Goal: Task Accomplishment & Management: Manage account settings

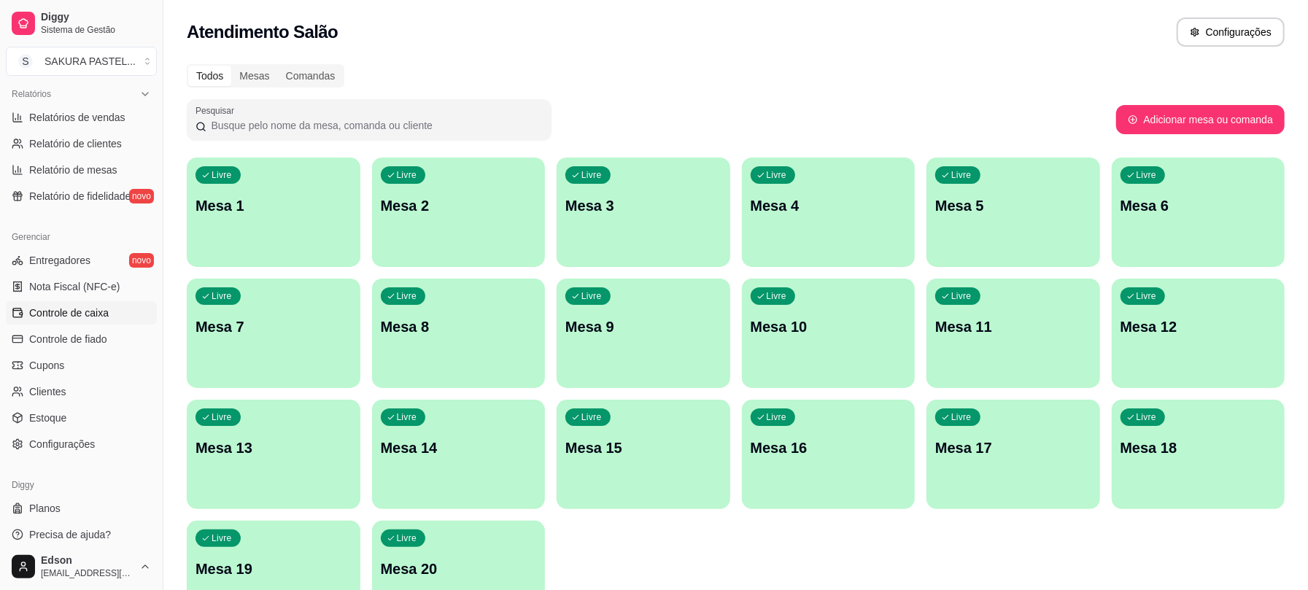
scroll to position [459, 0]
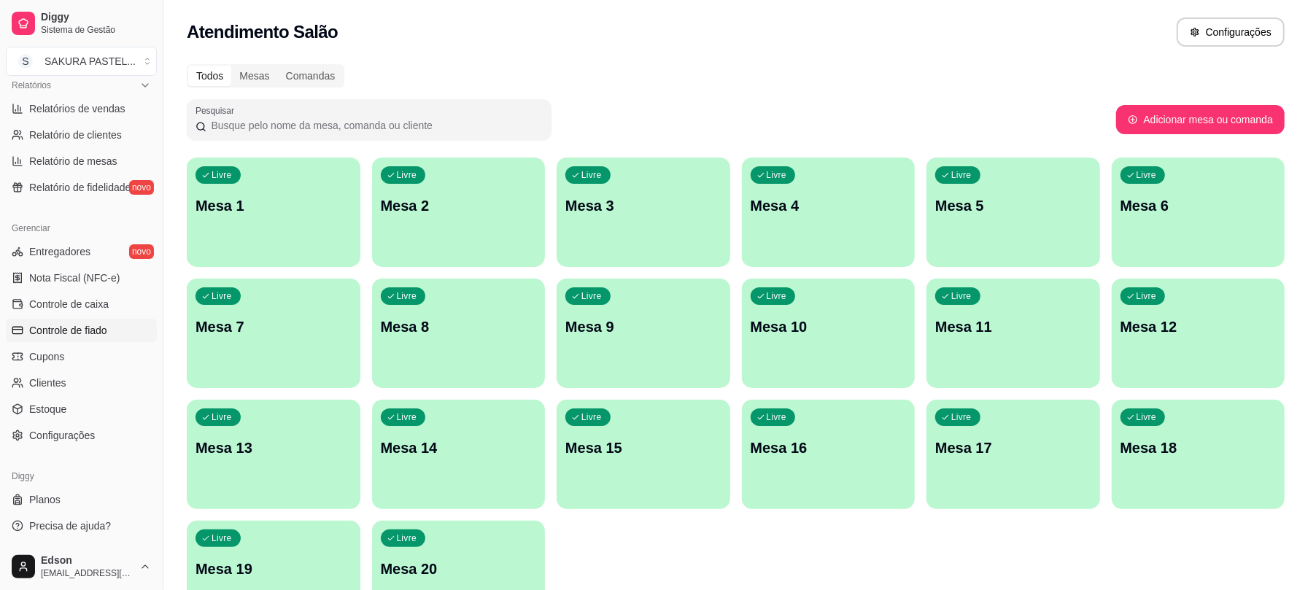
click at [82, 336] on span "Controle de fiado" at bounding box center [68, 330] width 78 height 15
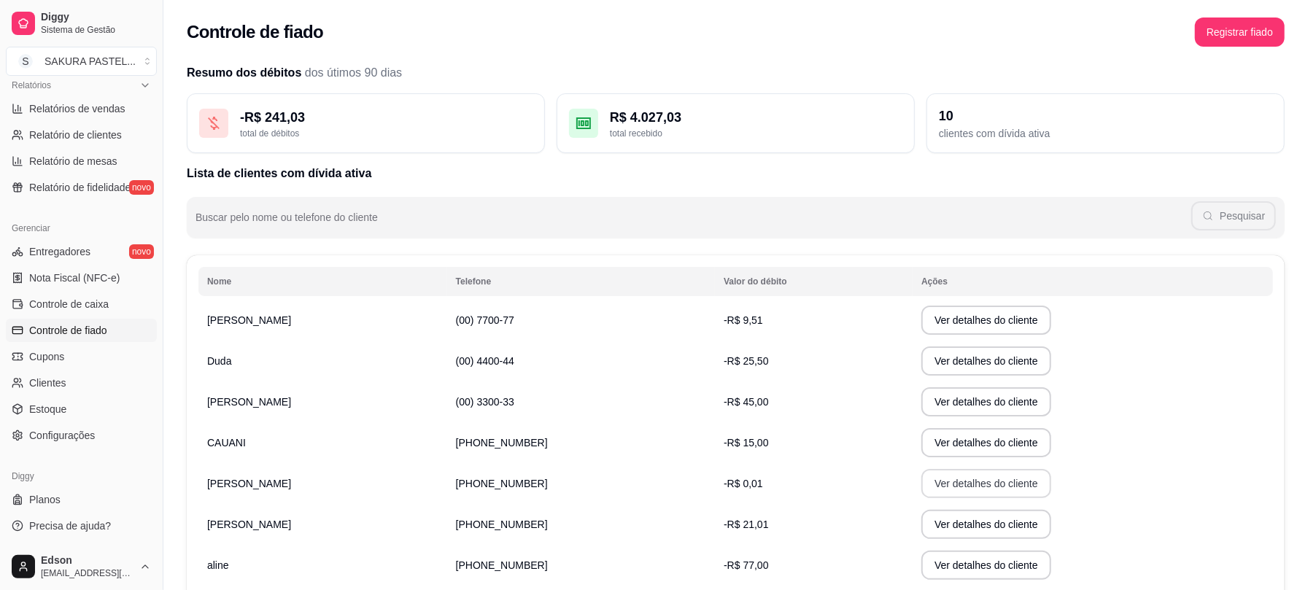
click at [921, 473] on button "Ver detalhes do cliente" at bounding box center [986, 483] width 130 height 29
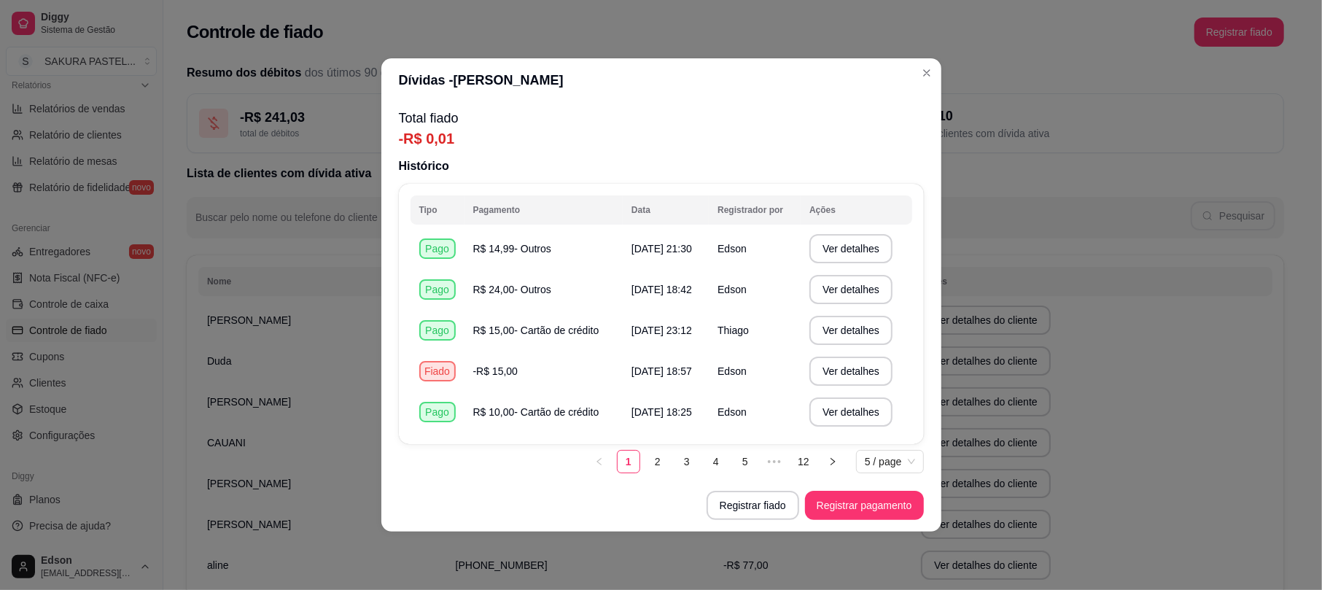
click at [706, 124] on p "Total fiado" at bounding box center [661, 118] width 525 height 20
click at [751, 502] on button "Registrar fiado" at bounding box center [753, 505] width 93 height 29
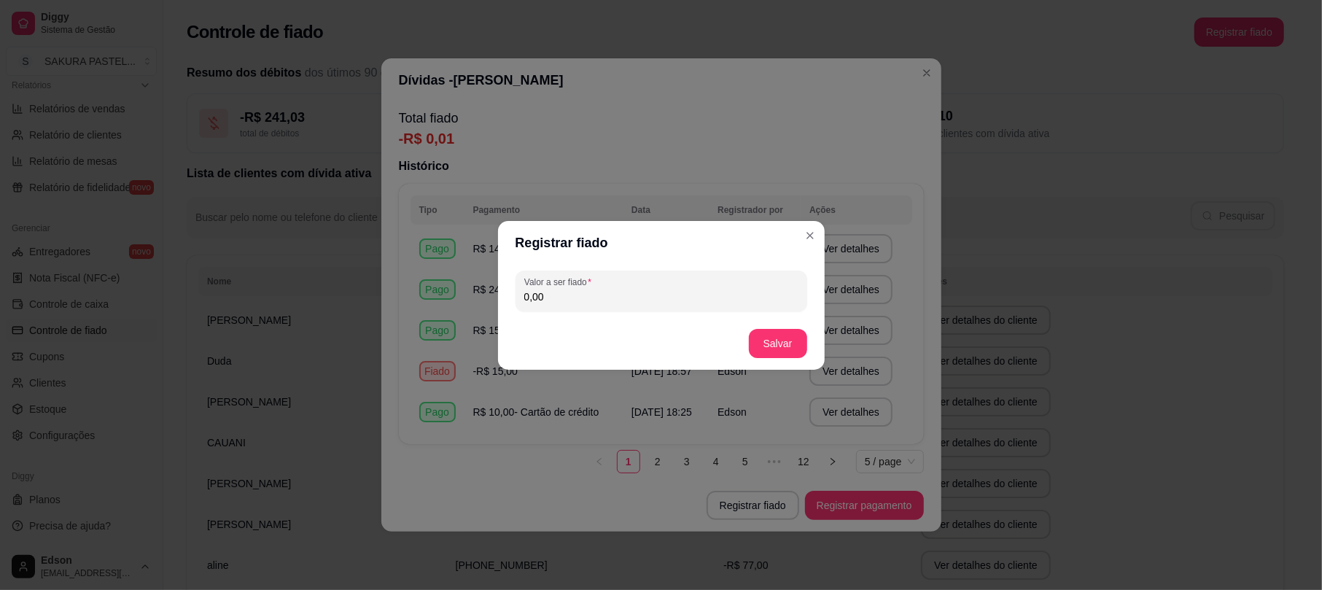
click at [622, 290] on input "0,00" at bounding box center [661, 297] width 274 height 15
type input "15,00"
click at [767, 346] on button "Salvar" at bounding box center [778, 343] width 57 height 28
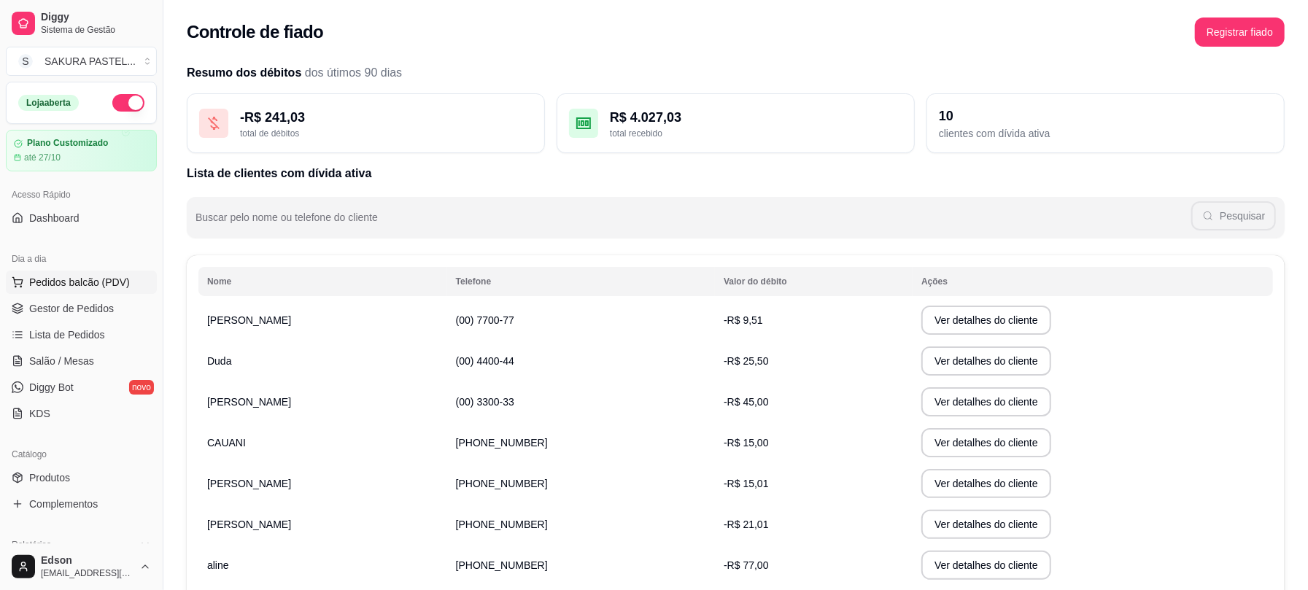
click at [103, 277] on span "Pedidos balcão (PDV)" at bounding box center [79, 282] width 101 height 15
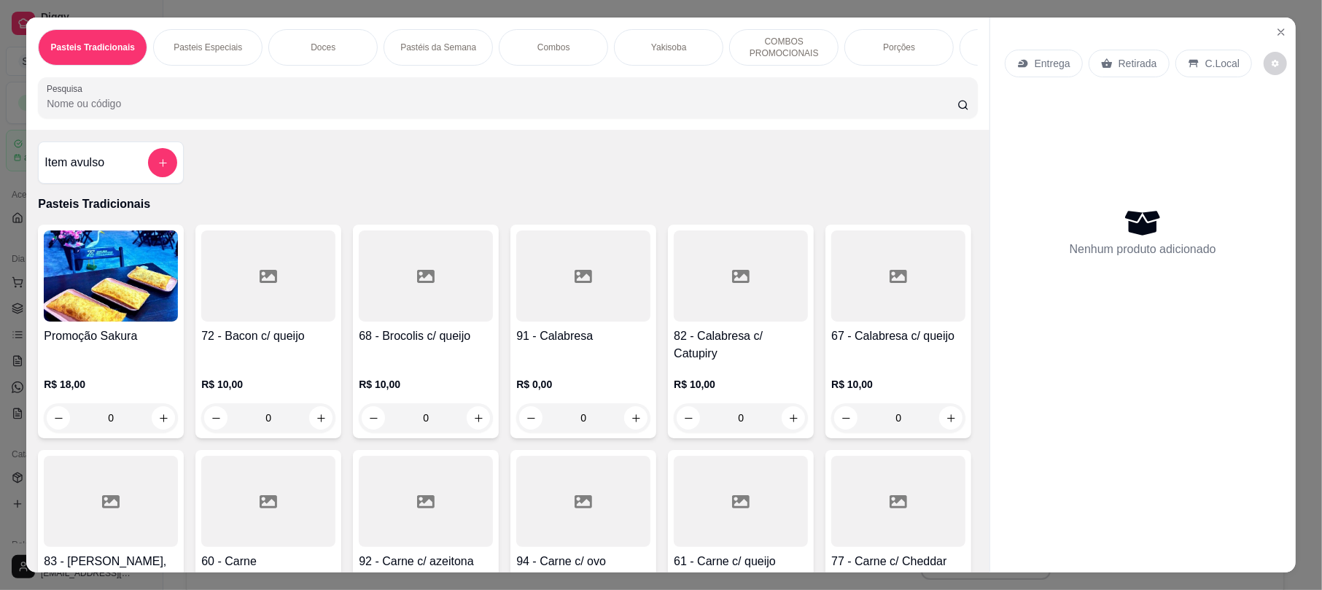
click at [1138, 53] on div "Retirada" at bounding box center [1129, 64] width 81 height 28
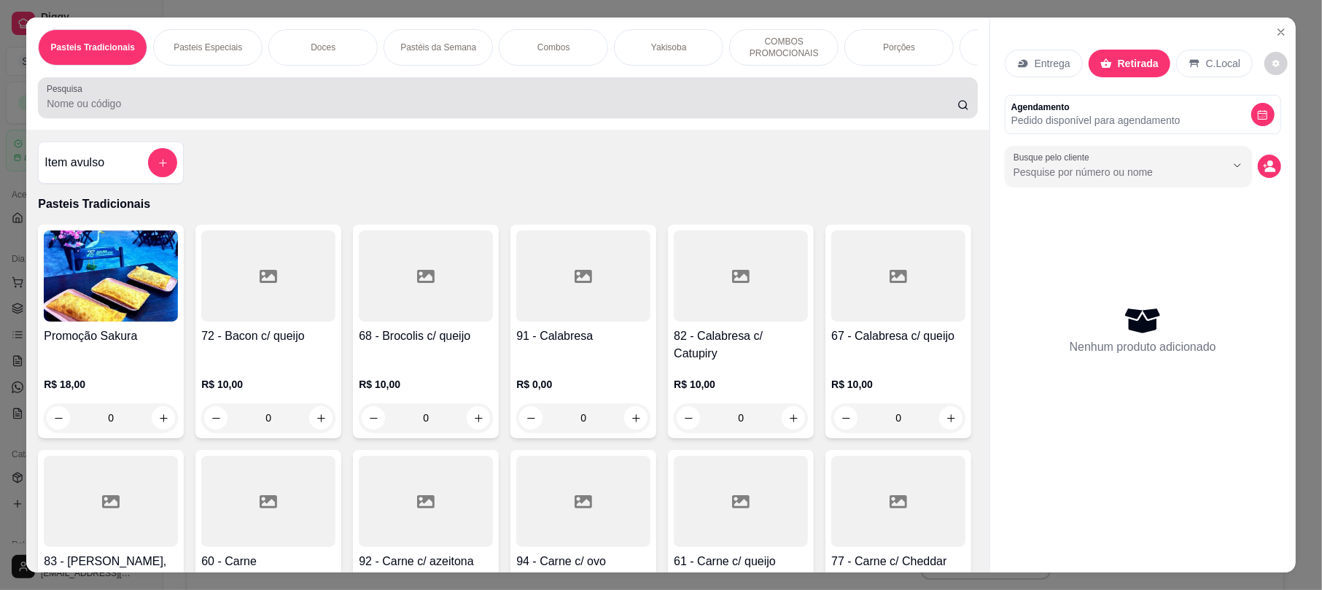
click at [702, 111] on input "Pesquisa" at bounding box center [502, 103] width 911 height 15
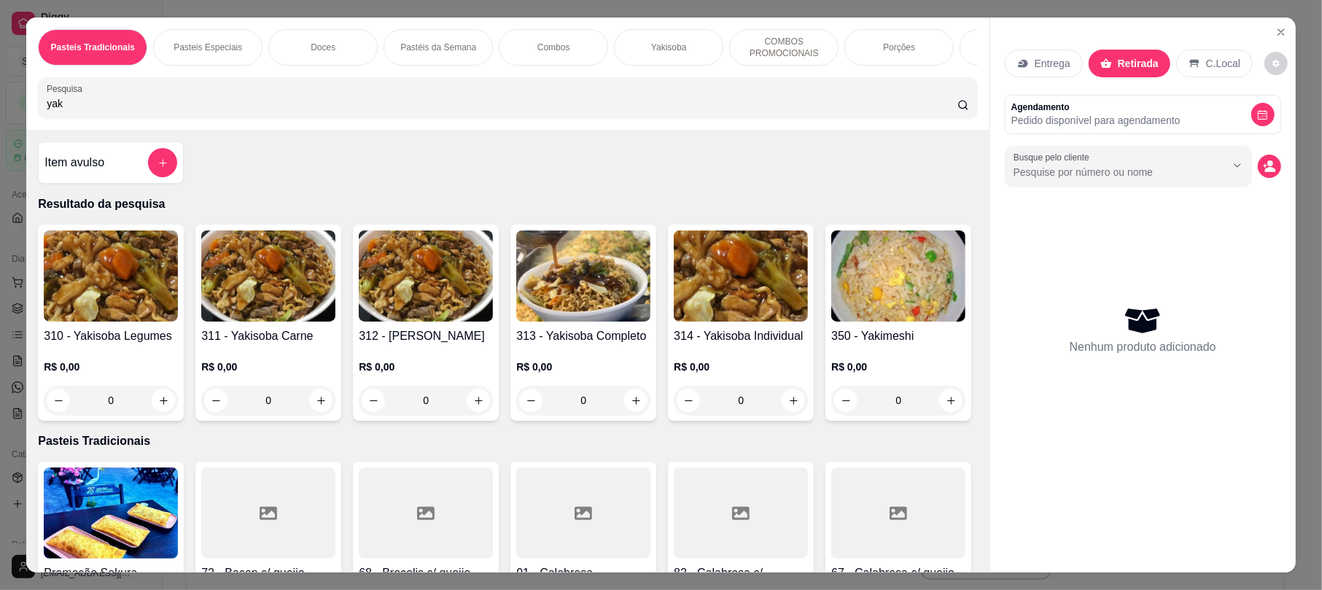
type input "yak"
click at [566, 322] on img at bounding box center [583, 275] width 134 height 91
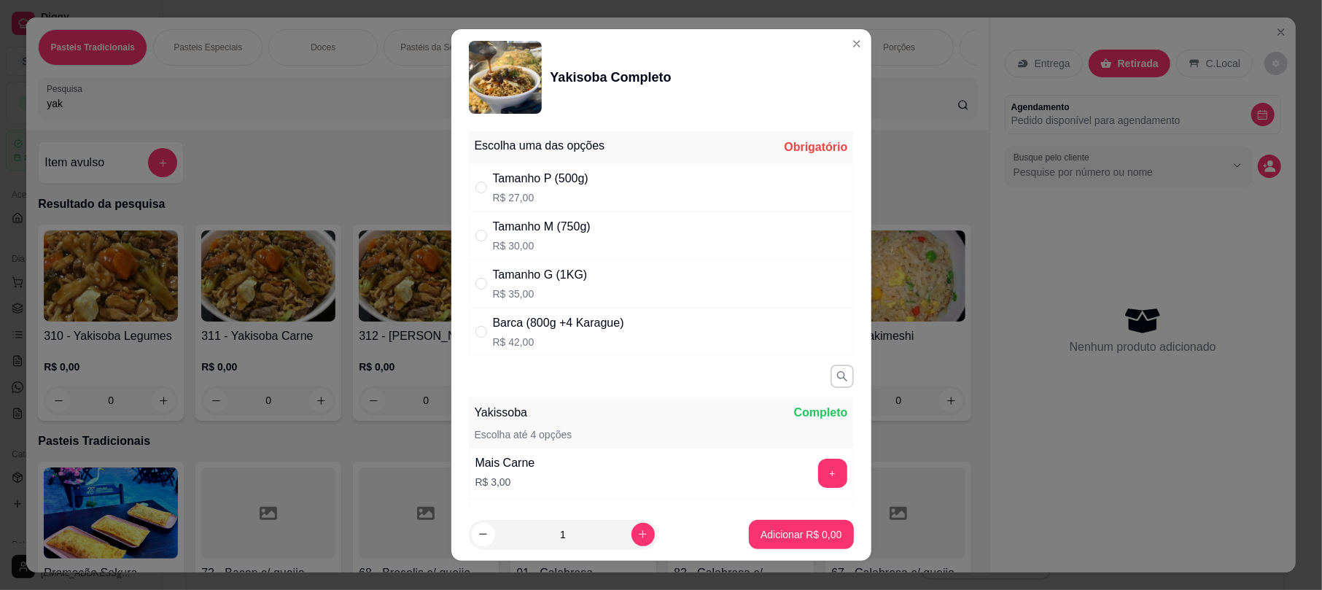
click at [585, 193] on div "Tamanho P (500g) R$ 27,00" at bounding box center [661, 187] width 385 height 48
click at [634, 236] on div "Tamanho M (750g) R$ 30,00" at bounding box center [661, 235] width 385 height 48
radio input "false"
radio input "true"
click at [764, 546] on button "Adicionar R$ 30,00" at bounding box center [798, 534] width 110 height 29
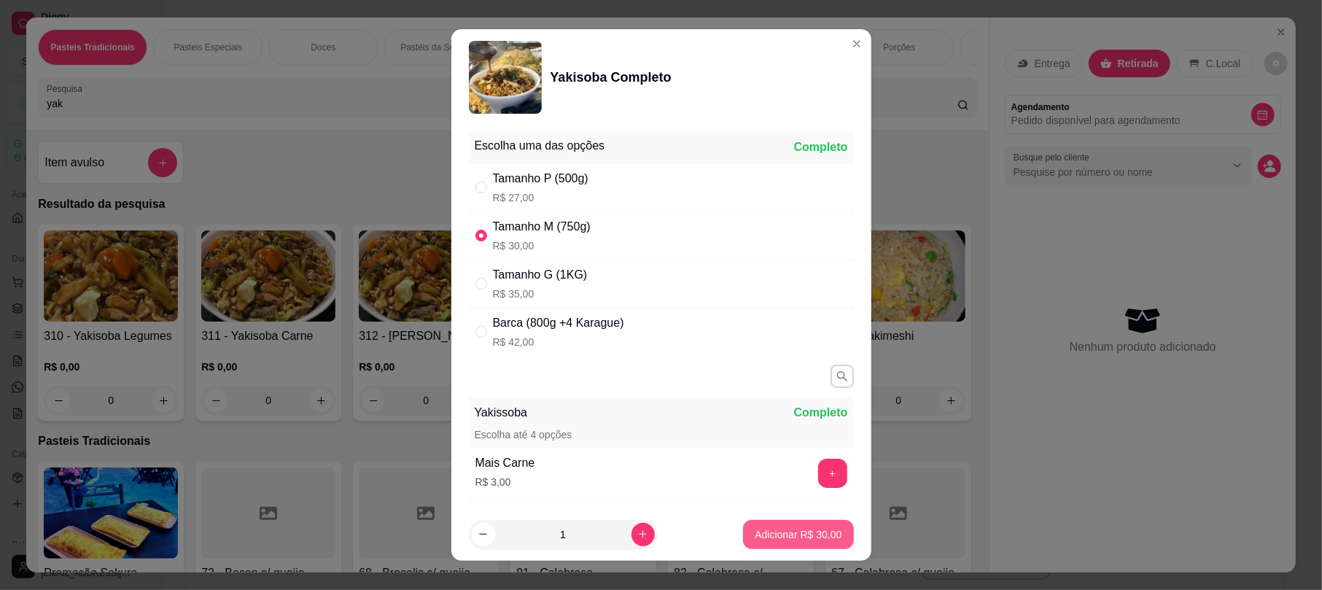
type input "1"
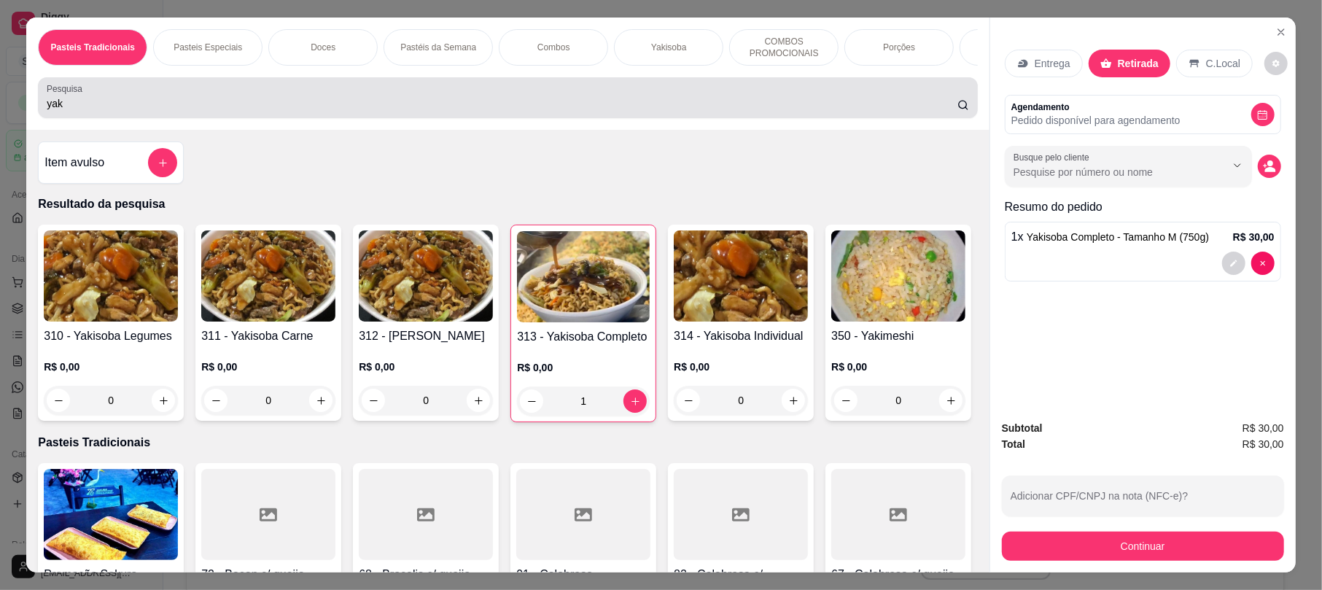
click at [345, 111] on input "yak" at bounding box center [502, 103] width 911 height 15
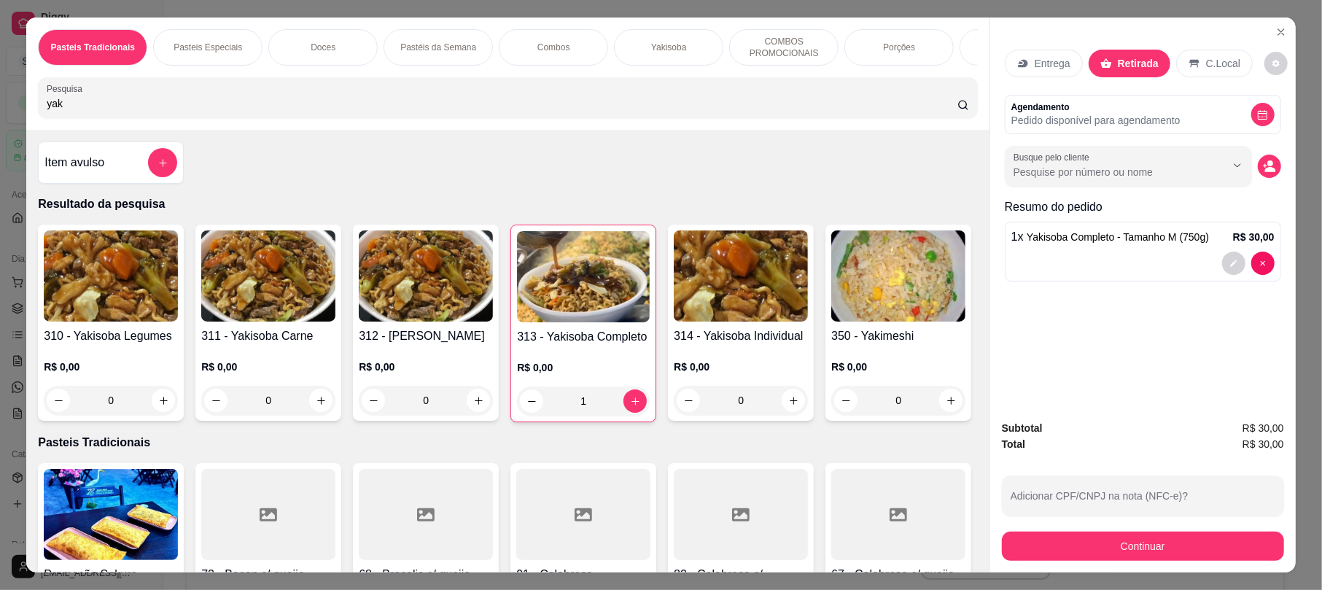
click at [345, 111] on input "yak" at bounding box center [502, 103] width 911 height 15
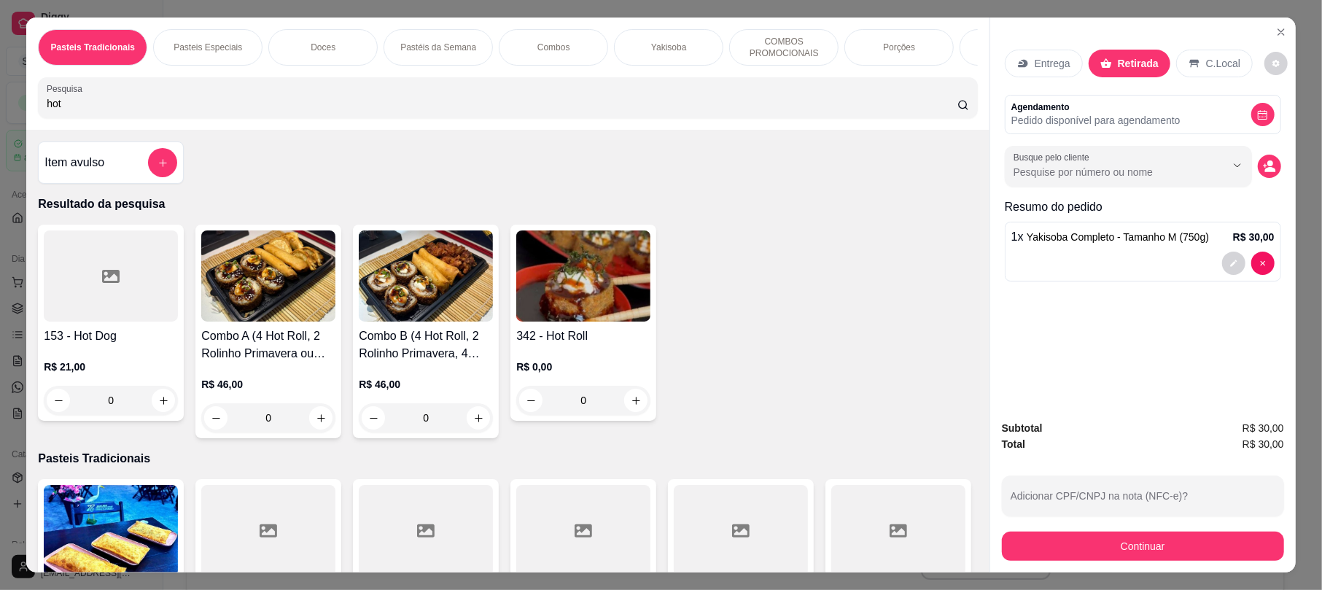
type input "hot"
click at [584, 302] on img at bounding box center [583, 275] width 134 height 91
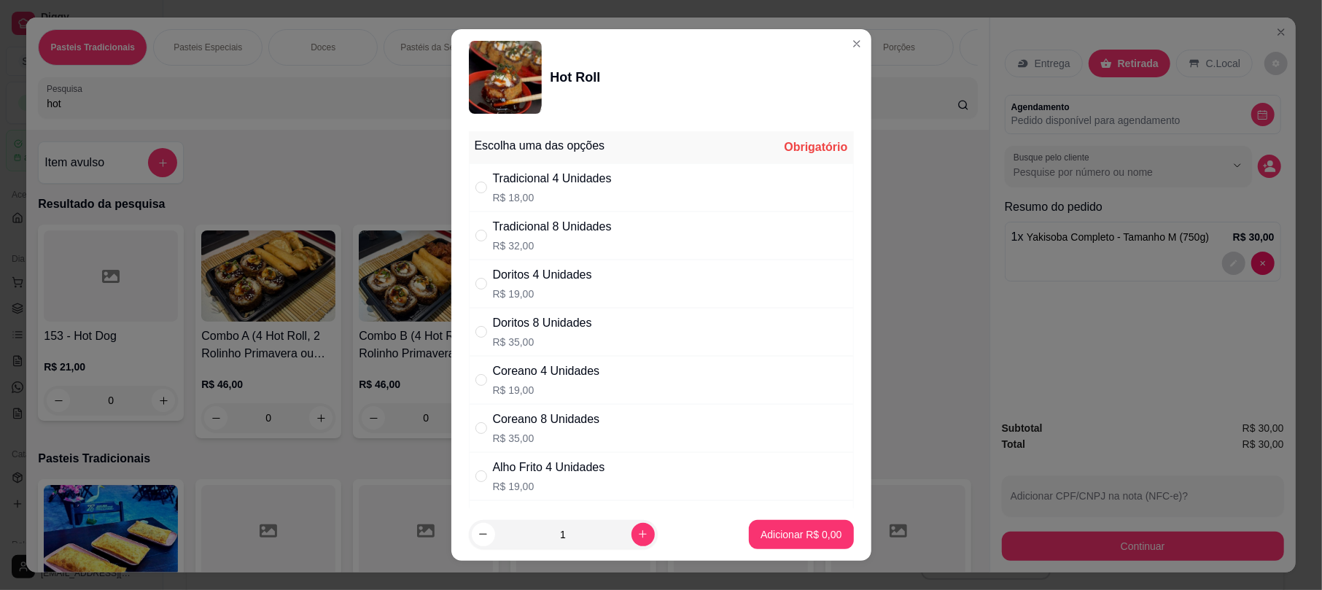
click at [561, 190] on p "R$ 18,00" at bounding box center [552, 197] width 119 height 15
radio input "true"
click at [800, 540] on p "Adicionar R$ 18,00" at bounding box center [798, 534] width 85 height 14
type input "1"
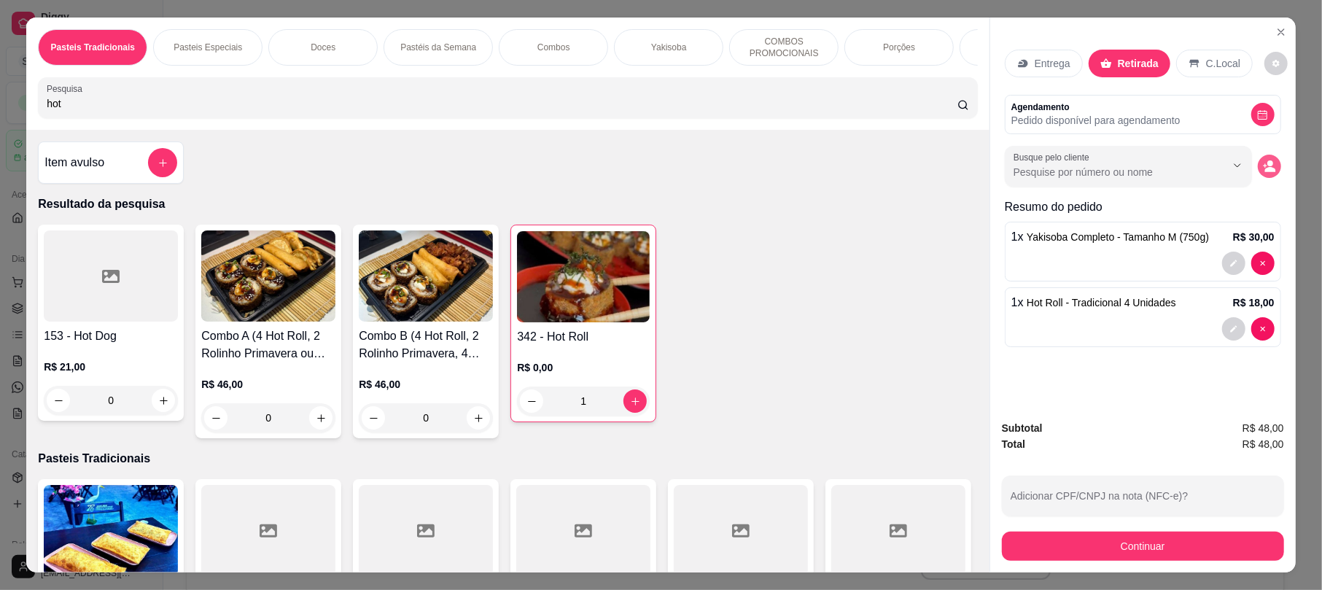
click at [1263, 166] on icon "decrease-product-quantity" at bounding box center [1269, 166] width 13 height 13
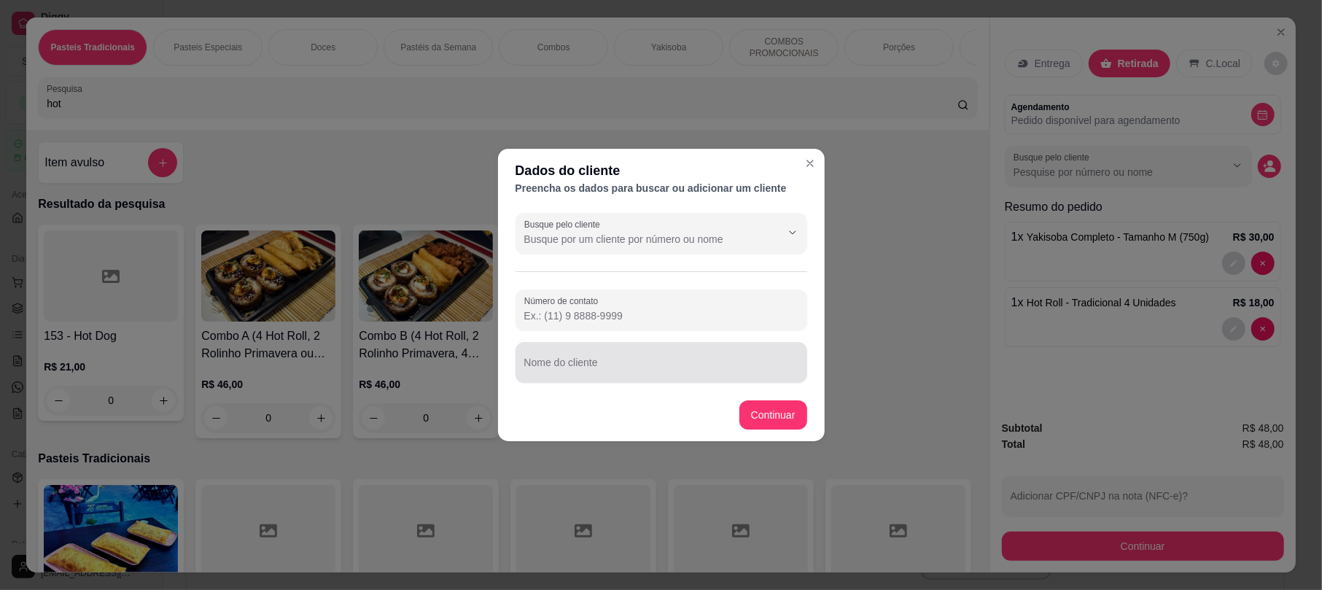
click at [636, 375] on input "Nome do cliente" at bounding box center [661, 368] width 274 height 15
type input "roseli"
click at [776, 430] on footer "Continuar" at bounding box center [661, 415] width 327 height 53
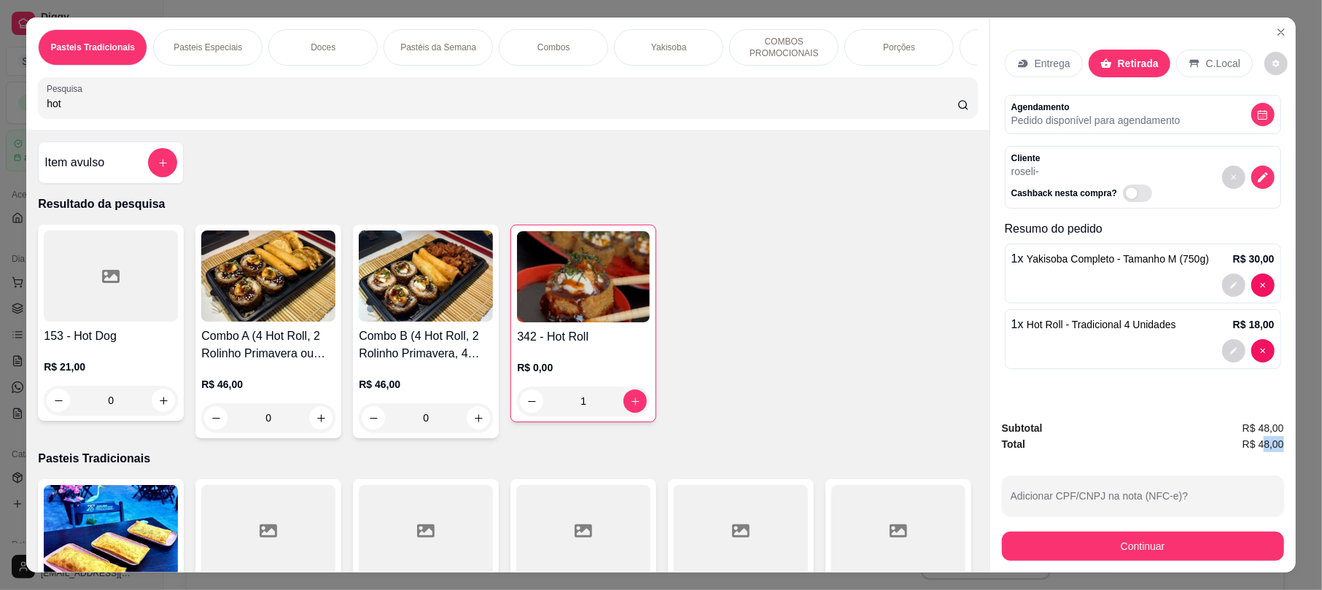
drag, startPoint x: 1257, startPoint y: 439, endPoint x: 1275, endPoint y: 435, distance: 18.6
click at [1275, 436] on span "R$ 48,00" at bounding box center [1264, 444] width 42 height 16
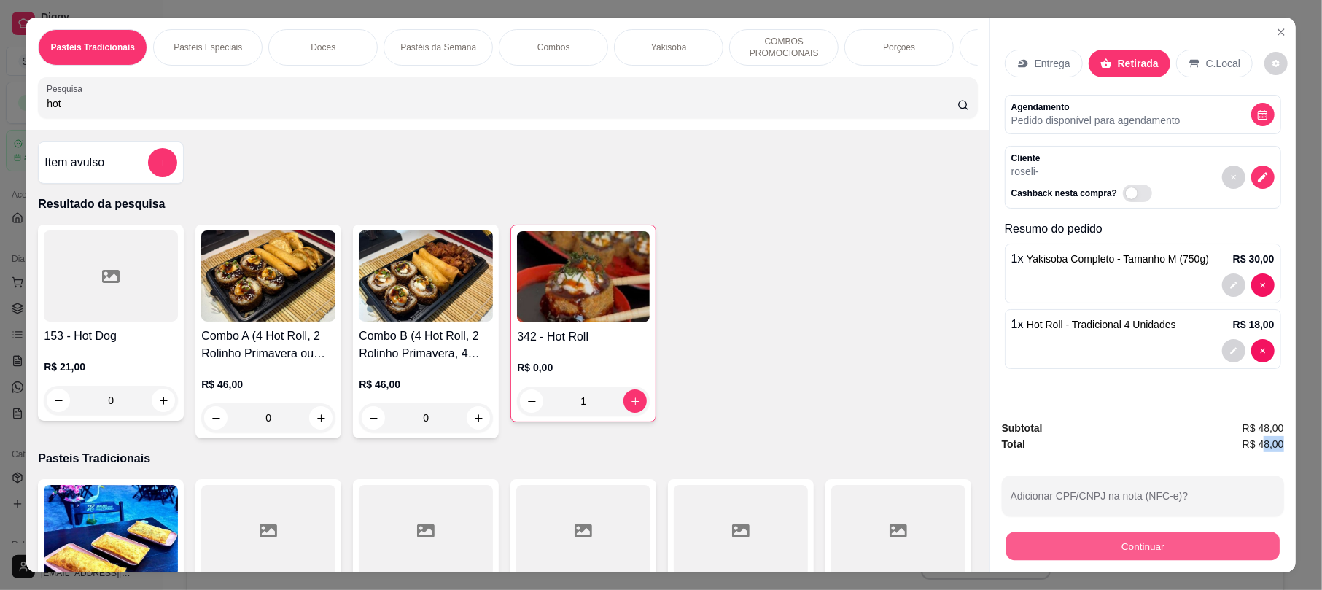
click at [1147, 552] on button "Continuar" at bounding box center [1142, 546] width 273 height 28
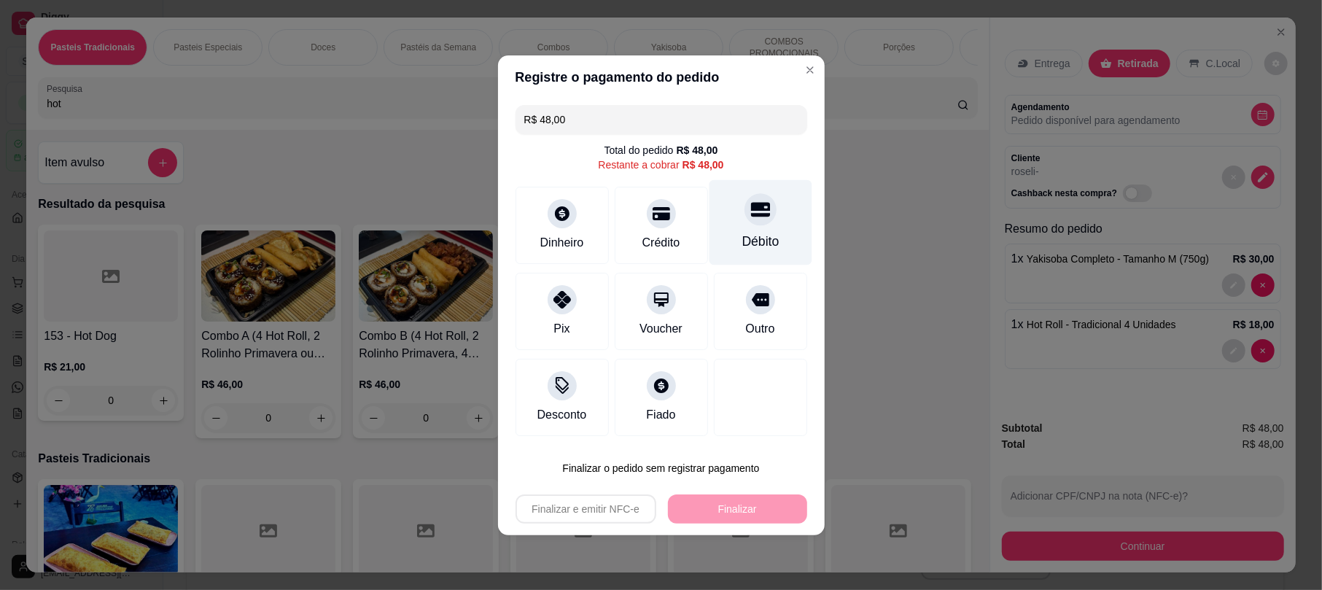
click at [729, 203] on div "Débito" at bounding box center [760, 221] width 103 height 85
type input "R$ 0,00"
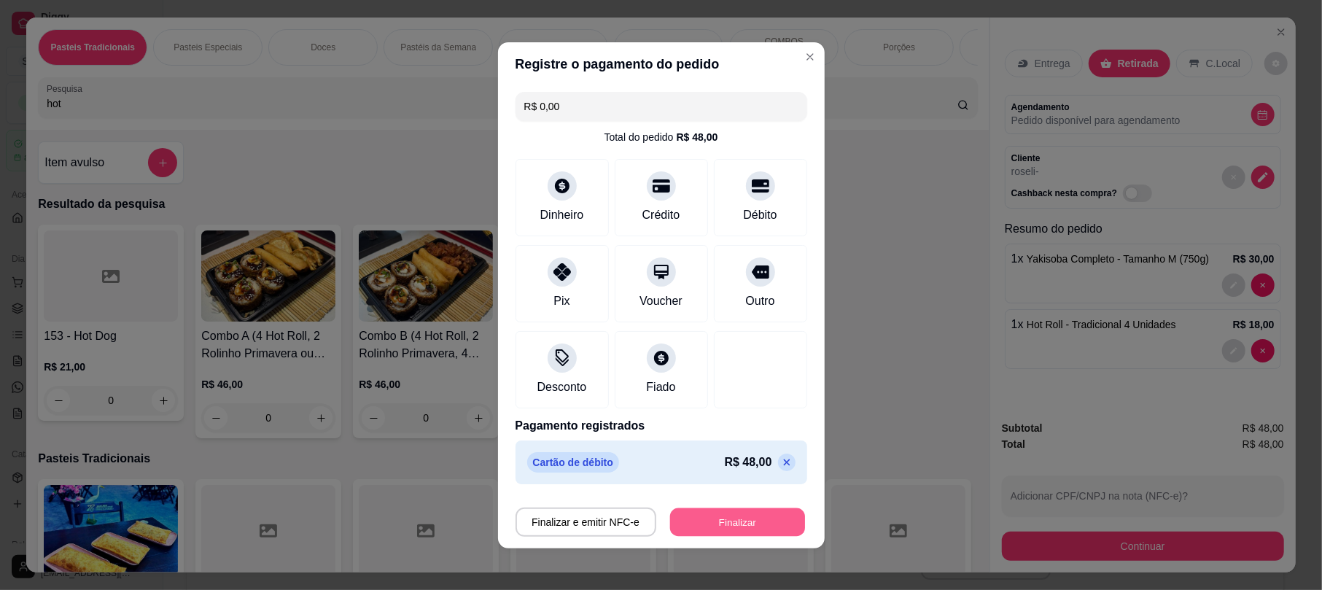
click at [716, 536] on button "Finalizar" at bounding box center [737, 522] width 135 height 28
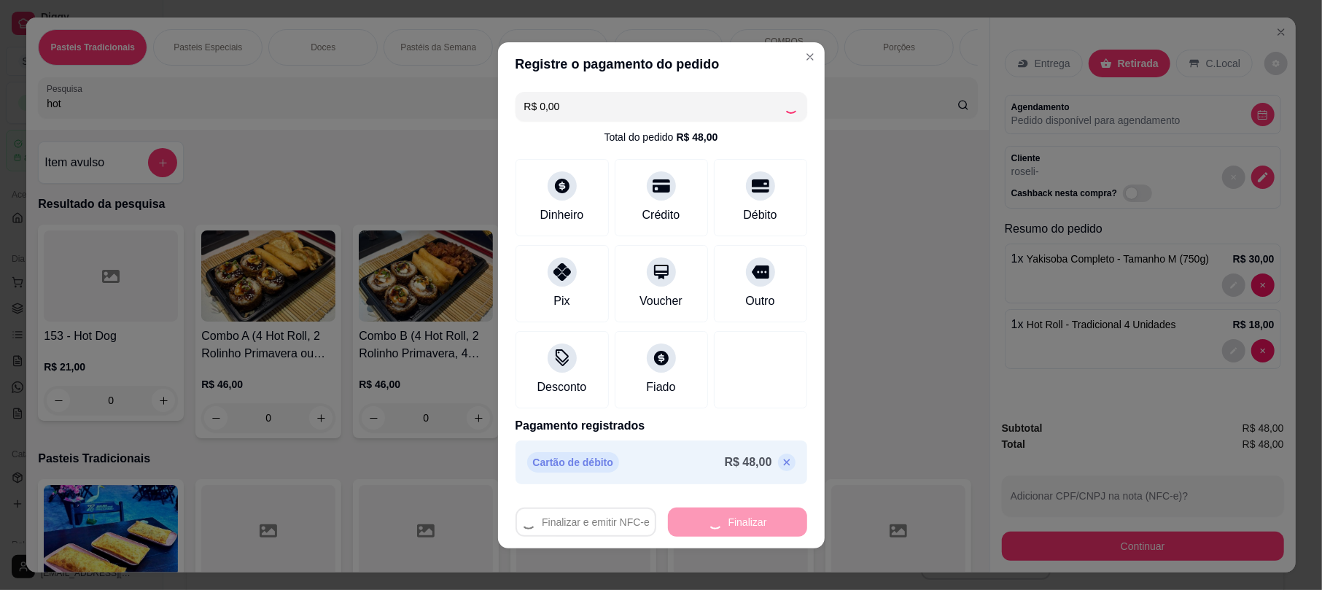
type input "0"
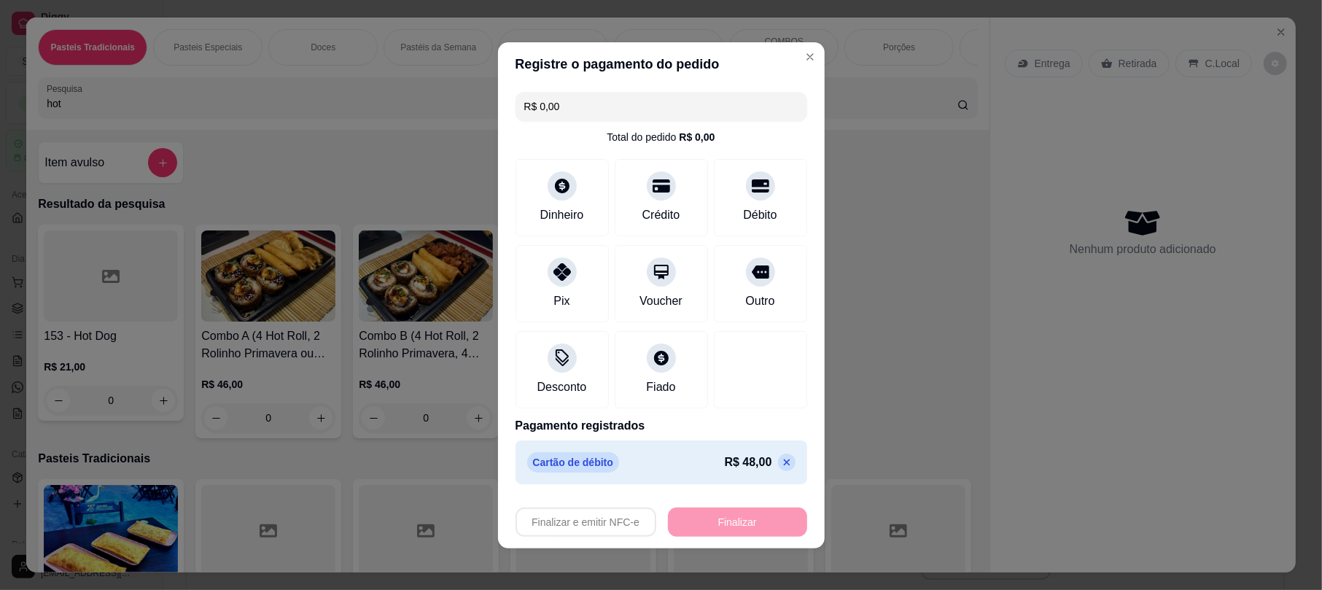
type input "-R$ 48,00"
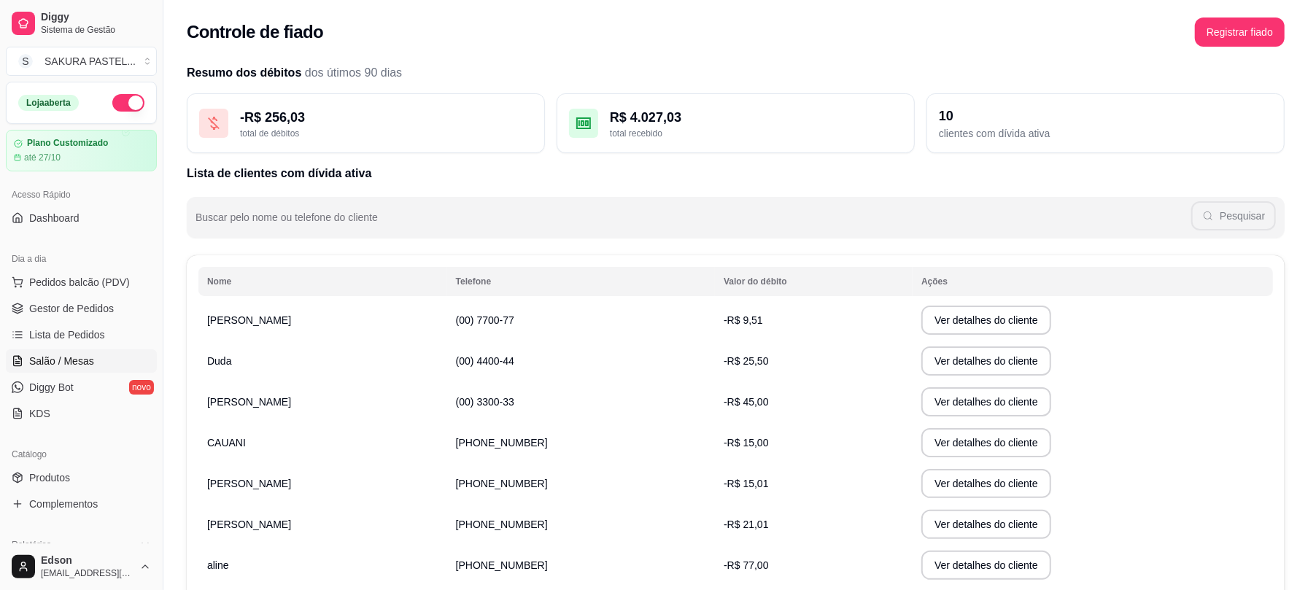
click at [82, 357] on span "Salão / Mesas" at bounding box center [61, 361] width 65 height 15
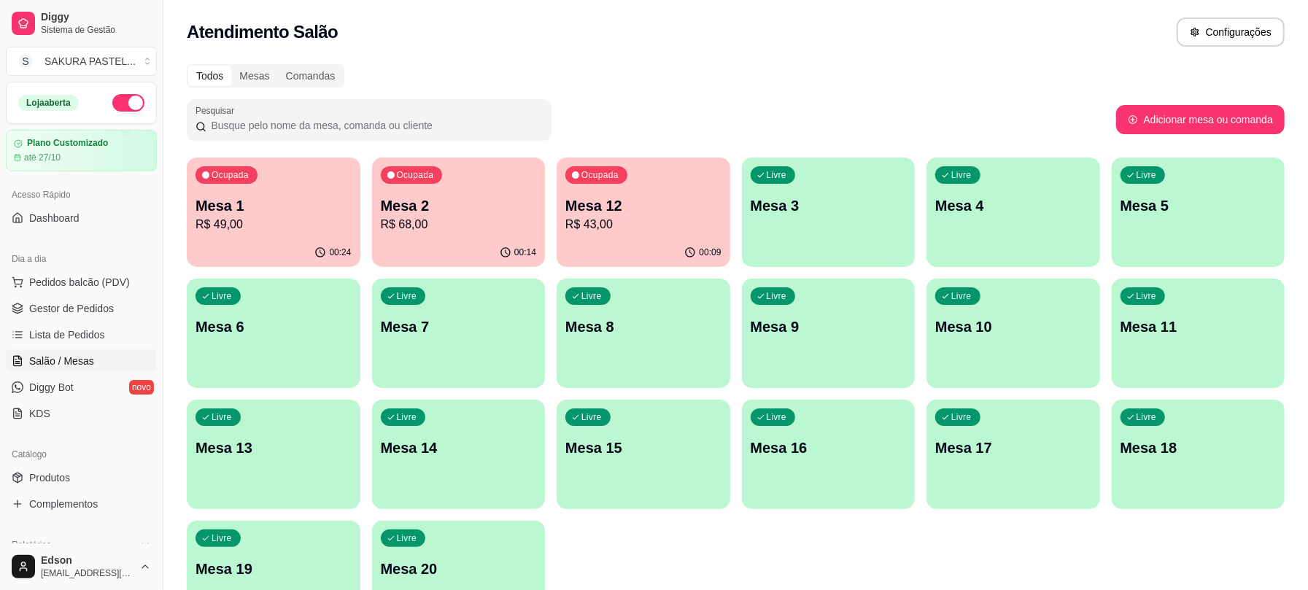
click at [272, 179] on div "Ocupada Mesa 1 R$ 49,00" at bounding box center [274, 198] width 174 height 81
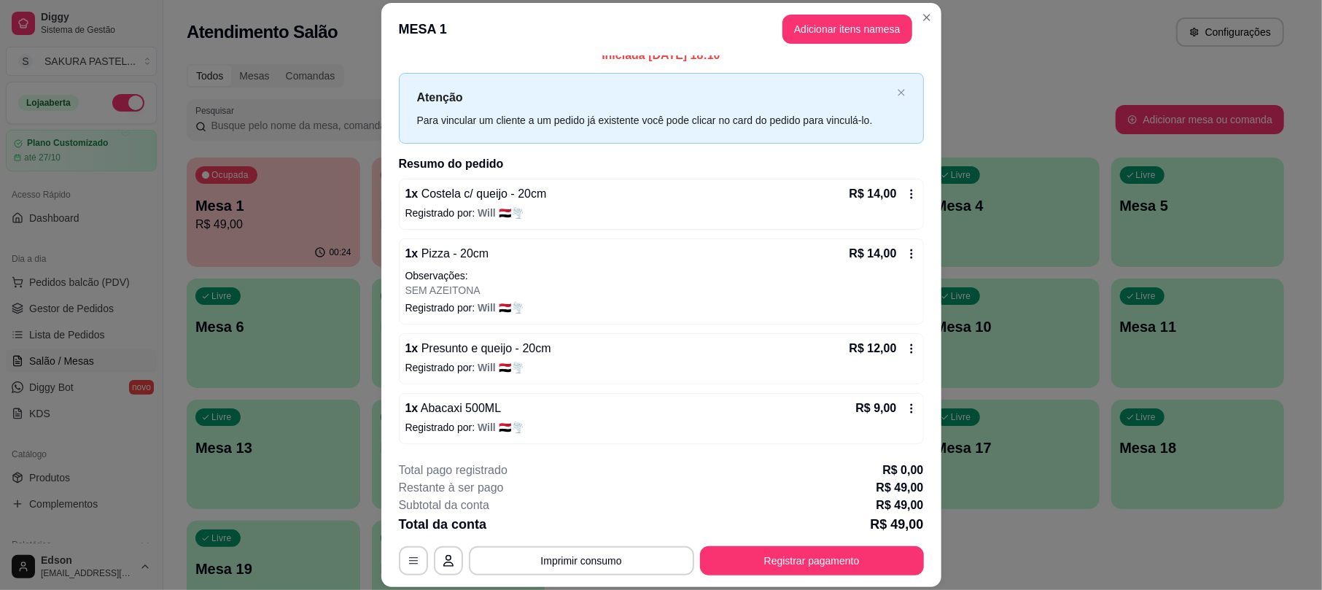
scroll to position [44, 0]
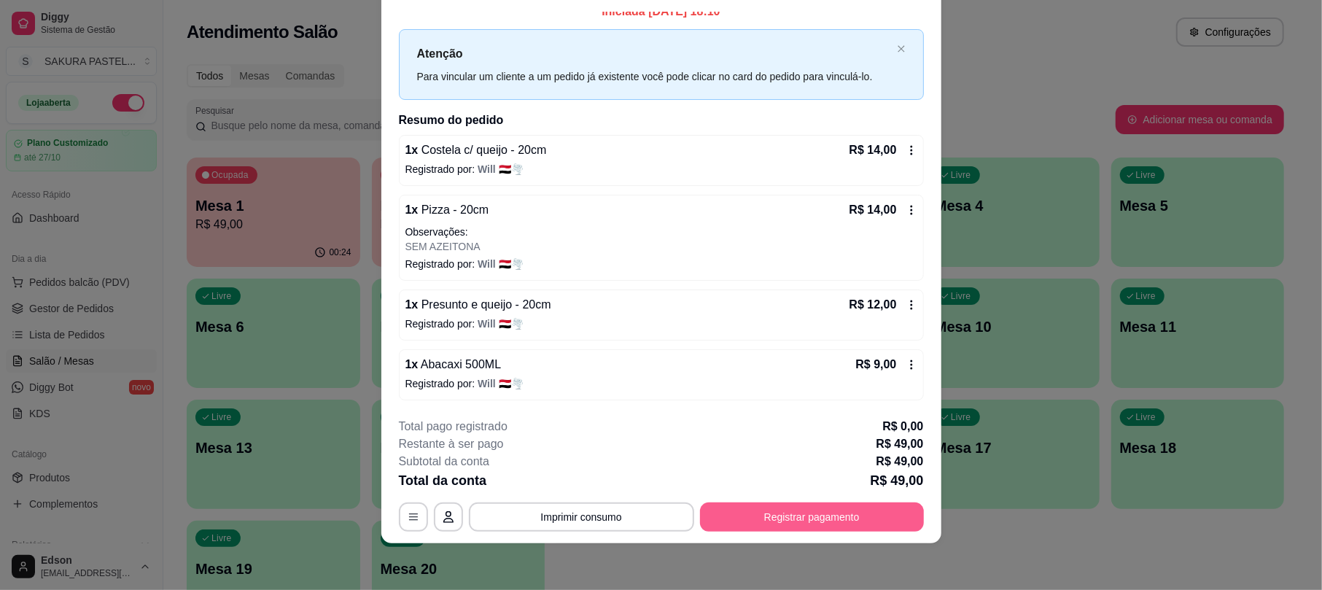
click at [847, 508] on button "Registrar pagamento" at bounding box center [812, 516] width 224 height 29
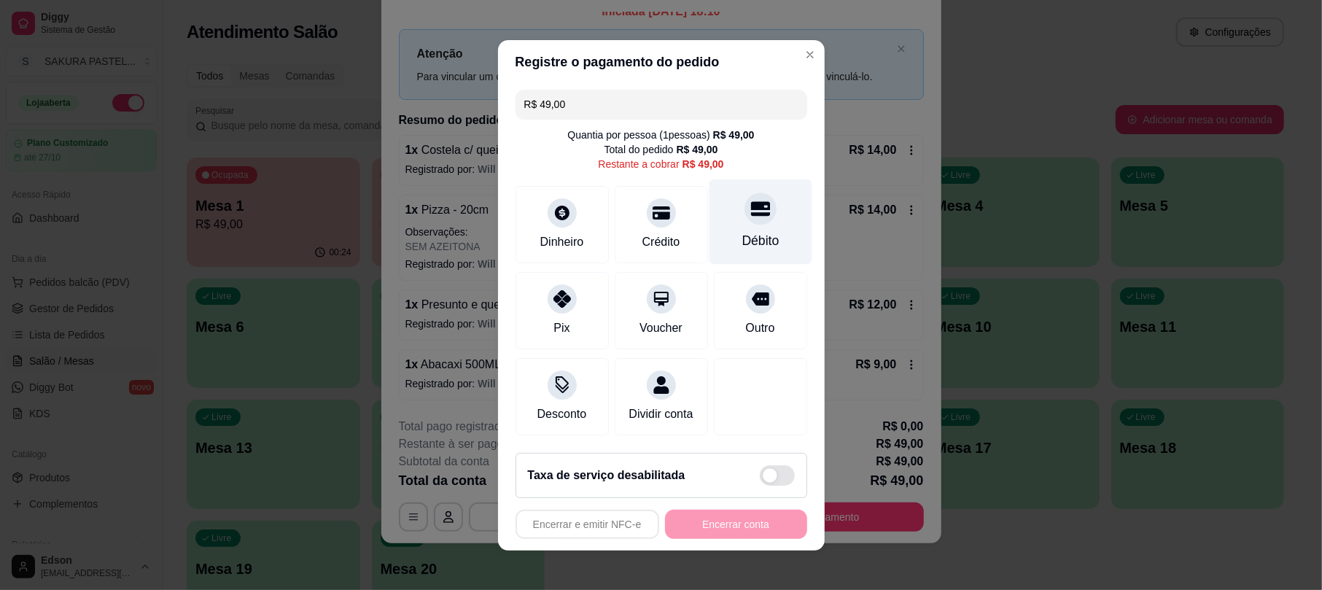
click at [726, 214] on div "Débito" at bounding box center [760, 221] width 103 height 85
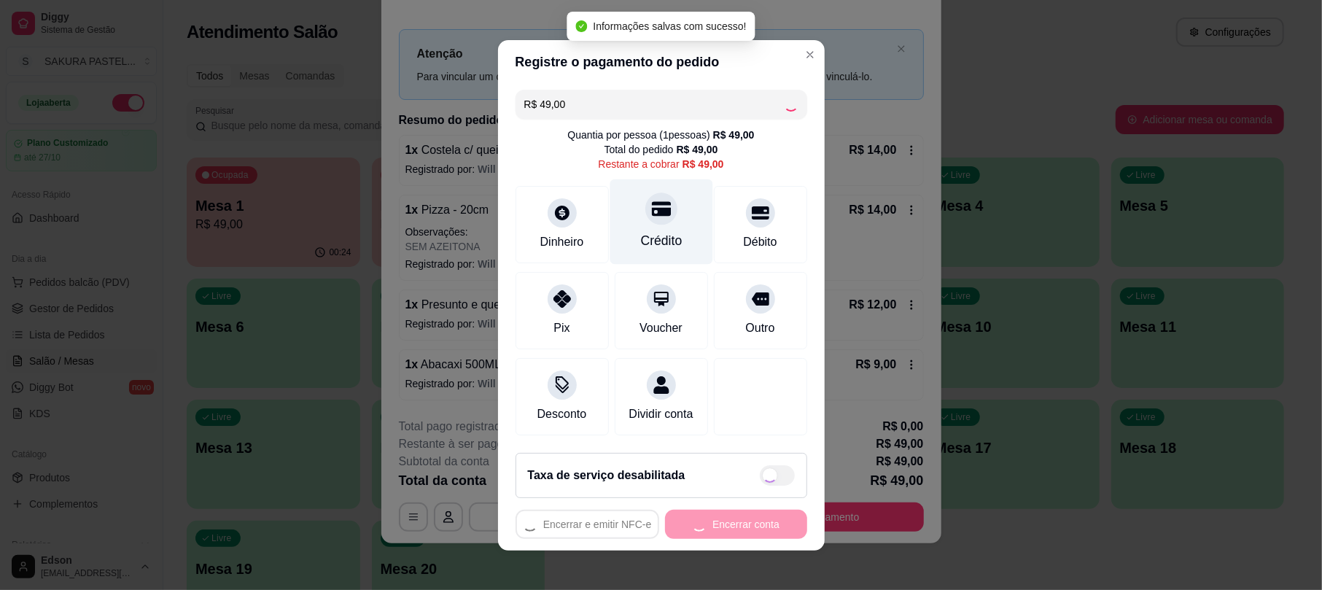
type input "R$ 0,00"
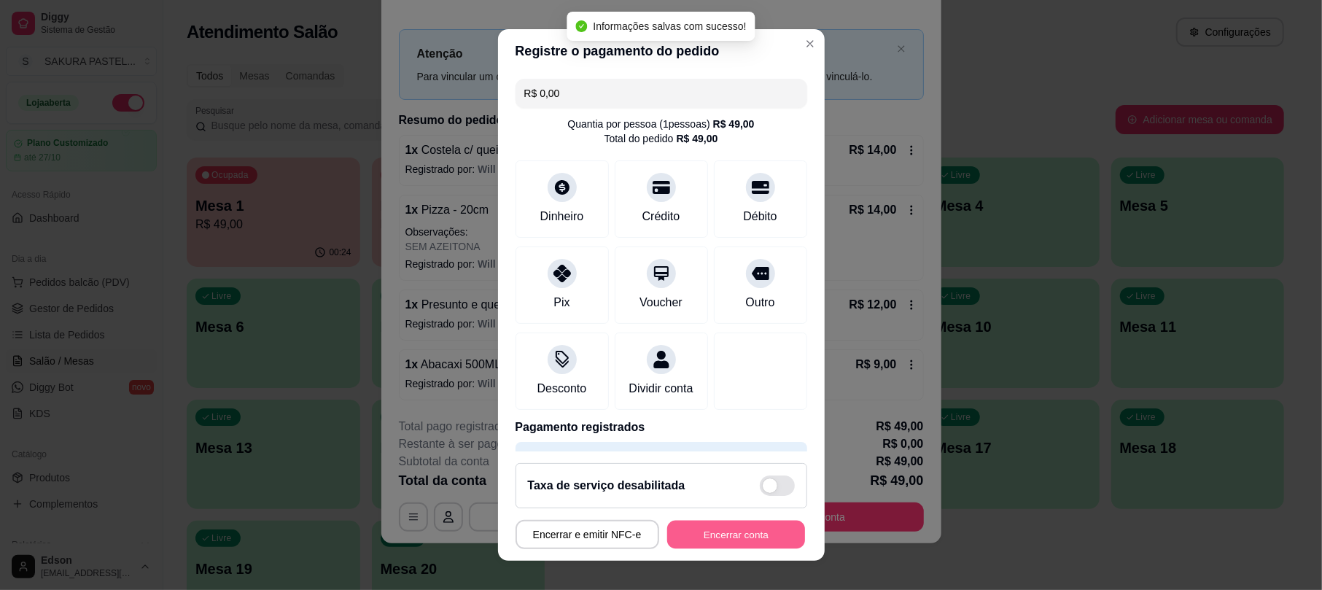
click at [709, 526] on button "Encerrar conta" at bounding box center [736, 534] width 138 height 28
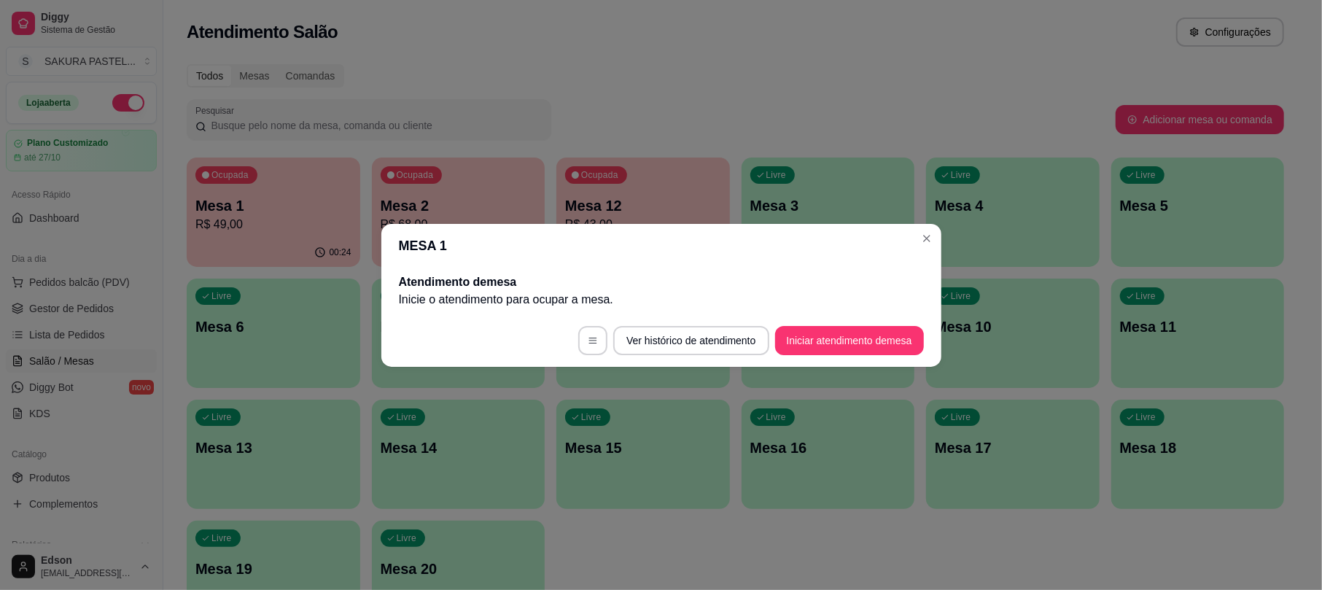
scroll to position [0, 0]
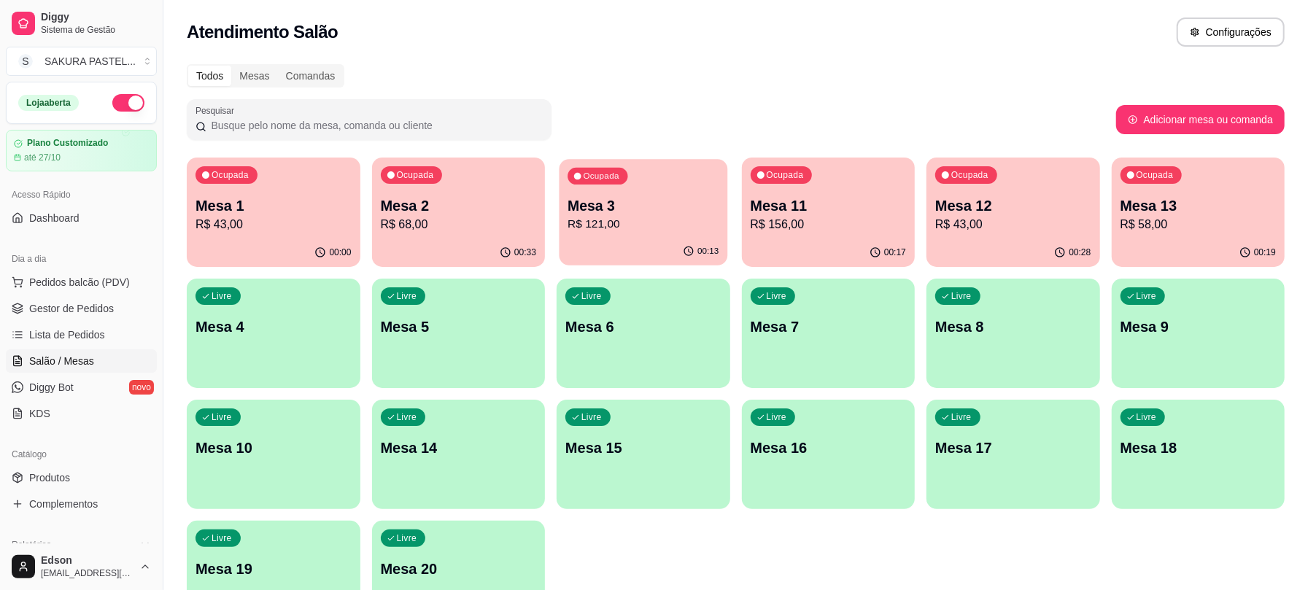
click at [628, 214] on div "Mesa 3 R$ 121,00" at bounding box center [642, 214] width 151 height 36
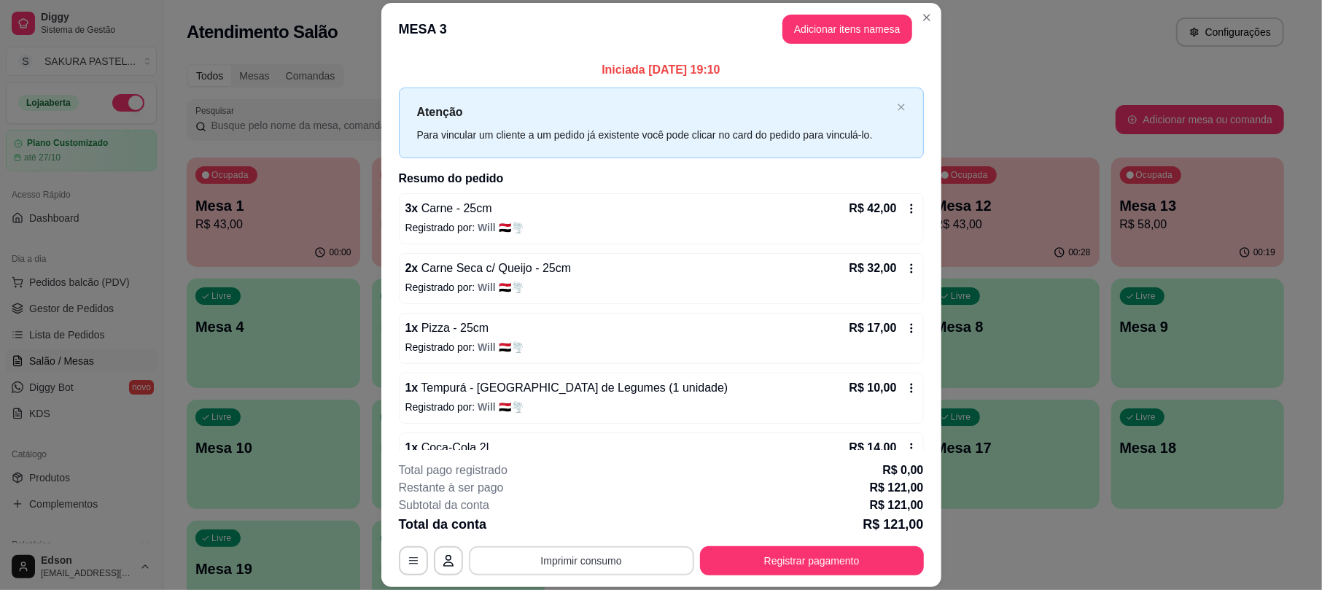
click at [545, 556] on button "Imprimir consumo" at bounding box center [581, 560] width 225 height 29
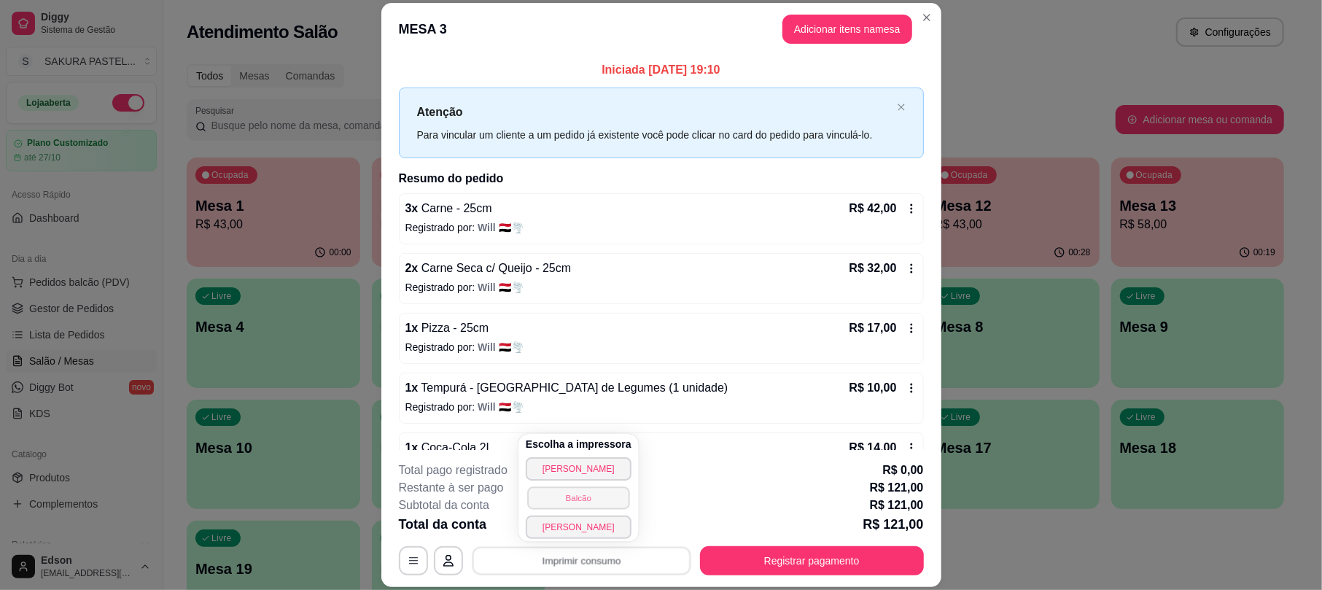
click at [592, 499] on button "Balcão" at bounding box center [578, 497] width 102 height 23
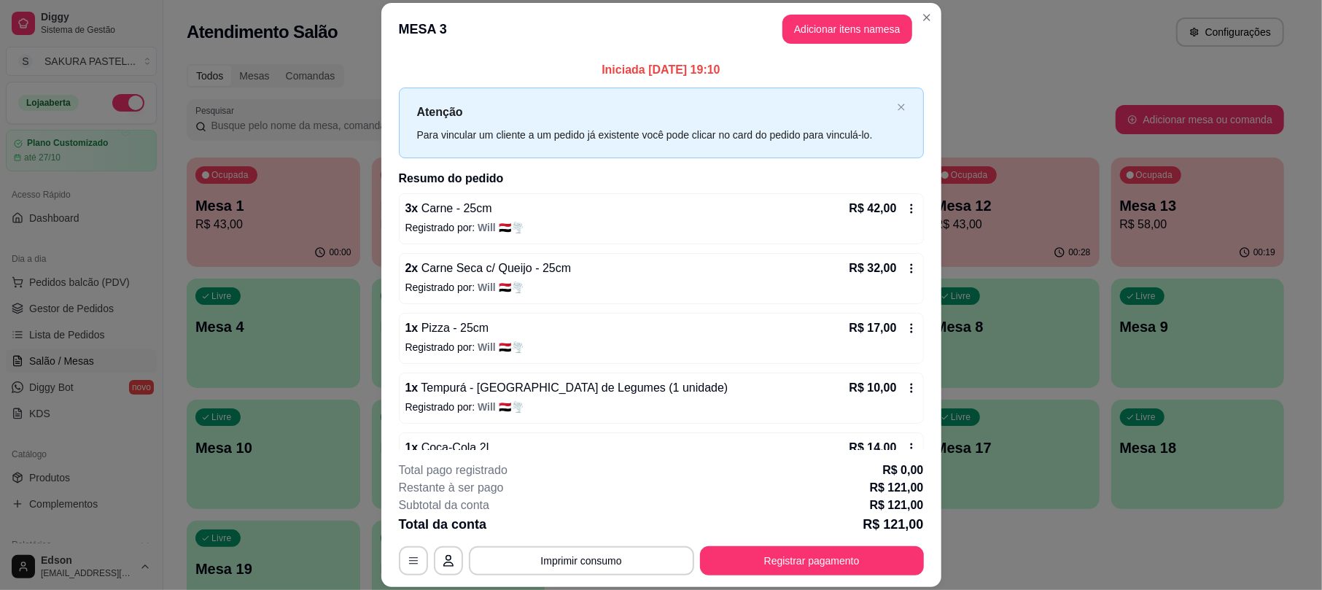
click at [608, 494] on div "Restante à ser pago R$ 121,00" at bounding box center [661, 488] width 525 height 18
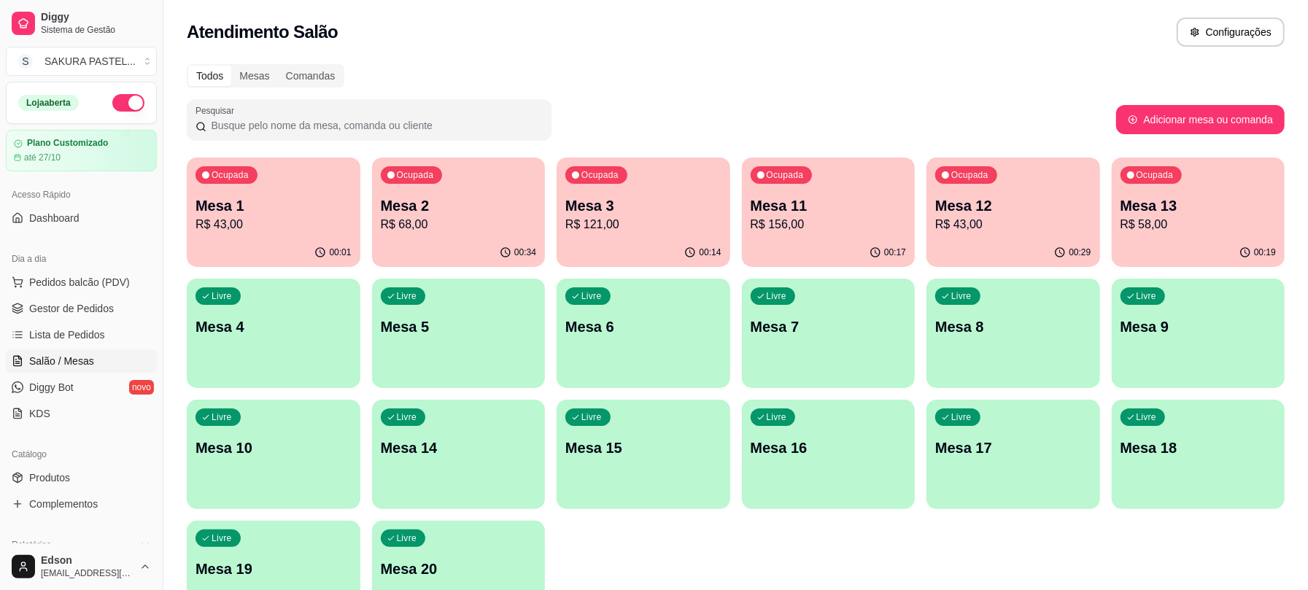
click at [445, 207] on p "Mesa 2" at bounding box center [459, 205] width 156 height 20
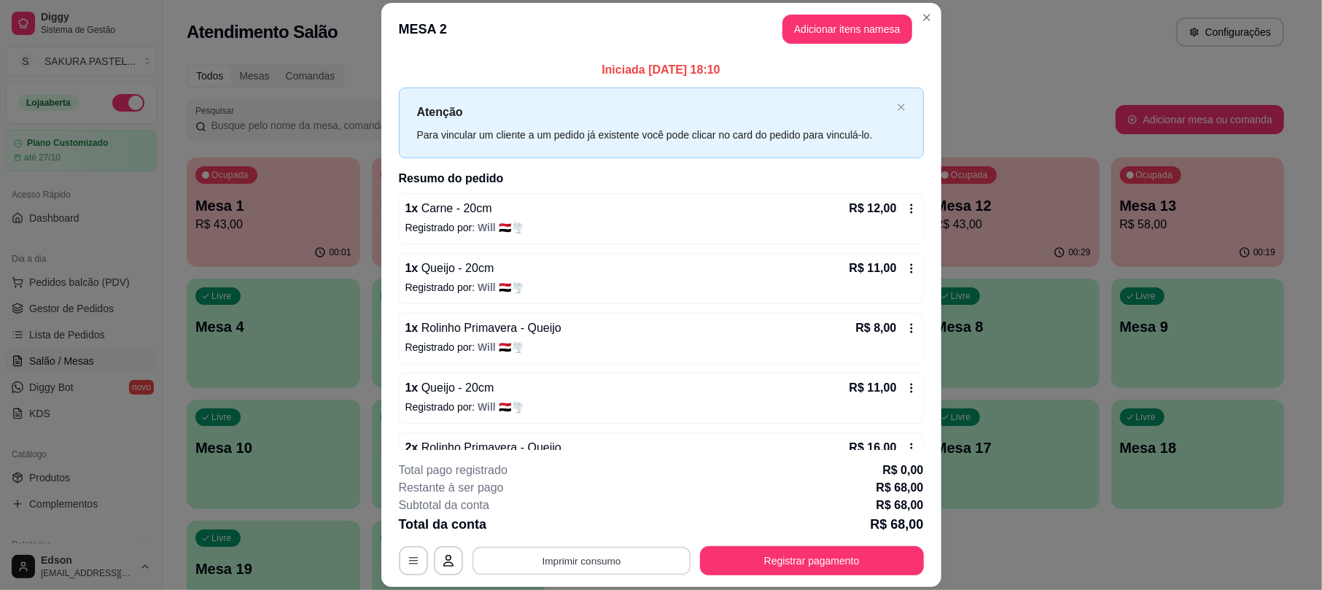
click at [602, 553] on button "Imprimir consumo" at bounding box center [581, 561] width 219 height 28
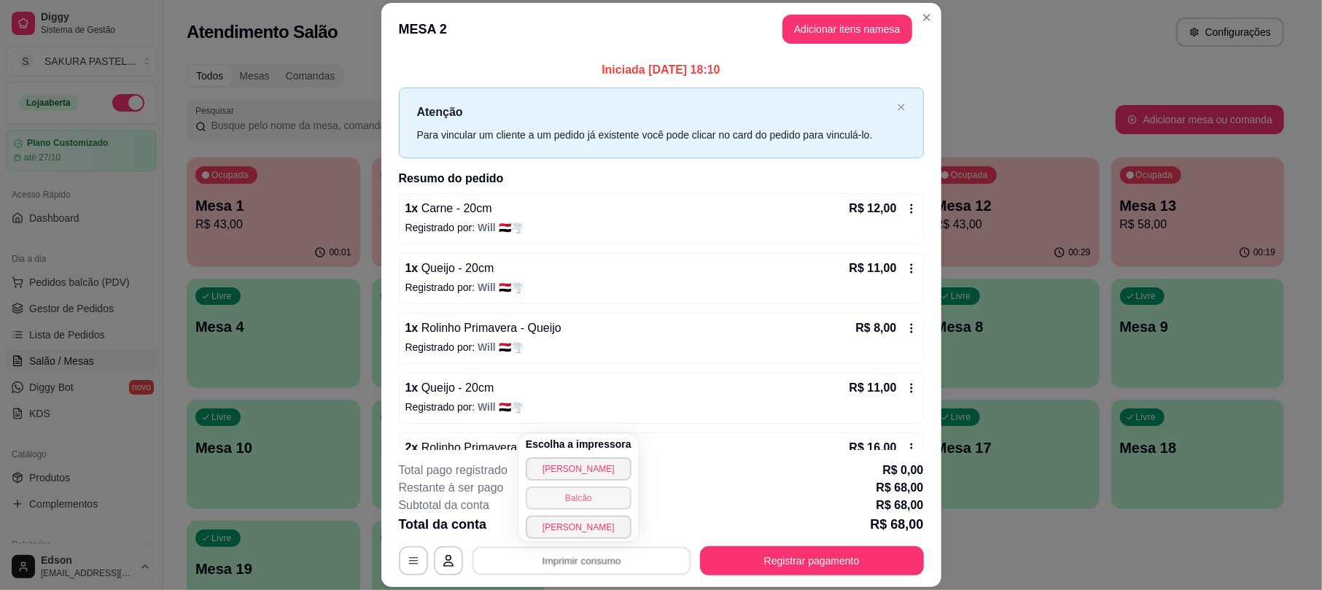
click at [584, 497] on button "Balcão" at bounding box center [579, 497] width 106 height 23
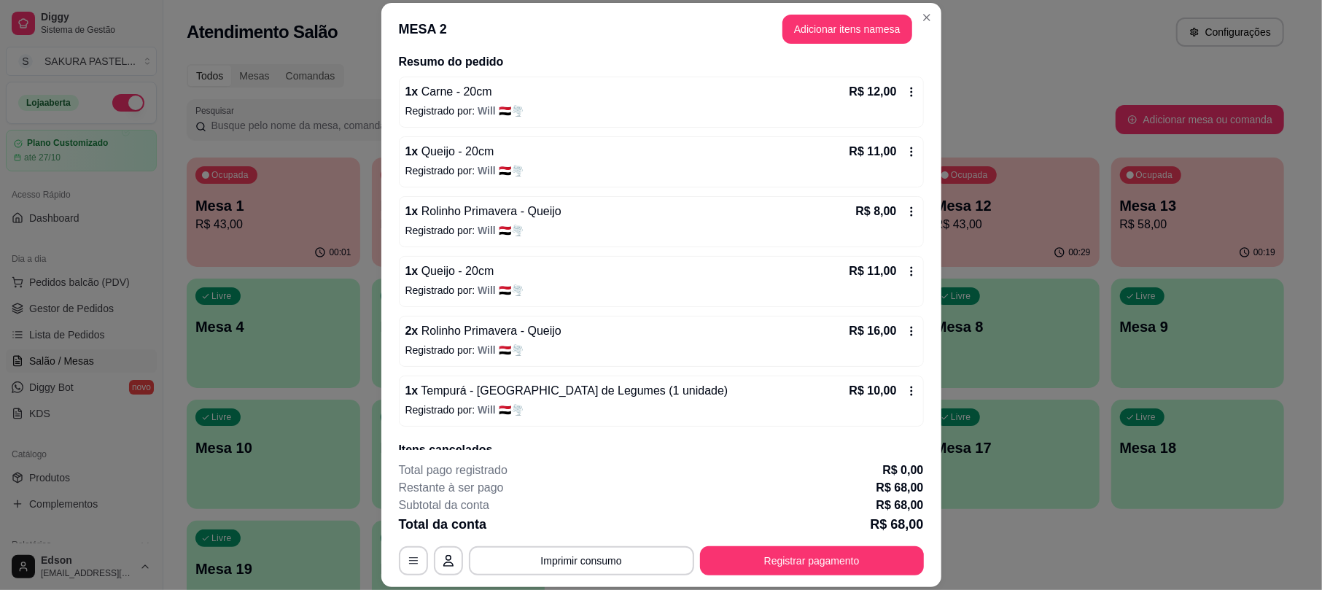
scroll to position [185, 0]
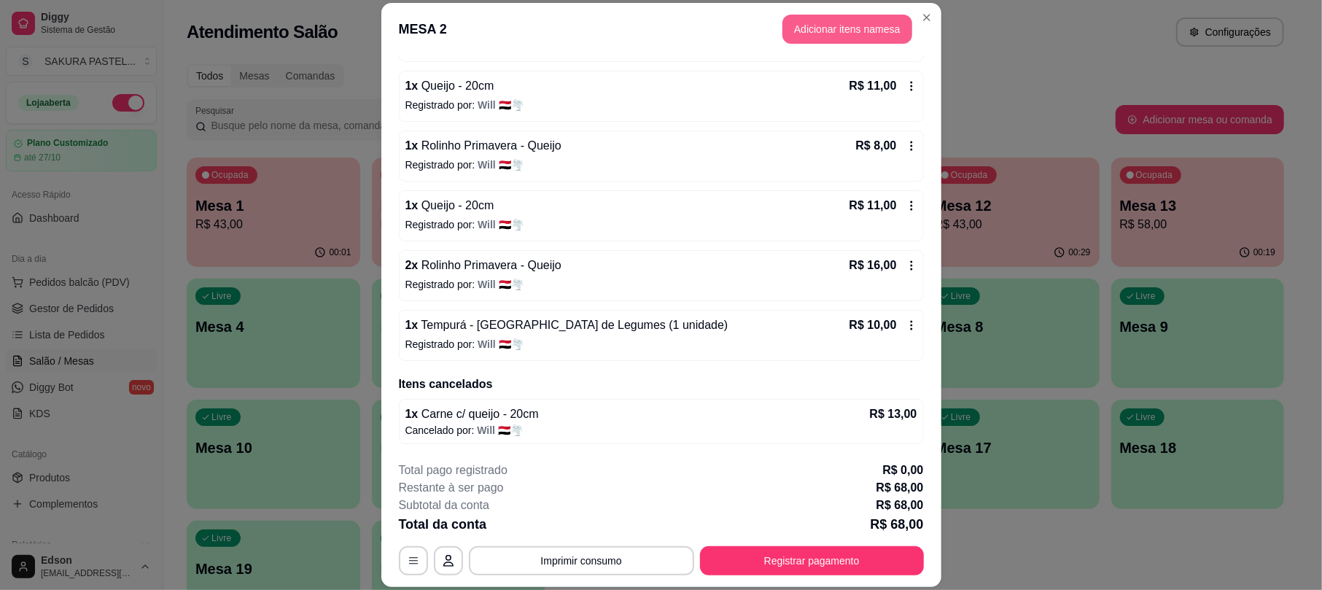
click at [862, 38] on button "Adicionar itens na mesa" at bounding box center [847, 29] width 130 height 29
click at [610, 112] on div at bounding box center [508, 97] width 922 height 29
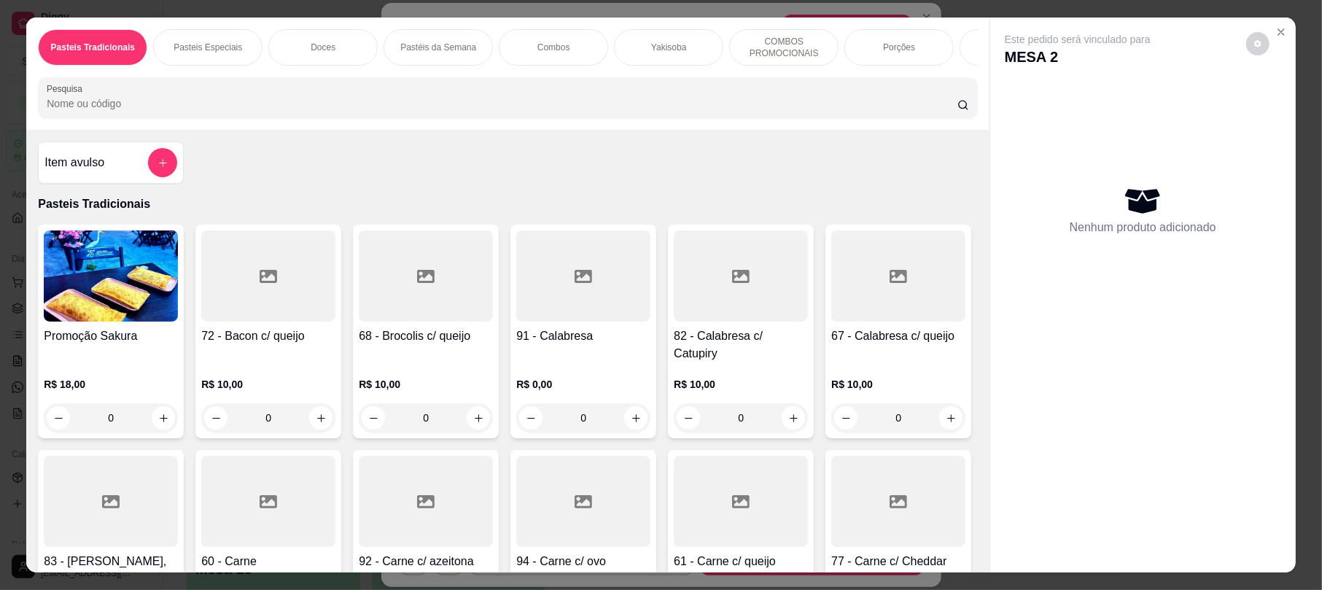
type input "a"
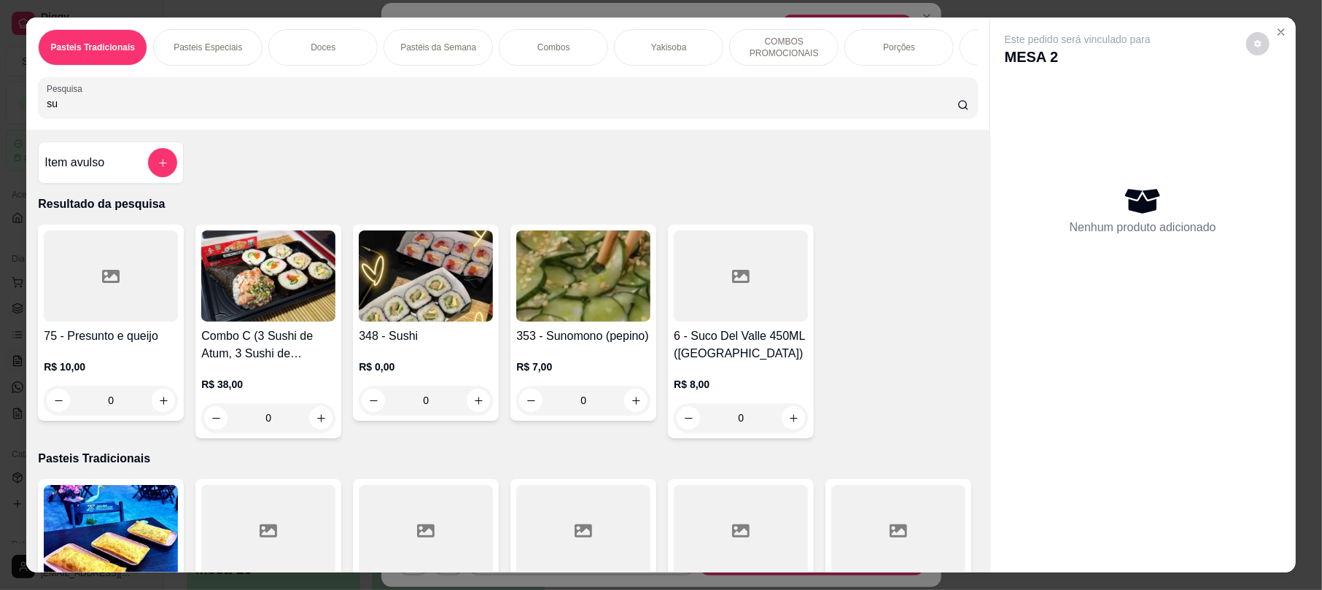
type input "s"
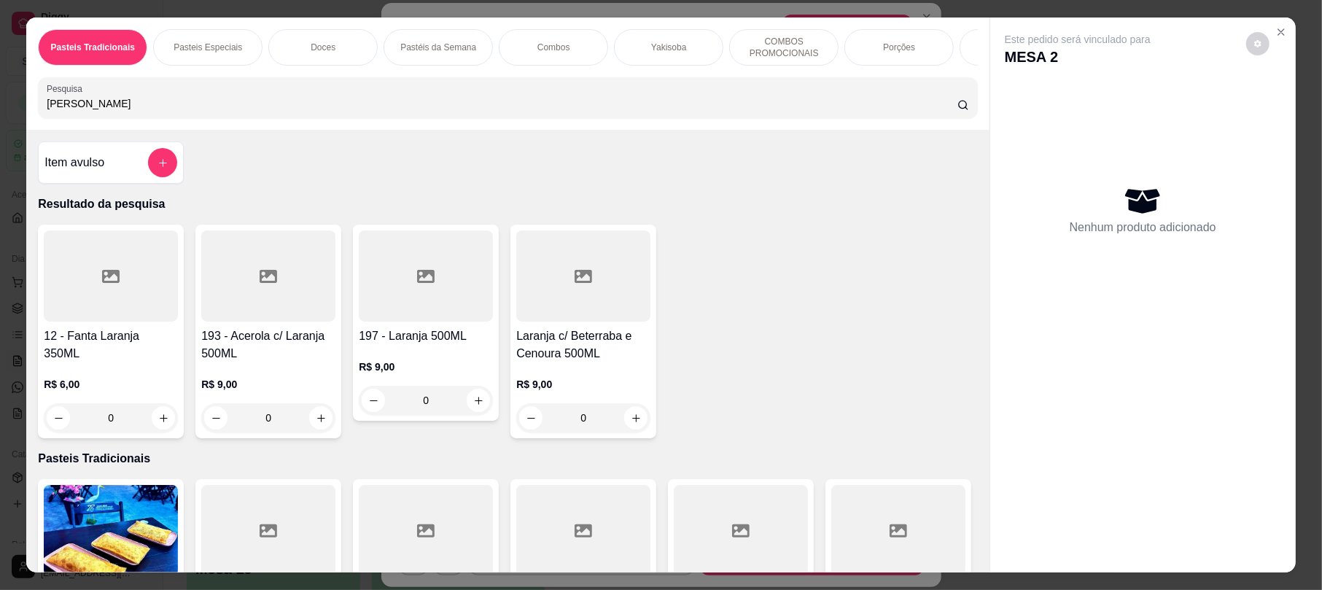
type input "lara"
click at [354, 118] on div "Pesquisa lara" at bounding box center [507, 97] width 939 height 41
click at [480, 412] on button "increase-product-quantity" at bounding box center [478, 400] width 23 height 23
type input "1"
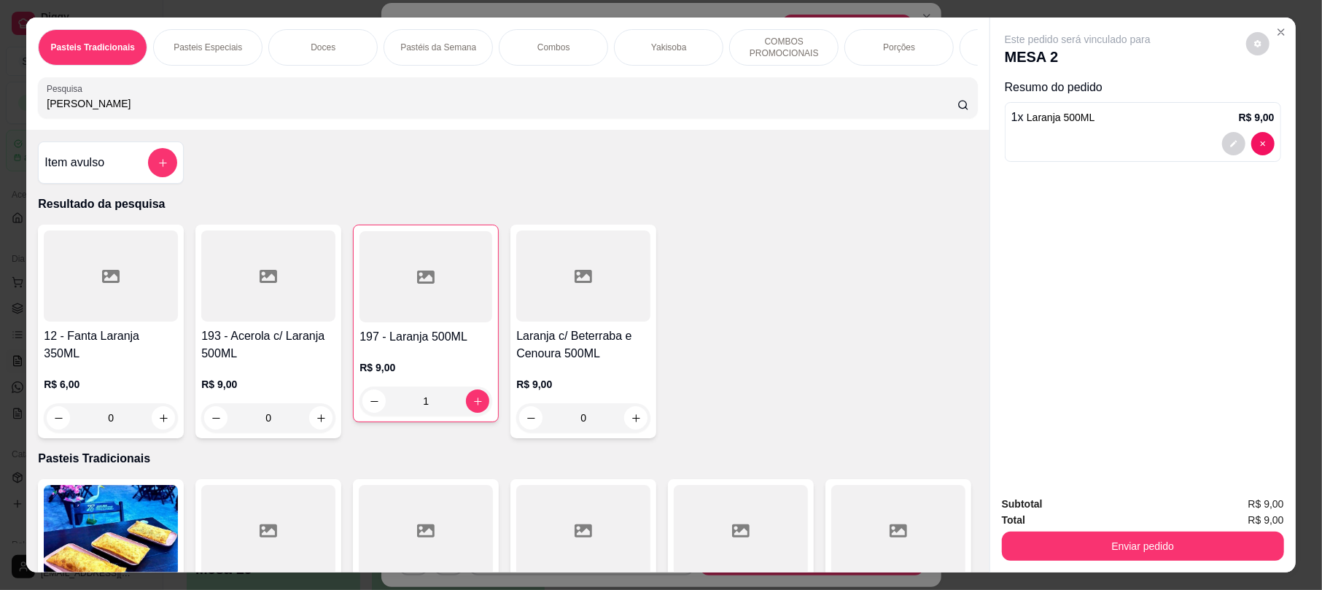
click at [497, 111] on input "lara" at bounding box center [502, 103] width 911 height 15
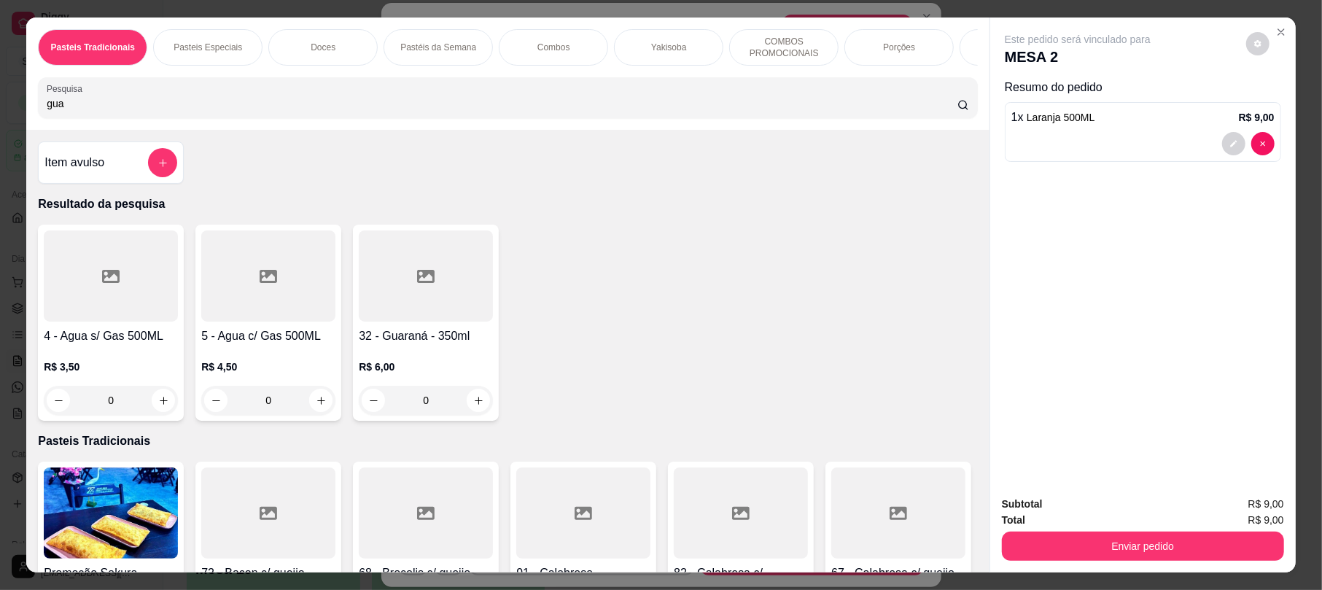
type input "gua"
click at [150, 415] on div "0" at bounding box center [111, 400] width 134 height 29
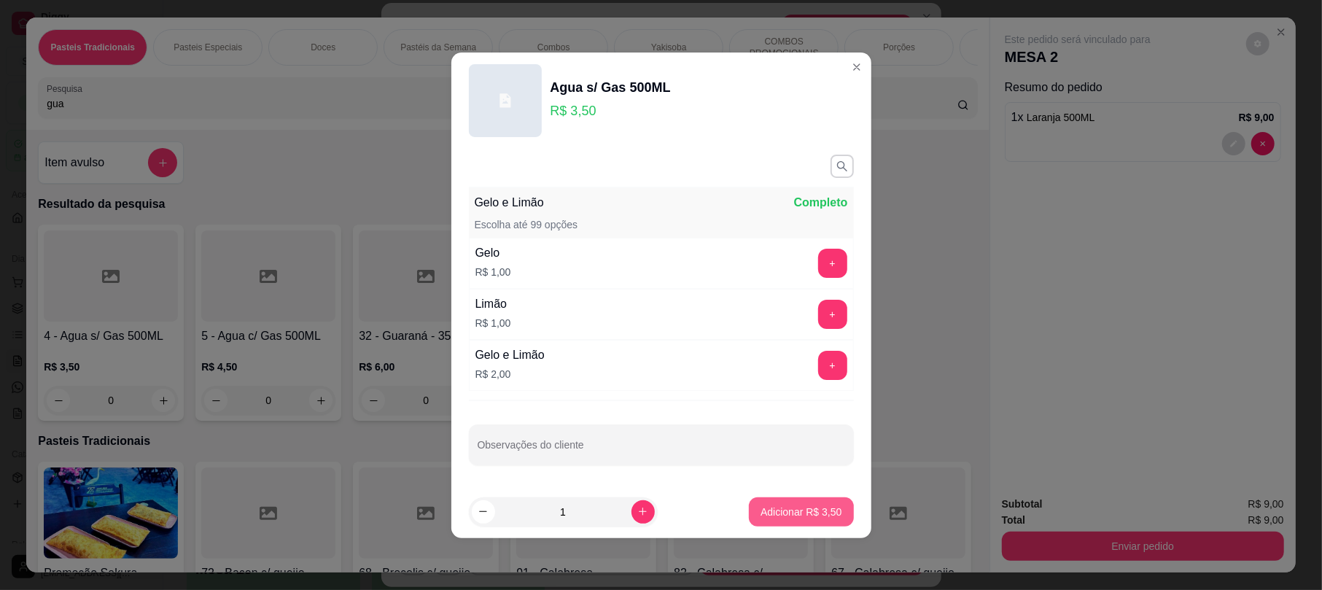
click at [817, 512] on p "Adicionar R$ 3,50" at bounding box center [801, 512] width 81 height 15
type input "1"
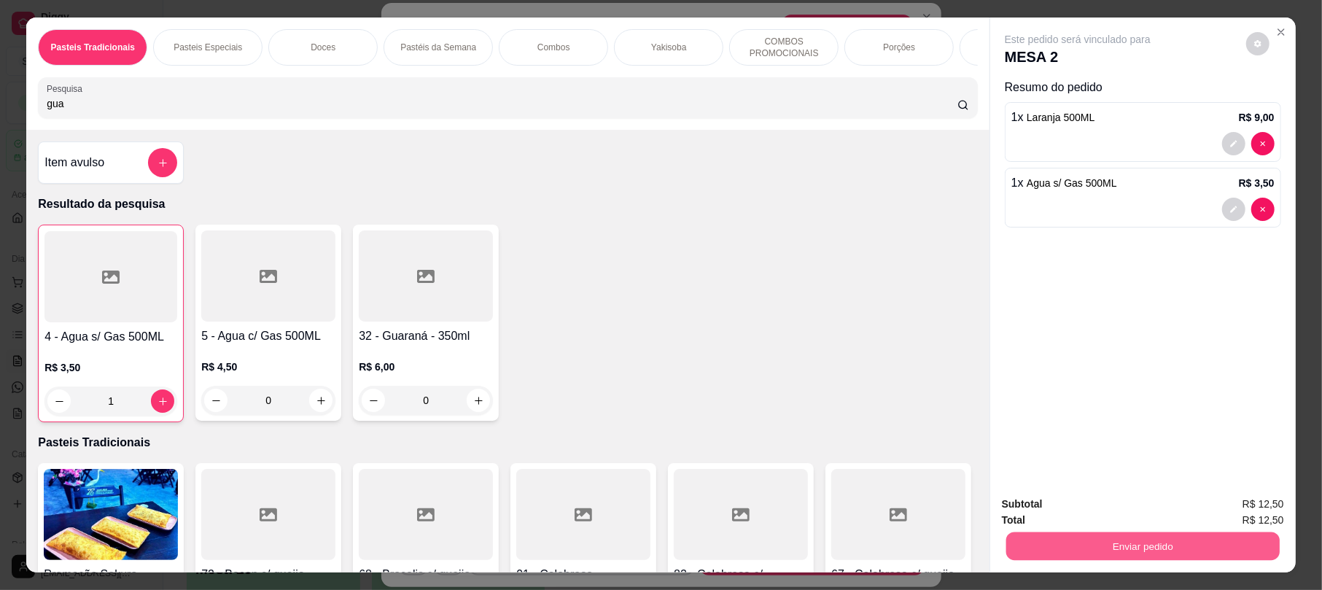
click at [1112, 548] on button "Enviar pedido" at bounding box center [1142, 546] width 273 height 28
click at [1250, 509] on button "Enviar pedido" at bounding box center [1245, 510] width 80 height 27
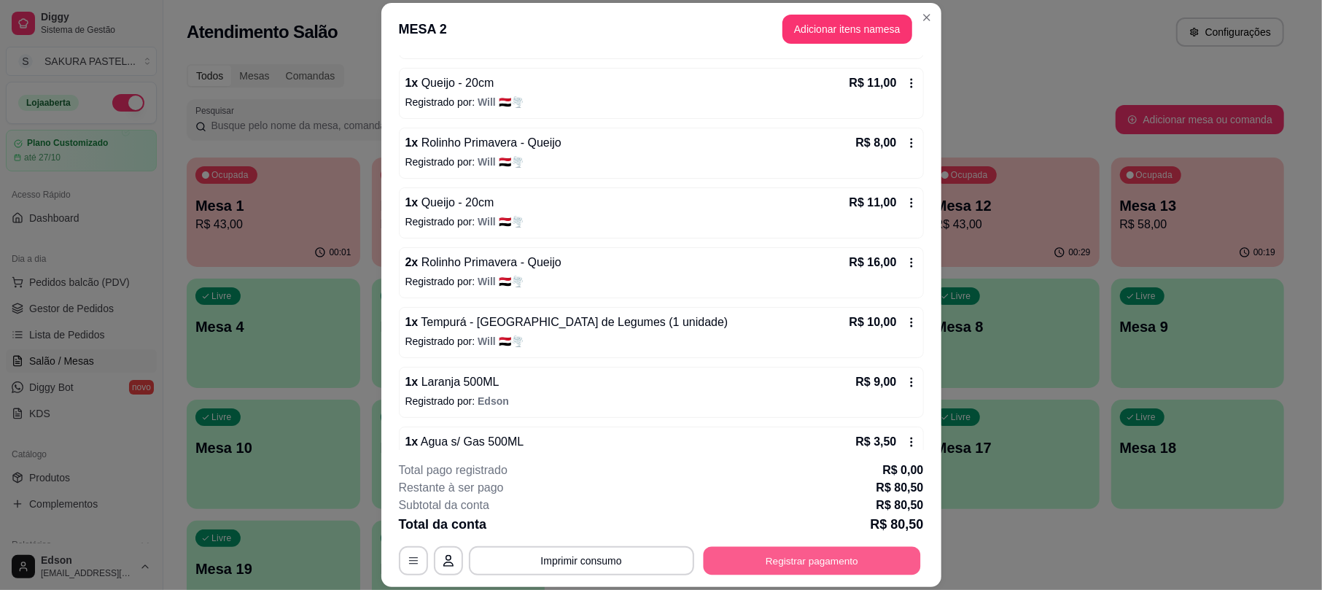
click at [826, 570] on button "Registrar pagamento" at bounding box center [811, 561] width 217 height 28
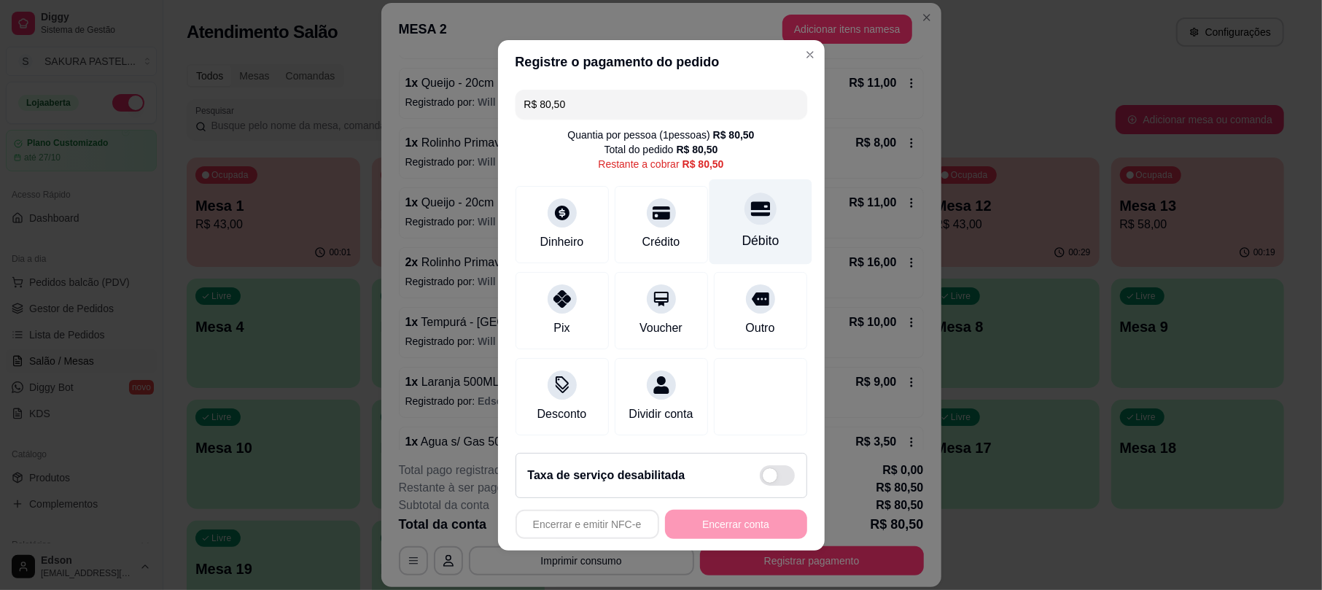
click at [758, 231] on div "Débito" at bounding box center [760, 240] width 37 height 19
type input "R$ 0,00"
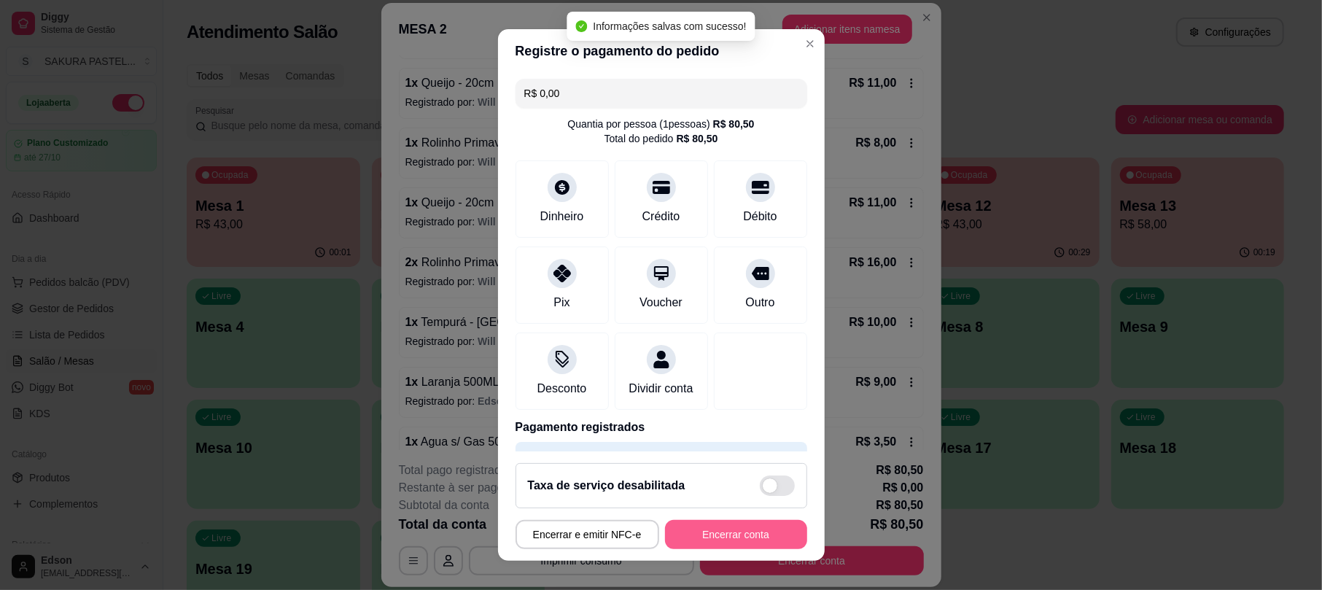
click at [737, 535] on button "Encerrar conta" at bounding box center [736, 534] width 142 height 29
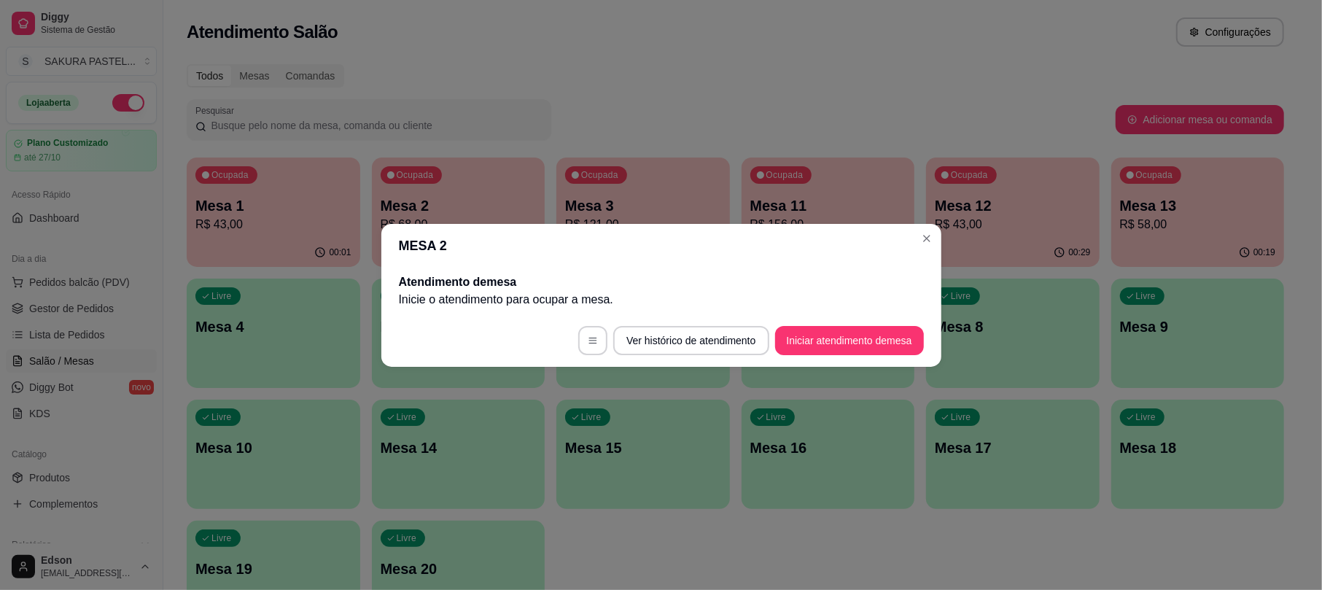
scroll to position [0, 0]
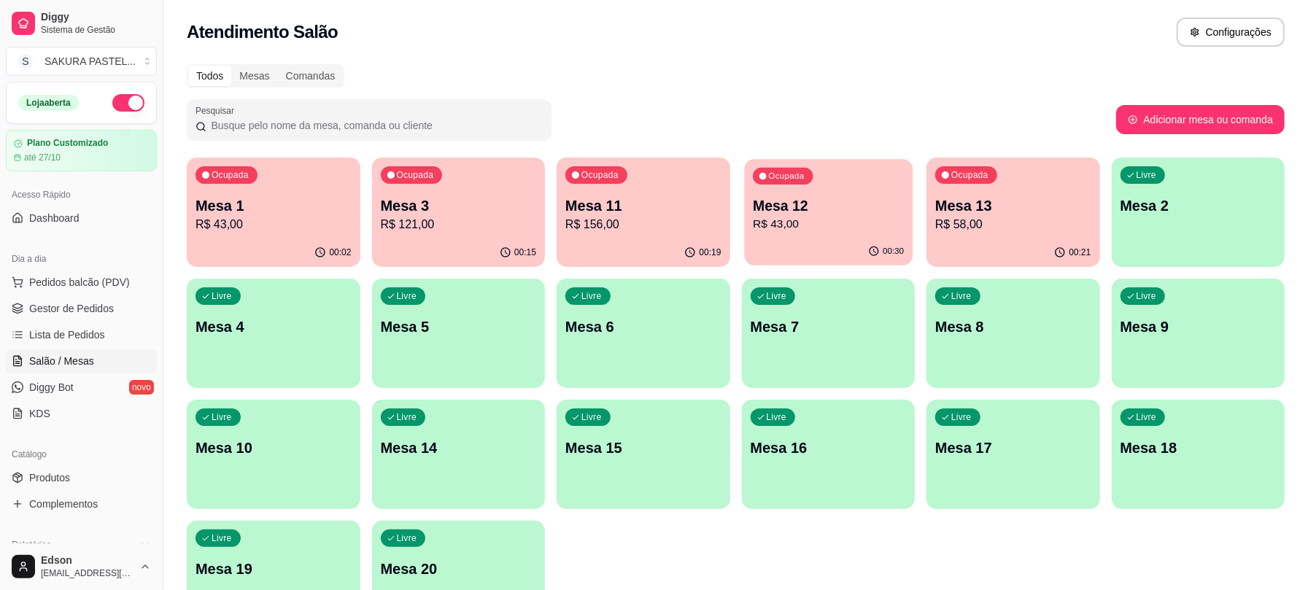
click at [827, 206] on p "Mesa 12" at bounding box center [828, 206] width 151 height 20
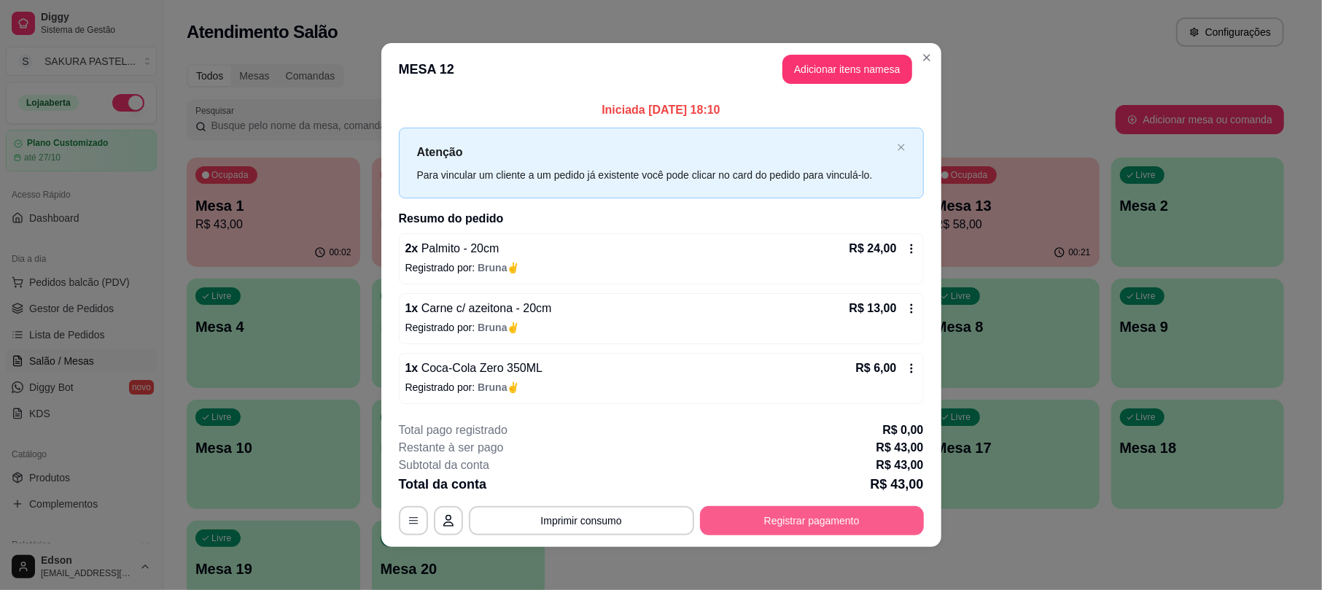
click at [863, 514] on button "Registrar pagamento" at bounding box center [812, 520] width 224 height 29
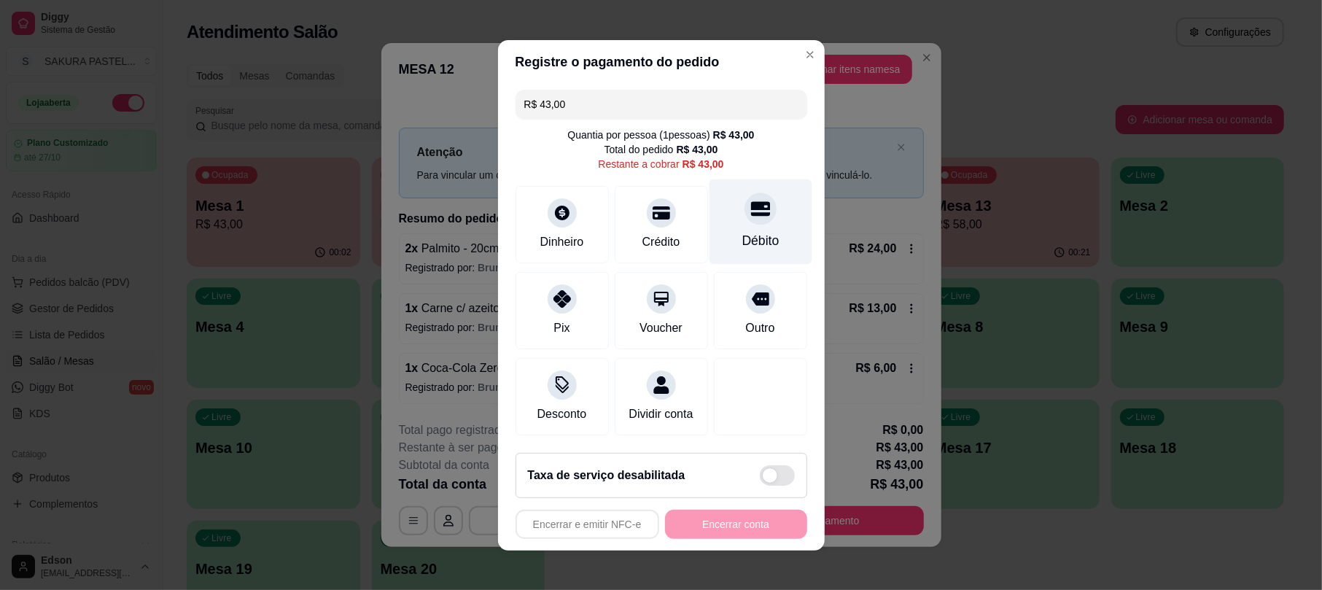
click at [753, 236] on div "Débito" at bounding box center [760, 240] width 37 height 19
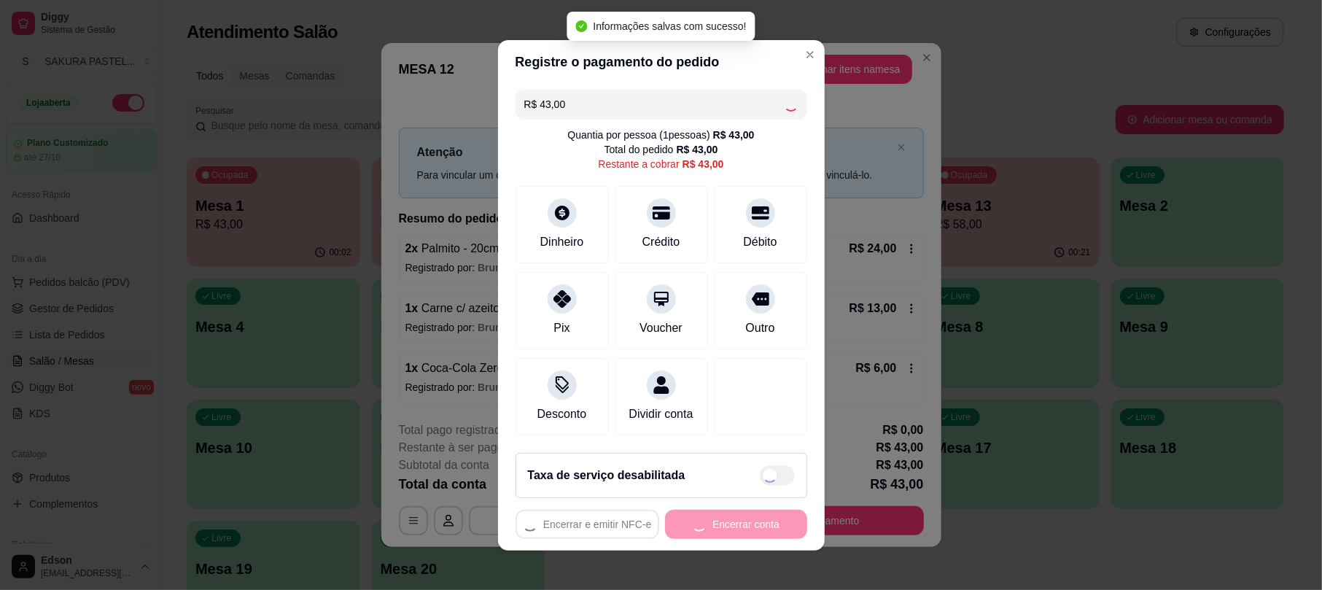
type input "R$ 0,00"
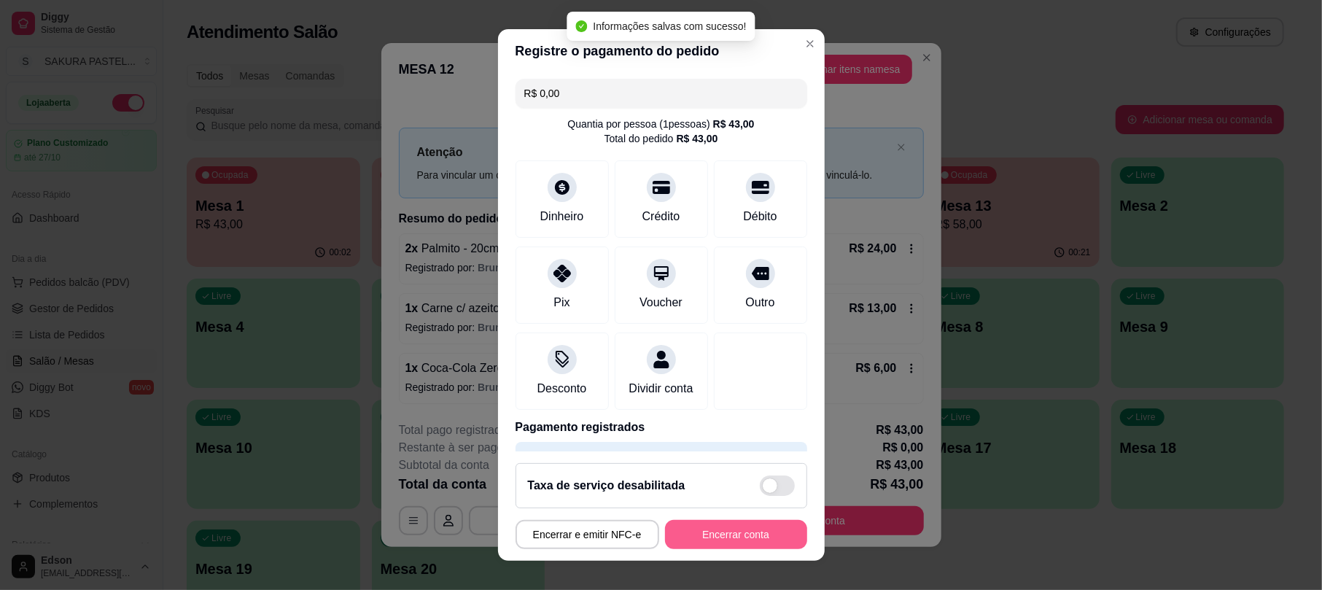
click at [731, 529] on button "Encerrar conta" at bounding box center [736, 534] width 142 height 29
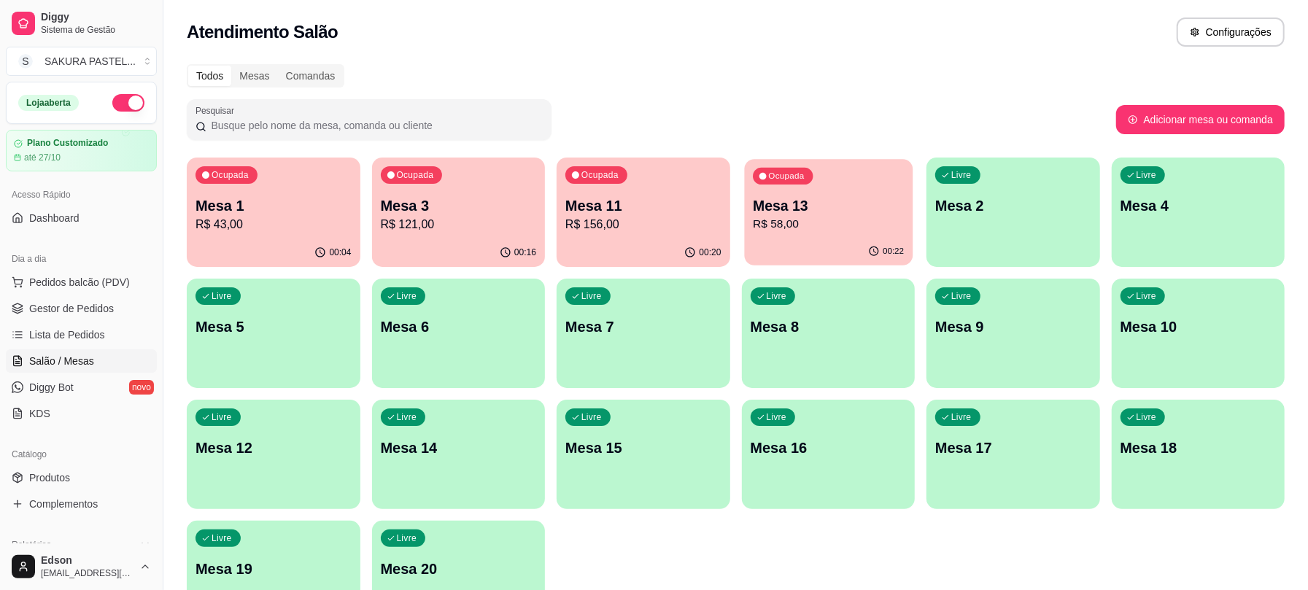
click at [879, 176] on div "Ocupada Mesa 13 R$ 58,00" at bounding box center [828, 198] width 168 height 79
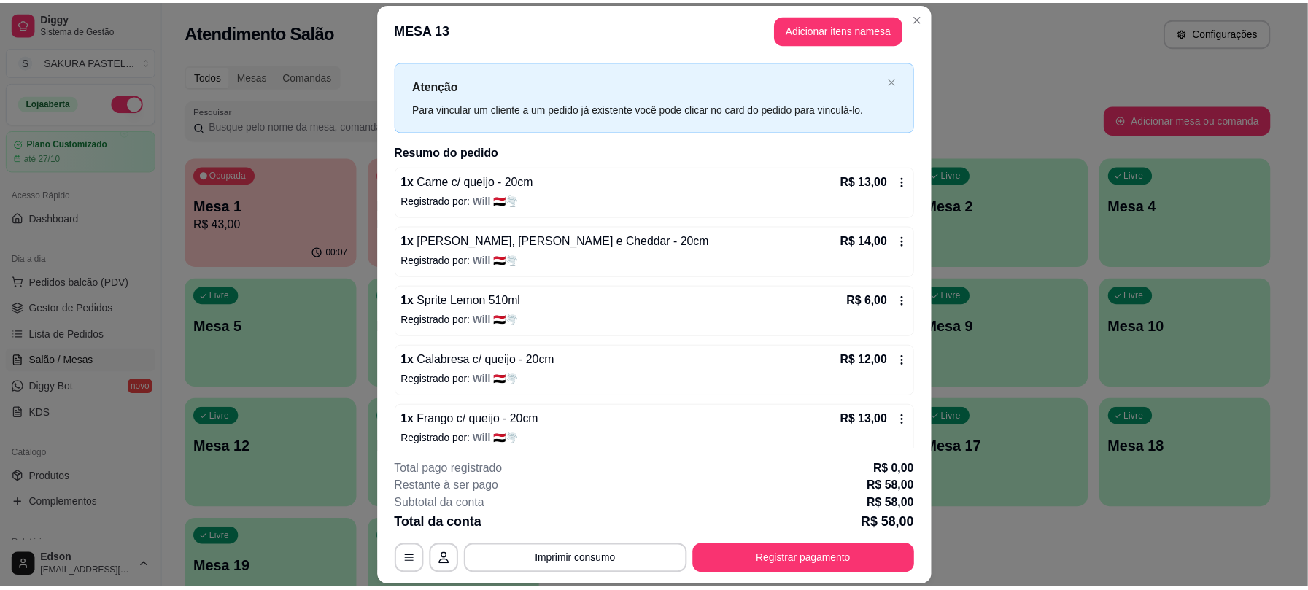
scroll to position [42, 0]
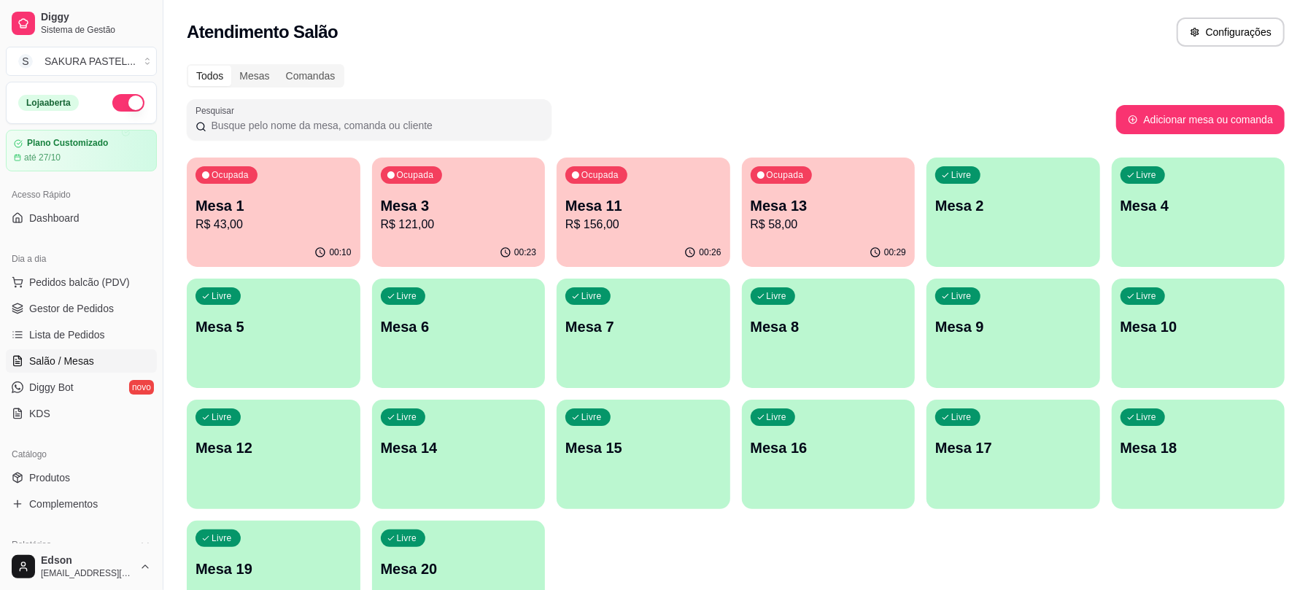
click at [452, 120] on input "Pesquisar" at bounding box center [374, 125] width 336 height 15
click at [477, 64] on div "Todos Mesas Comandas" at bounding box center [736, 75] width 1098 height 23
click at [500, 118] on input "Pesquisar" at bounding box center [374, 125] width 336 height 15
click at [494, 68] on div "Todos Mesas Comandas" at bounding box center [736, 75] width 1098 height 23
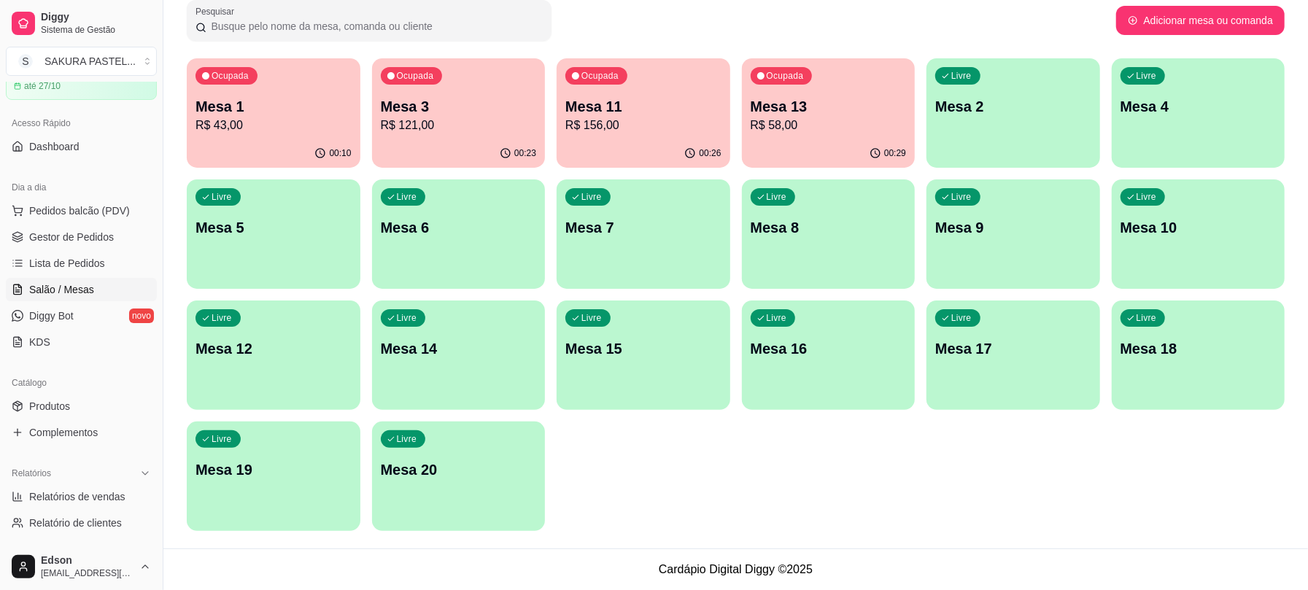
scroll to position [0, 0]
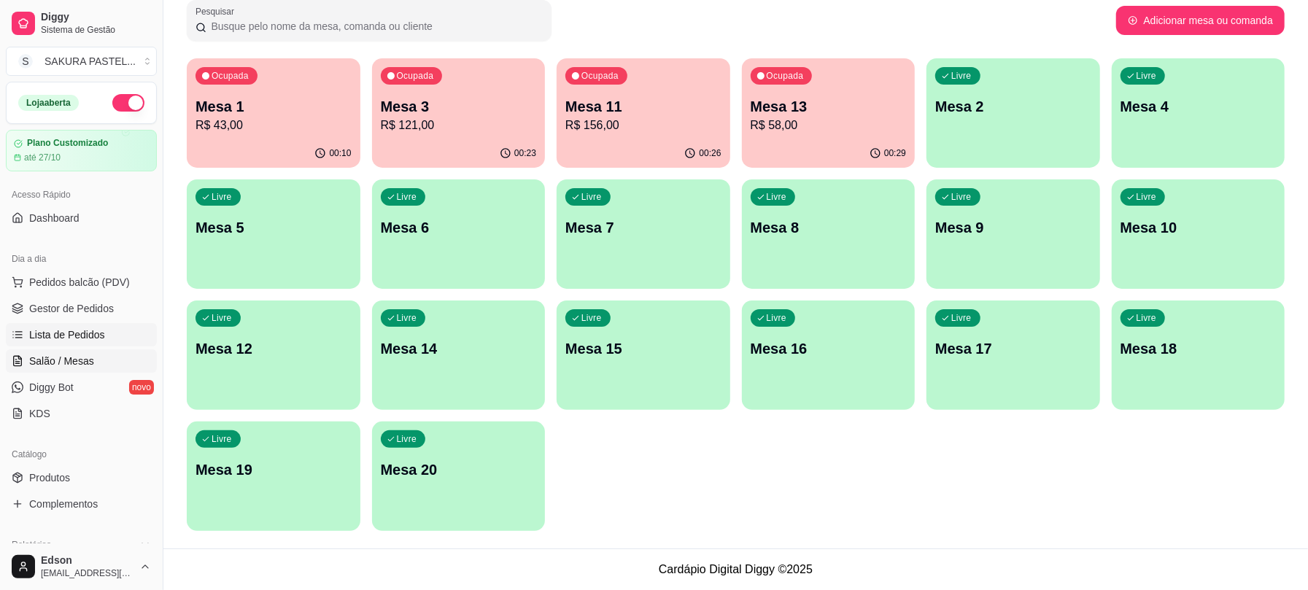
click at [92, 341] on span "Lista de Pedidos" at bounding box center [67, 334] width 76 height 15
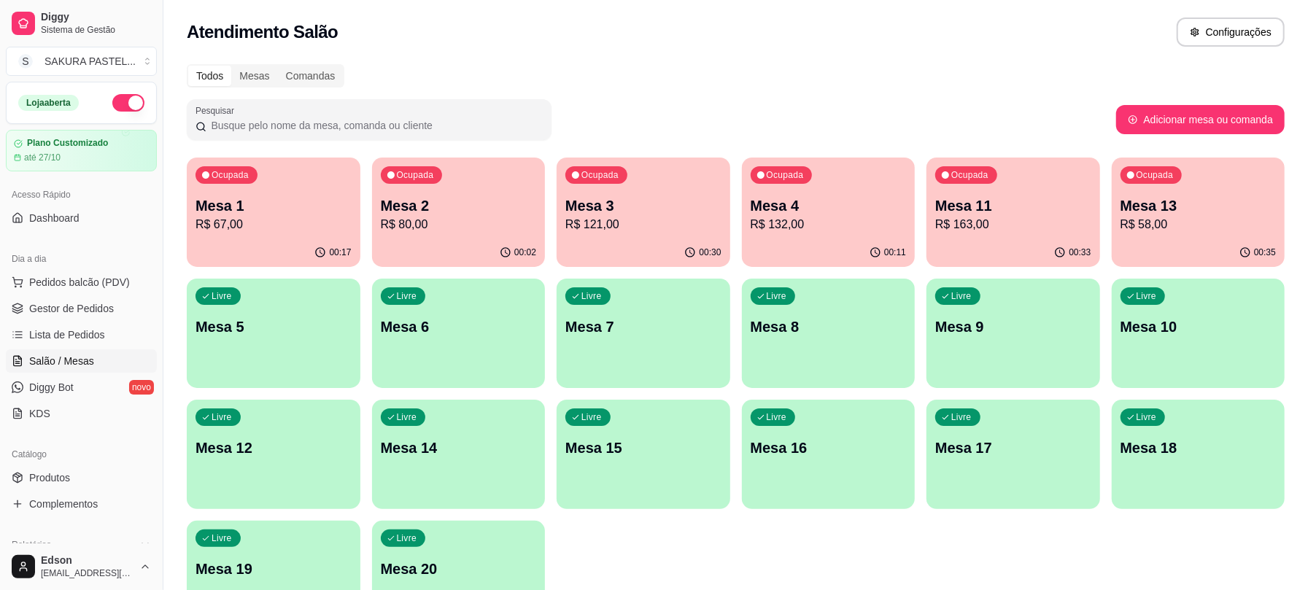
click at [1232, 198] on p "Mesa 13" at bounding box center [1198, 205] width 156 height 20
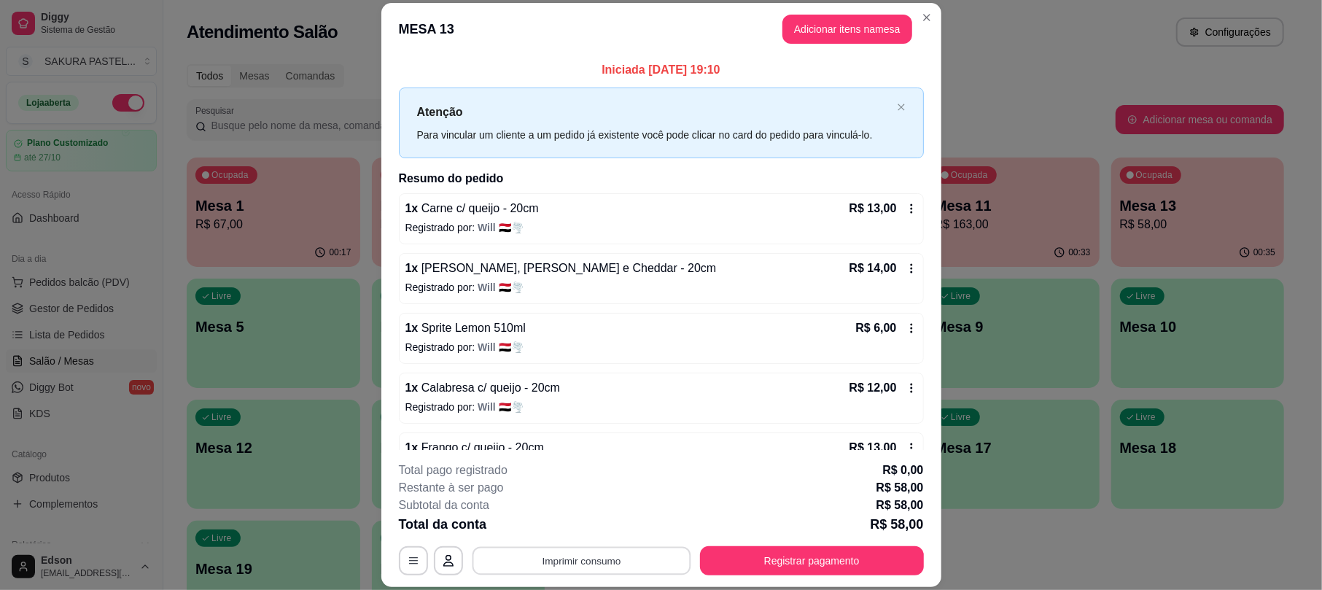
click at [627, 553] on button "Imprimir consumo" at bounding box center [581, 561] width 219 height 28
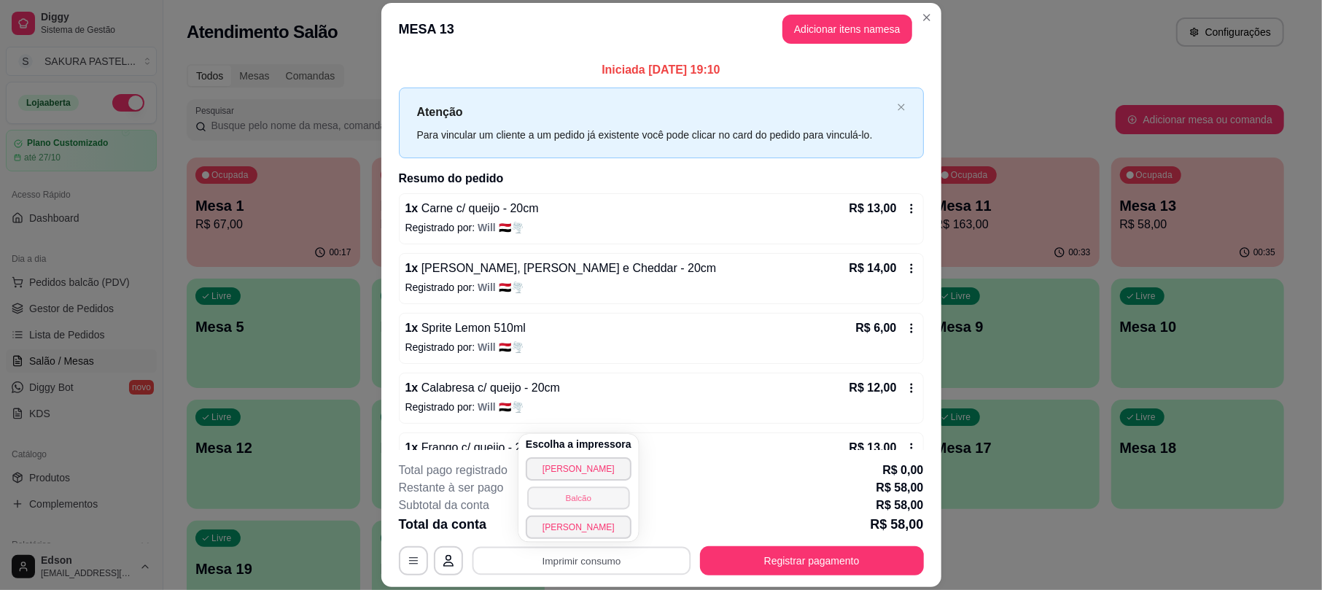
click at [605, 491] on button "Balcão" at bounding box center [578, 497] width 102 height 23
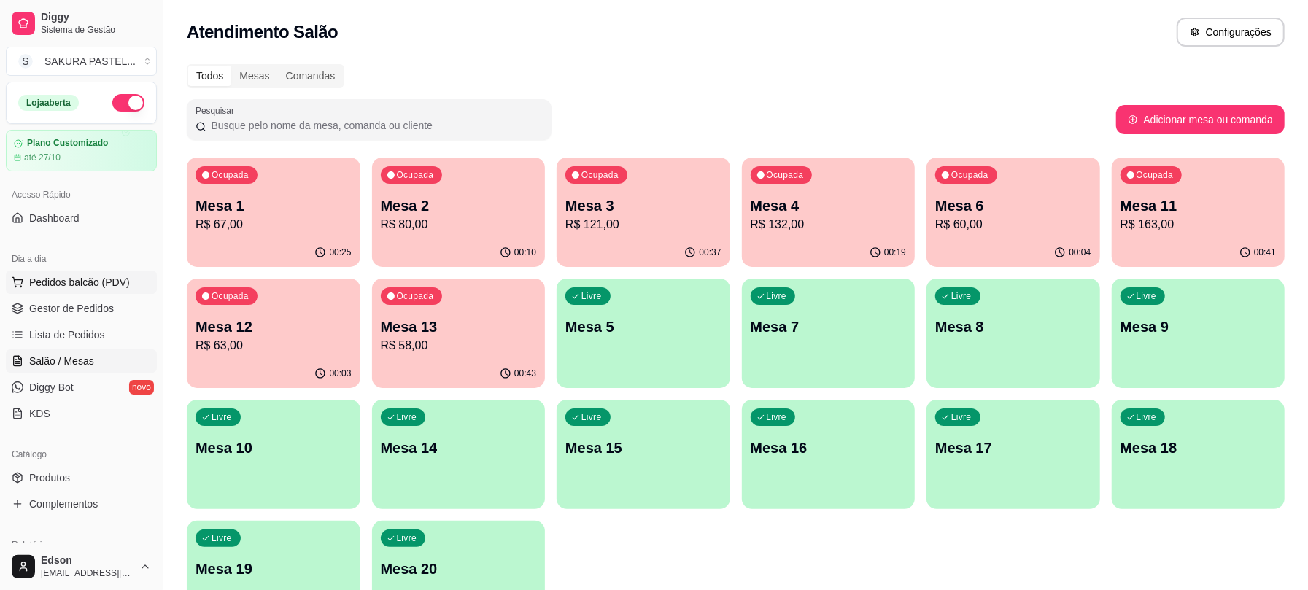
click at [120, 286] on span "Pedidos balcão (PDV)" at bounding box center [79, 282] width 101 height 15
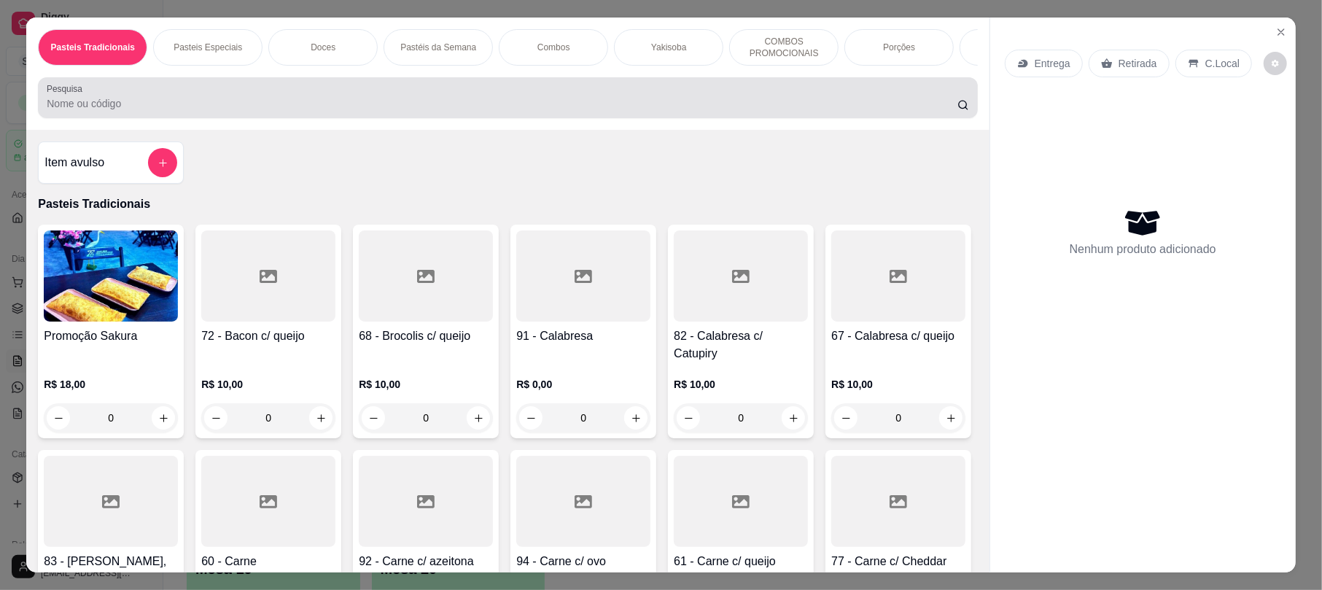
click at [266, 111] on input "Pesquisa" at bounding box center [502, 103] width 911 height 15
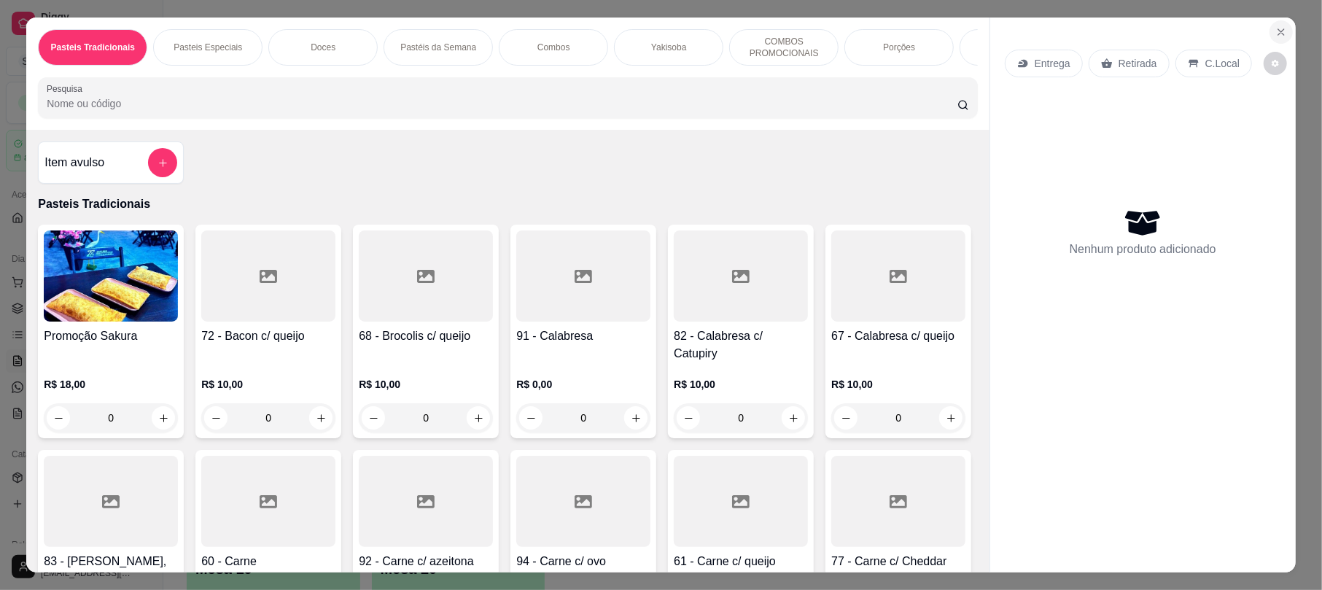
click at [1275, 34] on icon "Close" at bounding box center [1281, 32] width 12 height 12
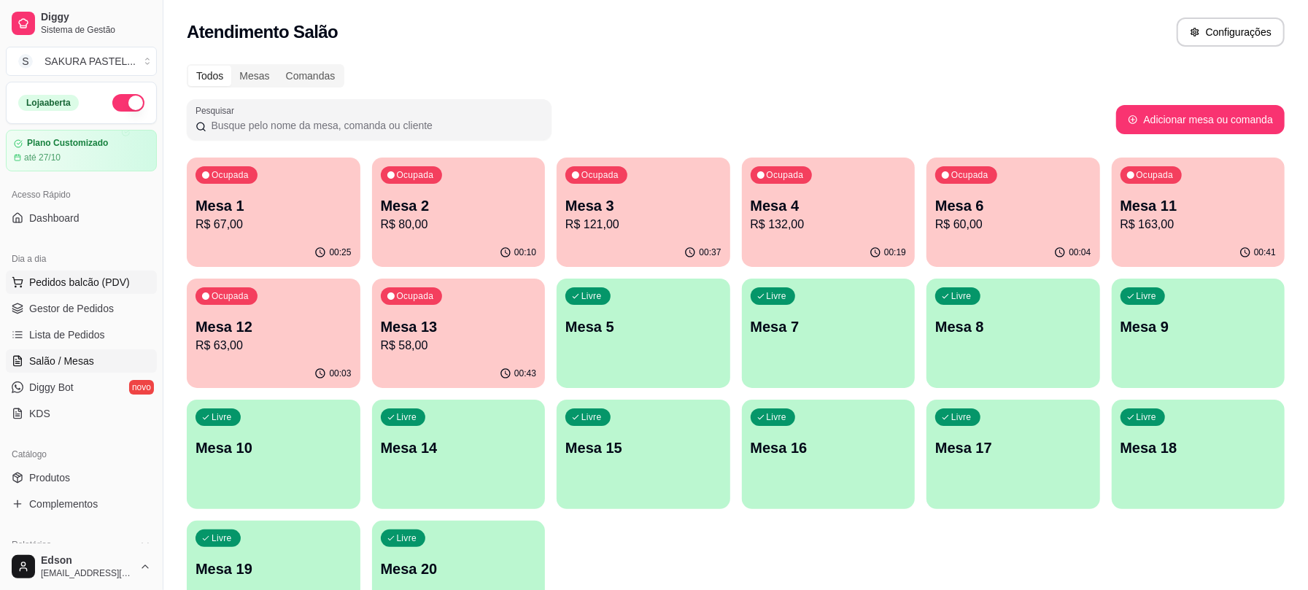
click at [103, 290] on span "Pedidos balcão (PDV)" at bounding box center [79, 282] width 101 height 15
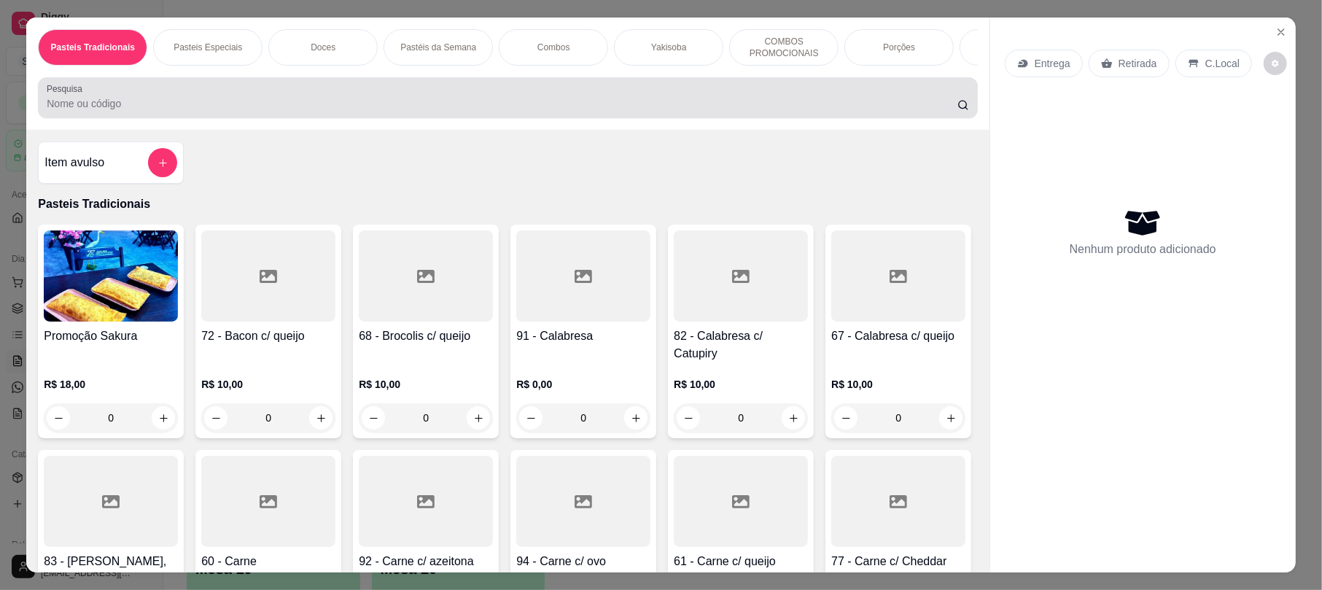
click at [701, 118] on div "Pesquisa" at bounding box center [507, 97] width 939 height 41
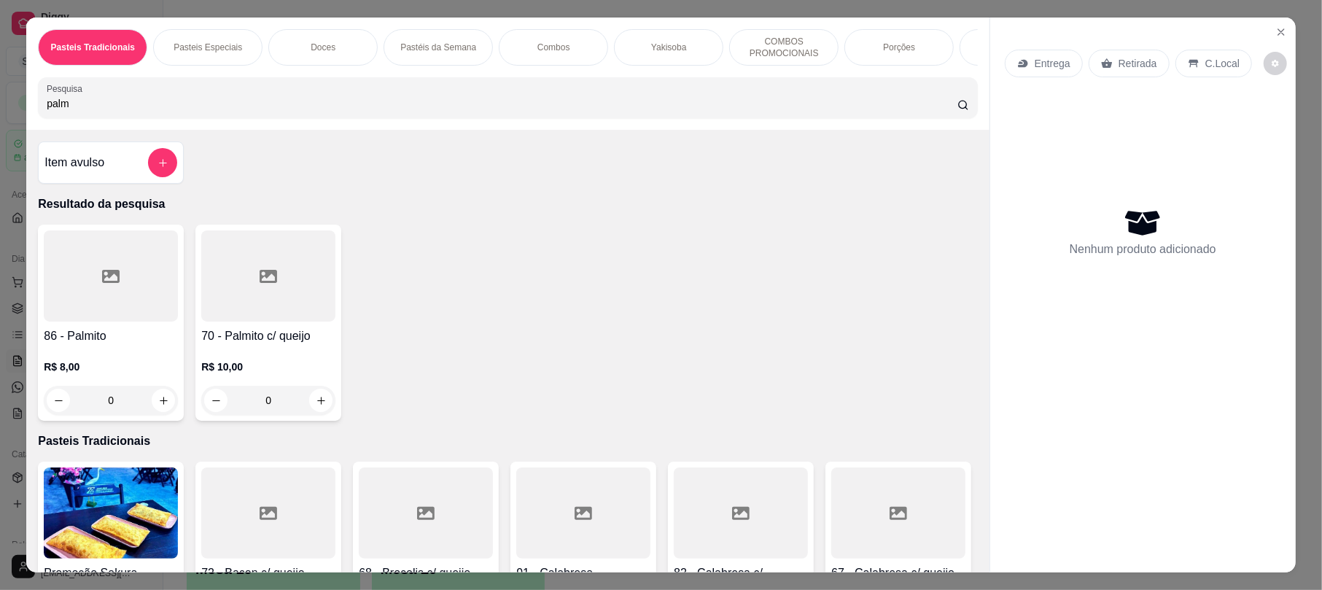
type input "palm"
click at [74, 345] on h4 "86 - Palmito" at bounding box center [111, 336] width 134 height 18
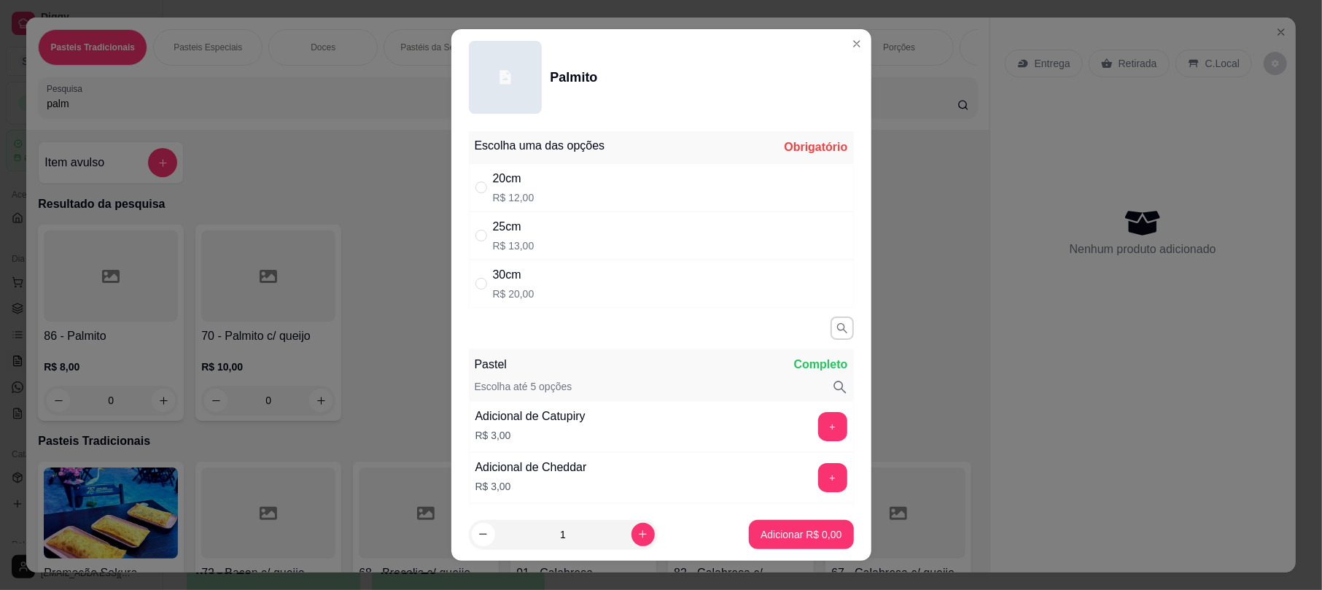
click at [522, 290] on p "R$ 20,00" at bounding box center [514, 294] width 42 height 15
radio input "true"
click at [797, 532] on p "Adicionar R$ 20,00" at bounding box center [798, 534] width 85 height 14
type input "1"
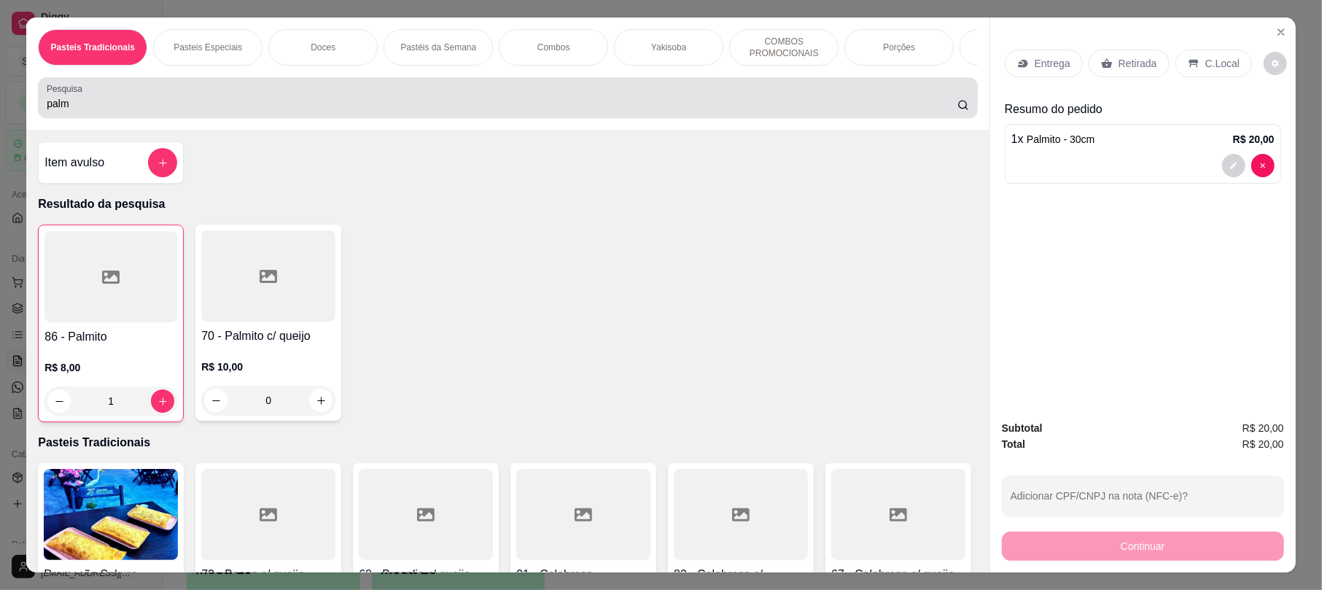
click at [575, 100] on div "palm" at bounding box center [508, 97] width 922 height 29
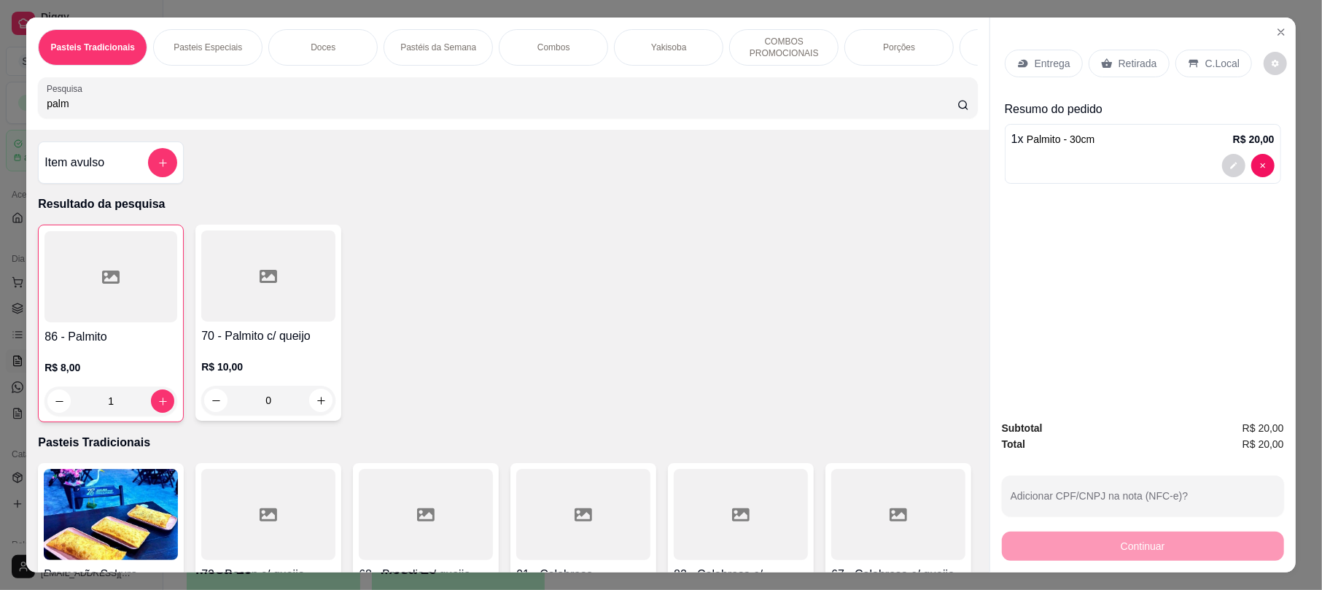
click at [579, 106] on div "palm" at bounding box center [508, 97] width 922 height 29
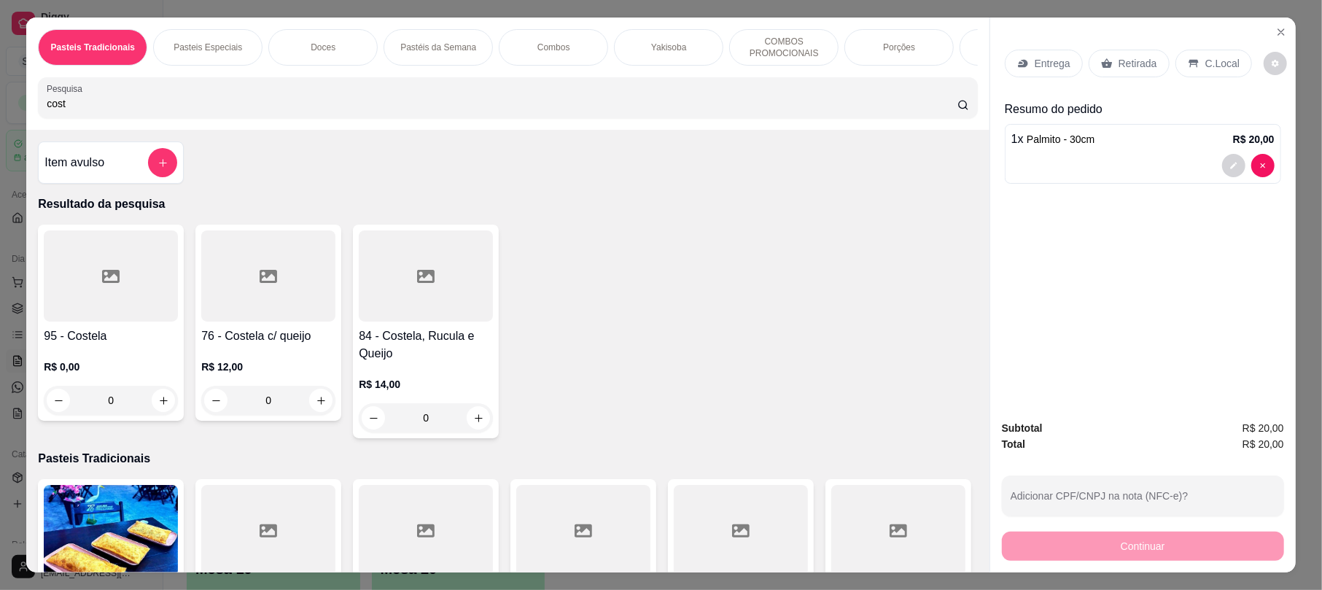
type input "cost"
click at [427, 348] on h4 "84 - Costela, Rucula e Queijo" at bounding box center [426, 344] width 134 height 35
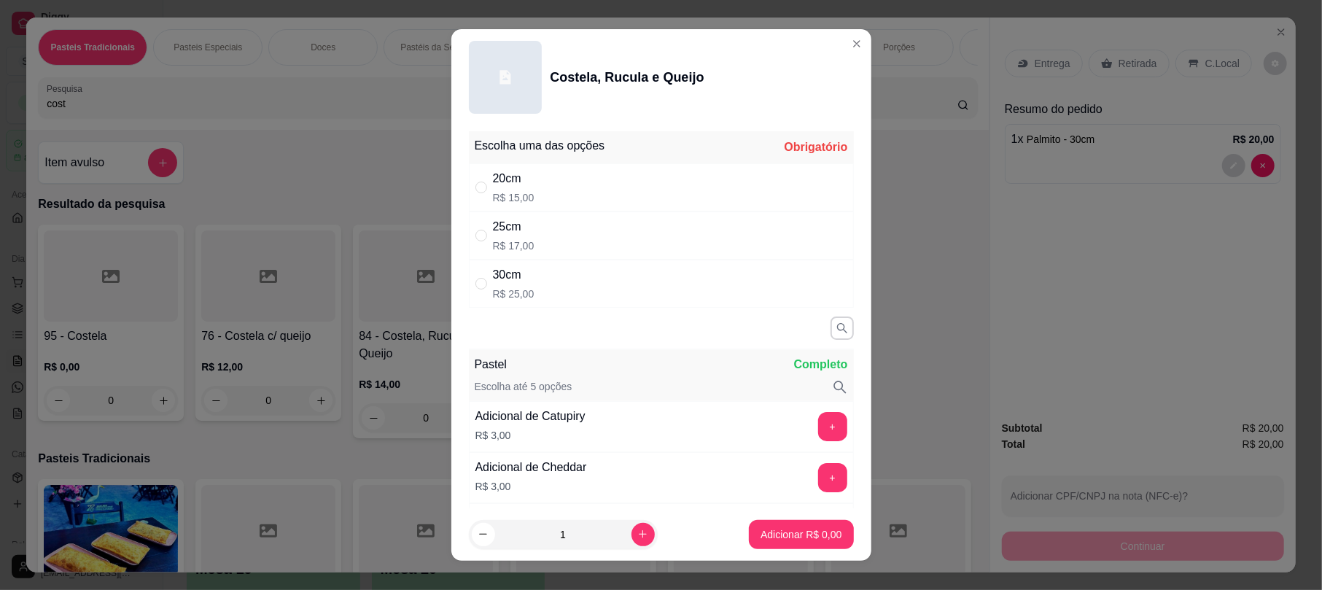
click at [582, 234] on div "25cm R$ 17,00" at bounding box center [661, 235] width 385 height 48
radio input "true"
click at [792, 524] on button "Adicionar R$ 17,00" at bounding box center [798, 534] width 107 height 28
type input "1"
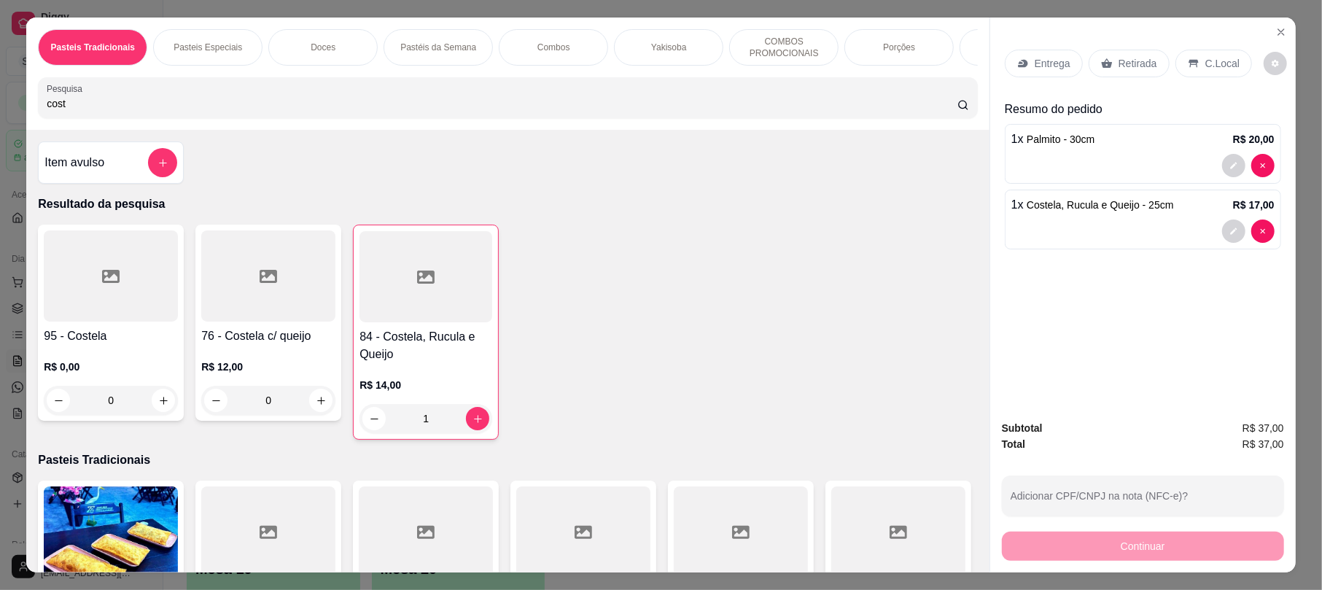
drag, startPoint x: 1136, startPoint y: 71, endPoint x: 1171, endPoint y: 68, distance: 35.2
click at [1135, 71] on div "Retirada" at bounding box center [1129, 64] width 81 height 28
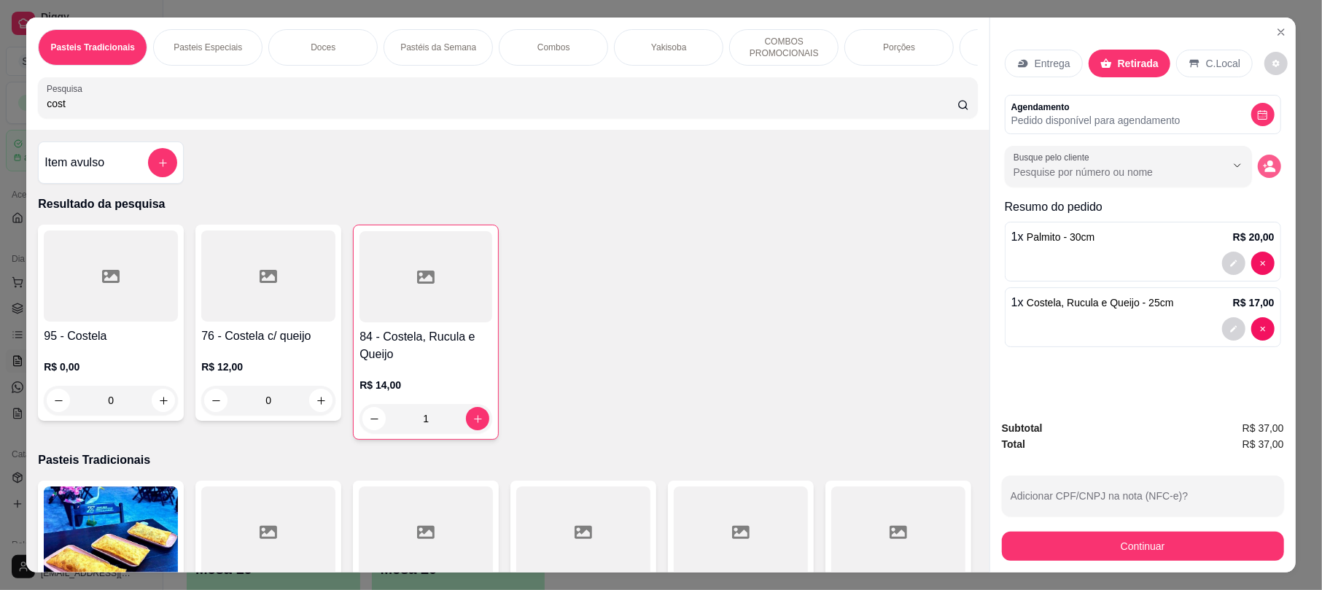
click at [1263, 168] on icon "decrease-product-quantity" at bounding box center [1269, 166] width 13 height 13
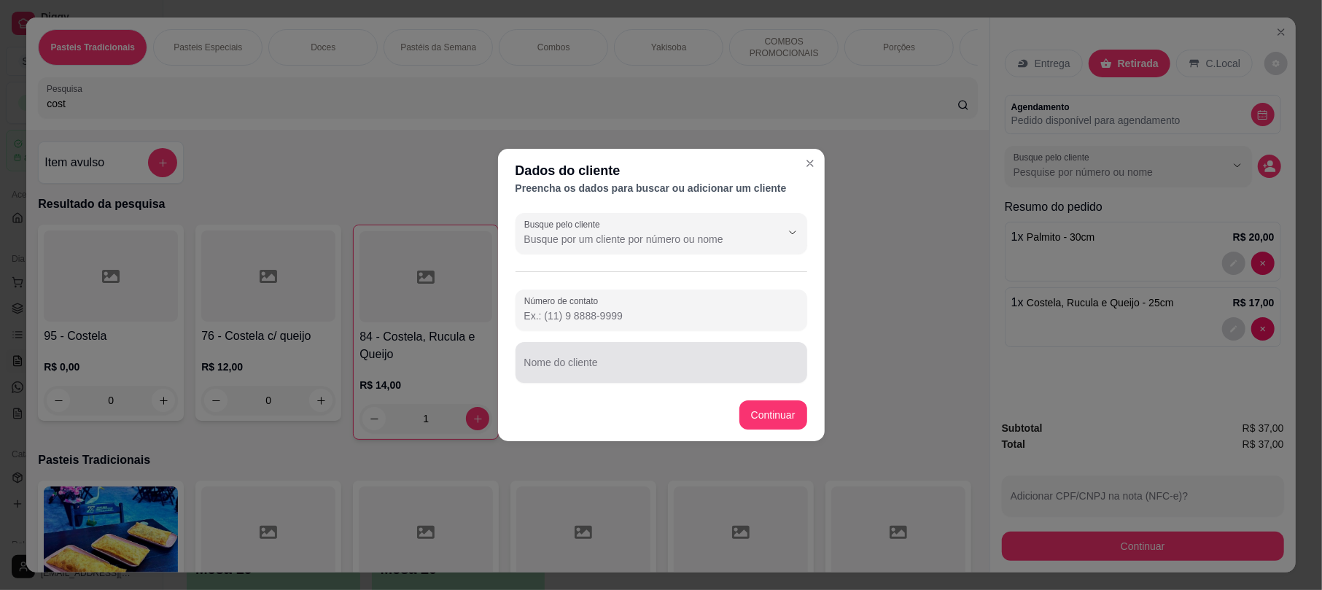
click at [625, 365] on input "Nome do cliente" at bounding box center [661, 368] width 274 height 15
type input "[PERSON_NAME]"
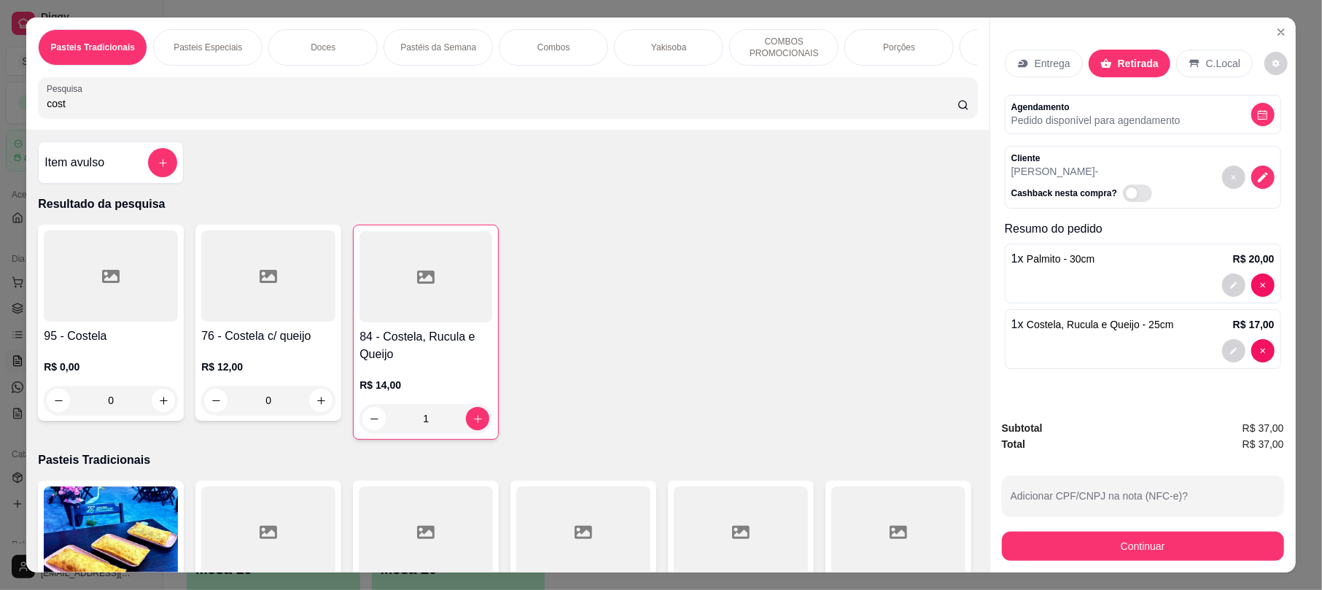
click at [1123, 564] on div "Subtotal R$ 37,00 Total R$ 37,00 Adicionar CPF/CNPJ na nota (NFC-e)? Continuar" at bounding box center [1143, 490] width 306 height 164
click at [1112, 561] on div "Subtotal R$ 37,00 Total R$ 37,00 Adicionar CPF/CNPJ na nota (NFC-e)? Continuar" at bounding box center [1143, 490] width 306 height 164
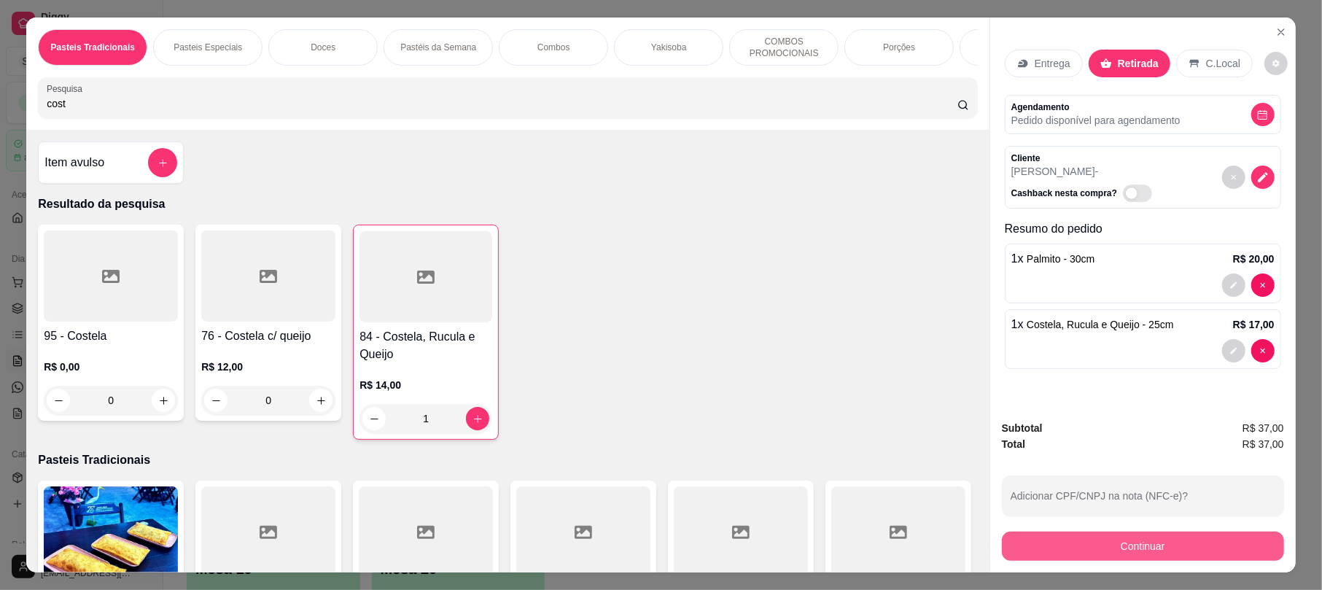
click at [1101, 549] on button "Continuar" at bounding box center [1143, 546] width 282 height 29
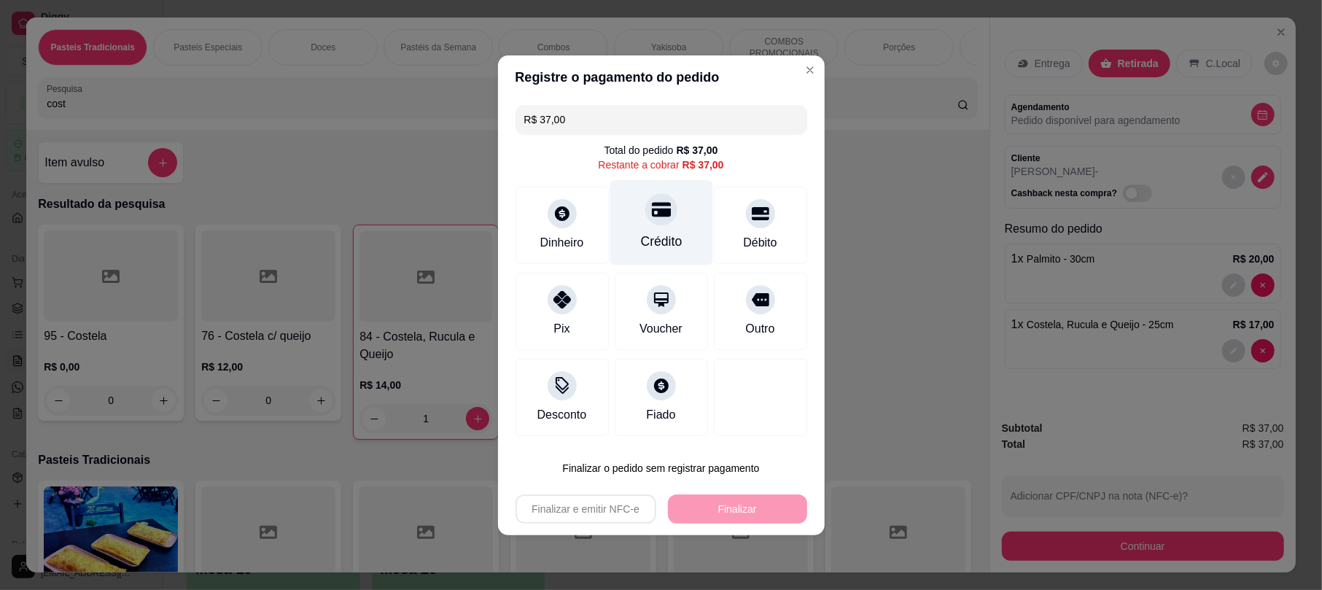
click at [658, 234] on div "Crédito" at bounding box center [661, 241] width 42 height 19
type input "R$ 0,00"
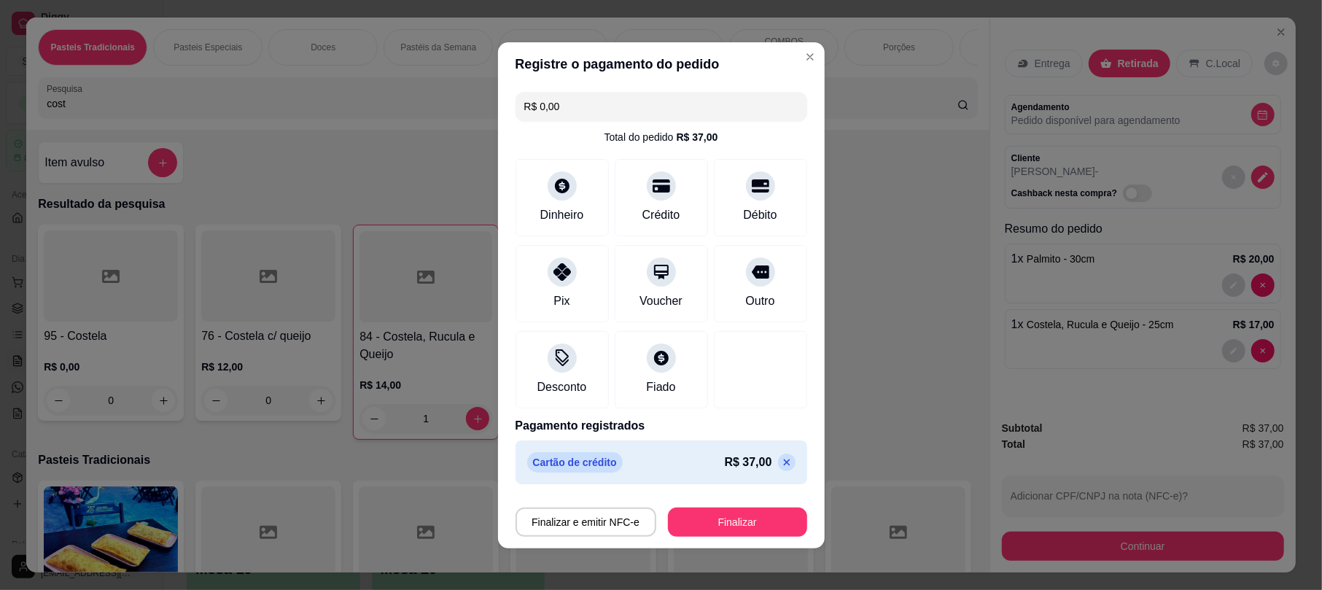
click at [745, 523] on button "Finalizar" at bounding box center [737, 522] width 139 height 29
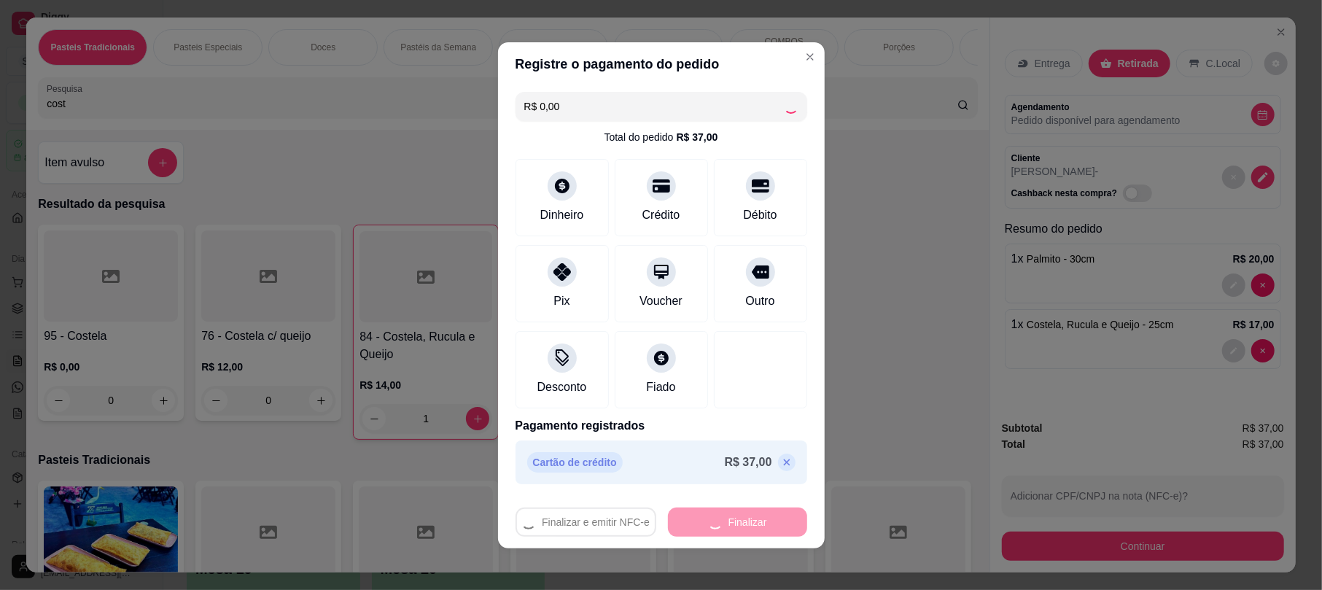
type input "0"
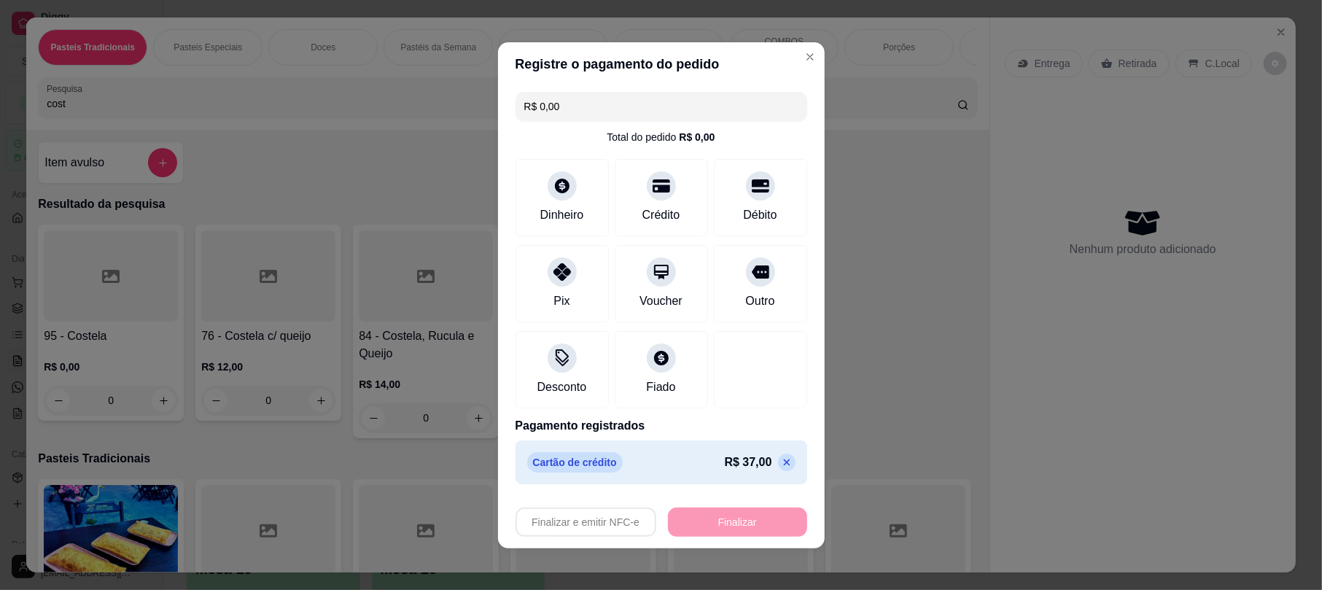
type input "-R$ 37,00"
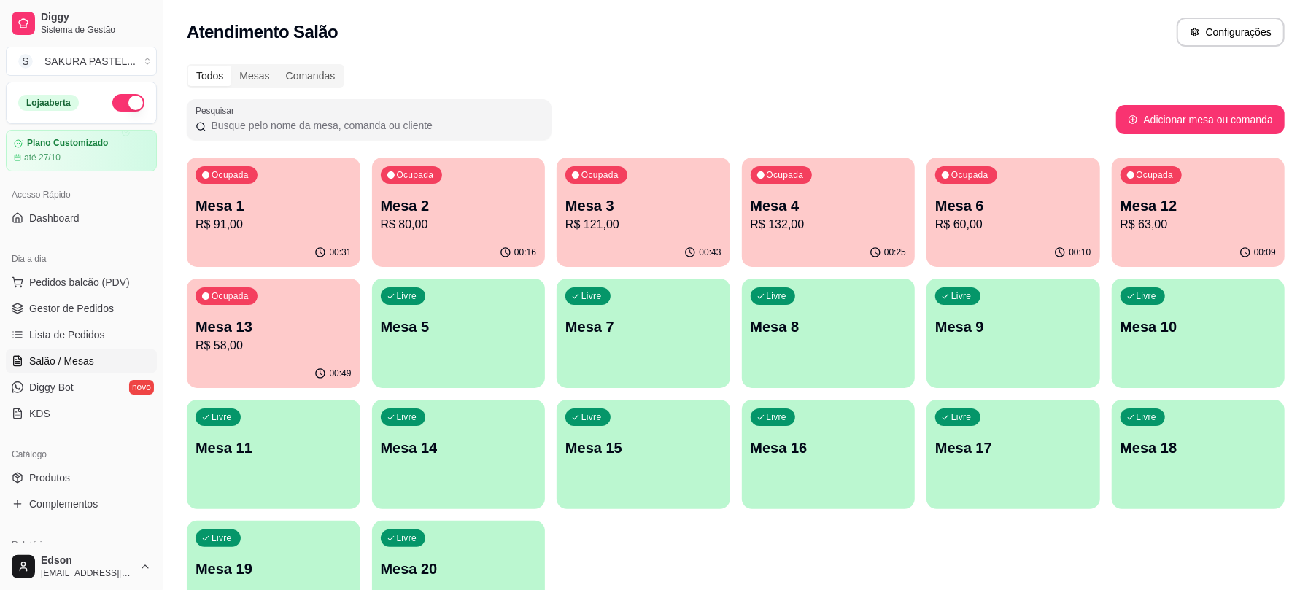
click at [1273, 193] on div "Ocupada Mesa 12 R$ 63,00" at bounding box center [1198, 198] width 174 height 81
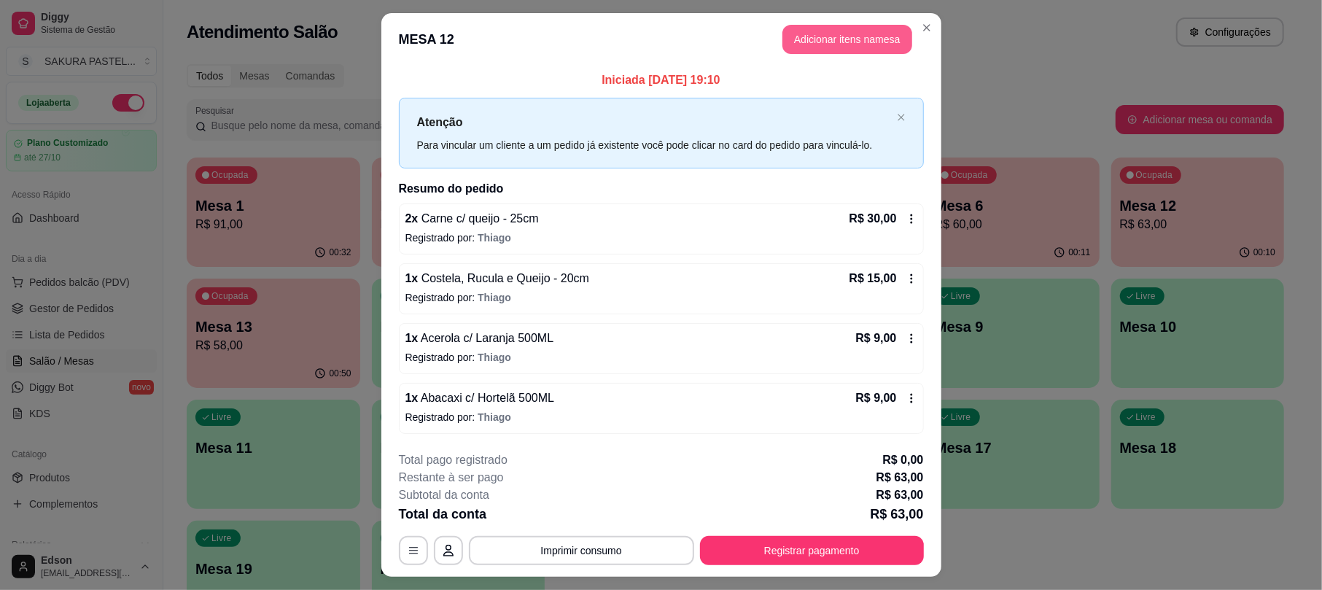
click at [843, 36] on button "Adicionar itens na mesa" at bounding box center [847, 39] width 130 height 29
click at [487, 109] on div at bounding box center [508, 97] width 922 height 29
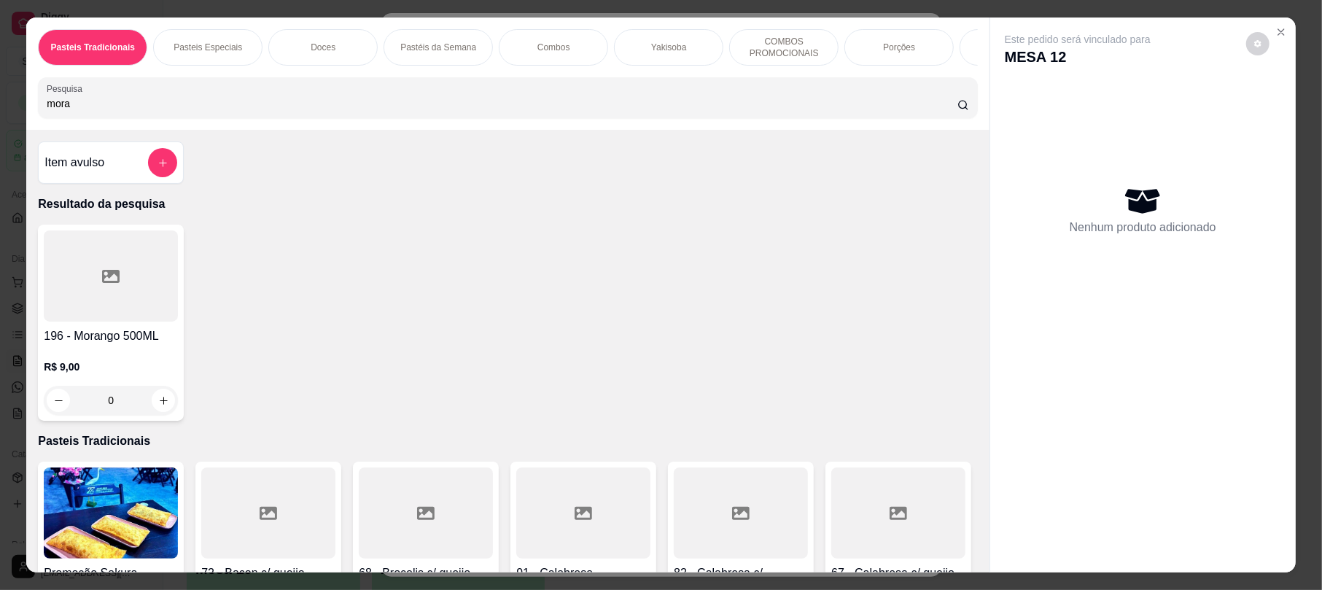
type input "mora"
click at [172, 265] on div "196 - Morango 500ML R$ 9,00 0" at bounding box center [111, 323] width 146 height 196
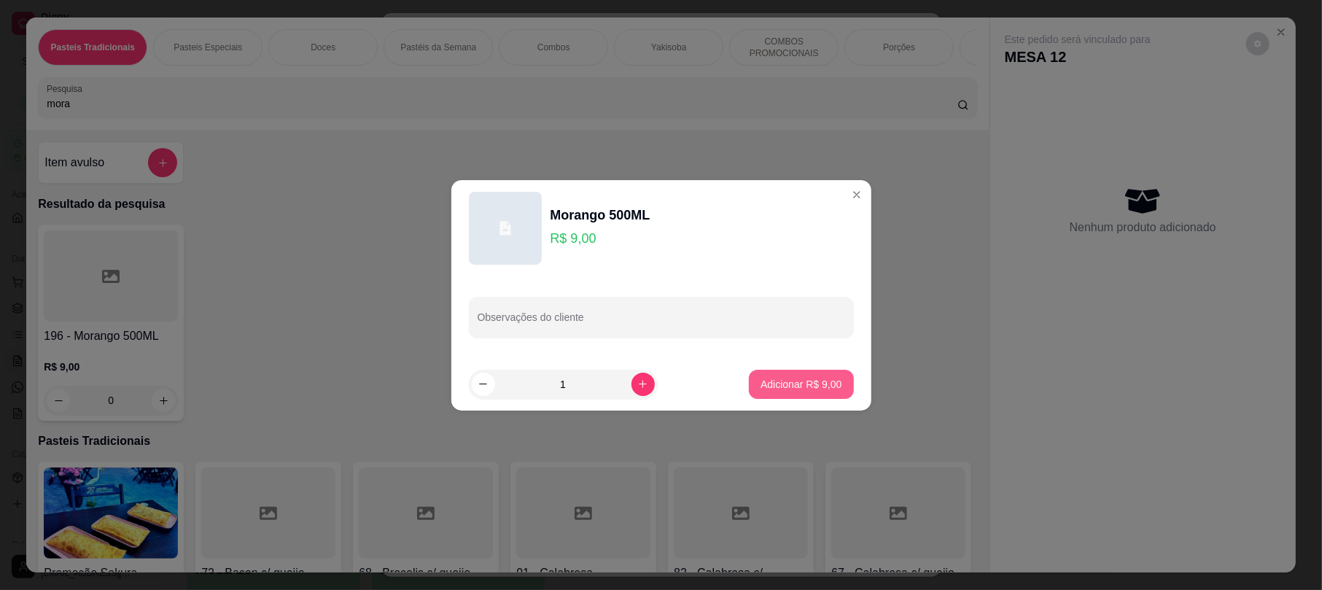
click at [793, 350] on div "Observações do cliente" at bounding box center [661, 317] width 420 height 82
click at [783, 383] on p "Adicionar R$ 9,00" at bounding box center [801, 384] width 81 height 15
type input "1"
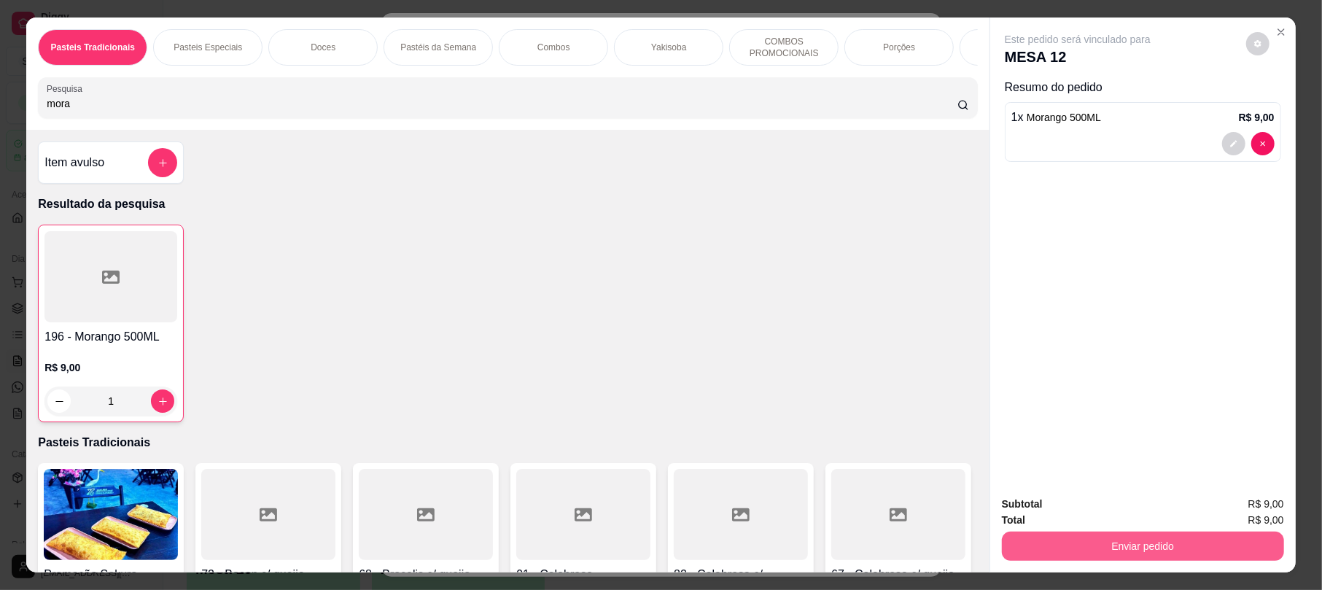
click at [1085, 540] on button "Enviar pedido" at bounding box center [1143, 546] width 282 height 29
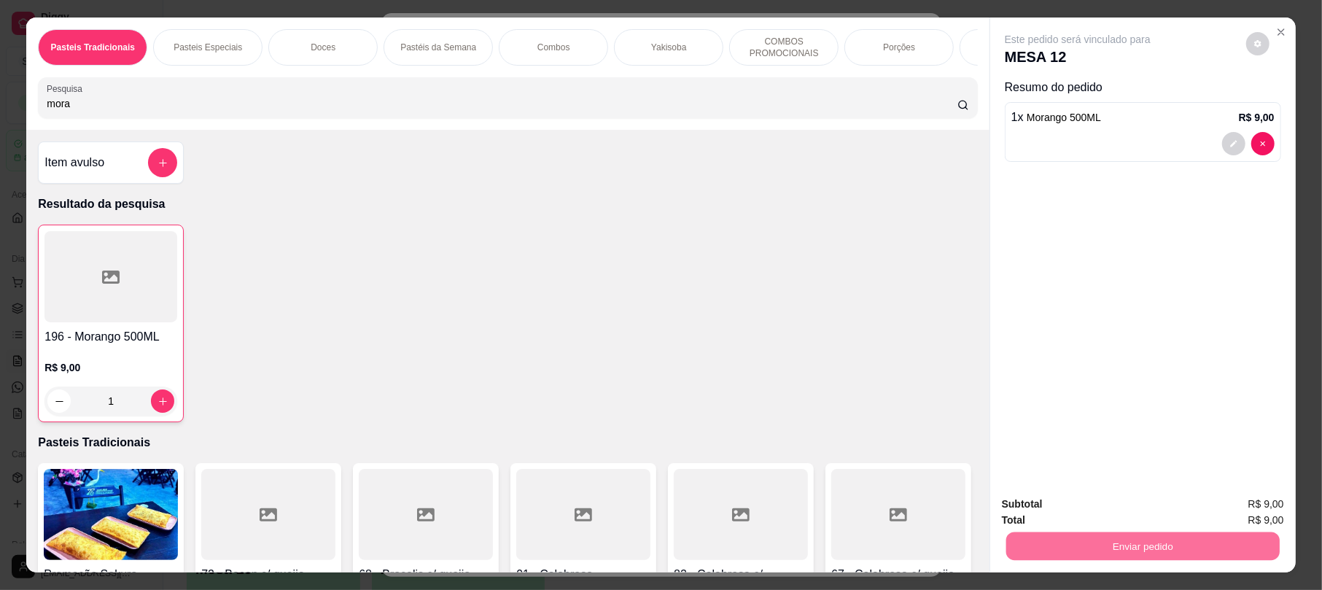
click at [1249, 502] on button "Enviar pedido" at bounding box center [1245, 510] width 80 height 27
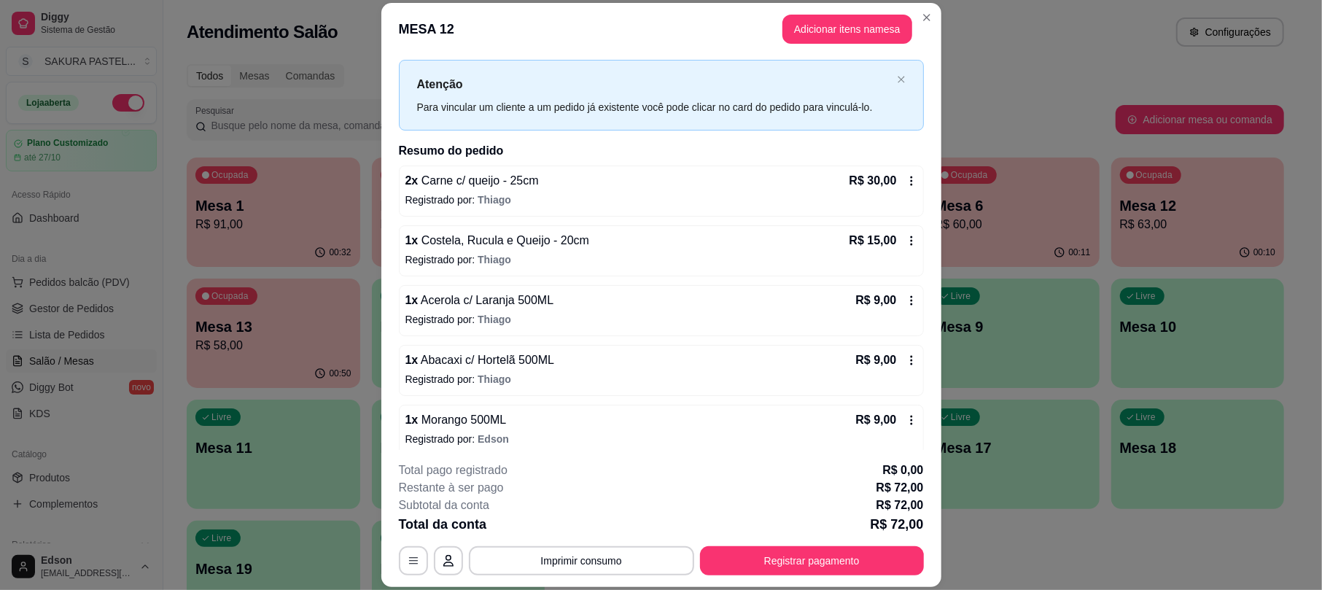
scroll to position [42, 0]
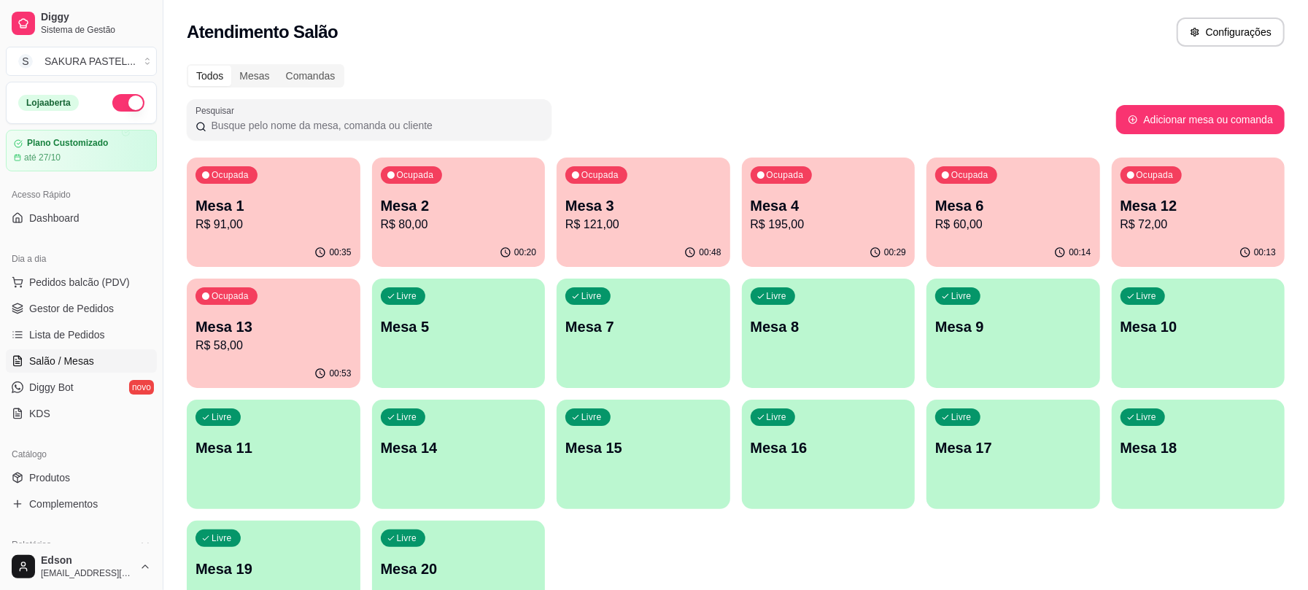
click at [273, 244] on div "00:35" at bounding box center [274, 252] width 174 height 28
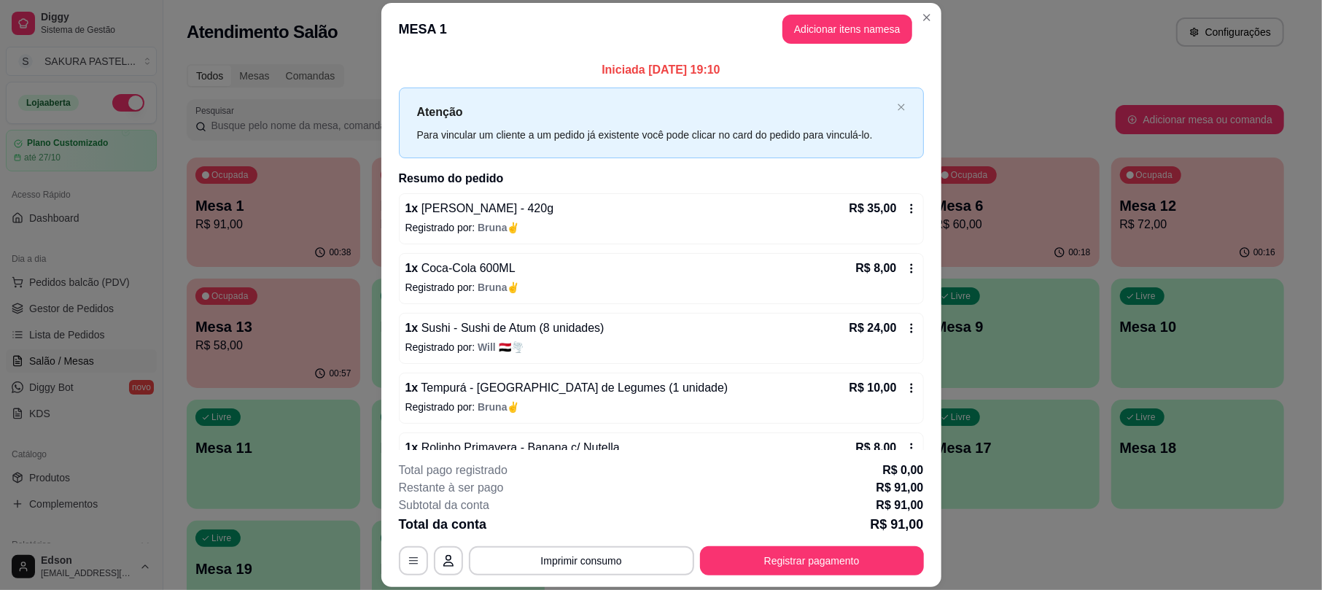
scroll to position [102, 0]
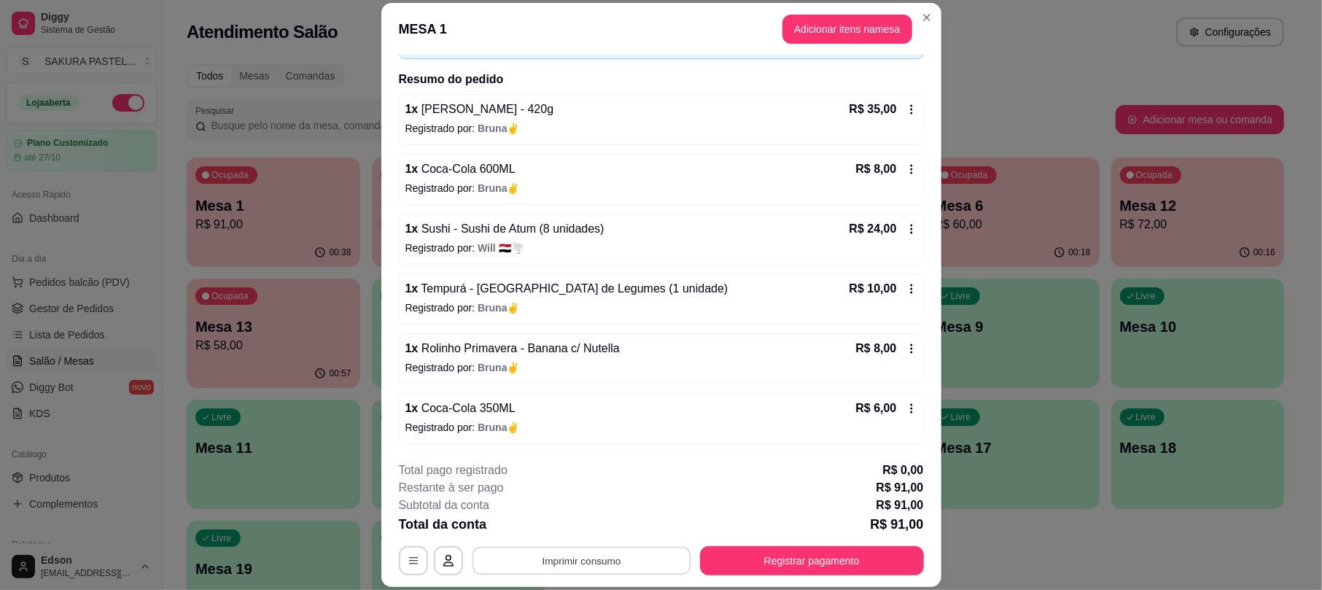
click at [593, 562] on button "Imprimir consumo" at bounding box center [581, 561] width 219 height 28
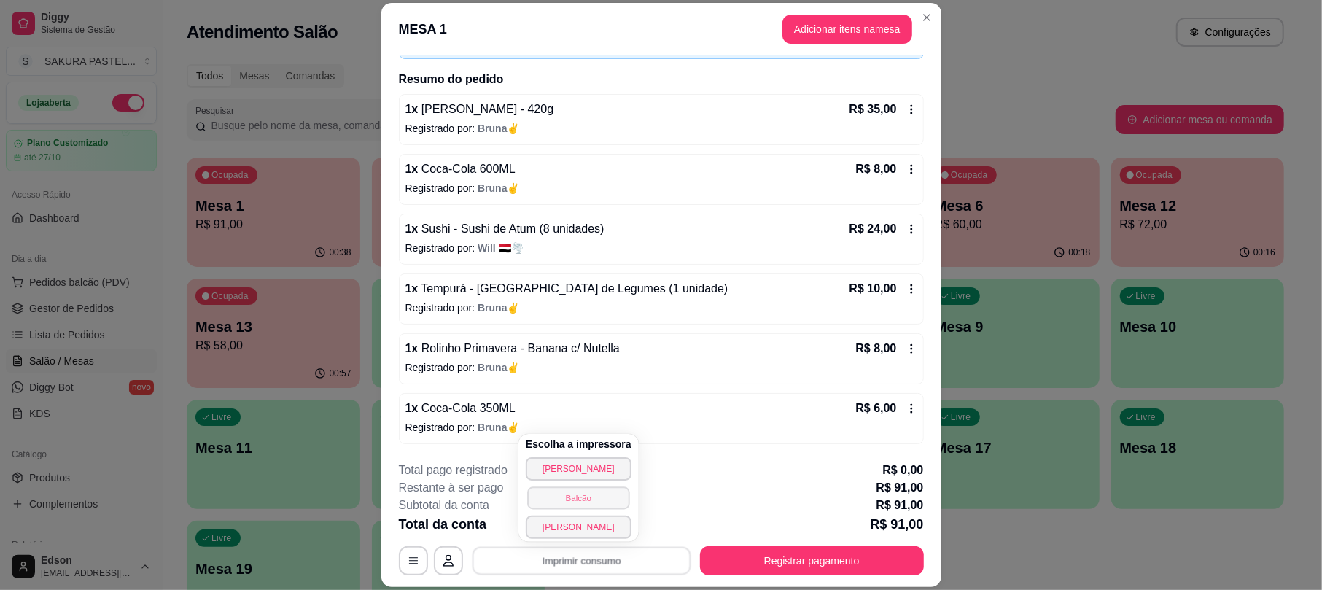
click at [595, 500] on button "Balcão" at bounding box center [578, 497] width 102 height 23
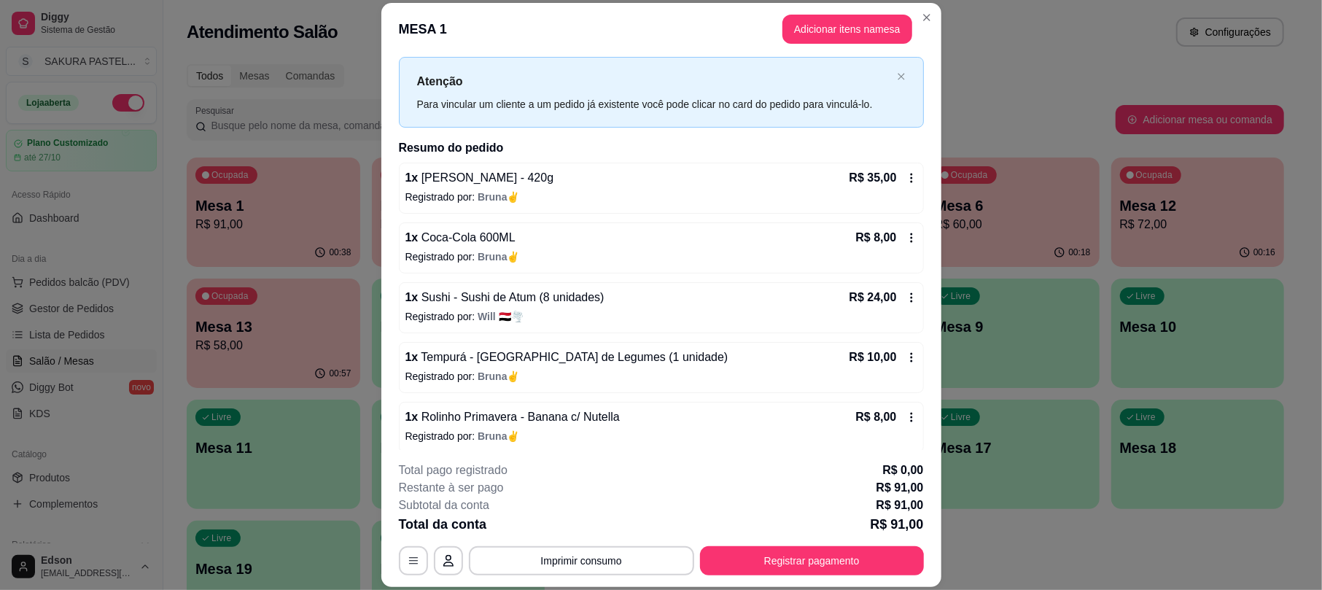
scroll to position [0, 0]
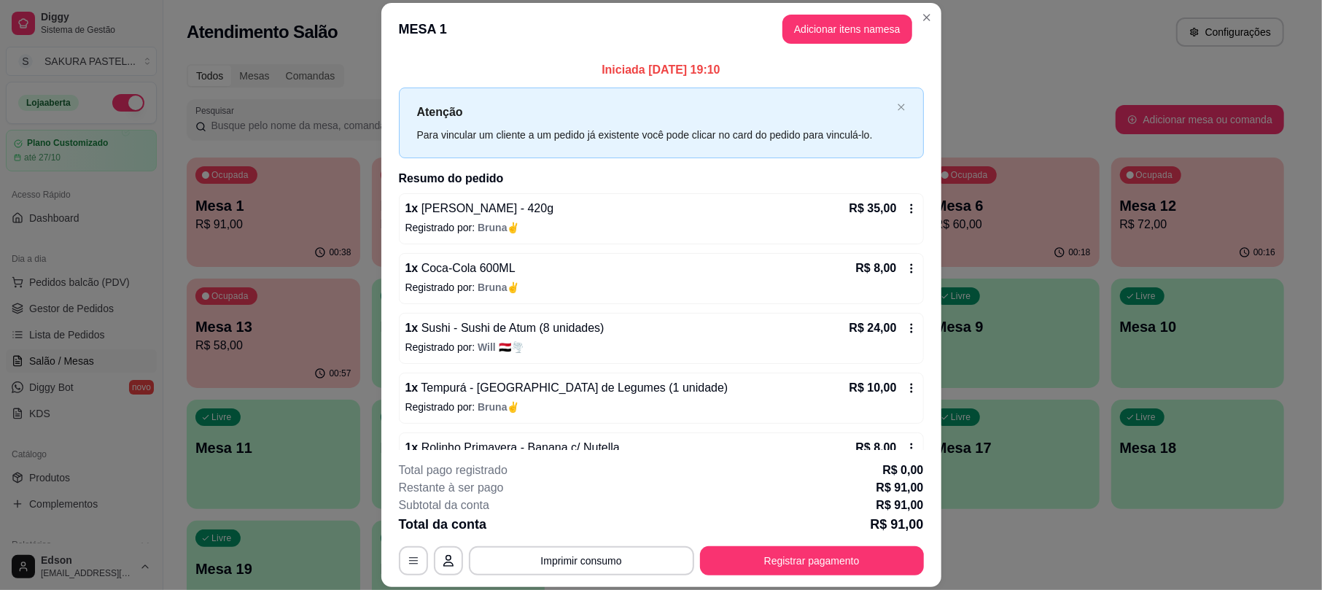
click at [906, 210] on icon at bounding box center [912, 209] width 12 height 12
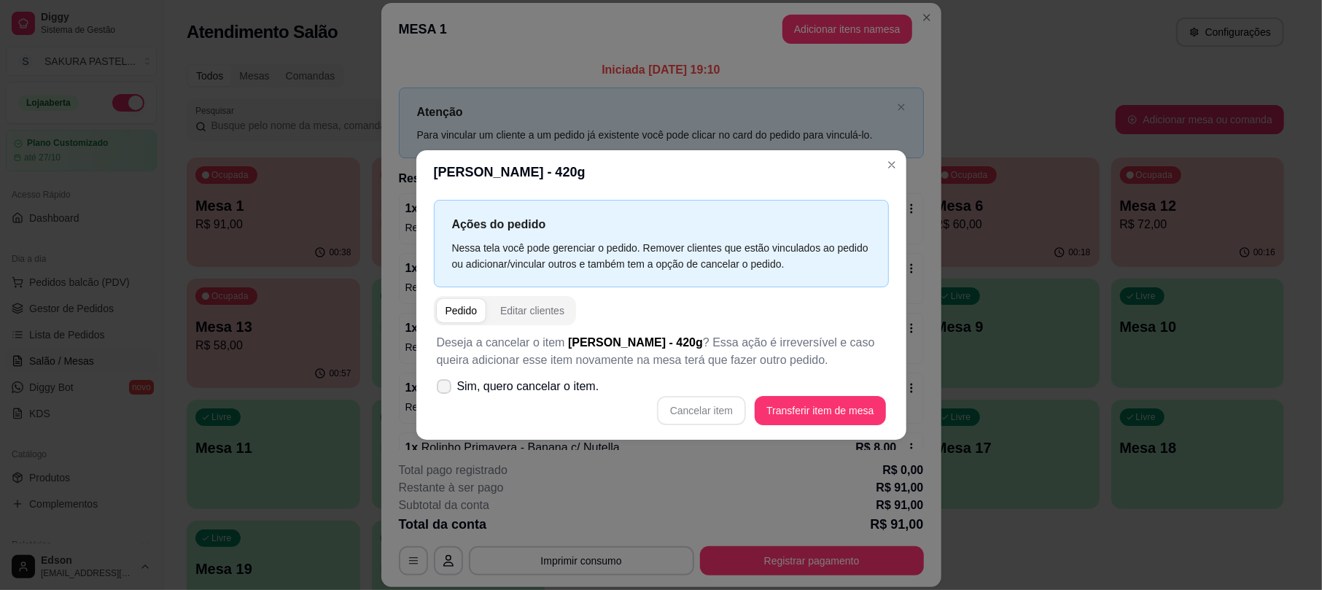
click at [529, 391] on span "Sim, quero cancelar o item." at bounding box center [528, 387] width 142 height 18
click at [446, 391] on input "Sim, quero cancelar o item." at bounding box center [440, 393] width 9 height 9
checkbox input "true"
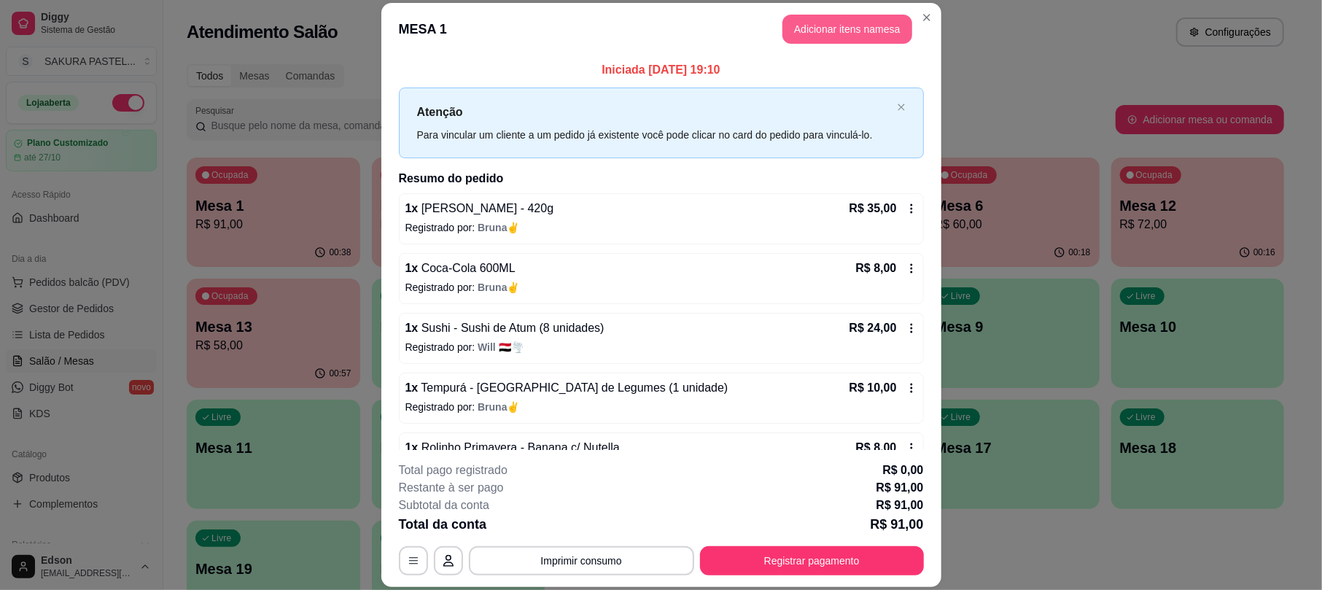
click at [863, 16] on button "Adicionar itens na mesa" at bounding box center [847, 29] width 130 height 29
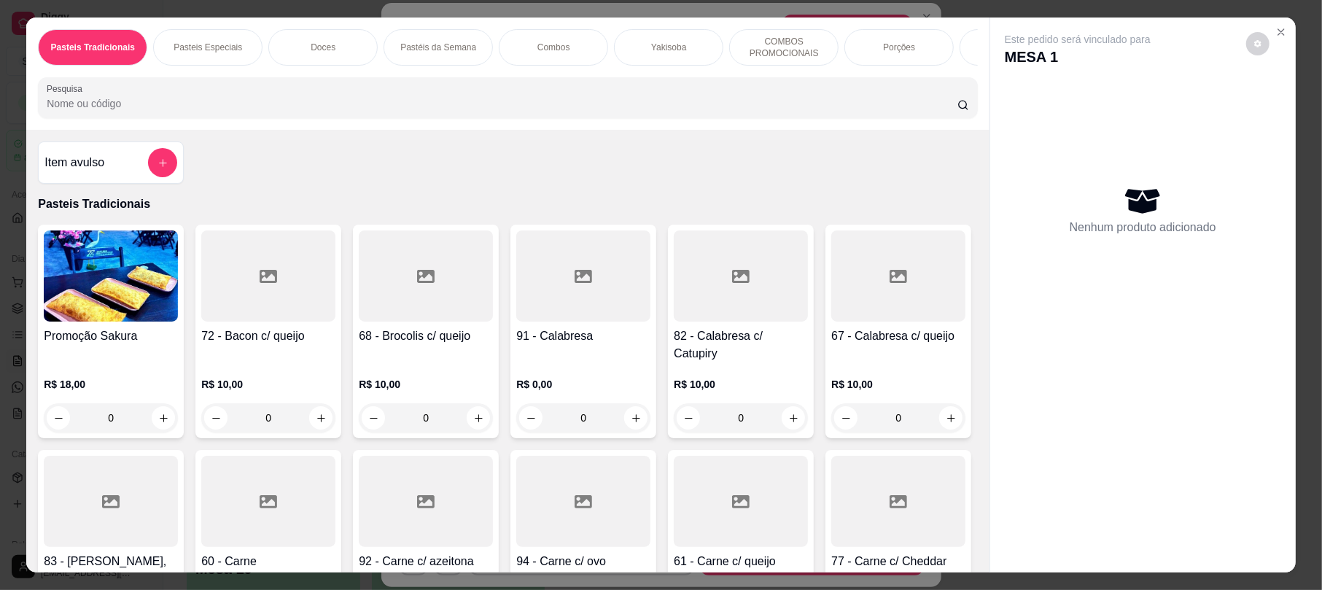
click at [409, 111] on input "Pesquisa" at bounding box center [502, 103] width 911 height 15
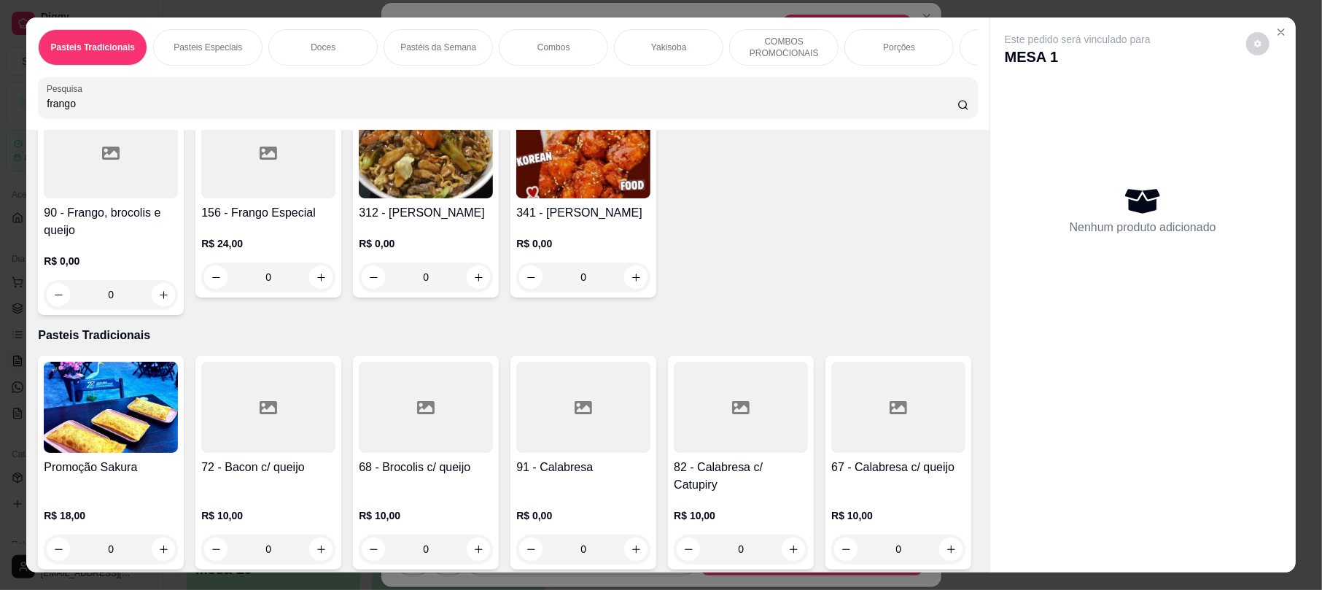
scroll to position [374, 0]
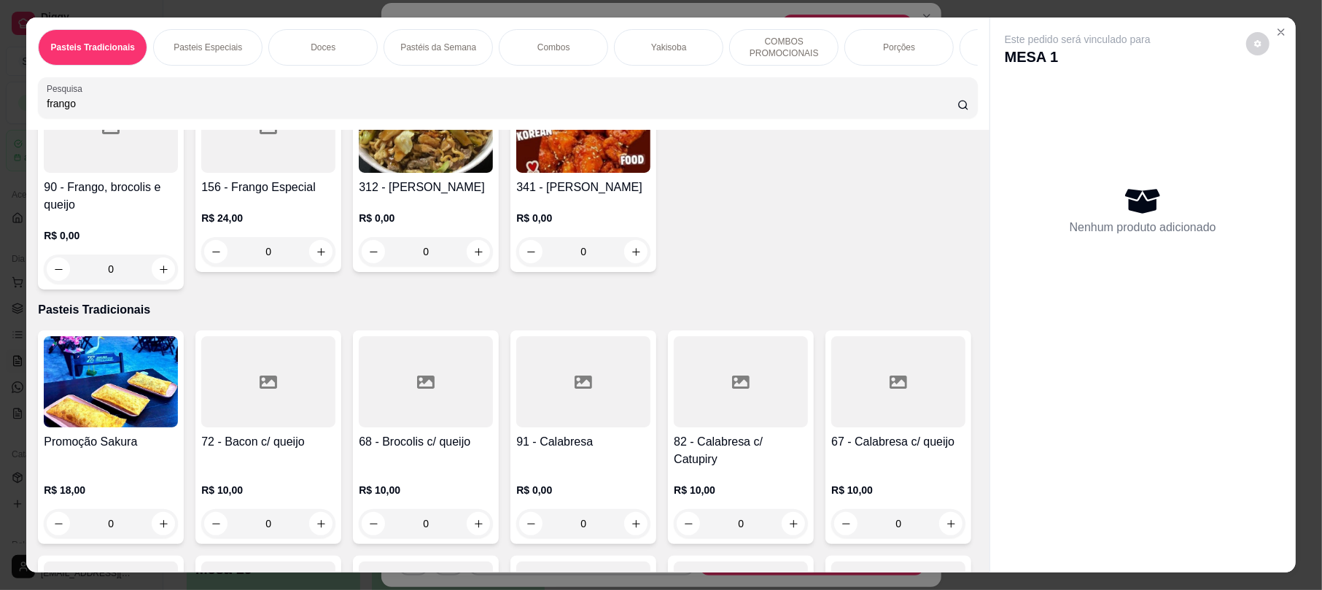
type input "frango"
click at [650, 173] on img at bounding box center [583, 127] width 134 height 91
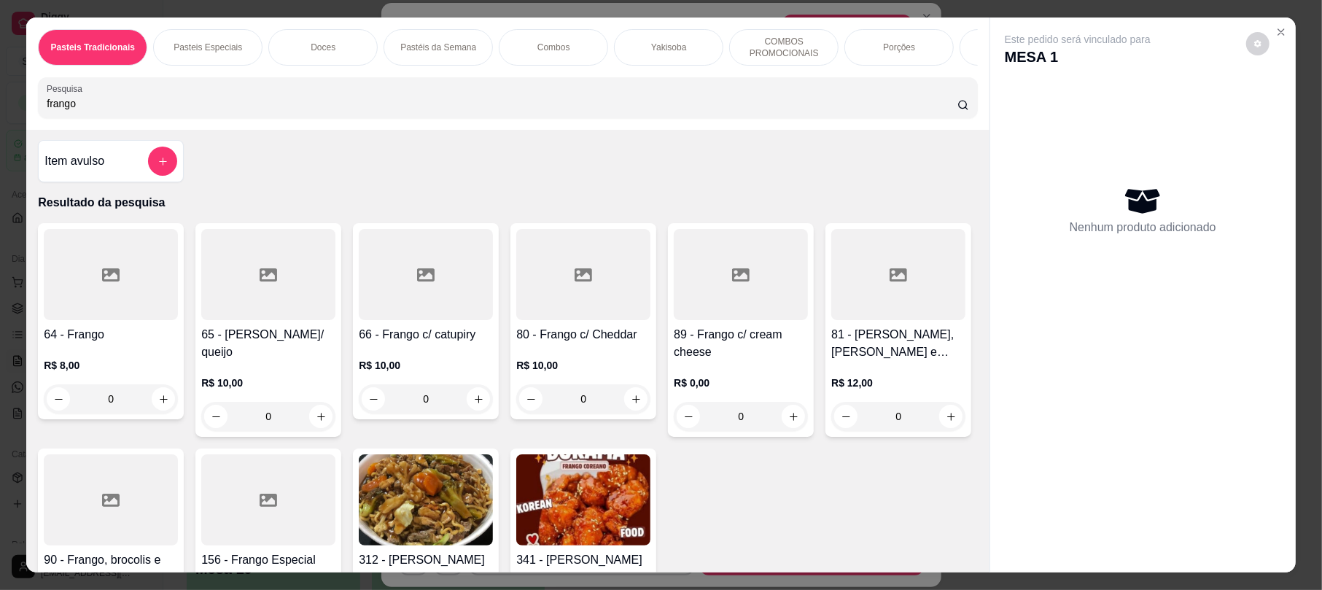
scroll to position [0, 0]
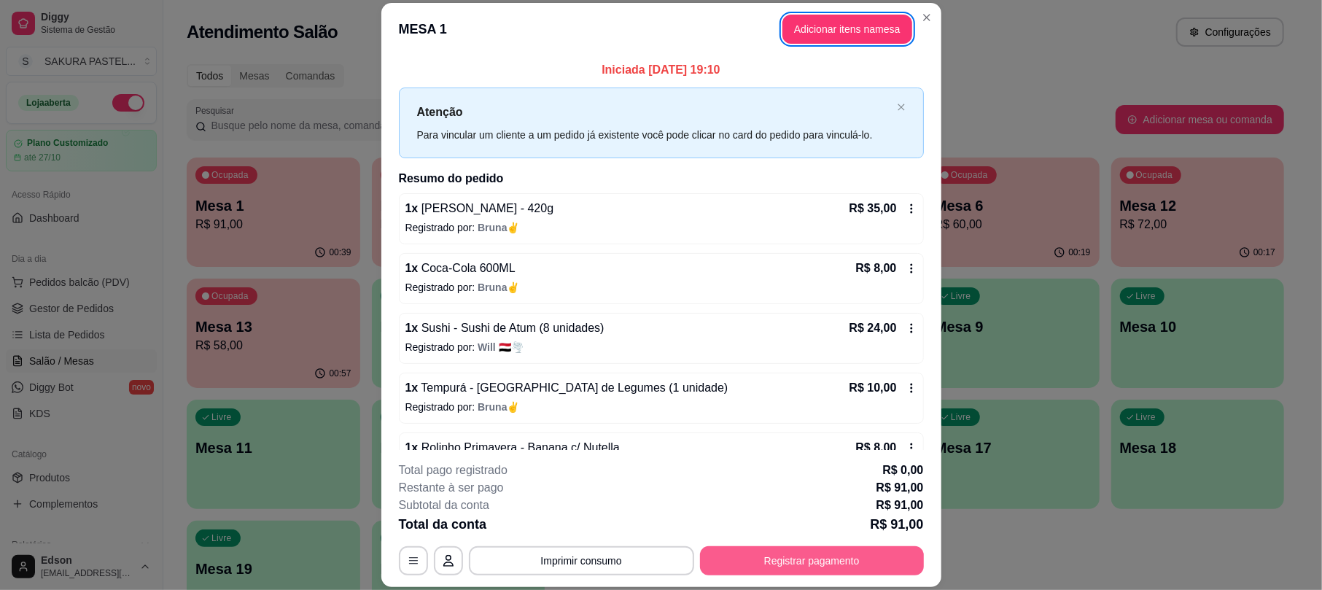
click at [815, 548] on button "Registrar pagamento" at bounding box center [812, 560] width 224 height 29
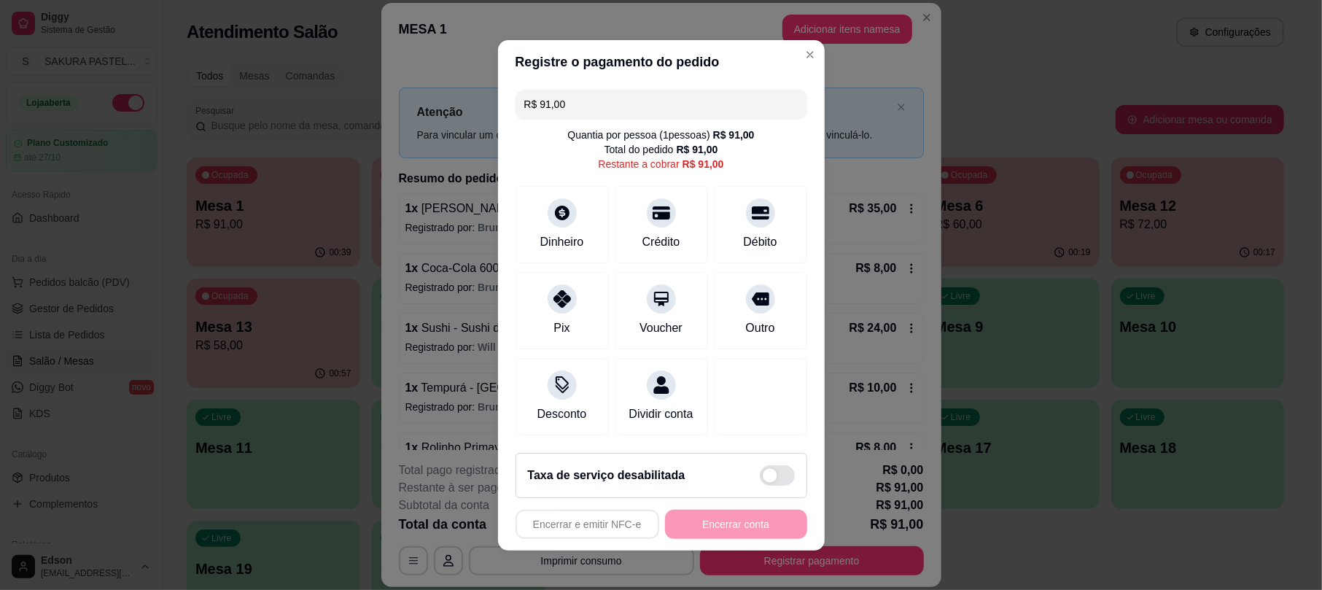
drag, startPoint x: 671, startPoint y: 194, endPoint x: 690, endPoint y: 260, distance: 69.0
click at [669, 194] on div "Crédito" at bounding box center [661, 224] width 93 height 77
type input "R$ 0,00"
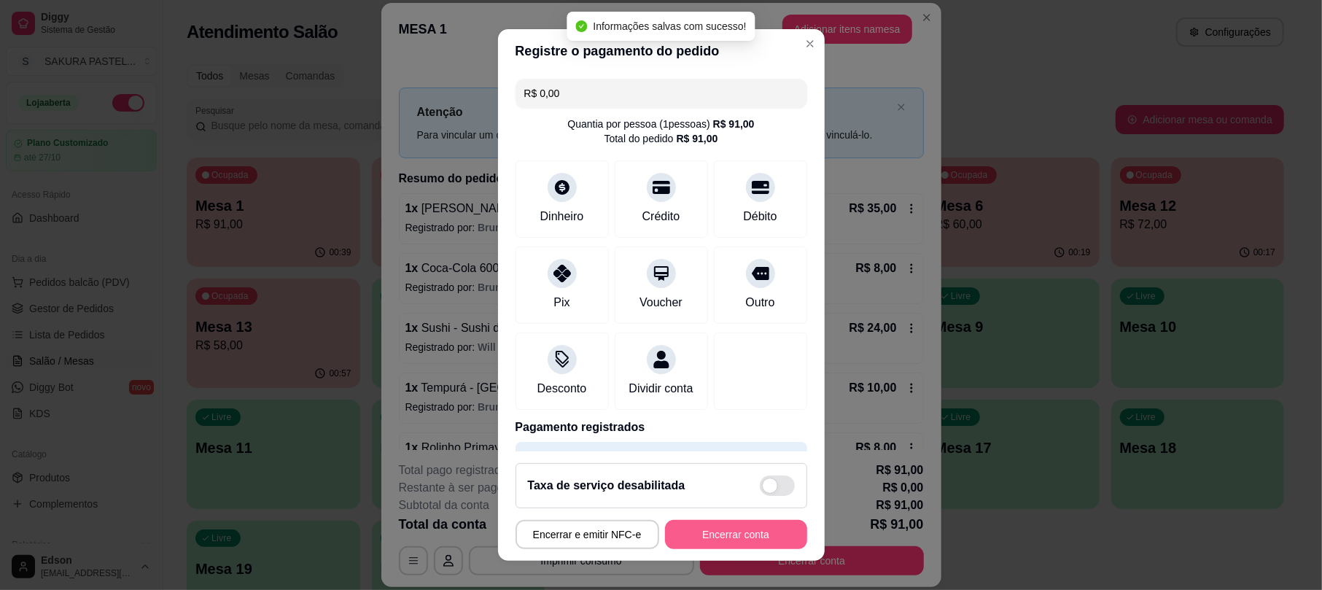
click at [735, 543] on button "Encerrar conta" at bounding box center [736, 534] width 142 height 29
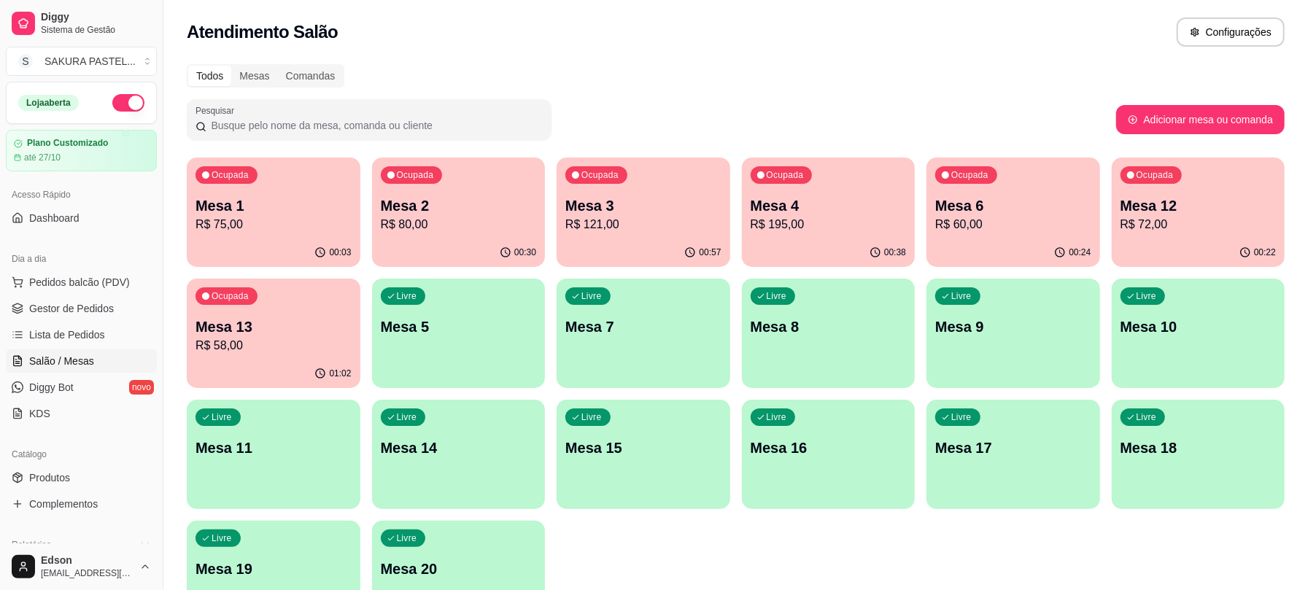
click at [955, 193] on div "Ocupada Mesa 6 R$ 60,00" at bounding box center [1013, 198] width 174 height 81
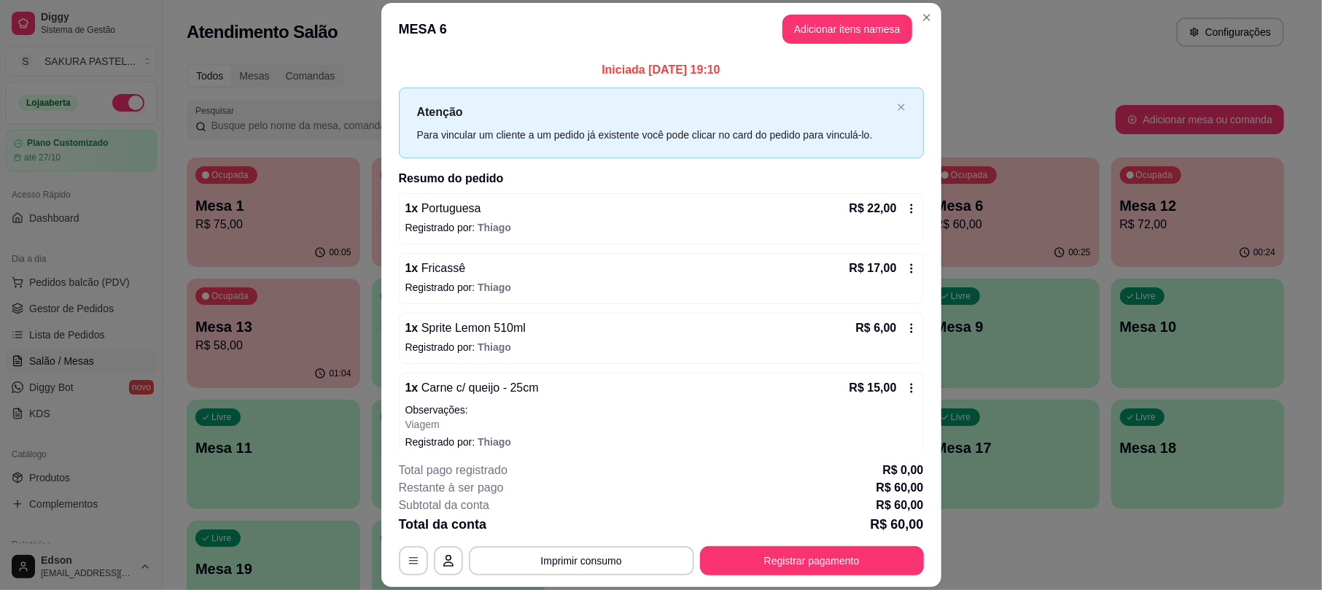
scroll to position [16, 0]
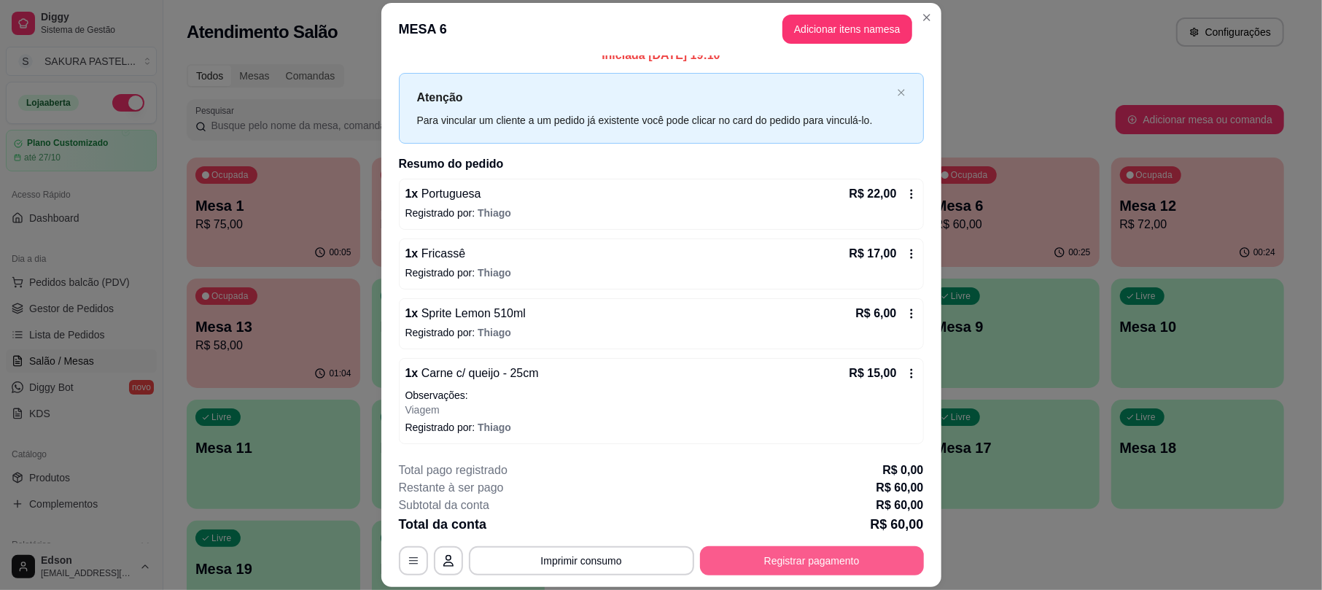
click at [785, 564] on button "Registrar pagamento" at bounding box center [812, 560] width 224 height 29
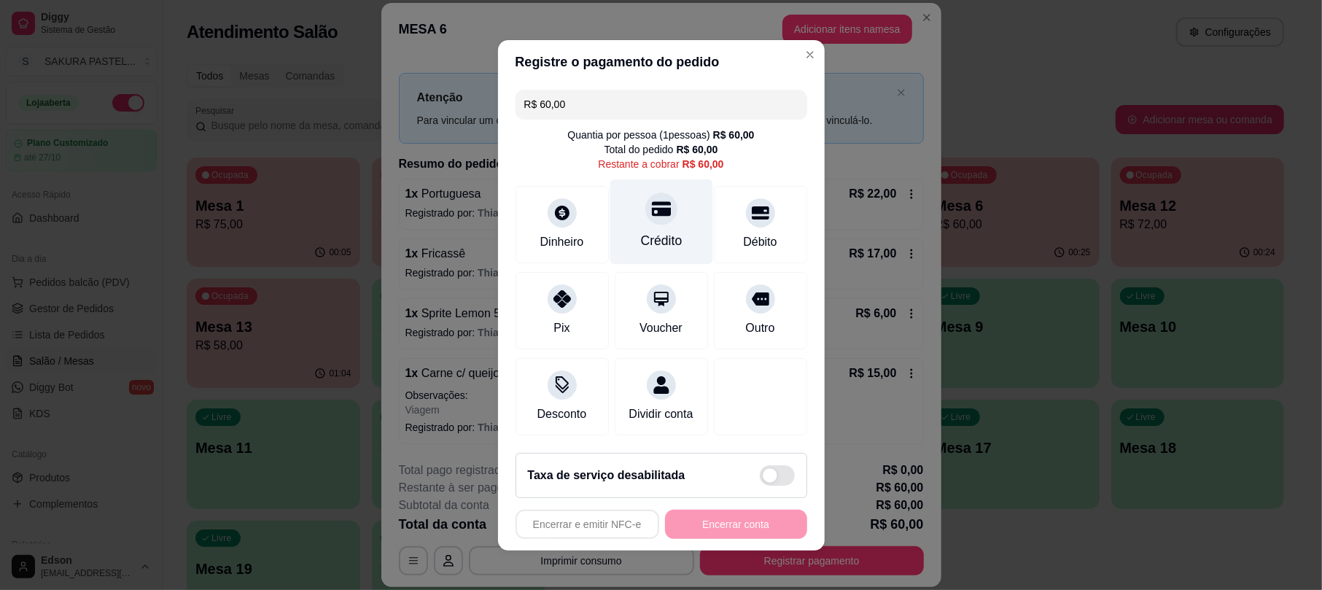
click at [648, 231] on div "Crédito" at bounding box center [661, 240] width 42 height 19
type input "R$ 0,00"
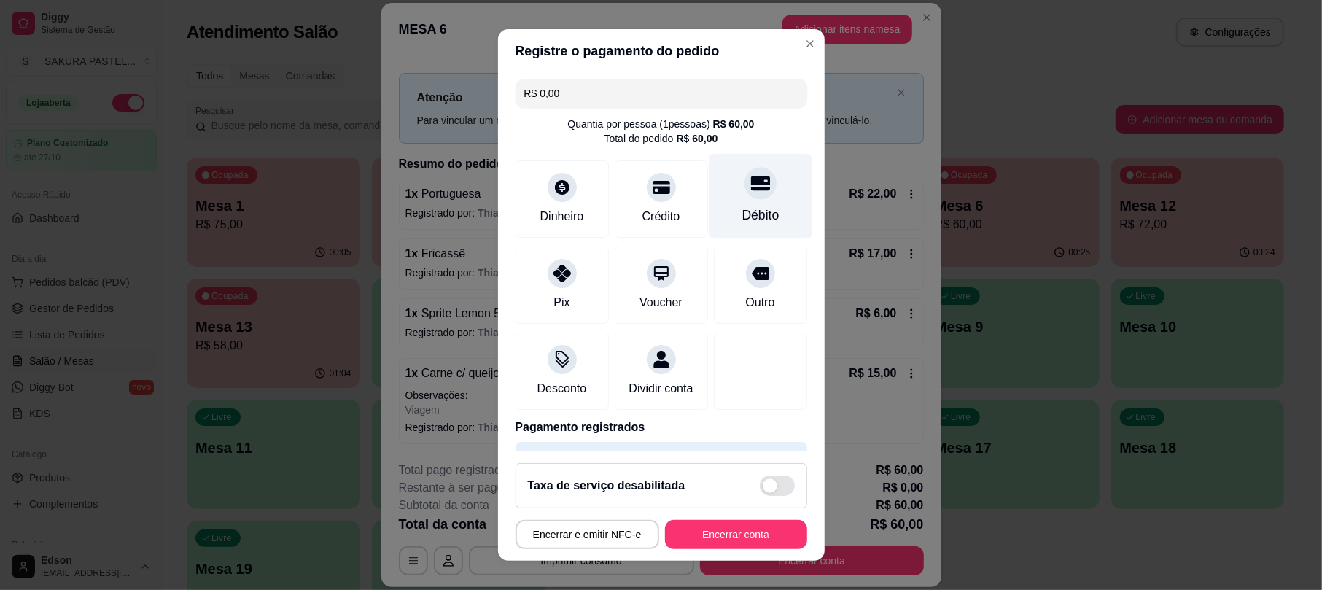
click at [750, 190] on icon at bounding box center [759, 183] width 19 height 15
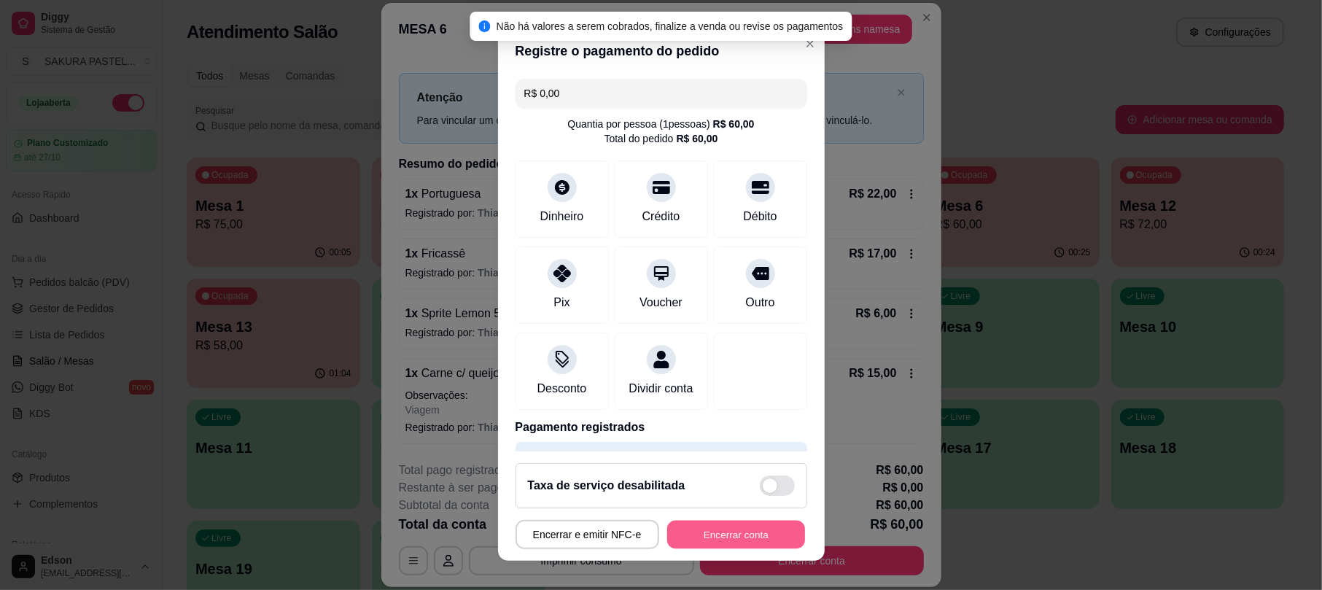
click at [737, 529] on button "Encerrar conta" at bounding box center [736, 534] width 138 height 28
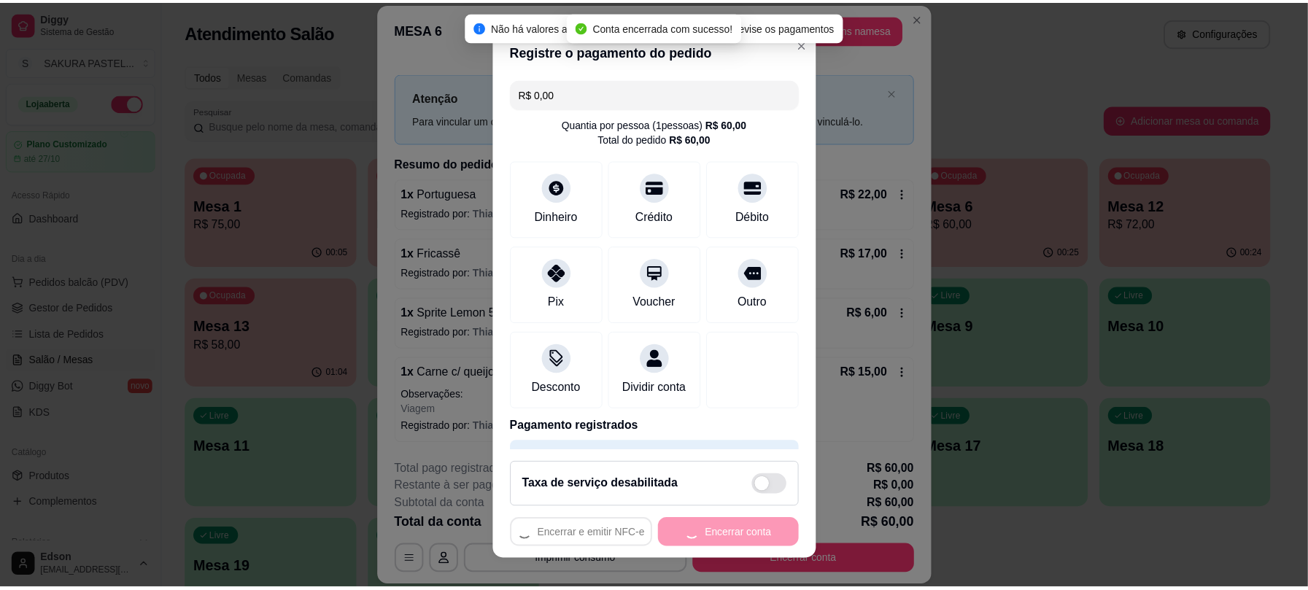
scroll to position [0, 0]
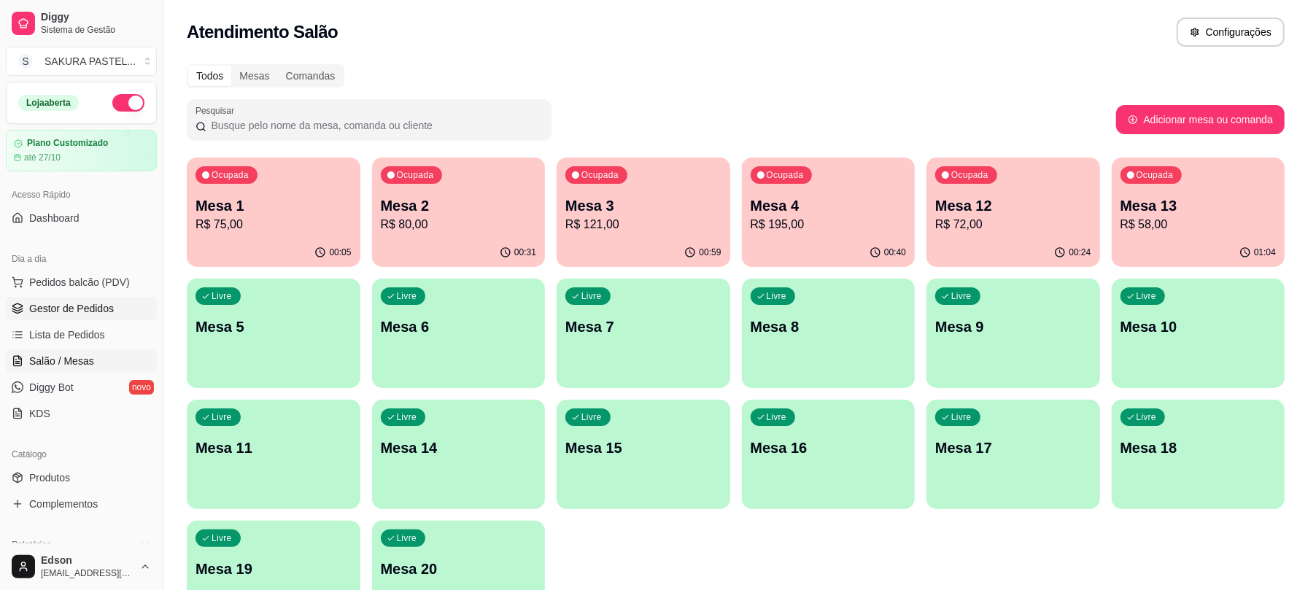
click at [96, 309] on span "Gestor de Pedidos" at bounding box center [71, 308] width 85 height 15
click at [114, 309] on link "Gestor de Pedidos" at bounding box center [81, 308] width 151 height 23
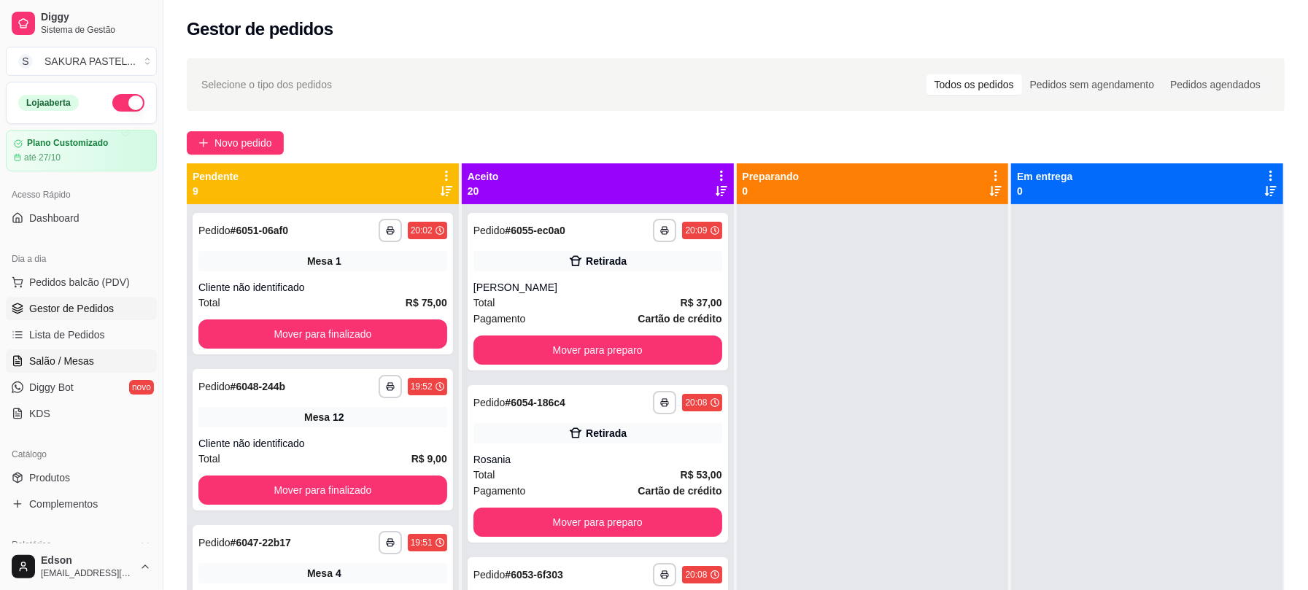
click at [103, 360] on link "Salão / Mesas" at bounding box center [81, 360] width 151 height 23
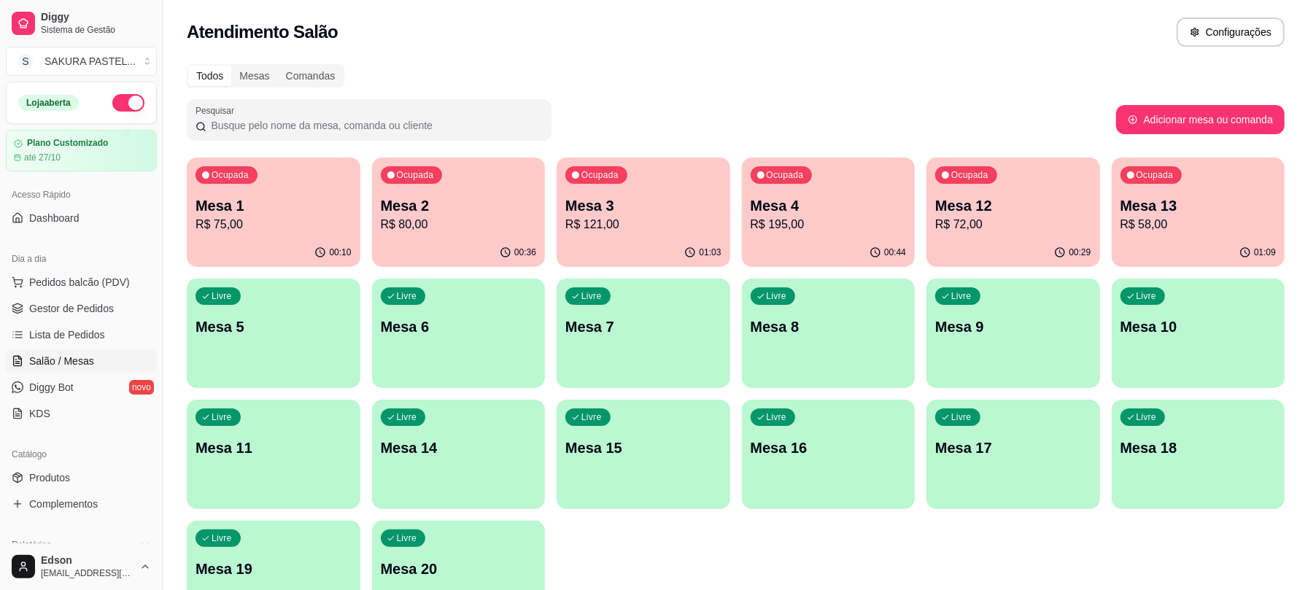
click at [403, 216] on p "R$ 80,00" at bounding box center [459, 225] width 156 height 18
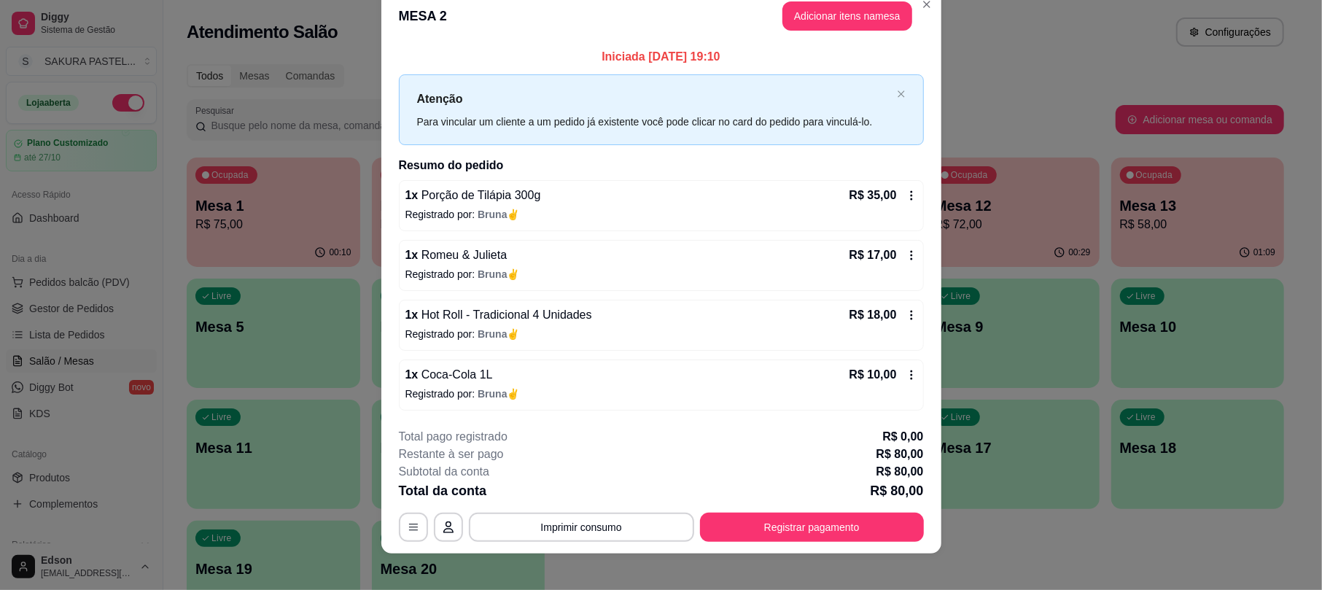
scroll to position [35, 0]
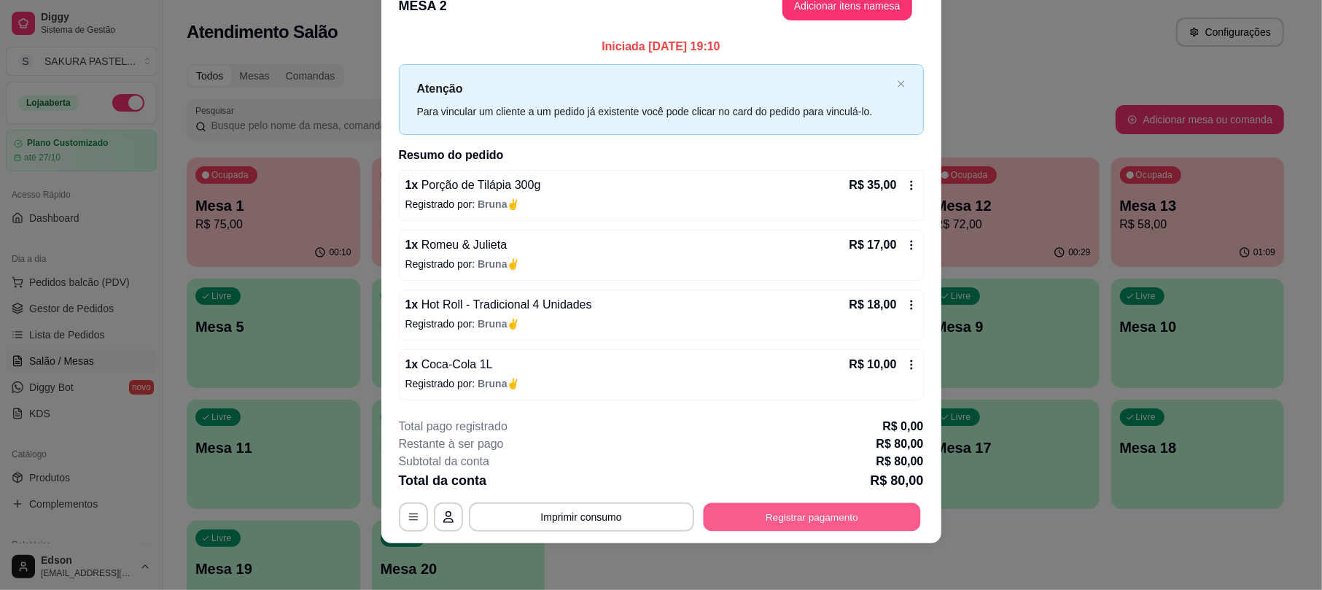
click at [805, 526] on button "Registrar pagamento" at bounding box center [811, 517] width 217 height 28
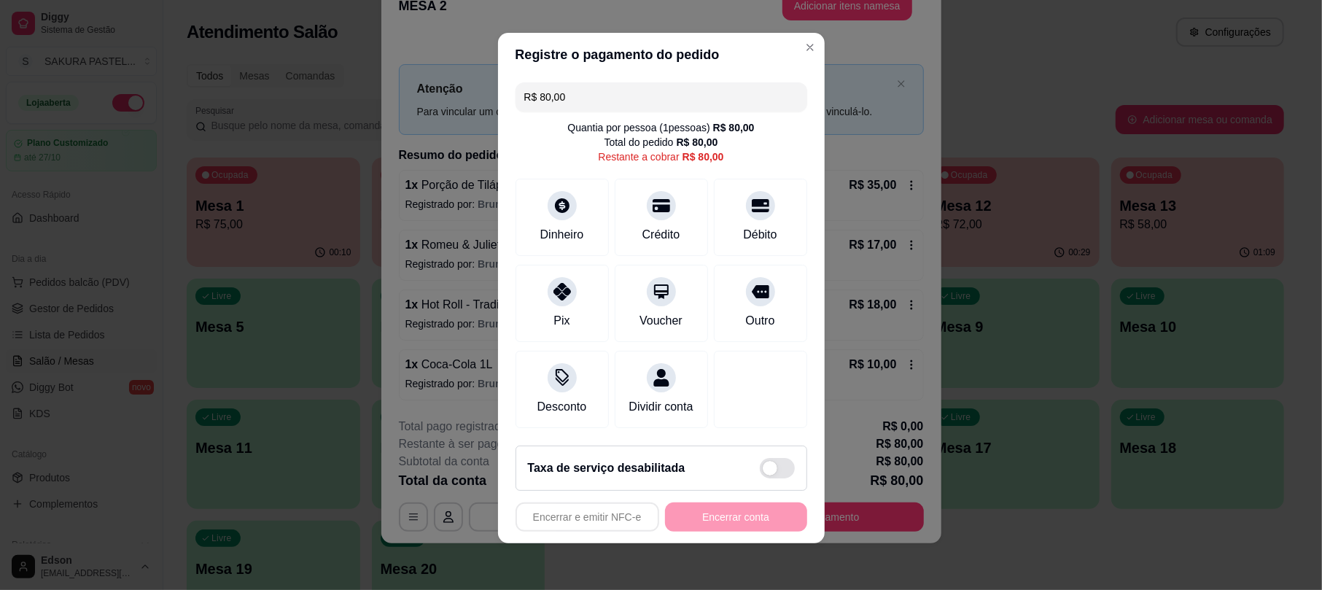
scroll to position [16, 0]
click at [655, 171] on div "Crédito" at bounding box center [661, 213] width 103 height 85
type input "R$ 0,00"
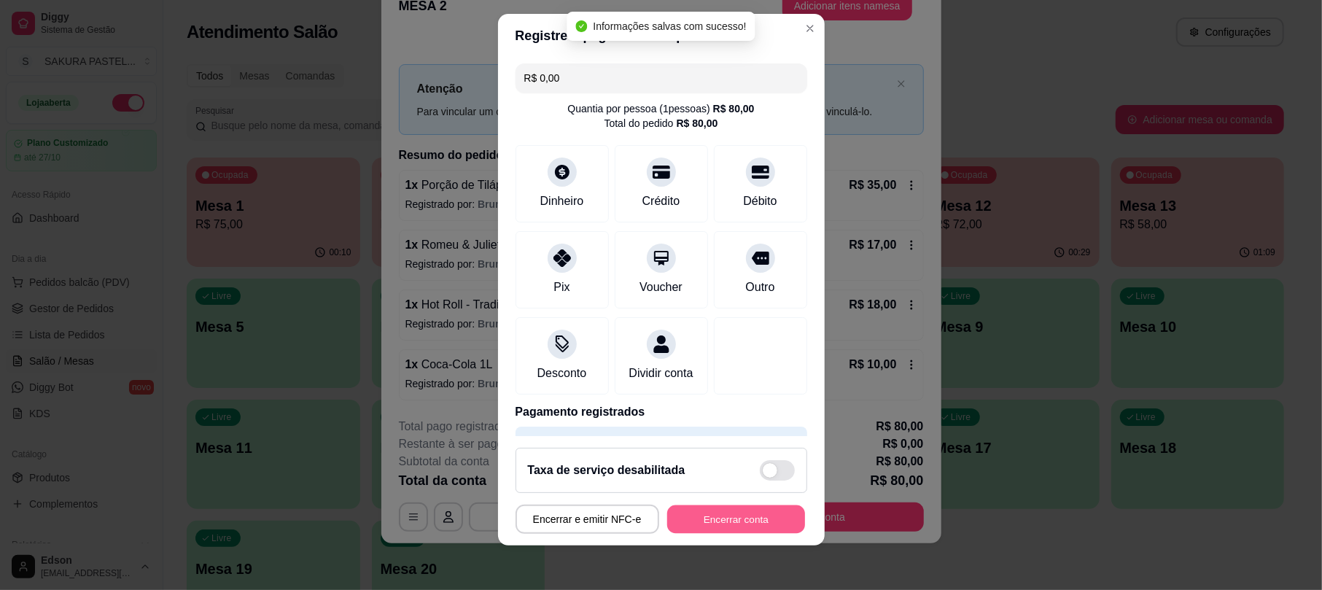
click at [753, 516] on button "Encerrar conta" at bounding box center [736, 519] width 138 height 28
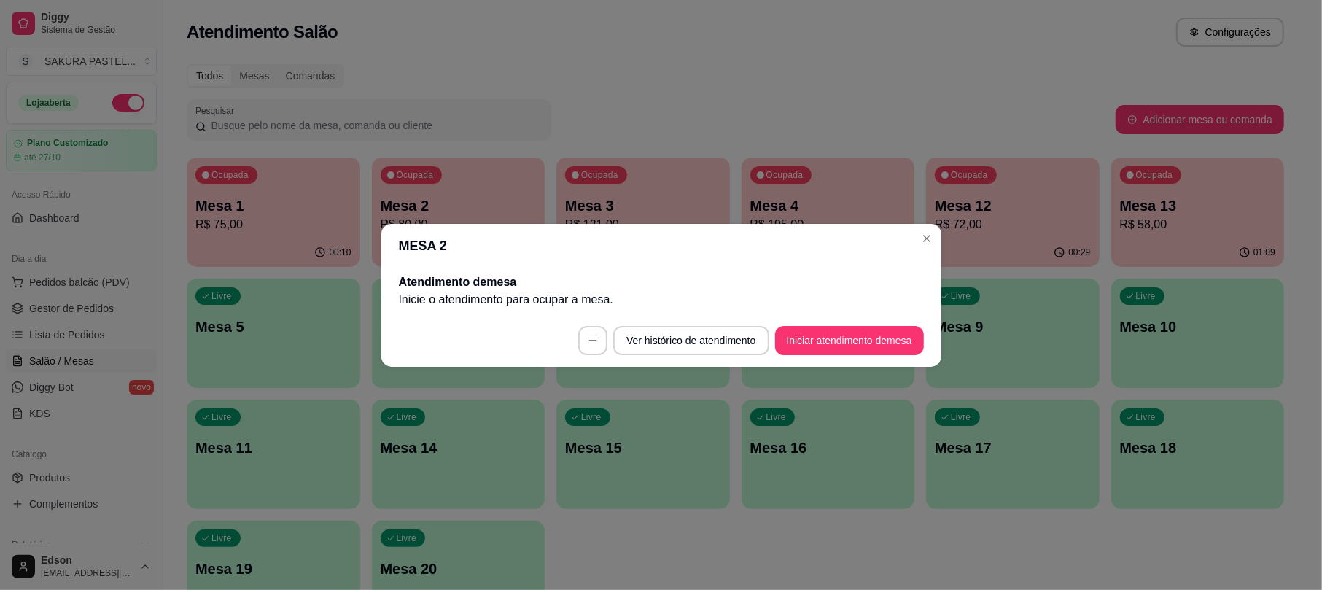
scroll to position [0, 0]
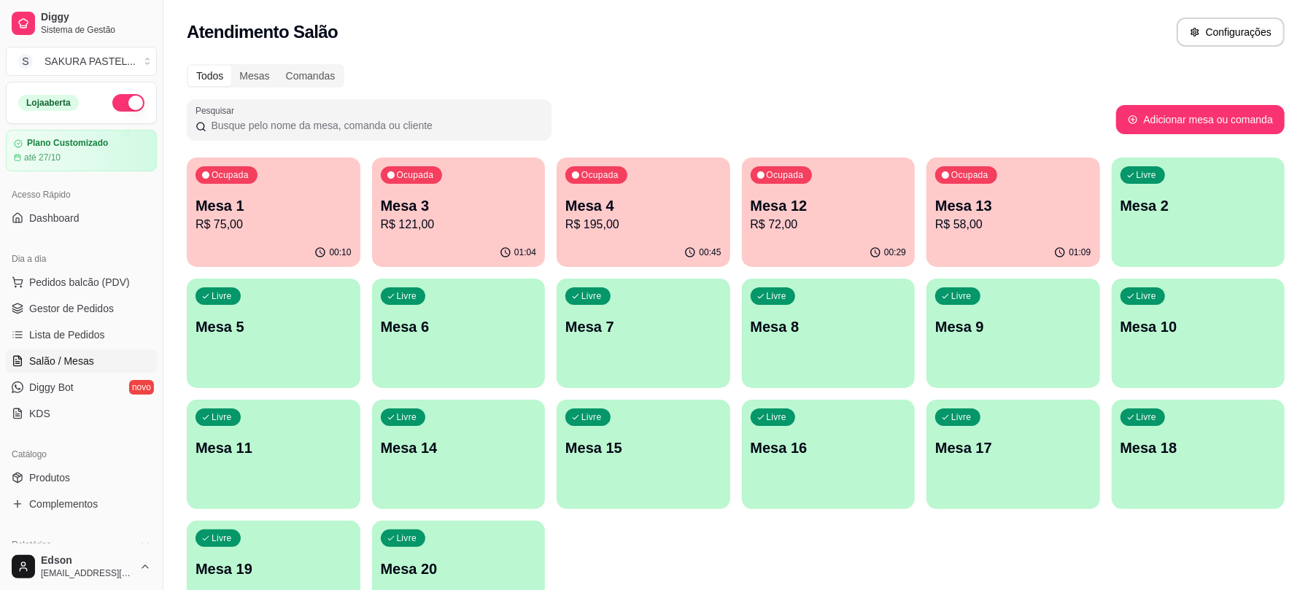
click at [662, 228] on p "R$ 195,00" at bounding box center [643, 225] width 156 height 18
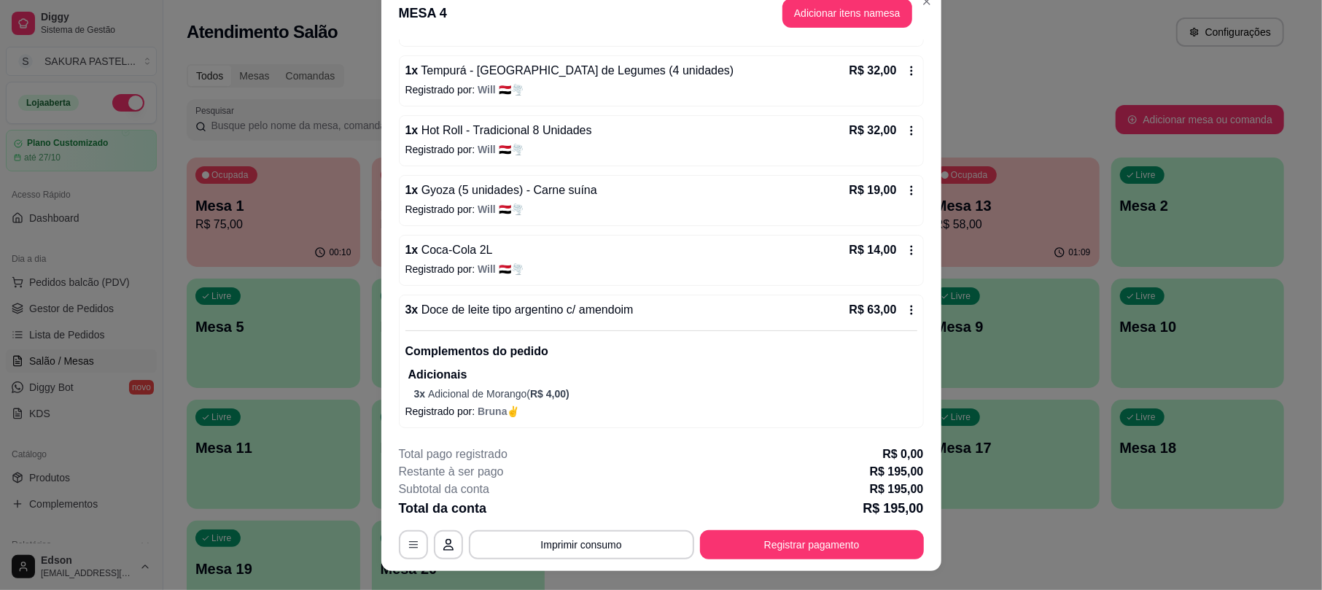
scroll to position [44, 0]
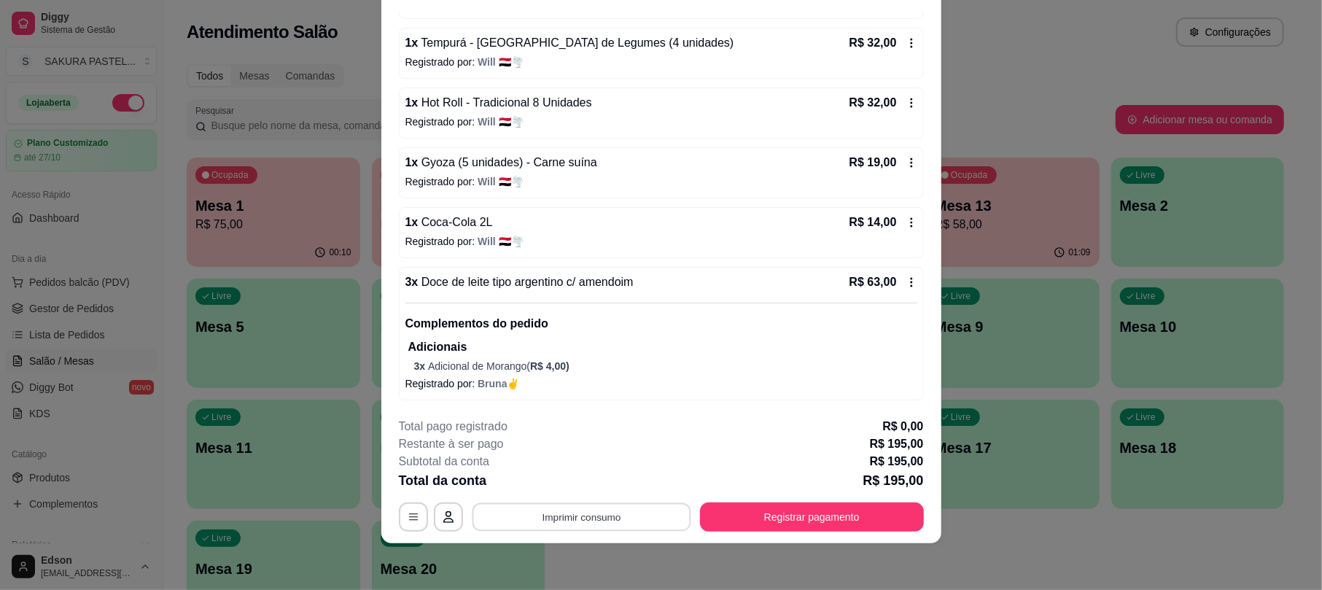
click at [615, 521] on button "Imprimir consumo" at bounding box center [581, 517] width 219 height 28
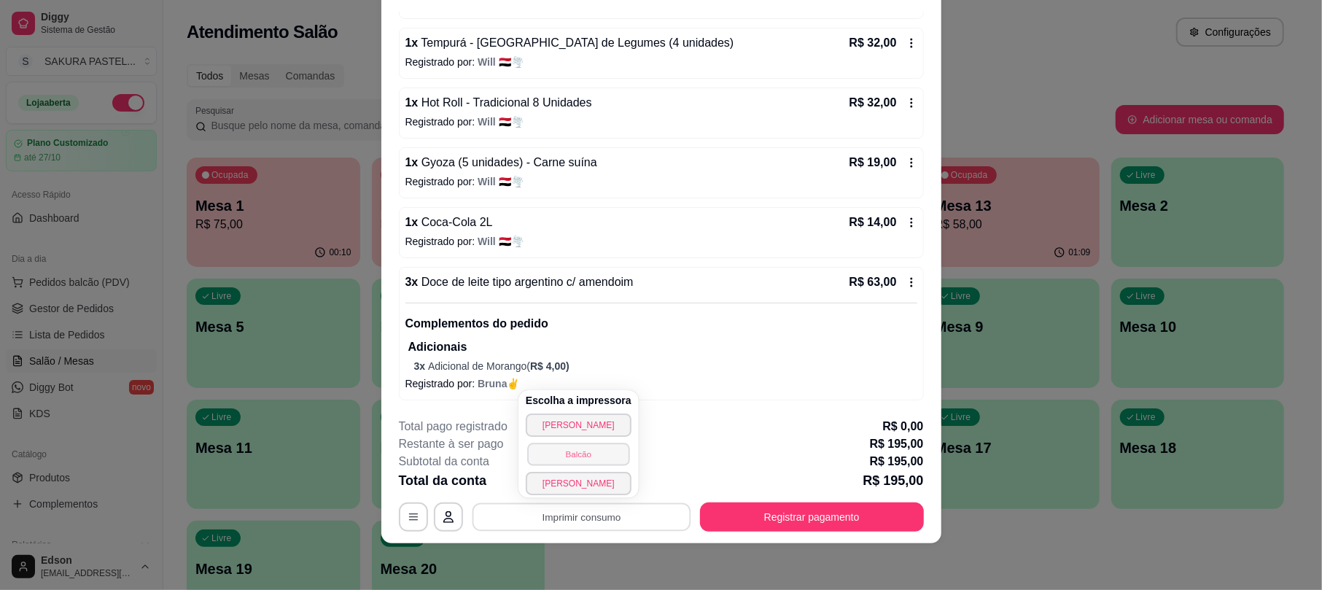
click at [605, 454] on button "Balcão" at bounding box center [578, 454] width 102 height 23
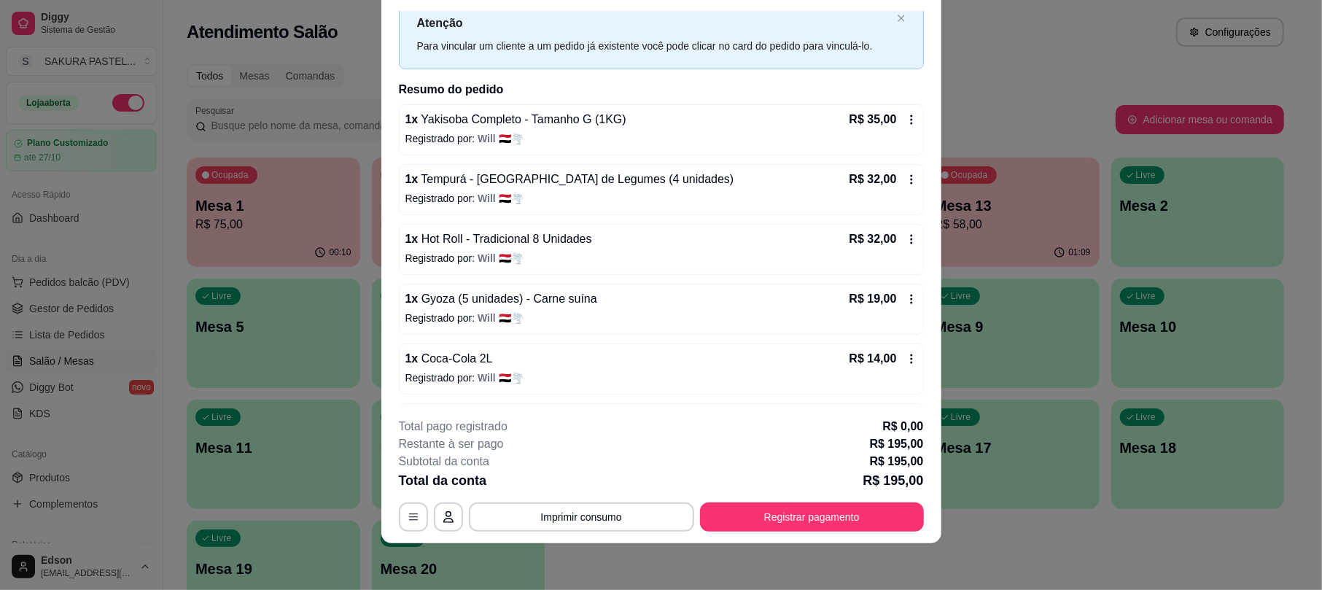
scroll to position [0, 0]
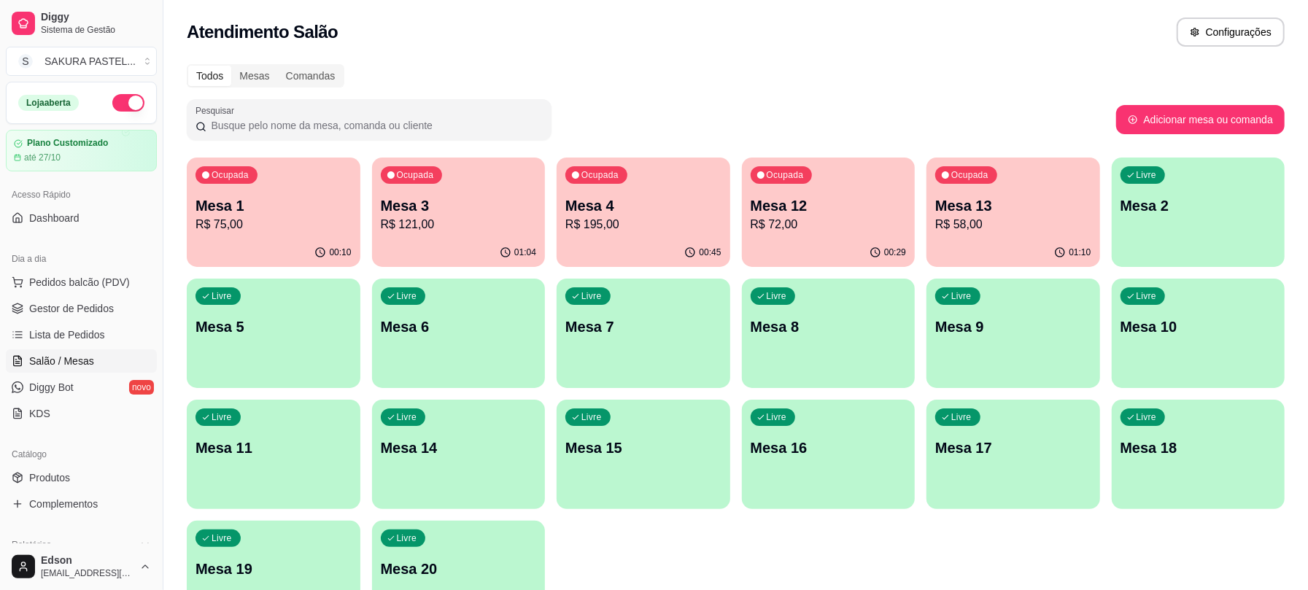
click at [643, 182] on div "Ocupada Mesa 4 R$ 195,00" at bounding box center [643, 198] width 174 height 81
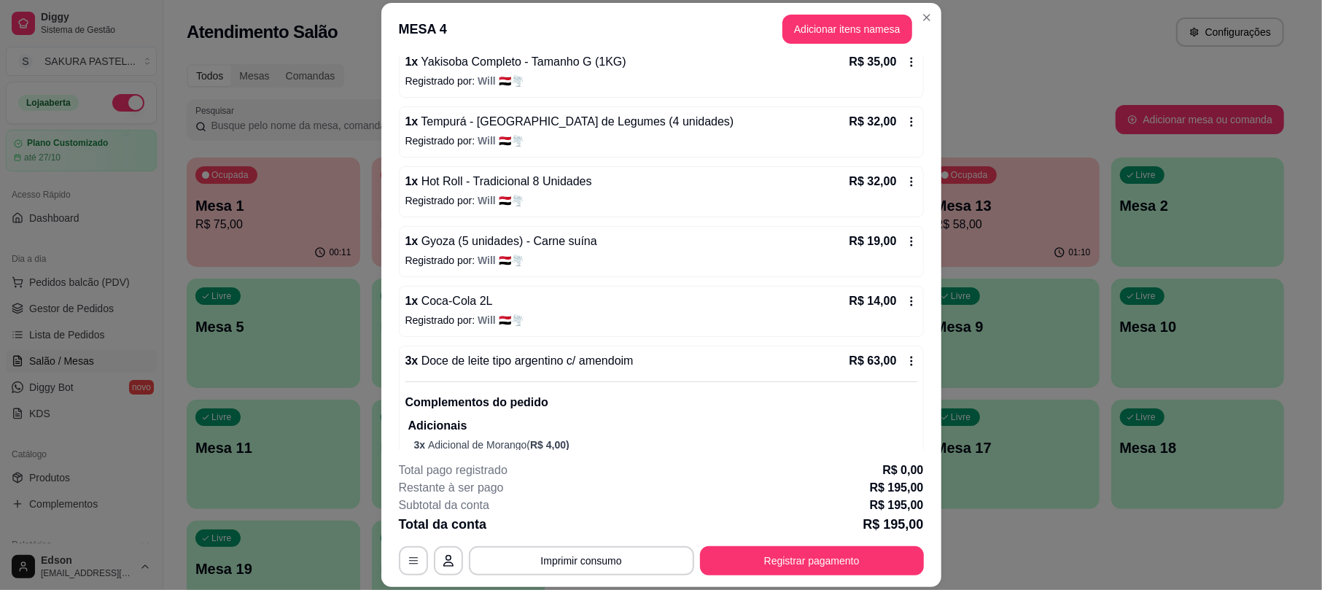
scroll to position [184, 0]
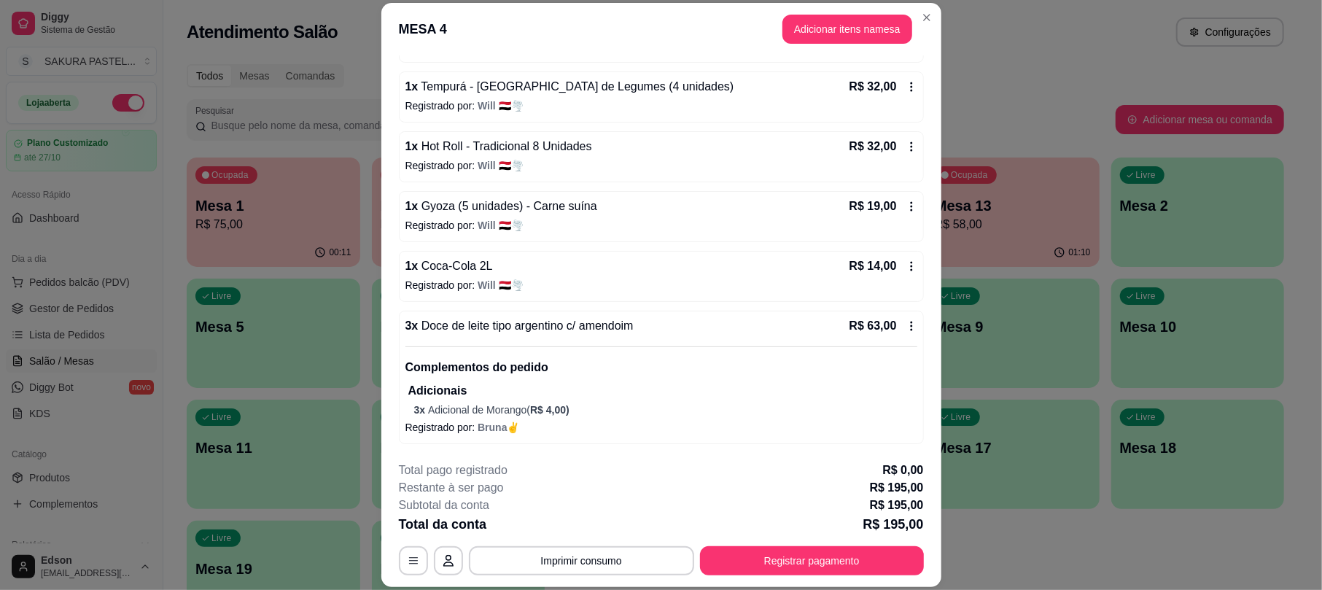
click at [492, 406] on p "3 x Adicional de Morango ( R$ 4,00 )" at bounding box center [665, 410] width 503 height 15
click at [563, 388] on p "Adicionais" at bounding box center [662, 391] width 509 height 18
click at [836, 572] on button "Registrar pagamento" at bounding box center [812, 560] width 224 height 29
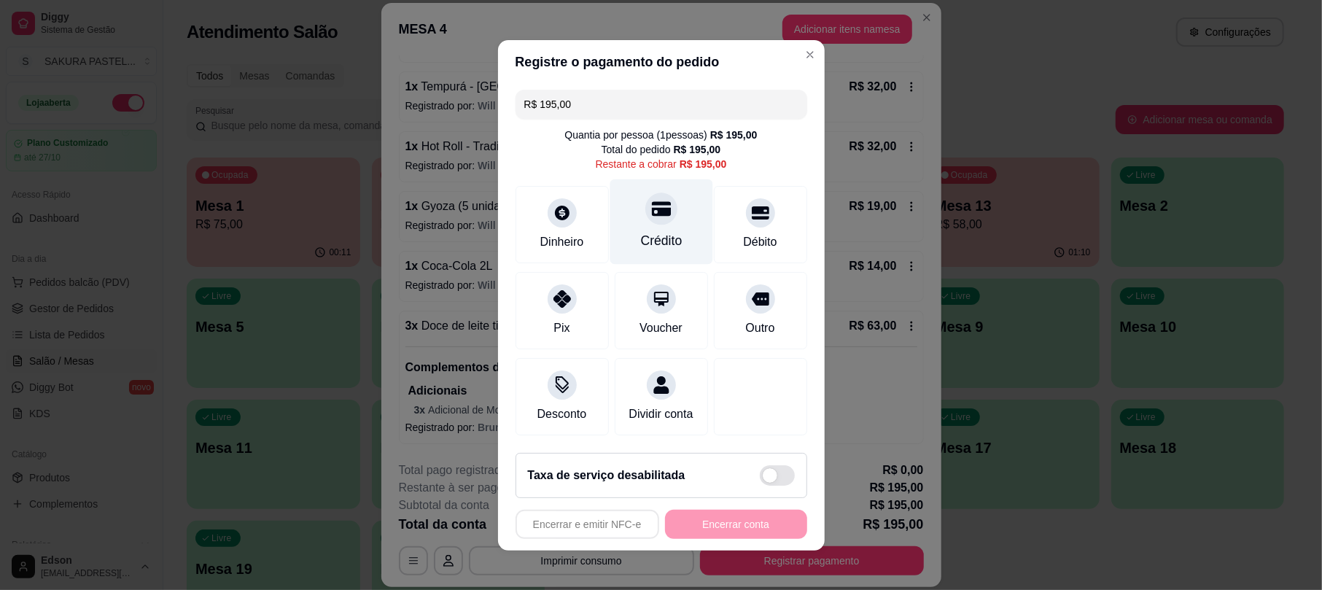
click at [651, 211] on div at bounding box center [661, 209] width 32 height 32
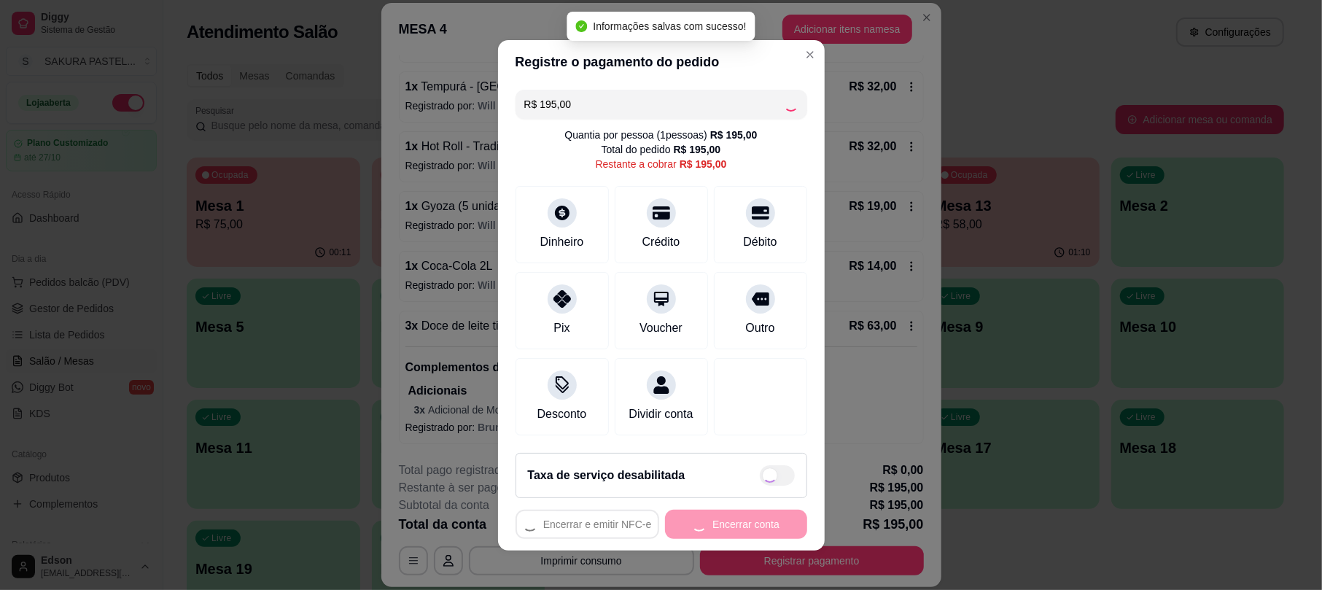
type input "R$ 0,00"
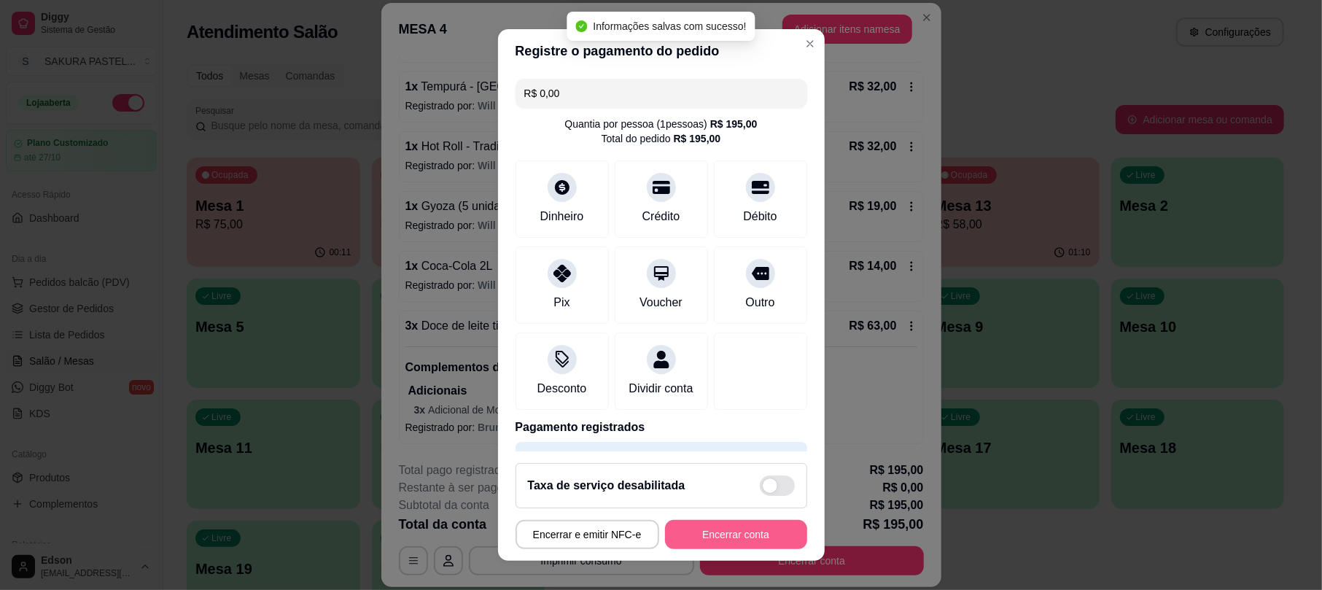
click at [724, 532] on button "Encerrar conta" at bounding box center [736, 534] width 142 height 29
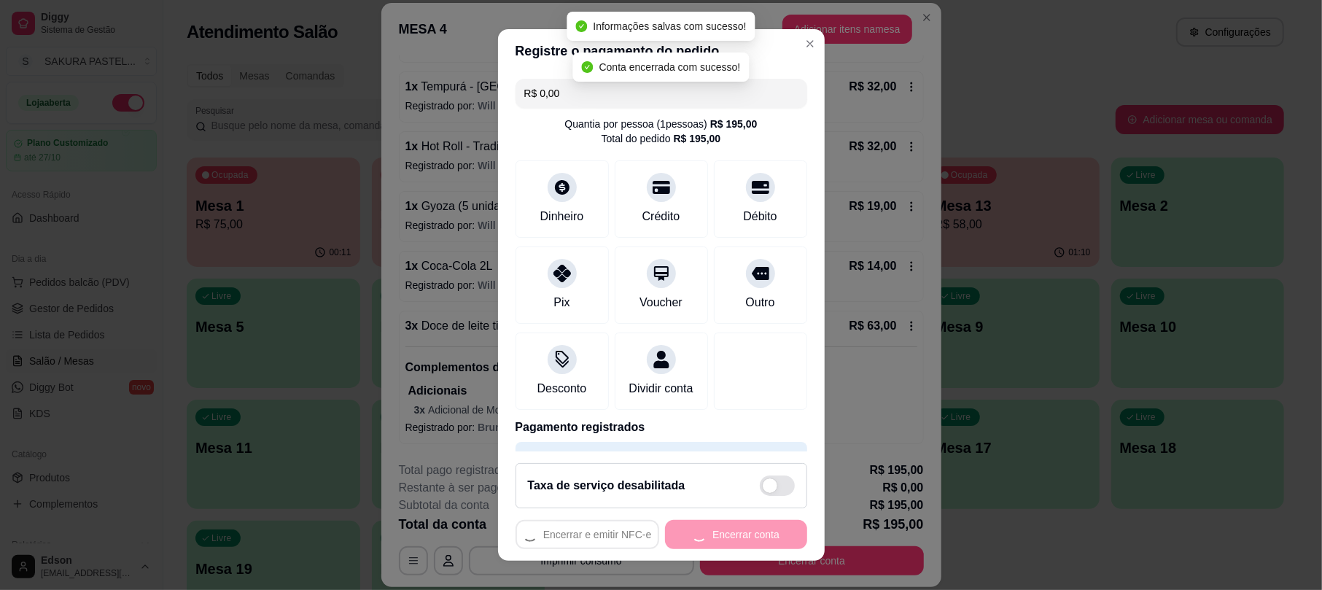
scroll to position [0, 0]
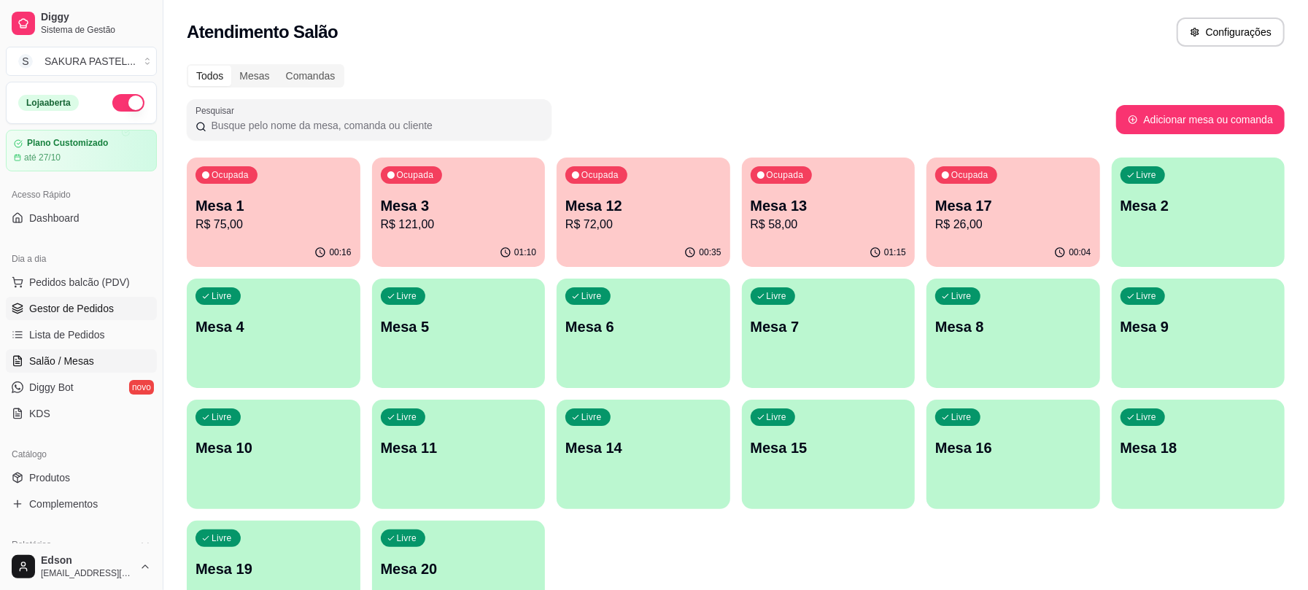
click at [102, 315] on span "Gestor de Pedidos" at bounding box center [71, 308] width 85 height 15
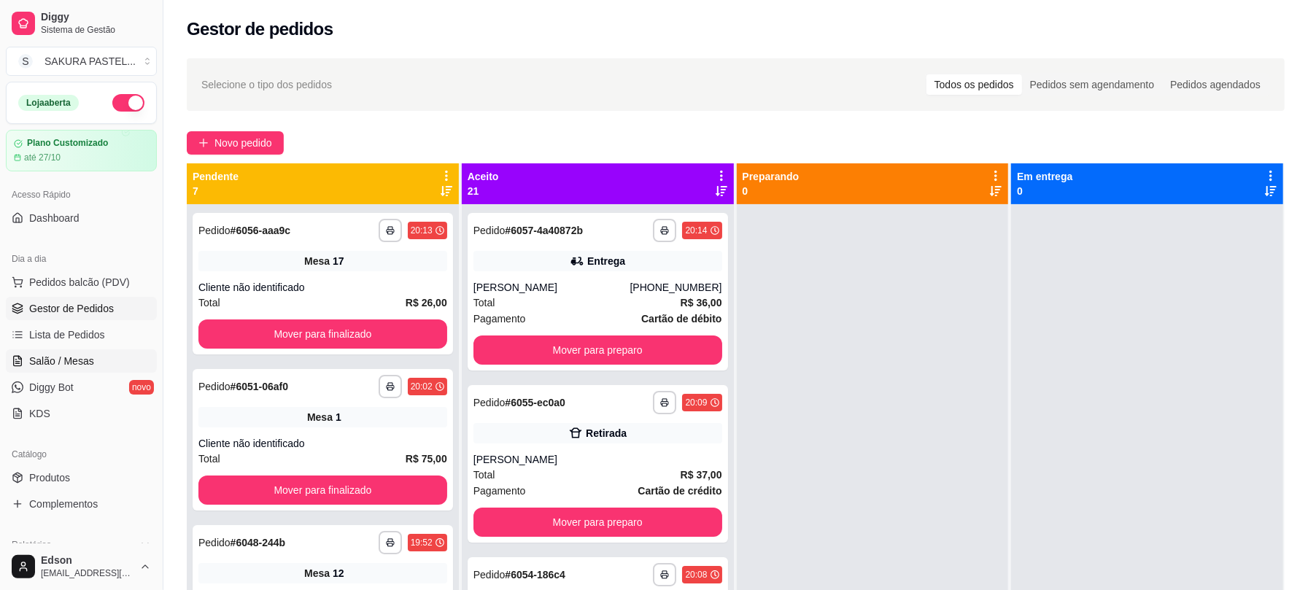
click at [106, 357] on link "Salão / Mesas" at bounding box center [81, 360] width 151 height 23
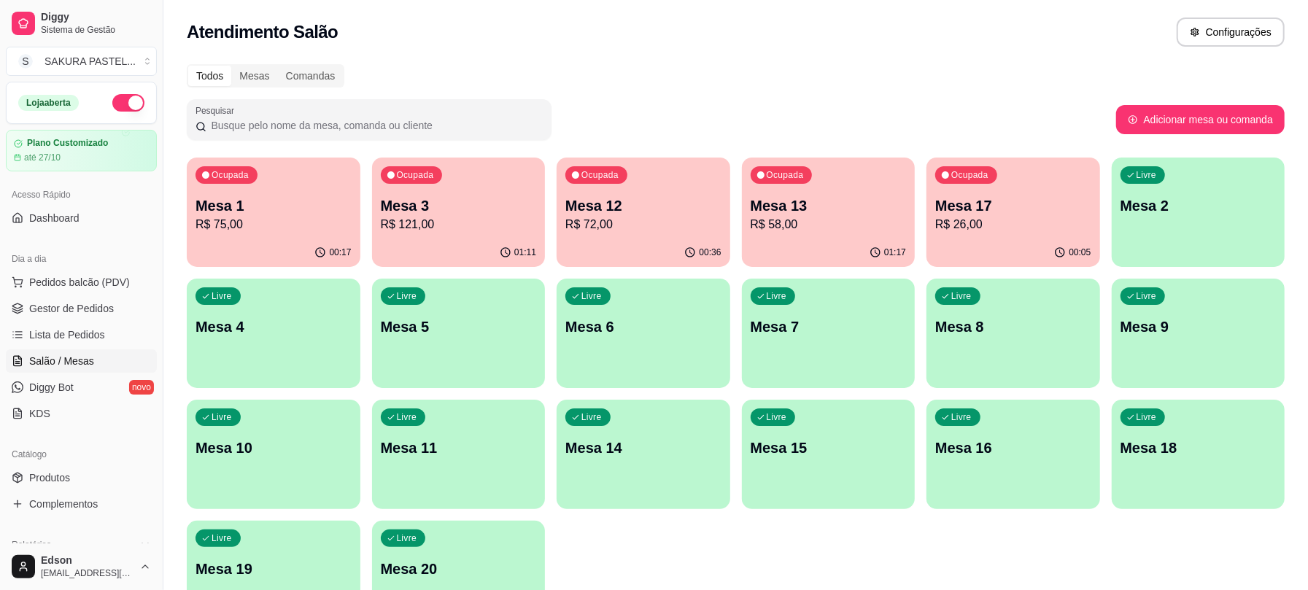
click at [678, 188] on div "Ocupada Mesa 12 R$ 72,00" at bounding box center [643, 198] width 174 height 81
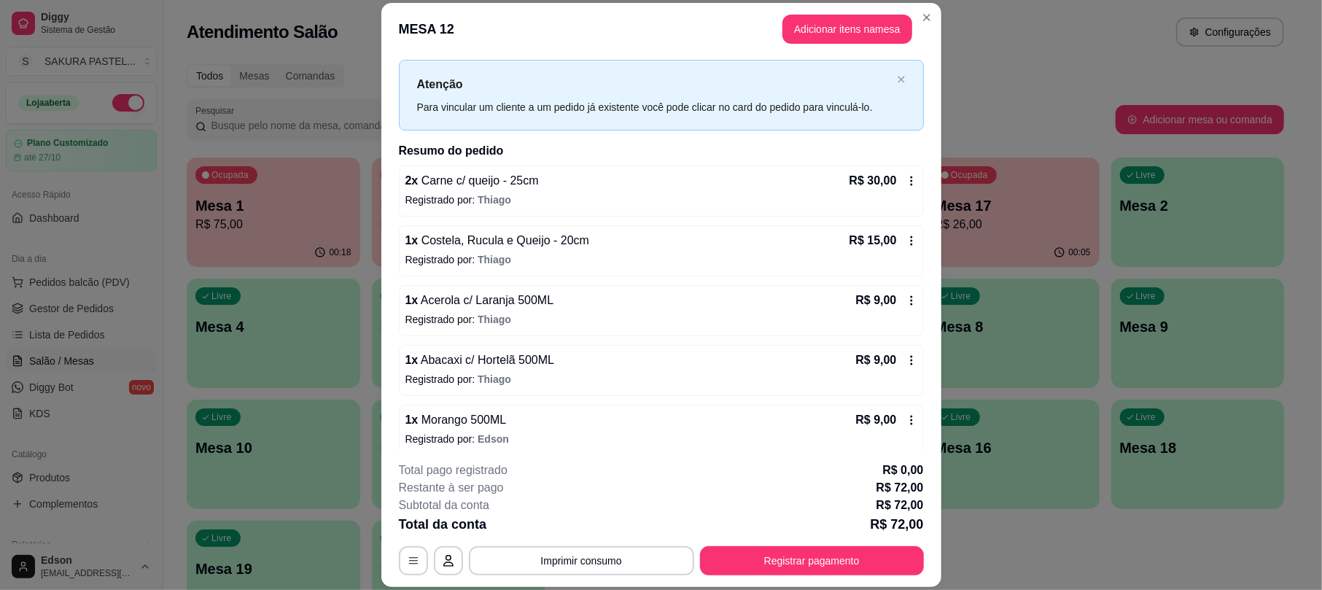
scroll to position [42, 0]
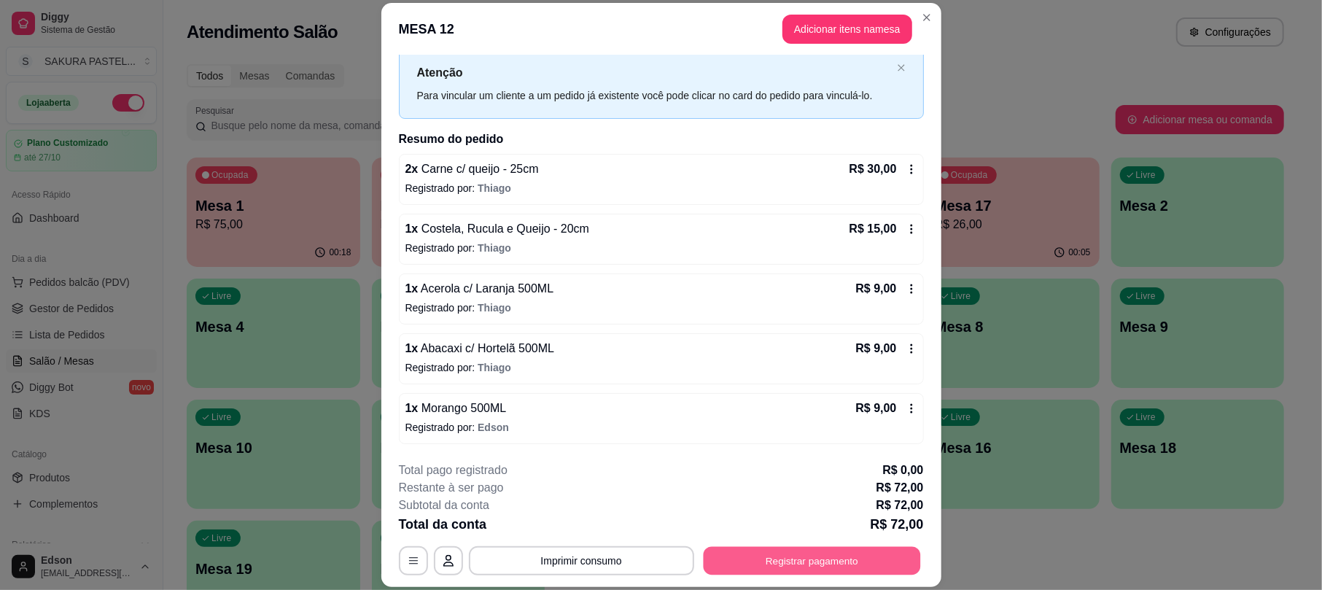
click at [756, 559] on button "Registrar pagamento" at bounding box center [811, 561] width 217 height 28
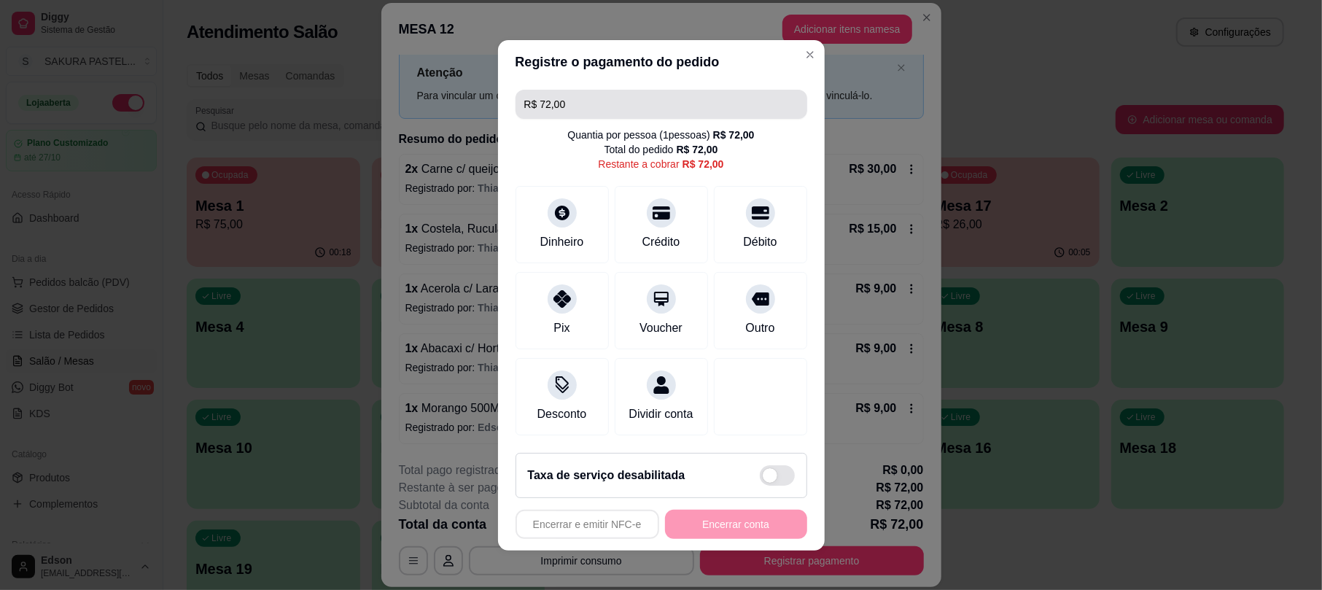
click at [596, 91] on input "R$ 72,00" at bounding box center [661, 104] width 274 height 29
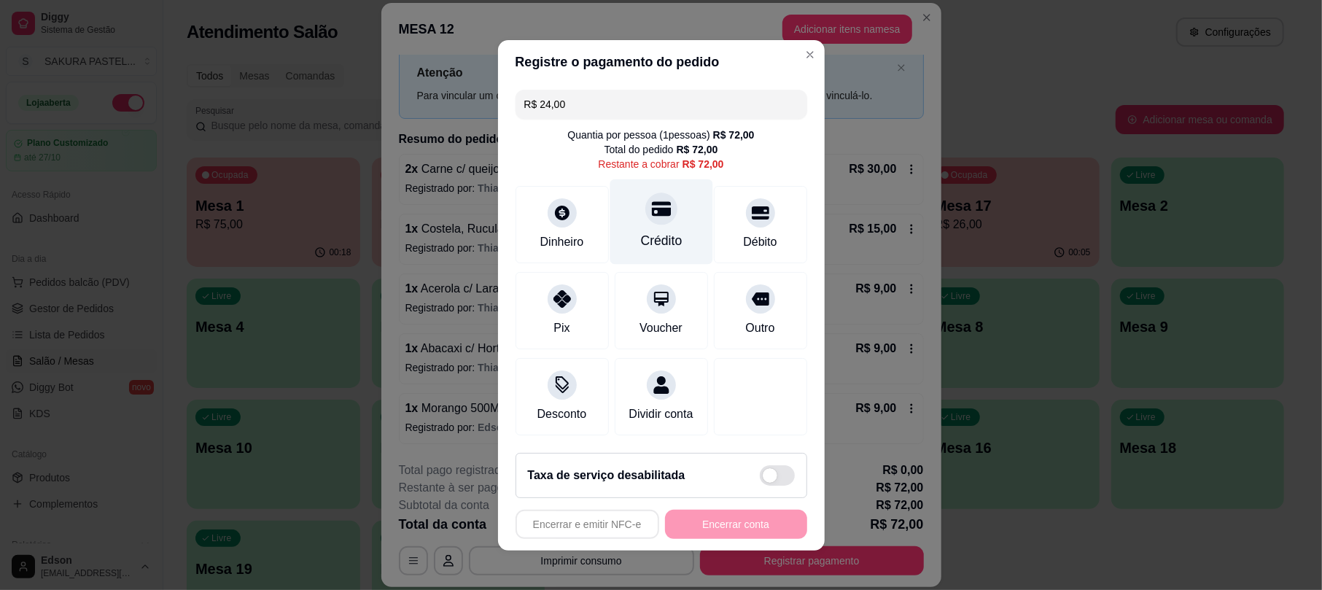
click at [653, 220] on div "Crédito" at bounding box center [661, 221] width 103 height 85
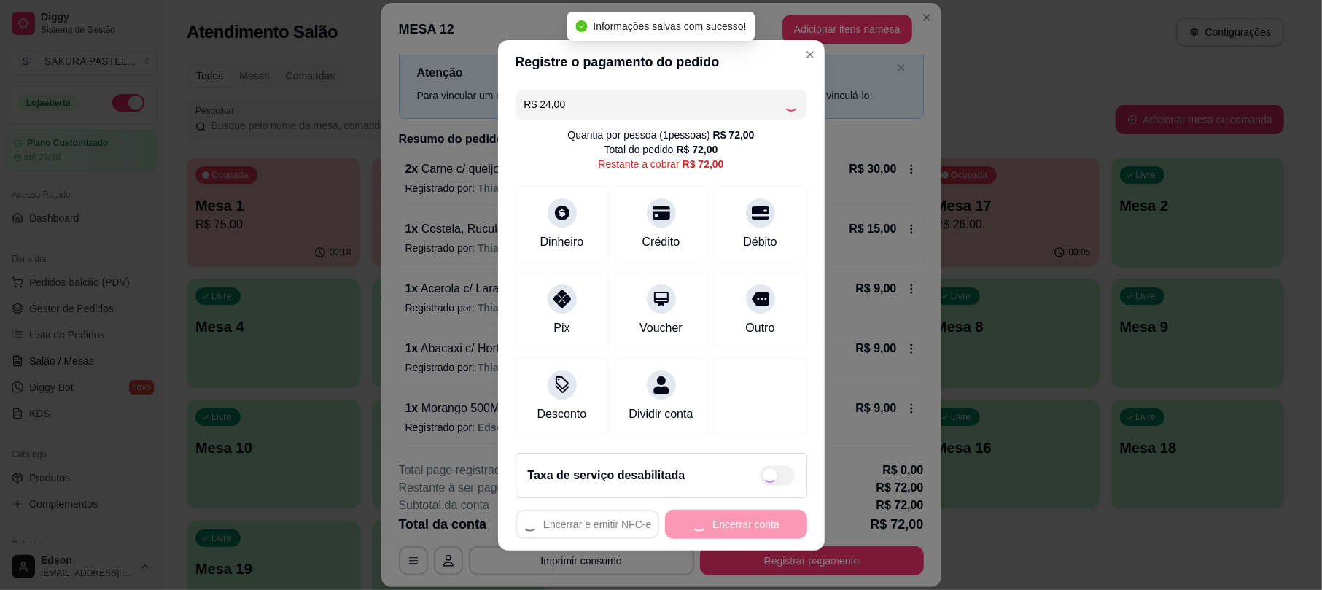
type input "R$ 48,00"
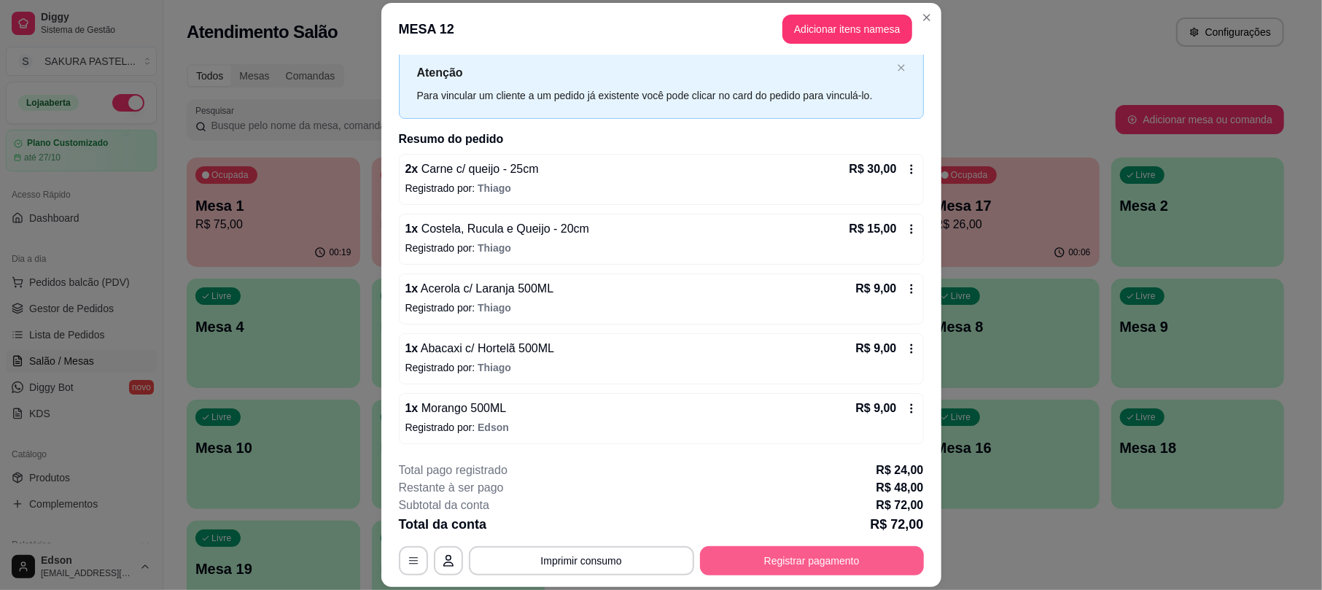
click at [872, 550] on button "Registrar pagamento" at bounding box center [812, 560] width 224 height 29
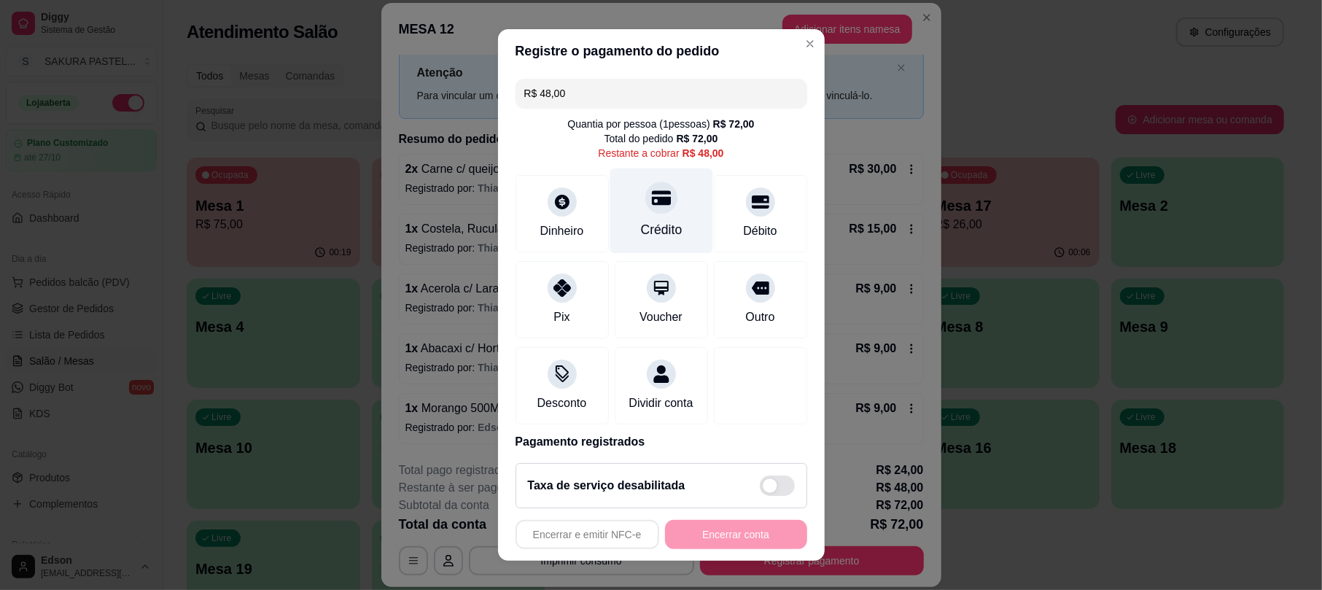
click at [645, 190] on div at bounding box center [661, 198] width 32 height 32
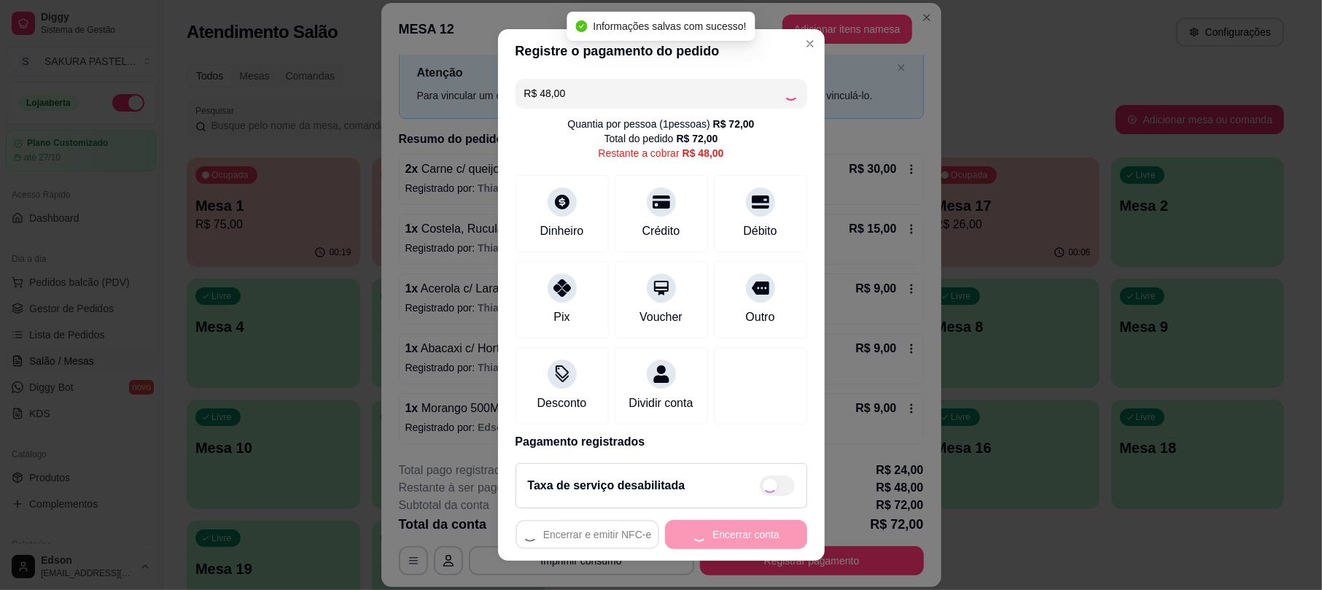
type input "R$ 0,00"
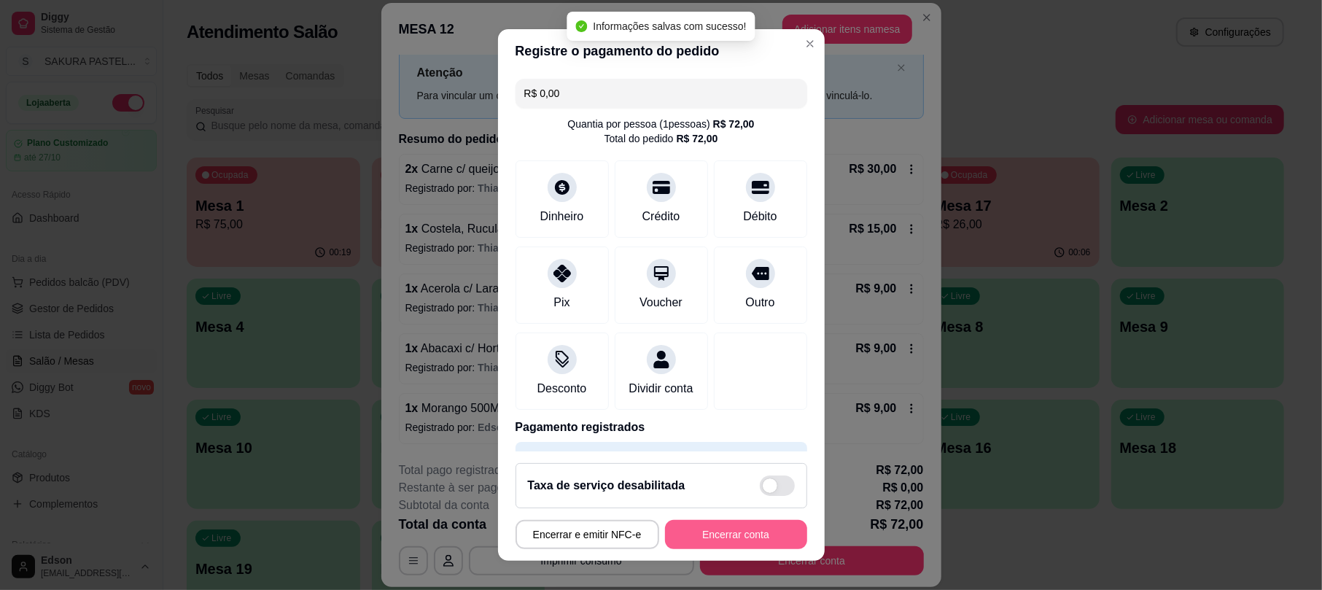
click at [734, 529] on button "Encerrar conta" at bounding box center [736, 534] width 142 height 29
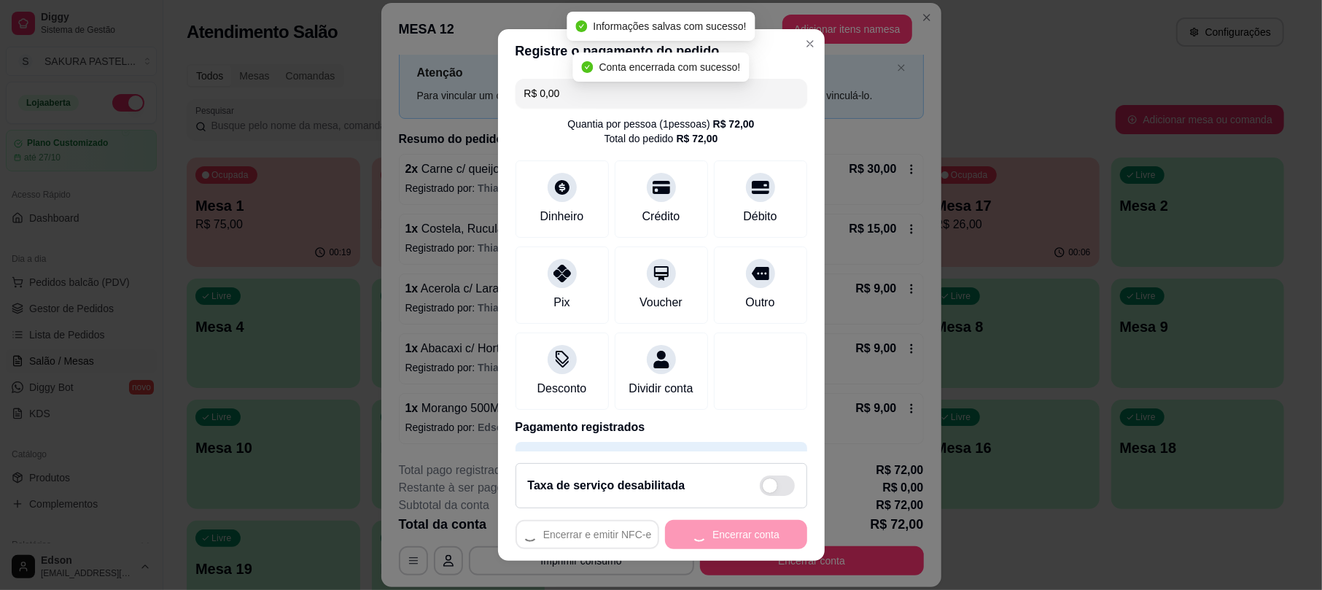
scroll to position [0, 0]
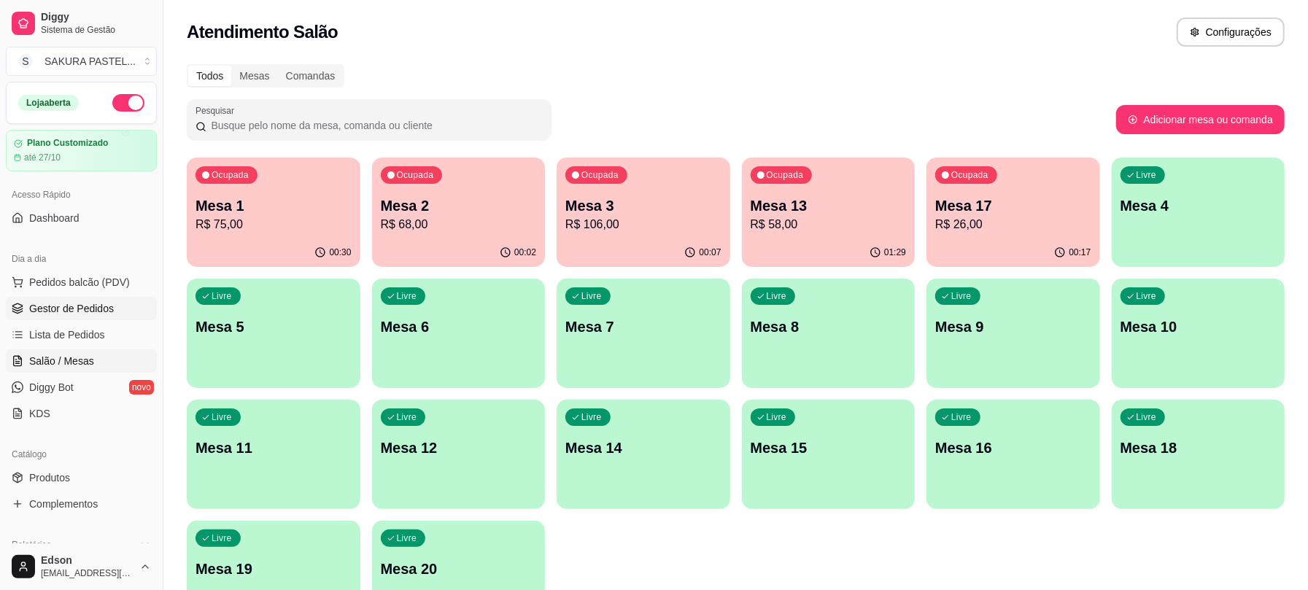
click at [106, 302] on span "Gestor de Pedidos" at bounding box center [71, 308] width 85 height 15
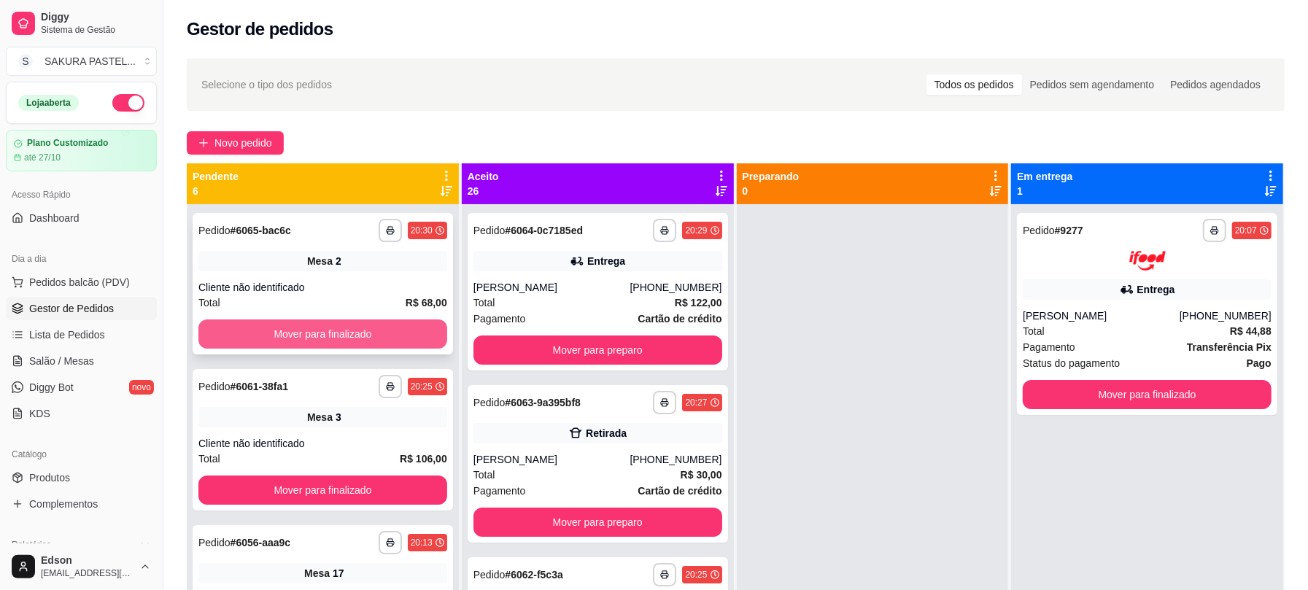
click at [389, 333] on button "Mover para finalizado" at bounding box center [322, 333] width 249 height 29
click at [389, 475] on button "Mover para finalizado" at bounding box center [322, 489] width 249 height 29
click at [389, 475] on div "Mover para finalizado" at bounding box center [322, 489] width 249 height 29
click at [389, 333] on div "Mover para finalizado" at bounding box center [322, 333] width 249 height 29
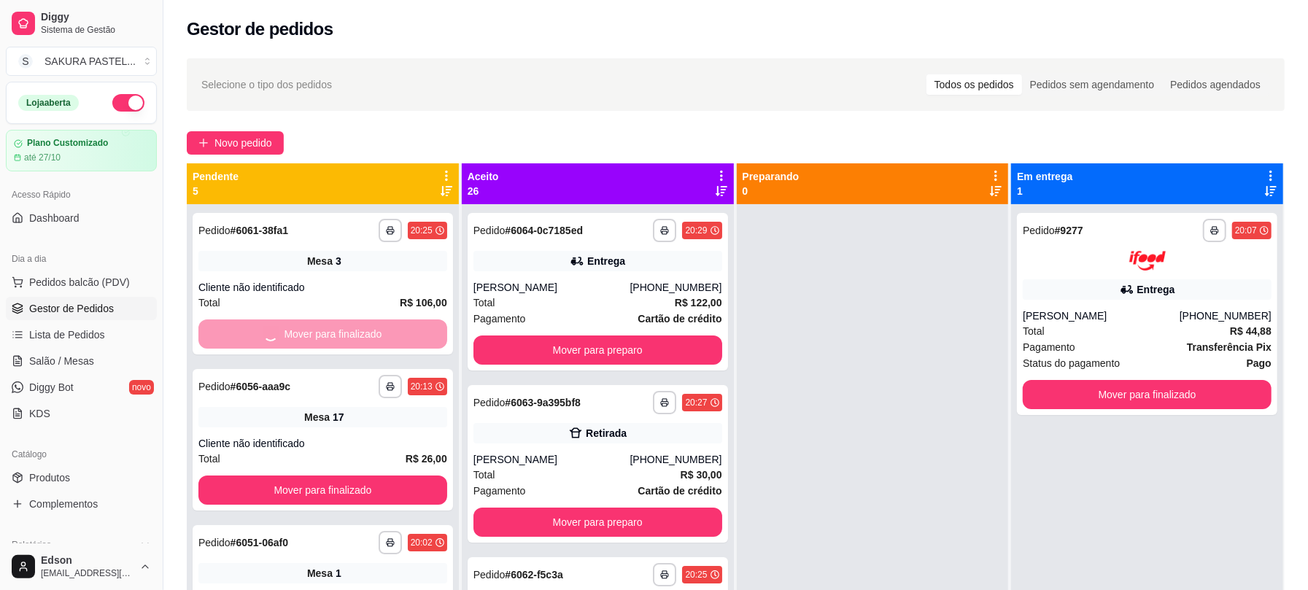
click at [389, 333] on div "Mover para finalizado" at bounding box center [322, 333] width 249 height 29
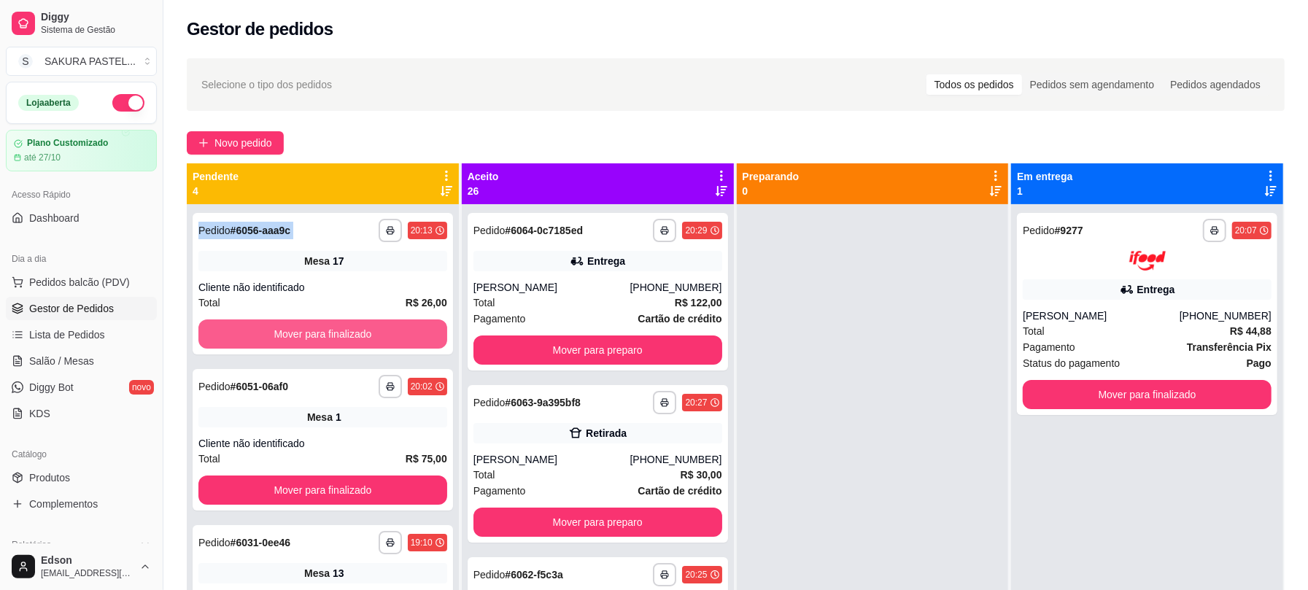
click at [389, 333] on button "Mover para finalizado" at bounding box center [322, 333] width 249 height 29
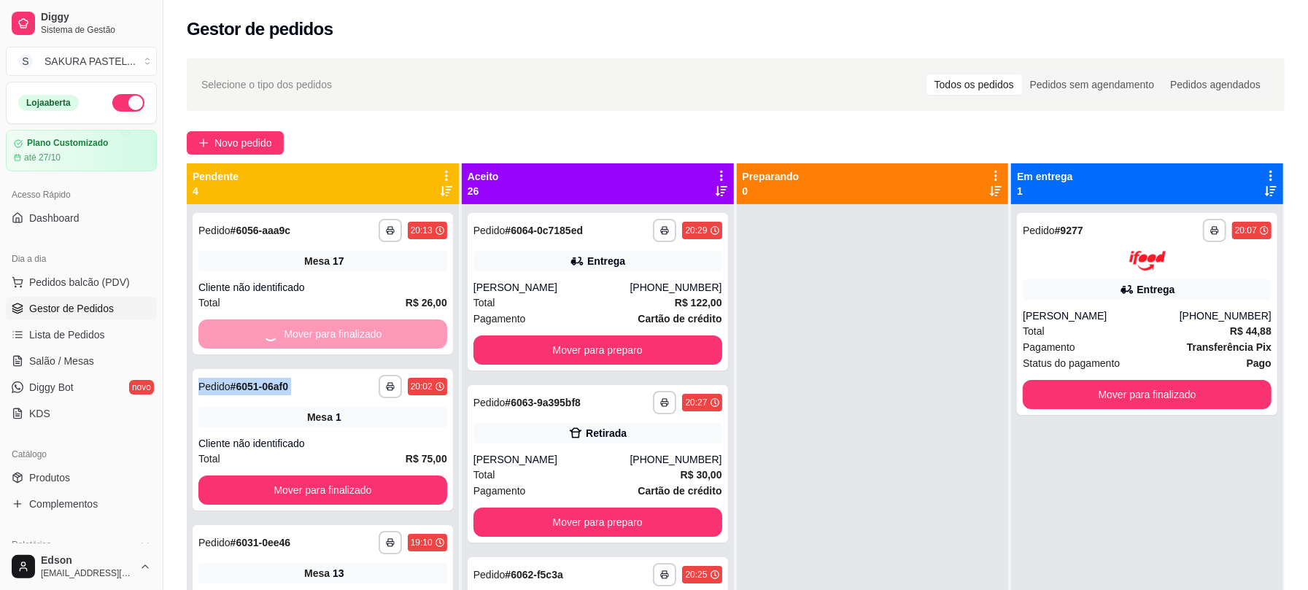
click at [389, 333] on div "Mover para finalizado" at bounding box center [322, 333] width 249 height 29
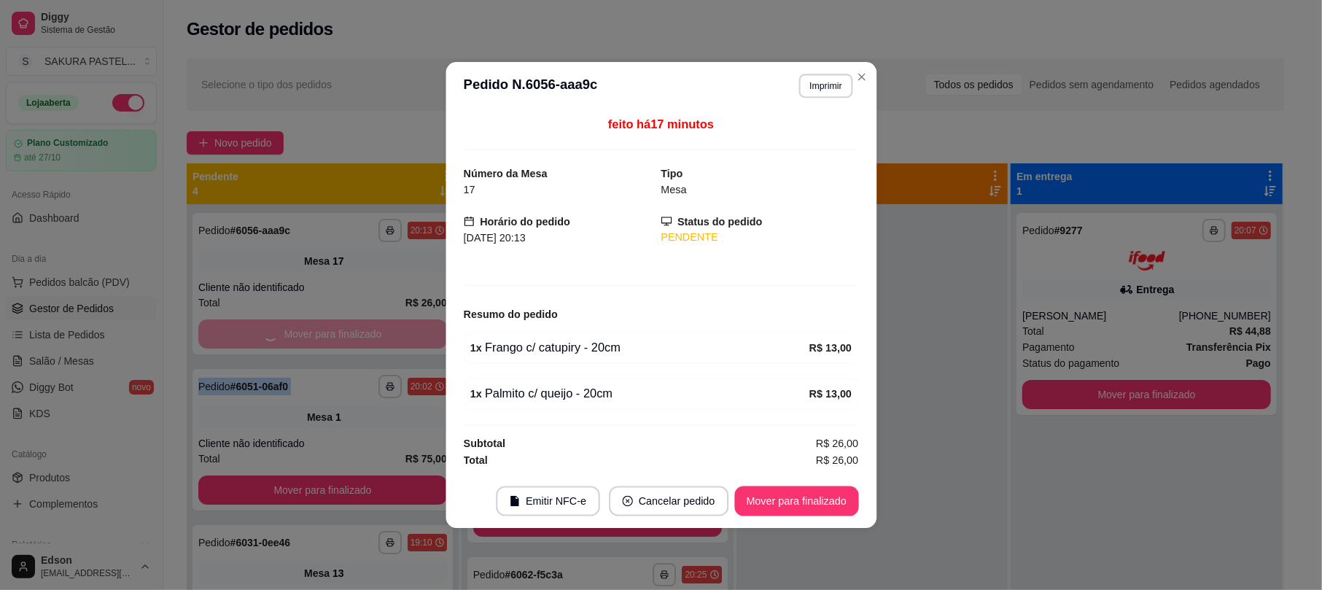
click at [389, 475] on button "Mover para finalizado" at bounding box center [322, 489] width 249 height 29
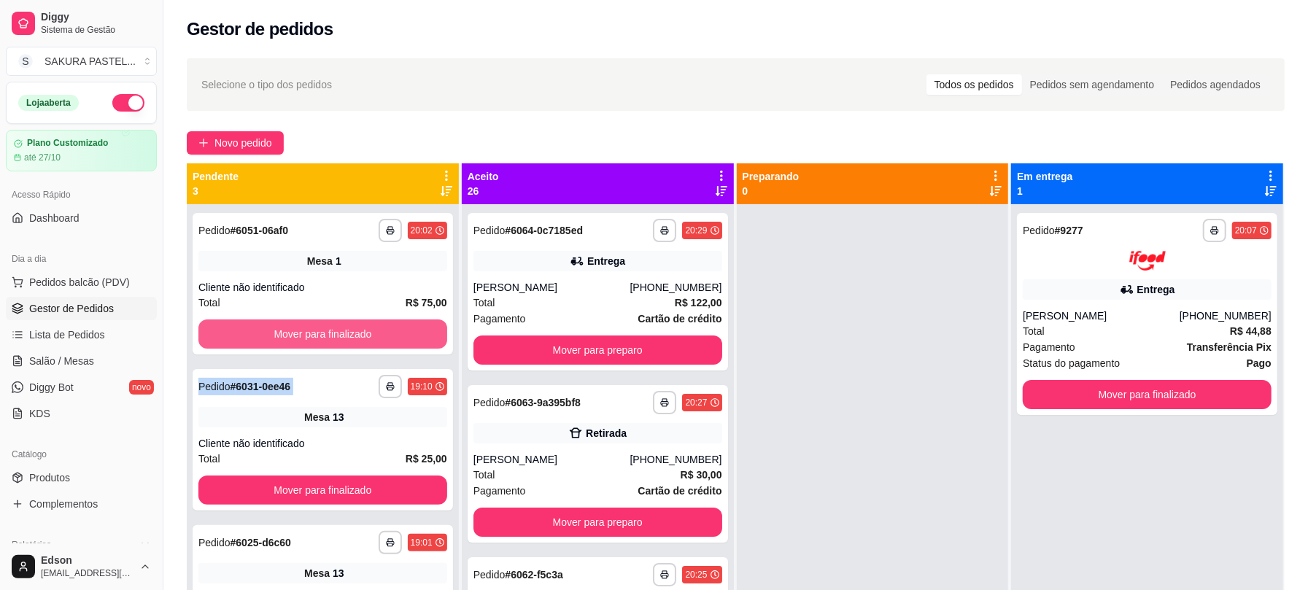
click at [389, 333] on div "Mover para finalizado" at bounding box center [322, 333] width 249 height 29
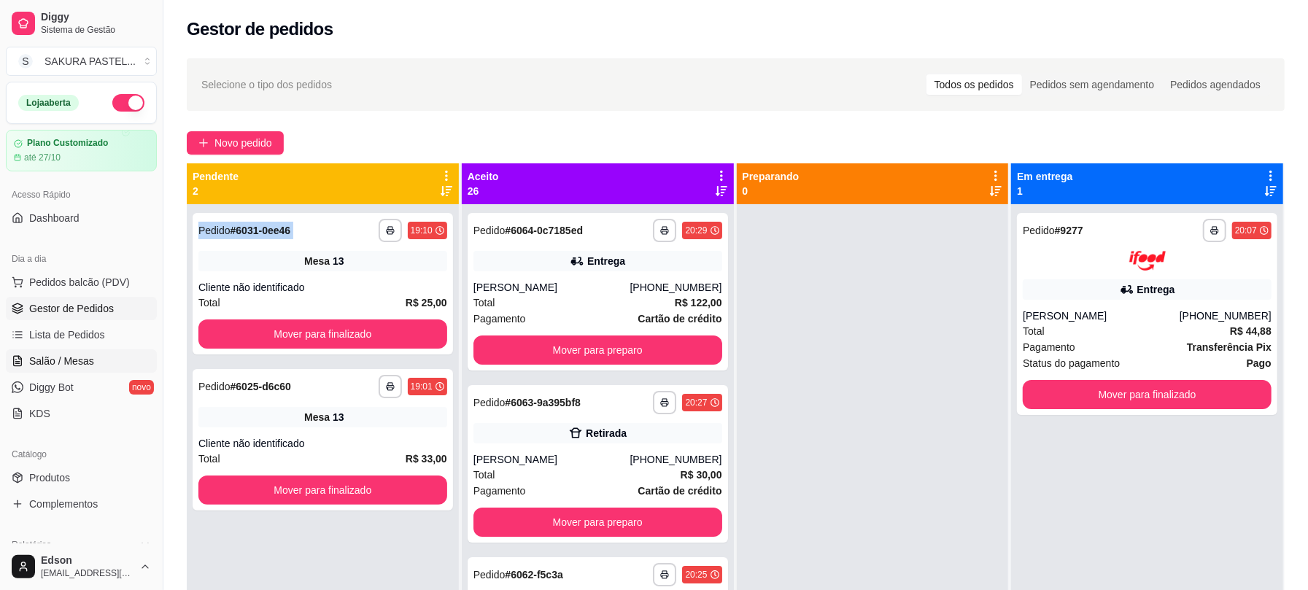
click at [97, 351] on link "Salão / Mesas" at bounding box center [81, 360] width 151 height 23
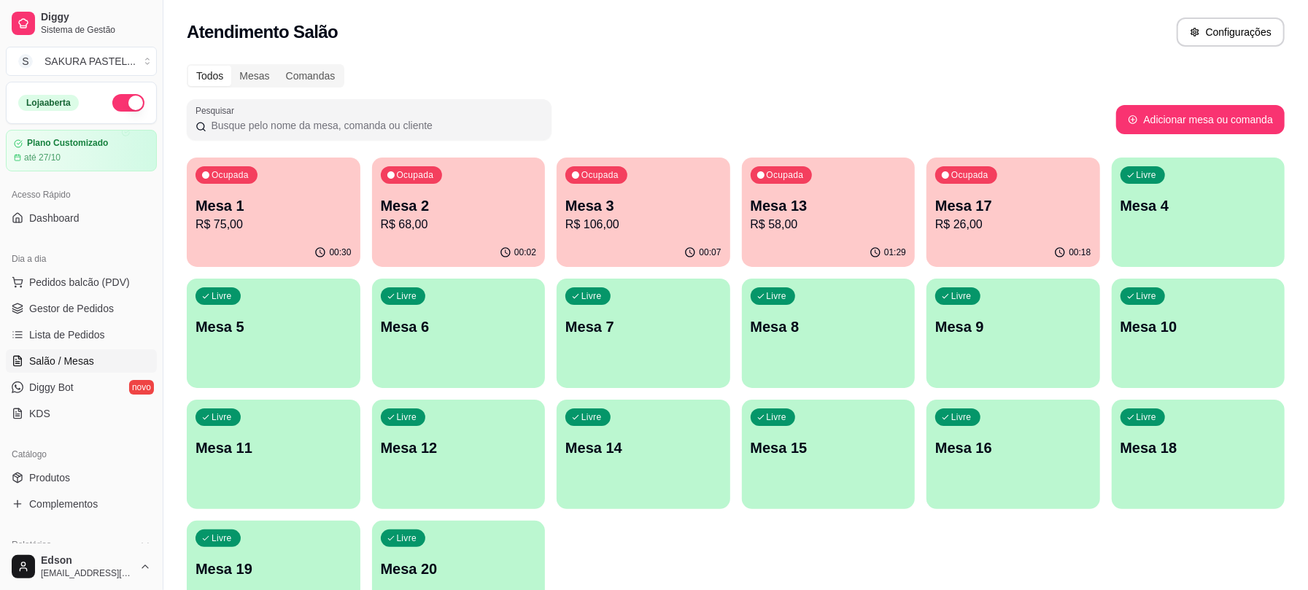
click at [202, 203] on p "Mesa 1" at bounding box center [273, 205] width 156 height 20
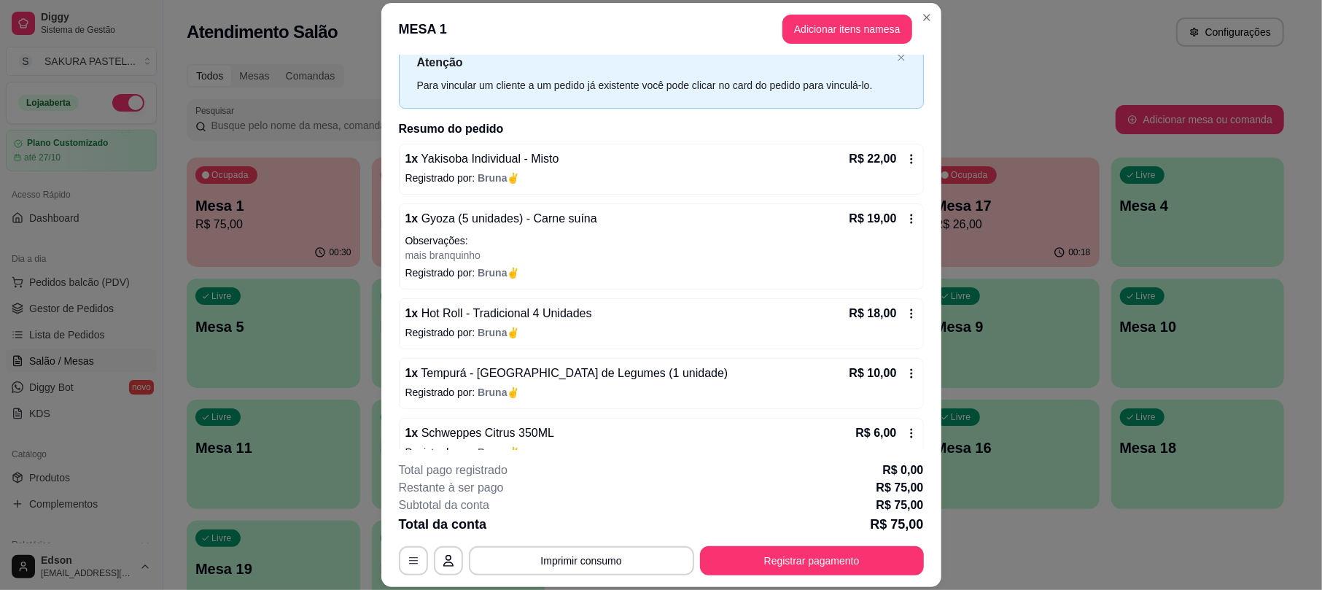
scroll to position [77, 0]
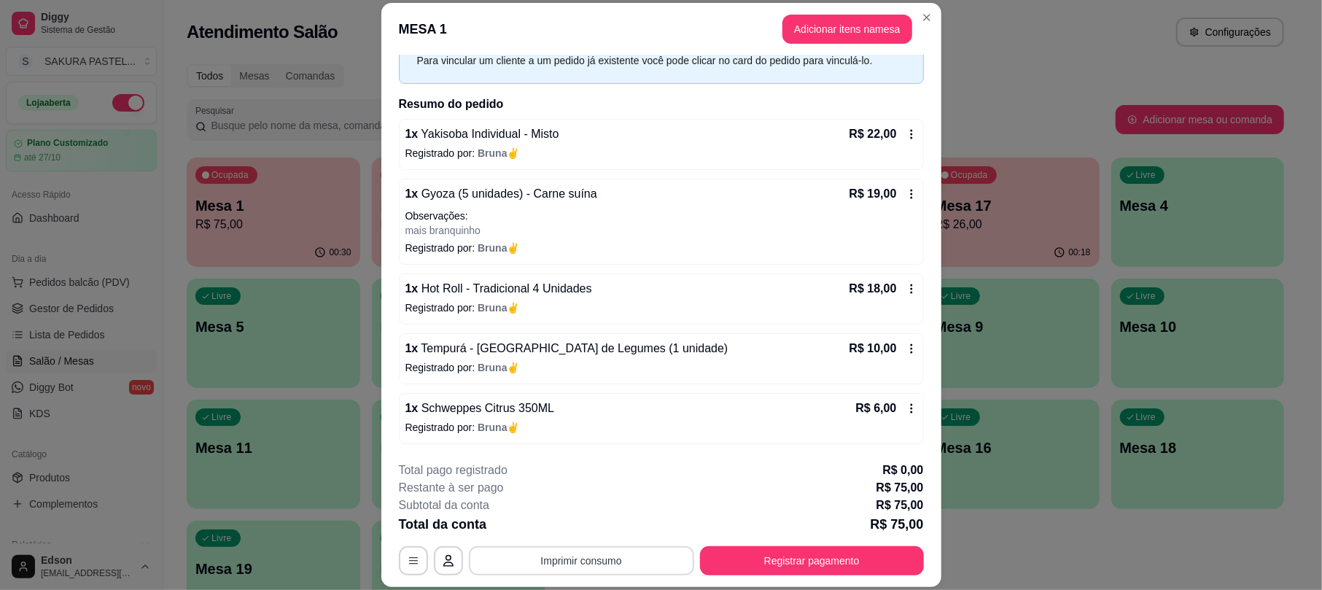
click at [597, 564] on button "Imprimir consumo" at bounding box center [581, 560] width 225 height 29
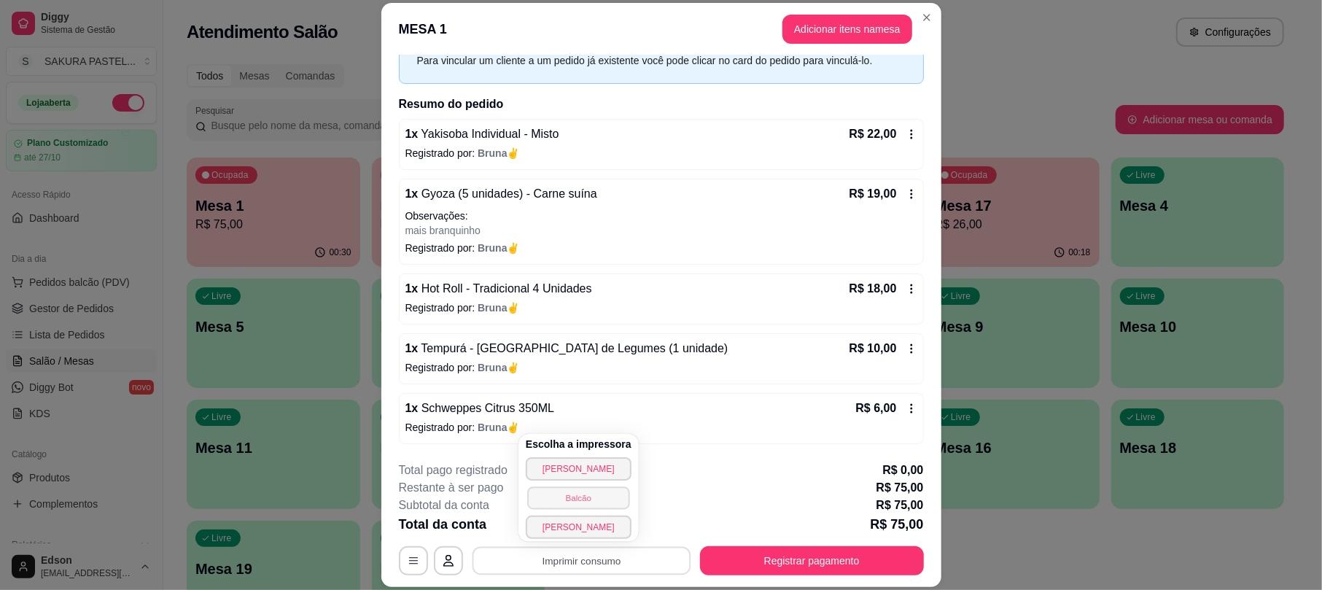
click at [594, 497] on button "Balcão" at bounding box center [578, 497] width 102 height 23
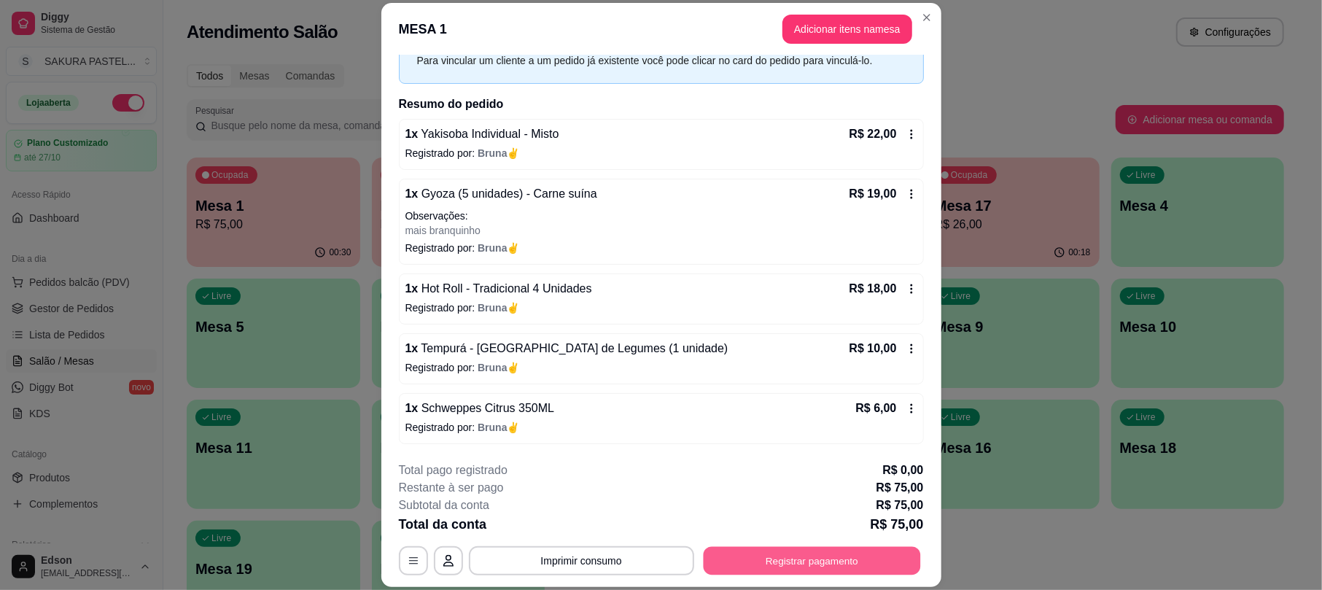
click at [776, 561] on button "Registrar pagamento" at bounding box center [811, 561] width 217 height 28
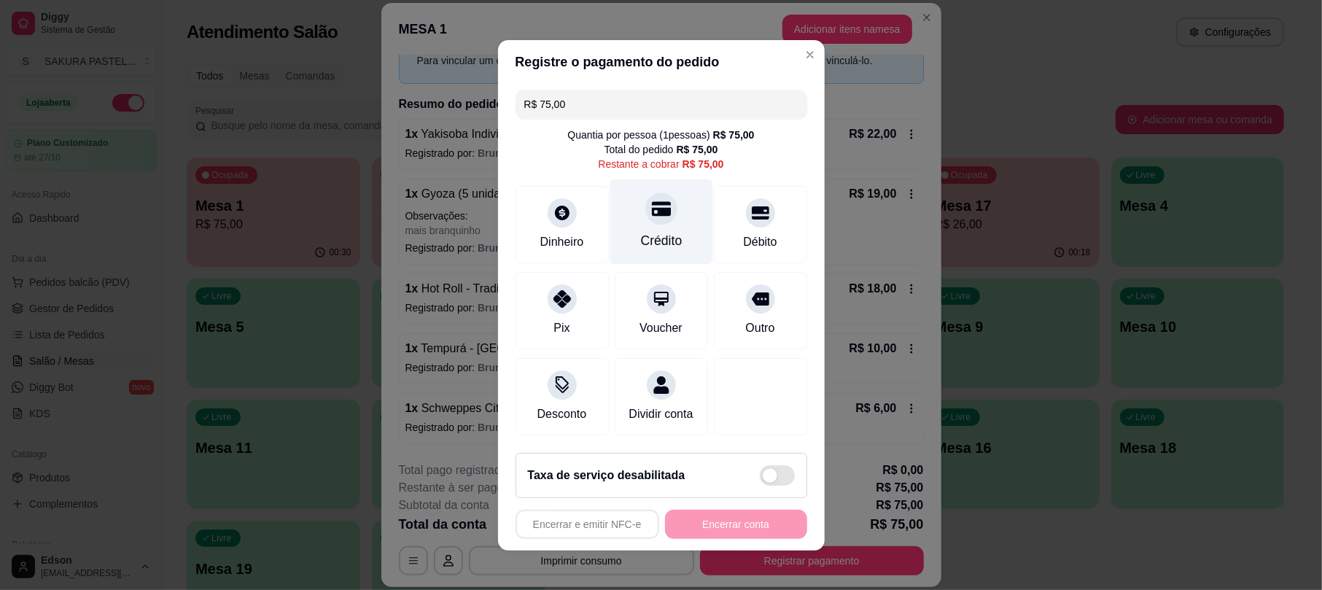
click at [653, 216] on div "Crédito" at bounding box center [661, 221] width 103 height 85
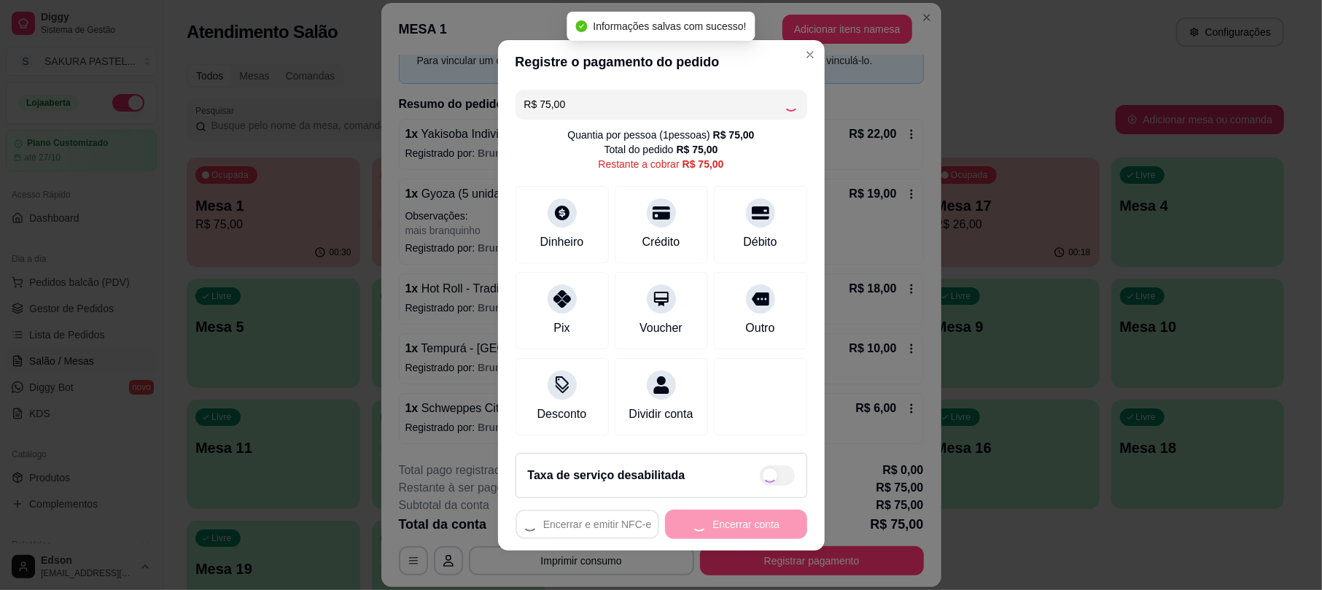
type input "R$ 0,00"
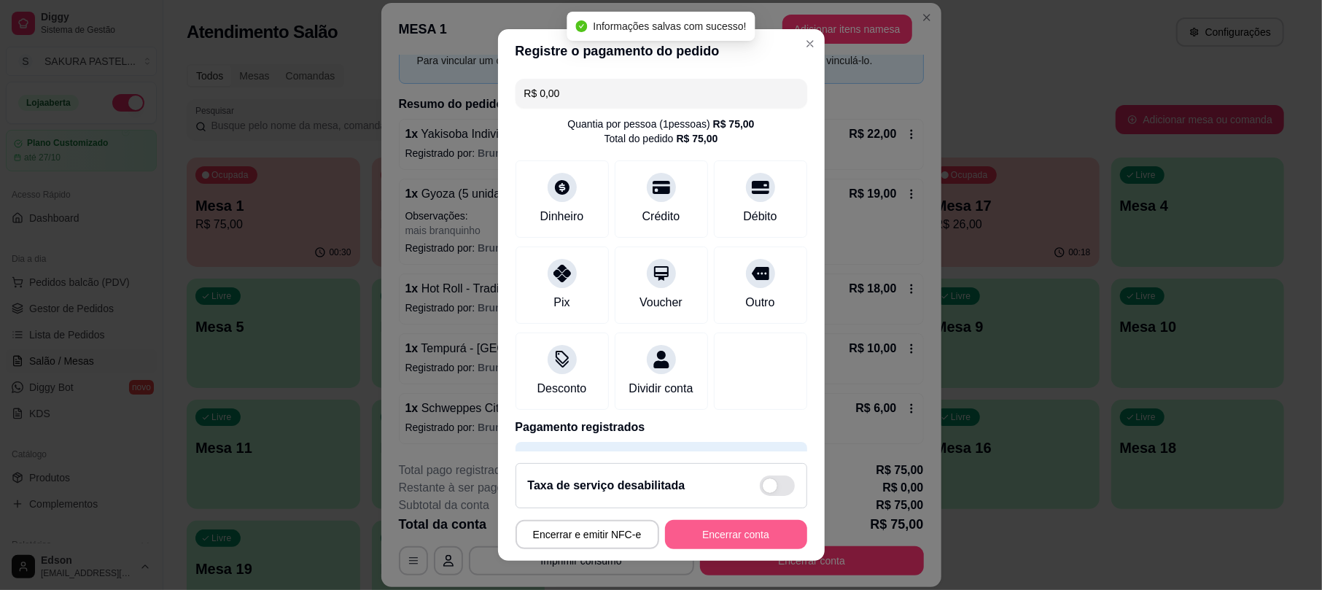
click at [734, 529] on button "Encerrar conta" at bounding box center [736, 534] width 142 height 29
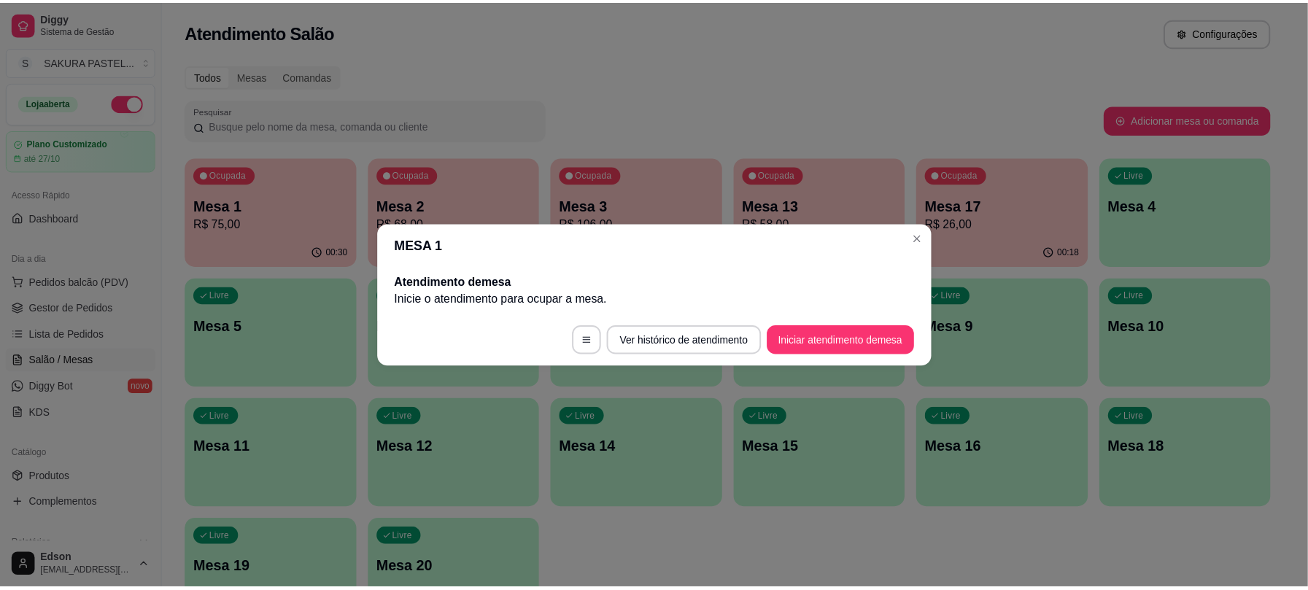
scroll to position [0, 0]
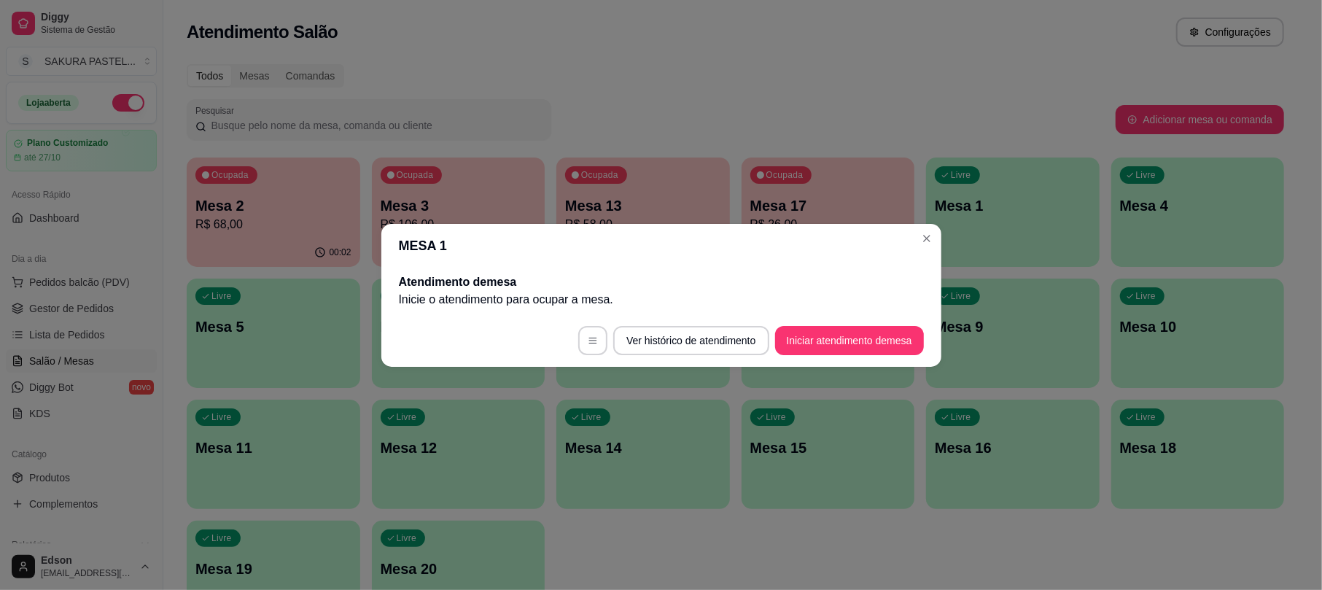
drag, startPoint x: 710, startPoint y: 231, endPoint x: 167, endPoint y: 298, distance: 546.7
click at [710, 230] on header "MESA 1" at bounding box center [661, 246] width 560 height 44
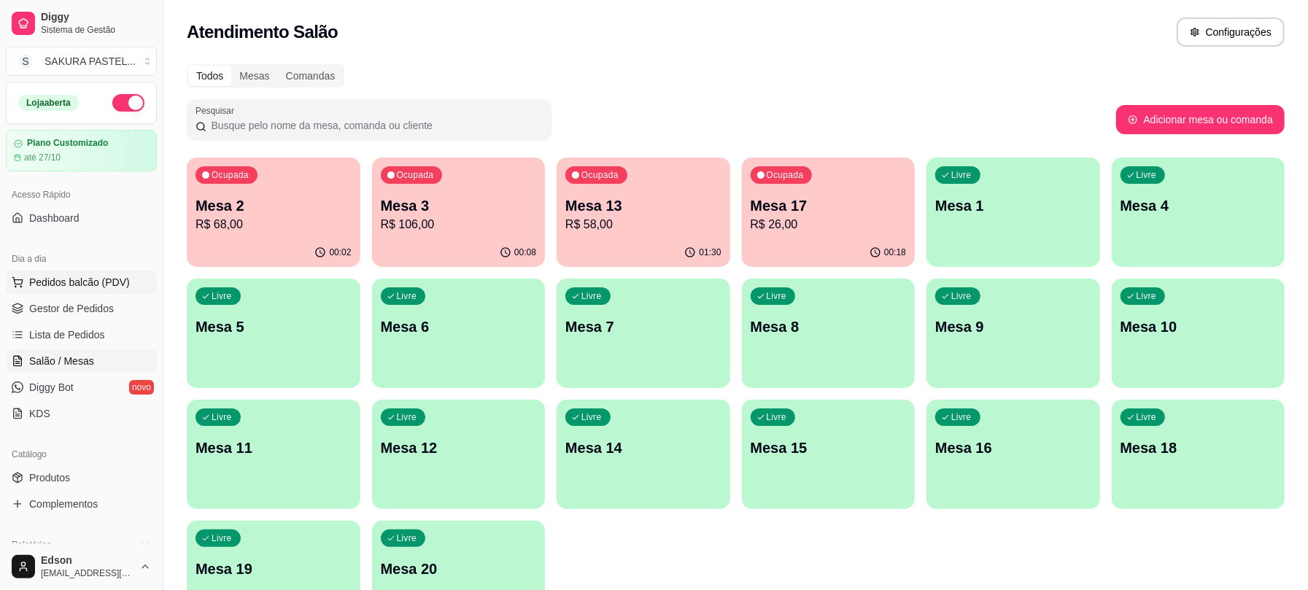
click at [48, 281] on span "Pedidos balcão (PDV)" at bounding box center [79, 282] width 101 height 15
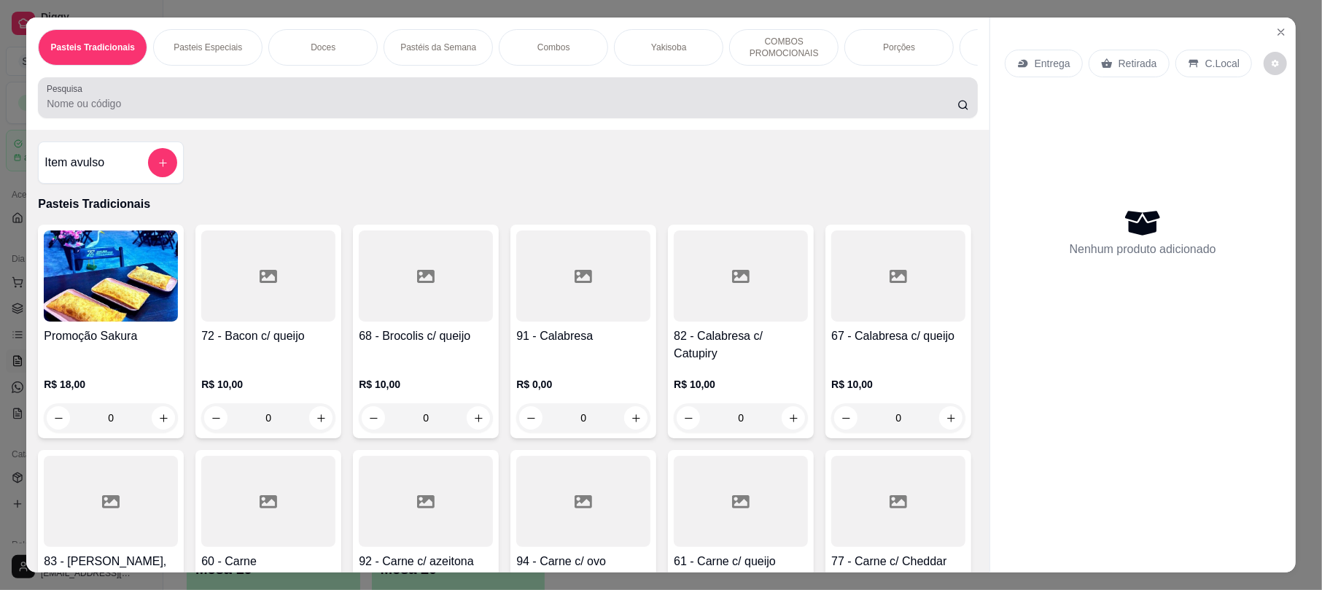
click at [377, 111] on input "Pesquisa" at bounding box center [502, 103] width 911 height 15
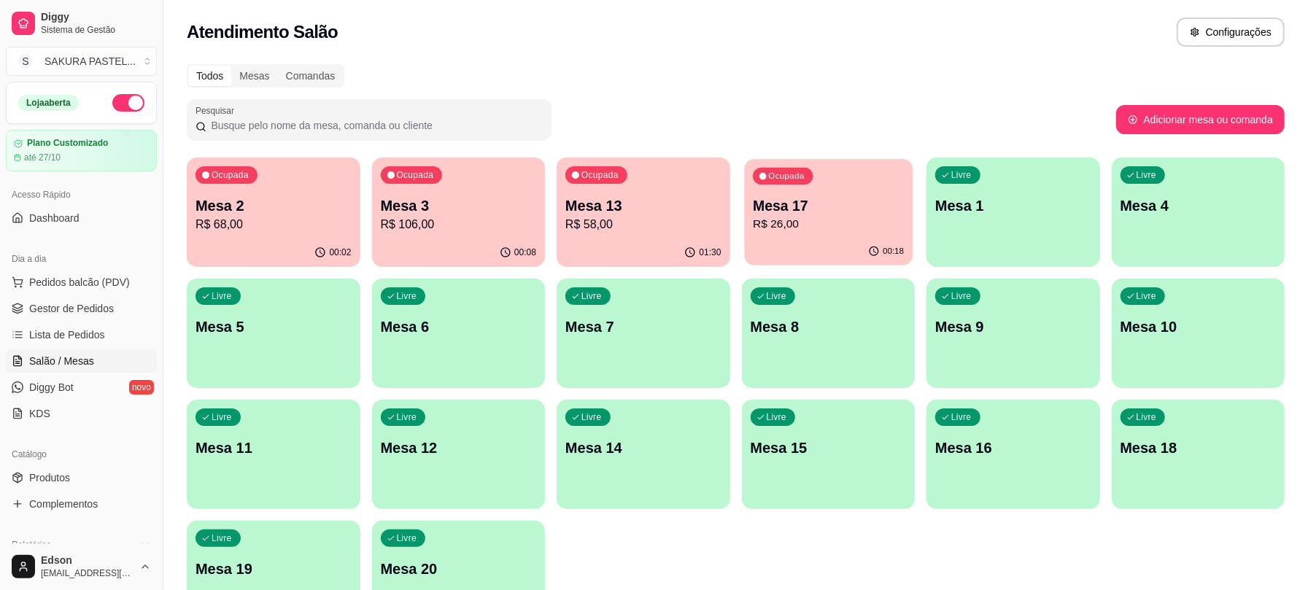
click at [820, 196] on p "Mesa 17" at bounding box center [828, 206] width 151 height 20
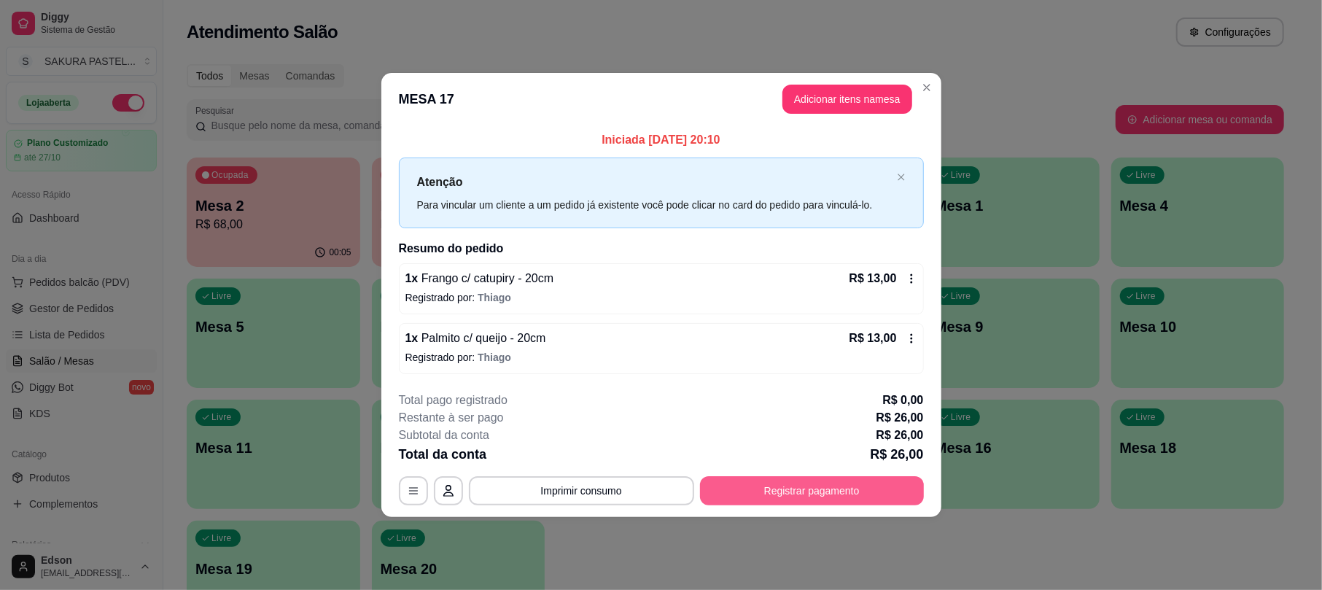
click at [820, 483] on button "Registrar pagamento" at bounding box center [812, 490] width 224 height 29
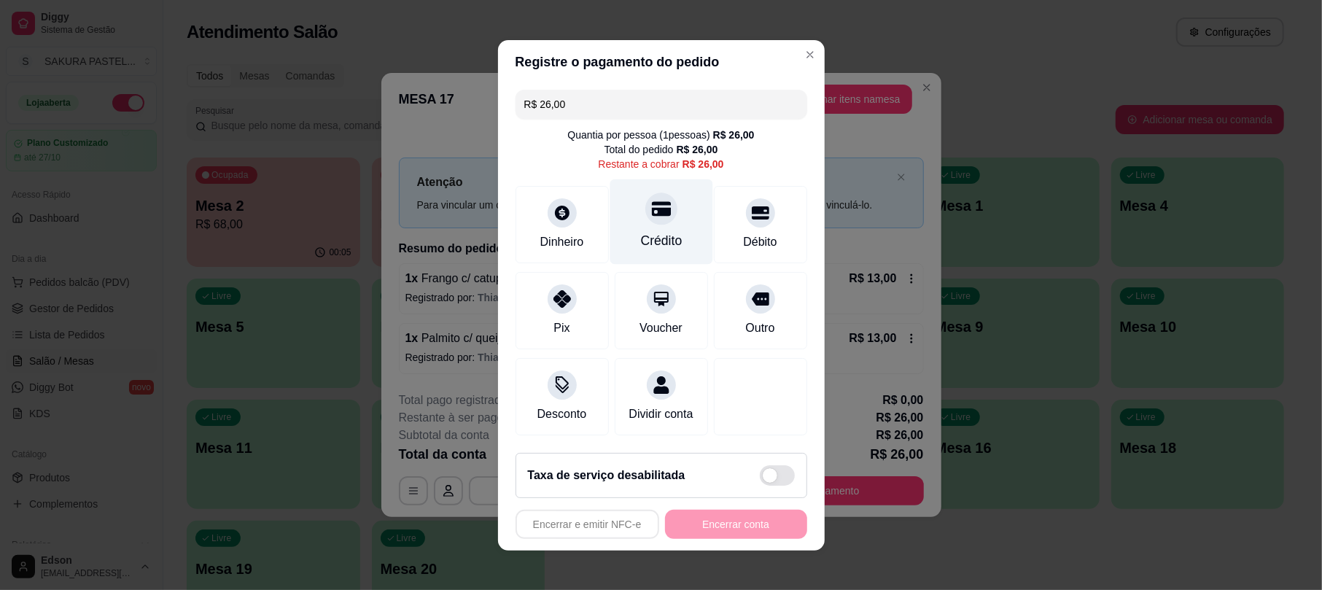
click at [666, 193] on div "Crédito" at bounding box center [661, 221] width 103 height 85
type input "R$ 0,00"
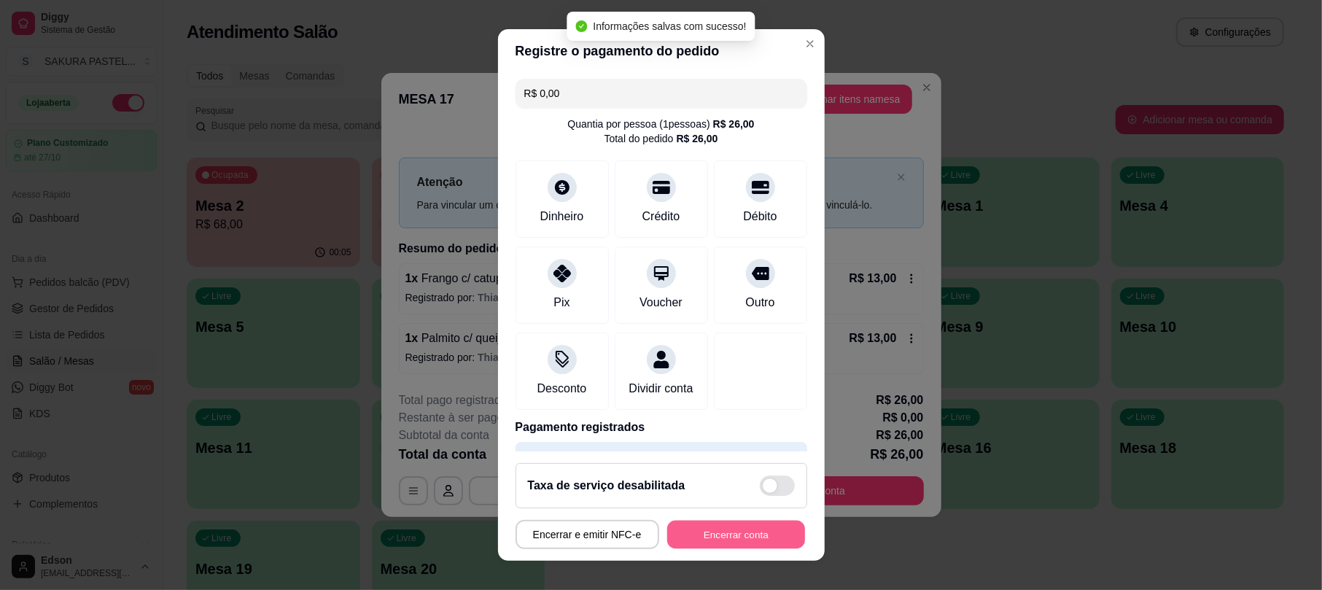
click at [765, 520] on button "Encerrar conta" at bounding box center [736, 534] width 138 height 28
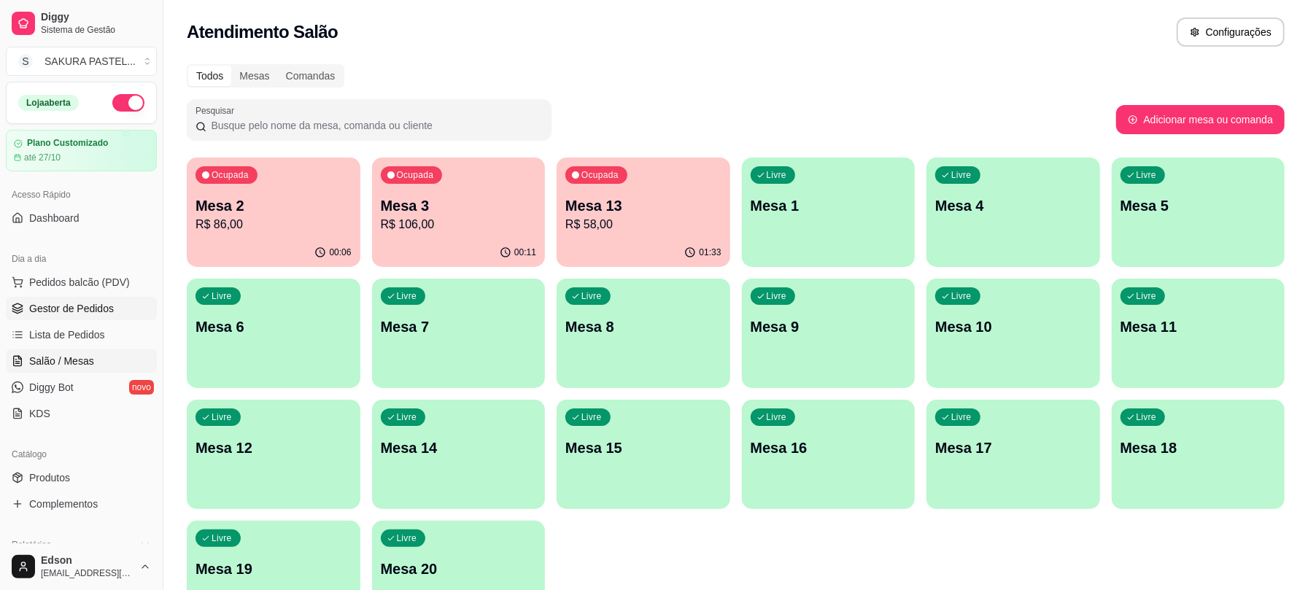
click at [90, 316] on span "Gestor de Pedidos" at bounding box center [71, 308] width 85 height 15
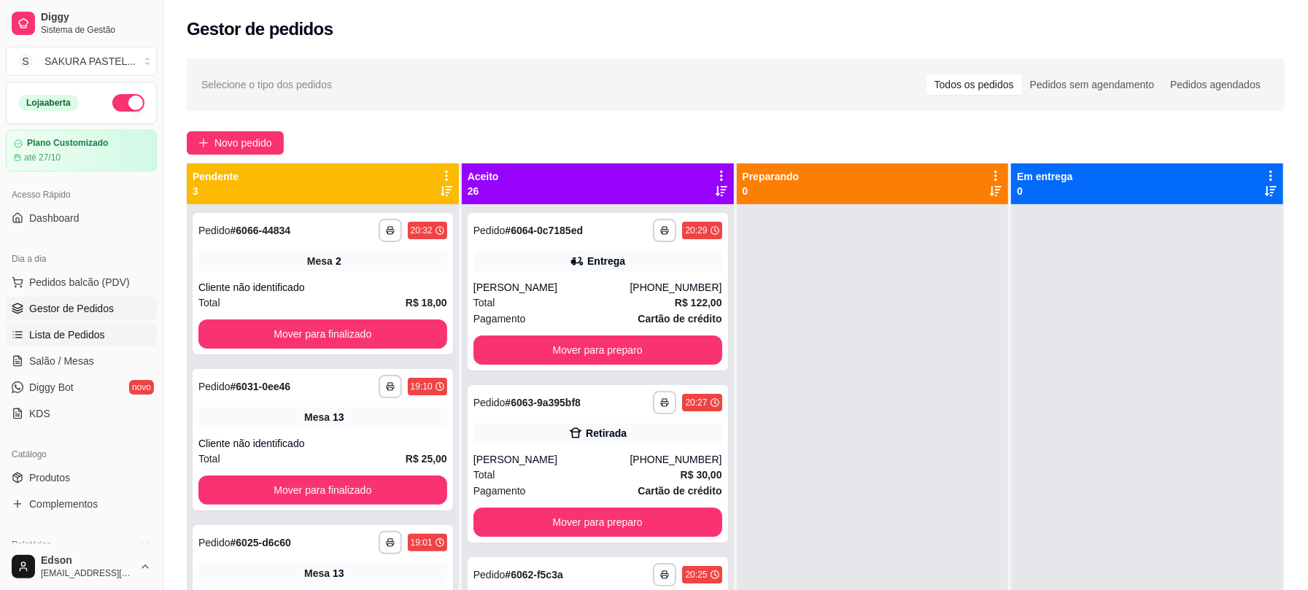
click at [100, 331] on span "Lista de Pedidos" at bounding box center [67, 334] width 76 height 15
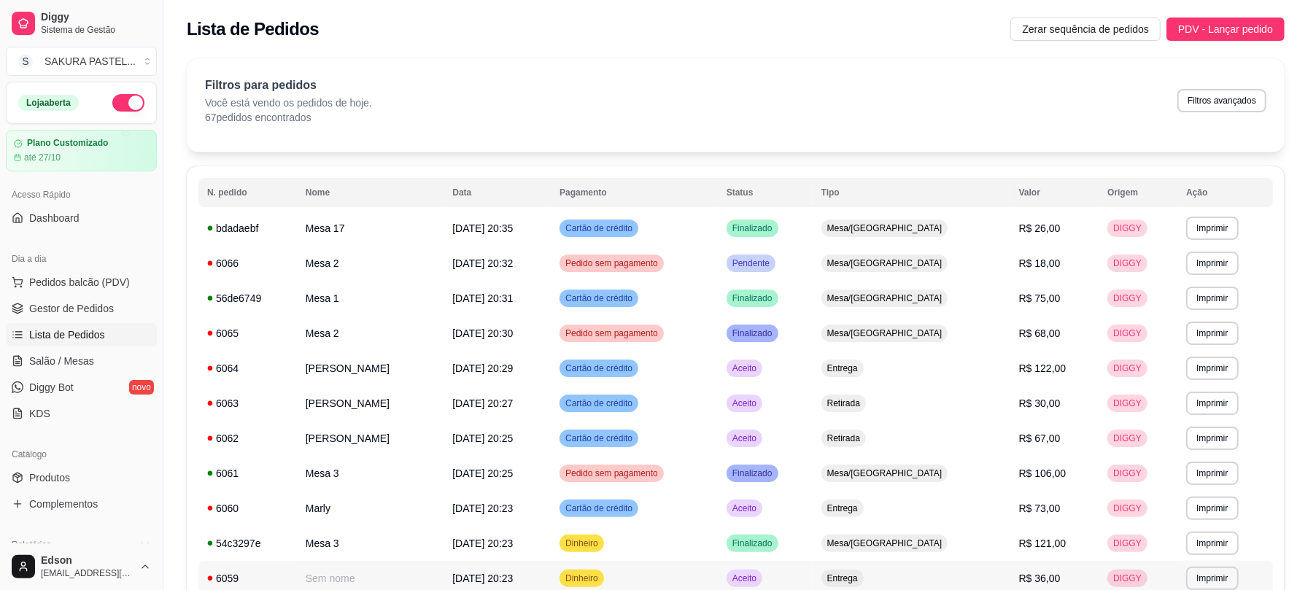
click at [389, 575] on td "Sem nome" at bounding box center [370, 578] width 147 height 35
click at [401, 450] on td "[PERSON_NAME]" at bounding box center [370, 438] width 147 height 35
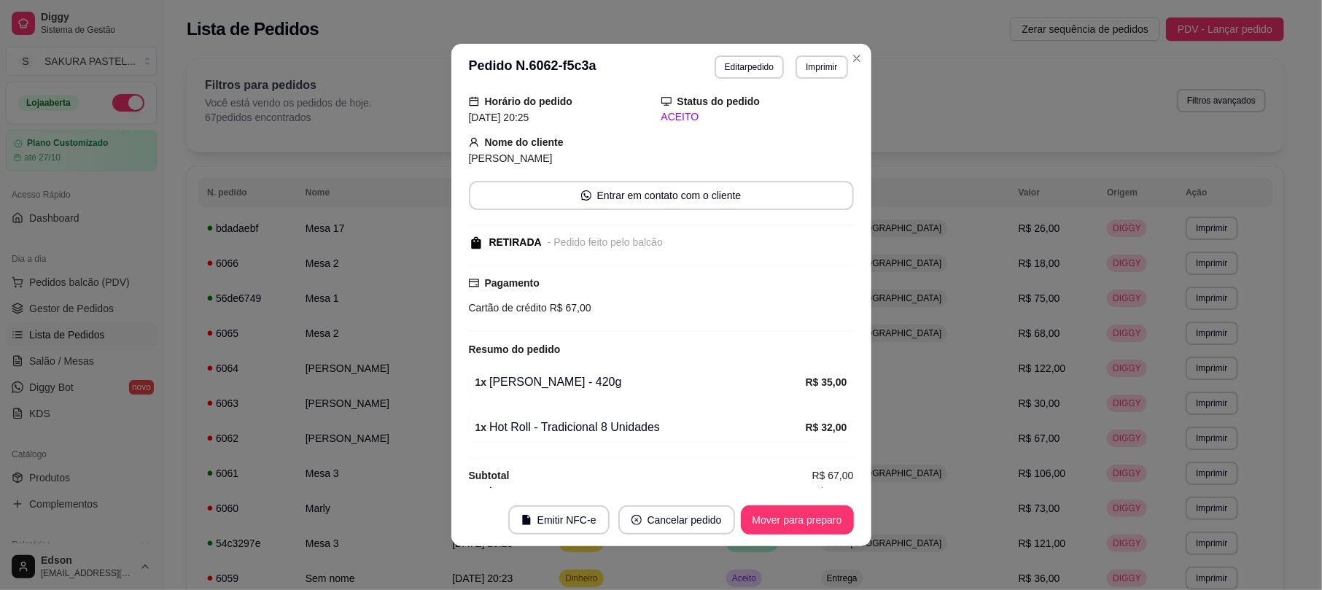
scroll to position [69, 0]
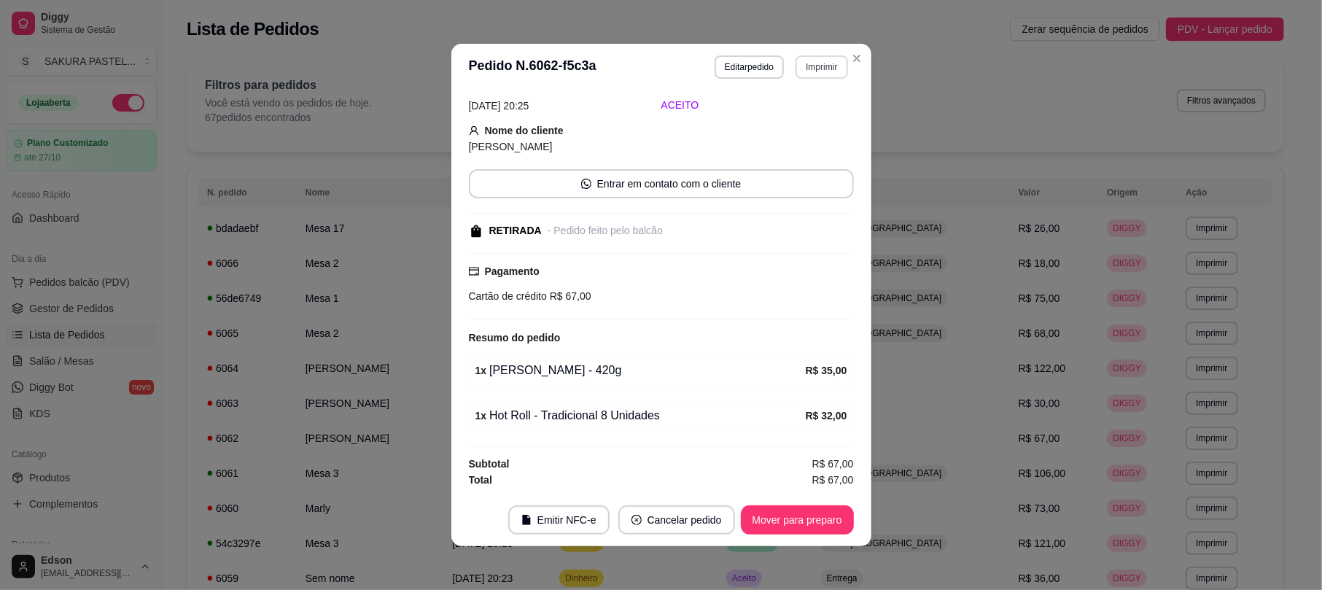
click at [805, 65] on button "Imprimir" at bounding box center [822, 66] width 52 height 23
click at [807, 144] on button "Balcão" at bounding box center [790, 147] width 106 height 23
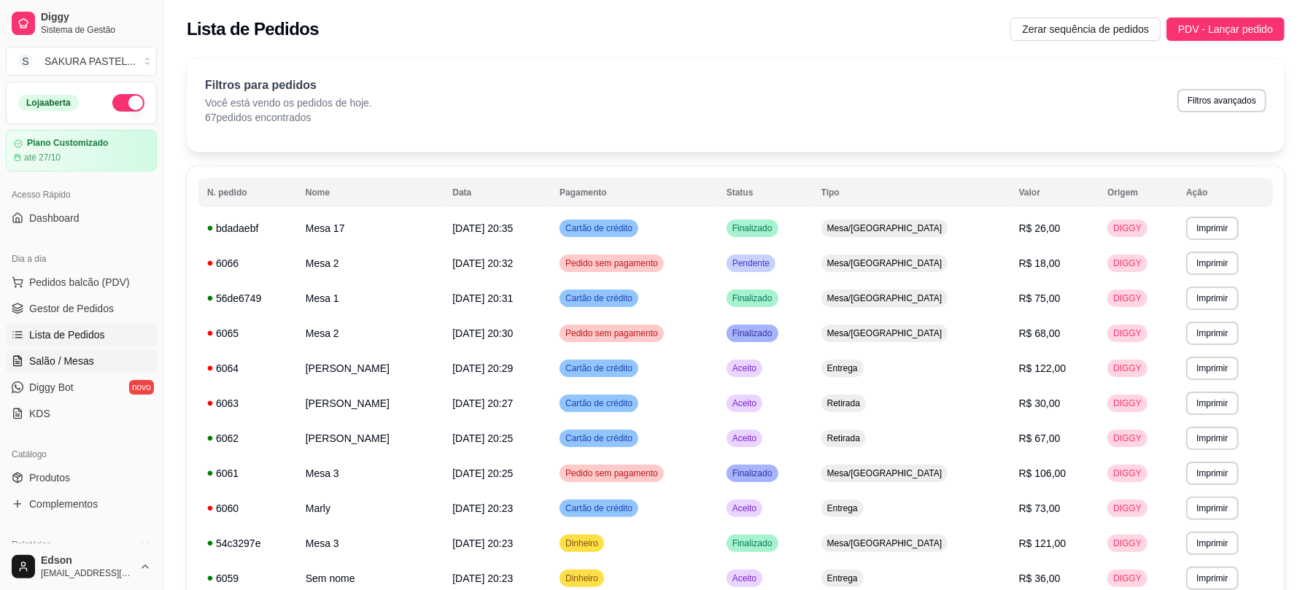
click at [120, 354] on link "Salão / Mesas" at bounding box center [81, 360] width 151 height 23
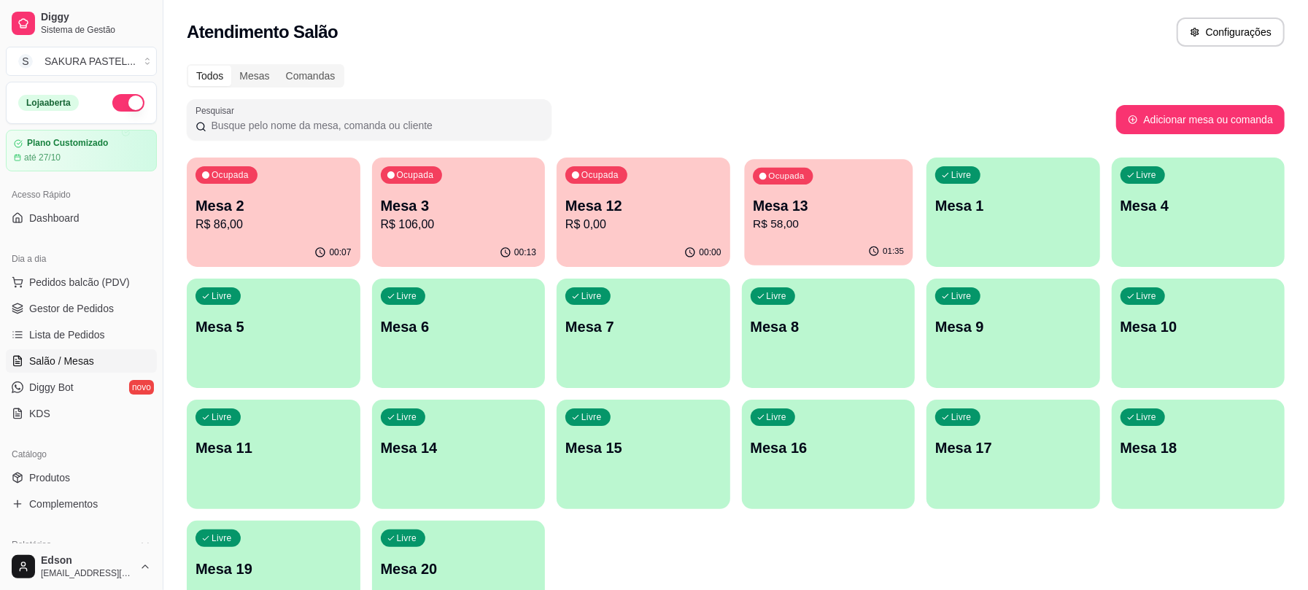
click at [898, 209] on p "Mesa 13" at bounding box center [828, 206] width 151 height 20
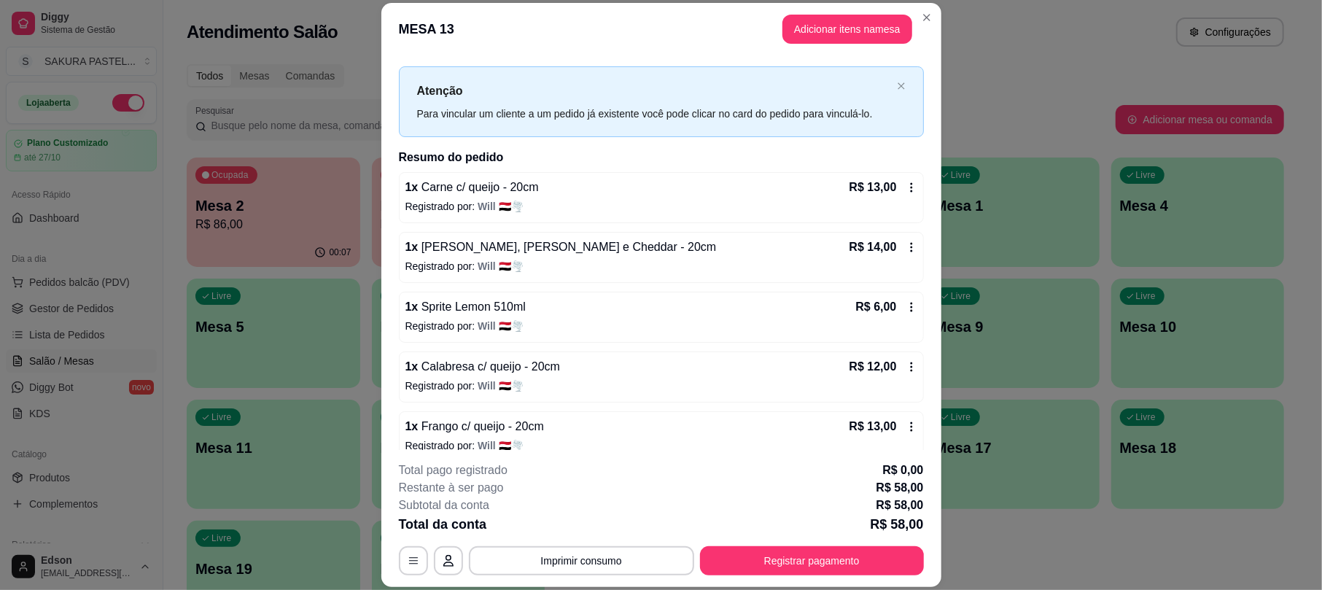
scroll to position [42, 0]
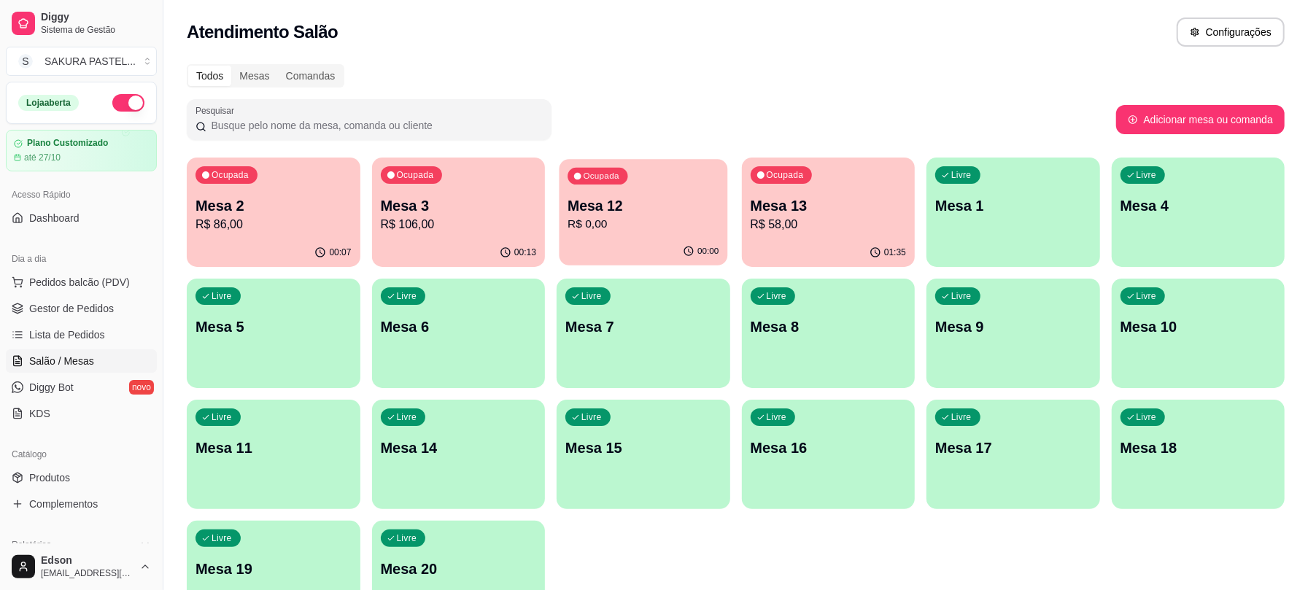
click at [664, 223] on p "R$ 0,00" at bounding box center [642, 224] width 151 height 17
click at [805, 164] on div "Ocupada Mesa 13 R$ 58,00" at bounding box center [828, 198] width 168 height 79
drag, startPoint x: 1103, startPoint y: 213, endPoint x: 1089, endPoint y: 217, distance: 14.3
click at [1101, 213] on div "Ocupada Mesa 2 R$ 86,00 00:08 Ocupada Mesa 3 R$ 106,00 00:13 Ocupada Mesa 12 R$…" at bounding box center [736, 394] width 1098 height 473
click at [610, 225] on p "R$ 0,00" at bounding box center [642, 224] width 151 height 17
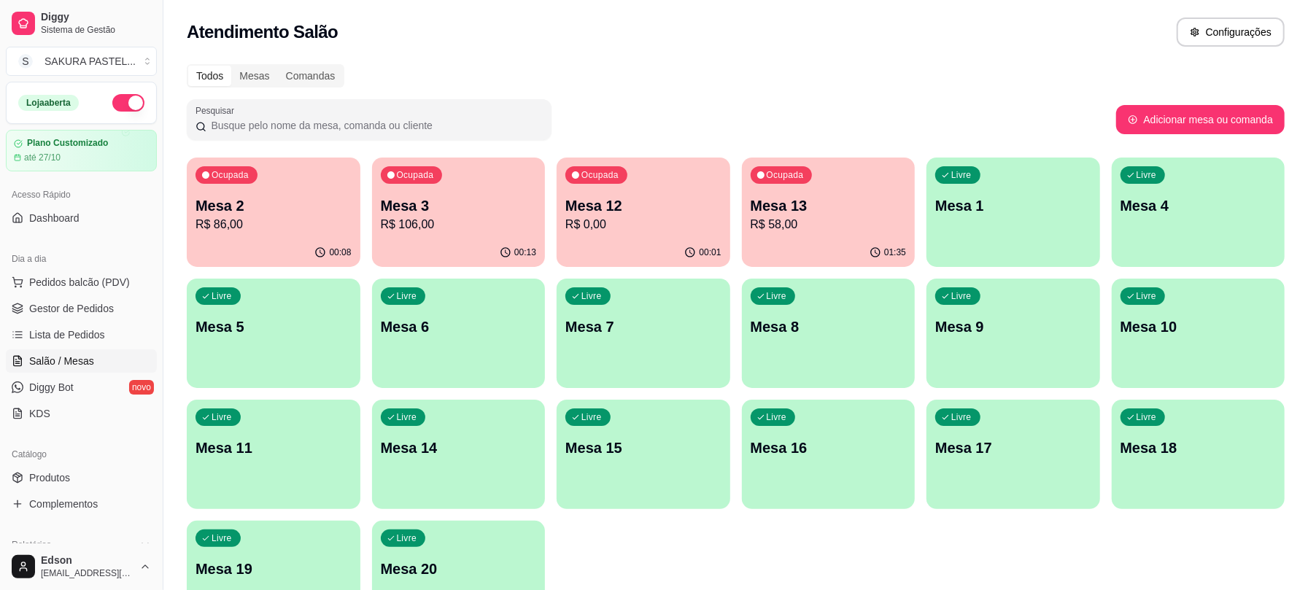
click at [793, 194] on div "Ocupada Mesa 13 R$ 58,00" at bounding box center [829, 198] width 174 height 81
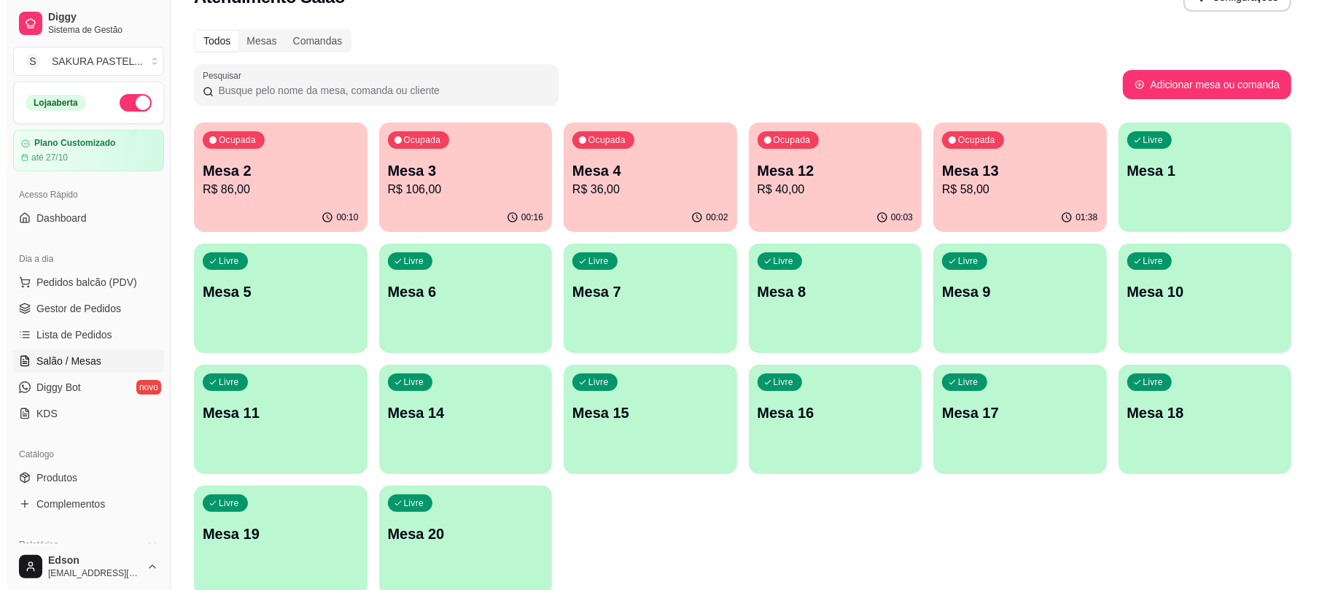
scroll to position [0, 0]
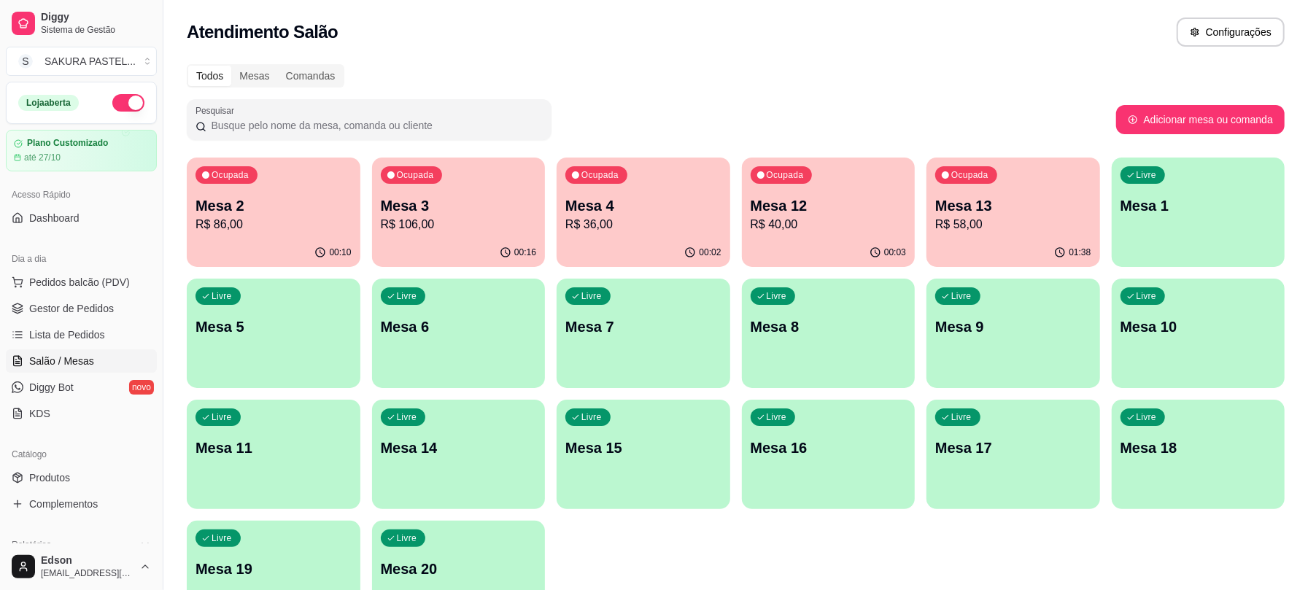
click at [980, 191] on div "Ocupada Mesa 13 R$ 58,00" at bounding box center [1013, 198] width 174 height 81
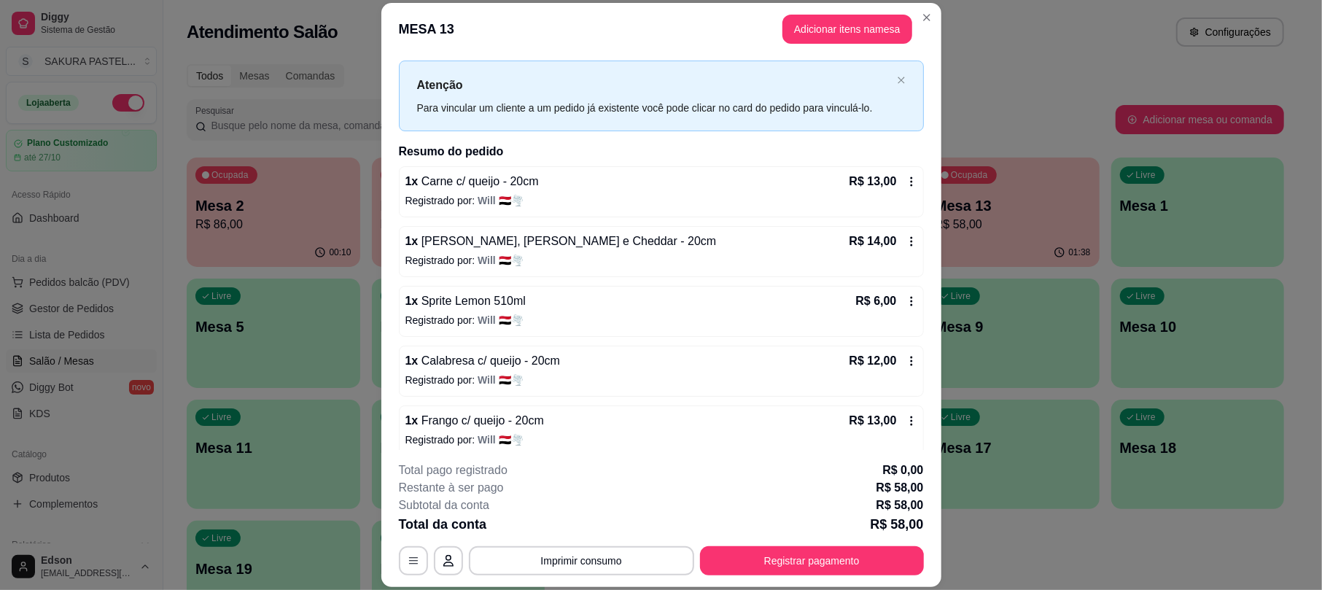
scroll to position [42, 0]
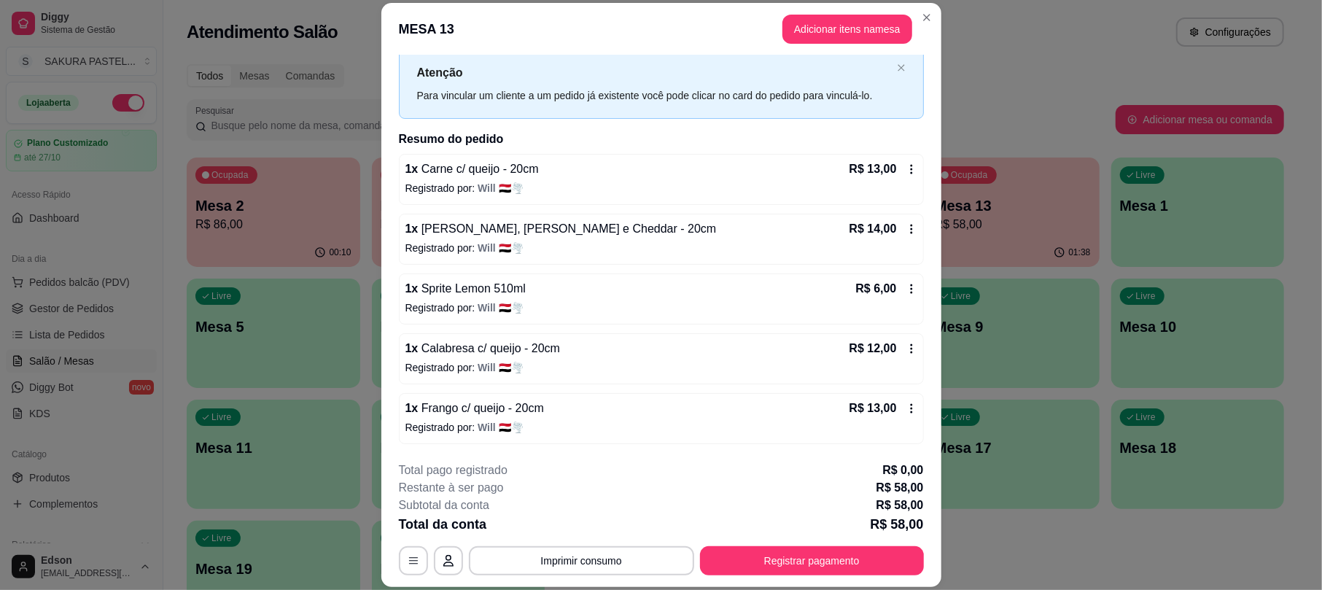
click at [815, 570] on button "Registrar pagamento" at bounding box center [812, 560] width 224 height 29
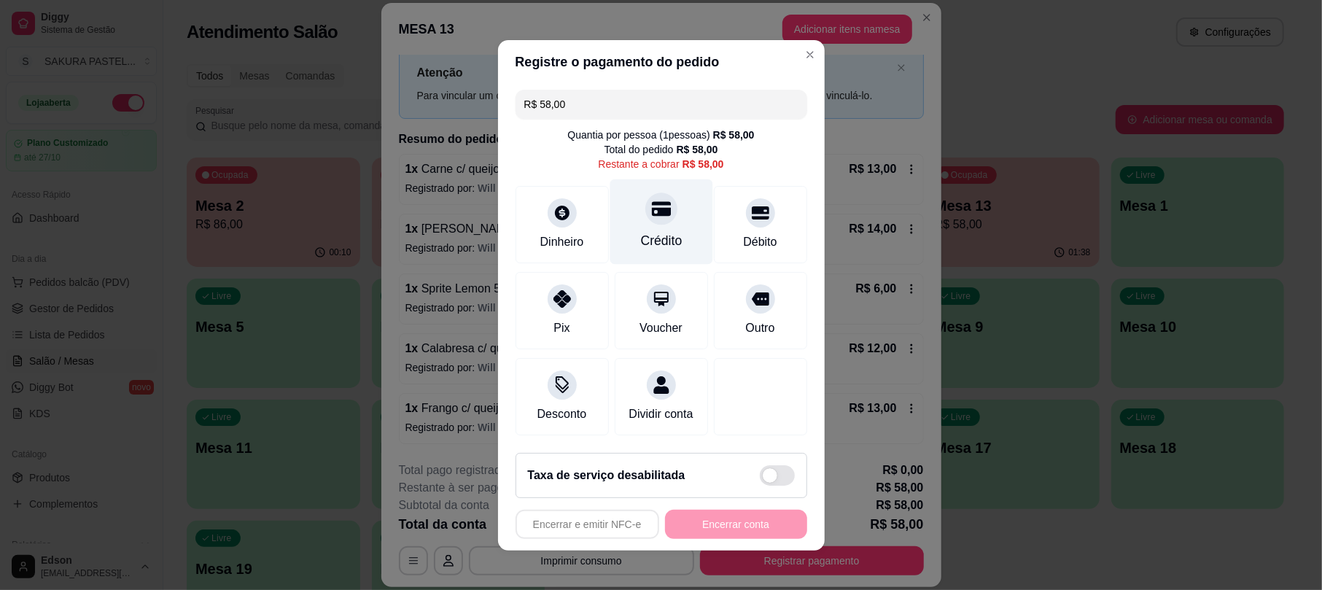
click at [654, 208] on icon at bounding box center [660, 208] width 19 height 15
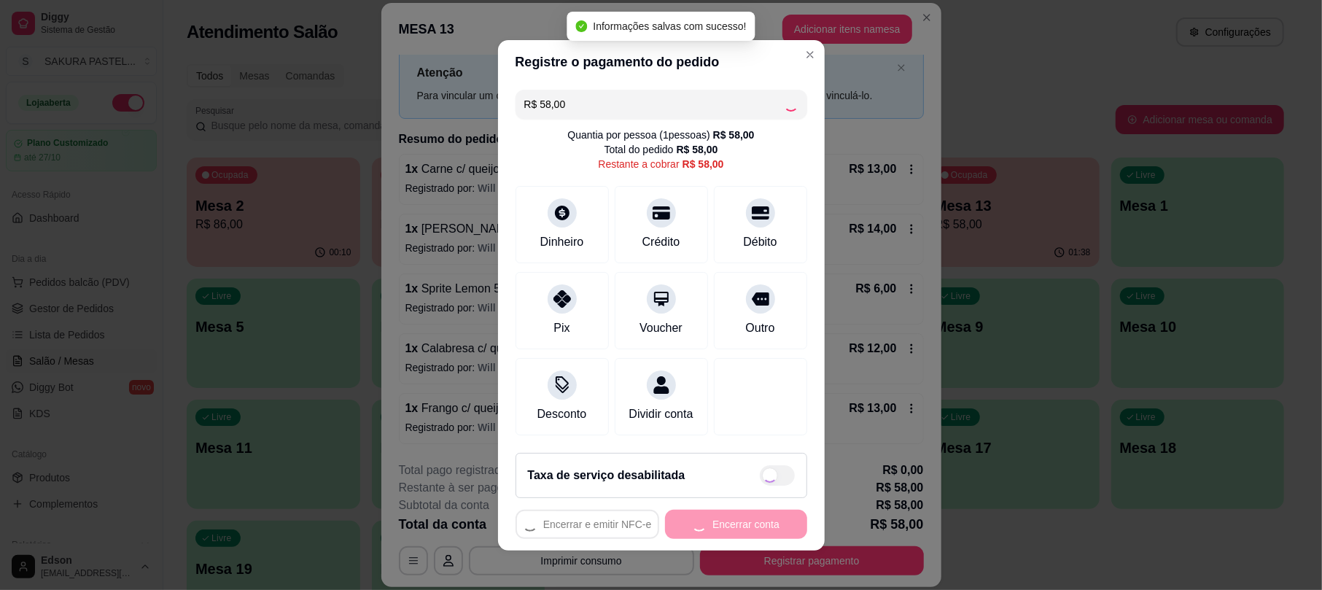
type input "R$ 0,00"
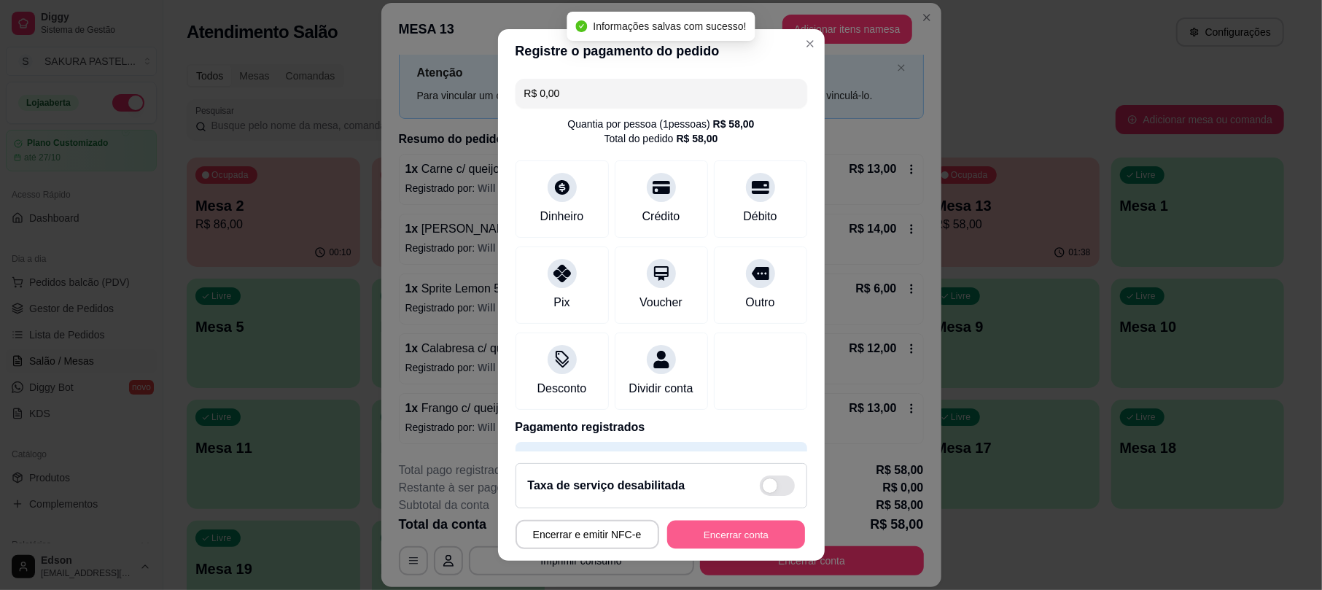
click at [732, 535] on button "Encerrar conta" at bounding box center [736, 534] width 138 height 28
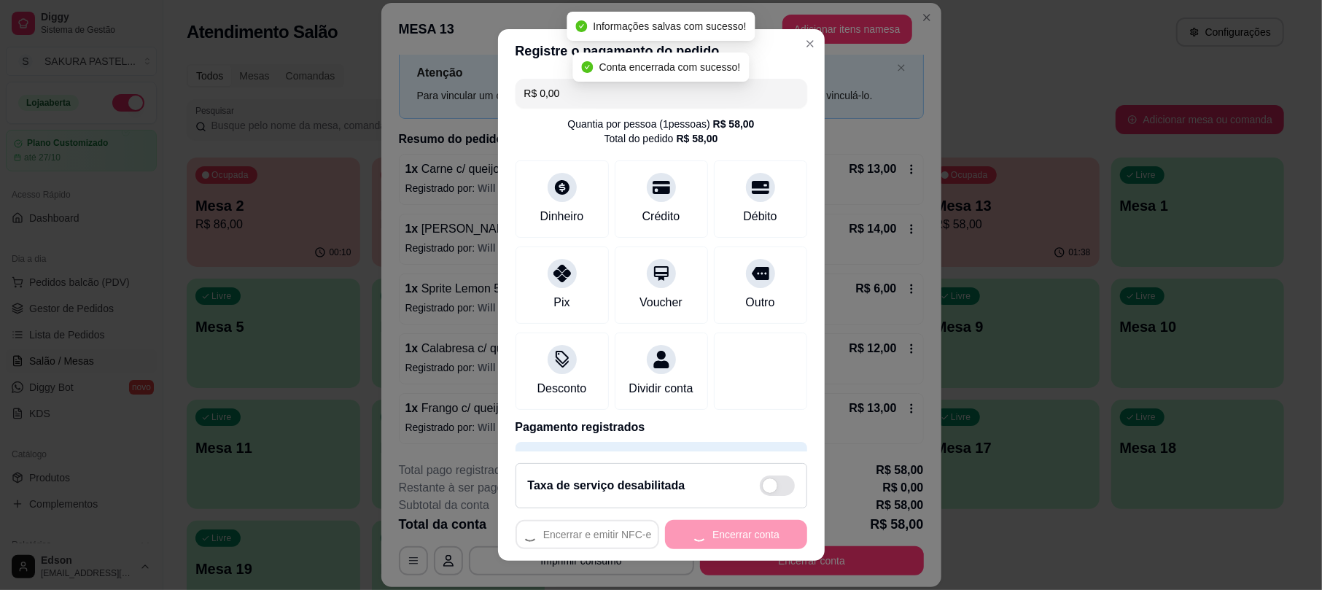
scroll to position [0, 0]
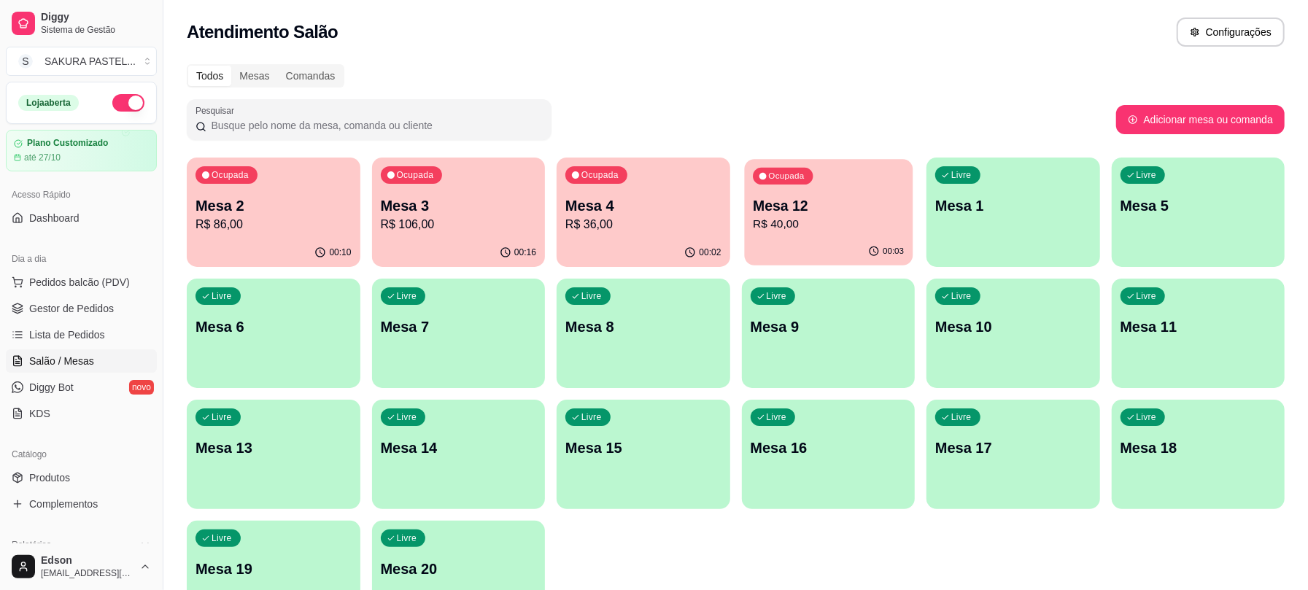
click at [872, 175] on div "Ocupada Mesa 12 R$ 40,00" at bounding box center [828, 198] width 168 height 79
click at [257, 242] on div "00:10" at bounding box center [274, 252] width 174 height 28
click at [128, 322] on ul "Pedidos balcão (PDV) Gestor de Pedidos Lista de Pedidos Salão / Mesas Diggy Bot…" at bounding box center [81, 348] width 151 height 155
click at [114, 306] on link "Gestor de Pedidos" at bounding box center [81, 308] width 151 height 23
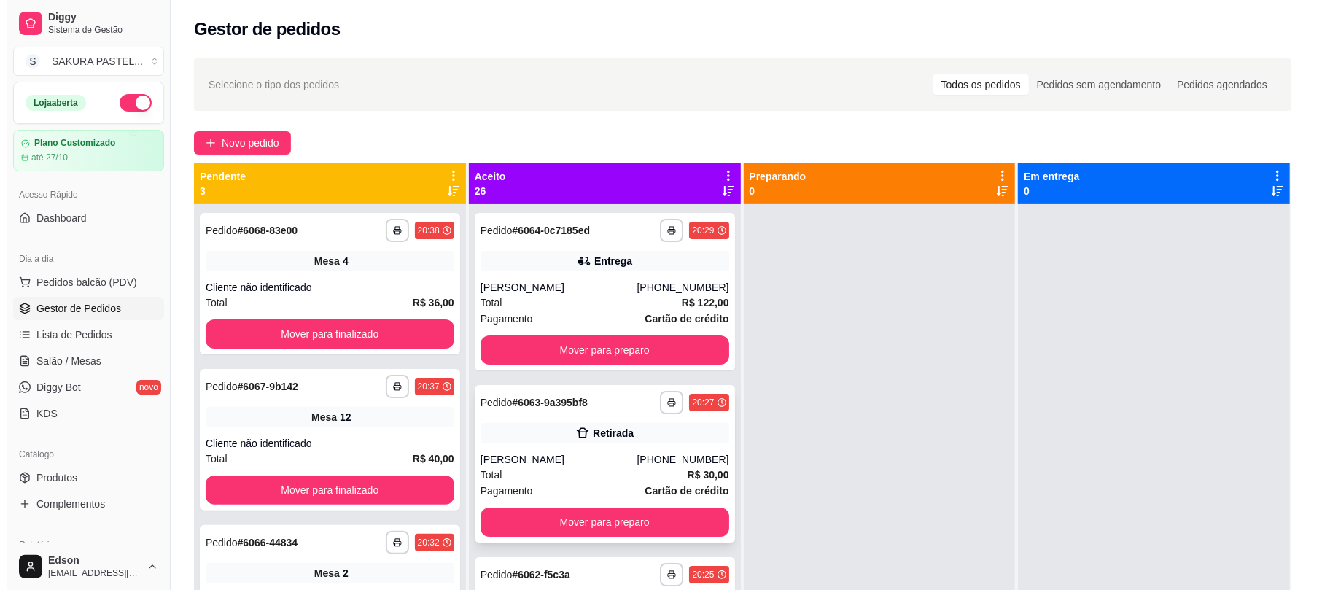
scroll to position [516, 0]
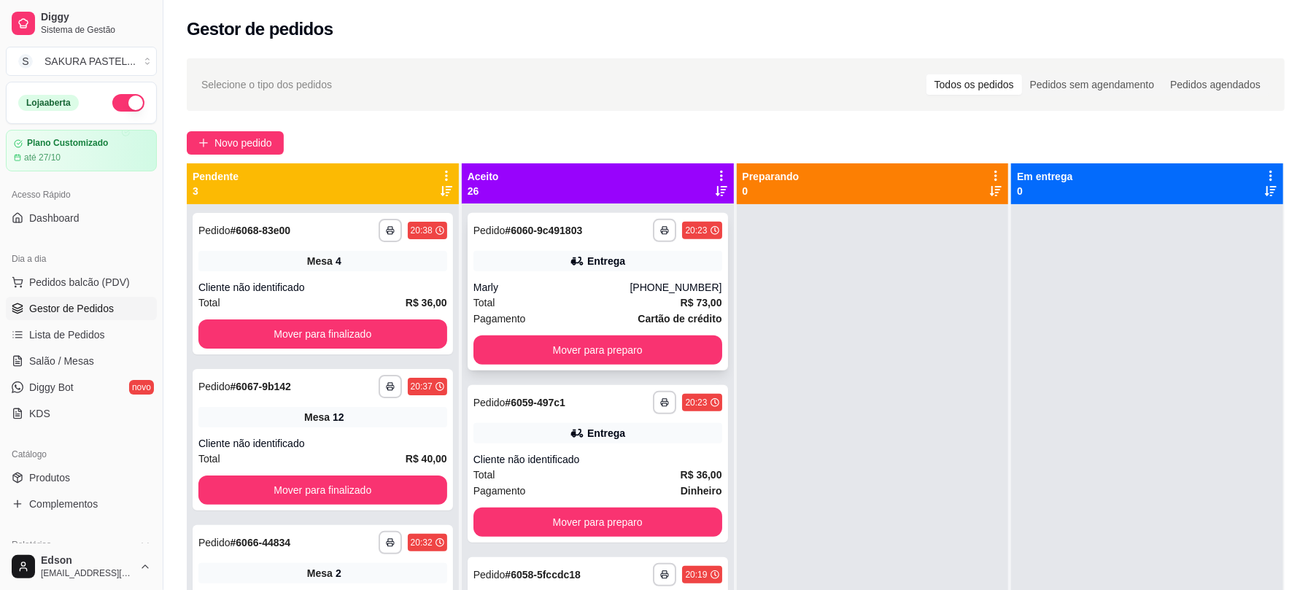
click at [620, 308] on div "Total R$ 73,00" at bounding box center [597, 303] width 249 height 16
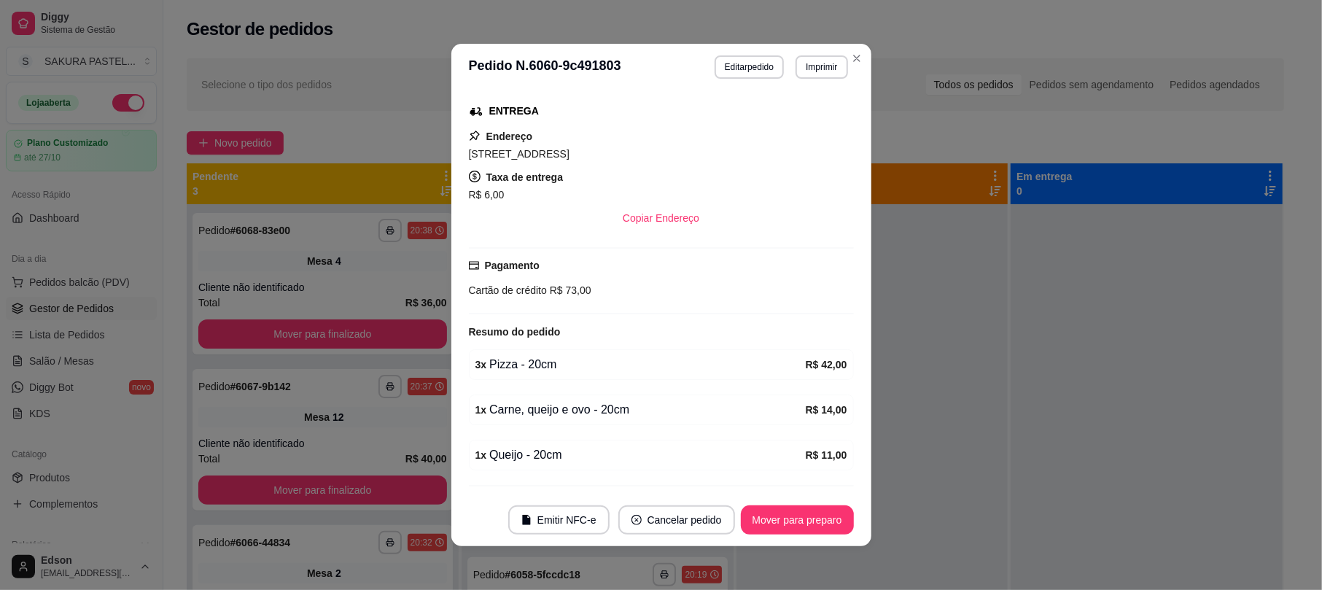
scroll to position [343, 0]
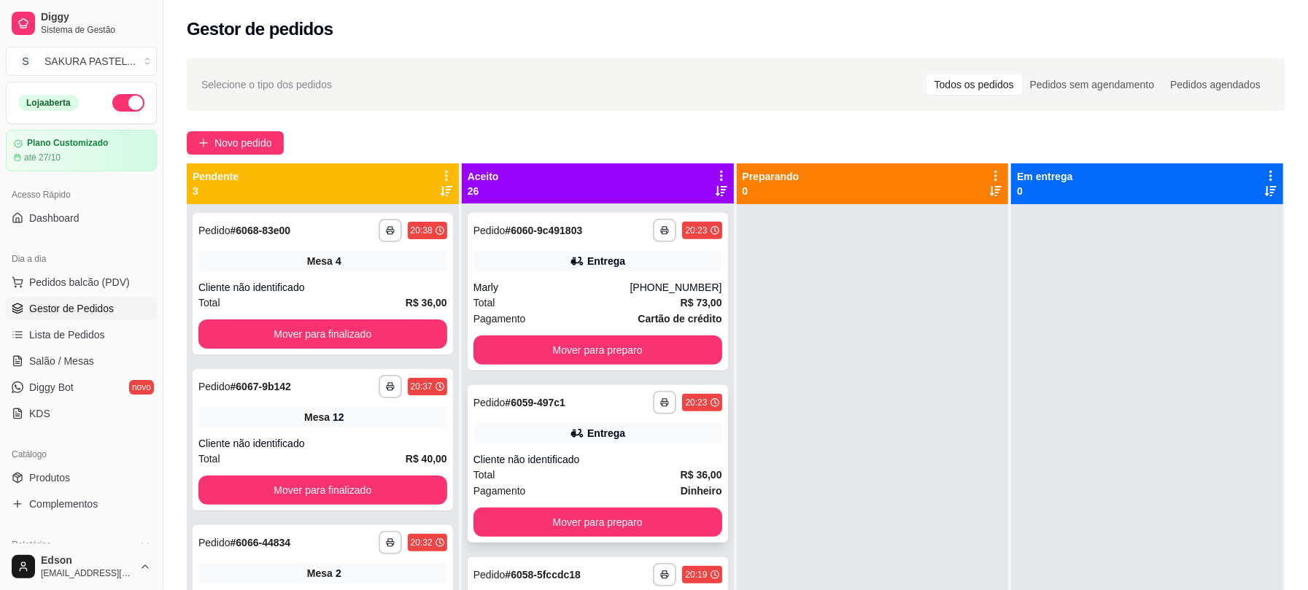
click at [658, 483] on div "Pagamento Dinheiro" at bounding box center [597, 491] width 249 height 16
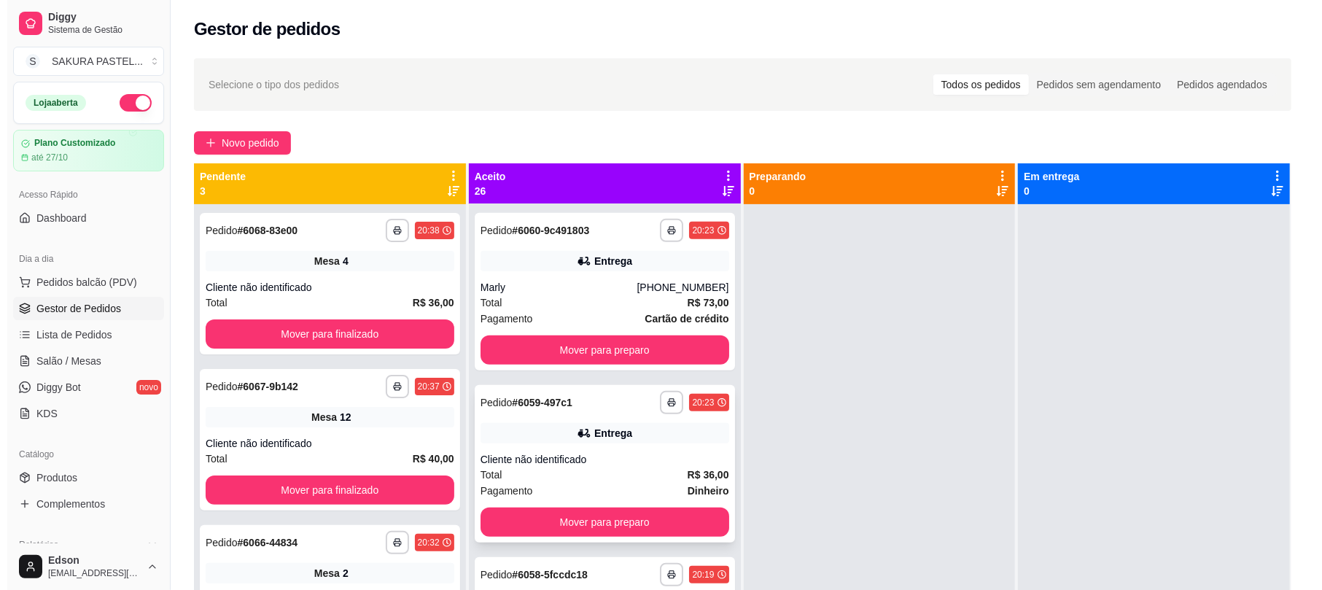
scroll to position [0, 0]
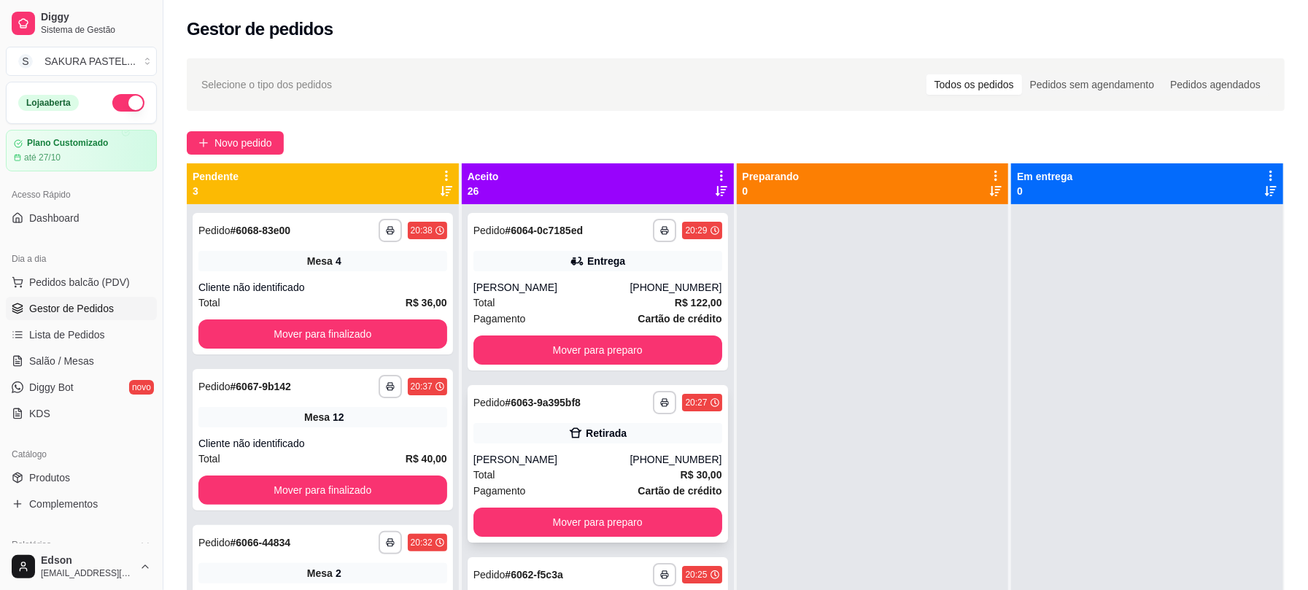
click at [667, 453] on div "[PHONE_NUMBER]" at bounding box center [675, 459] width 92 height 15
click at [411, 360] on div "**********" at bounding box center [323, 499] width 272 height 590
click at [403, 333] on button "Mover para finalizado" at bounding box center [322, 333] width 249 height 29
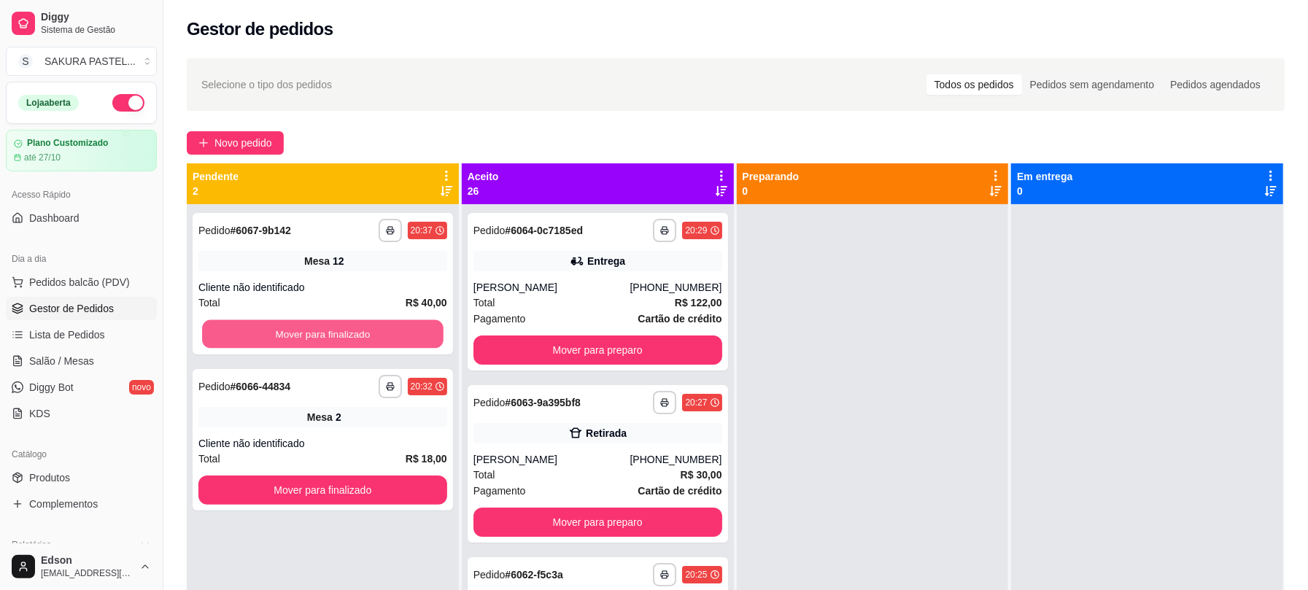
click at [403, 333] on button "Mover para finalizado" at bounding box center [322, 334] width 241 height 28
click at [403, 333] on div "Mover para finalizado" at bounding box center [322, 333] width 249 height 29
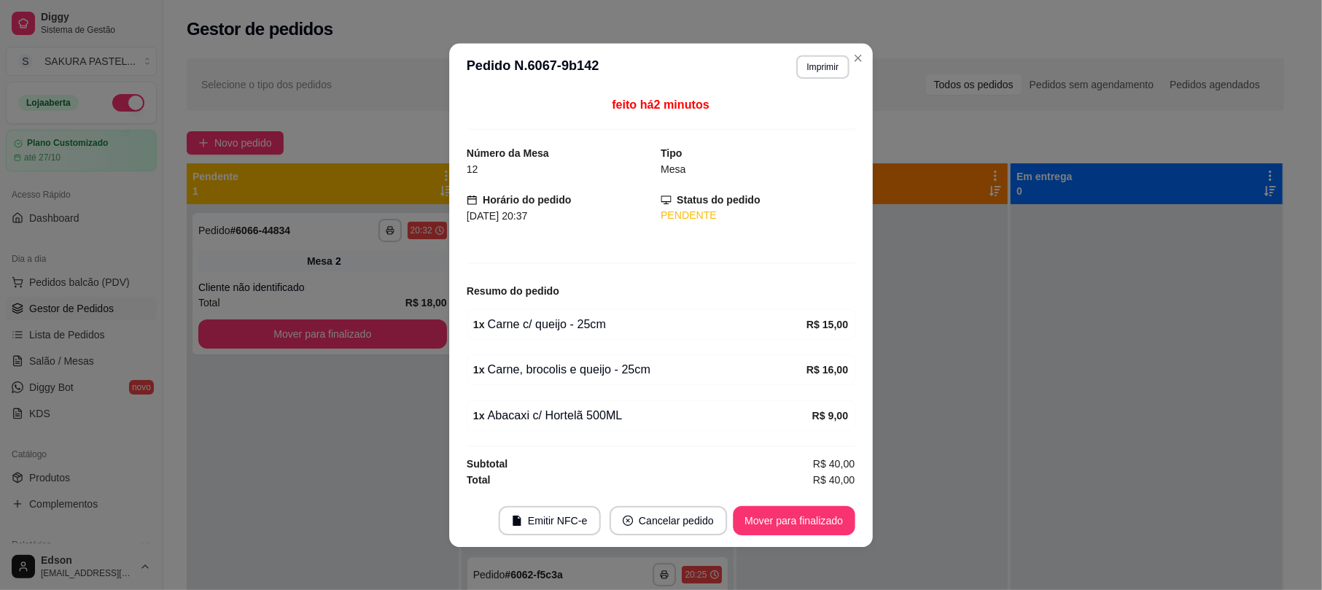
click at [403, 333] on button "Mover para finalizado" at bounding box center [322, 333] width 249 height 29
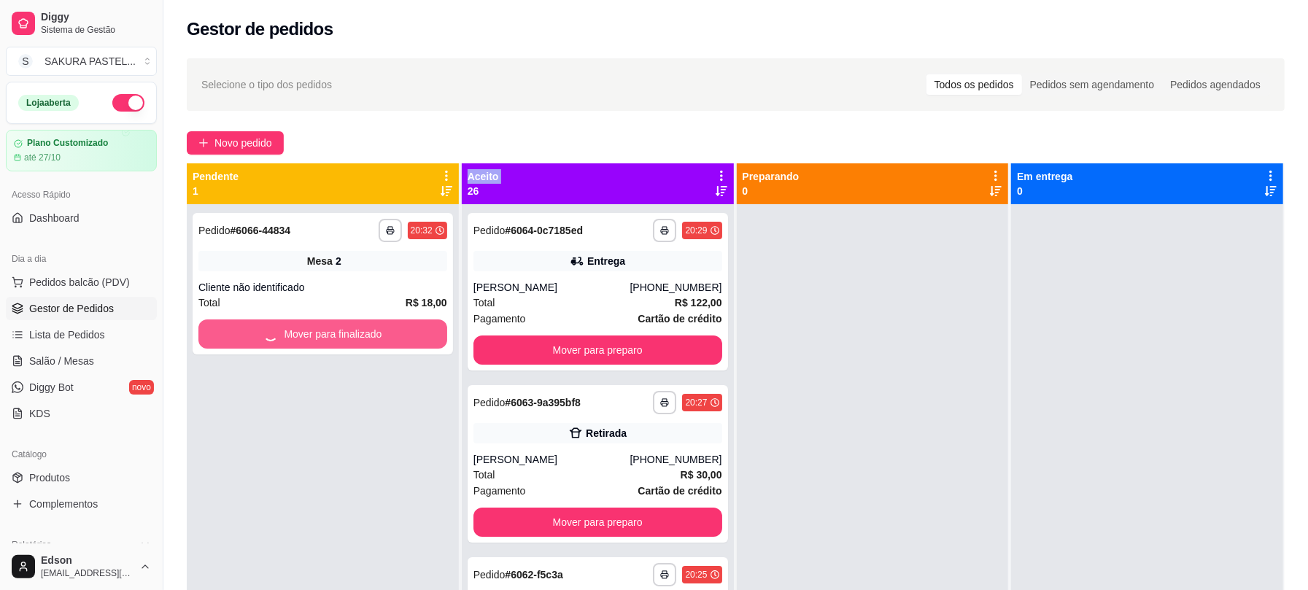
click at [403, 333] on div "Mover para finalizado" at bounding box center [322, 333] width 249 height 29
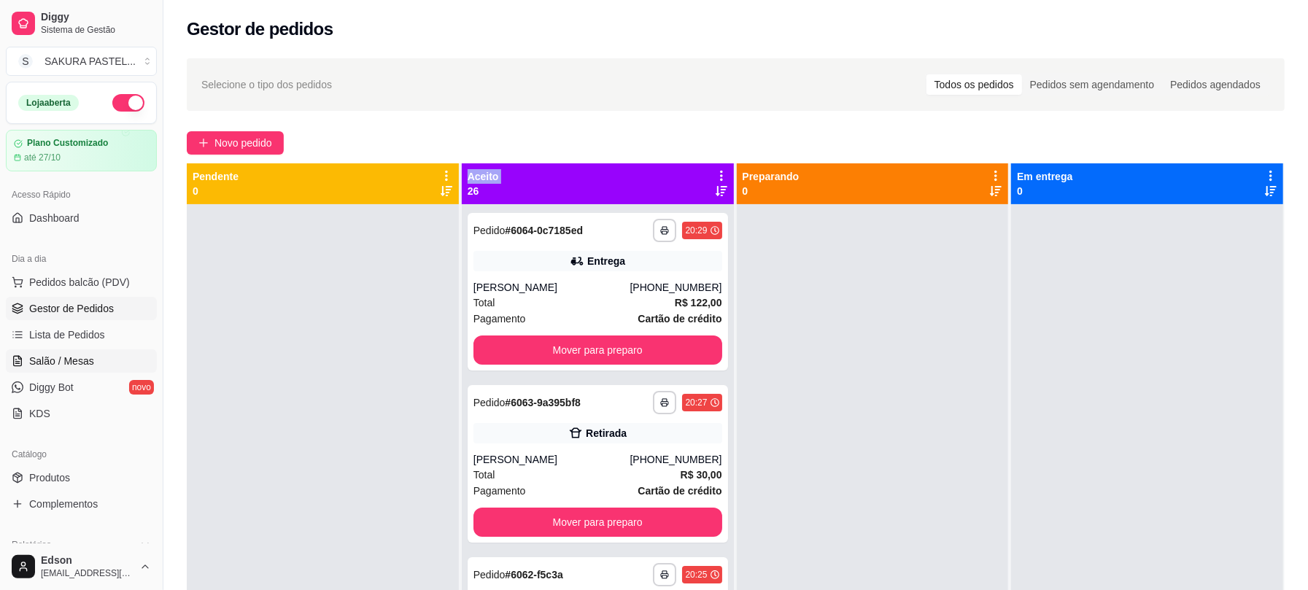
click at [88, 351] on link "Salão / Mesas" at bounding box center [81, 360] width 151 height 23
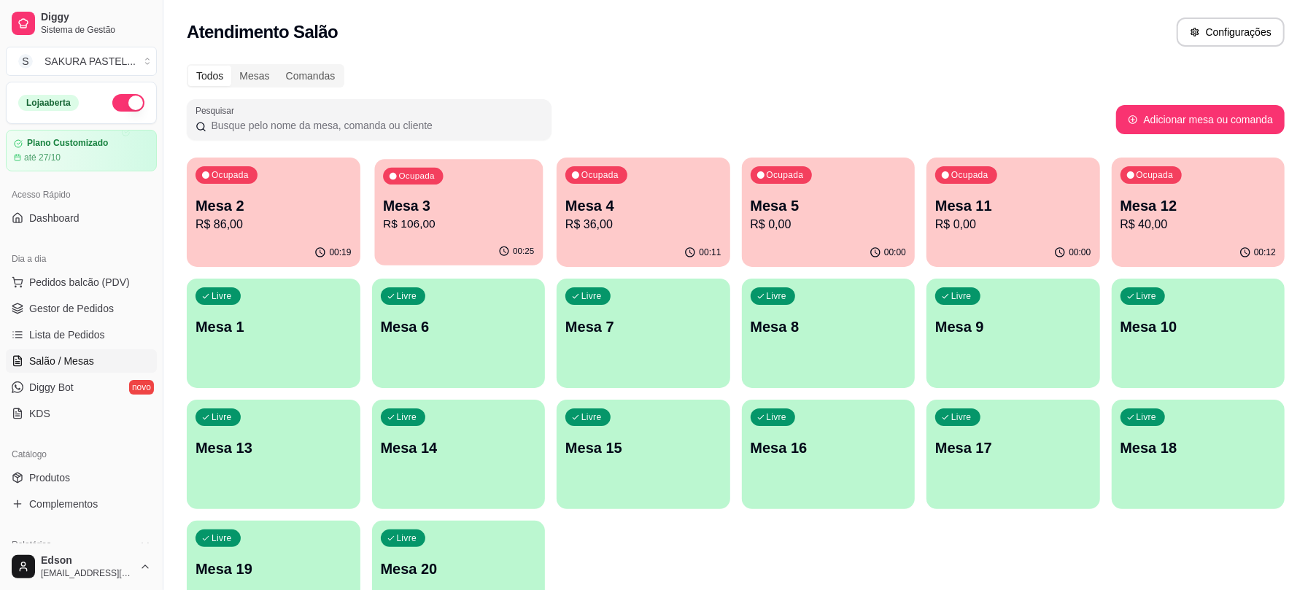
click at [438, 240] on div "00:25" at bounding box center [458, 252] width 168 height 28
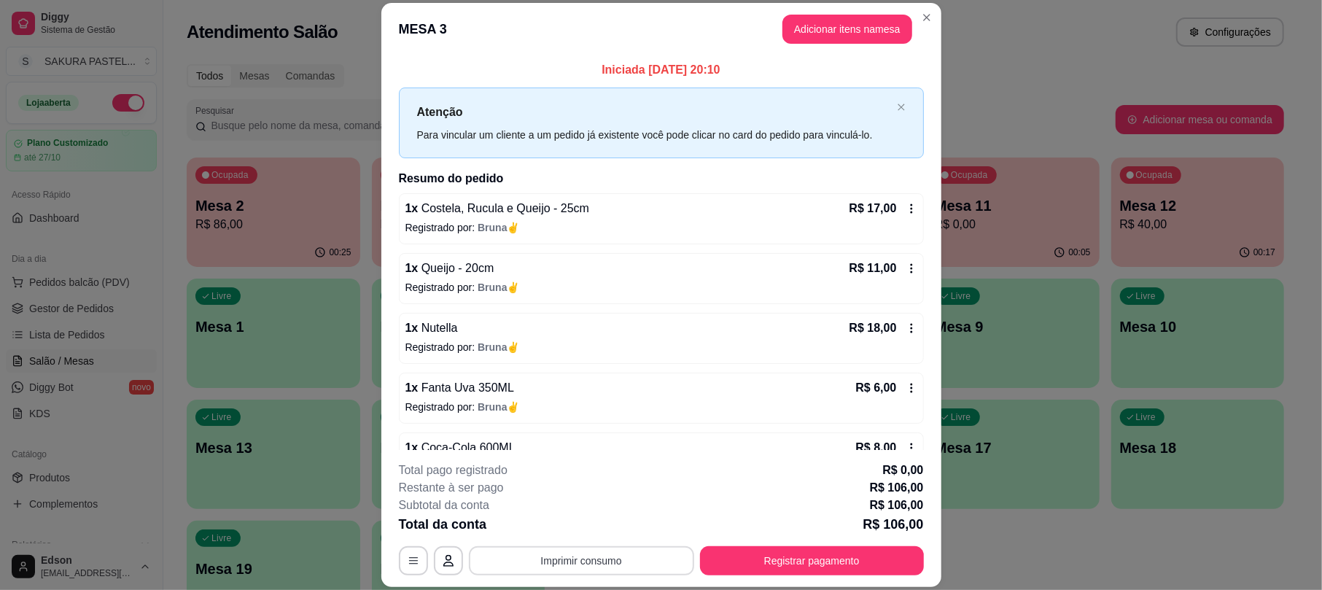
click at [592, 555] on button "Imprimir consumo" at bounding box center [581, 560] width 225 height 29
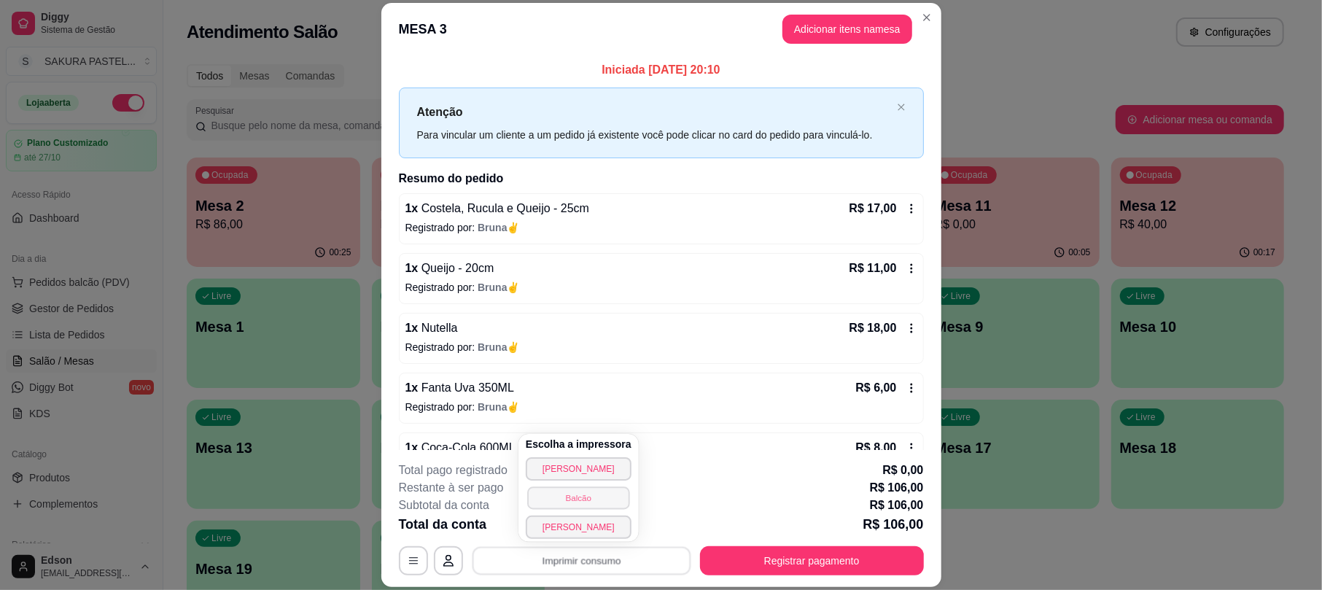
click at [605, 502] on button "Balcão" at bounding box center [578, 497] width 102 height 23
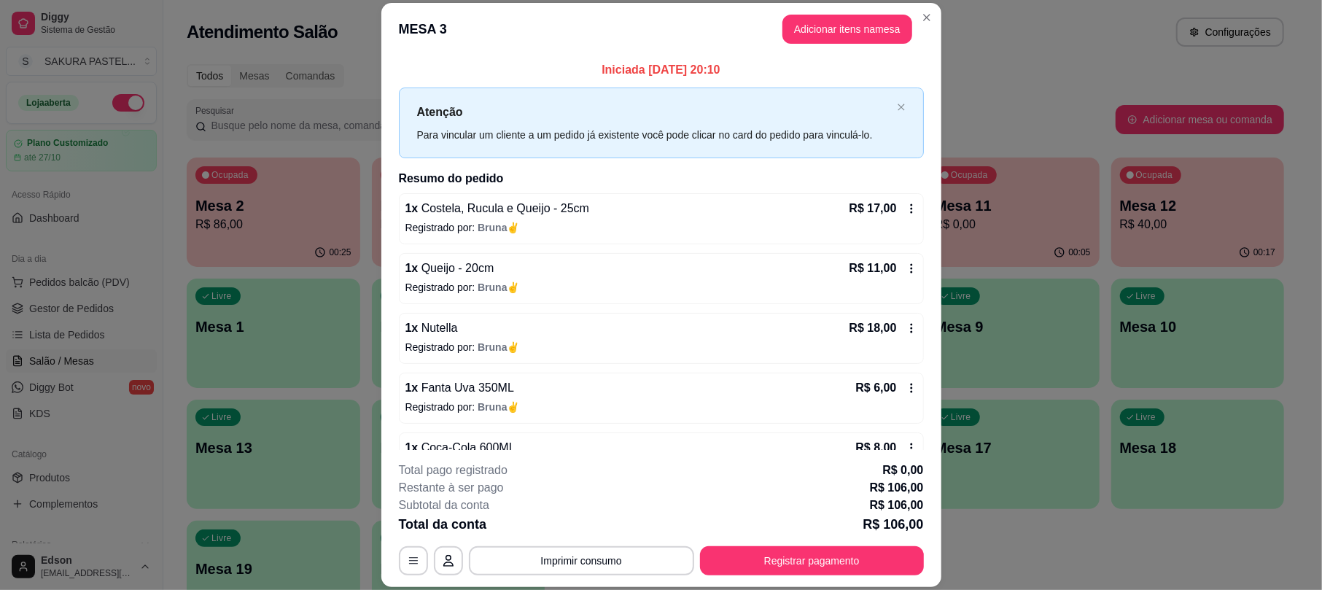
click at [729, 511] on div "Subtotal da conta R$ 106,00" at bounding box center [661, 506] width 525 height 18
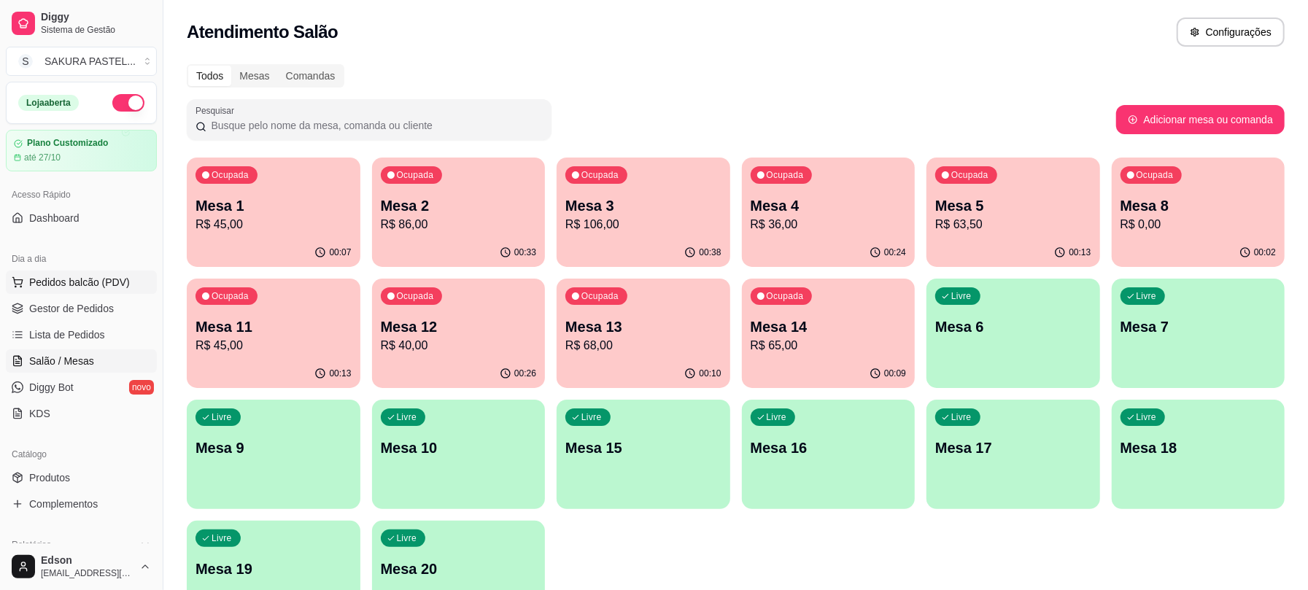
click at [95, 281] on span "Pedidos balcão (PDV)" at bounding box center [79, 282] width 101 height 15
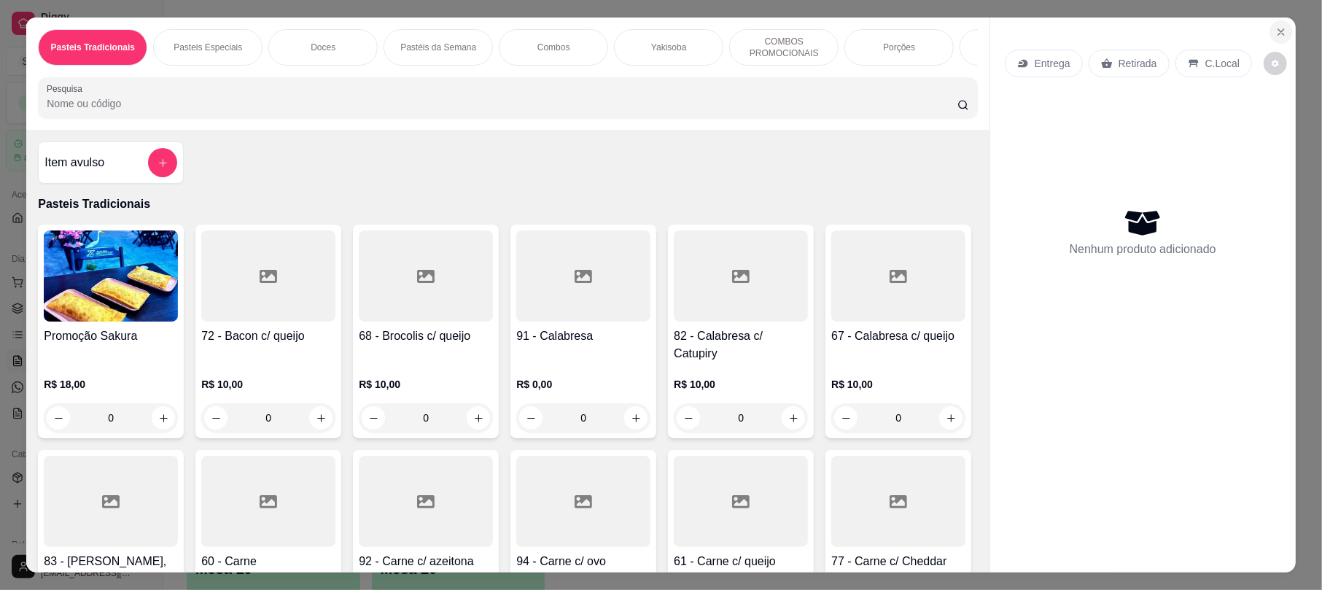
click at [1275, 28] on icon "Close" at bounding box center [1281, 32] width 12 height 12
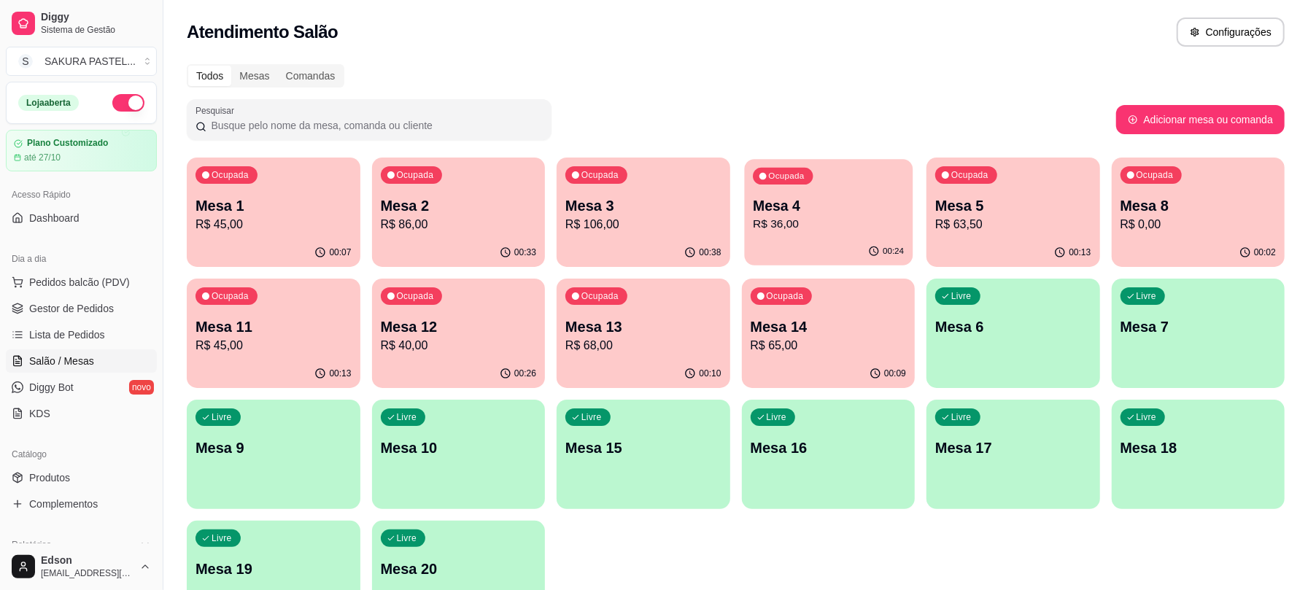
click at [826, 206] on p "Mesa 4" at bounding box center [828, 206] width 151 height 20
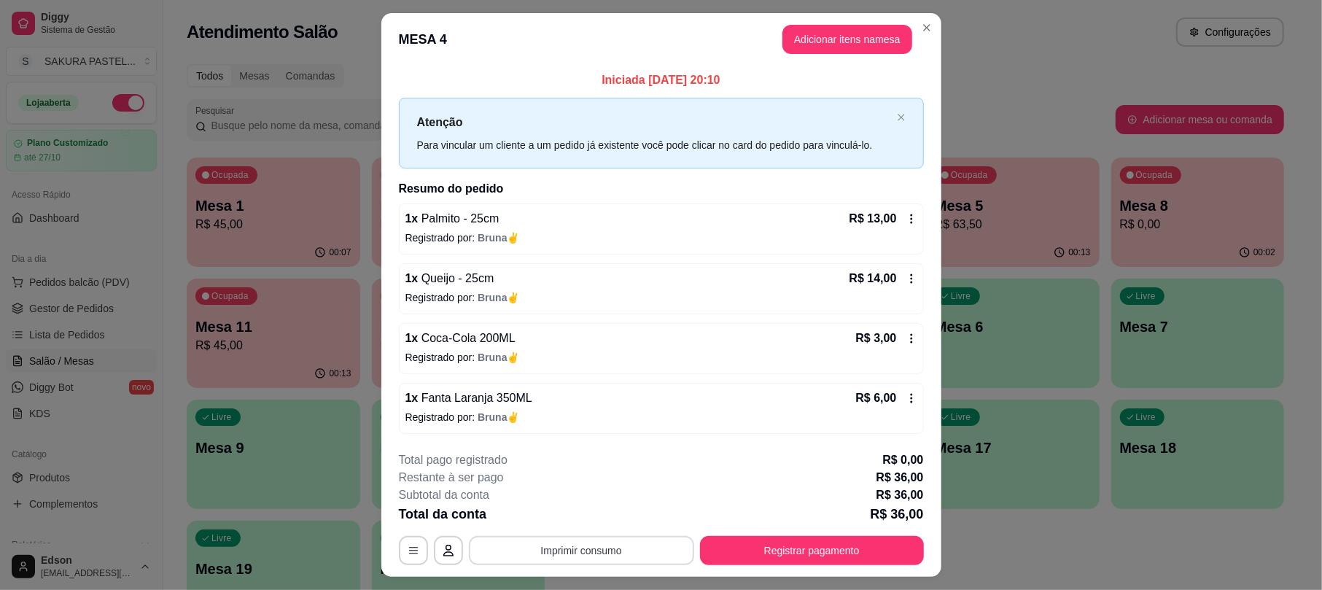
click at [622, 546] on button "Imprimir consumo" at bounding box center [581, 550] width 225 height 29
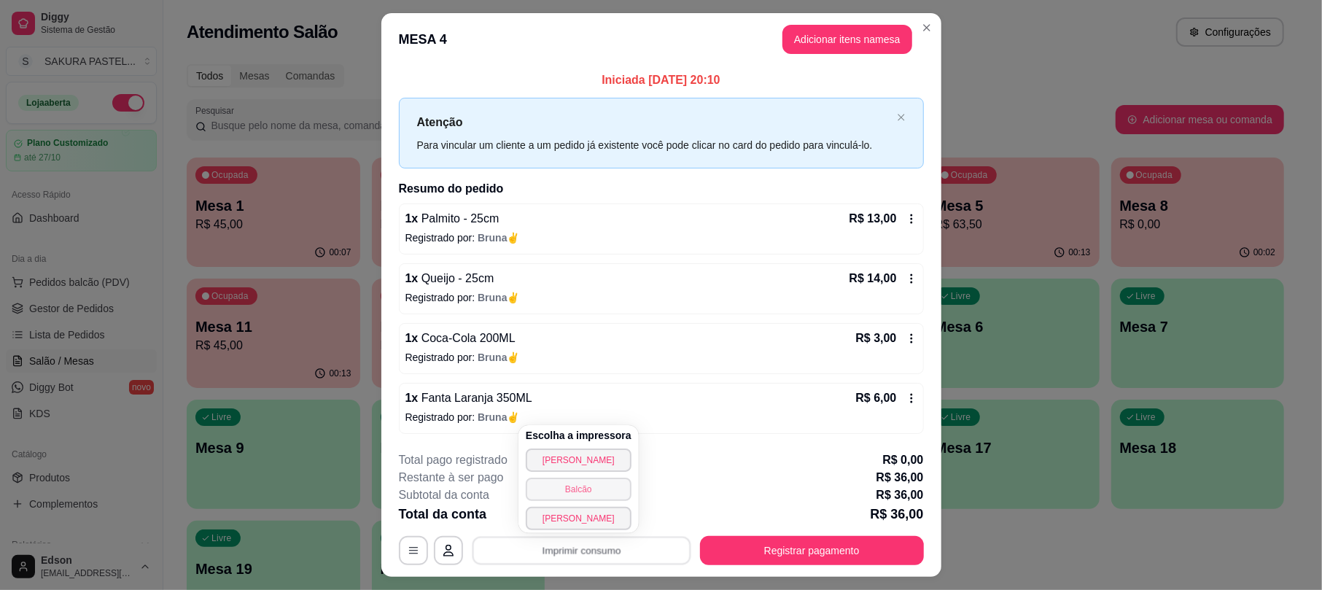
click at [576, 483] on button "Balcão" at bounding box center [579, 489] width 106 height 23
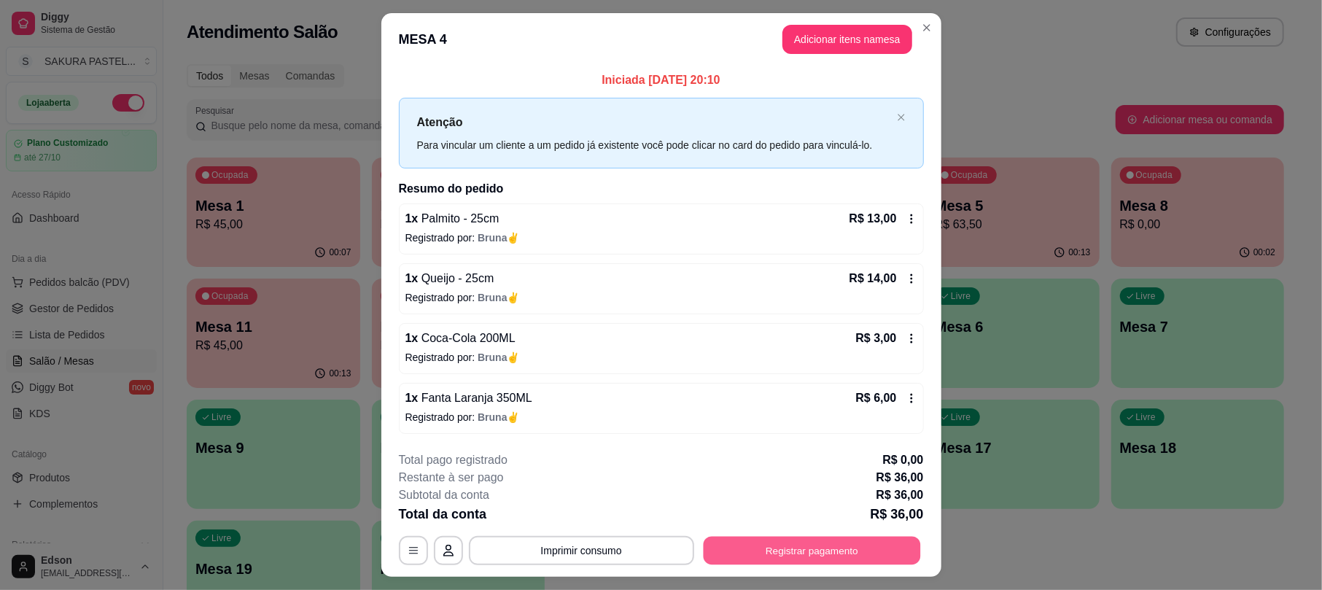
click at [817, 551] on button "Registrar pagamento" at bounding box center [811, 551] width 217 height 28
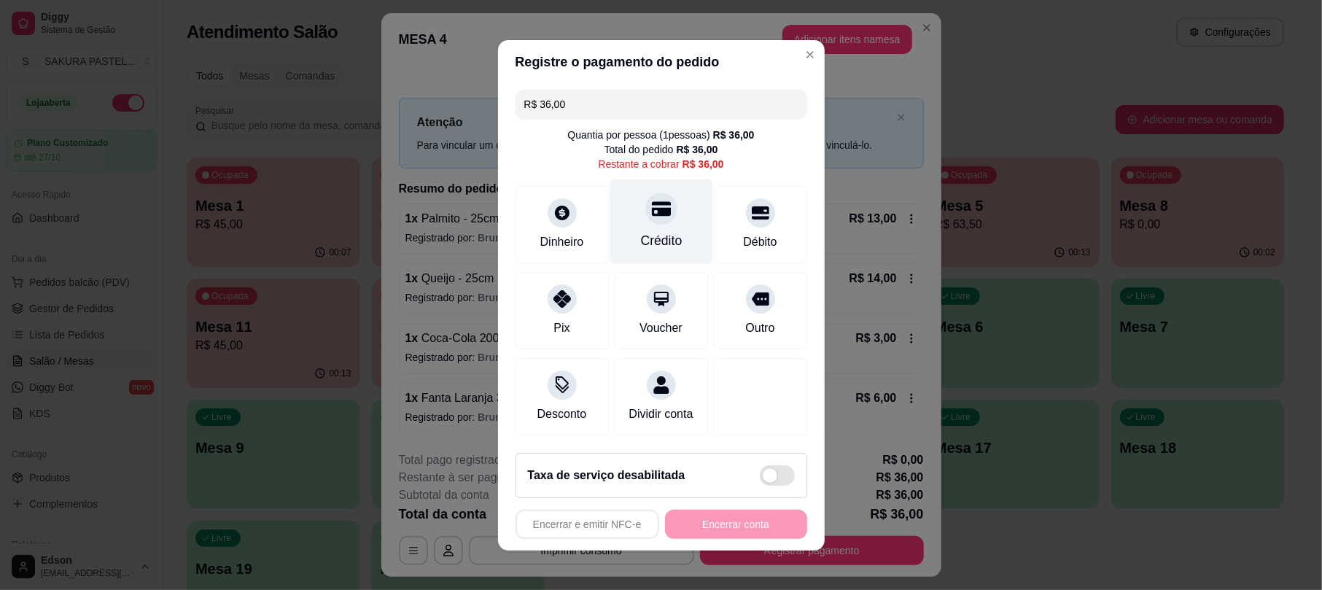
click at [668, 185] on div "Crédito" at bounding box center [661, 221] width 103 height 85
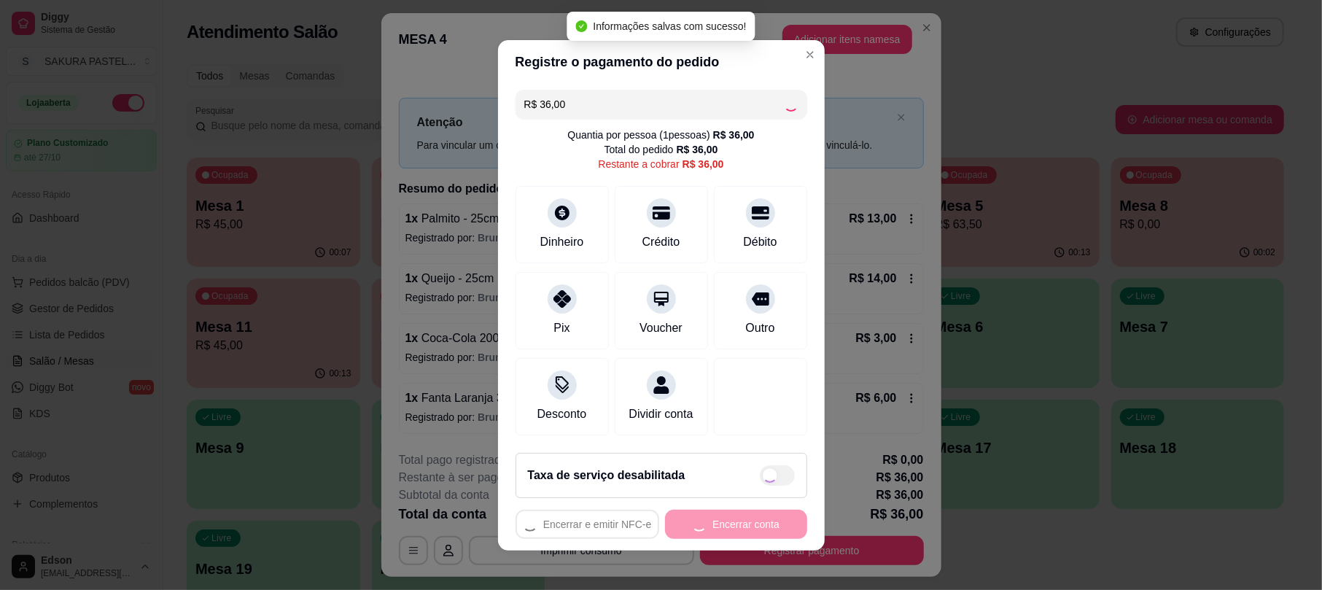
type input "R$ 0,00"
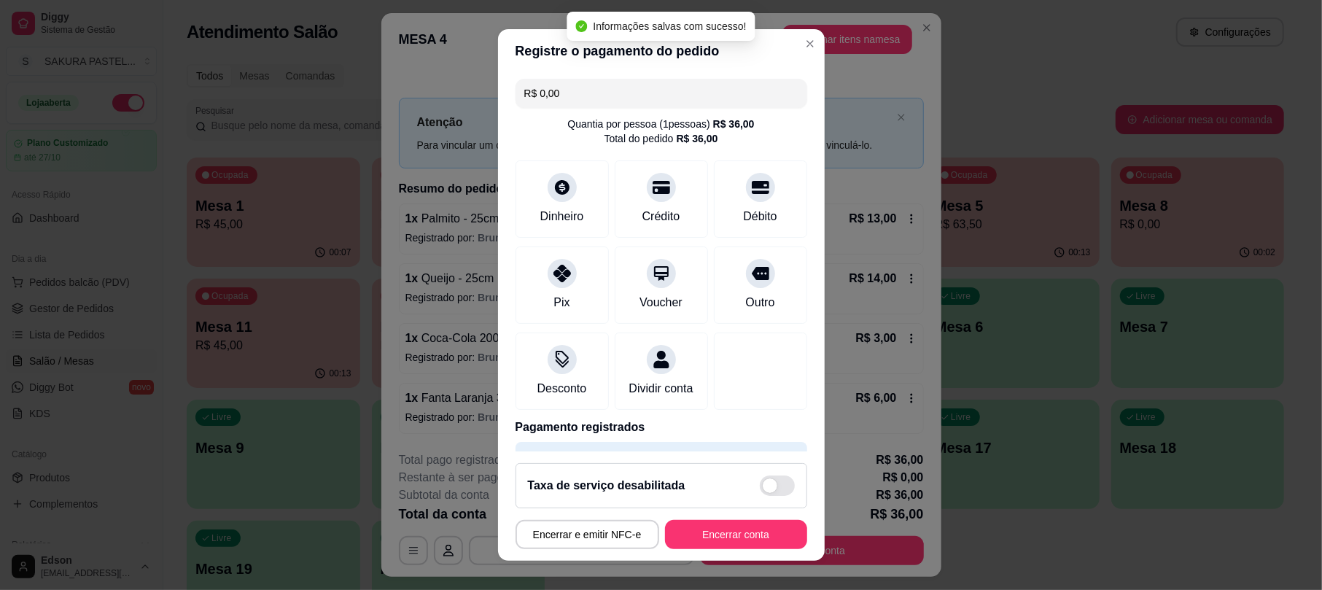
click at [751, 549] on footer "Taxa de serviço desabilitada Encerrar e emitir NFC-e Encerrar conta" at bounding box center [661, 505] width 327 height 109
click at [751, 538] on button "Encerrar conta" at bounding box center [736, 534] width 142 height 29
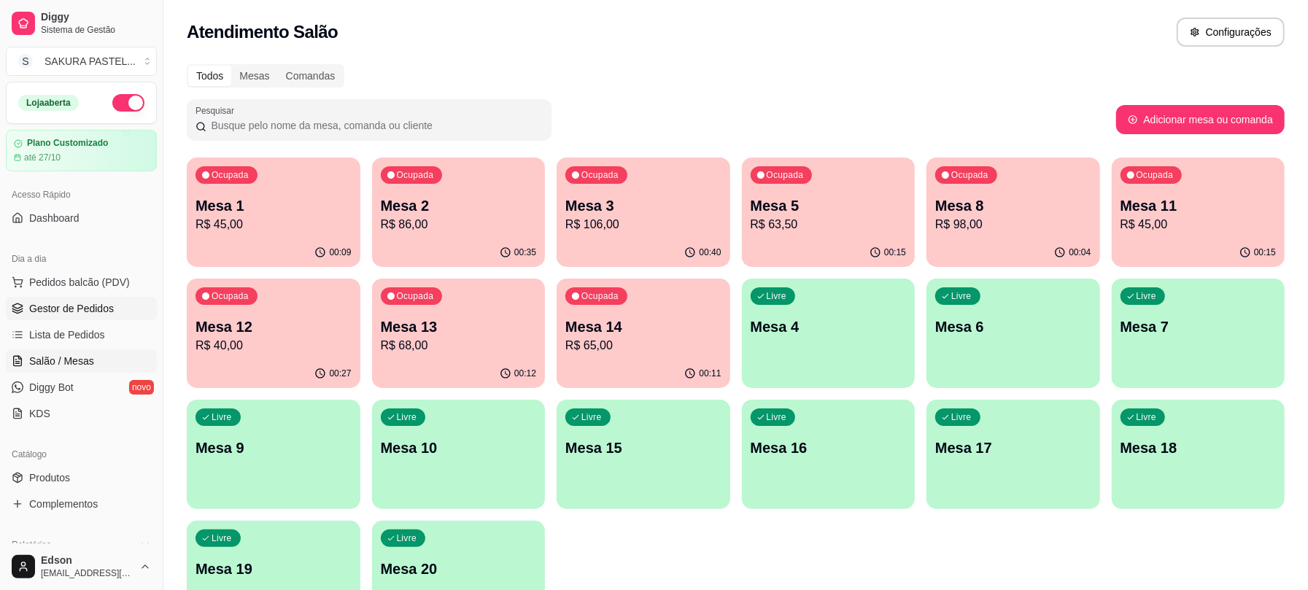
click at [105, 319] on link "Gestor de Pedidos" at bounding box center [81, 308] width 151 height 23
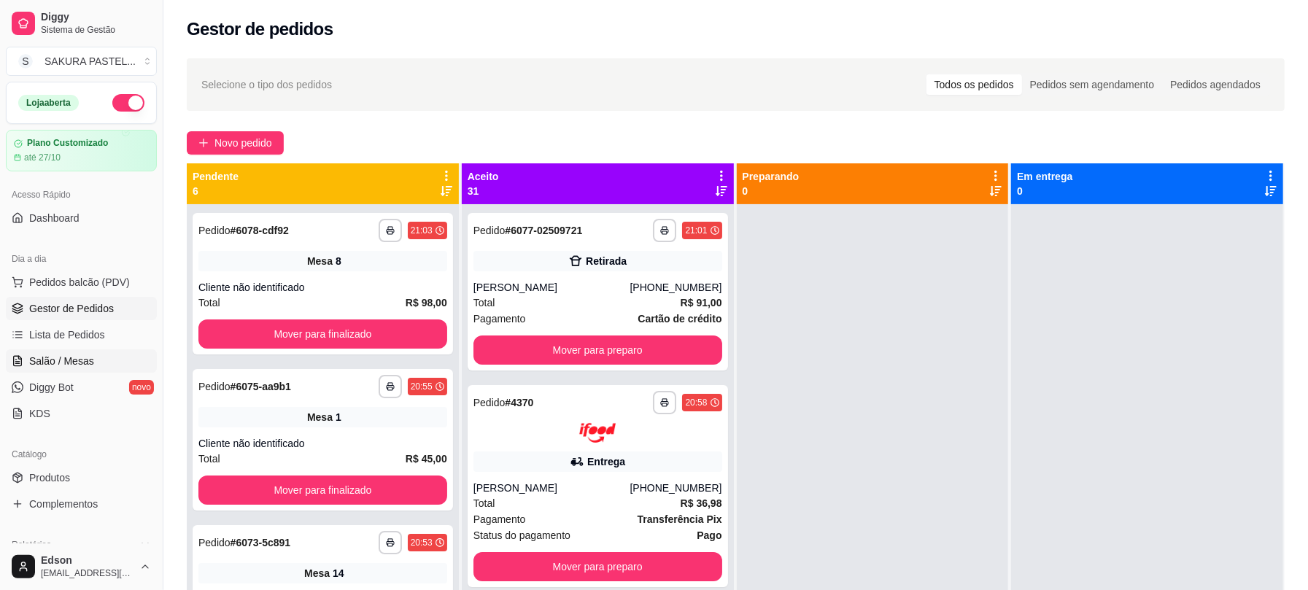
click at [99, 368] on link "Salão / Mesas" at bounding box center [81, 360] width 151 height 23
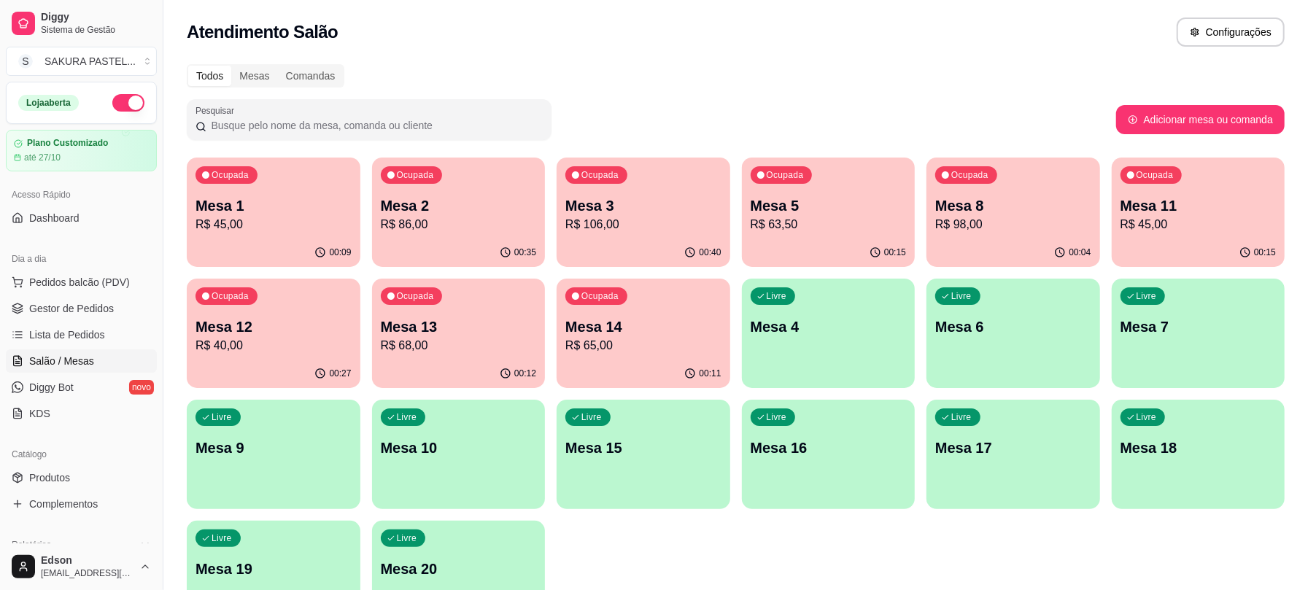
click at [474, 198] on p "Mesa 2" at bounding box center [459, 205] width 156 height 20
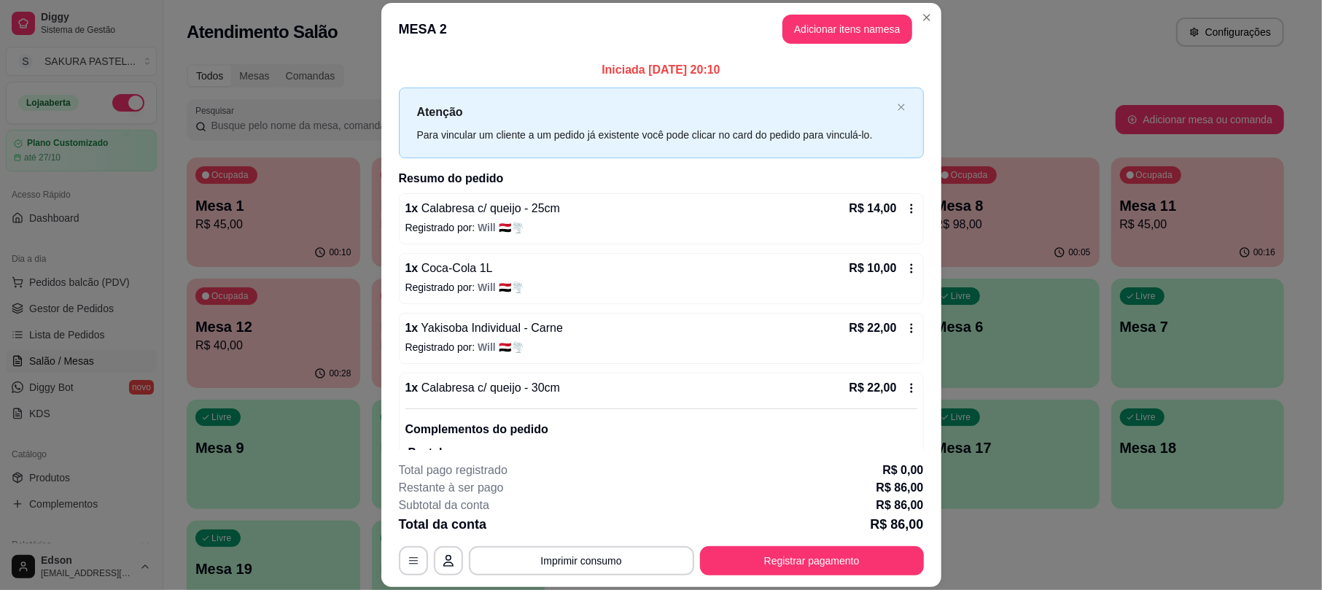
scroll to position [124, 0]
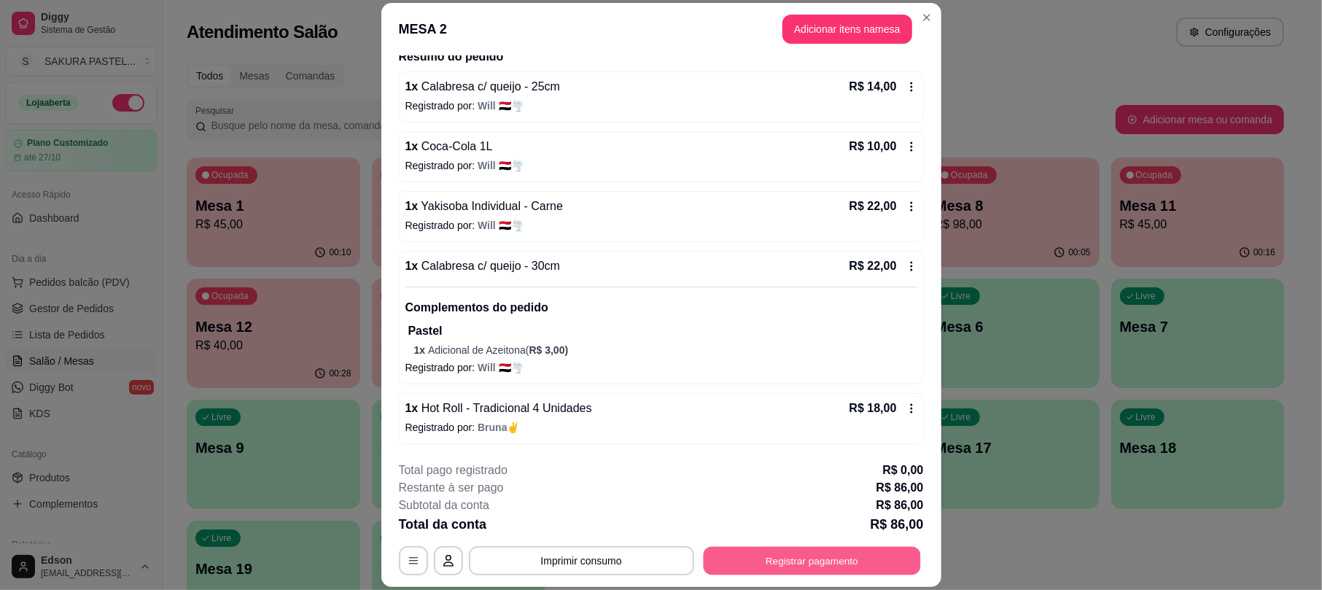
click at [830, 559] on button "Registrar pagamento" at bounding box center [811, 561] width 217 height 28
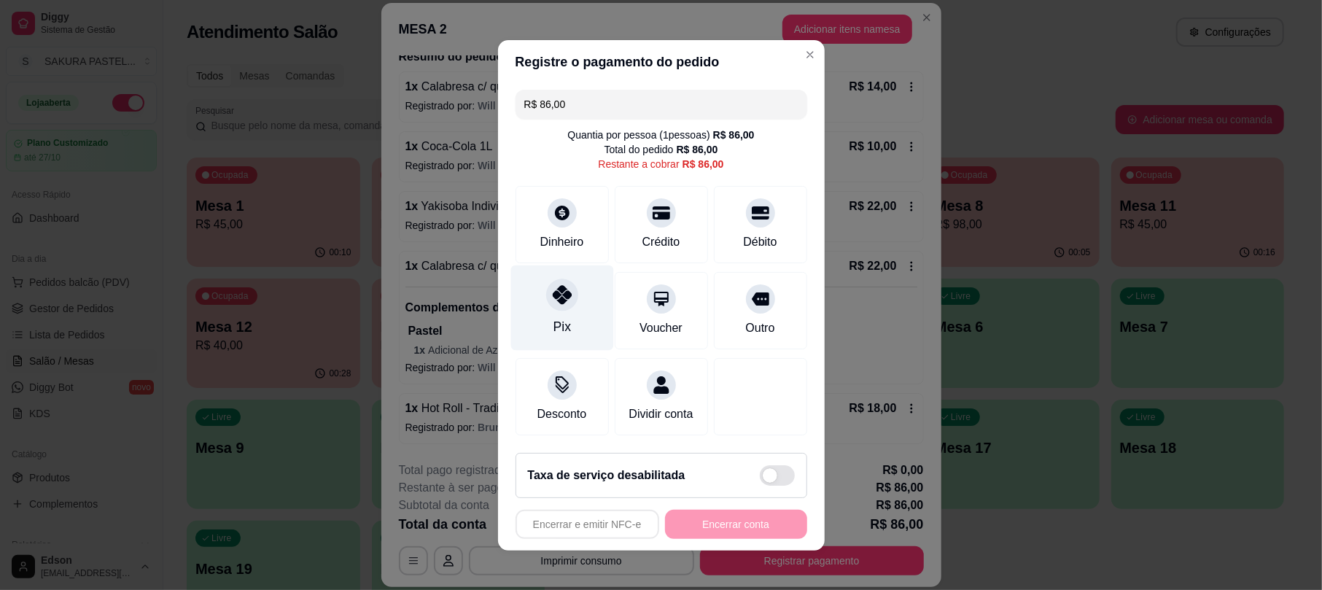
click at [514, 296] on div "Pix" at bounding box center [561, 307] width 103 height 85
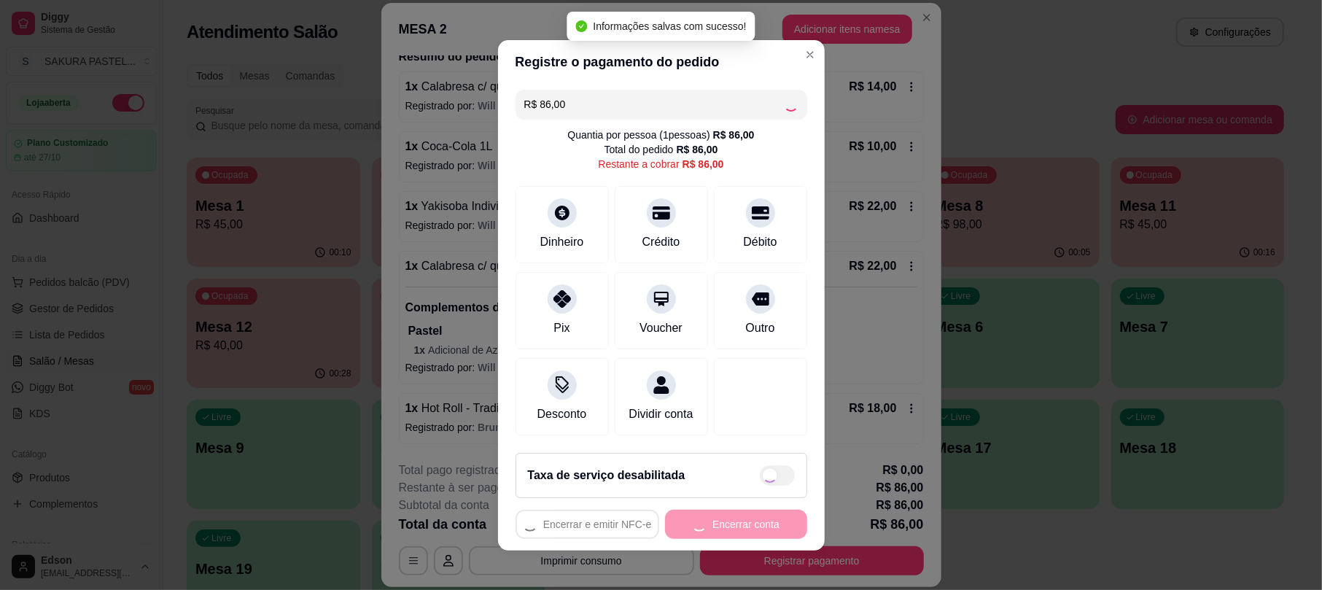
type input "R$ 0,00"
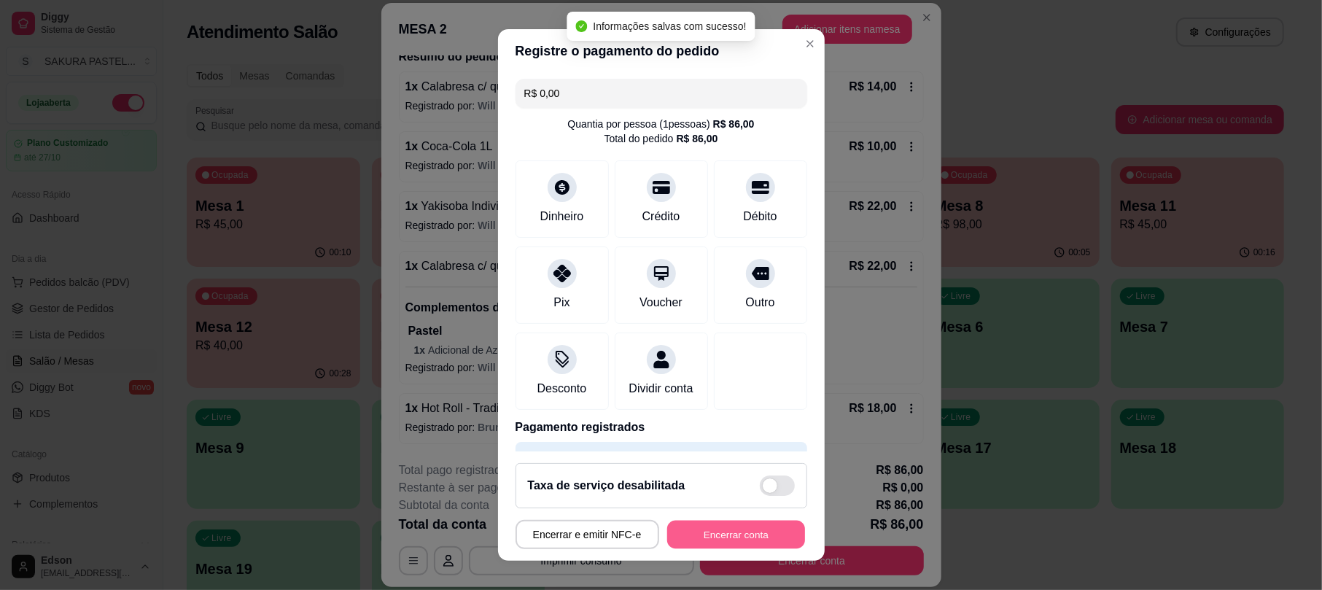
click at [758, 544] on button "Encerrar conta" at bounding box center [736, 534] width 138 height 28
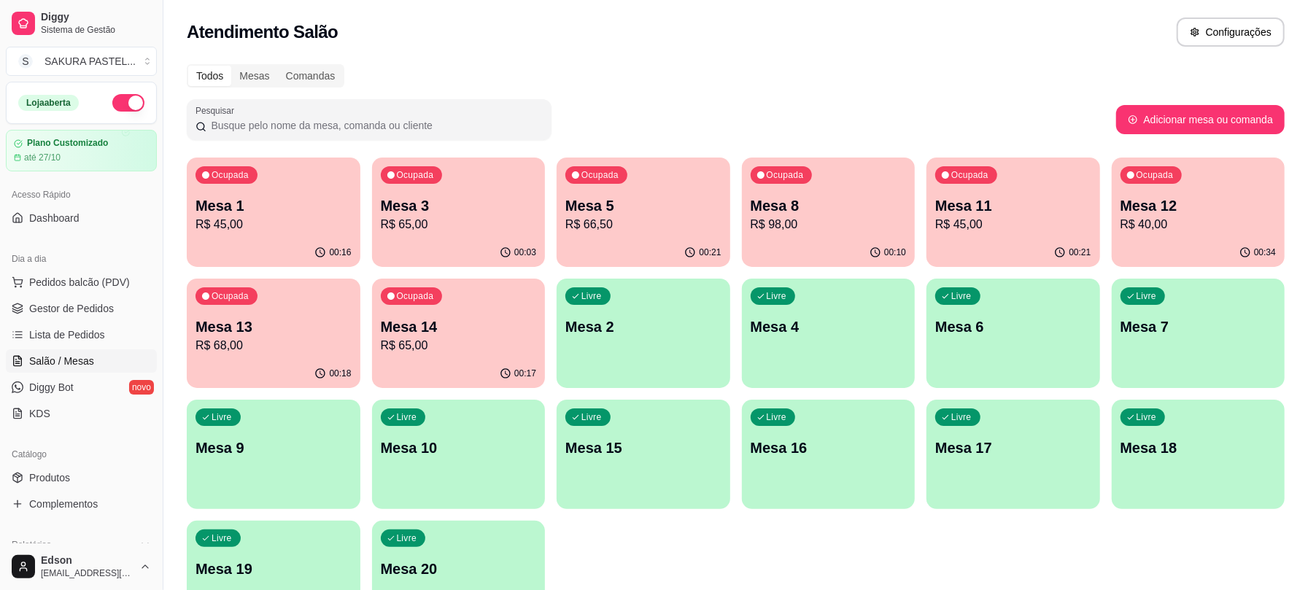
click at [1120, 225] on p "R$ 40,00" at bounding box center [1198, 225] width 156 height 18
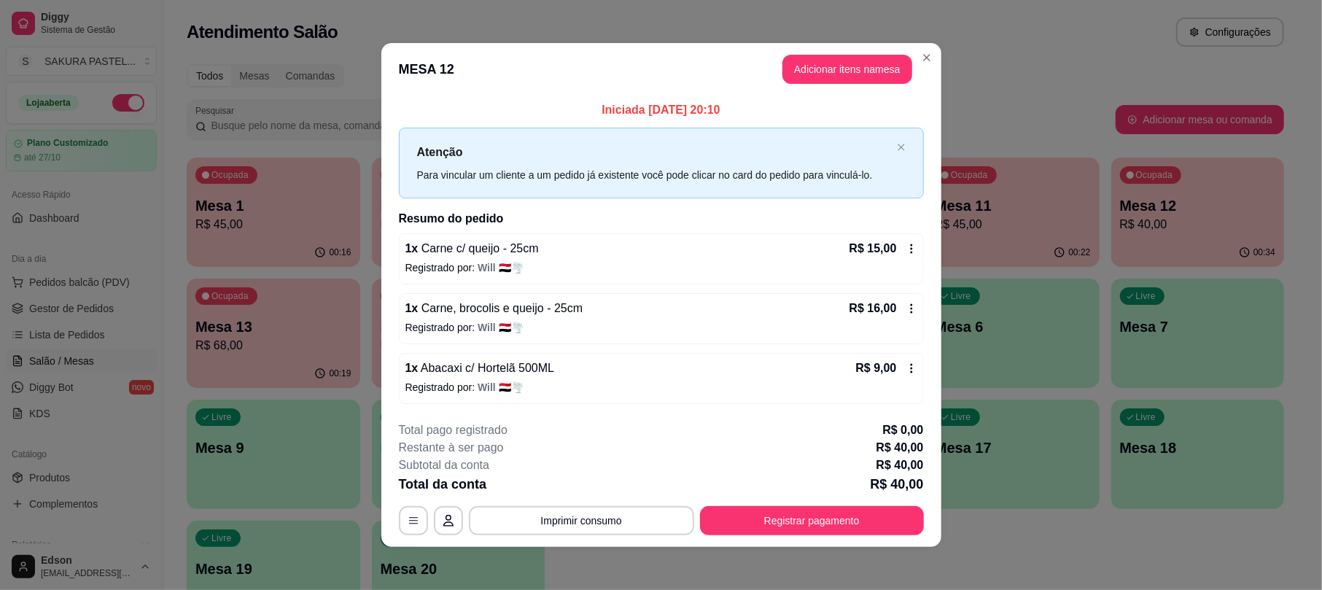
scroll to position [4, 0]
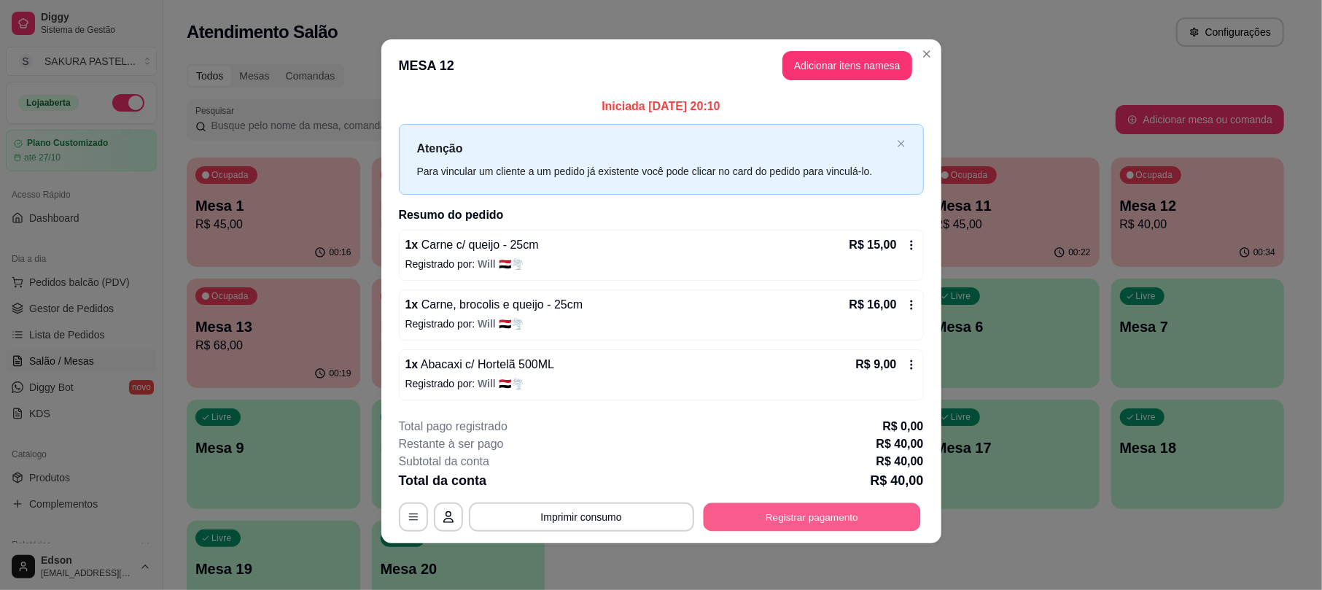
click at [795, 516] on button "Registrar pagamento" at bounding box center [811, 517] width 217 height 28
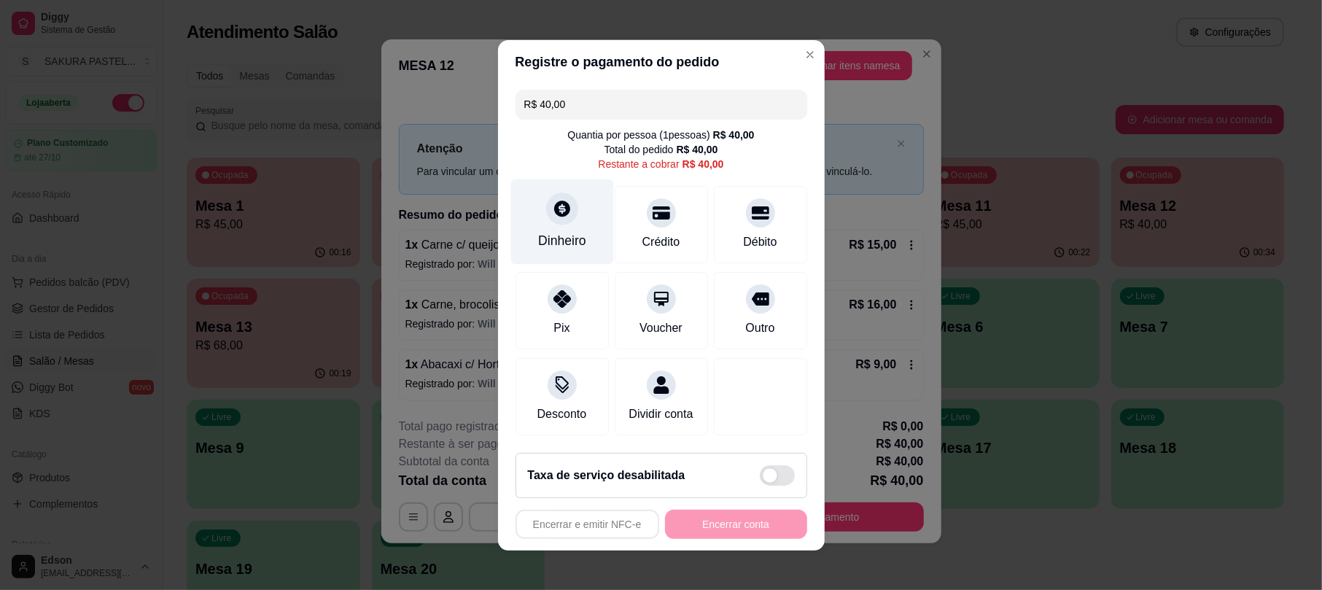
click at [592, 214] on div "Dinheiro" at bounding box center [561, 221] width 103 height 85
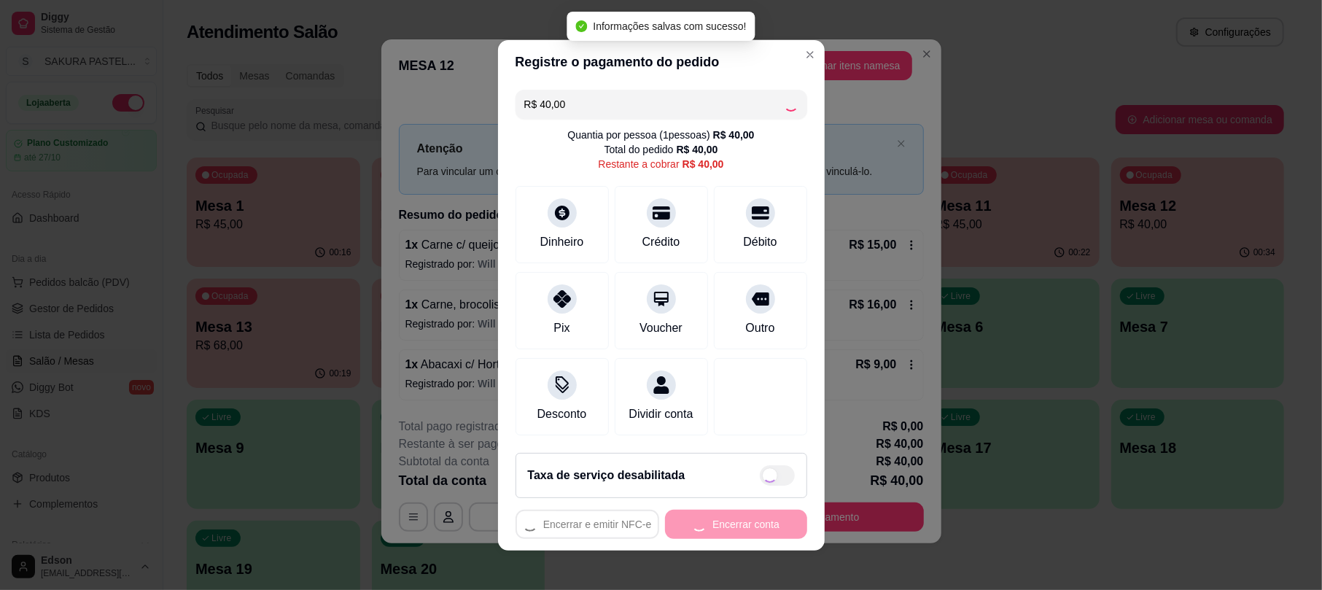
type input "R$ 0,00"
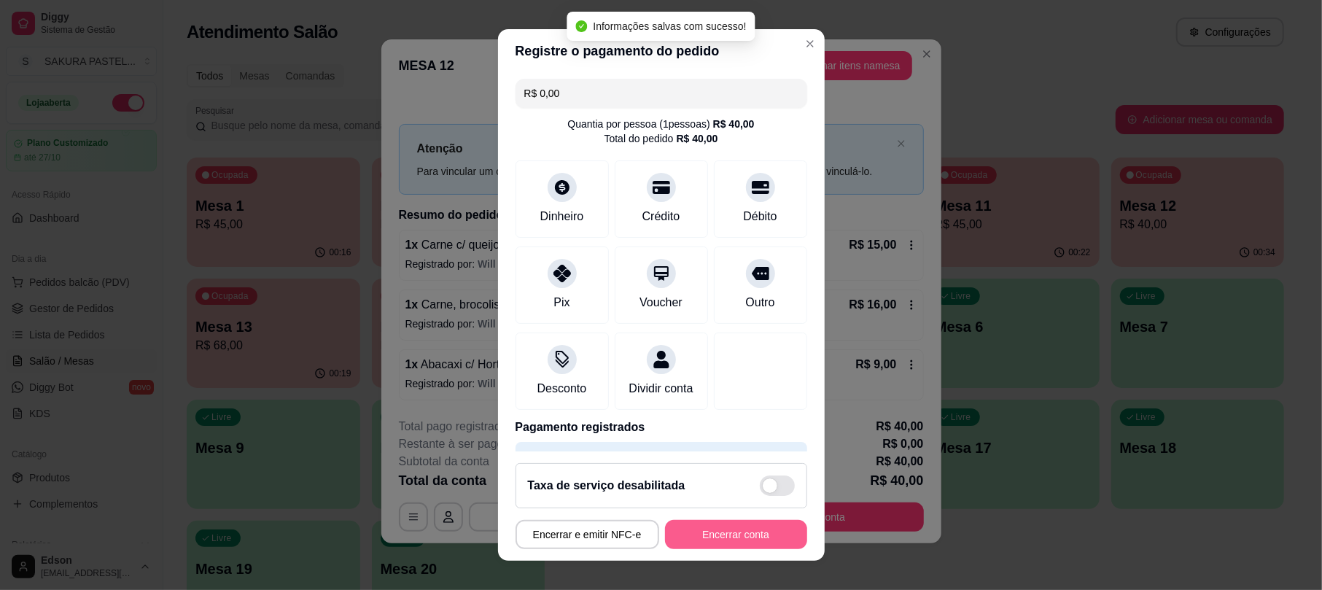
click at [710, 532] on button "Encerrar conta" at bounding box center [736, 534] width 142 height 29
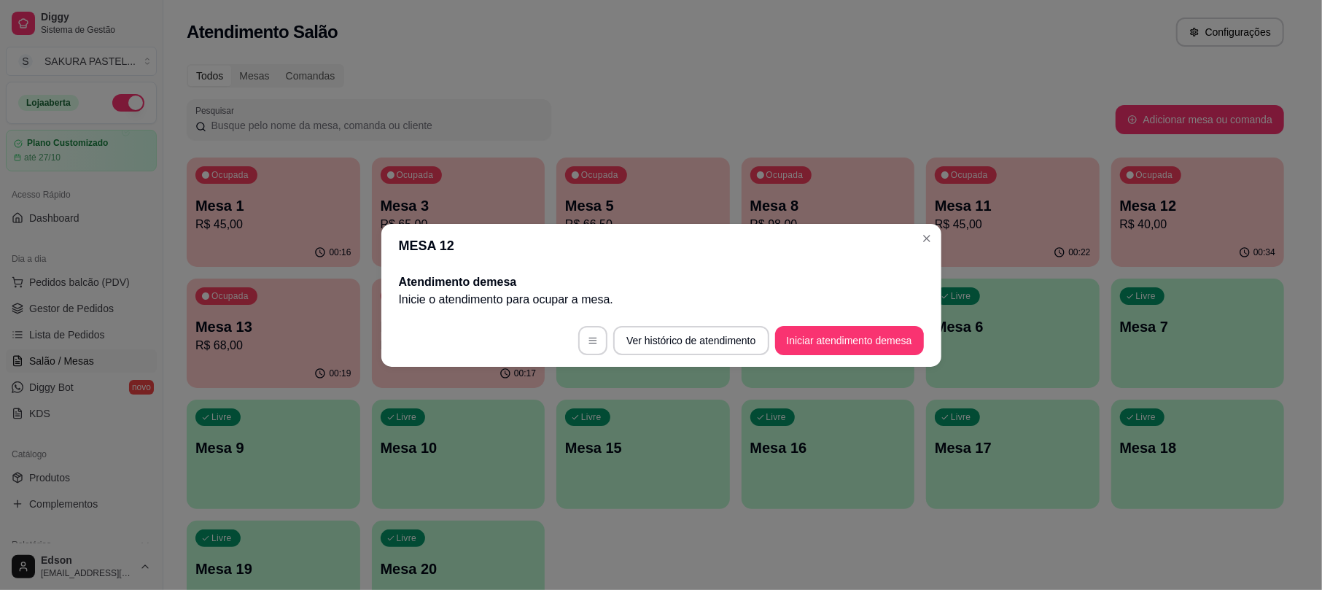
scroll to position [0, 0]
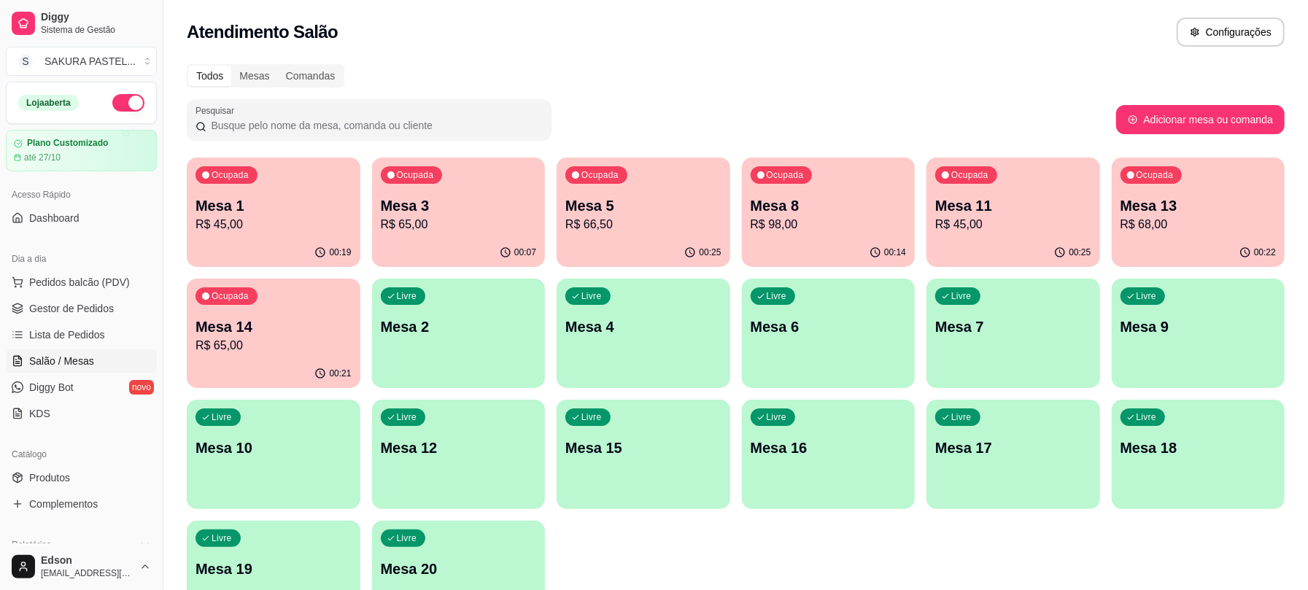
click at [1188, 187] on div "Ocupada Mesa 13 R$ 68,00" at bounding box center [1198, 198] width 174 height 81
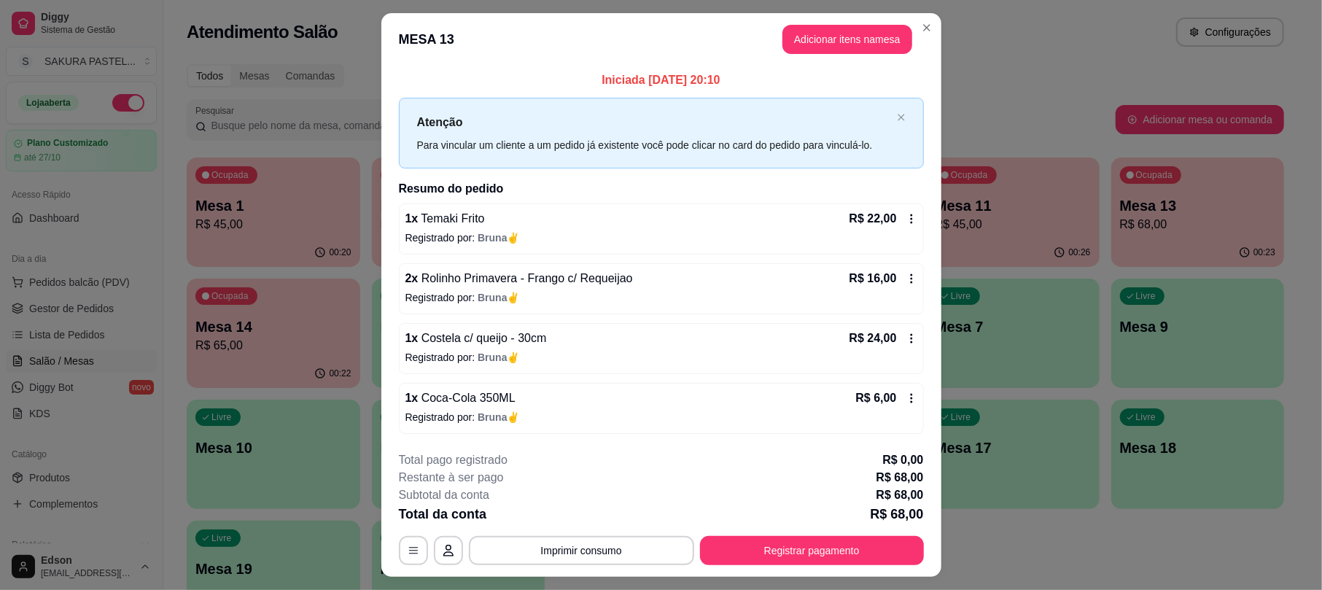
scroll to position [35, 0]
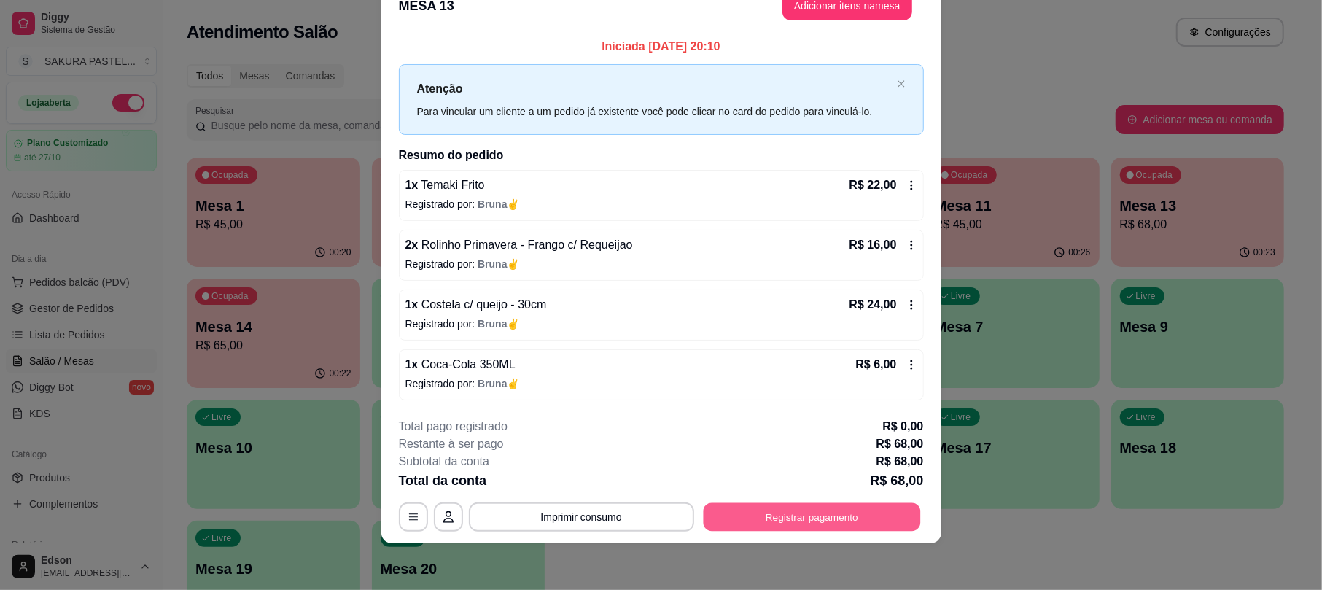
click at [830, 527] on button "Registrar pagamento" at bounding box center [811, 517] width 217 height 28
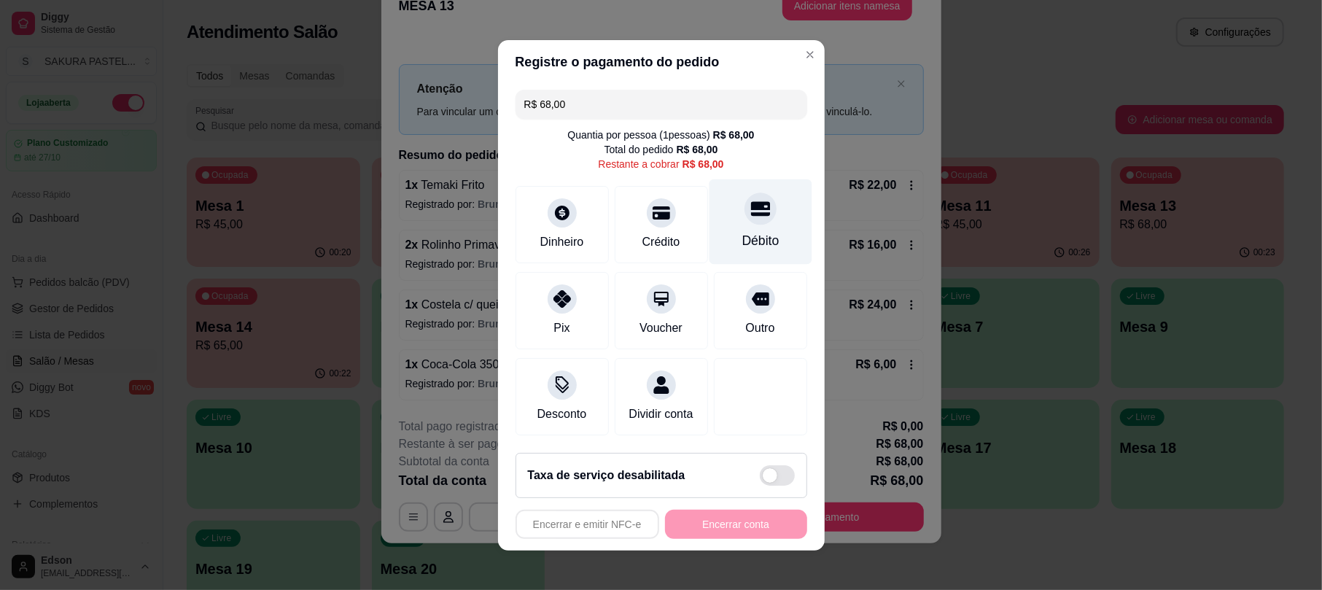
click at [750, 201] on icon at bounding box center [759, 208] width 19 height 15
type input "R$ 0,00"
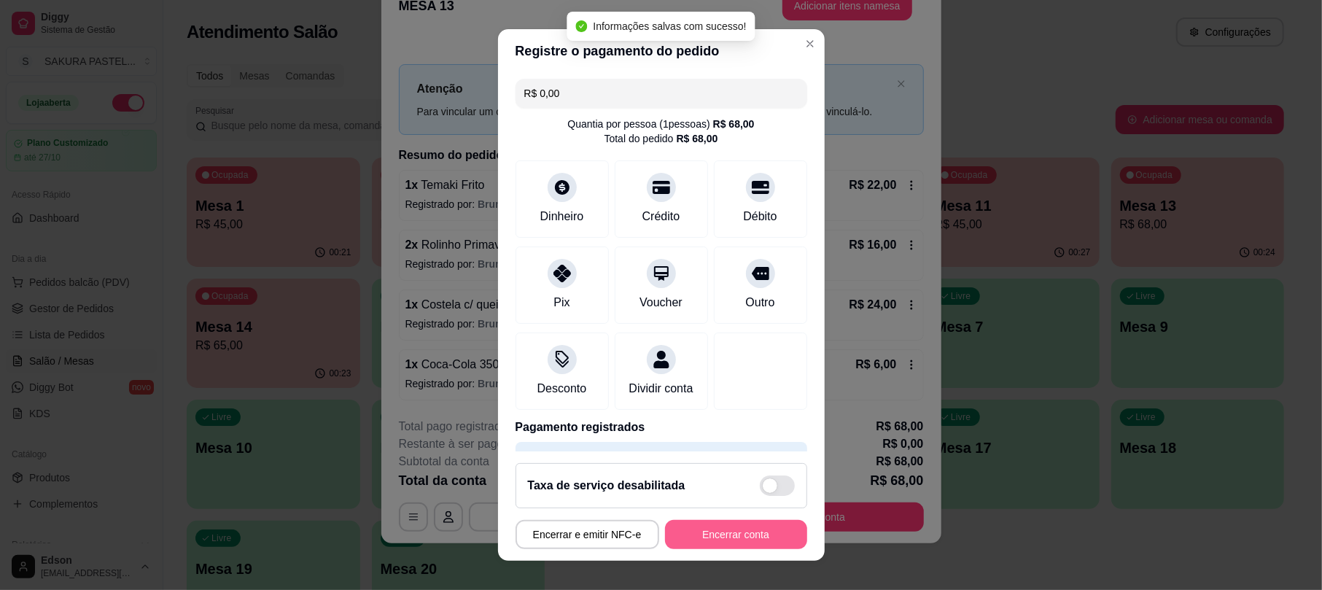
click at [736, 529] on button "Encerrar conta" at bounding box center [736, 534] width 142 height 29
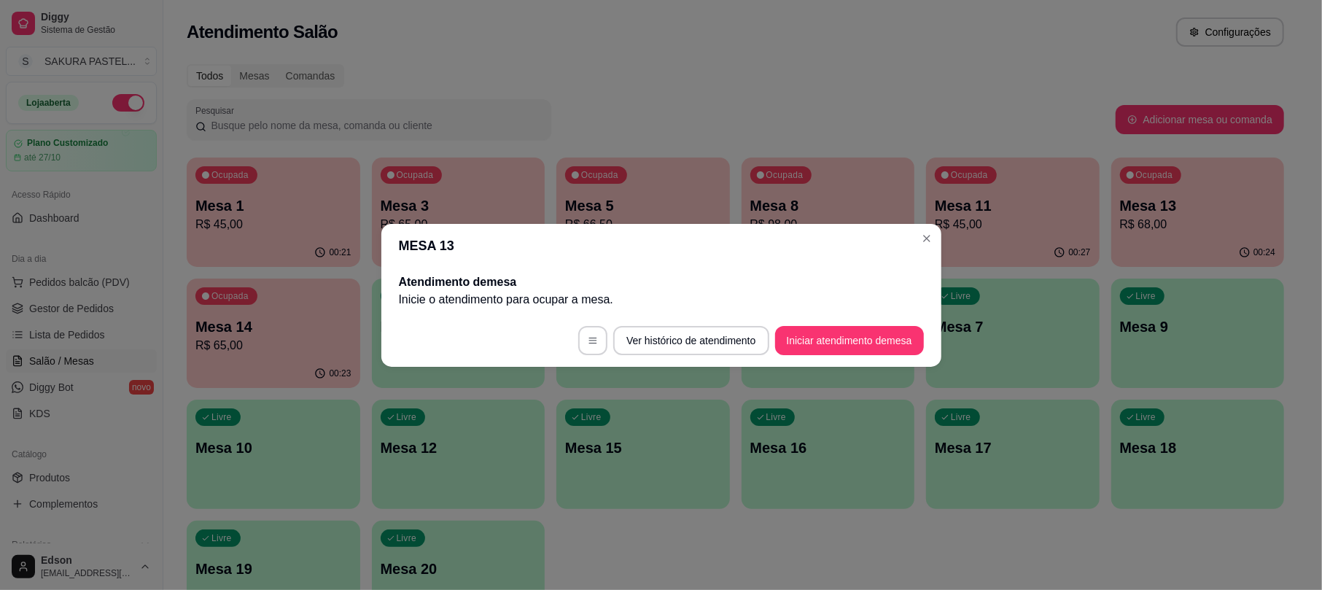
scroll to position [0, 0]
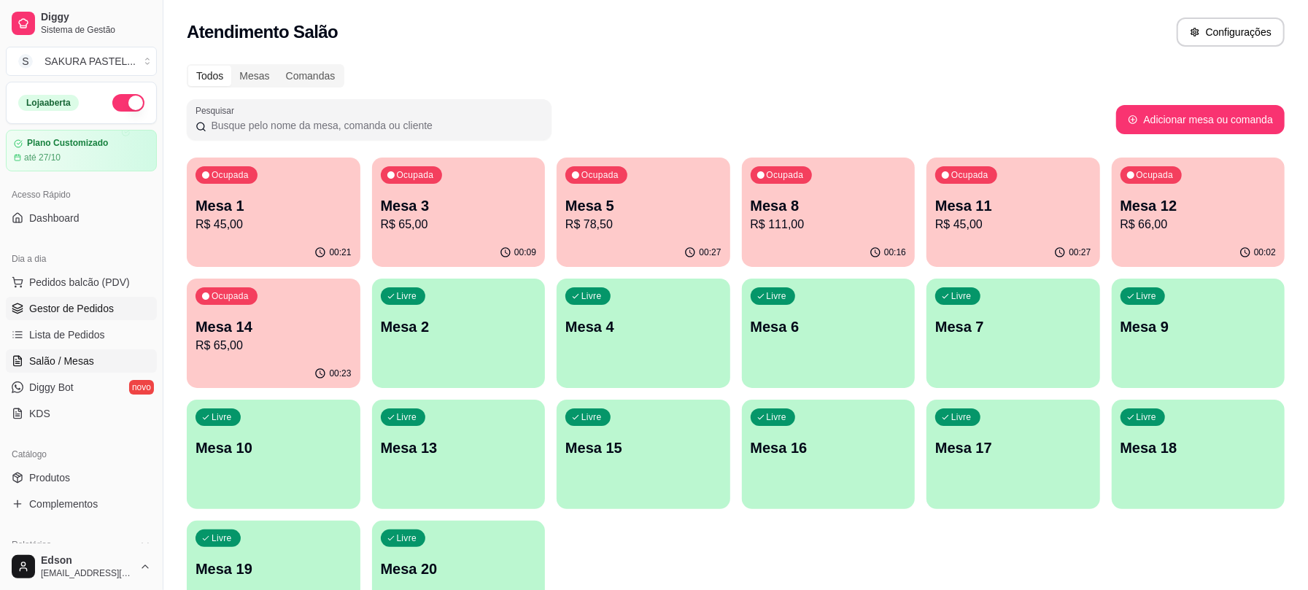
click at [64, 303] on span "Gestor de Pedidos" at bounding box center [71, 308] width 85 height 15
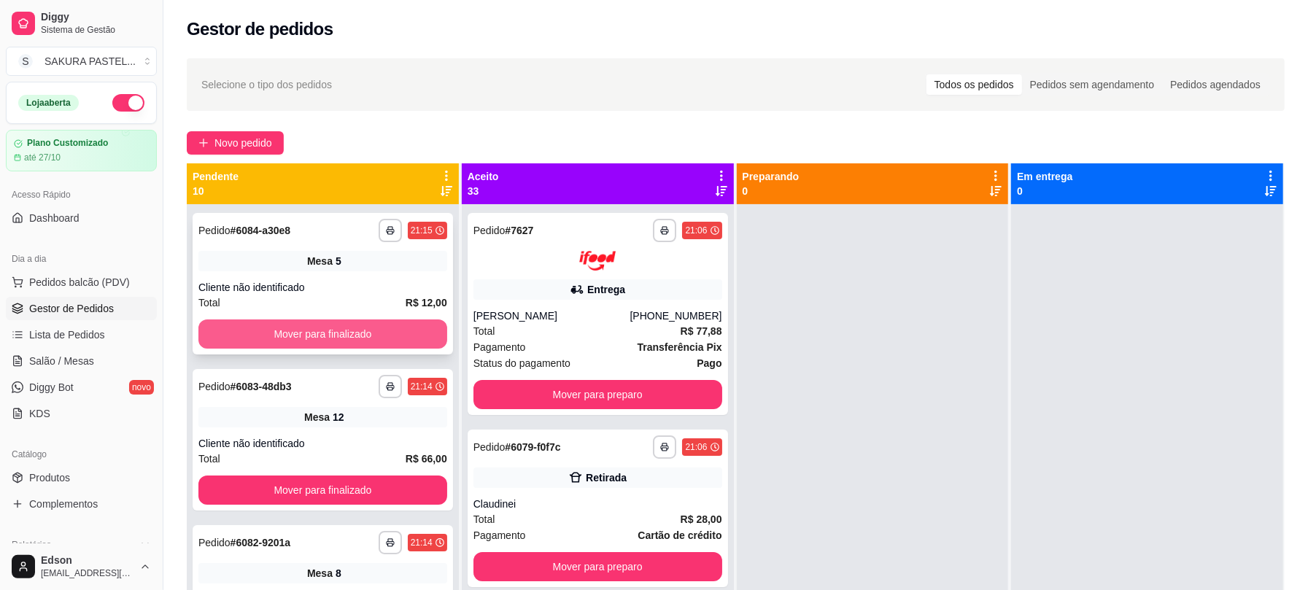
click at [274, 338] on button "Mover para finalizado" at bounding box center [322, 333] width 249 height 29
click at [274, 338] on div "Mover para finalizado" at bounding box center [322, 333] width 249 height 29
click at [274, 475] on button "Mover para finalizado" at bounding box center [322, 489] width 249 height 29
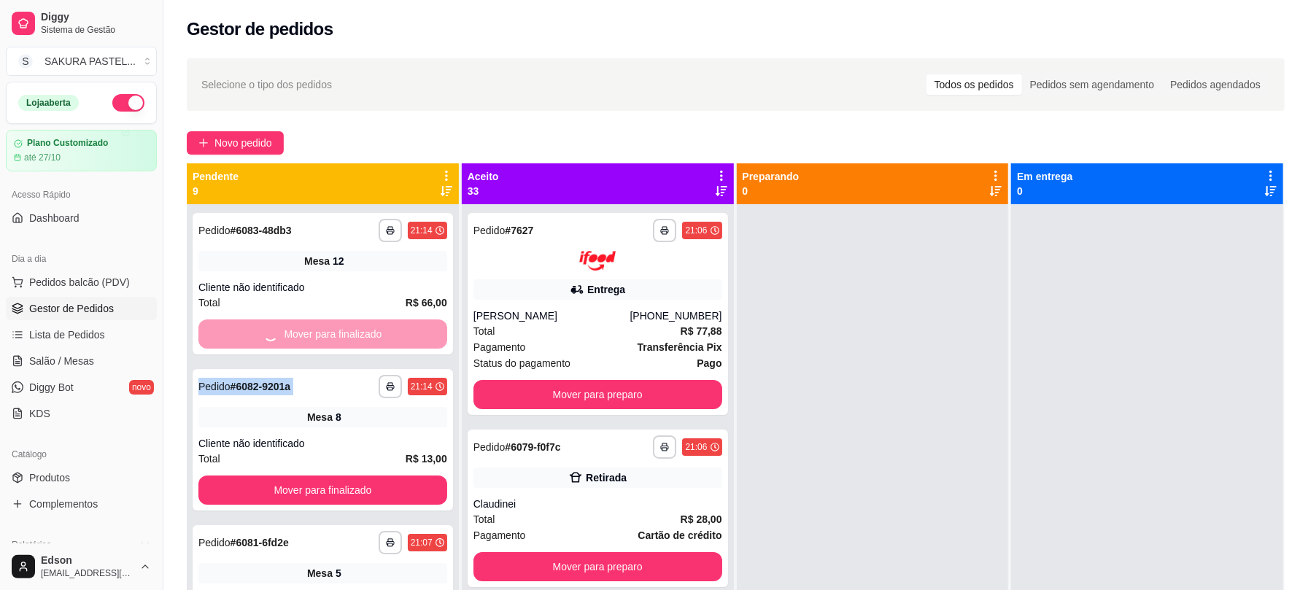
click at [274, 338] on div "Mover para finalizado" at bounding box center [322, 333] width 249 height 29
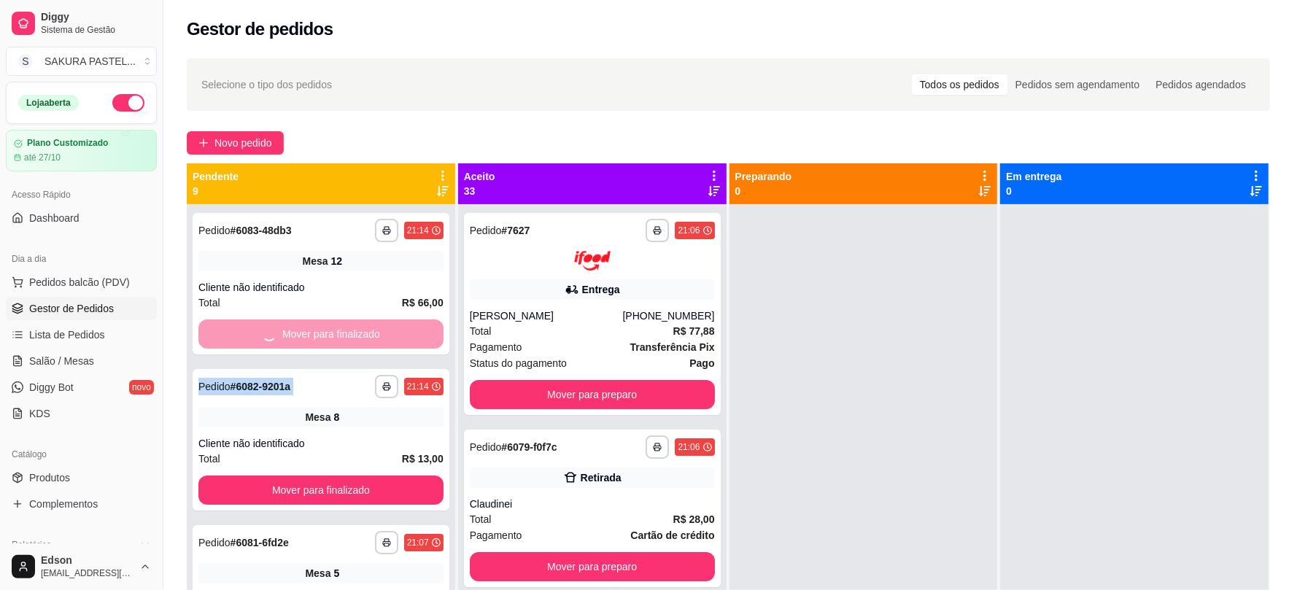
click at [274, 475] on button "Mover para finalizado" at bounding box center [320, 489] width 245 height 29
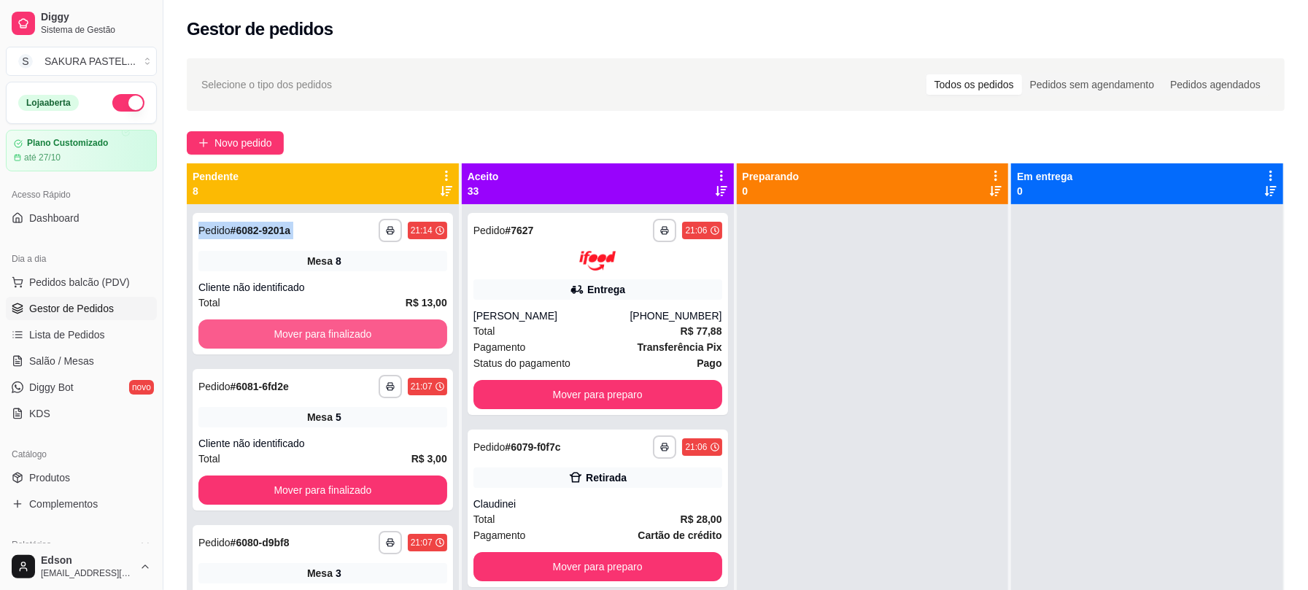
click at [274, 338] on div "Mover para finalizado" at bounding box center [322, 333] width 249 height 29
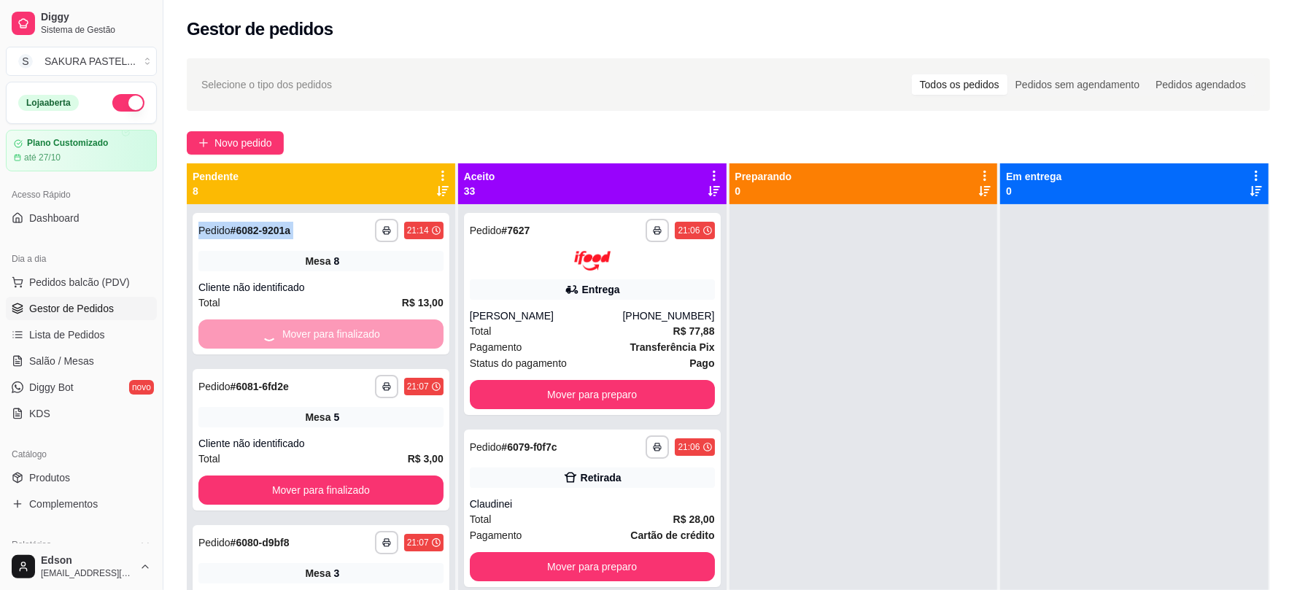
click at [274, 338] on div "Mover para finalizado" at bounding box center [320, 333] width 245 height 29
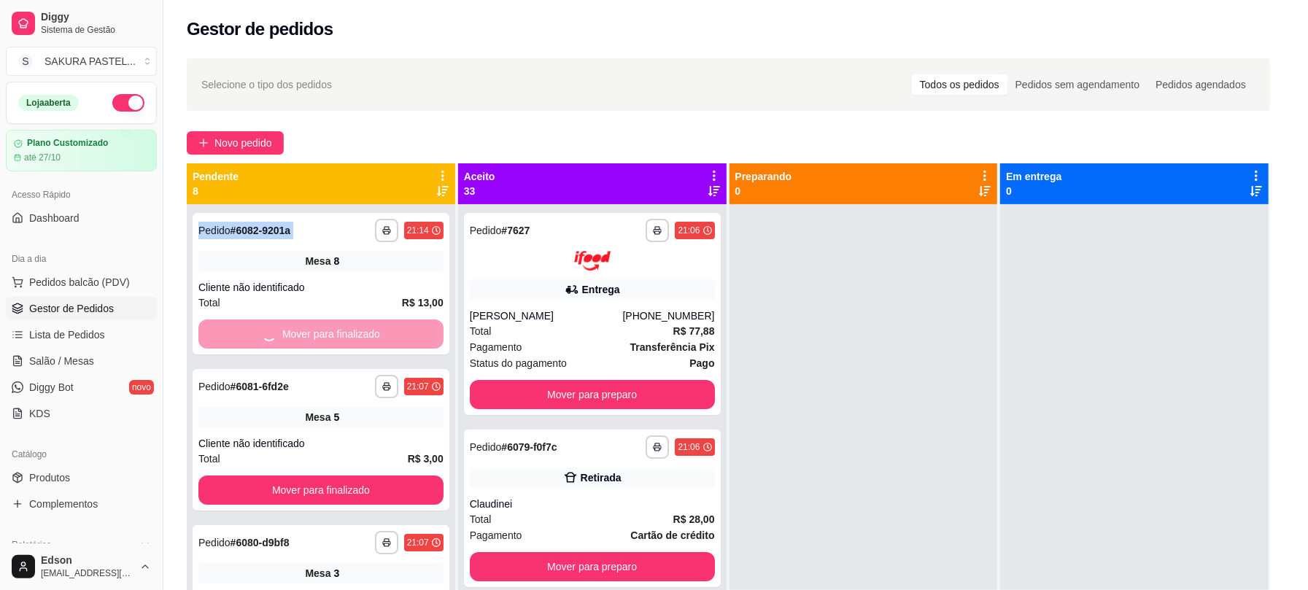
click at [274, 338] on div "Mover para finalizado" at bounding box center [320, 333] width 245 height 29
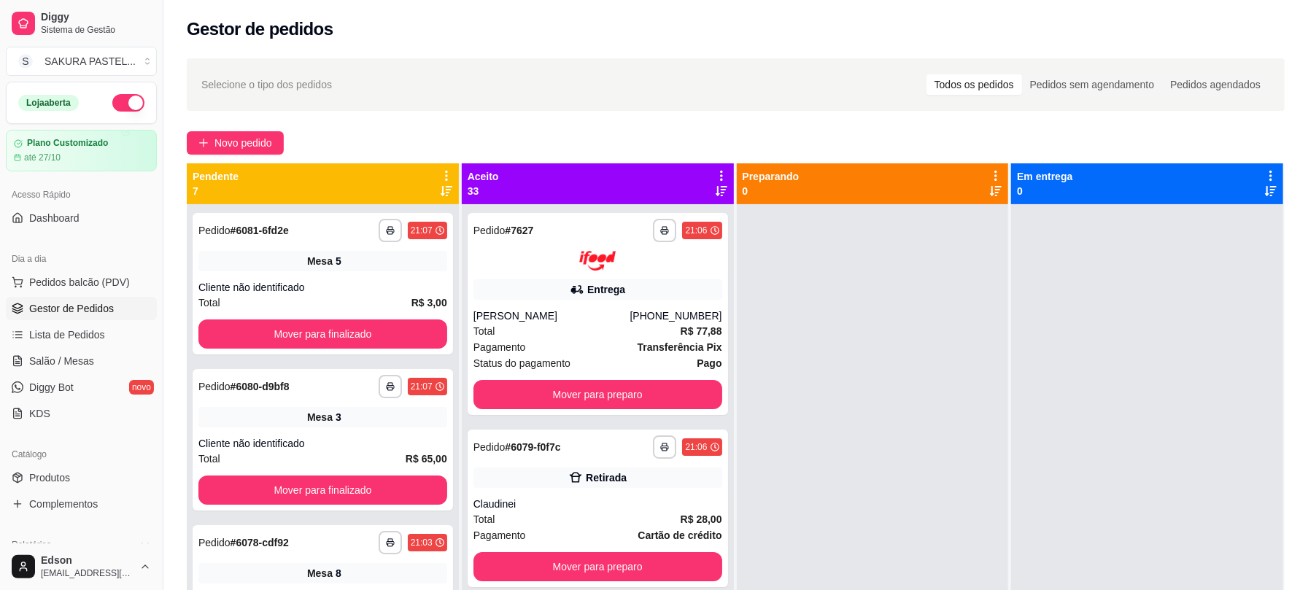
click at [378, 108] on div "Selecione o tipo dos pedidos Todos os pedidos Pedidos sem agendamento Pedidos a…" at bounding box center [736, 84] width 1098 height 53
click at [106, 353] on link "Salão / Mesas" at bounding box center [81, 360] width 151 height 23
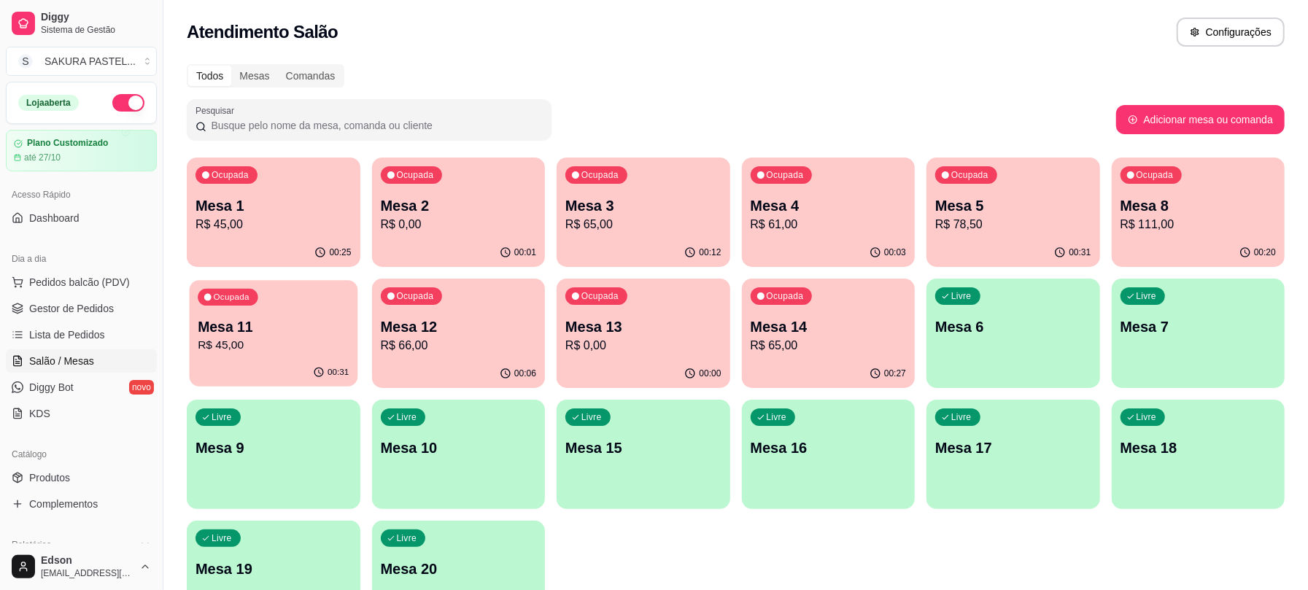
click at [271, 350] on p "R$ 45,00" at bounding box center [273, 345] width 151 height 17
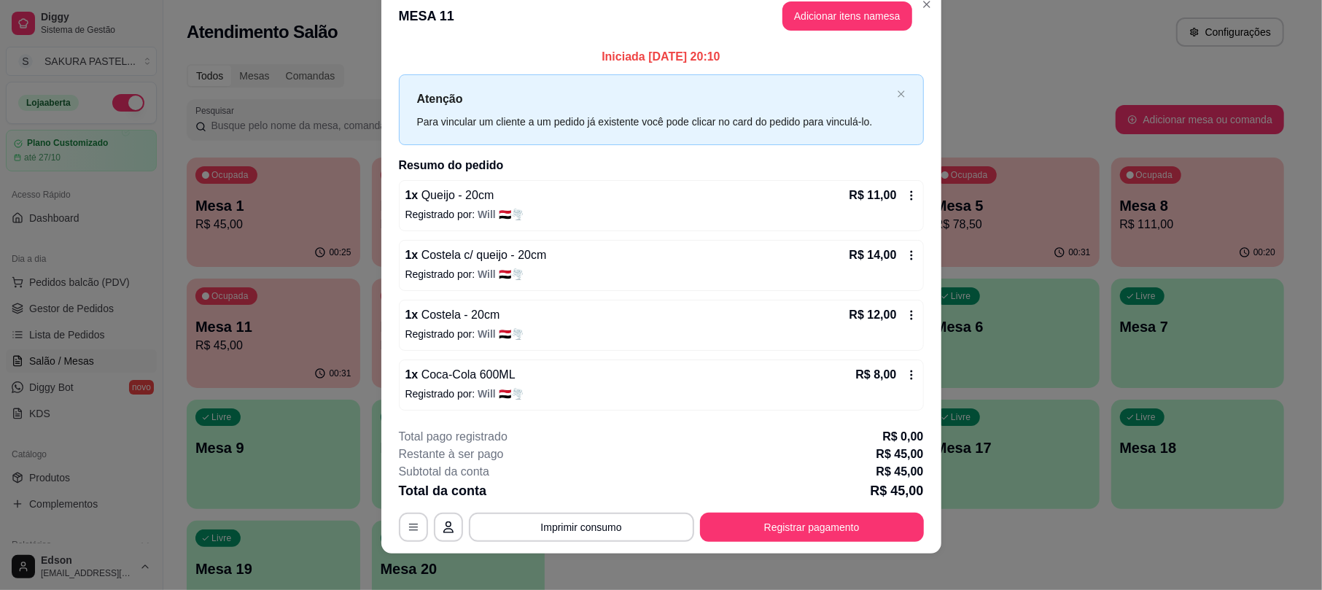
scroll to position [35, 0]
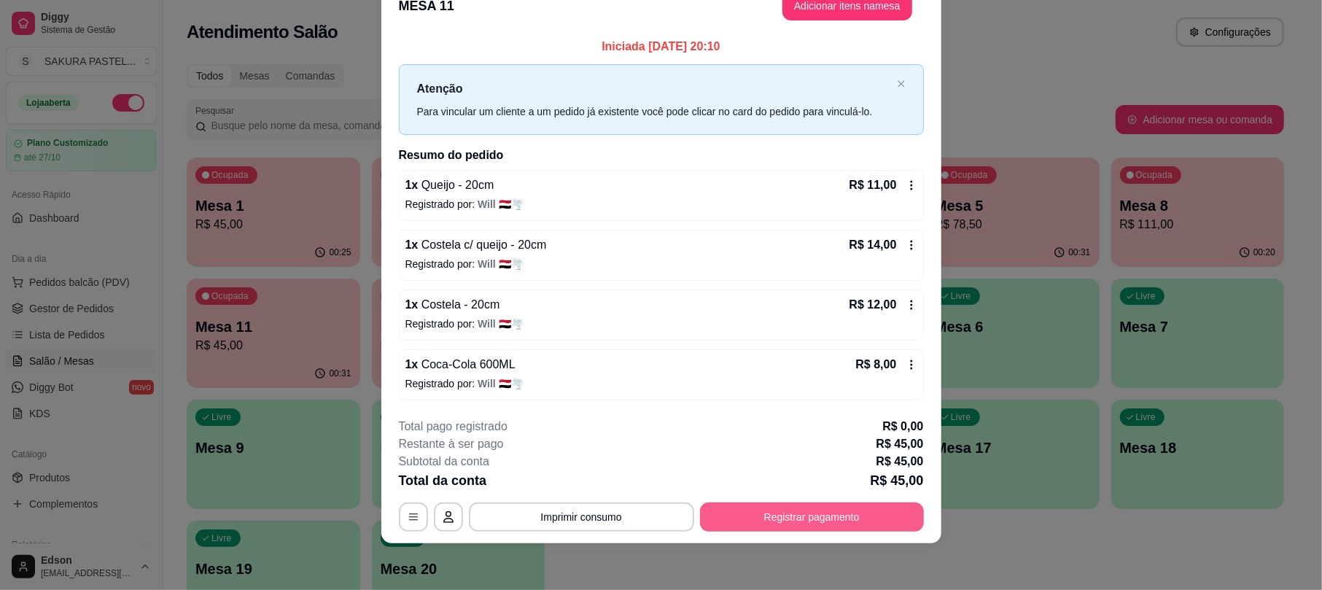
click at [785, 529] on button "Registrar pagamento" at bounding box center [812, 516] width 224 height 29
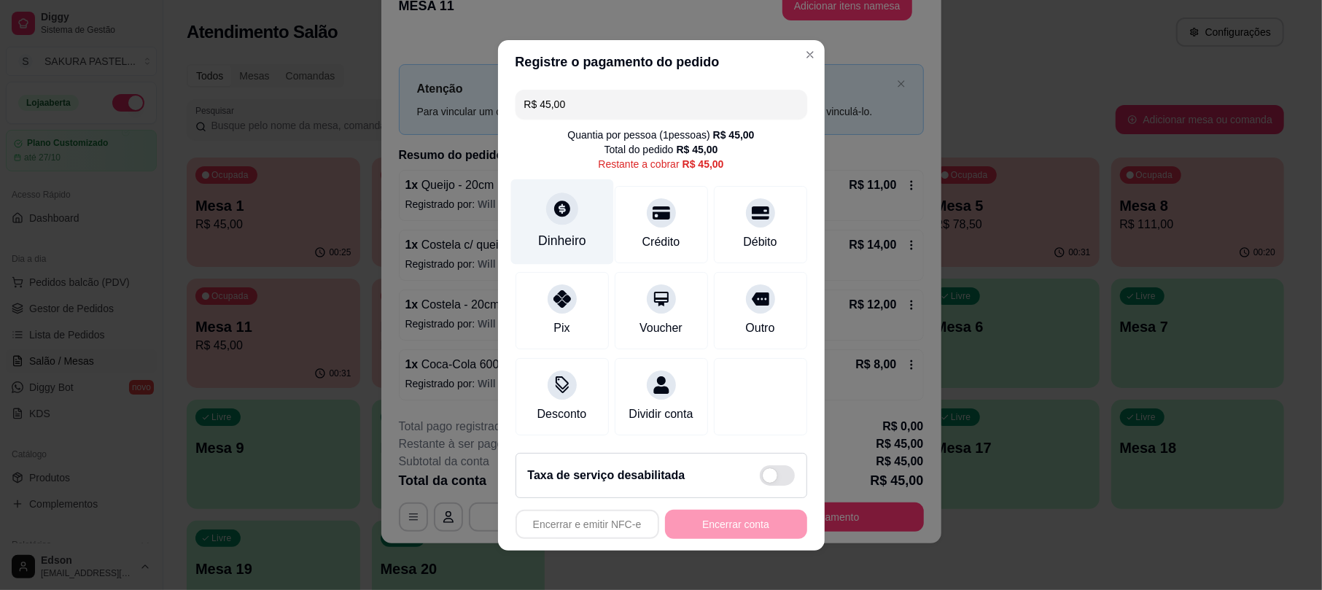
click at [564, 217] on div "Dinheiro" at bounding box center [561, 221] width 103 height 85
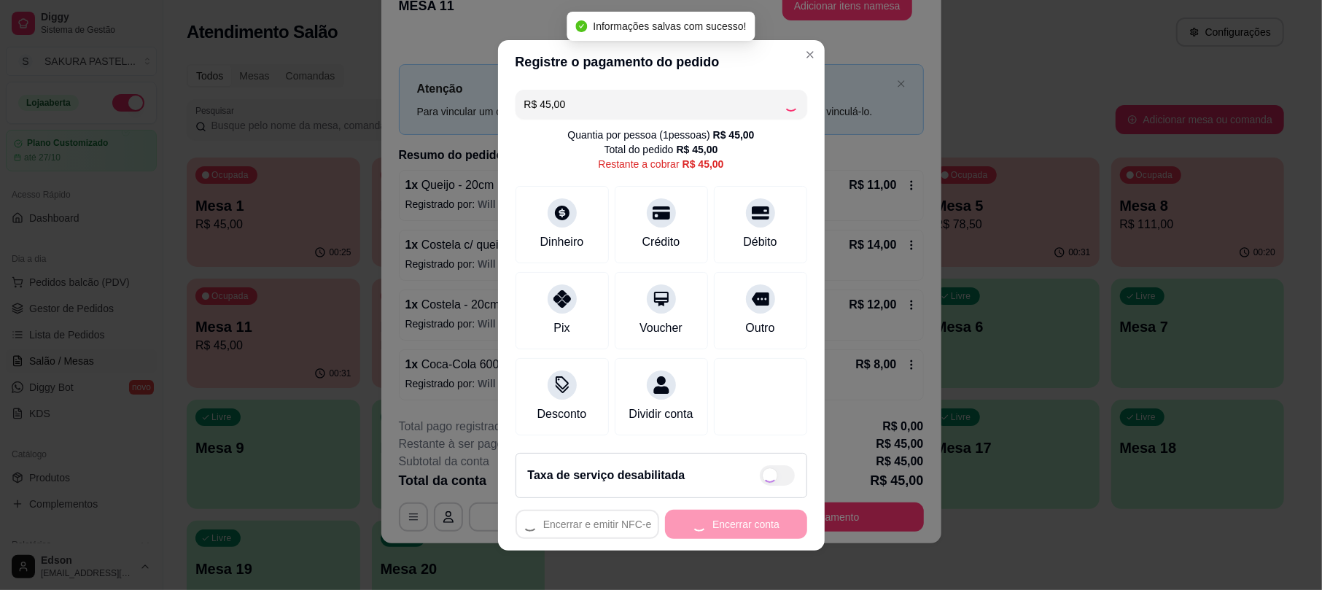
type input "R$ 0,00"
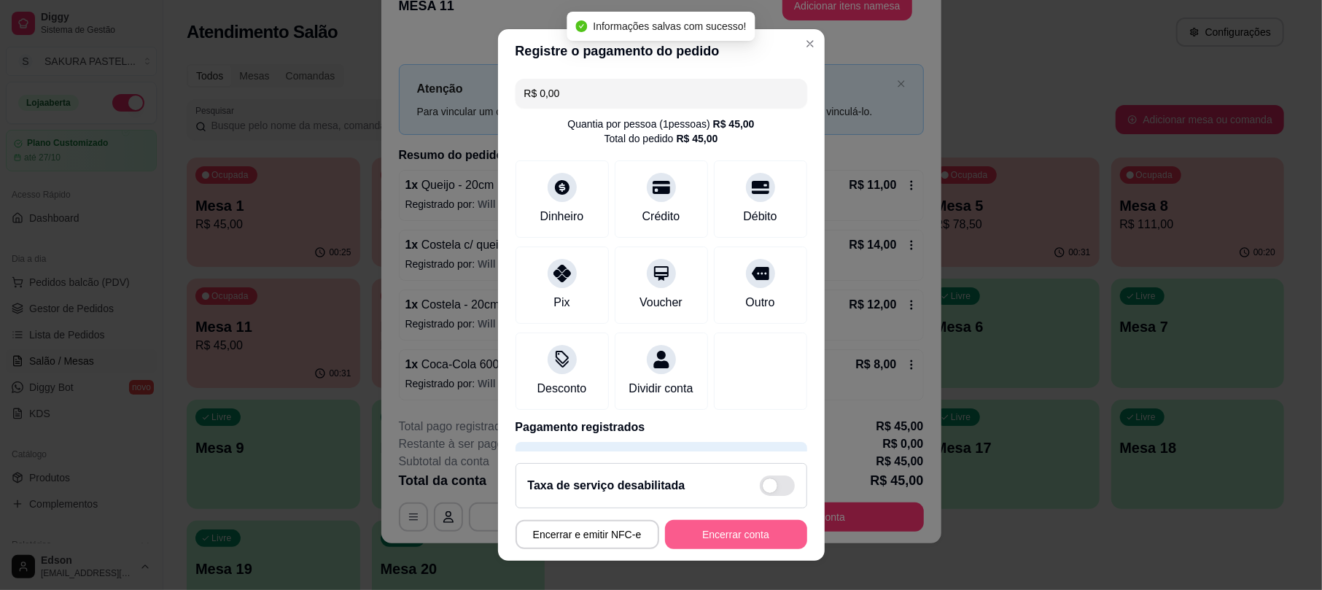
click at [730, 535] on button "Encerrar conta" at bounding box center [736, 534] width 142 height 29
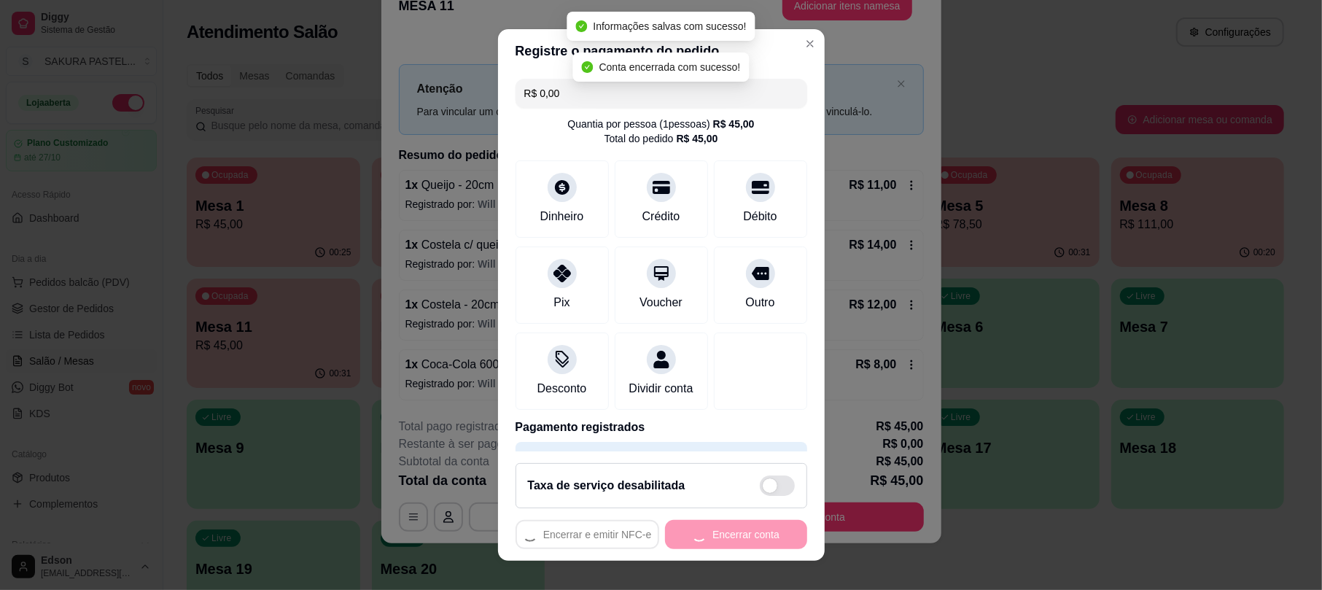
scroll to position [0, 0]
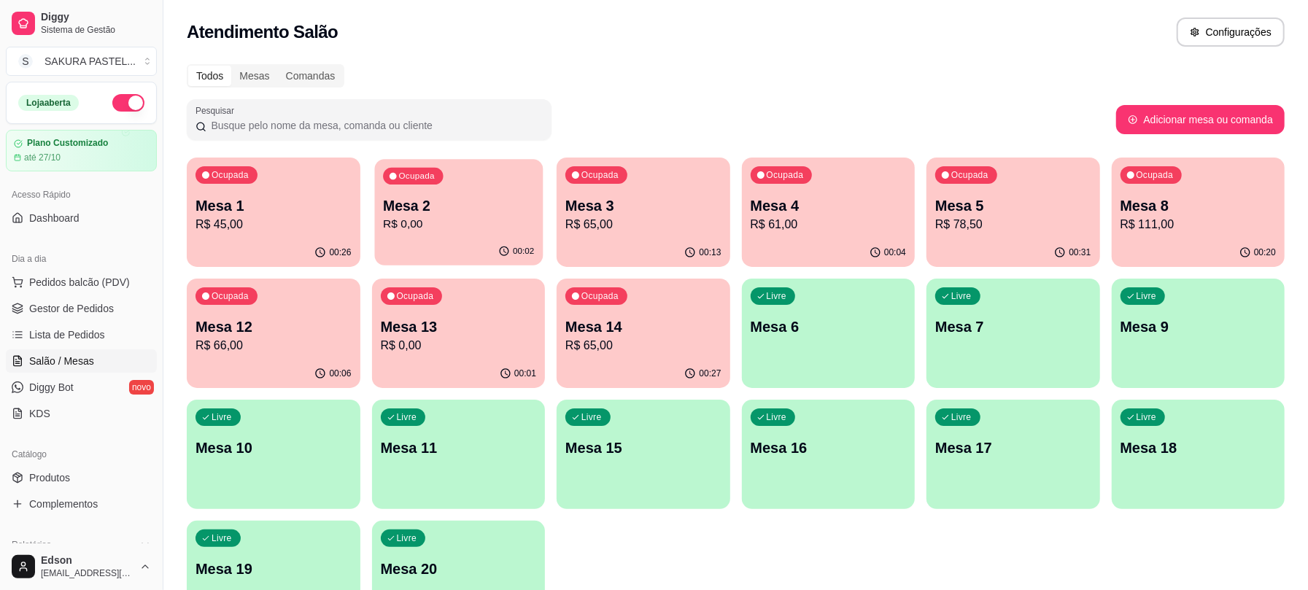
click at [505, 252] on icon "button" at bounding box center [504, 252] width 12 height 12
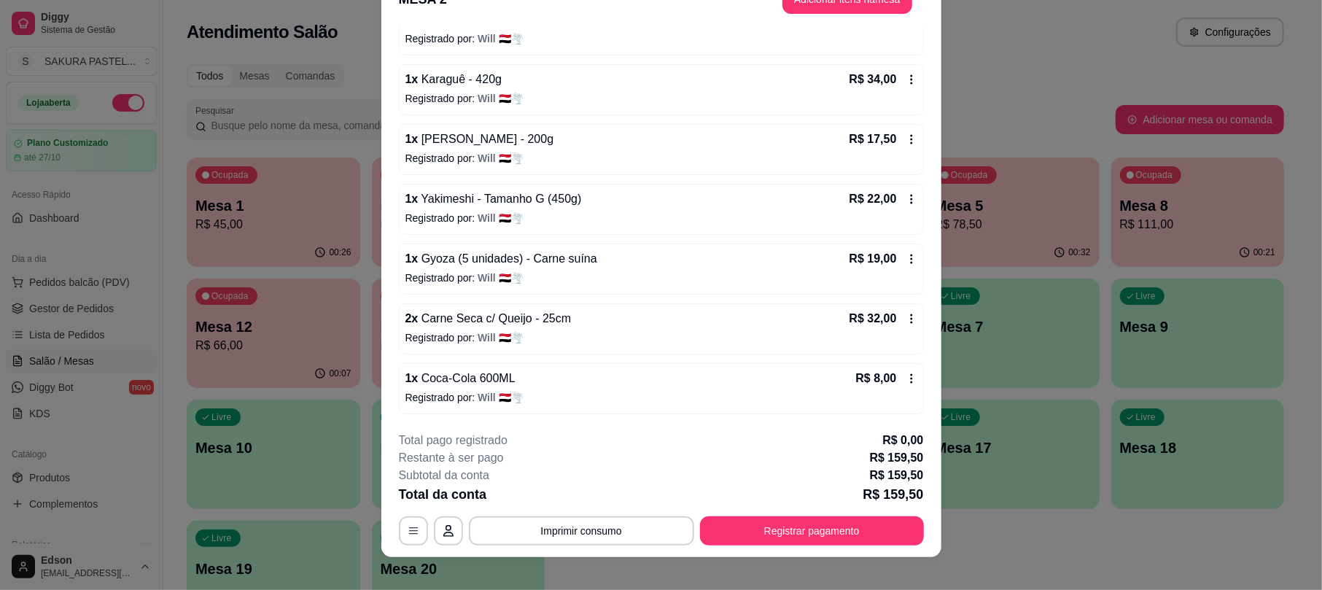
scroll to position [44, 0]
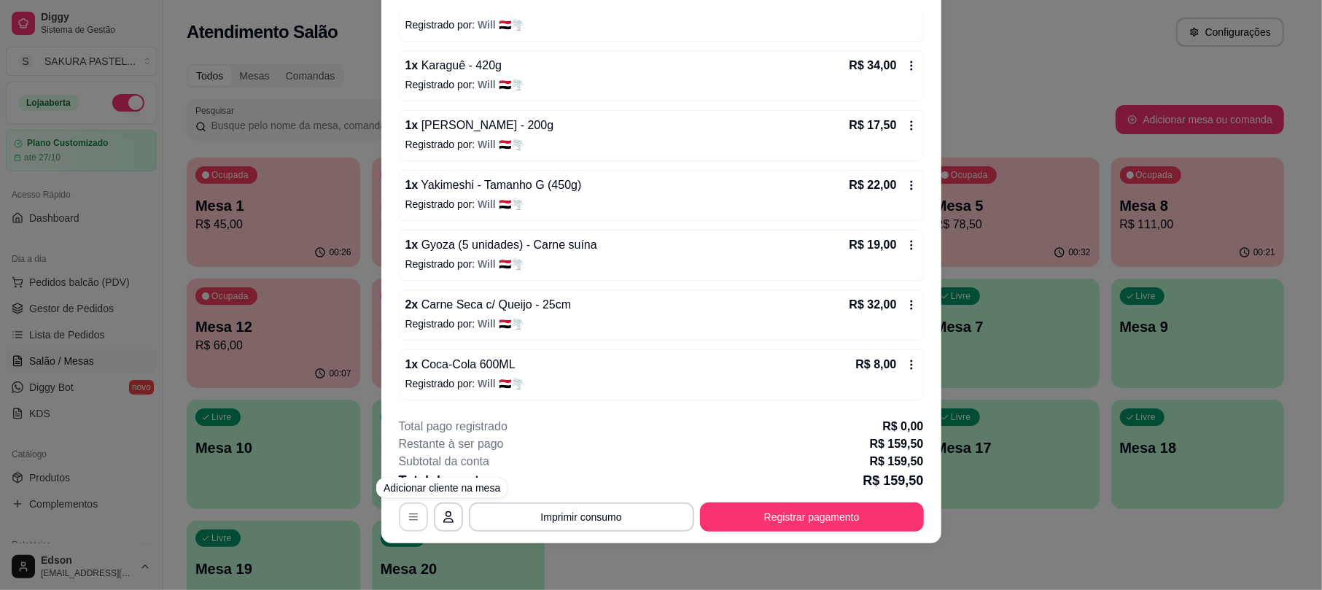
click at [414, 512] on button "button" at bounding box center [413, 516] width 29 height 29
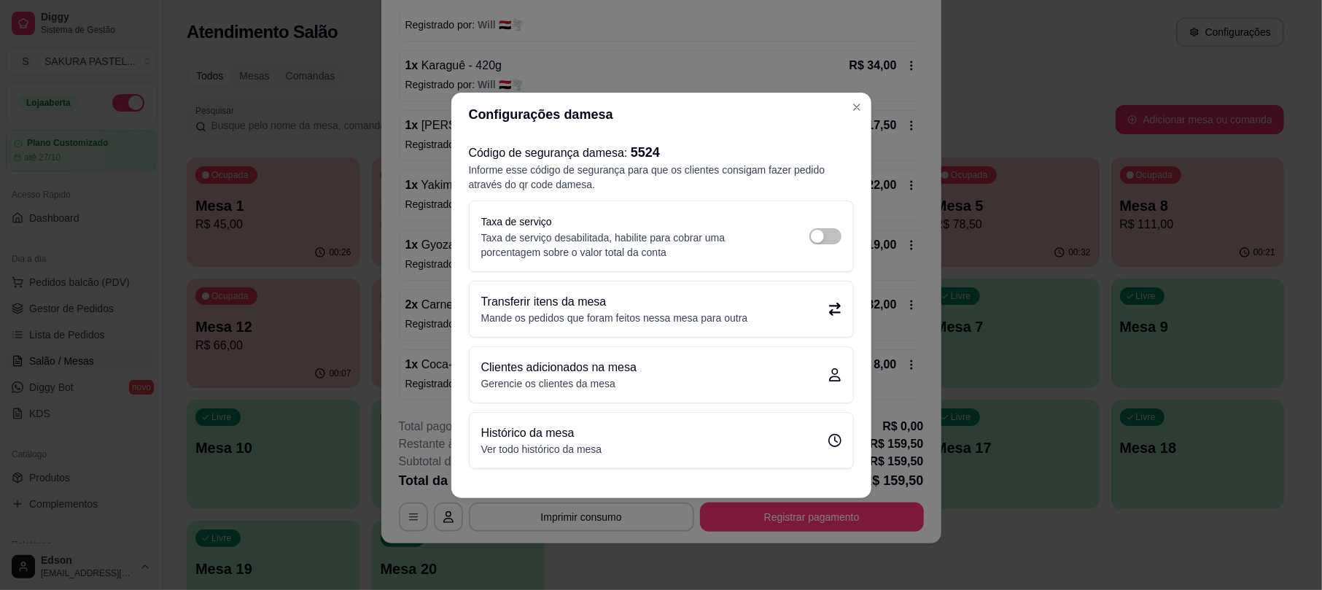
click at [709, 312] on p "Mande os pedidos que foram feitos nessa mesa para outra" at bounding box center [614, 318] width 267 height 15
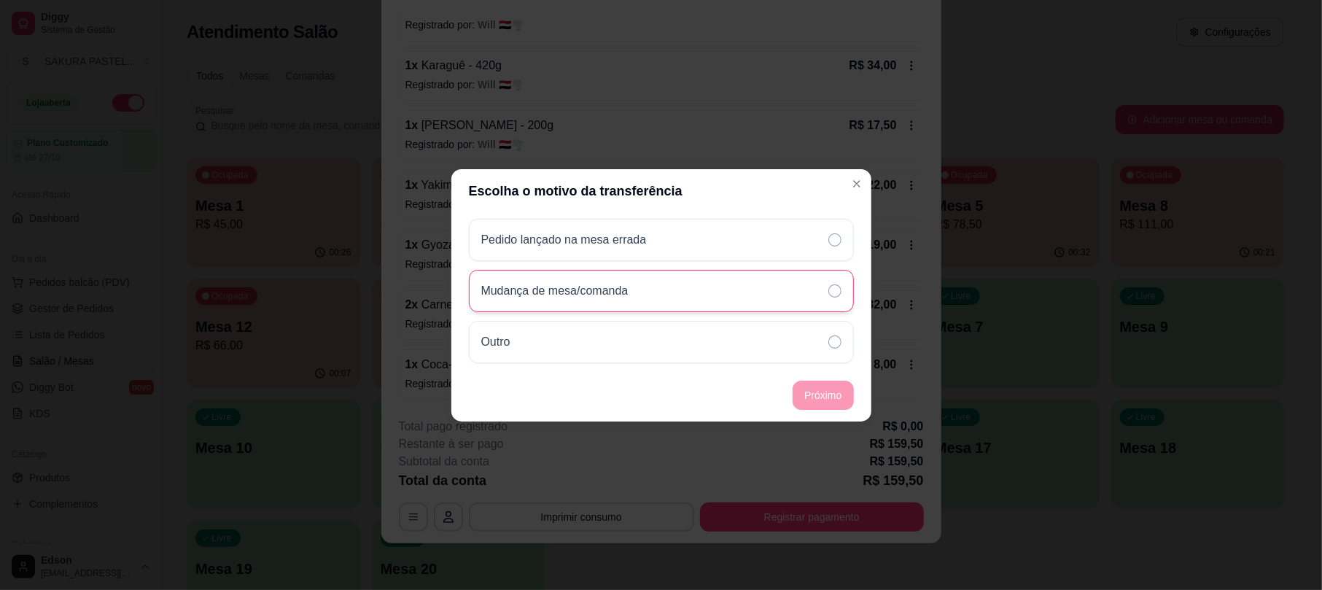
click at [761, 292] on div "Mudança de mesa/comanda" at bounding box center [661, 291] width 385 height 42
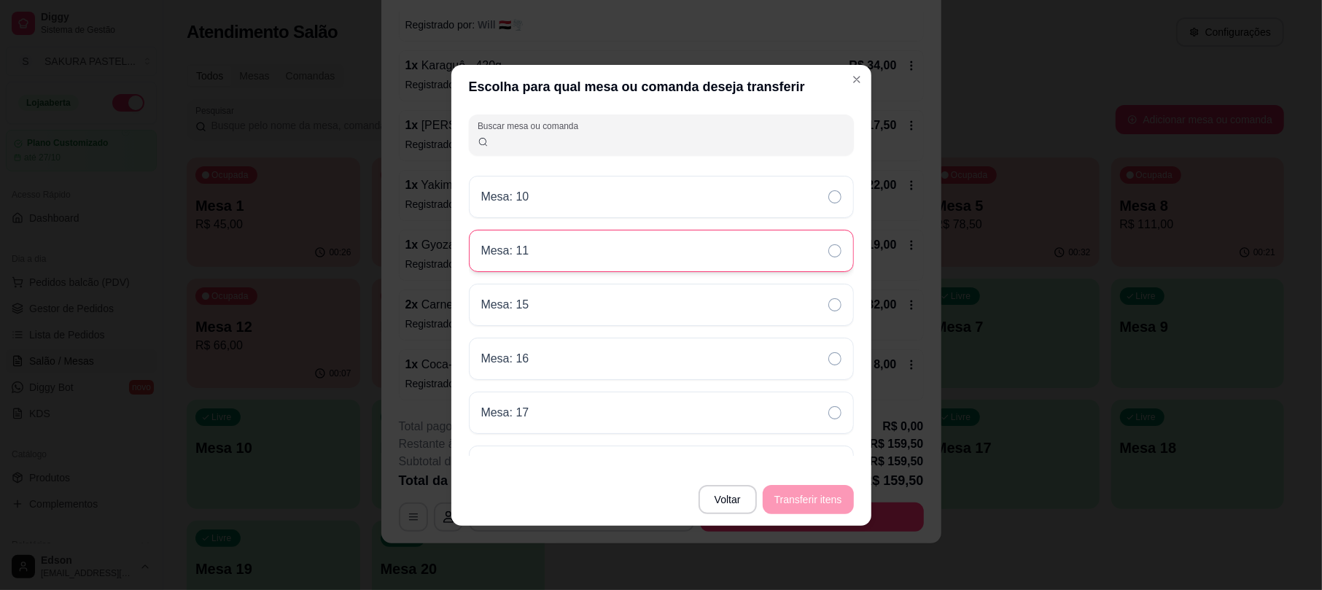
click at [699, 255] on div "Mesa: 11" at bounding box center [661, 251] width 385 height 42
click at [818, 494] on button "Transferir itens" at bounding box center [808, 499] width 88 height 28
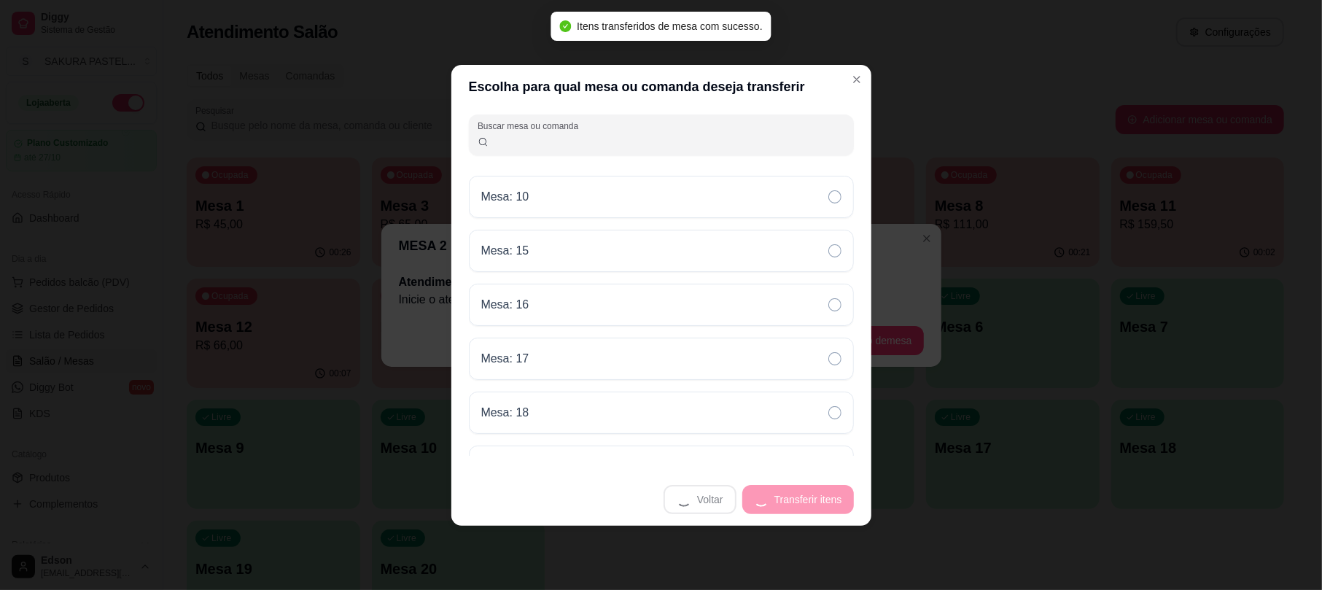
scroll to position [0, 0]
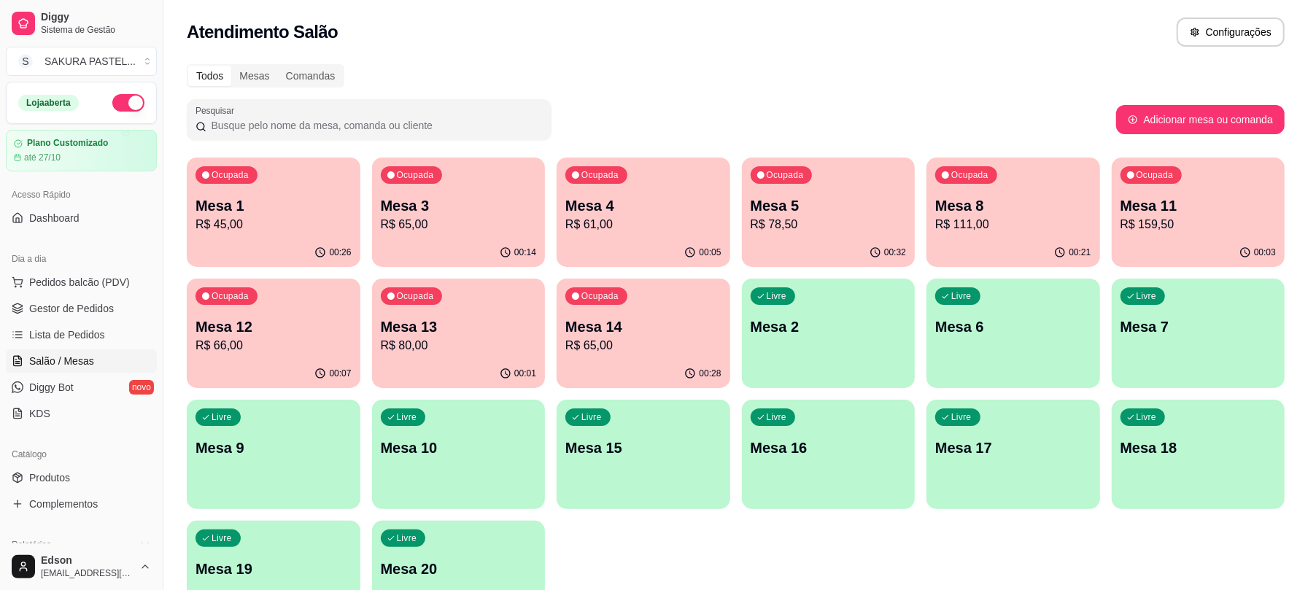
click at [316, 232] on p "R$ 45,00" at bounding box center [273, 225] width 156 height 18
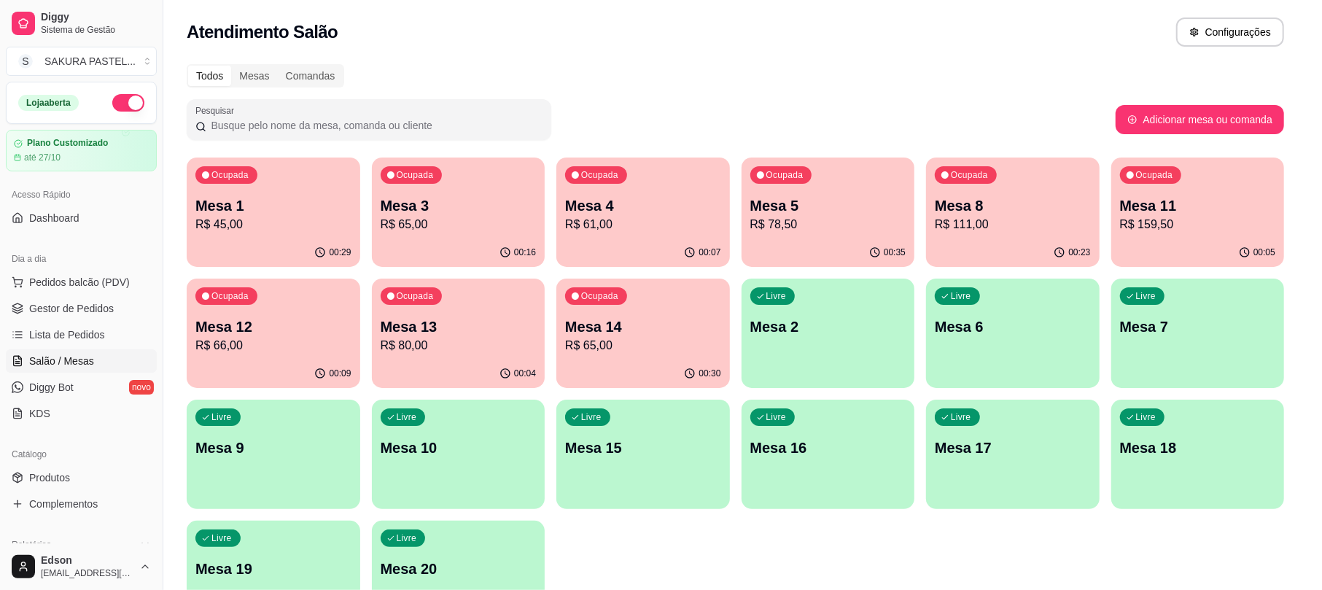
scroll to position [35, 0]
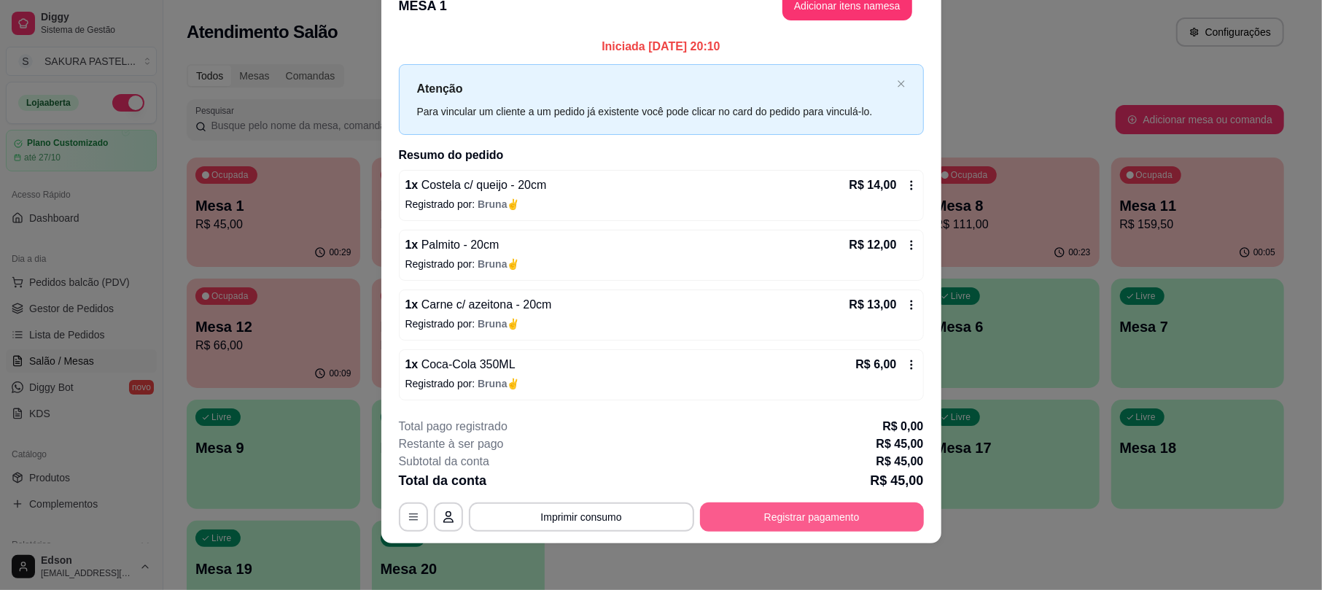
click at [741, 505] on button "Registrar pagamento" at bounding box center [812, 516] width 224 height 29
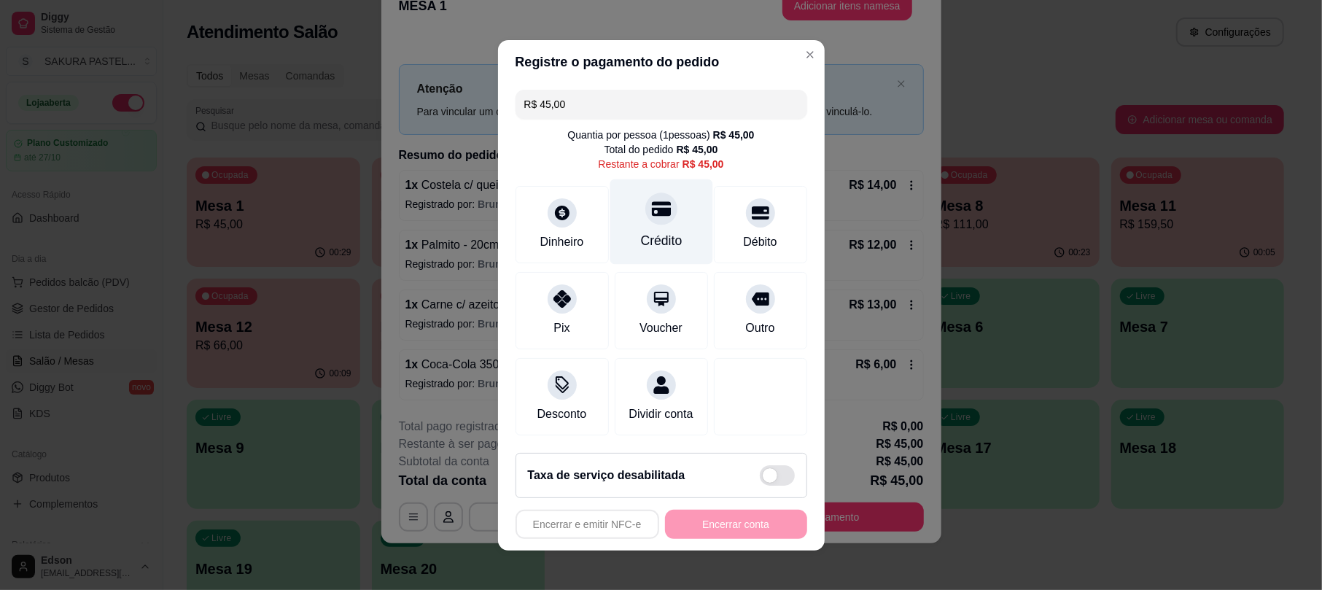
click at [650, 231] on div "Crédito" at bounding box center [661, 240] width 42 height 19
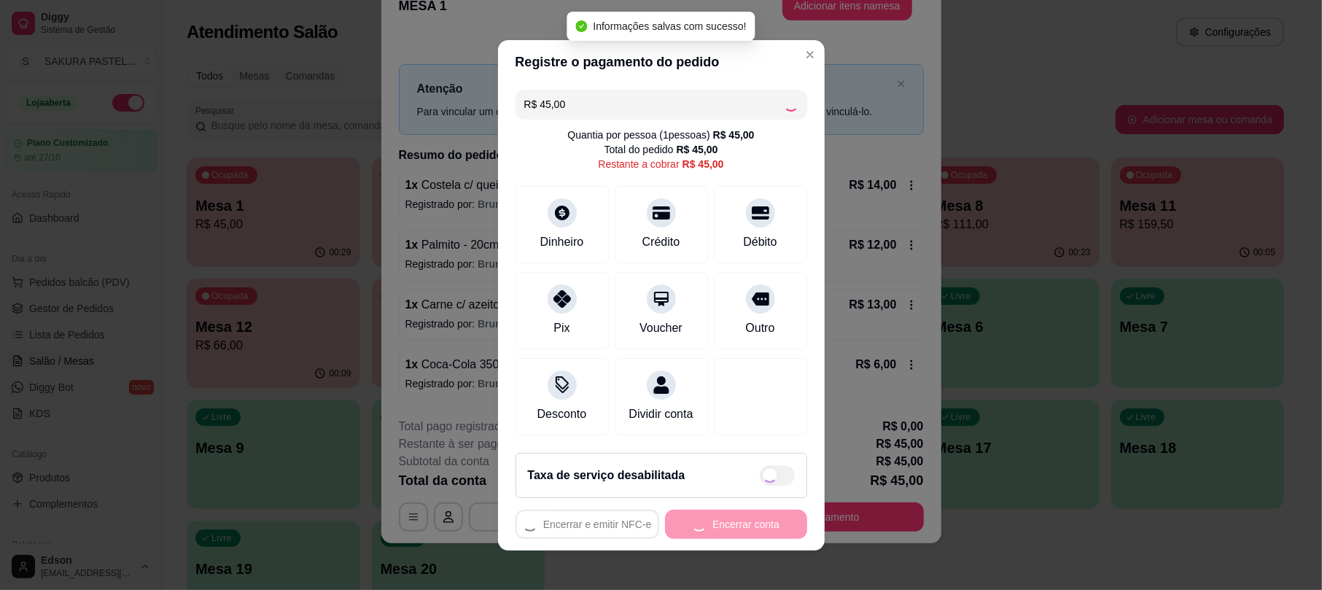
type input "R$ 0,00"
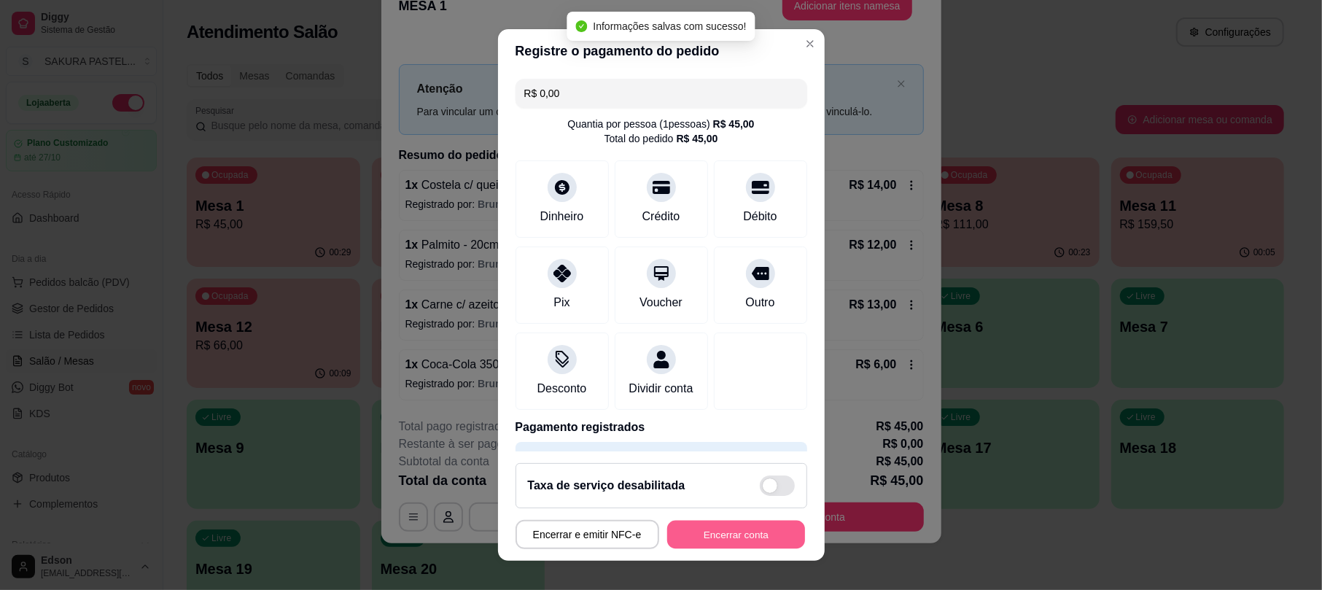
click at [737, 544] on button "Encerrar conta" at bounding box center [736, 534] width 138 height 28
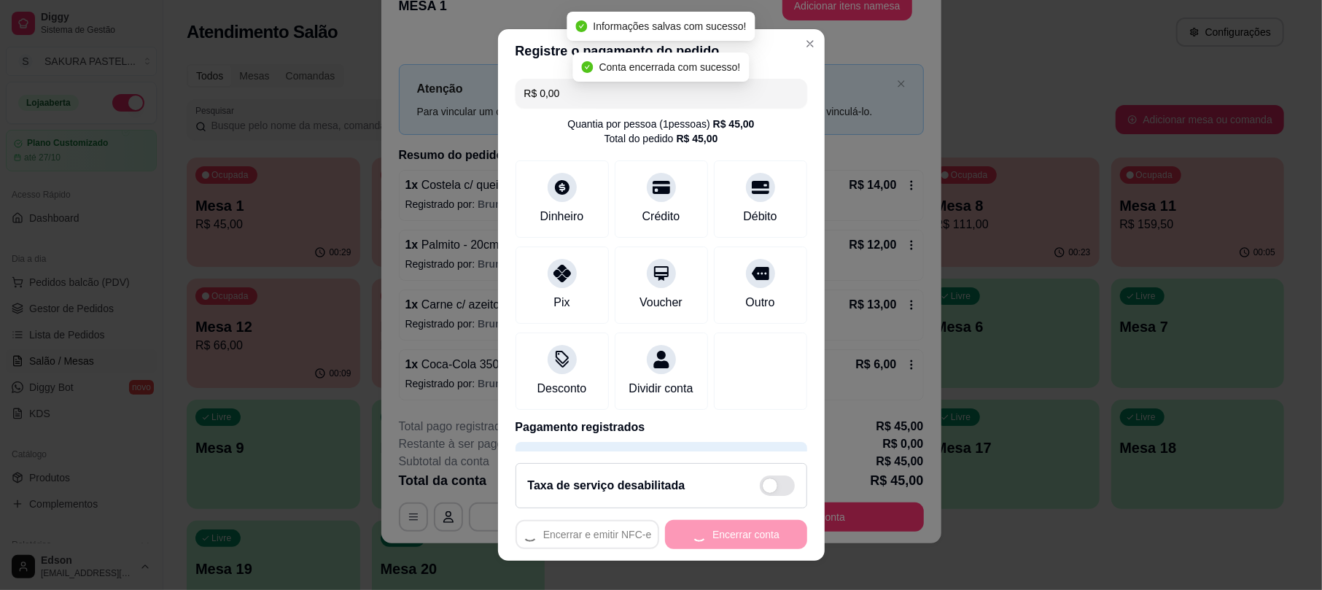
scroll to position [0, 0]
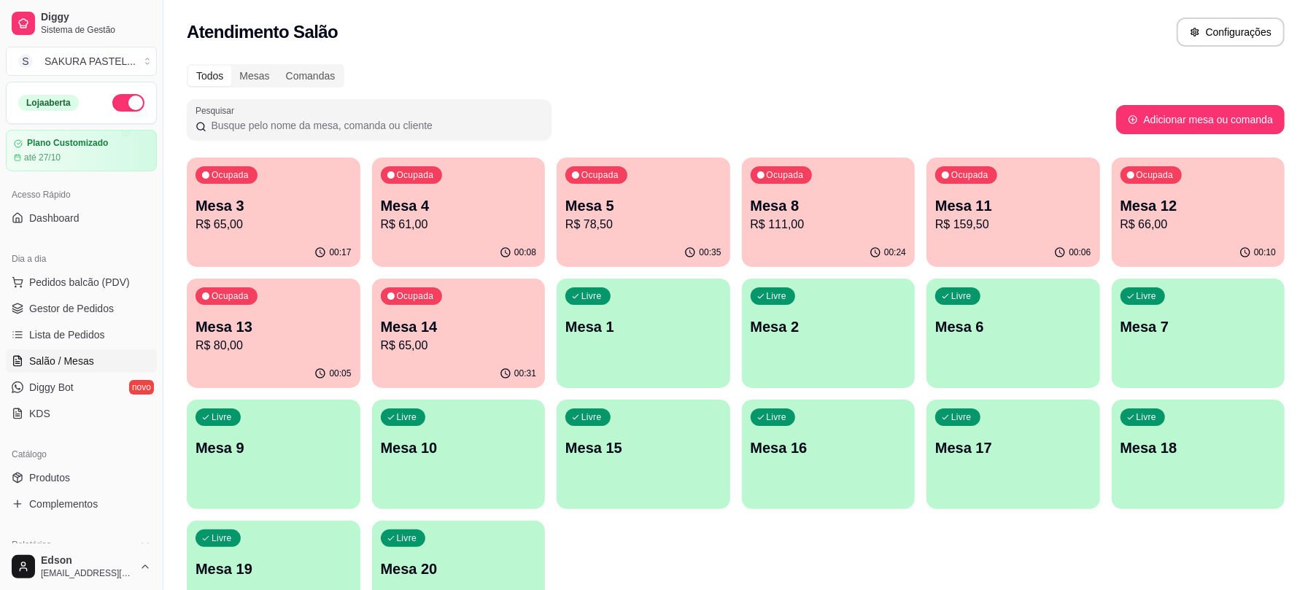
click at [496, 182] on div "Ocupada Mesa 4 R$ 61,00" at bounding box center [459, 198] width 174 height 81
click at [966, 182] on div "Ocupada" at bounding box center [967, 176] width 60 height 17
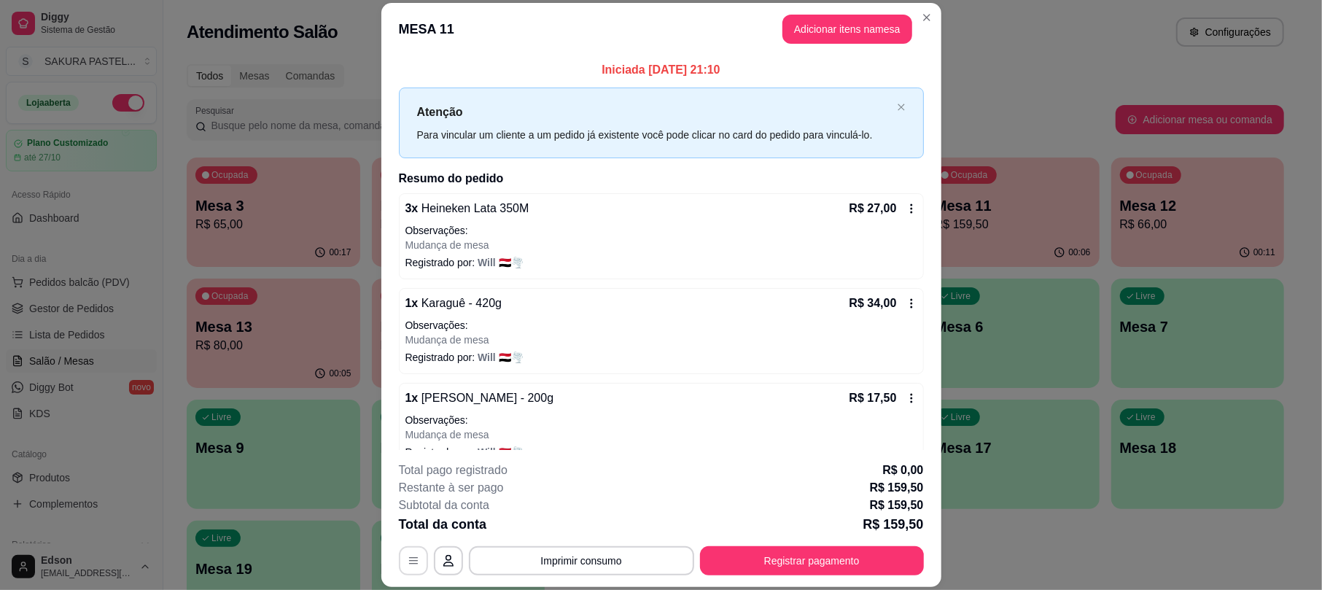
click at [407, 570] on button "button" at bounding box center [413, 560] width 29 height 29
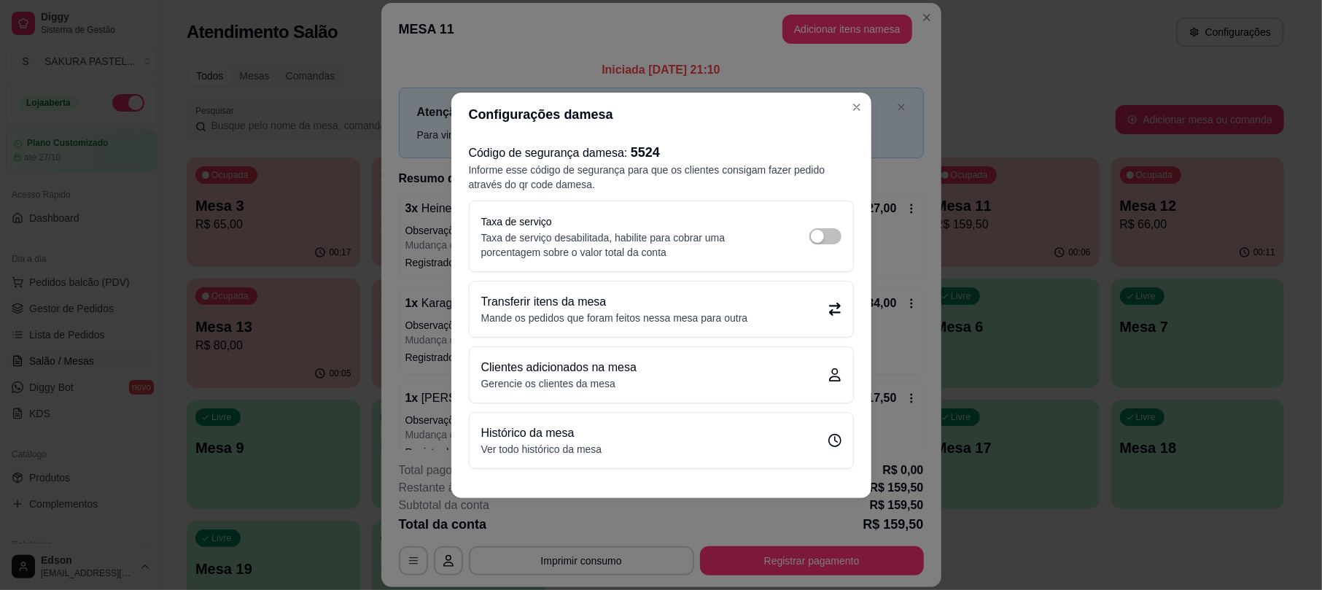
click at [675, 312] on p "Mande os pedidos que foram feitos nessa mesa para outra" at bounding box center [614, 318] width 267 height 15
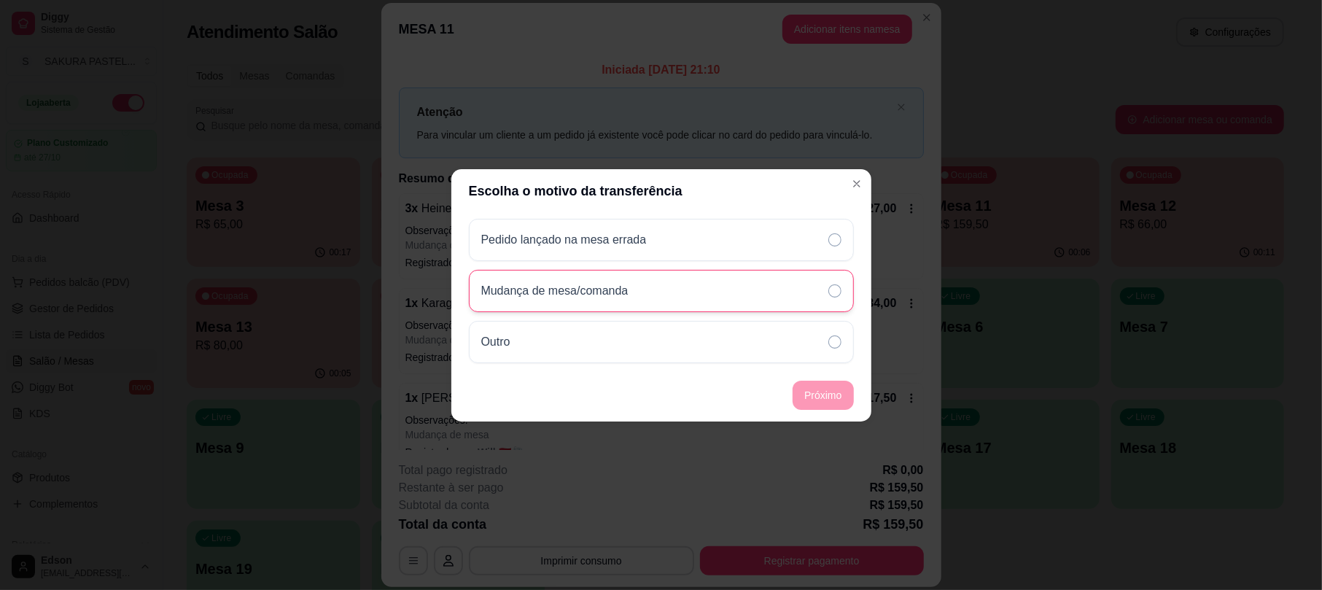
click at [660, 283] on div "Mudança de mesa/comanda" at bounding box center [661, 291] width 385 height 42
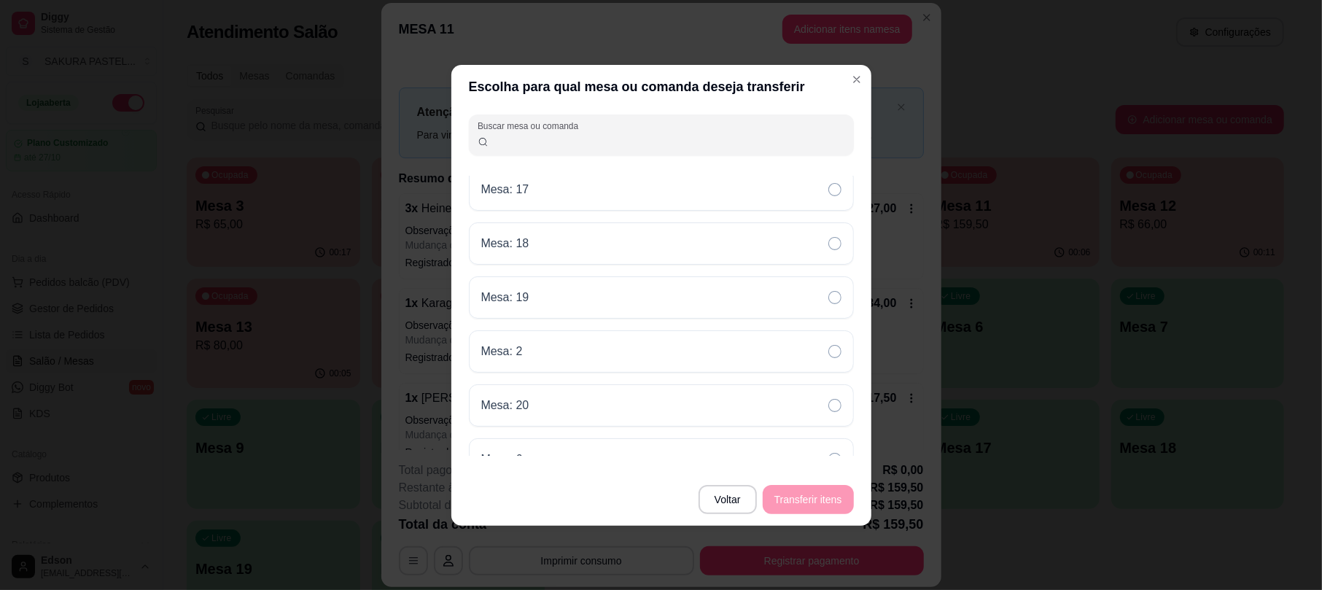
scroll to position [245, 0]
click at [694, 324] on div "Mesa: 2" at bounding box center [661, 329] width 385 height 42
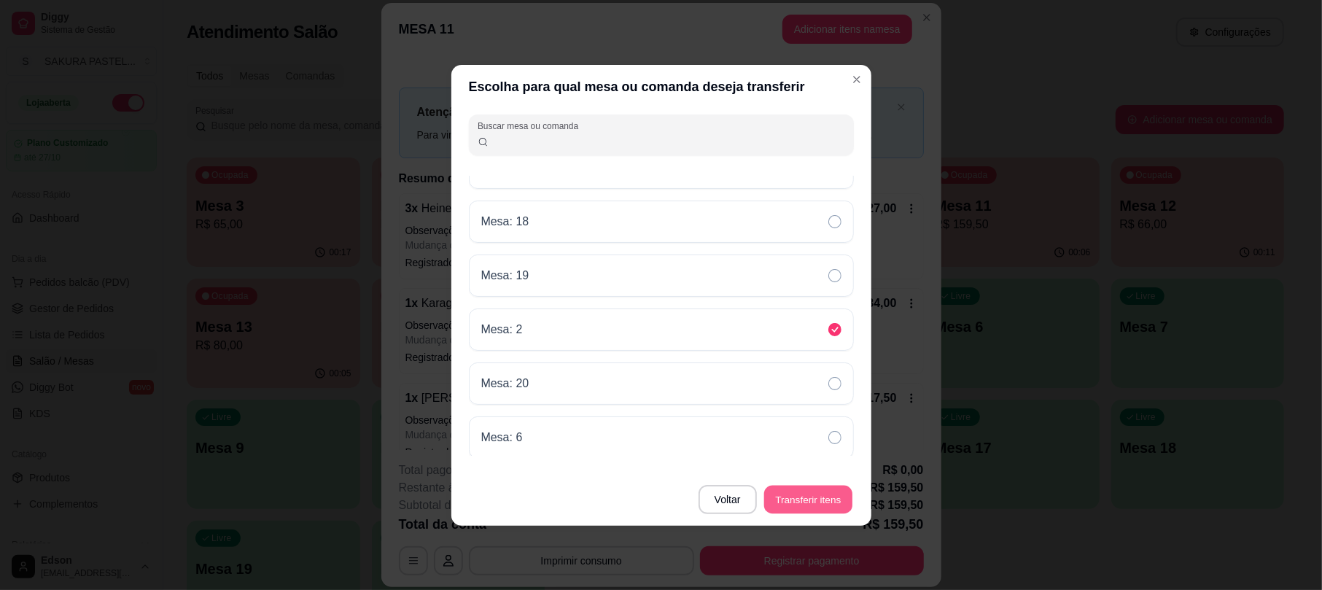
click at [814, 499] on button "Transferir itens" at bounding box center [808, 499] width 88 height 28
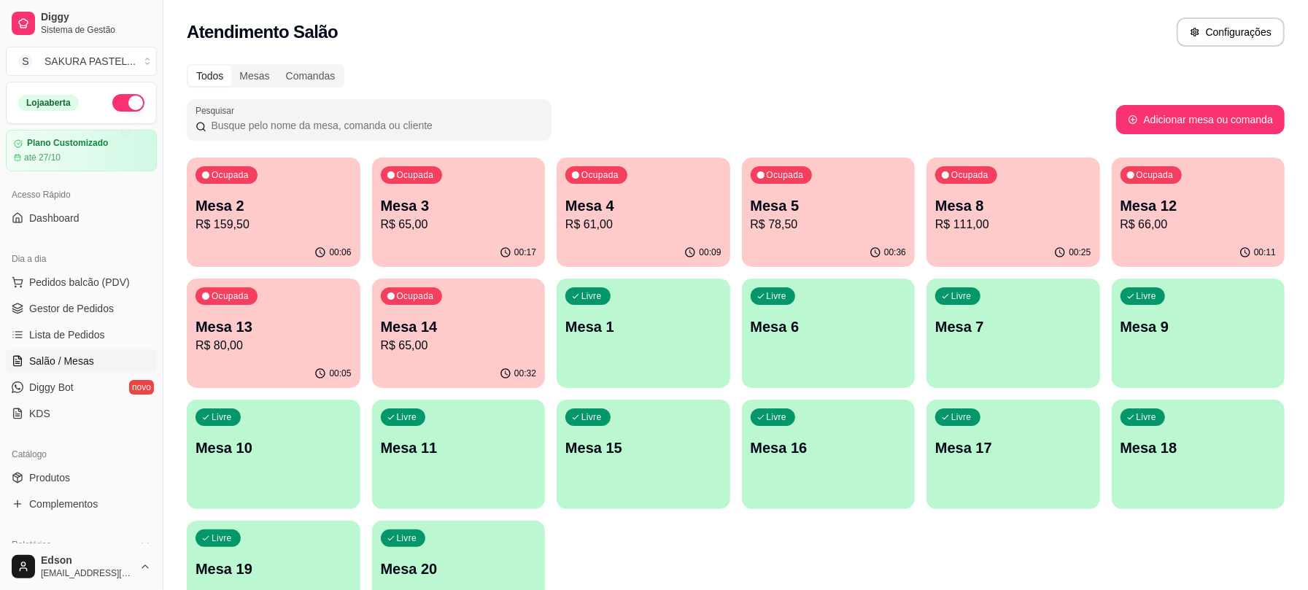
click at [879, 222] on p "R$ 78,50" at bounding box center [828, 225] width 156 height 18
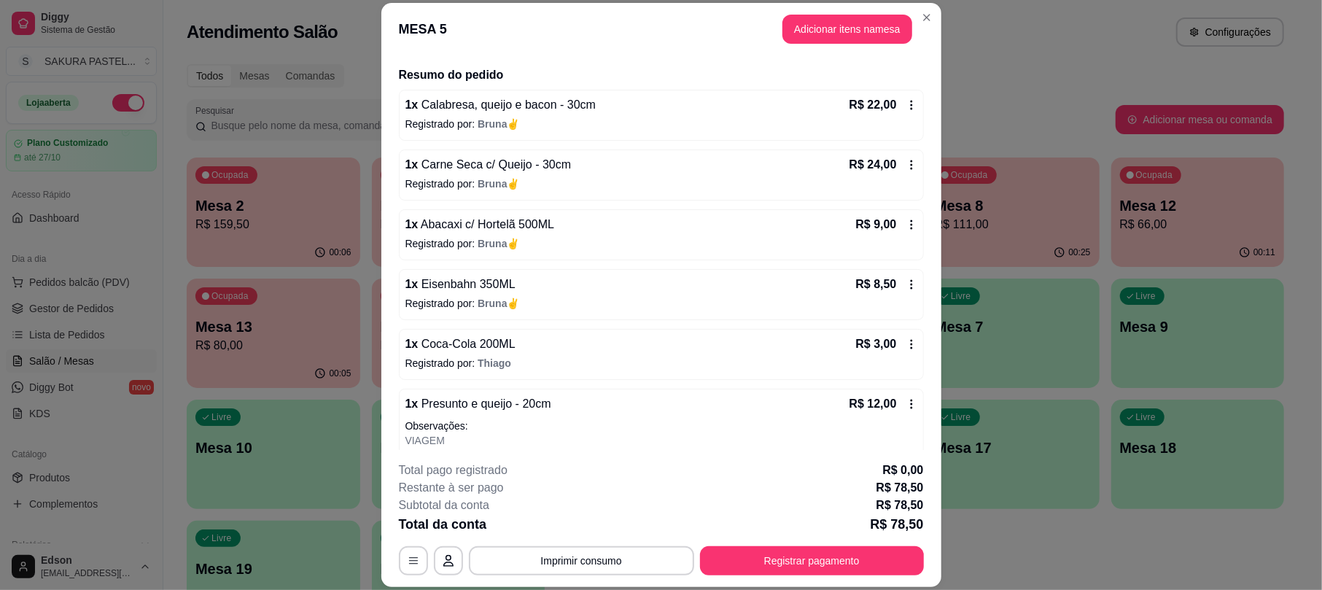
scroll to position [137, 0]
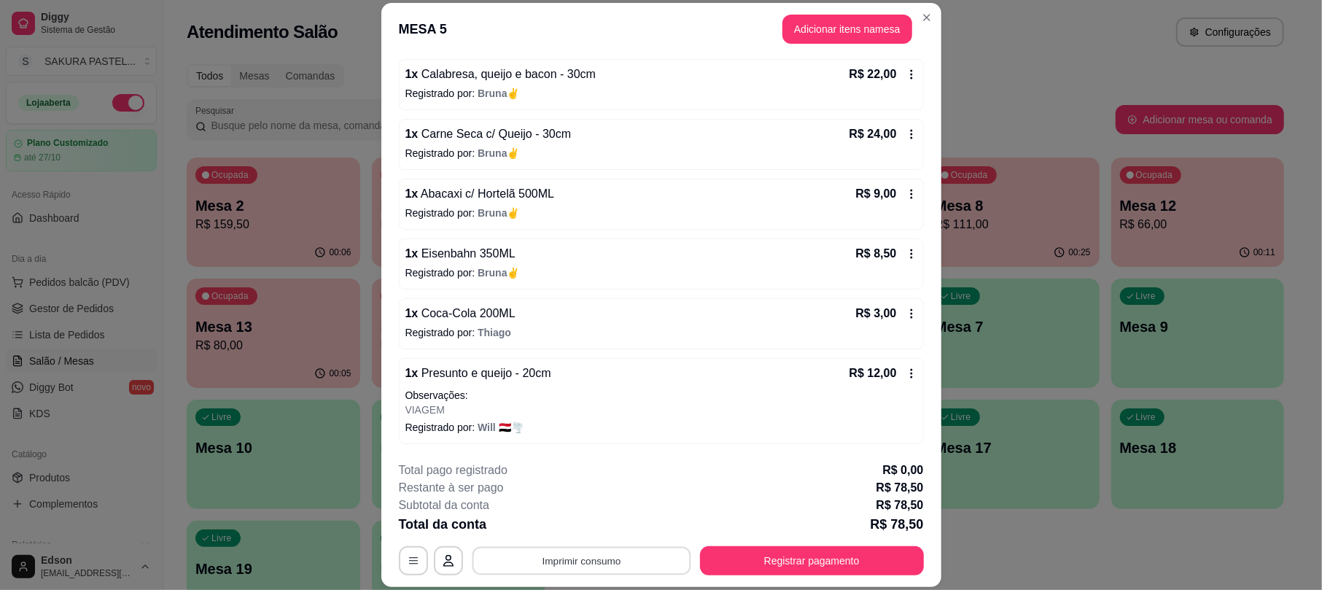
click at [596, 567] on button "Imprimir consumo" at bounding box center [581, 561] width 219 height 28
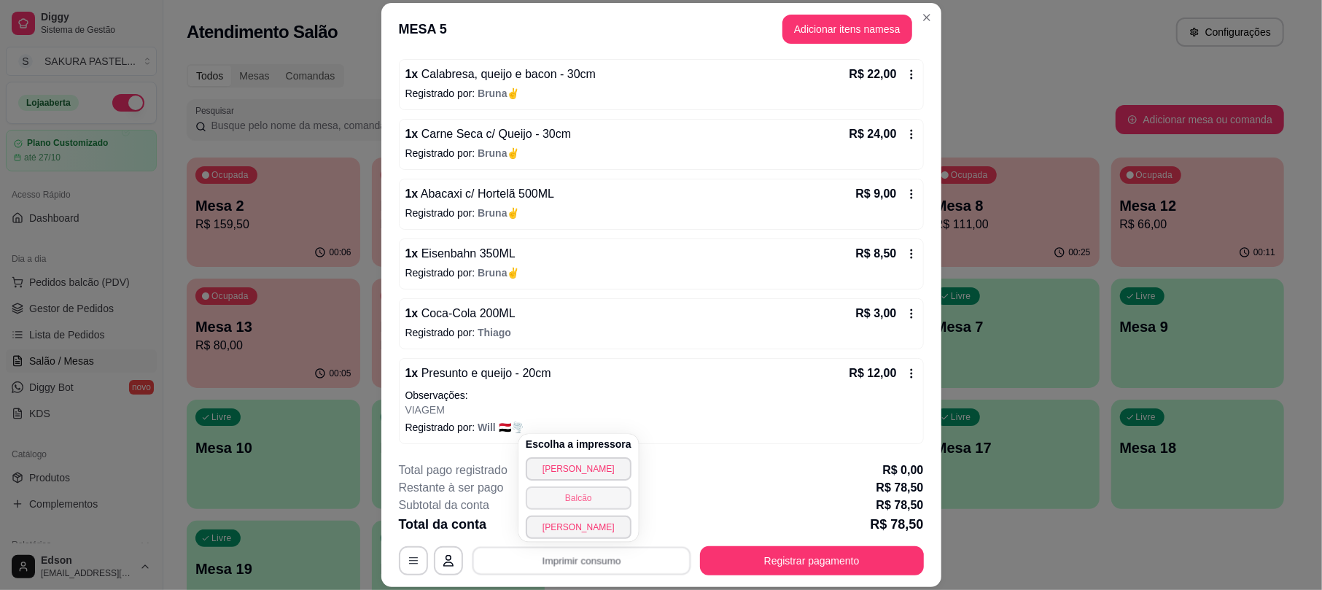
click at [602, 496] on button "Balcão" at bounding box center [579, 497] width 106 height 23
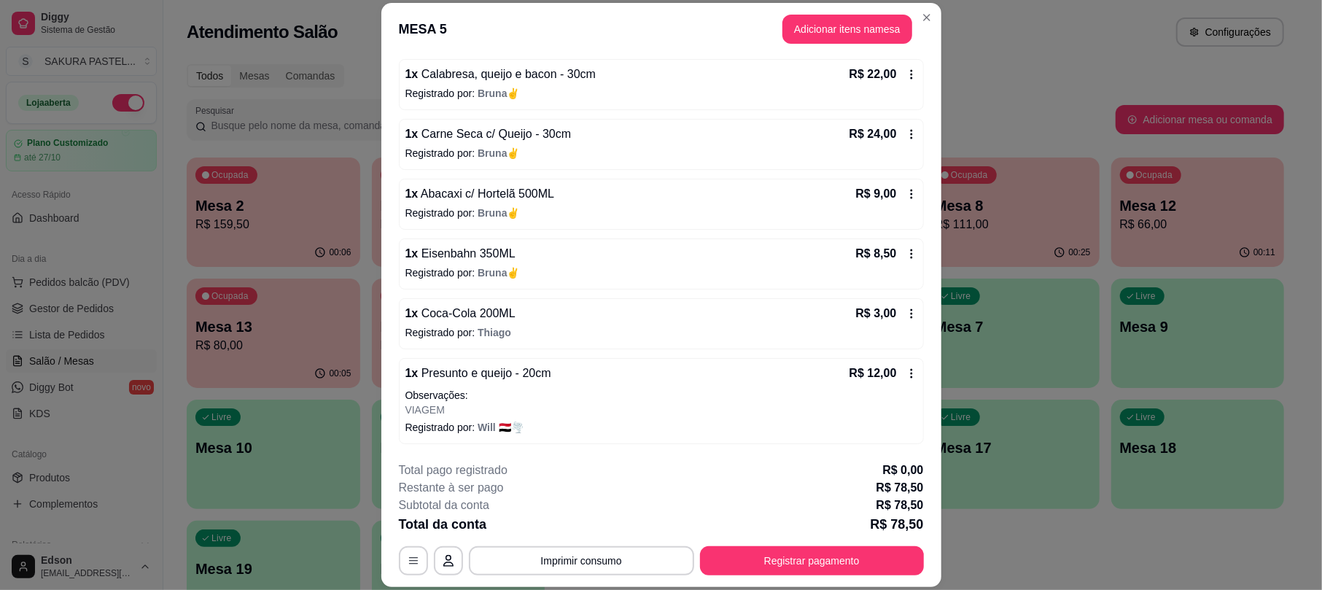
scroll to position [0, 0]
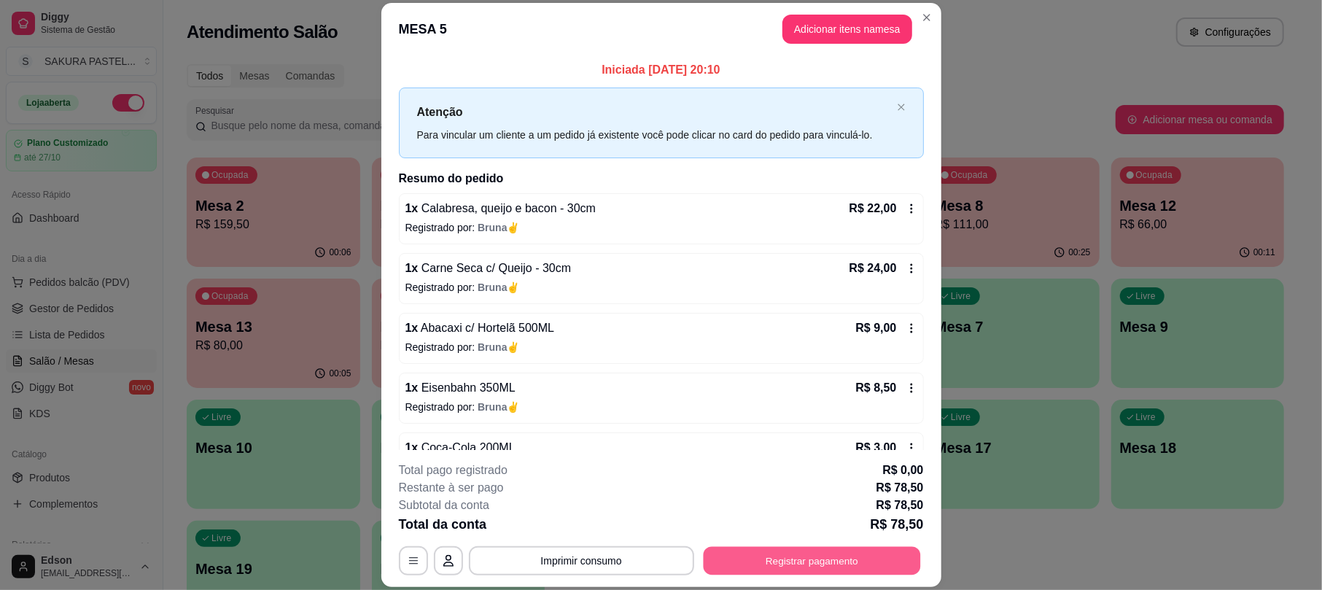
click at [805, 554] on button "Registrar pagamento" at bounding box center [811, 561] width 217 height 28
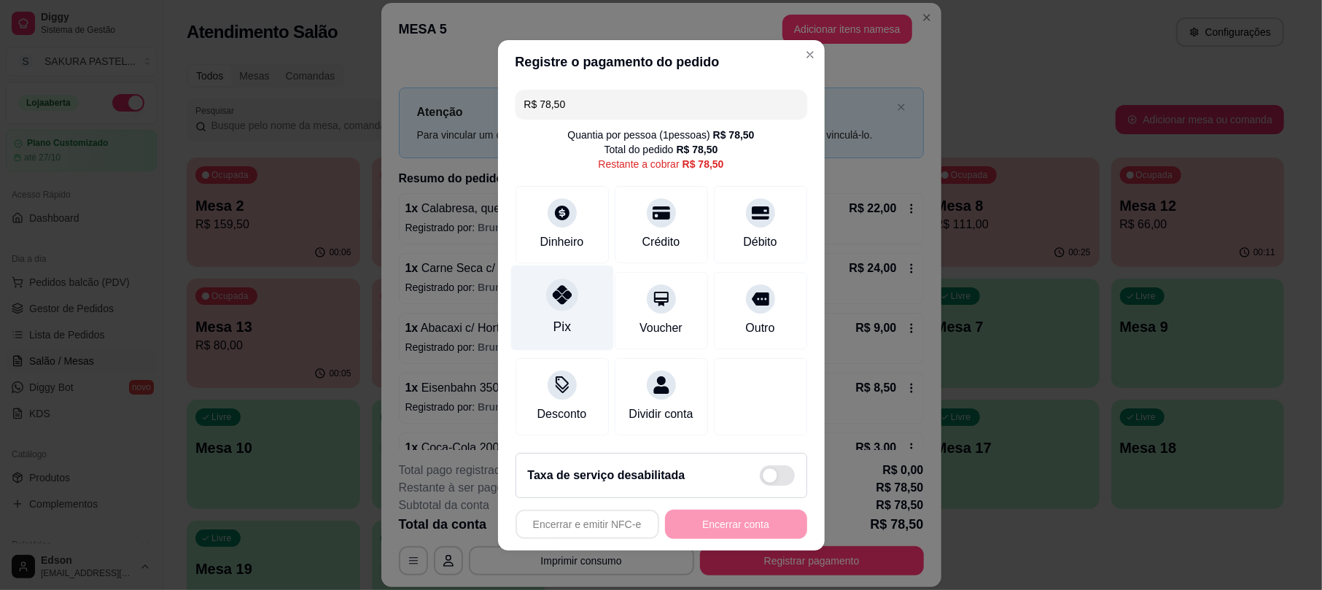
click at [564, 299] on div "Pix" at bounding box center [561, 307] width 103 height 85
type input "R$ 0,00"
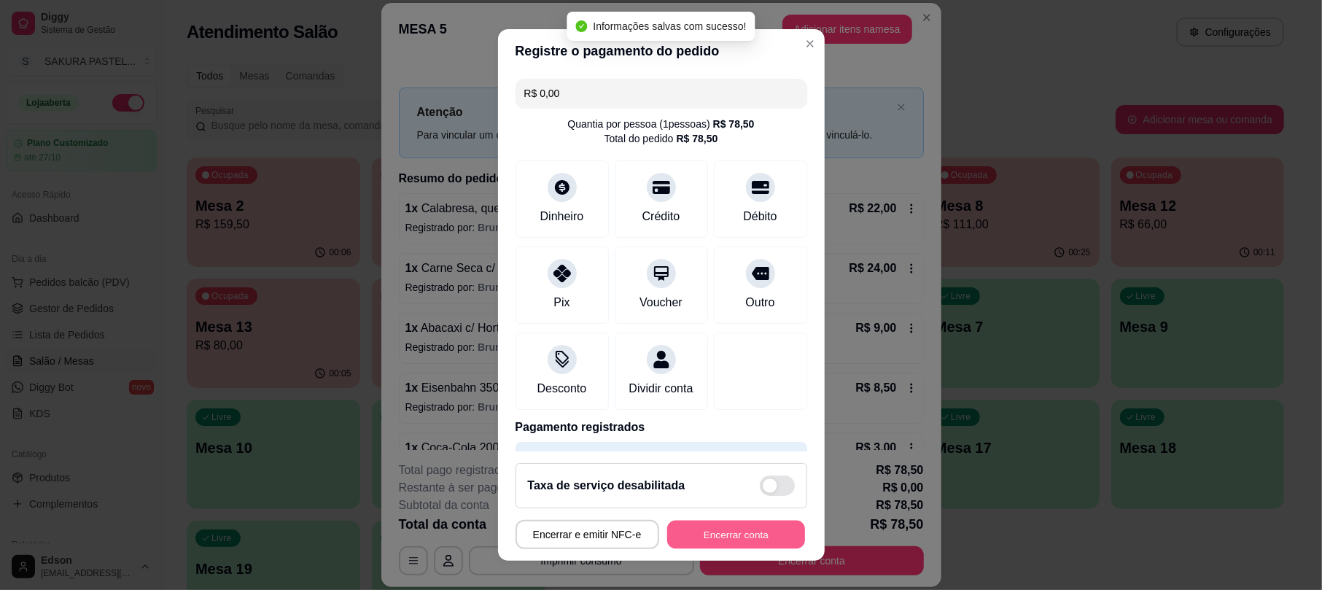
click at [747, 535] on button "Encerrar conta" at bounding box center [736, 534] width 138 height 28
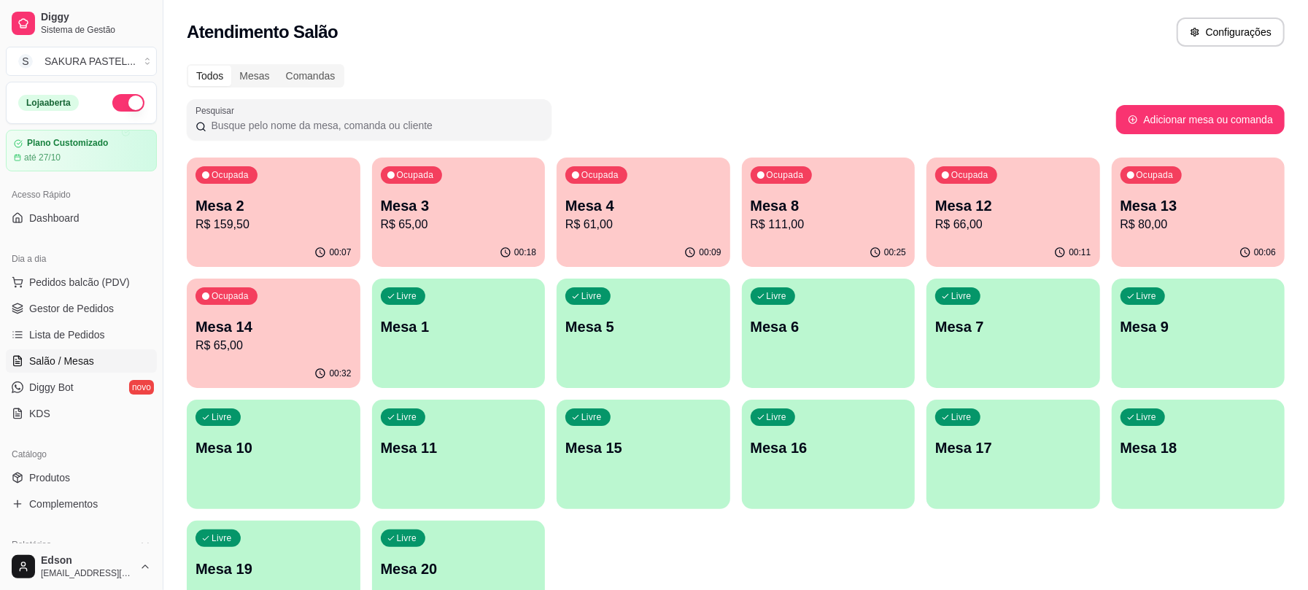
click at [257, 327] on p "Mesa 14" at bounding box center [273, 326] width 156 height 20
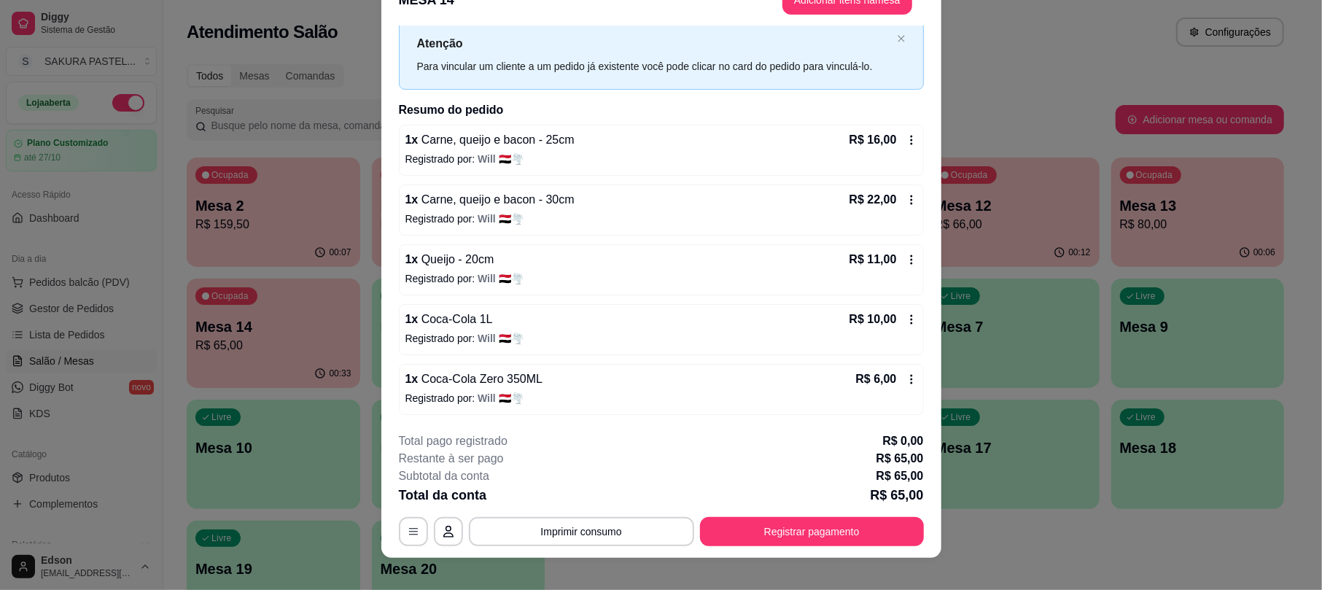
scroll to position [44, 0]
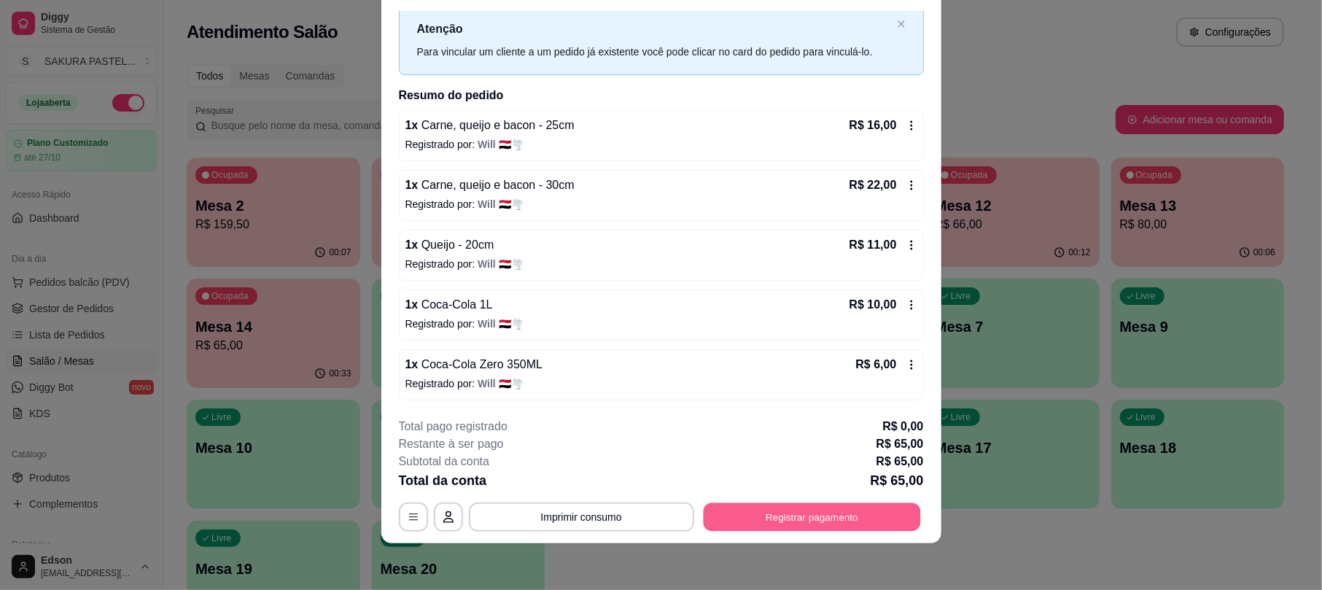
click at [763, 503] on button "Registrar pagamento" at bounding box center [811, 517] width 217 height 28
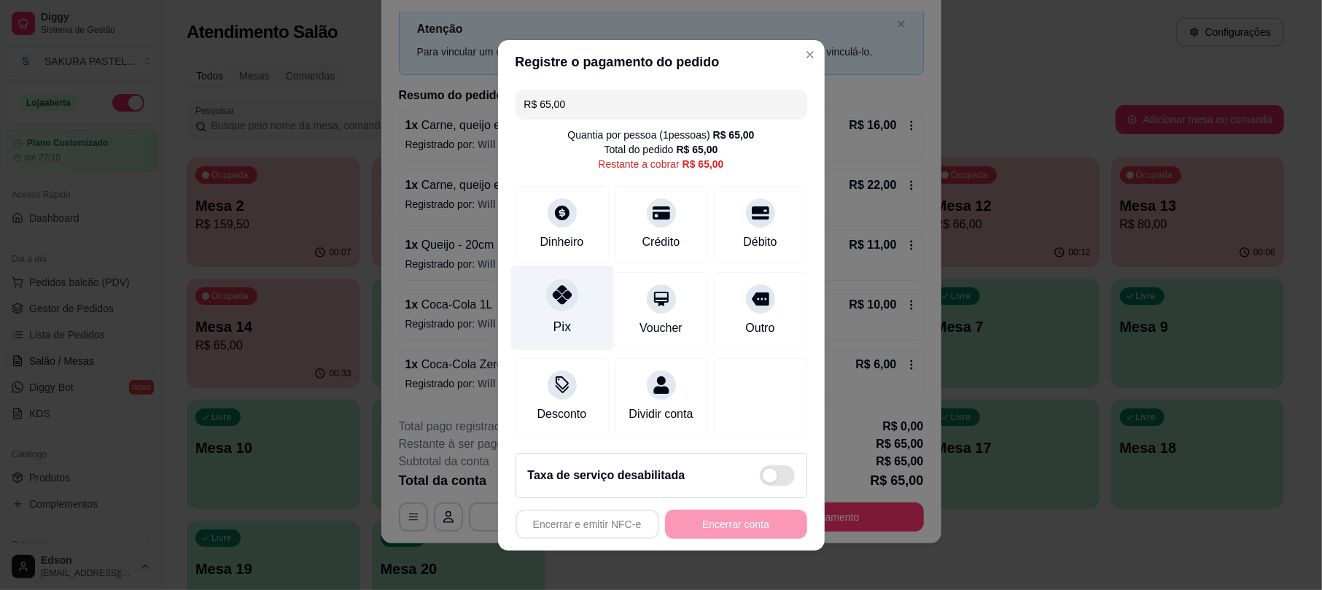
click at [567, 330] on div "Pix" at bounding box center [561, 307] width 103 height 85
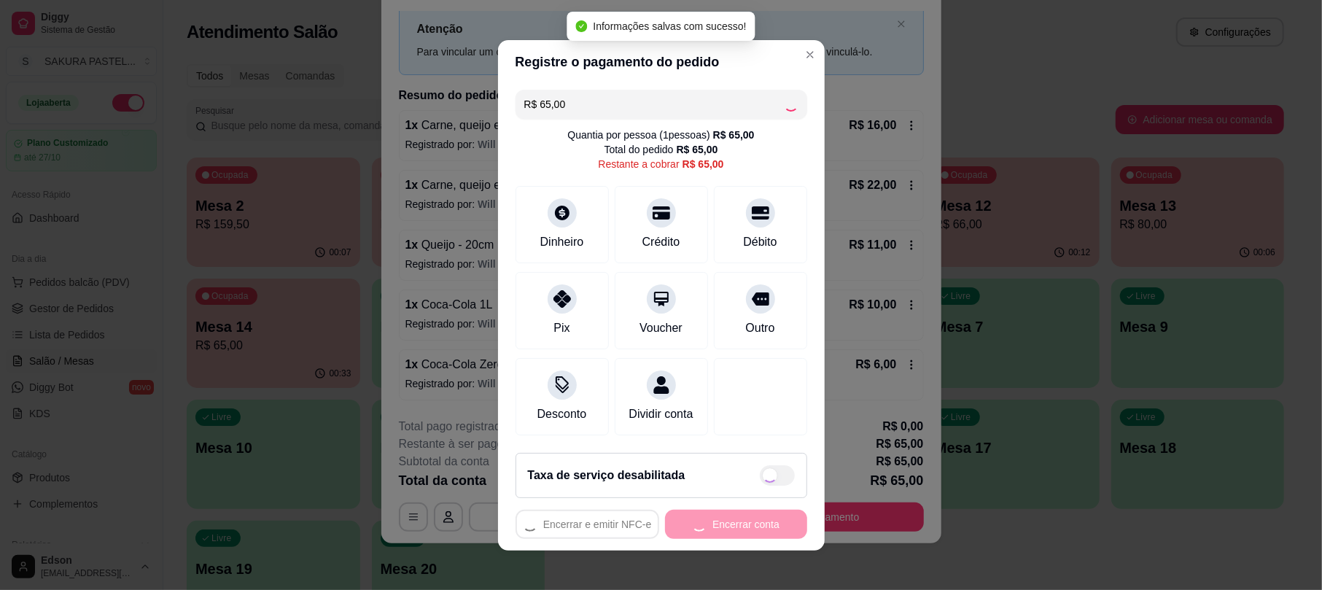
type input "R$ 0,00"
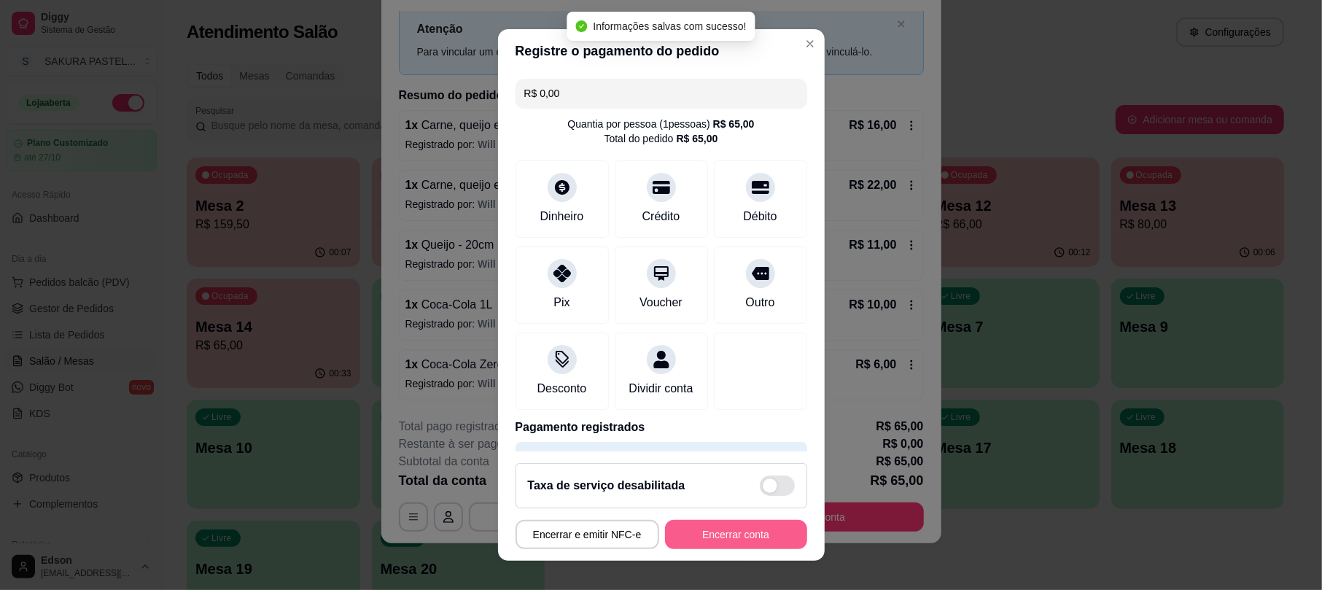
click at [722, 546] on button "Encerrar conta" at bounding box center [736, 534] width 142 height 29
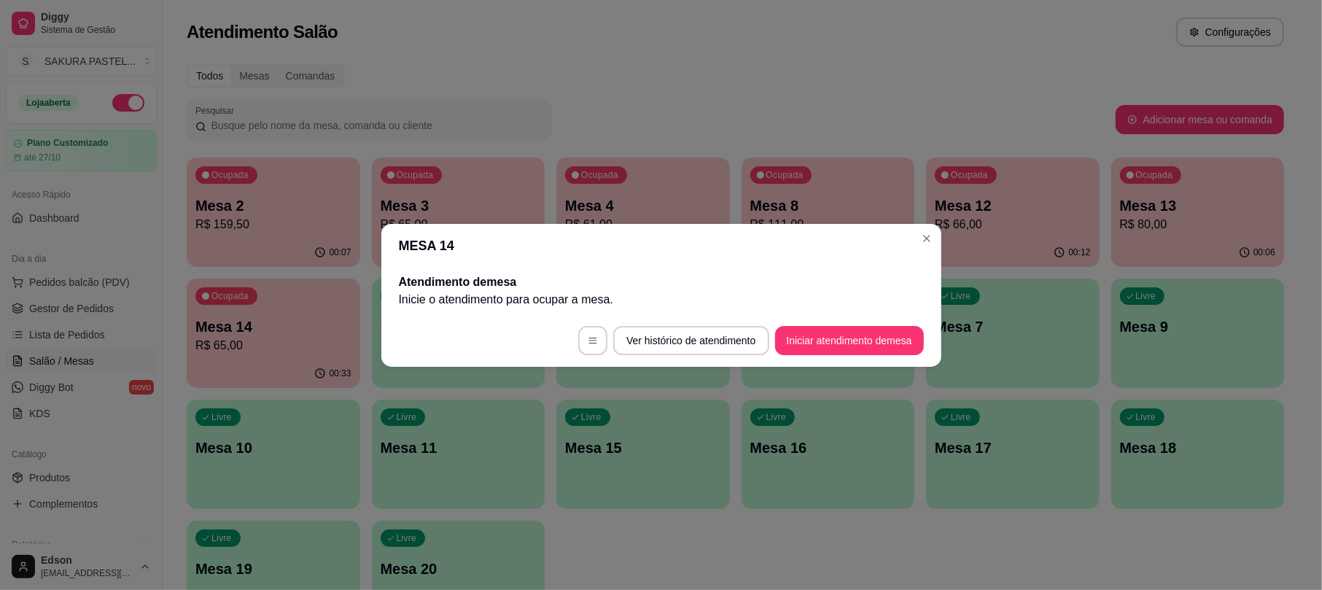
scroll to position [0, 0]
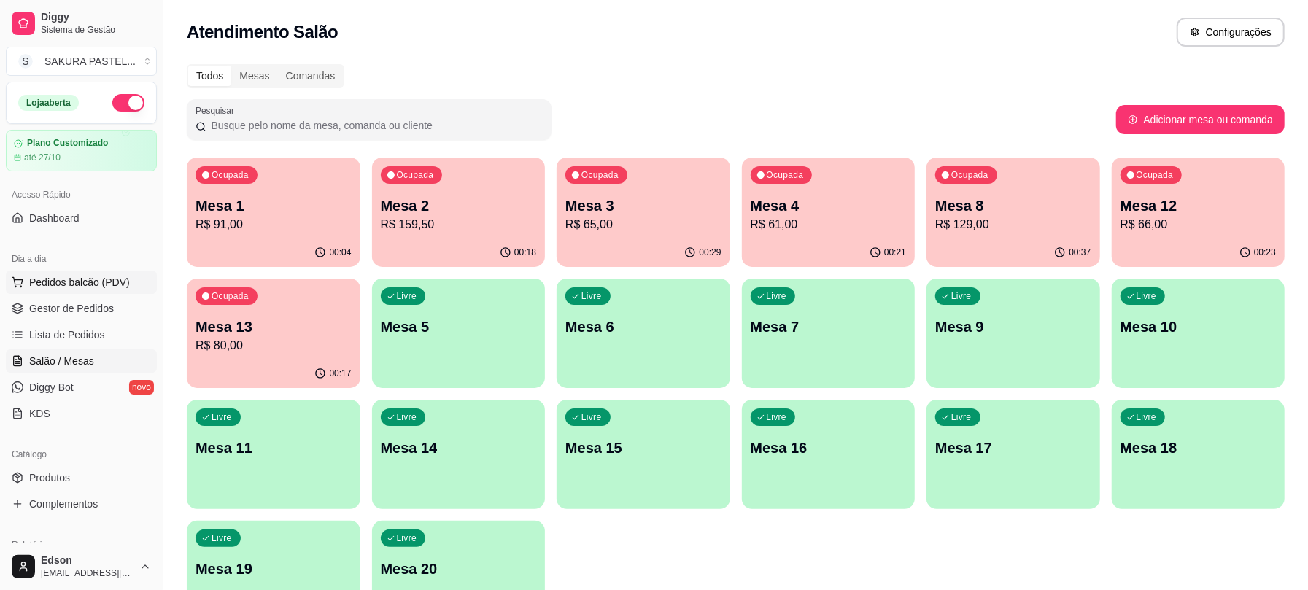
click at [126, 280] on button "Pedidos balcão (PDV)" at bounding box center [81, 282] width 151 height 23
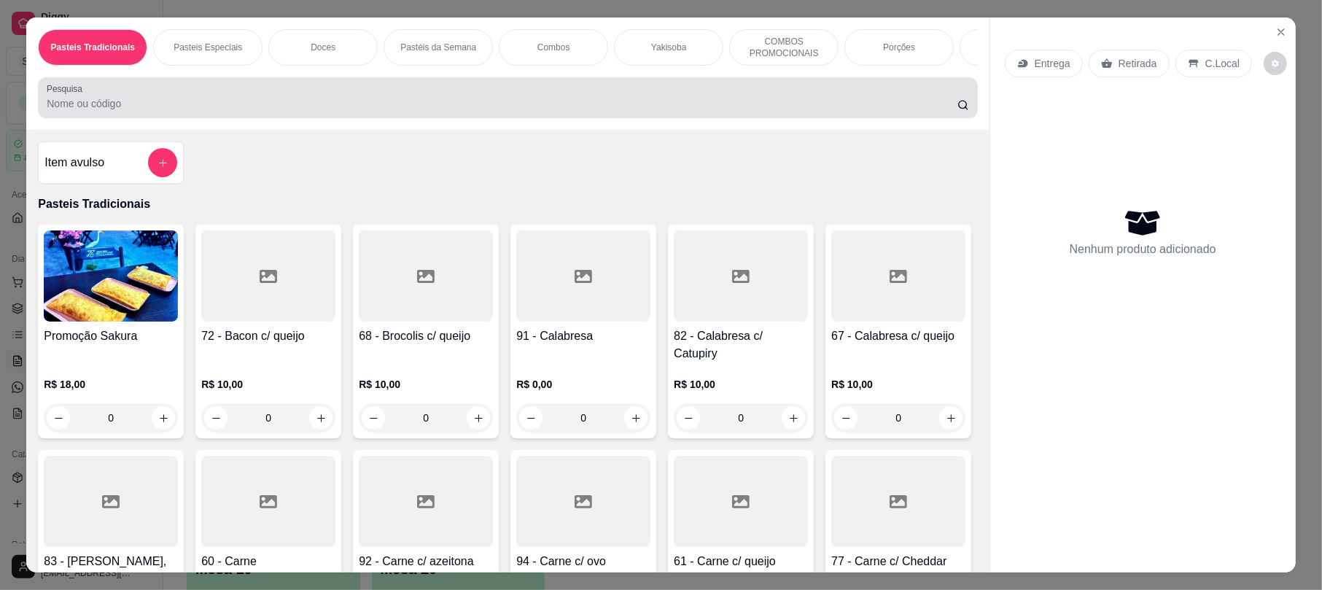
click at [426, 94] on div "Pesquisa" at bounding box center [507, 97] width 939 height 41
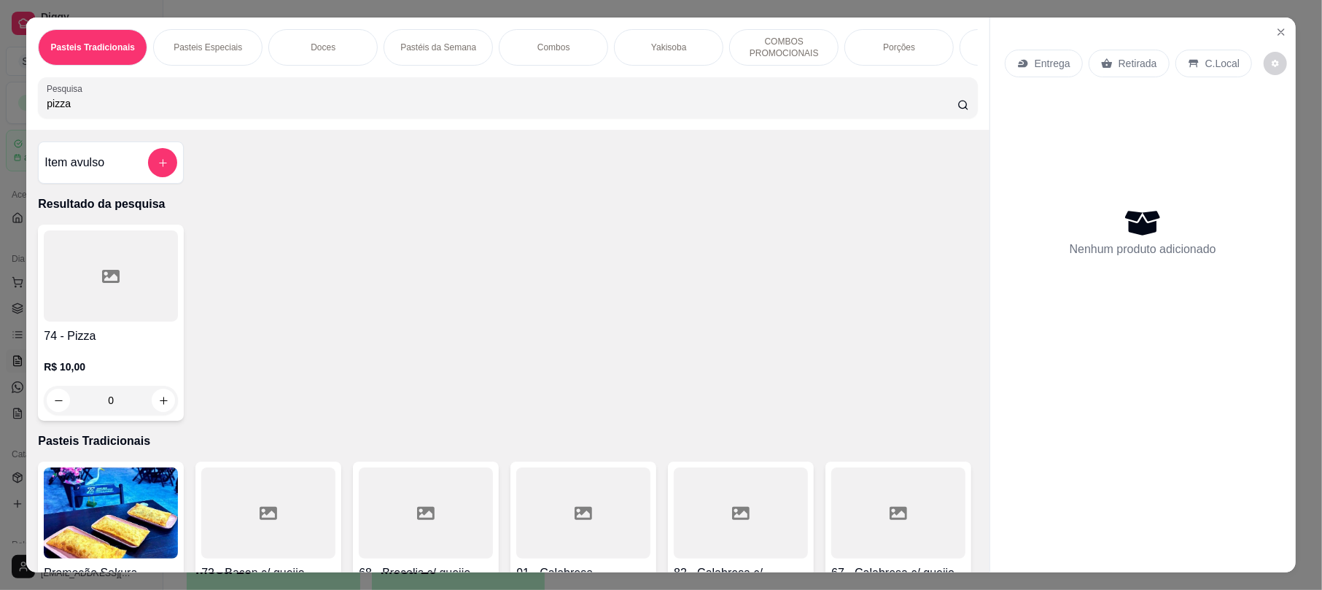
type input "pizza"
click at [137, 366] on div "R$ 10,00 0" at bounding box center [111, 380] width 134 height 70
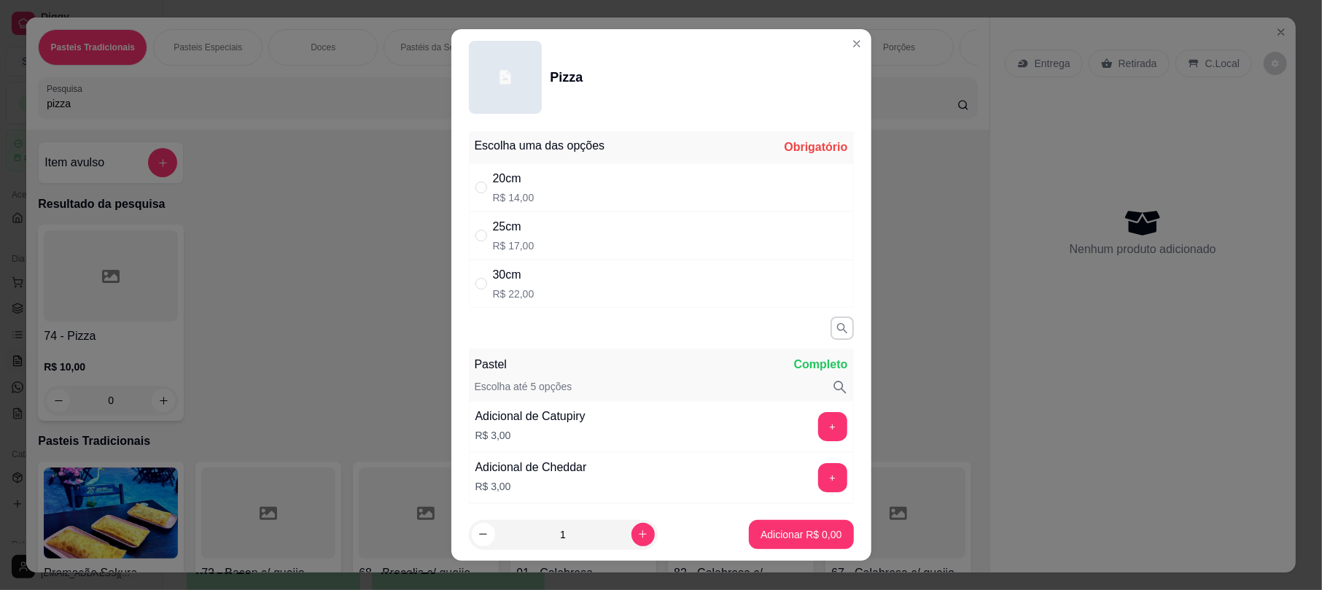
click at [569, 295] on div "30cm R$ 22,00" at bounding box center [661, 284] width 385 height 48
radio input "true"
click at [743, 531] on button "Adicionar R$ 22,00" at bounding box center [798, 534] width 110 height 29
type input "1"
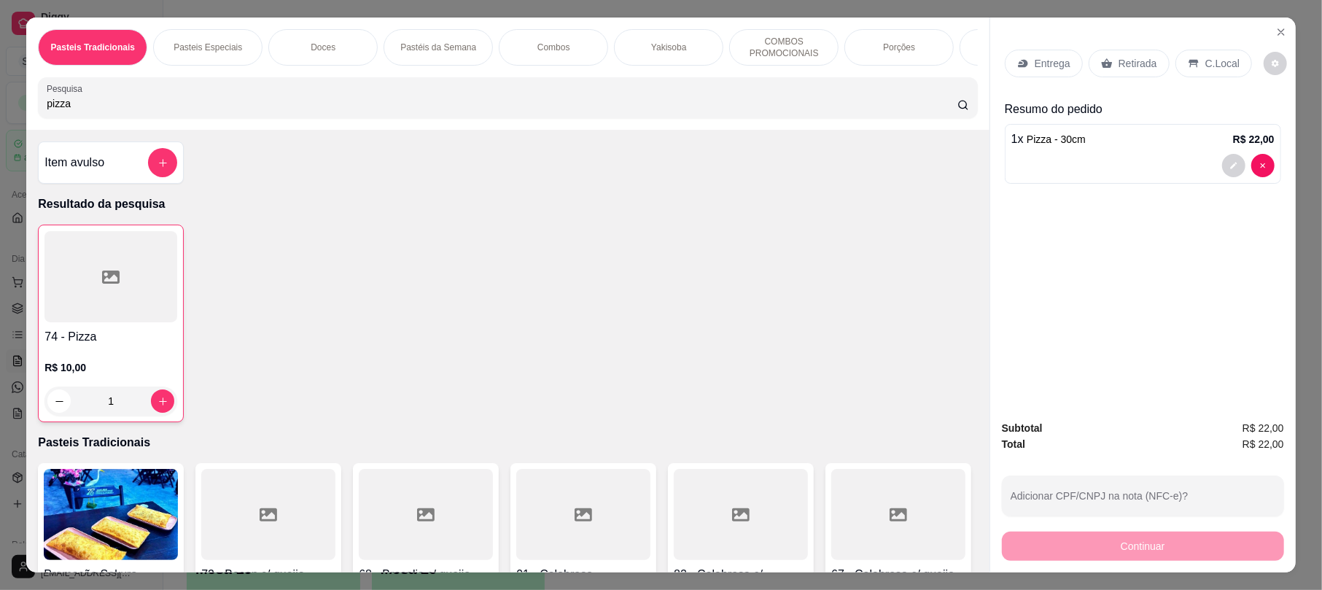
click at [1119, 67] on p "Retirada" at bounding box center [1138, 63] width 39 height 15
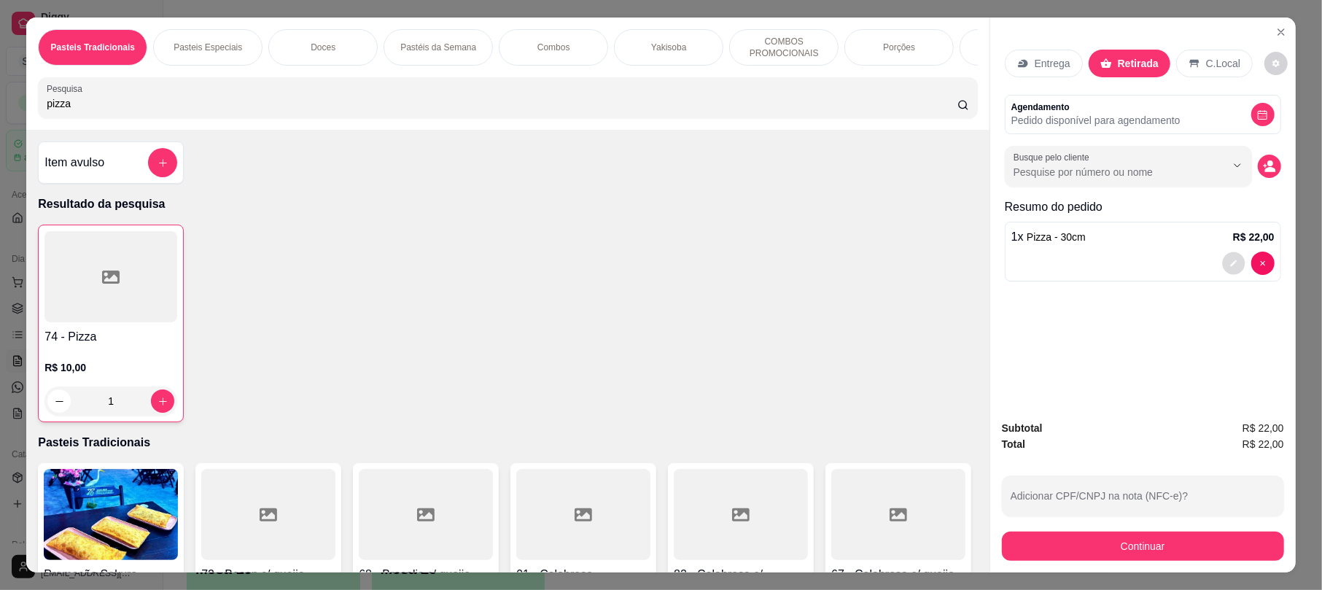
click at [1222, 266] on button "decrease-product-quantity" at bounding box center [1233, 263] width 23 height 23
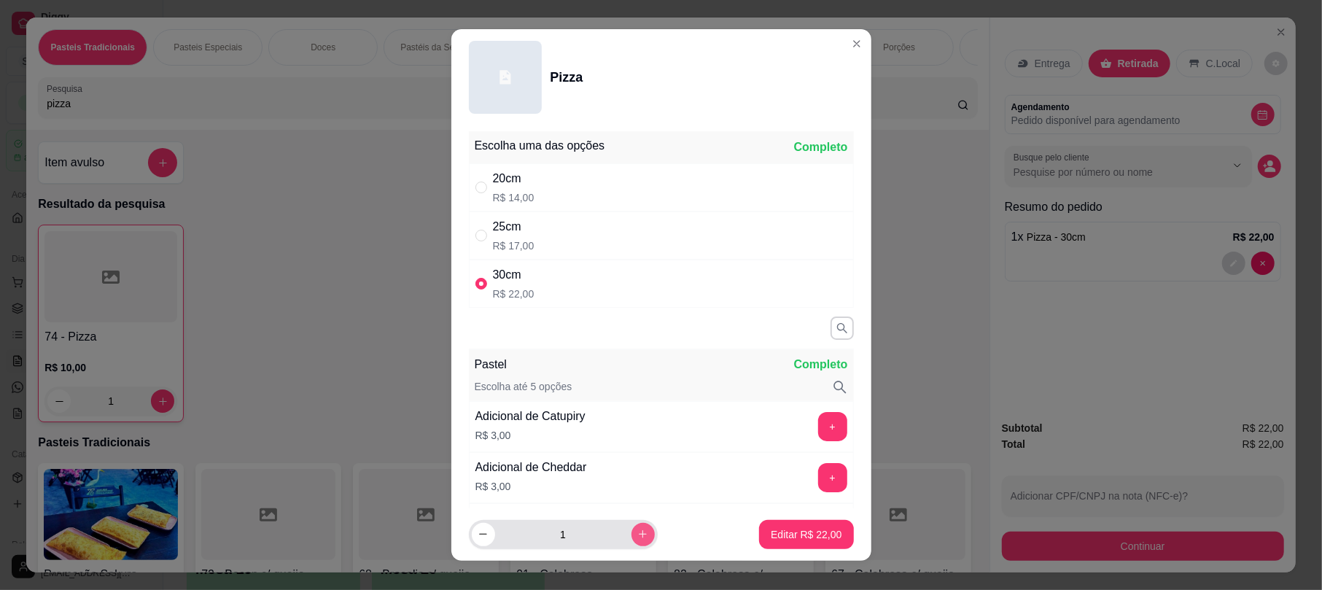
click at [637, 535] on icon "increase-product-quantity" at bounding box center [642, 534] width 11 height 11
type input "2"
click at [815, 529] on p "Editar R$ 44,00" at bounding box center [806, 534] width 71 height 15
type input "2"
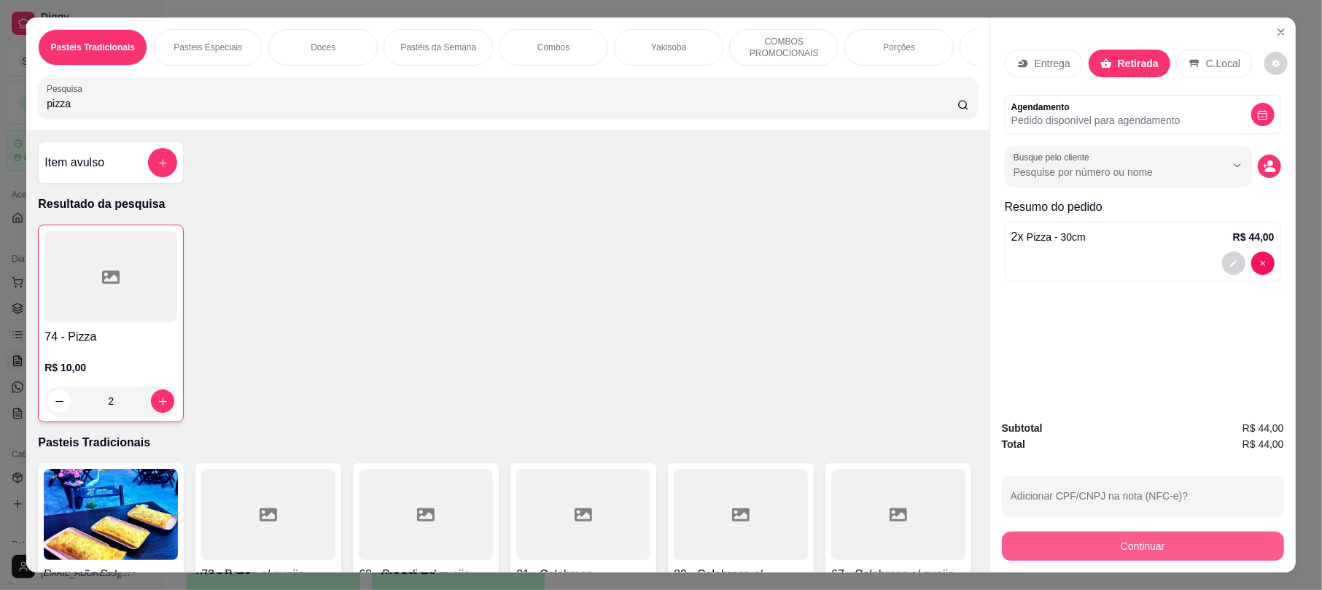
click at [1069, 535] on button "Continuar" at bounding box center [1143, 546] width 282 height 29
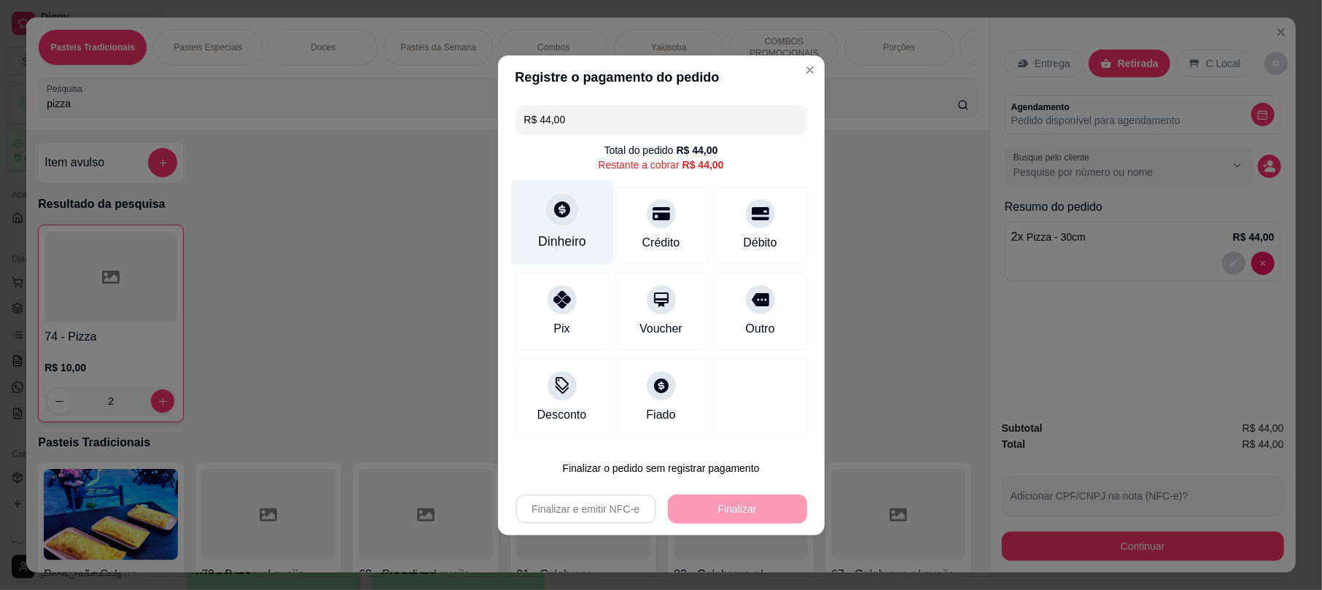
click at [596, 216] on div "Dinheiro" at bounding box center [561, 221] width 103 height 85
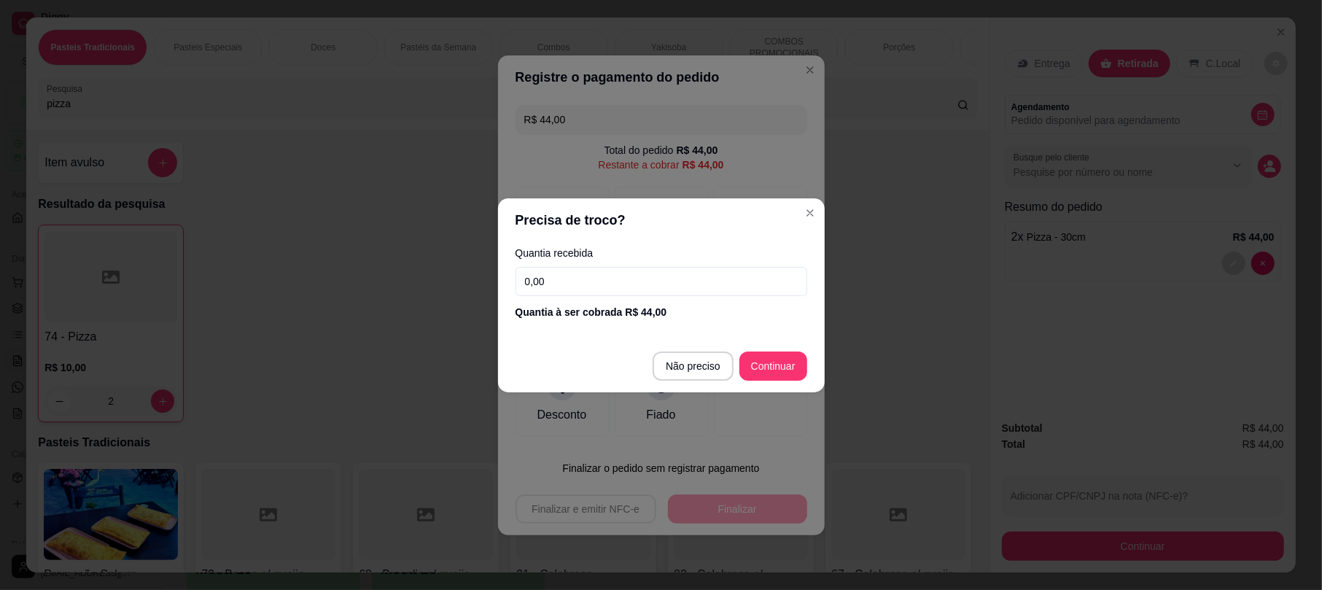
click at [637, 284] on input "0,00" at bounding box center [662, 281] width 292 height 29
type input "22,00"
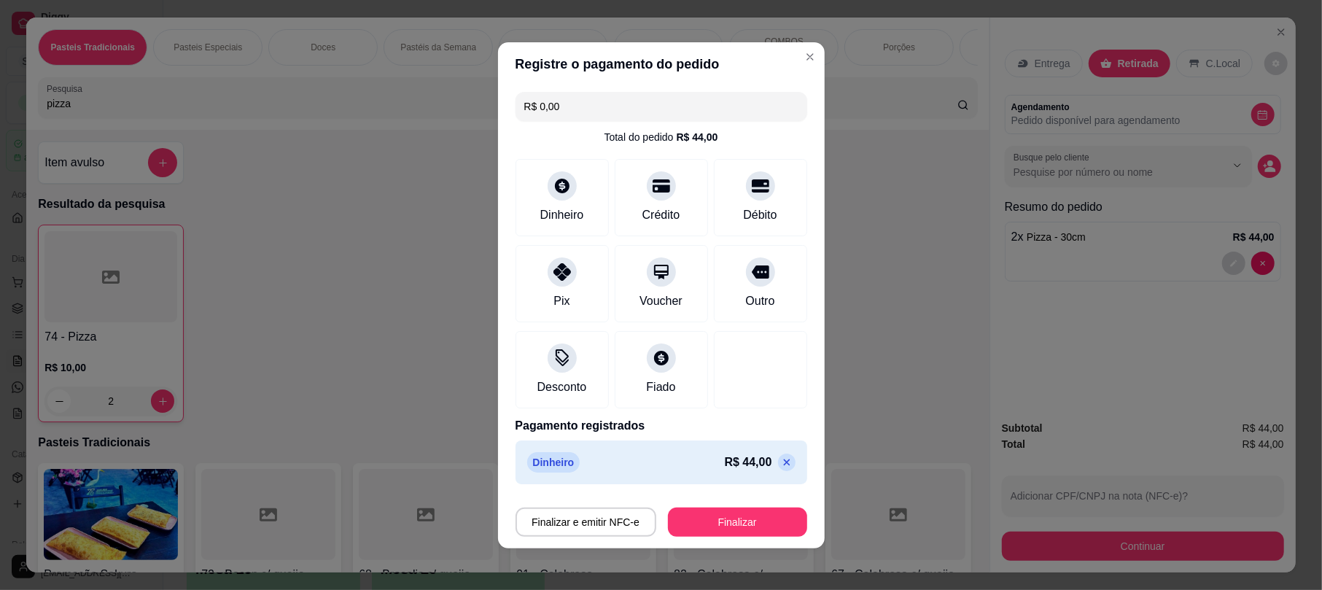
click at [771, 470] on div "R$ 44,00" at bounding box center [760, 463] width 71 height 18
click at [753, 462] on div "R$ 44,00" at bounding box center [760, 463] width 71 height 18
click at [778, 456] on p at bounding box center [787, 463] width 18 height 18
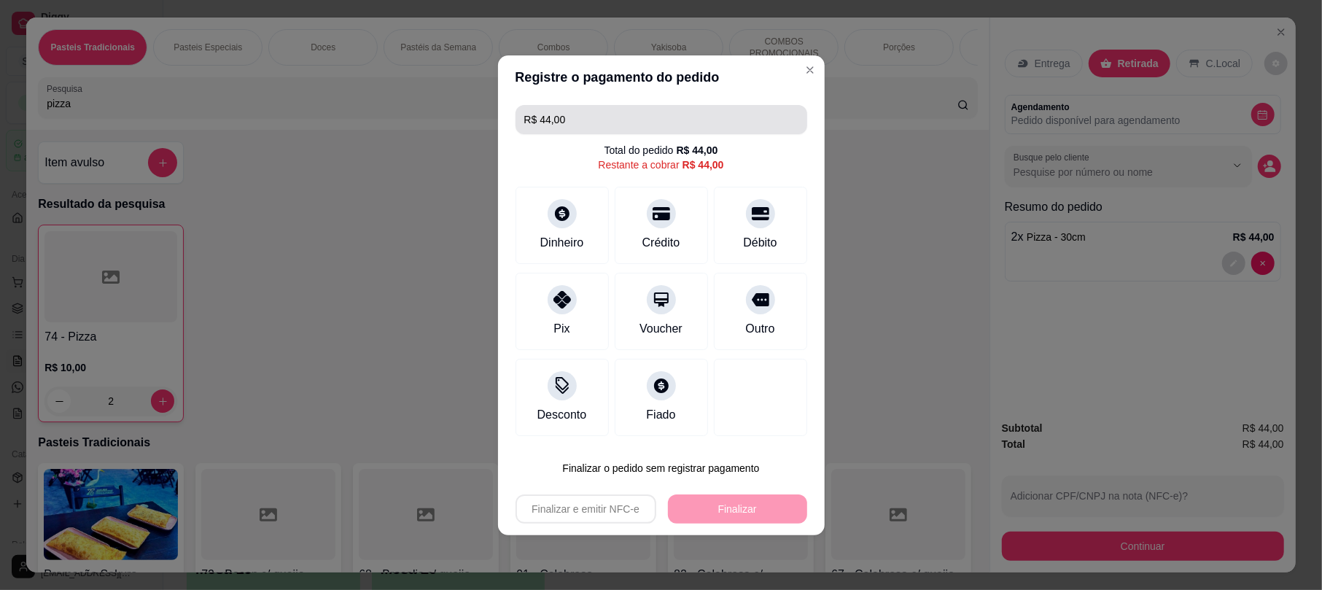
click at [590, 126] on input "R$ 44,00" at bounding box center [661, 119] width 274 height 29
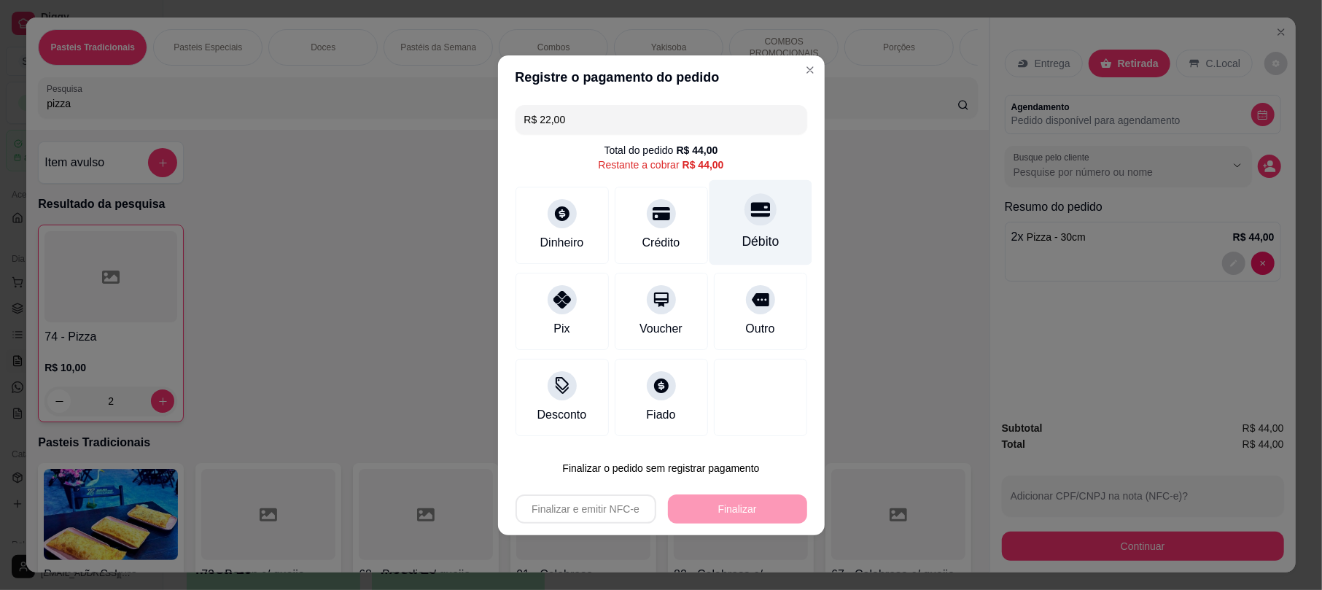
drag, startPoint x: 769, startPoint y: 222, endPoint x: 713, endPoint y: 226, distance: 55.6
click at [753, 228] on div "Débito" at bounding box center [760, 221] width 103 height 85
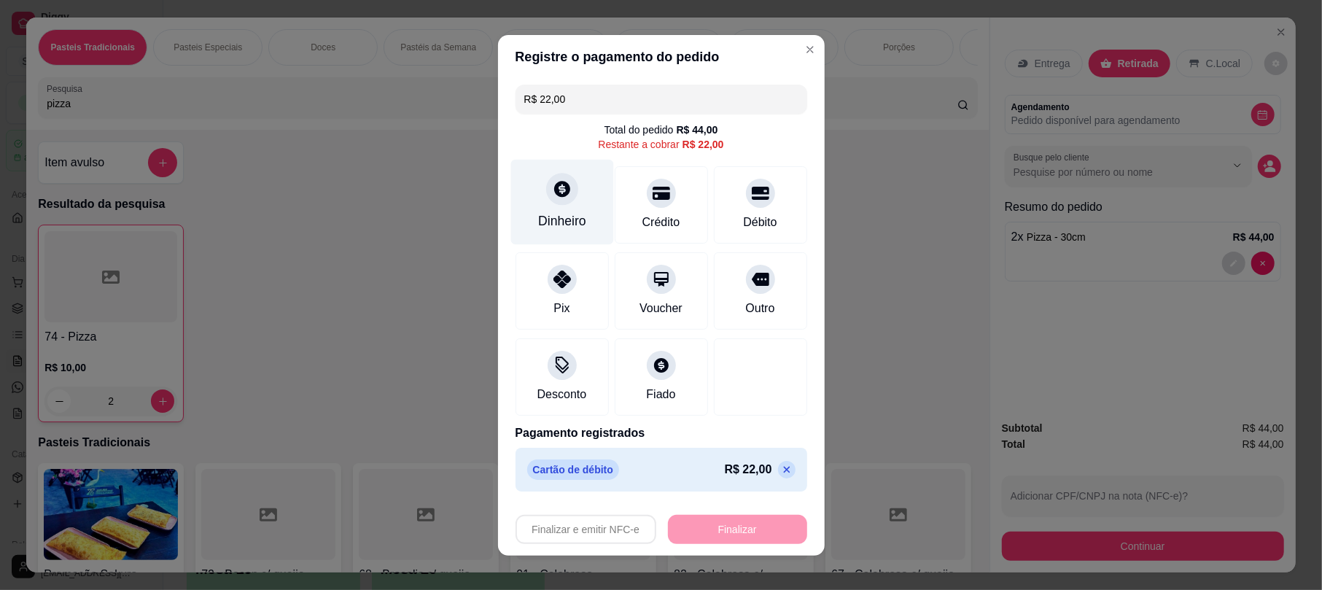
click at [594, 220] on div "Dinheiro" at bounding box center [561, 201] width 103 height 85
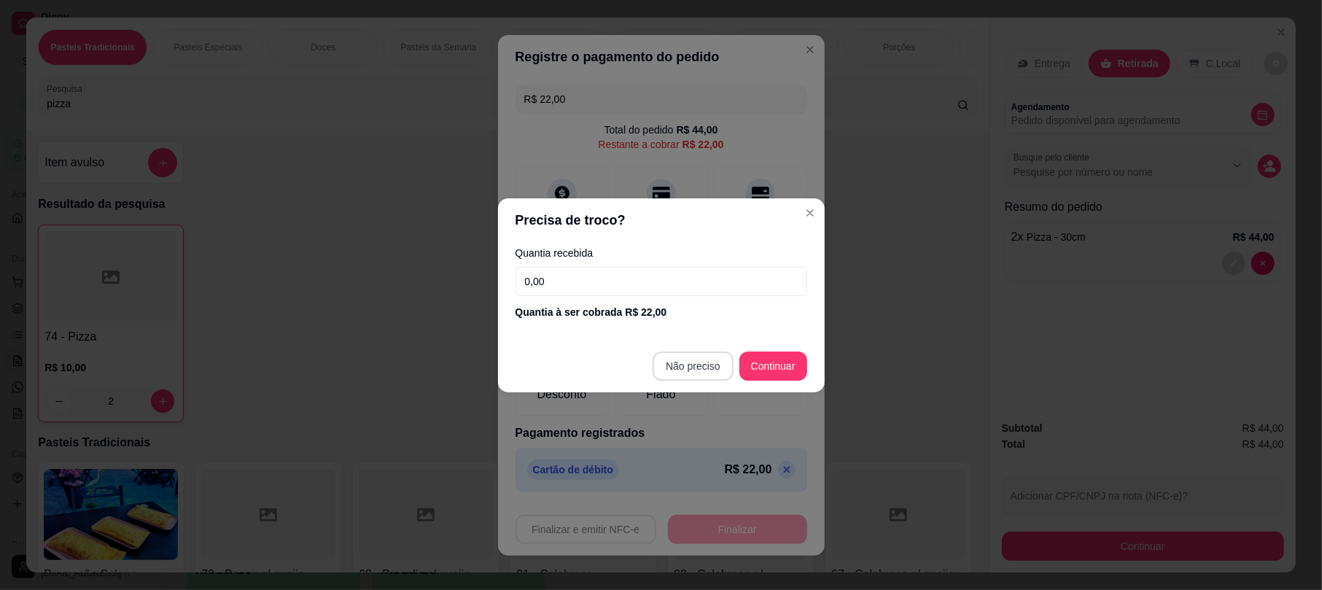
type input "R$ 0,00"
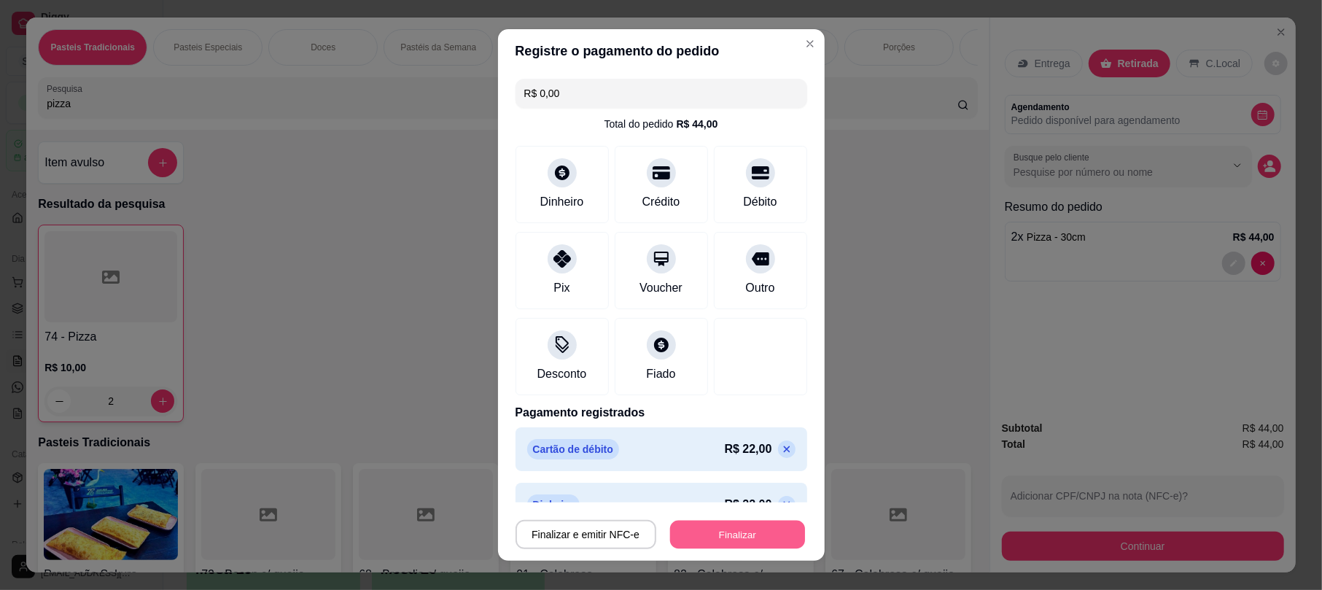
click at [718, 535] on button "Finalizar" at bounding box center [737, 534] width 135 height 28
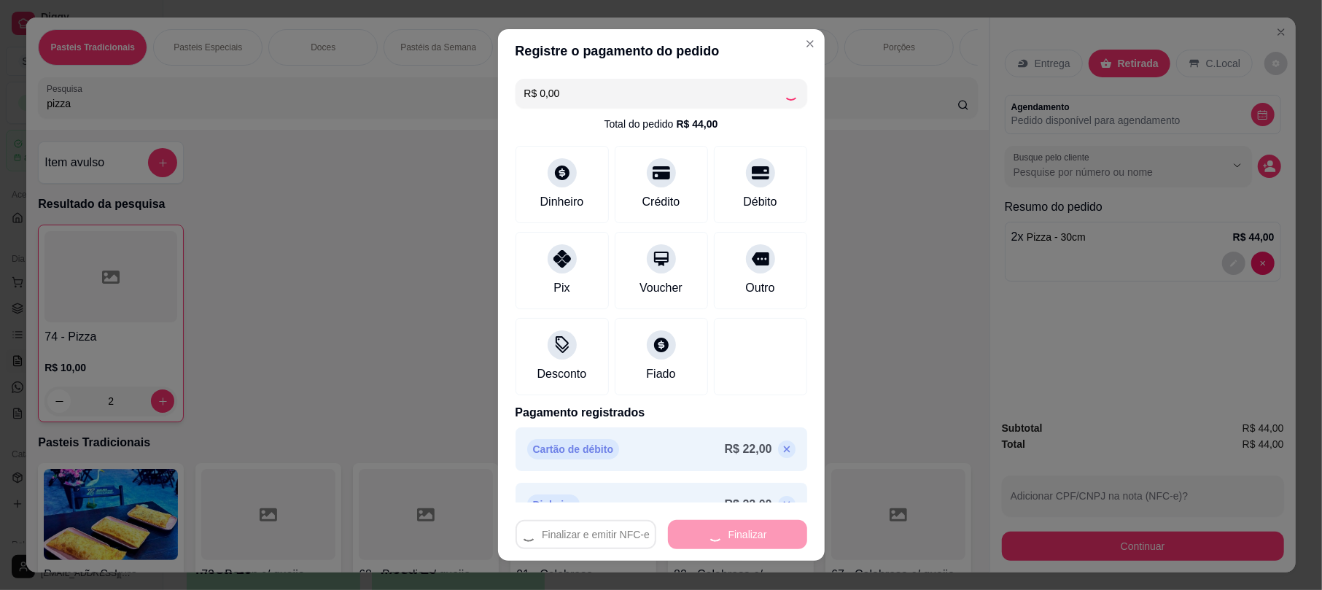
type input "0"
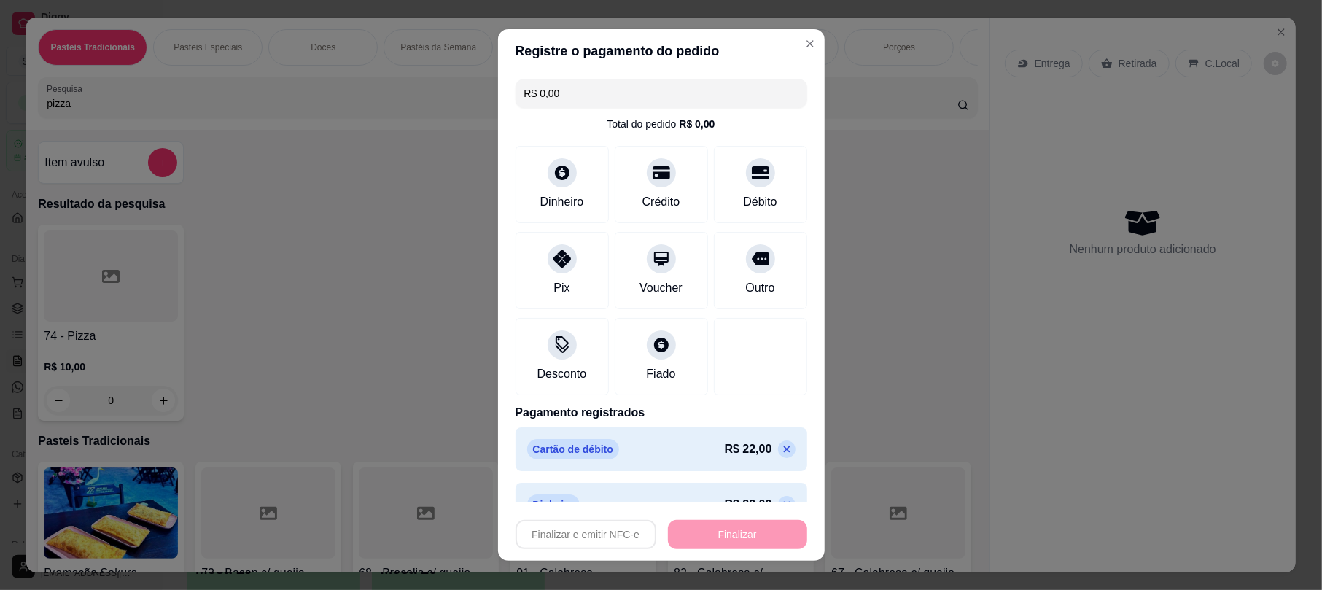
type input "-R$ 44,00"
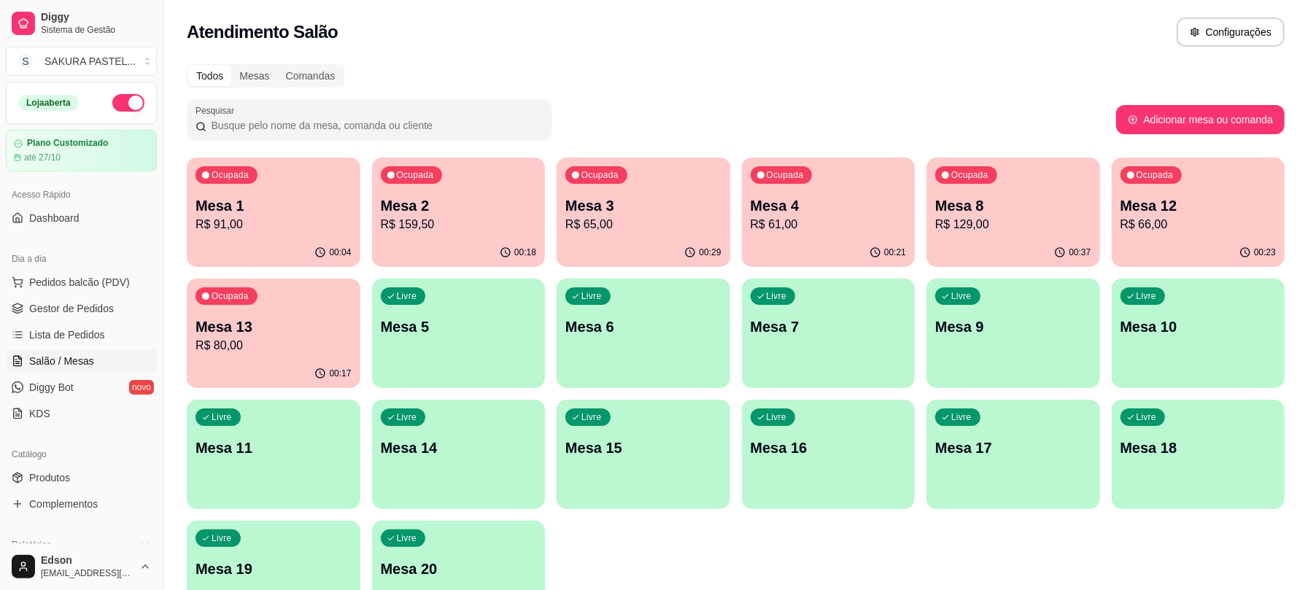
click at [109, 114] on div "Loja aberta" at bounding box center [81, 102] width 149 height 41
click at [74, 289] on span "Pedidos balcão (PDV)" at bounding box center [79, 282] width 101 height 15
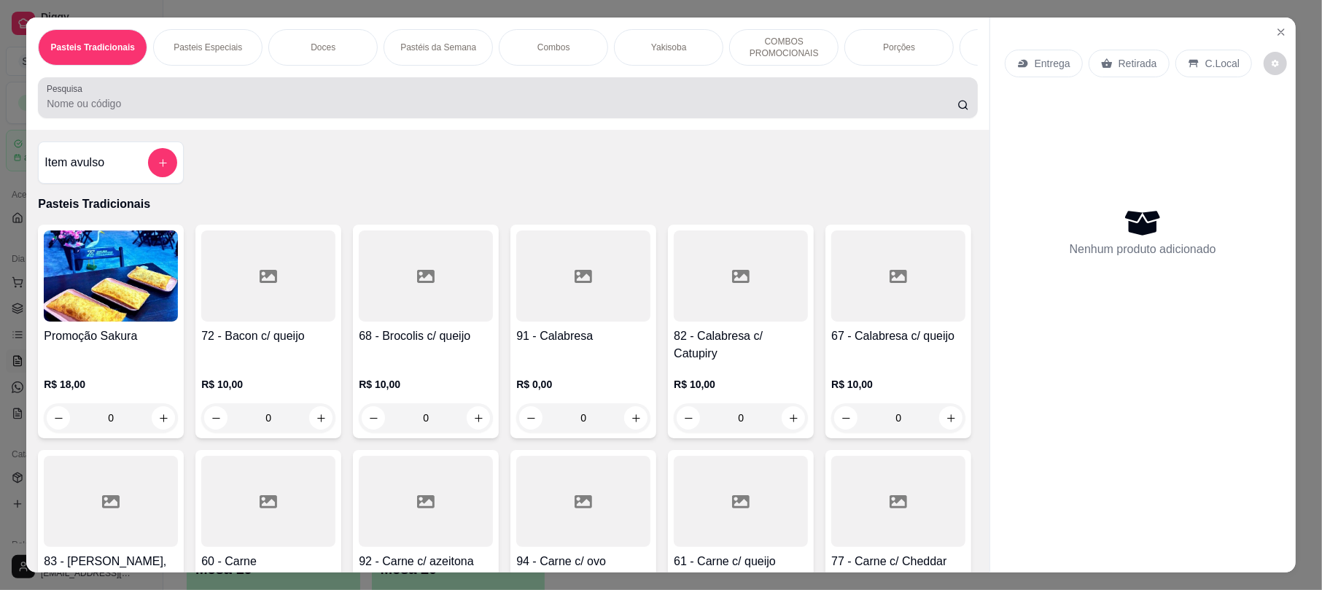
click at [287, 86] on div "Pasteis Tradicionais Pasteis Especiais Doces Pastéis da Semana Combos Yakisoba …" at bounding box center [507, 74] width 963 height 112
click at [286, 111] on input "Pesquisa" at bounding box center [502, 103] width 911 height 15
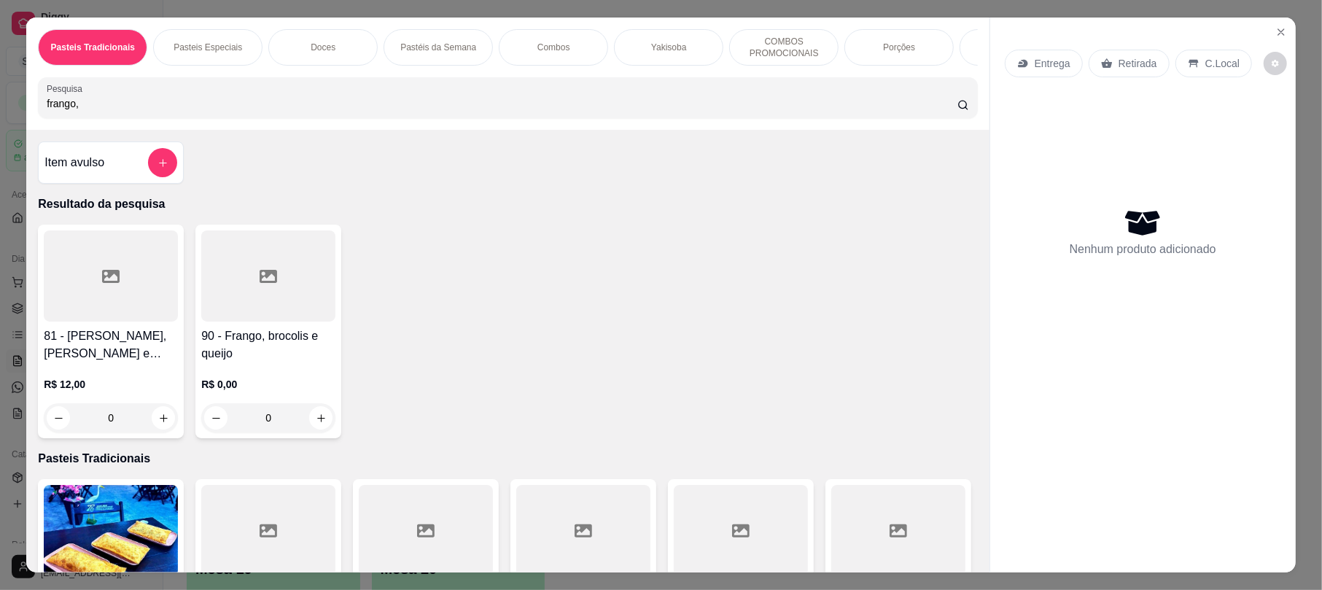
type input "frango,"
click at [73, 410] on div "R$ 12,00 0" at bounding box center [111, 404] width 134 height 55
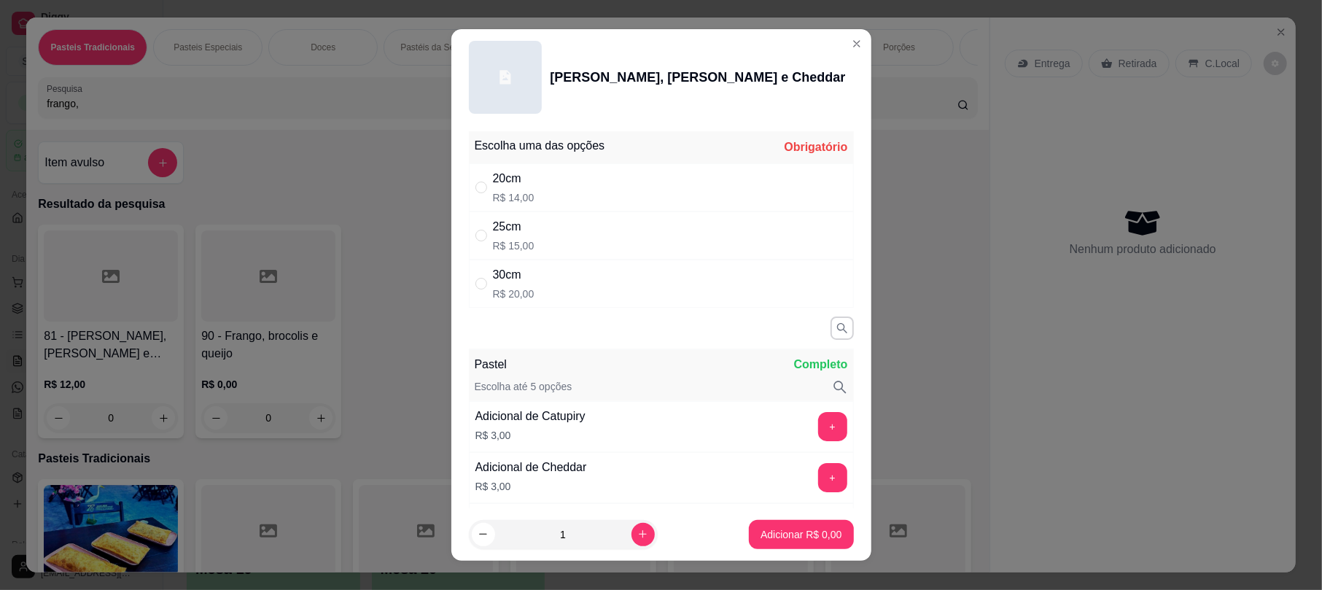
click at [570, 176] on div "20cm R$ 14,00" at bounding box center [661, 187] width 385 height 48
radio input "true"
click at [799, 537] on p "Adicionar R$ 14,00" at bounding box center [798, 534] width 85 height 14
type input "1"
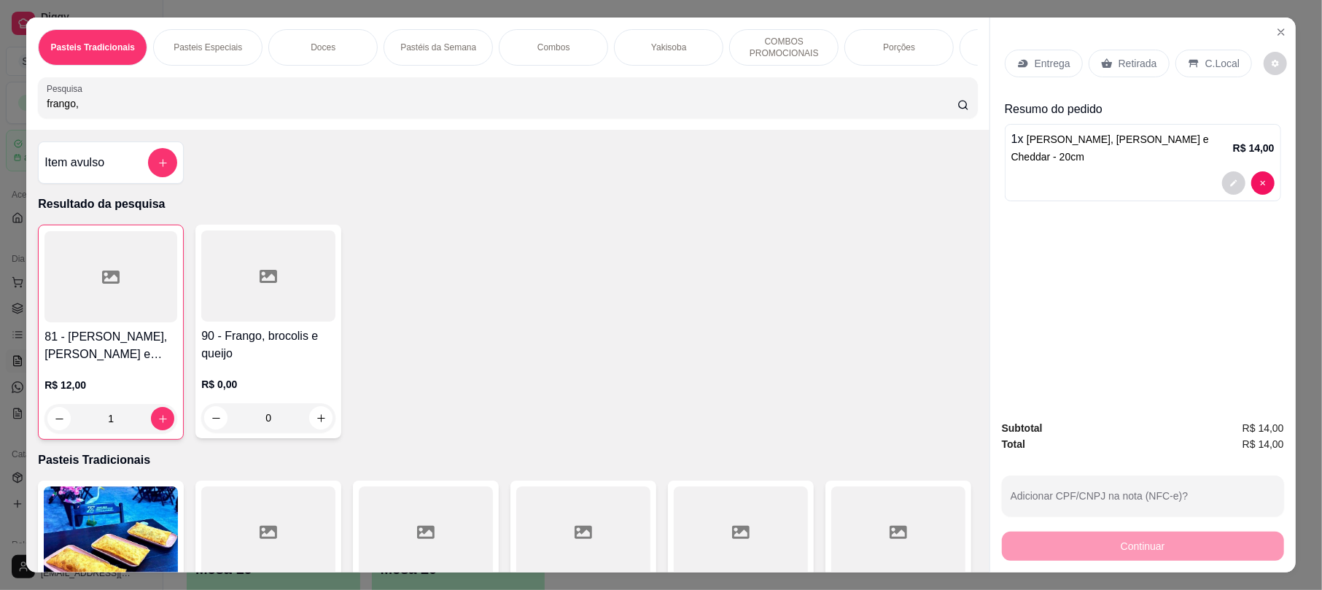
click at [106, 354] on h4 "81 - [PERSON_NAME], [PERSON_NAME] e Cheddar" at bounding box center [110, 345] width 133 height 35
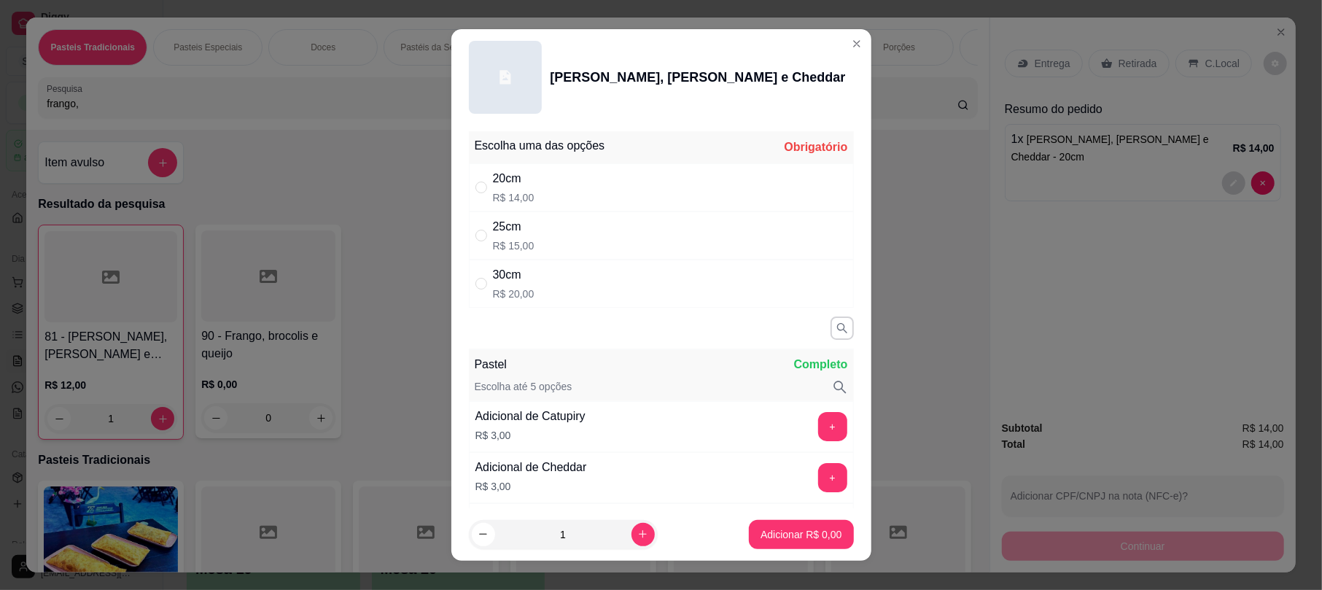
click at [541, 233] on div "25cm R$ 15,00" at bounding box center [661, 235] width 385 height 48
radio input "true"
click at [788, 526] on button "Adicionar R$ 15,00" at bounding box center [798, 534] width 107 height 28
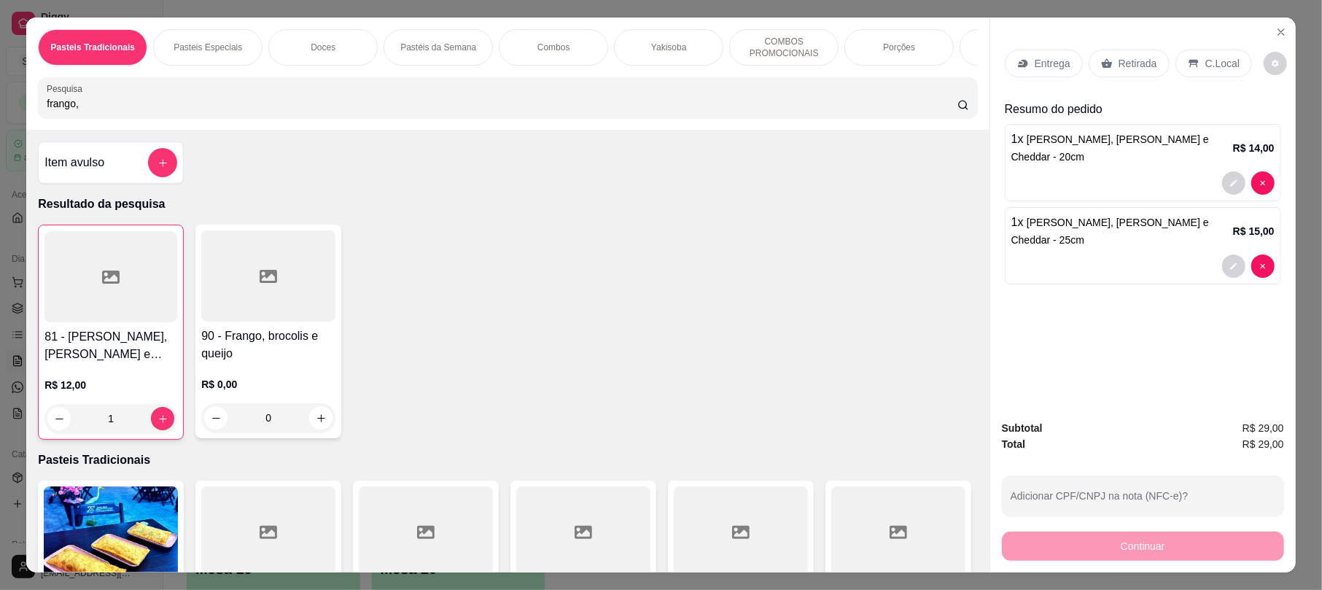
click at [1110, 54] on div "Retirada" at bounding box center [1129, 64] width 81 height 28
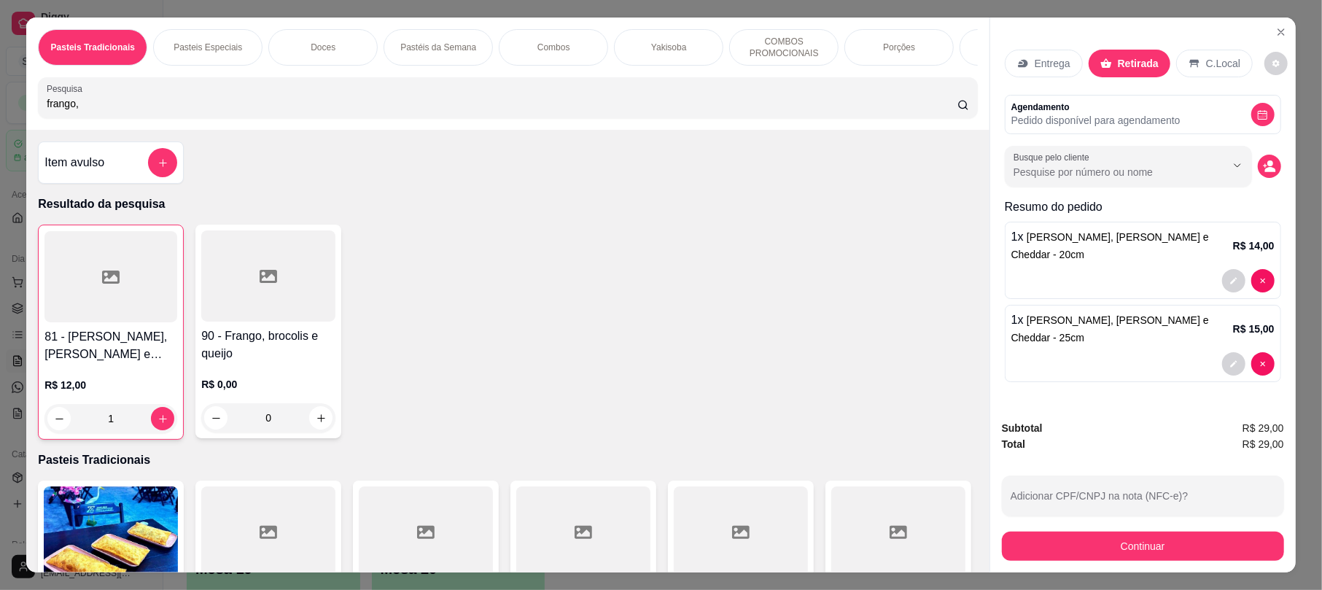
click at [1129, 529] on div "Continuar" at bounding box center [1143, 544] width 282 height 33
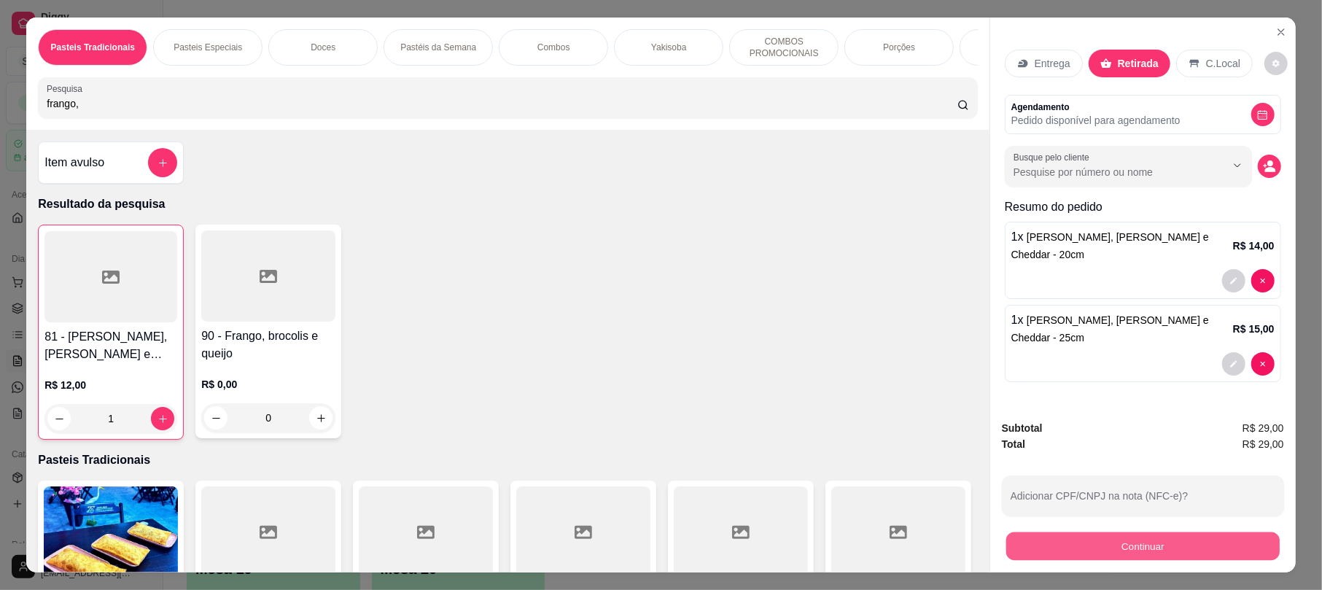
click at [1144, 535] on button "Continuar" at bounding box center [1142, 546] width 273 height 28
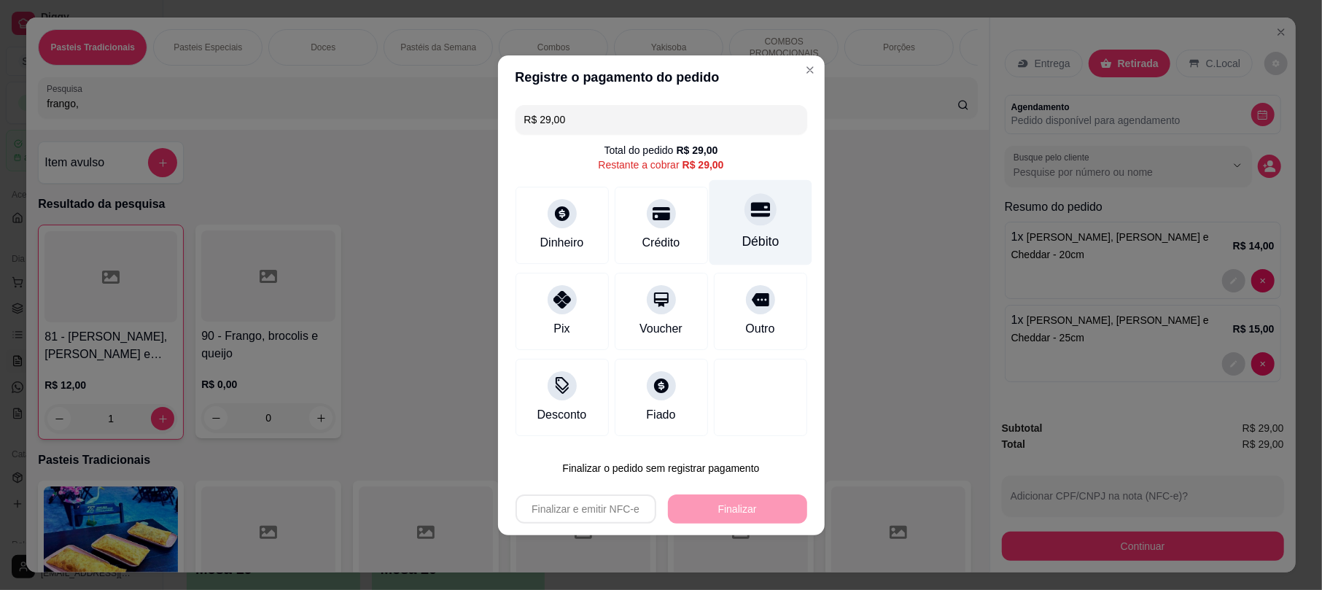
click at [750, 201] on div at bounding box center [761, 209] width 32 height 32
type input "R$ 0,00"
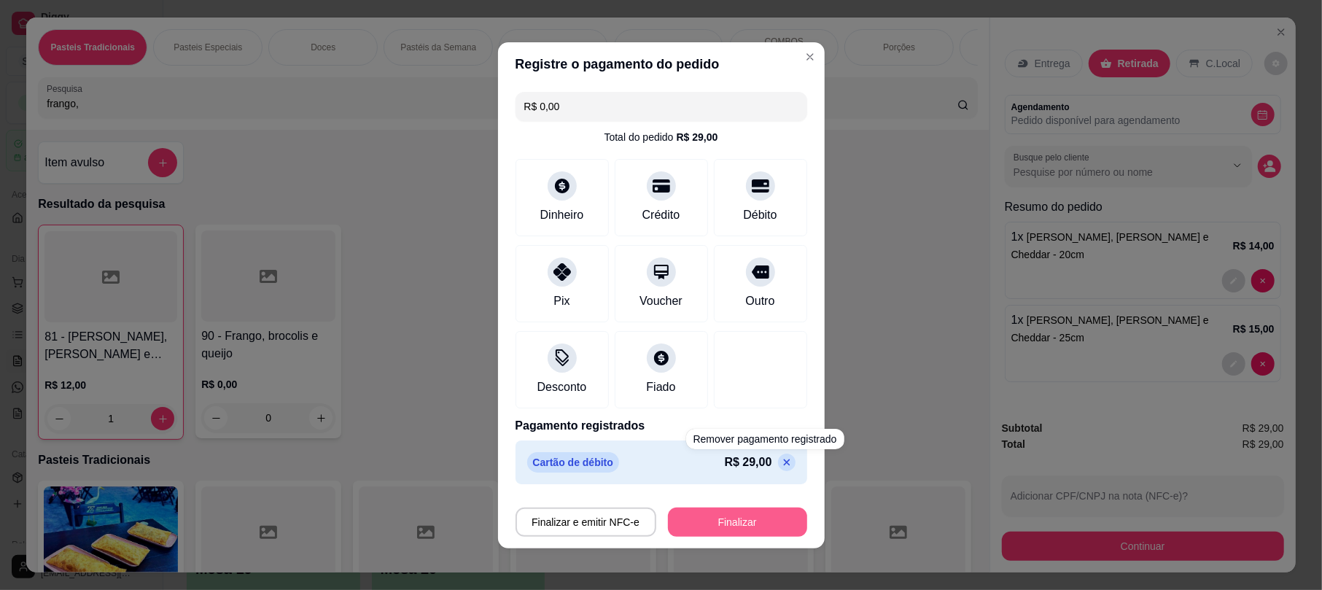
click at [739, 516] on button "Finalizar" at bounding box center [737, 522] width 139 height 29
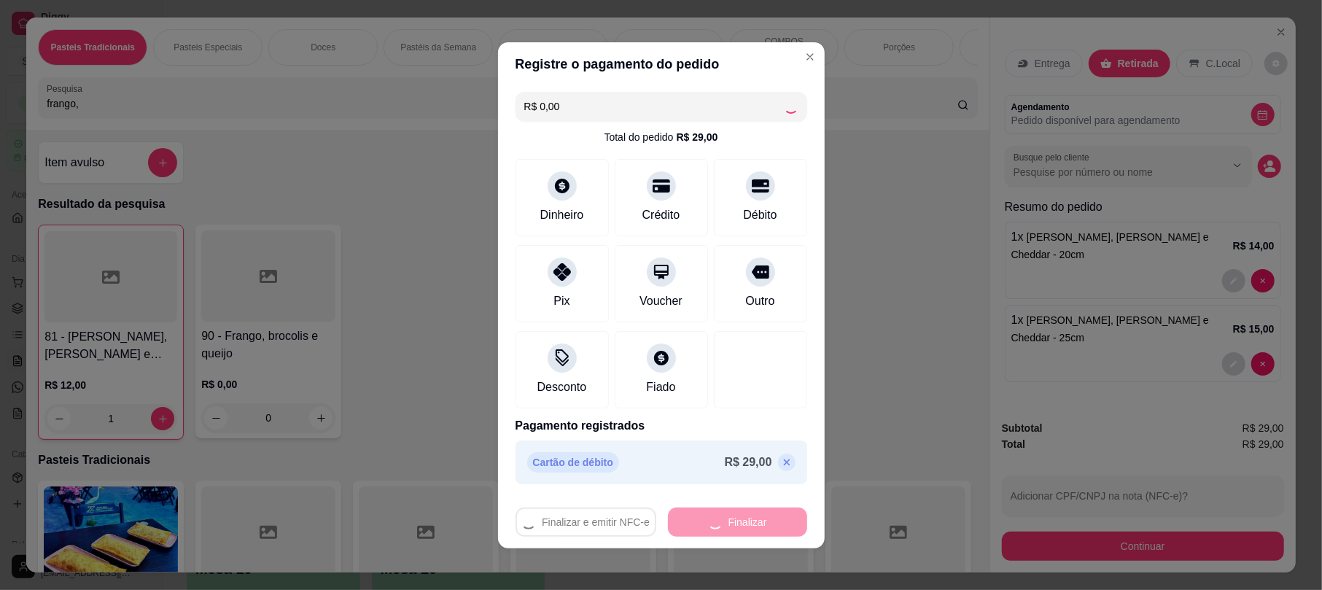
type input "0"
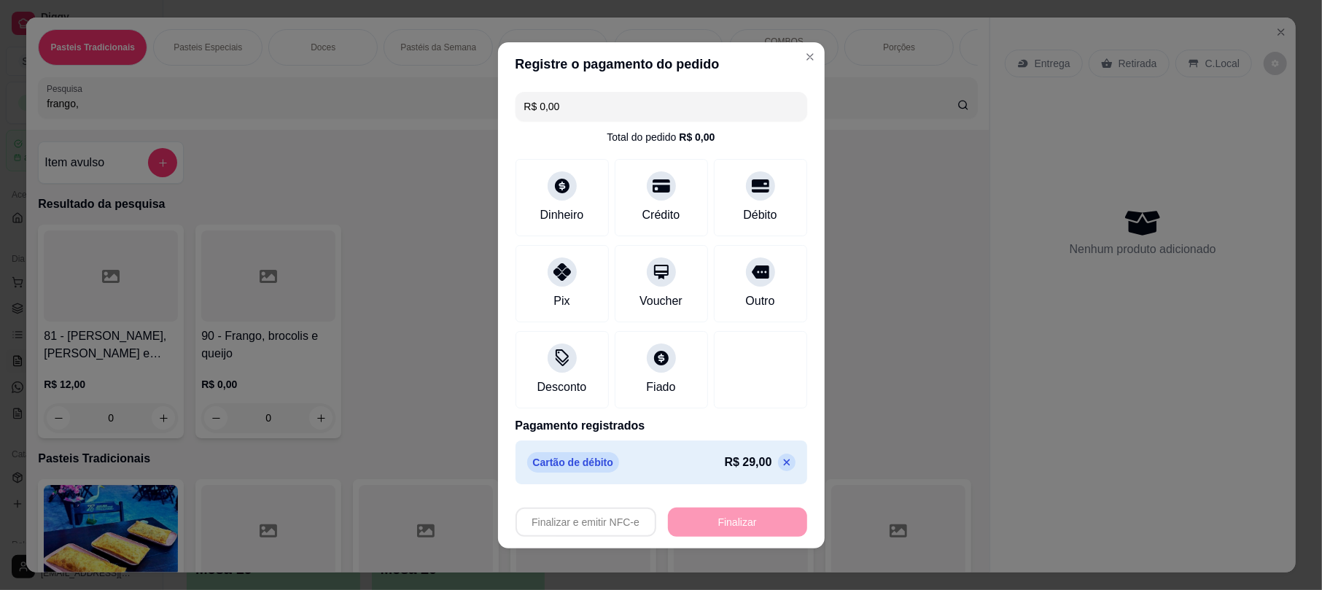
type input "-R$ 29,00"
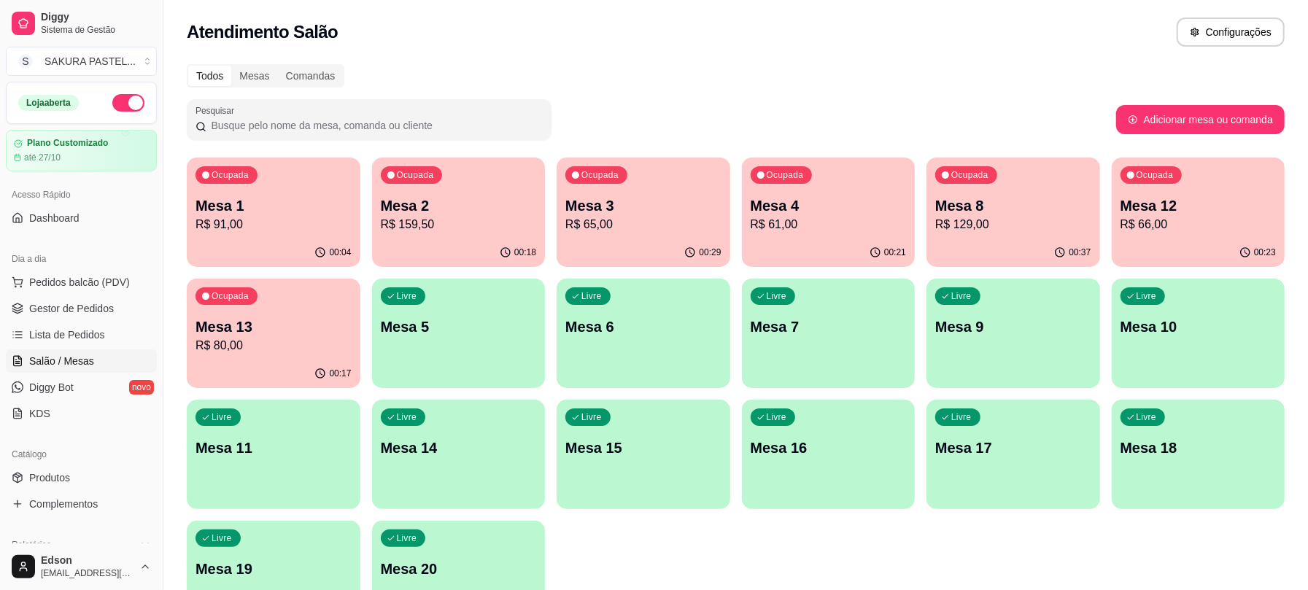
click at [596, 234] on div "Ocupada Mesa 3 R$ 65,00" at bounding box center [643, 198] width 174 height 81
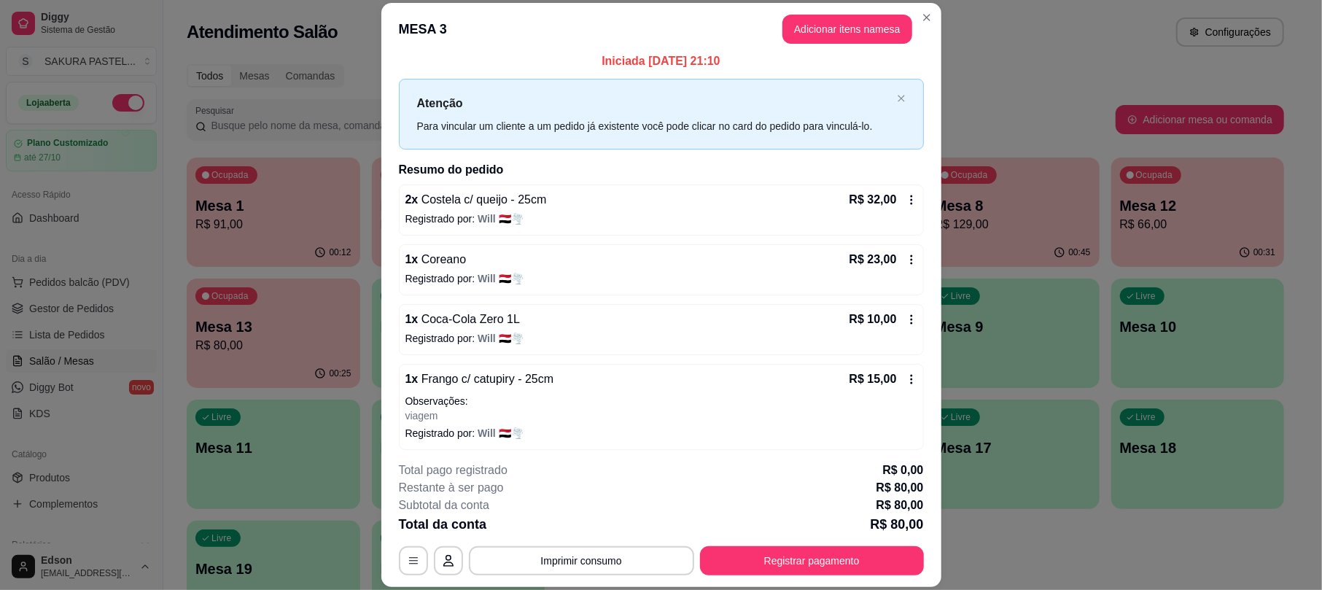
scroll to position [16, 0]
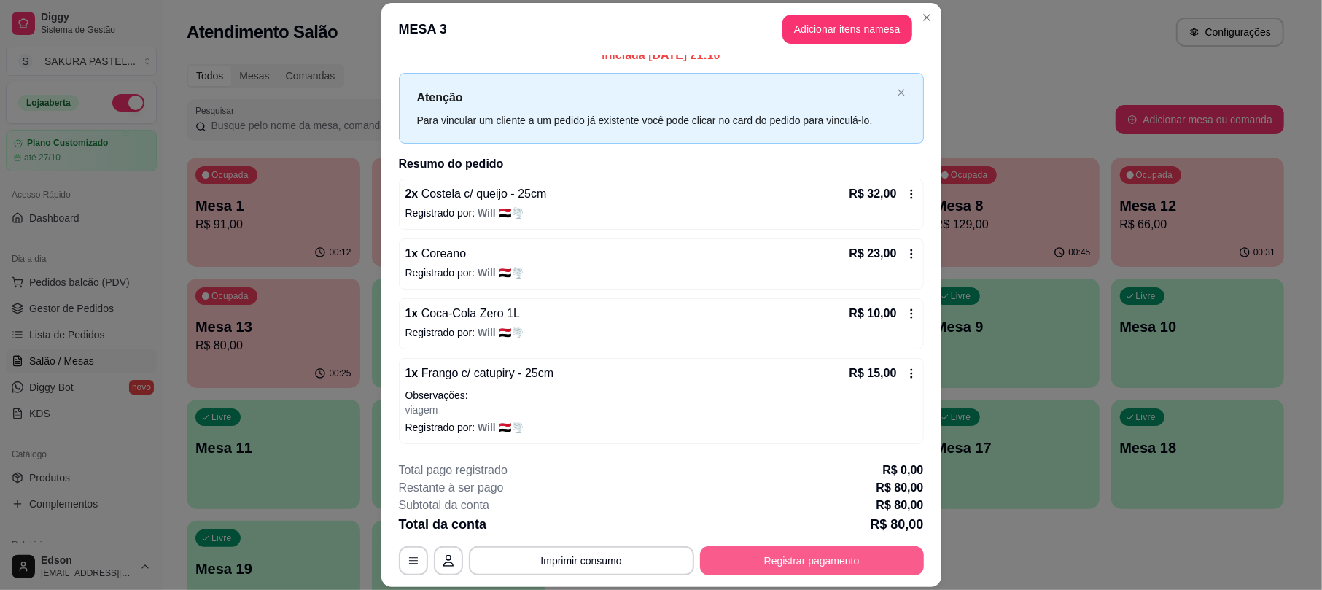
click at [741, 562] on button "Registrar pagamento" at bounding box center [812, 560] width 224 height 29
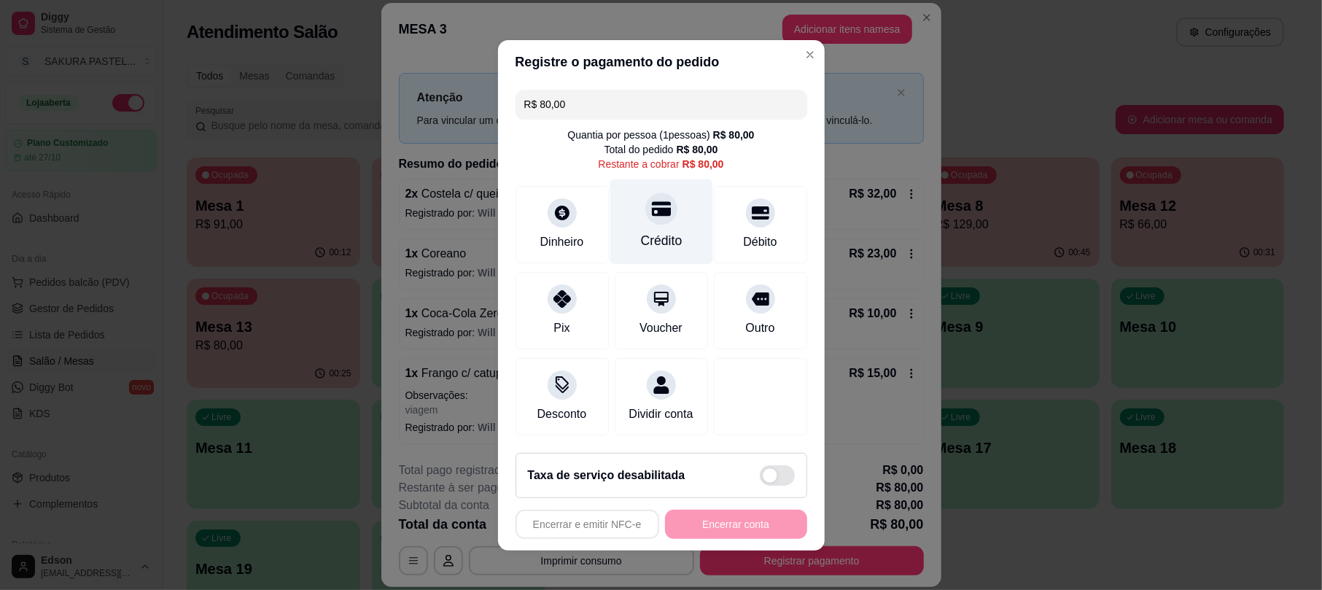
click at [649, 214] on div at bounding box center [661, 209] width 32 height 32
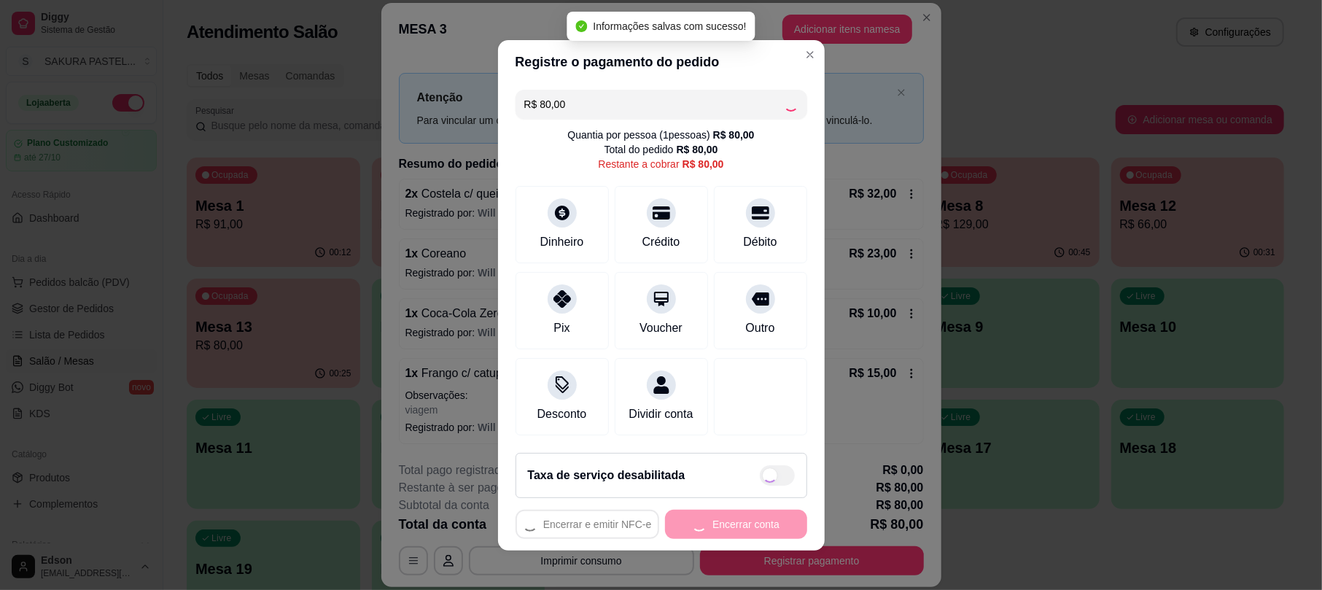
type input "R$ 0,00"
click at [753, 528] on div "Encerrar e emitir NFC-e Encerrar conta" at bounding box center [662, 524] width 292 height 29
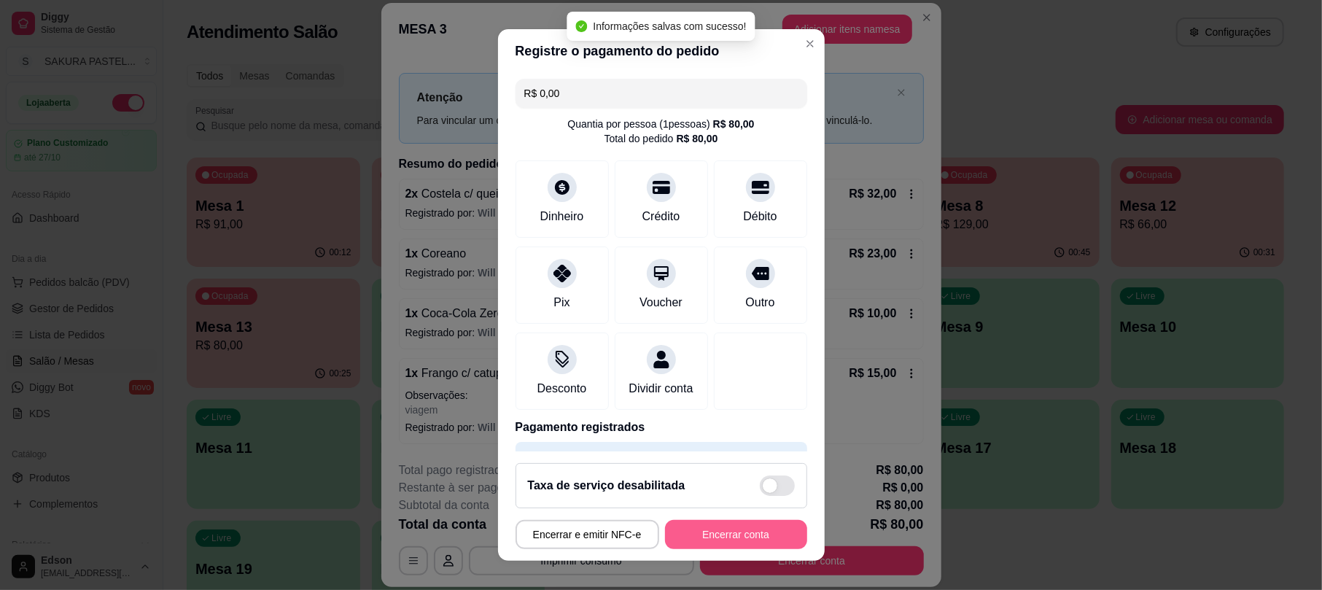
click at [753, 528] on button "Encerrar conta" at bounding box center [736, 534] width 142 height 29
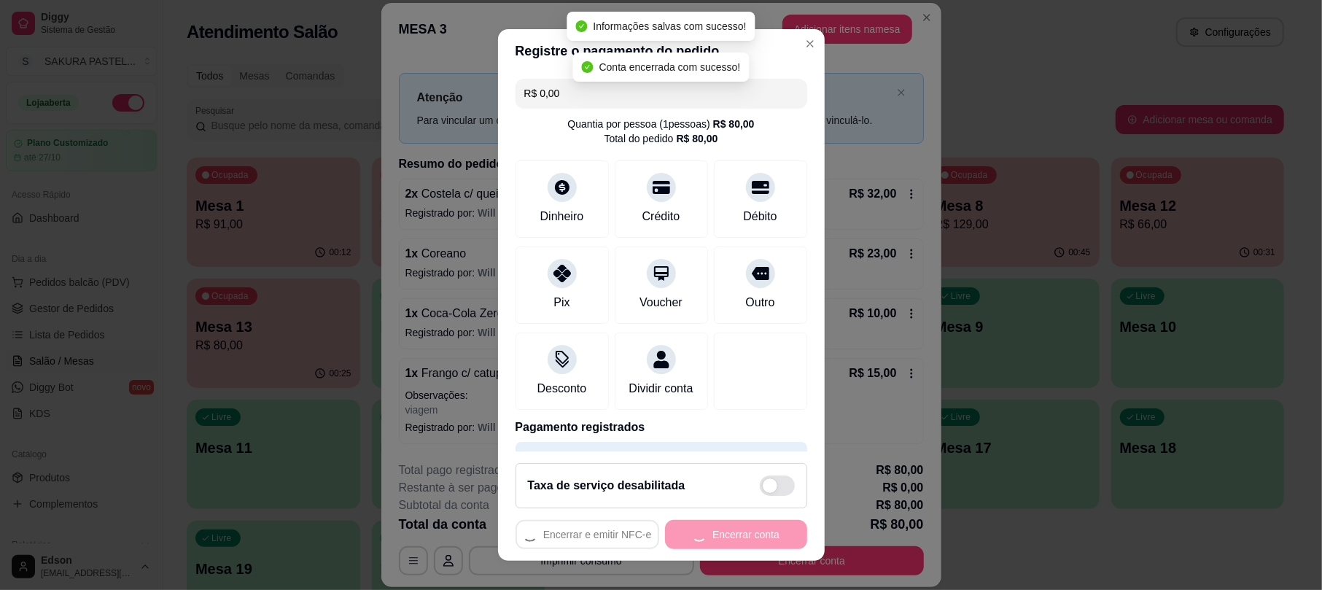
scroll to position [0, 0]
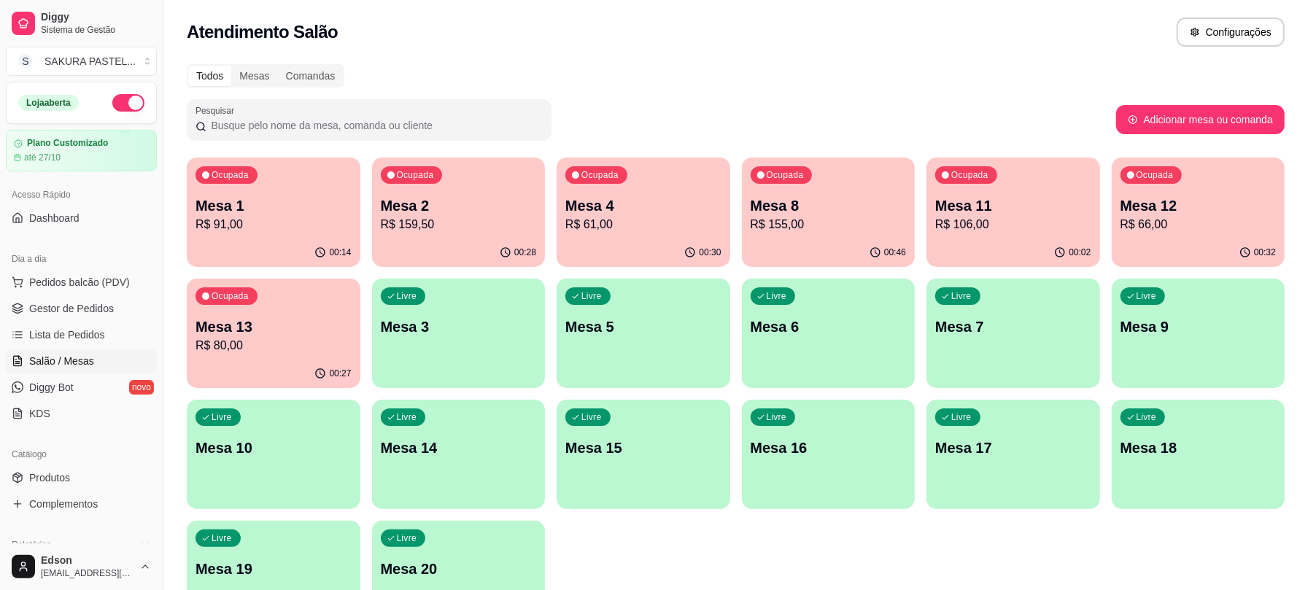
click at [634, 187] on div "Ocupada Mesa 4 R$ 61,00" at bounding box center [643, 198] width 174 height 81
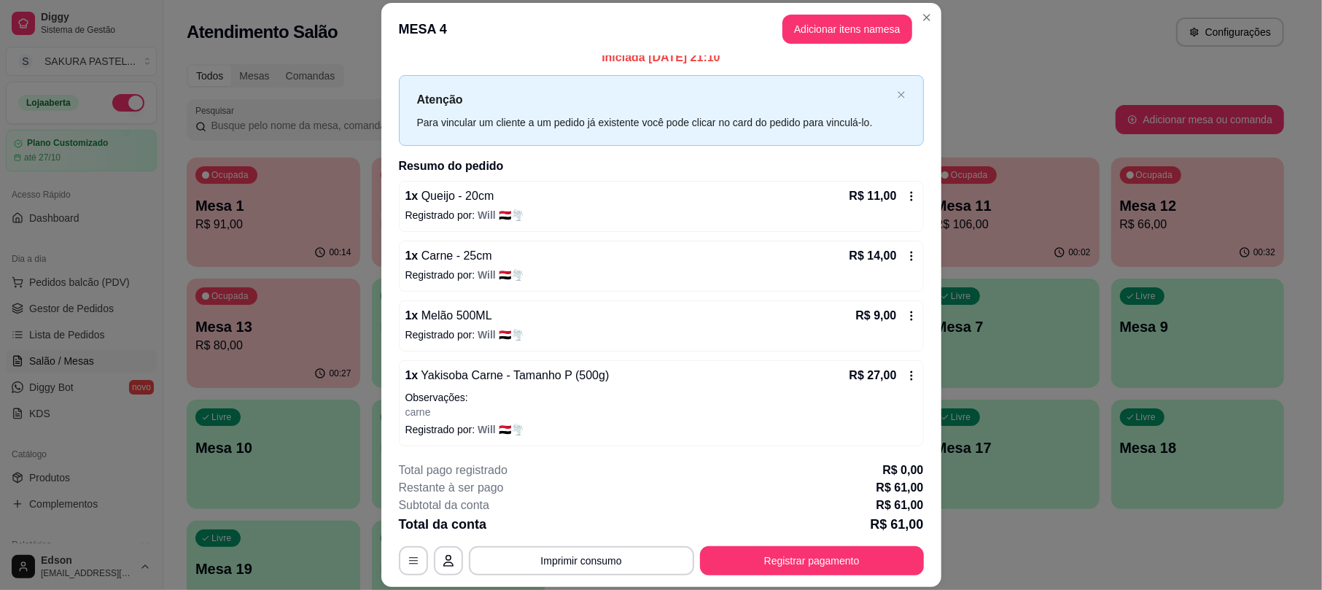
scroll to position [16, 0]
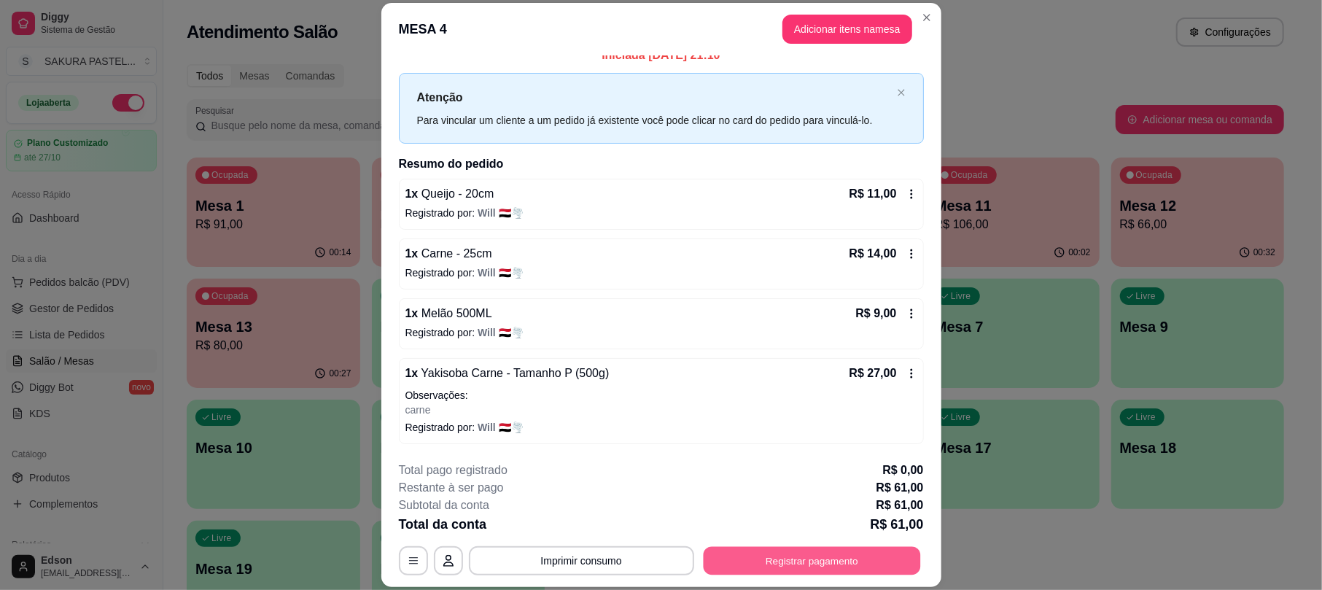
click at [807, 562] on button "Registrar pagamento" at bounding box center [811, 561] width 217 height 28
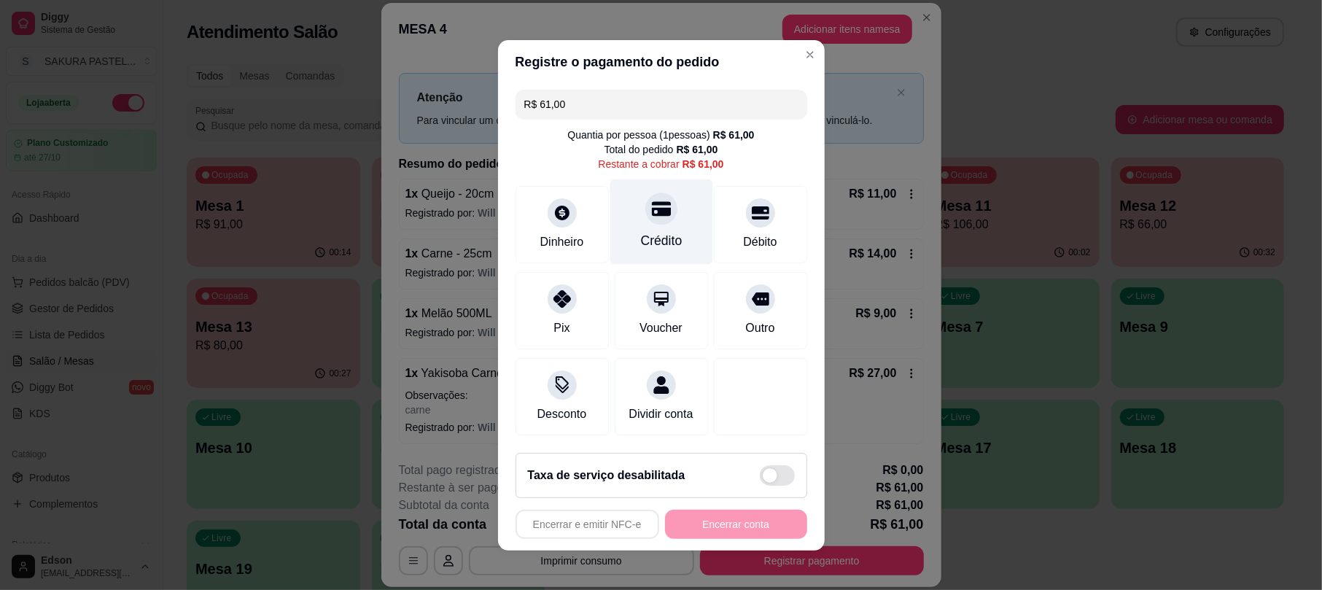
click at [669, 217] on div "Crédito" at bounding box center [661, 221] width 103 height 85
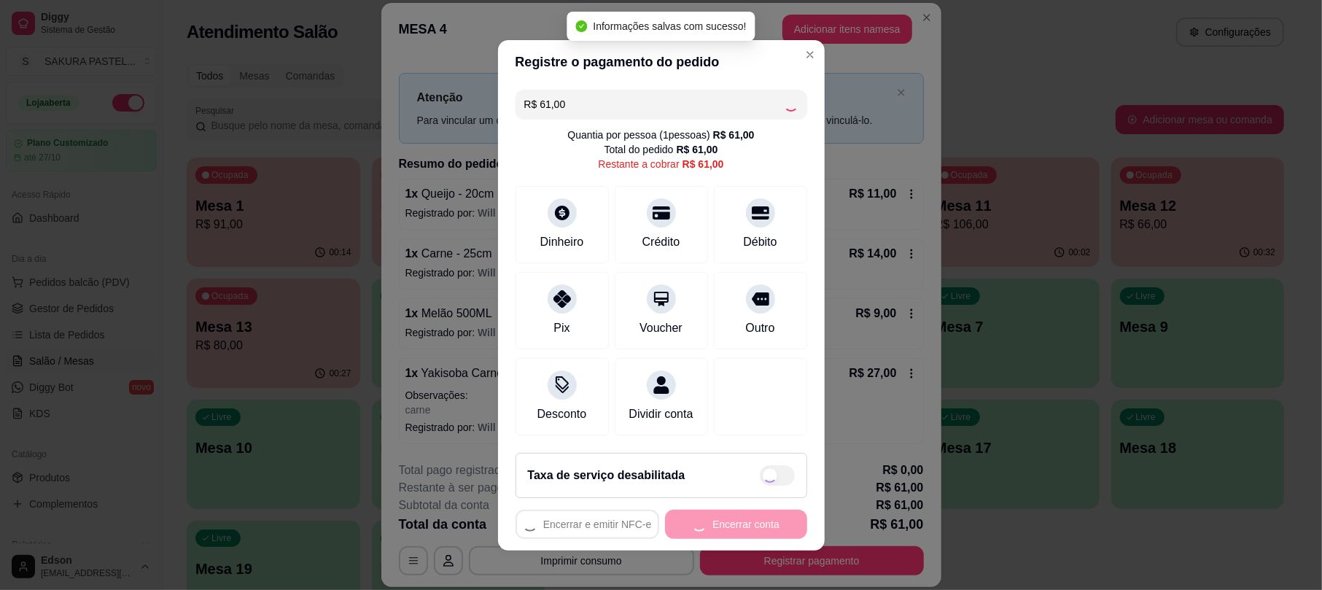
type input "R$ 0,00"
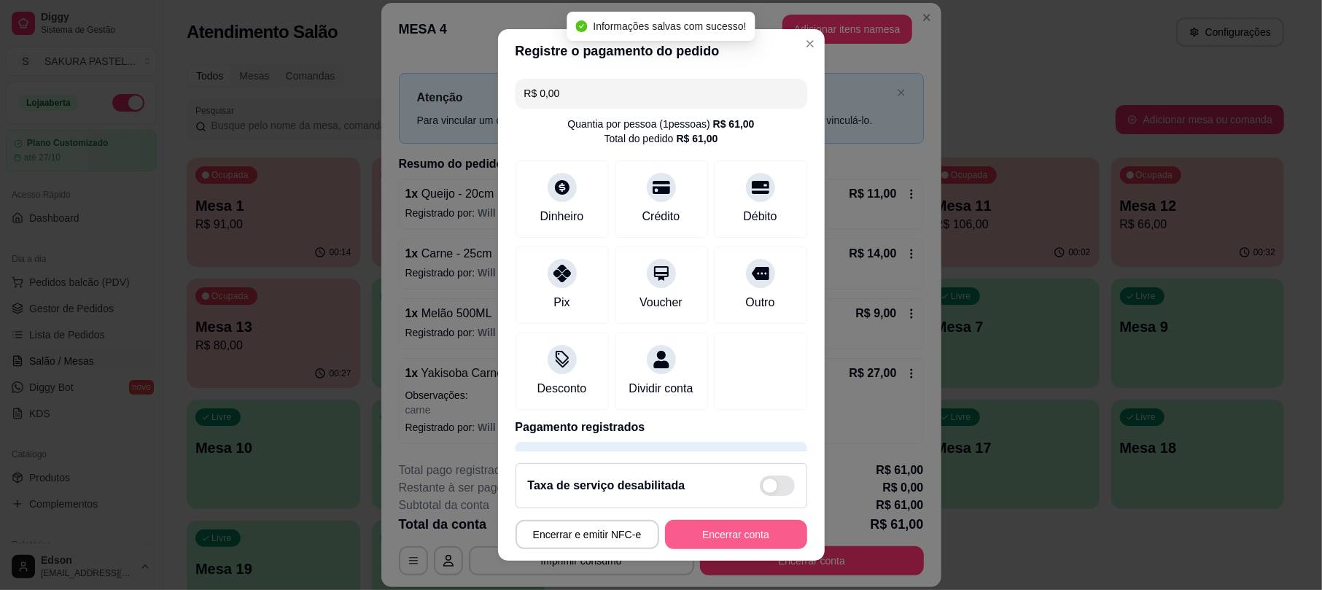
click at [776, 524] on button "Encerrar conta" at bounding box center [736, 534] width 142 height 29
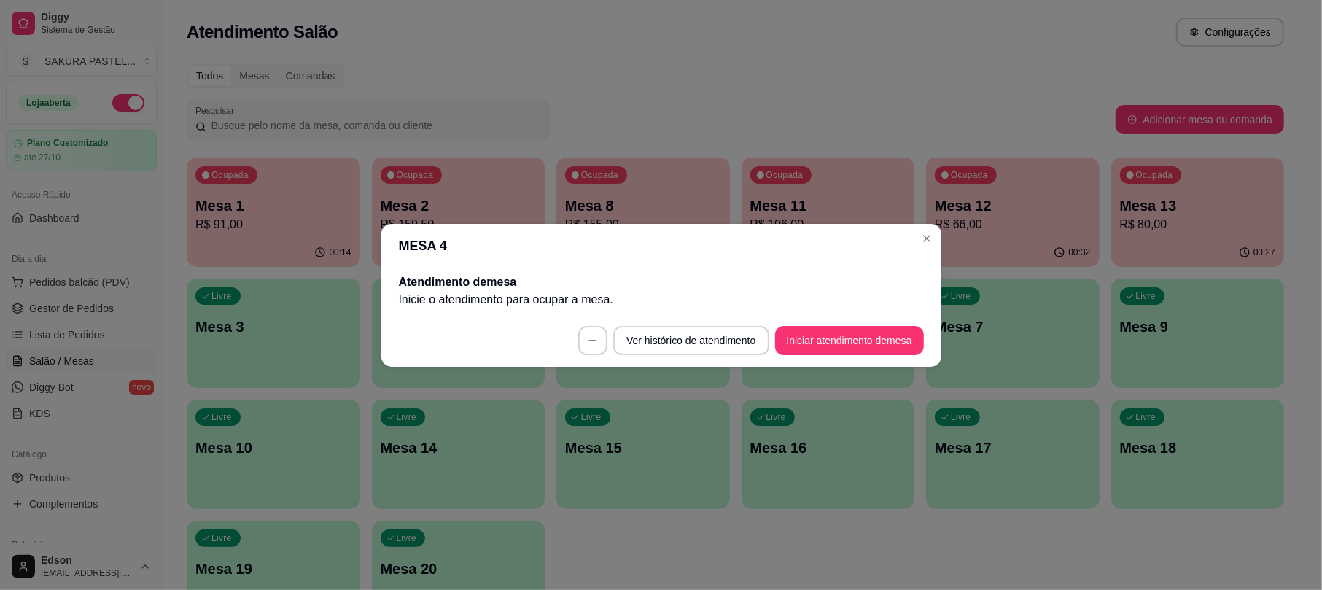
scroll to position [0, 0]
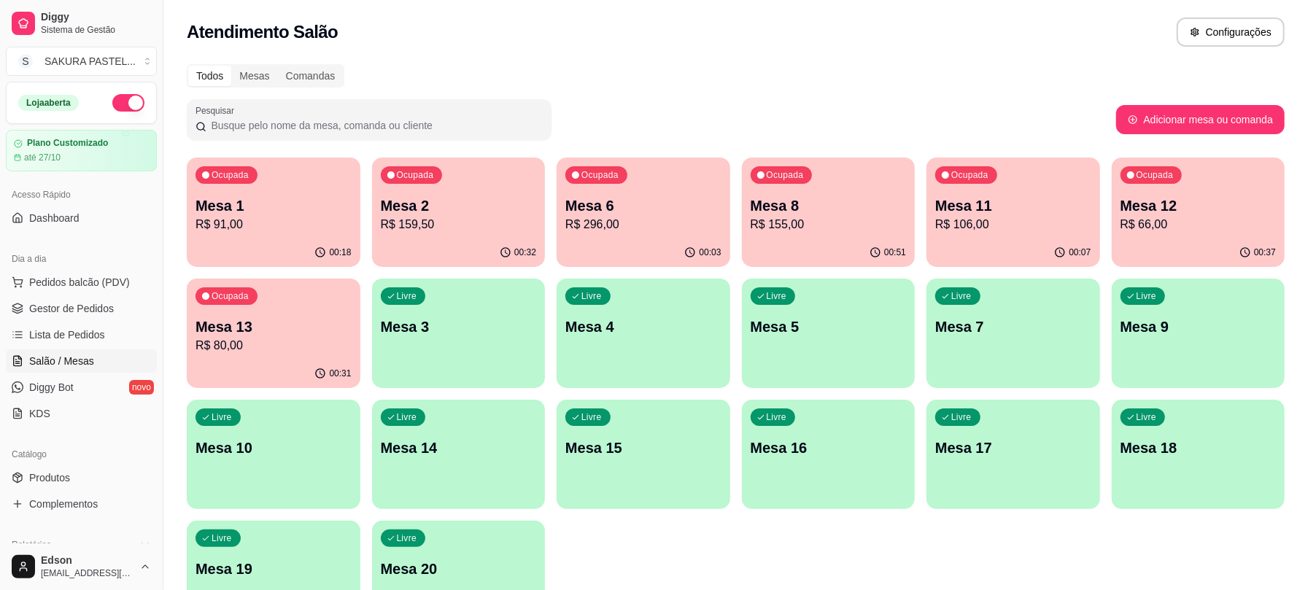
click at [289, 330] on p "Mesa 13" at bounding box center [273, 326] width 156 height 20
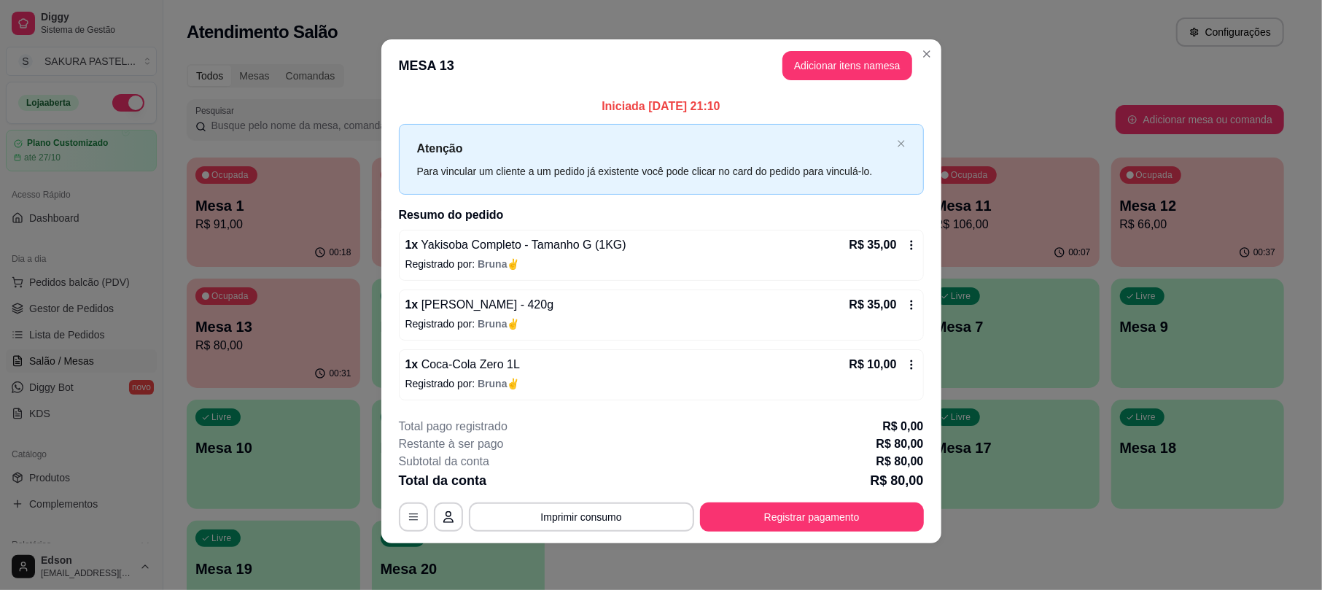
scroll to position [4, 0]
click at [786, 509] on button "Registrar pagamento" at bounding box center [811, 517] width 217 height 28
click at [640, 231] on div "Crédito" at bounding box center [661, 240] width 42 height 19
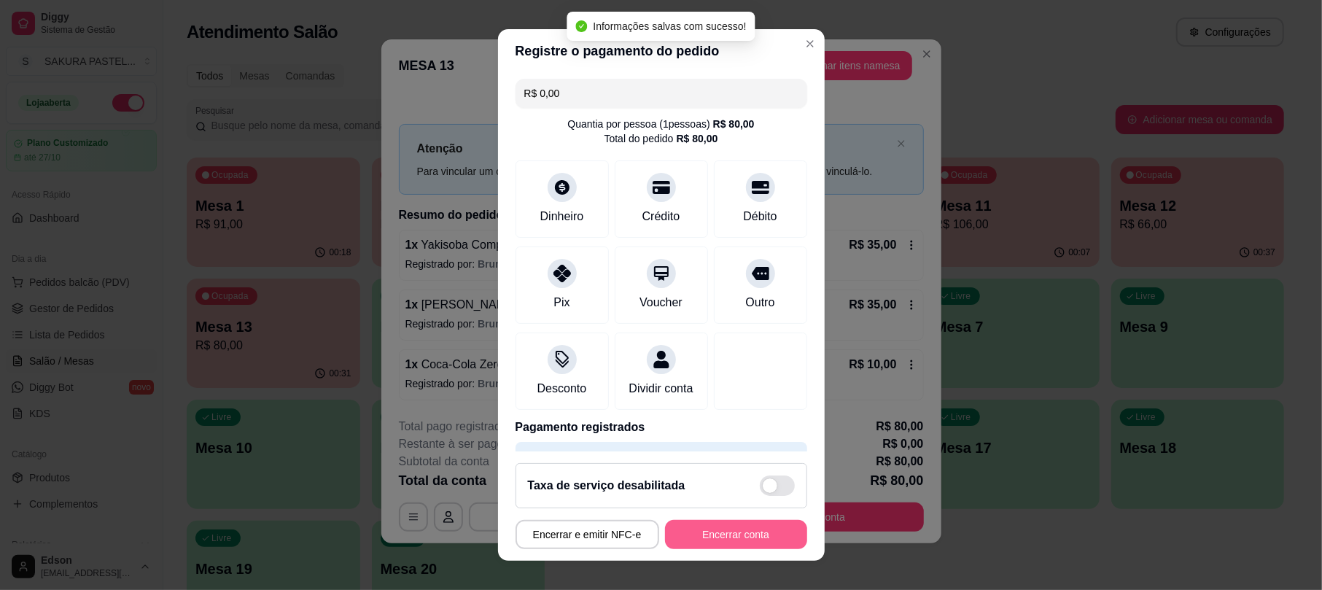
type input "R$ 0,00"
click at [768, 541] on button "Encerrar conta" at bounding box center [736, 534] width 138 height 28
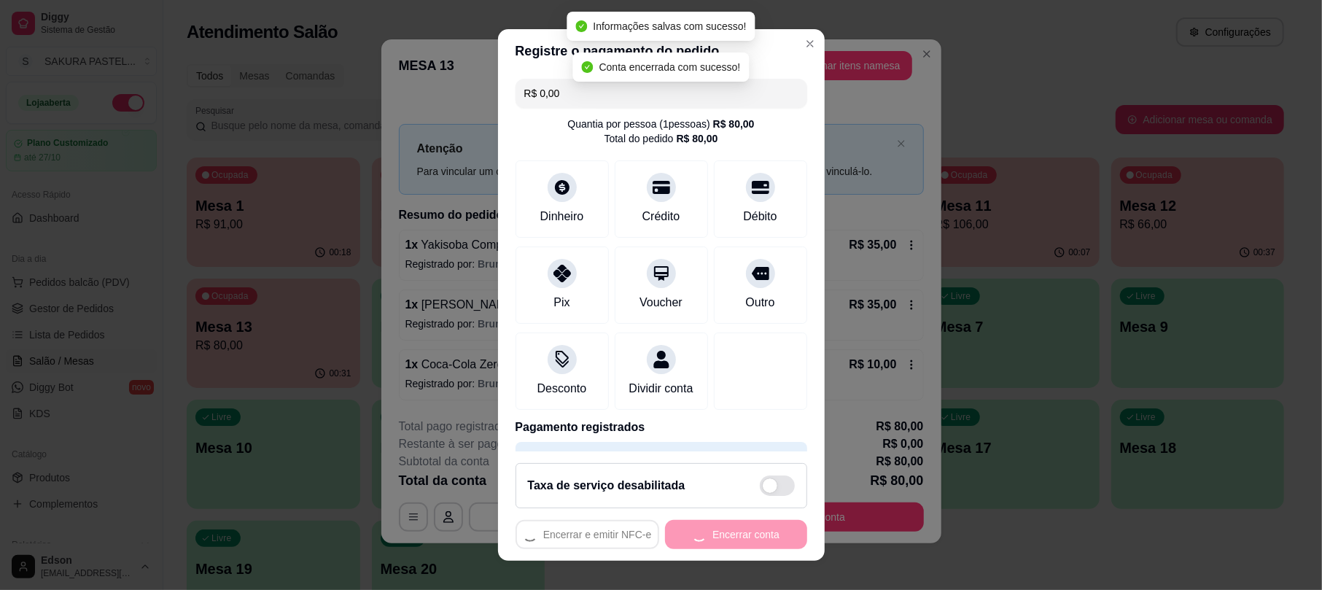
scroll to position [0, 0]
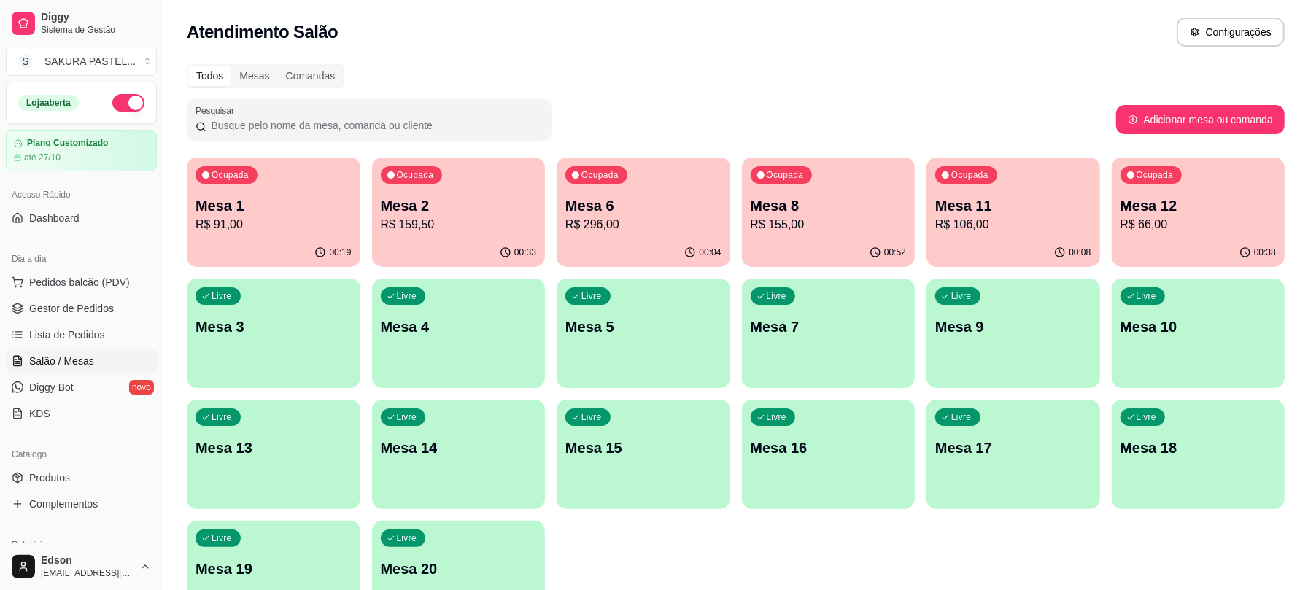
click at [803, 190] on div "Ocupada Mesa 8 R$ 155,00" at bounding box center [829, 198] width 174 height 81
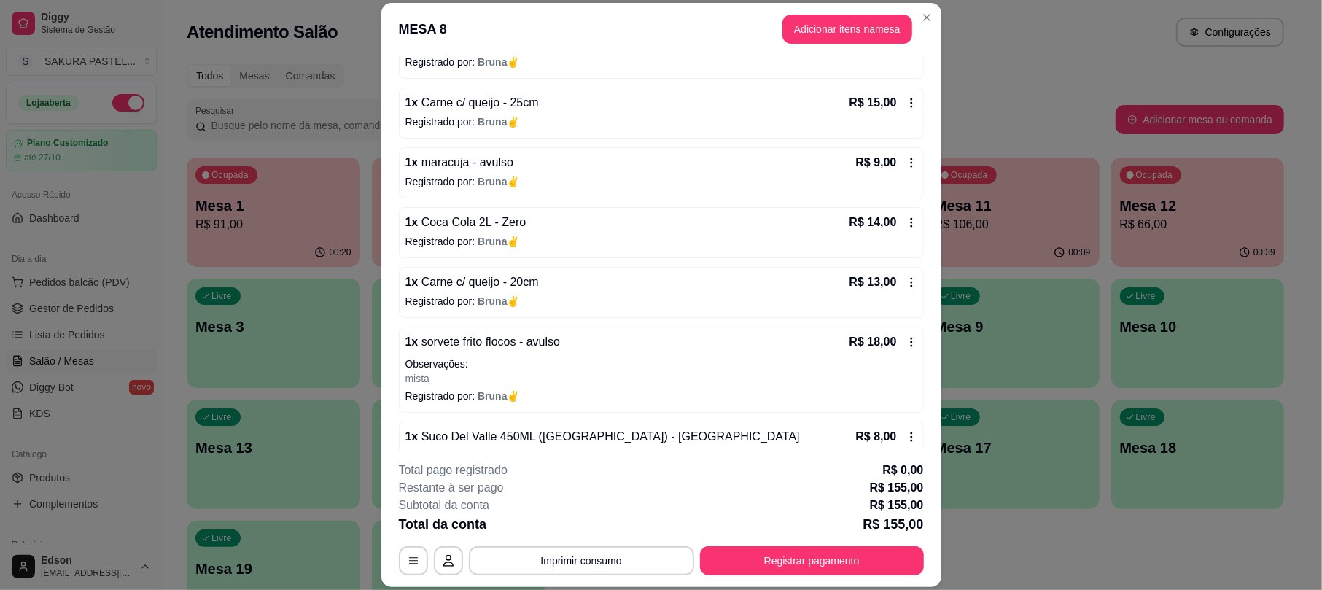
scroll to position [473, 0]
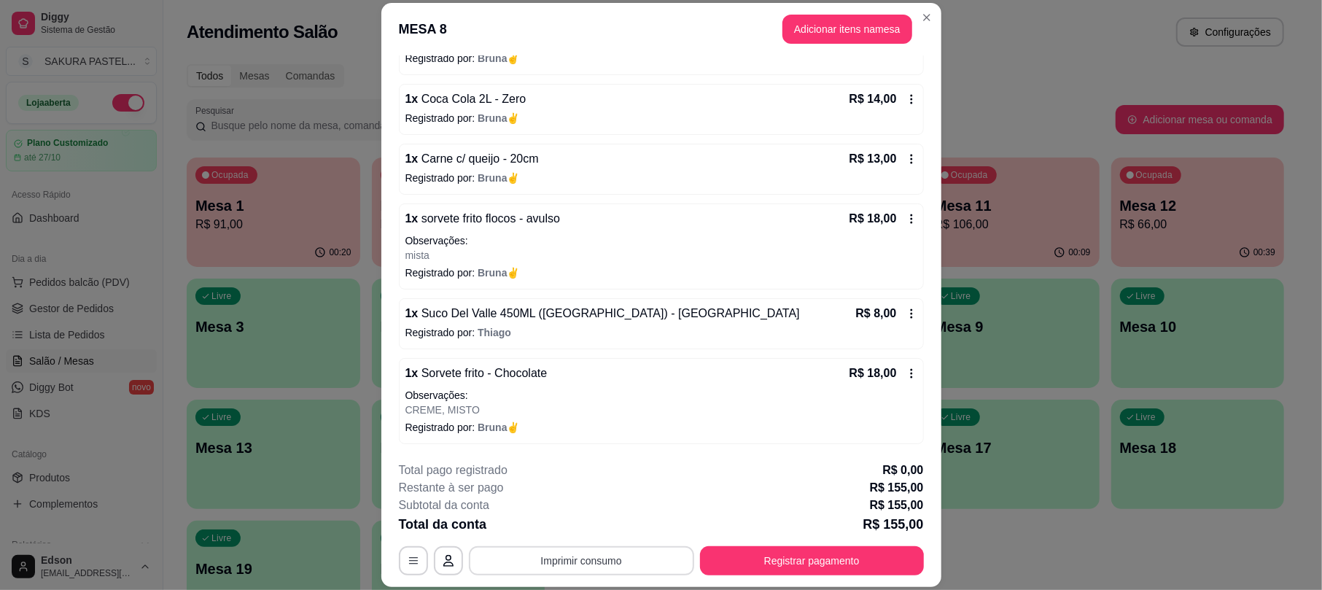
click at [578, 557] on button "Imprimir consumo" at bounding box center [581, 560] width 225 height 29
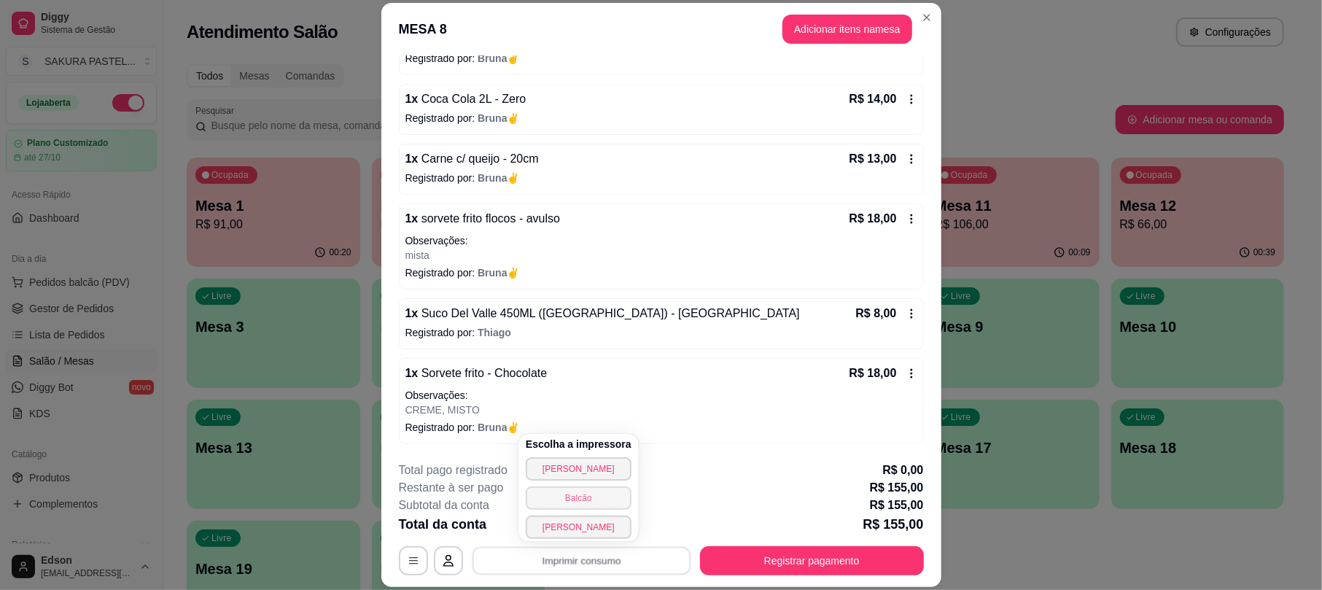
click at [575, 496] on button "Balcão" at bounding box center [579, 497] width 106 height 23
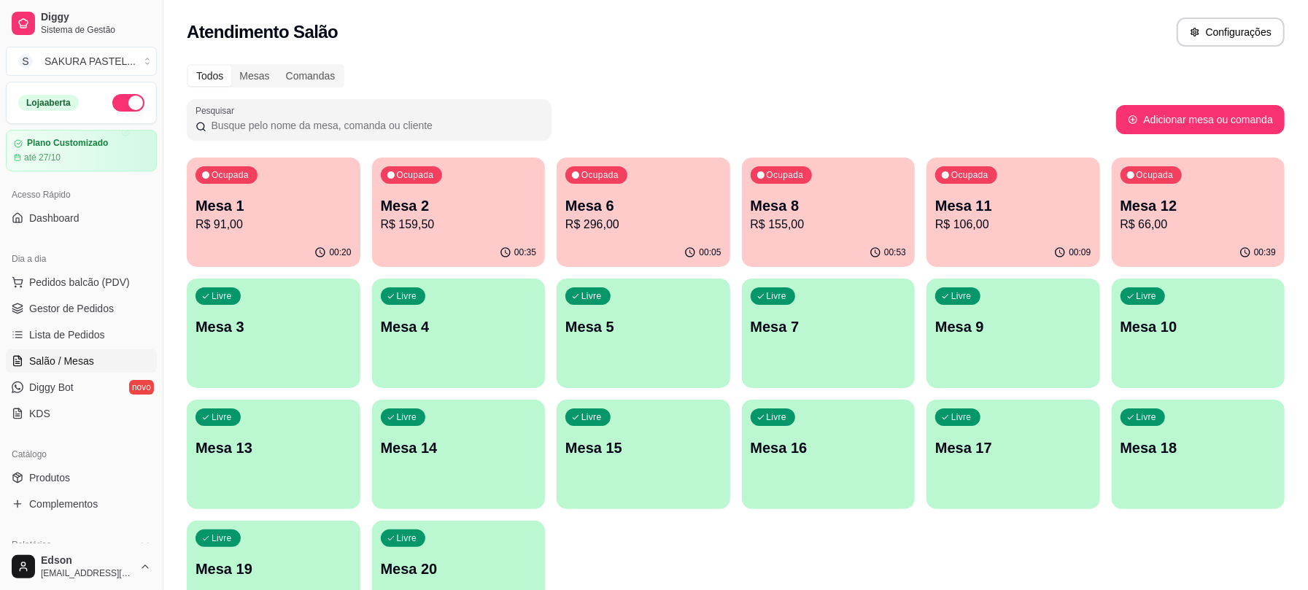
click at [864, 182] on div "Ocupada Mesa 8 R$ 155,00" at bounding box center [829, 198] width 174 height 81
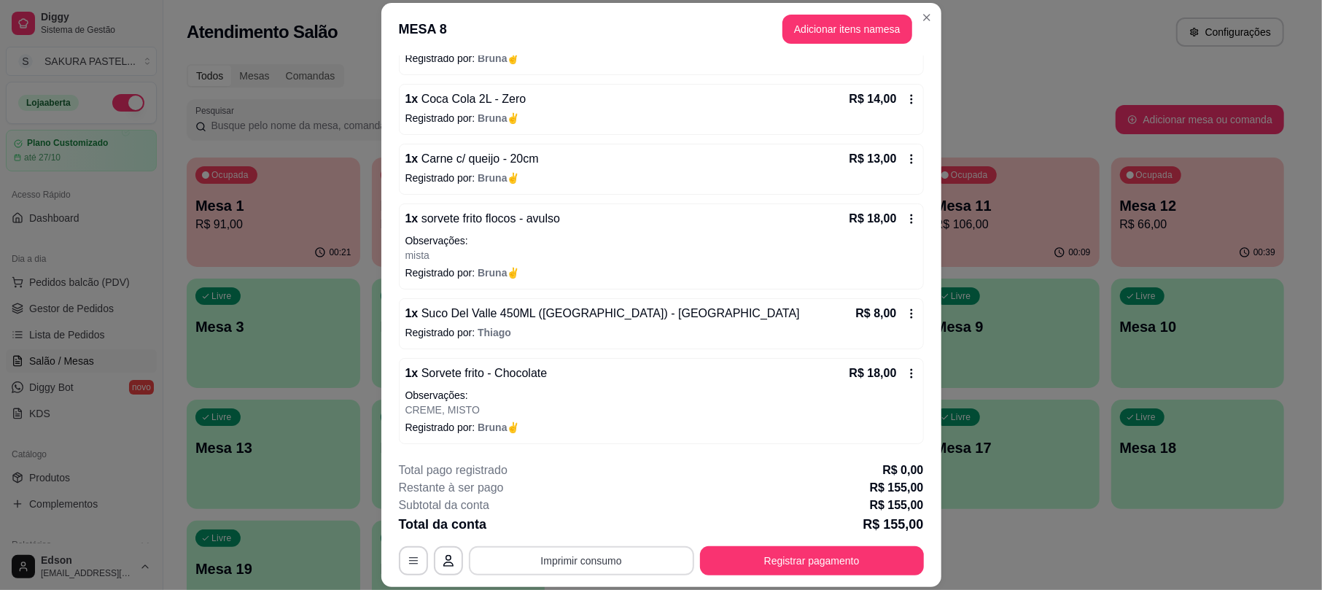
click at [581, 563] on button "Imprimir consumo" at bounding box center [581, 560] width 225 height 29
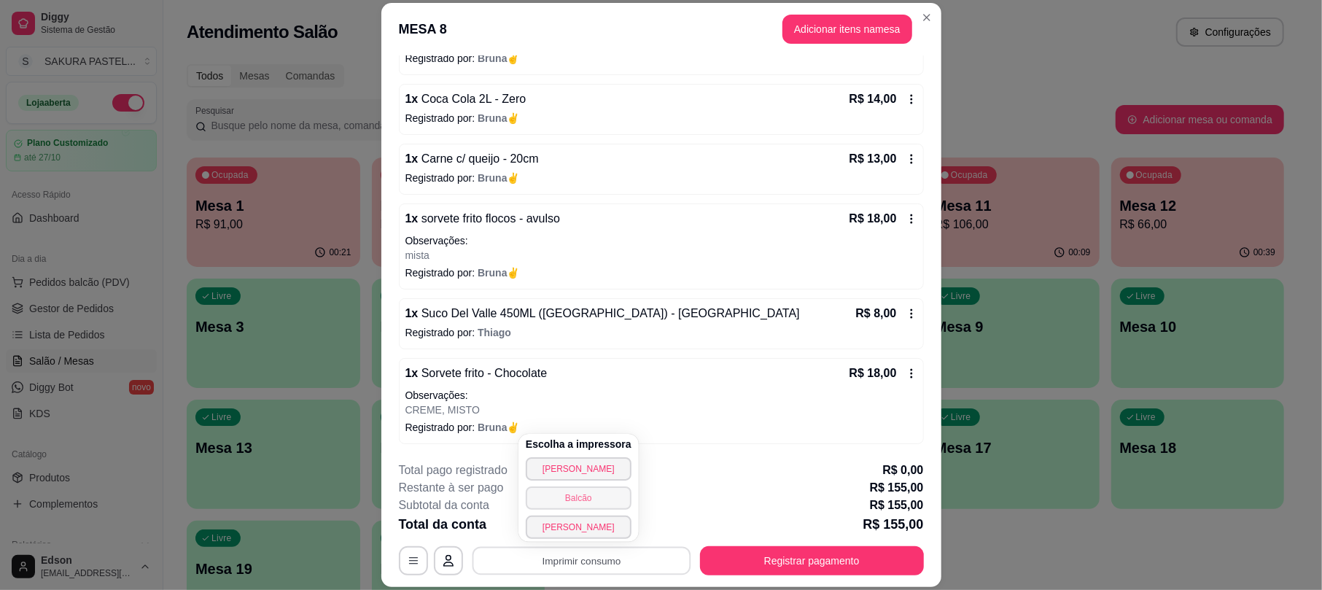
click at [602, 494] on button "Balcão" at bounding box center [579, 497] width 106 height 23
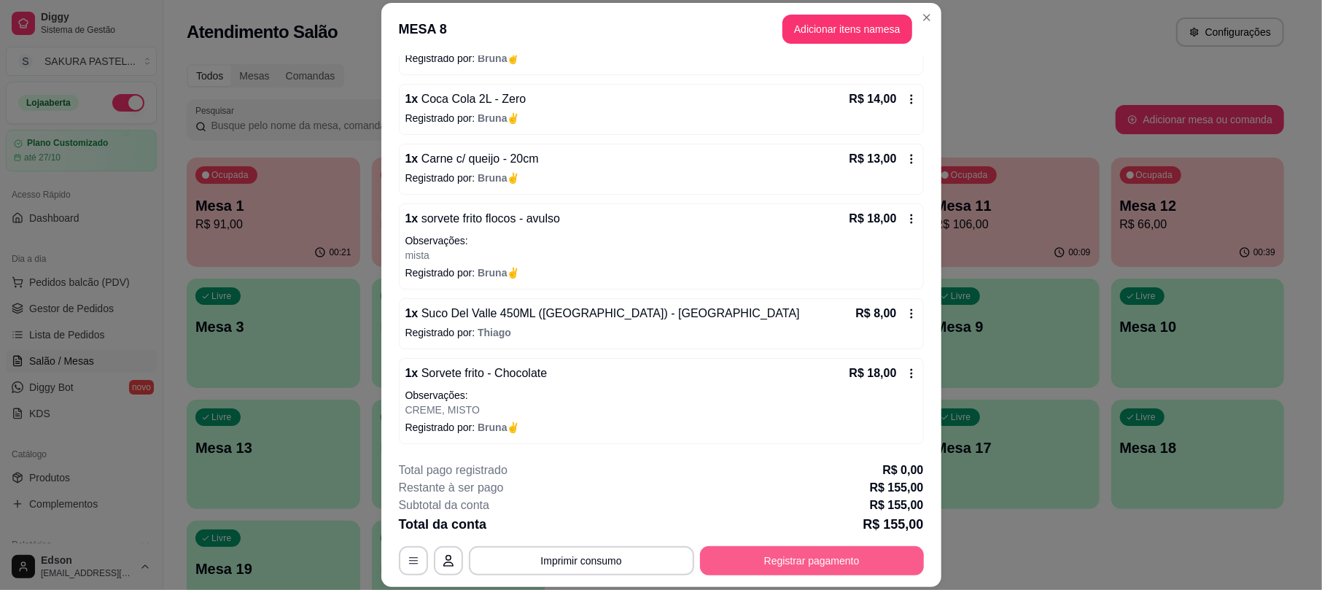
click at [779, 570] on button "Registrar pagamento" at bounding box center [812, 560] width 224 height 29
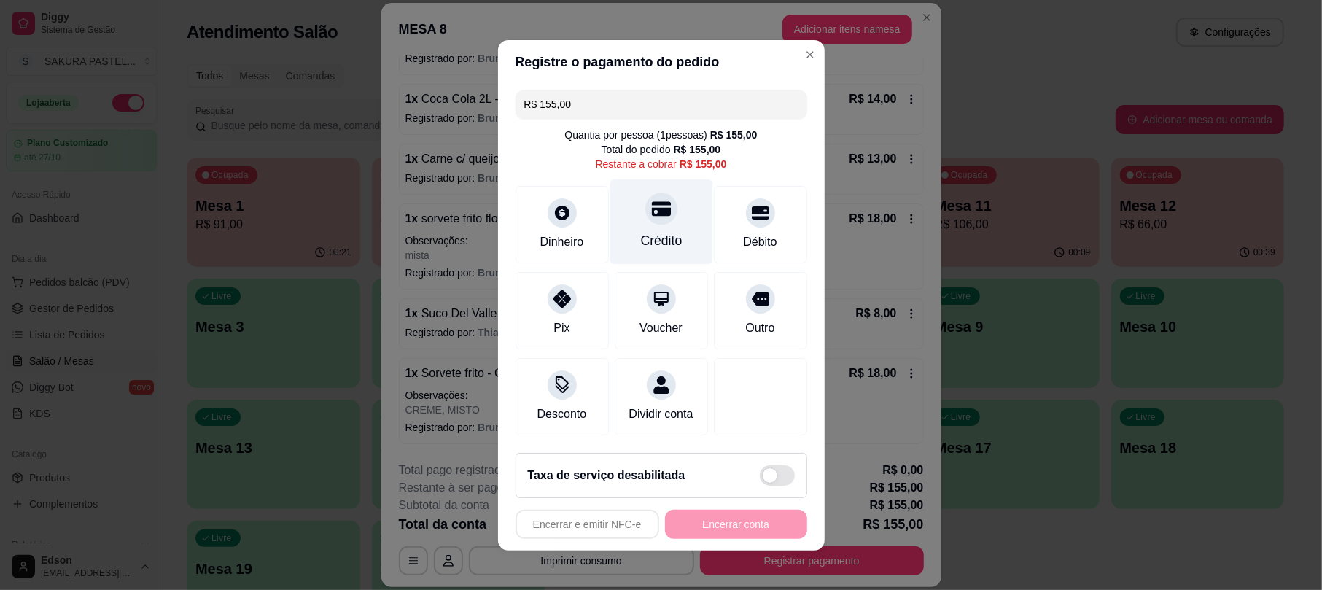
click at [668, 182] on div "Crédito" at bounding box center [661, 221] width 103 height 85
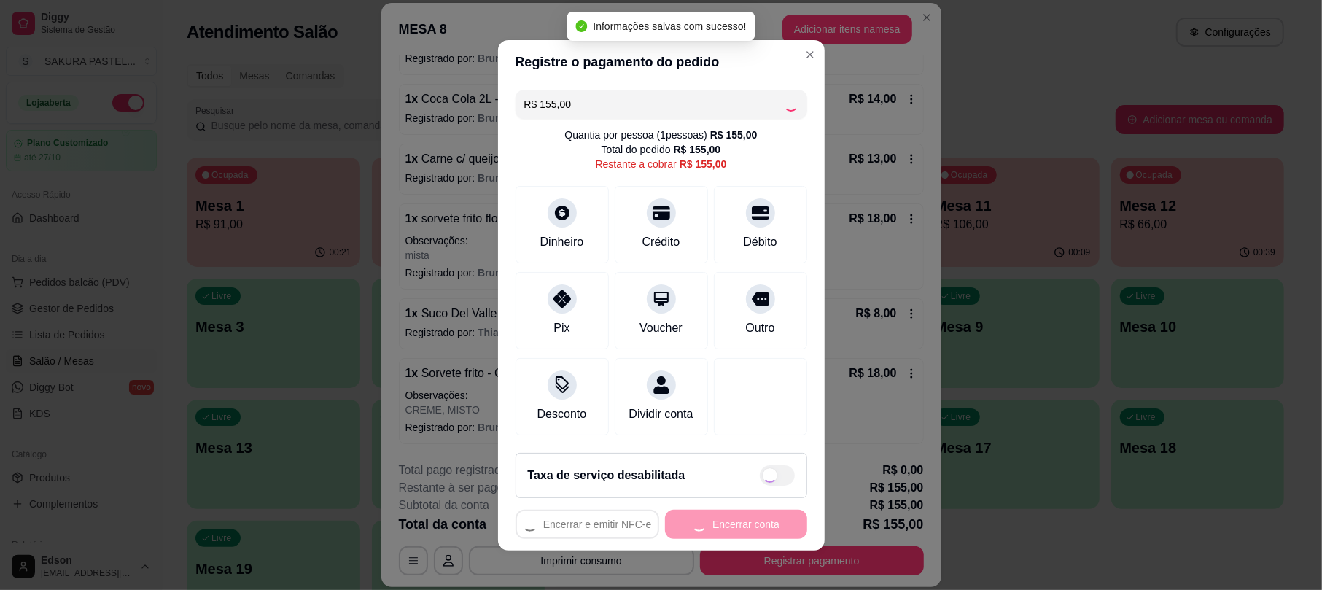
type input "R$ 0,00"
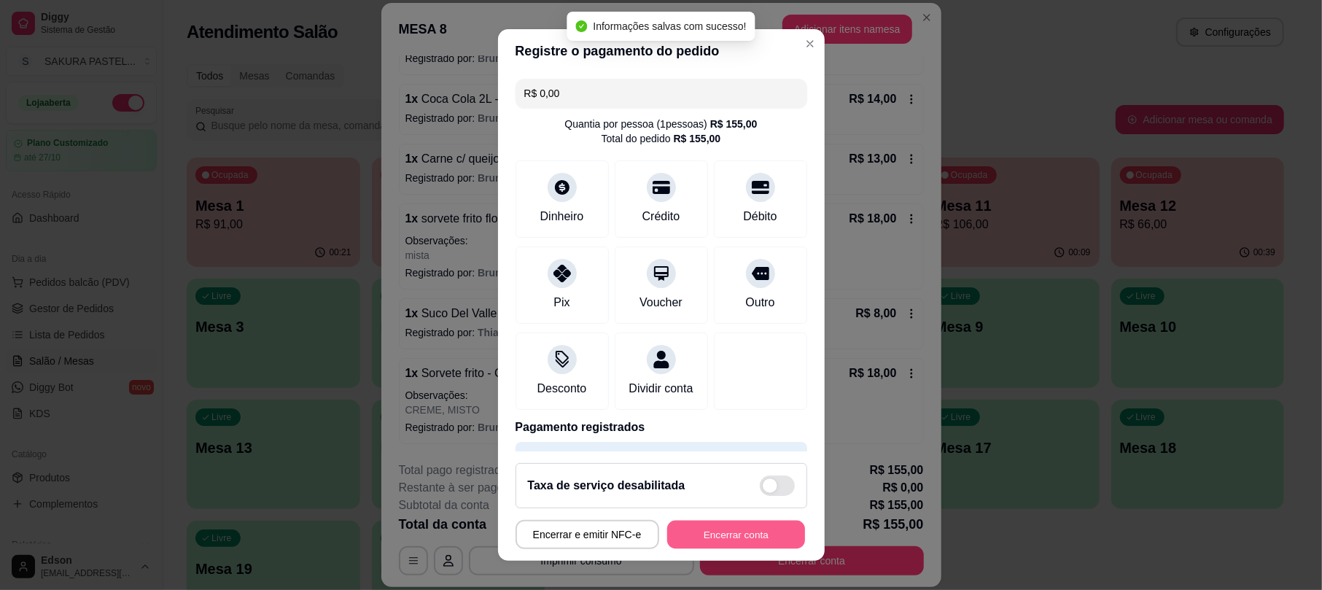
click at [738, 541] on button "Encerrar conta" at bounding box center [736, 534] width 138 height 28
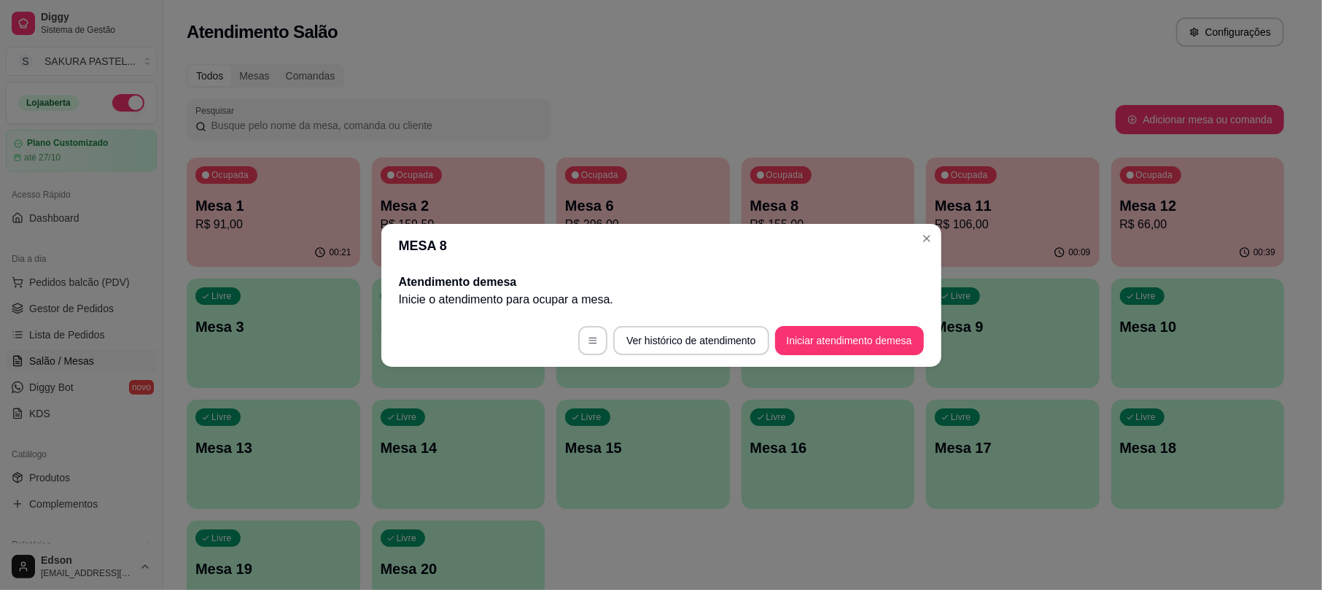
scroll to position [0, 0]
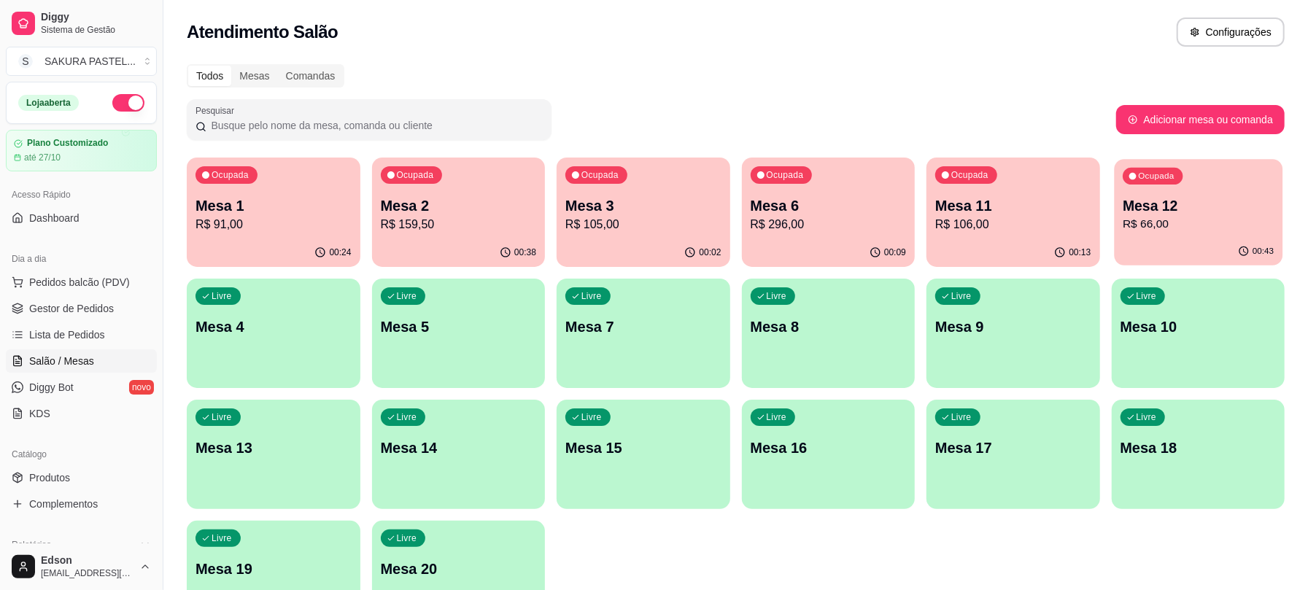
click at [1129, 203] on p "Mesa 12" at bounding box center [1197, 206] width 151 height 20
click at [1180, 171] on div "Ocupada" at bounding box center [1151, 175] width 62 height 18
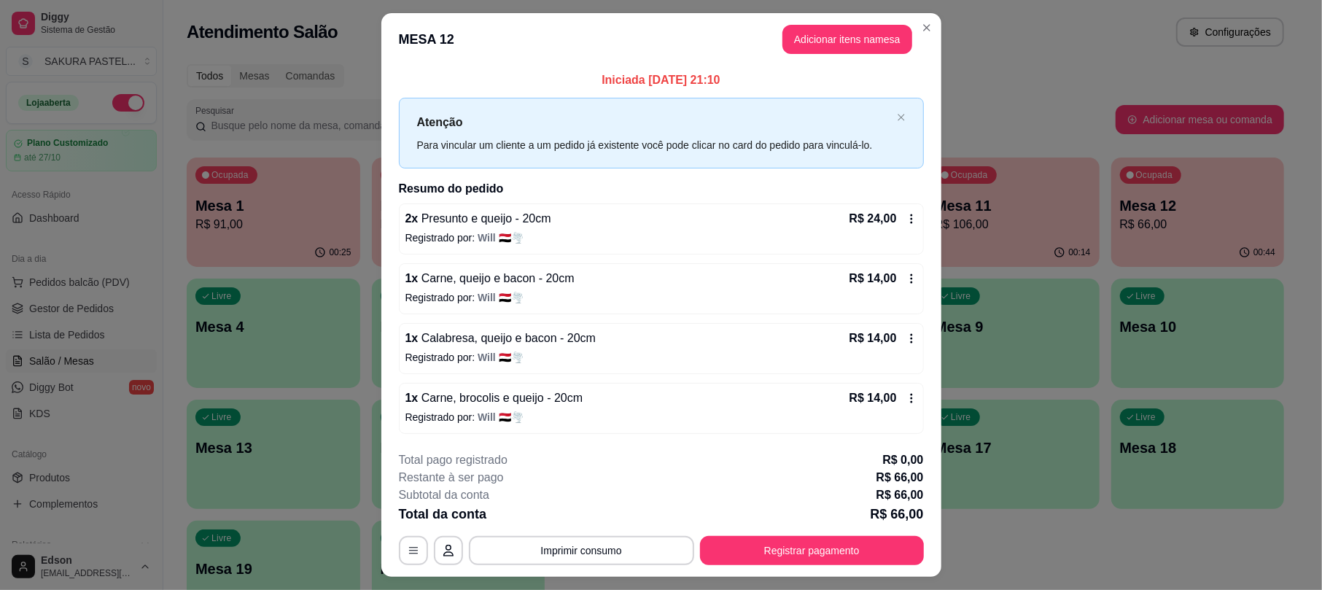
scroll to position [35, 0]
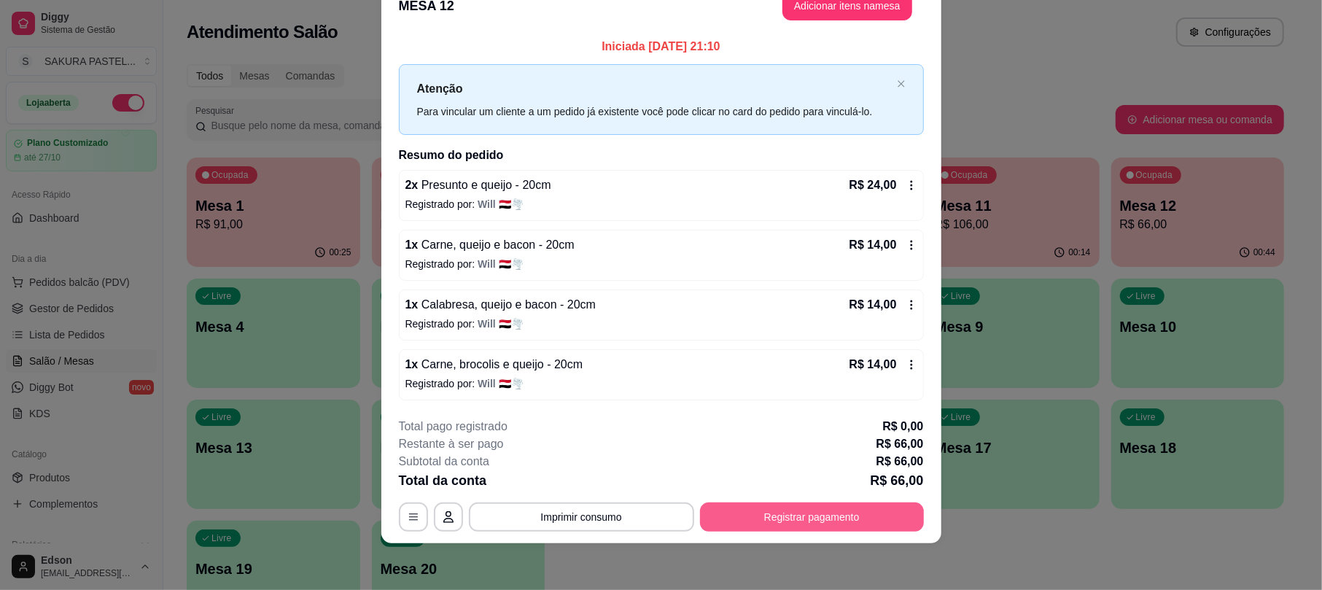
click at [756, 528] on button "Registrar pagamento" at bounding box center [812, 516] width 224 height 29
click at [661, 248] on div "Crédito" at bounding box center [661, 221] width 103 height 85
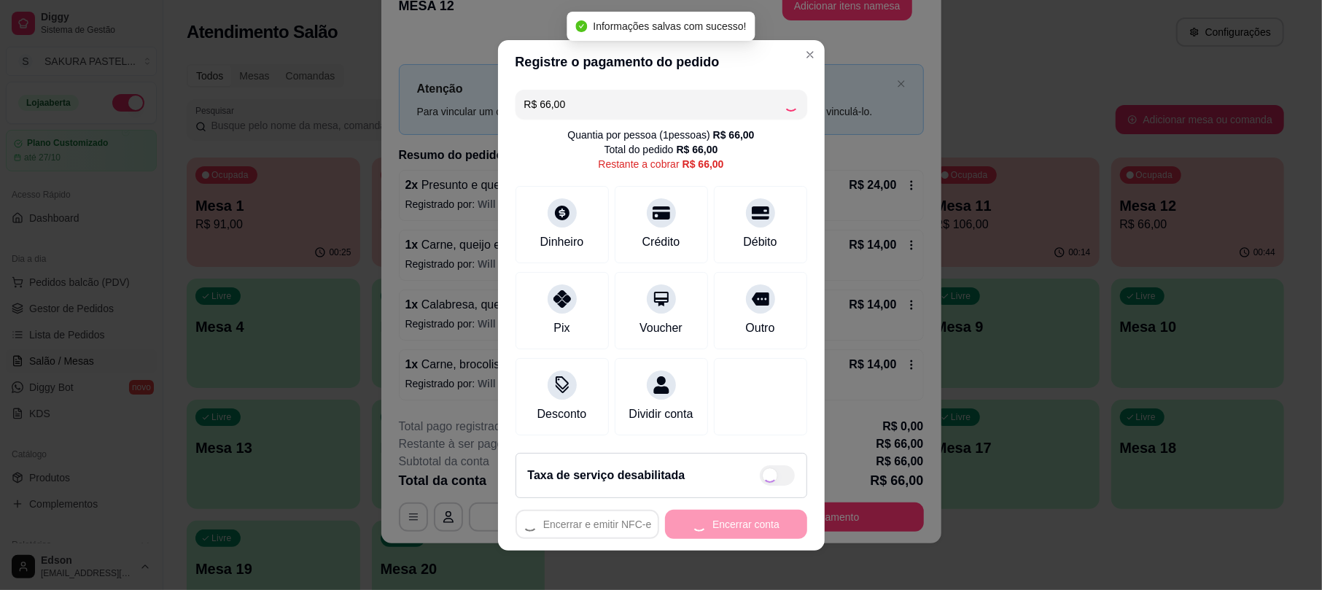
type input "R$ 0,00"
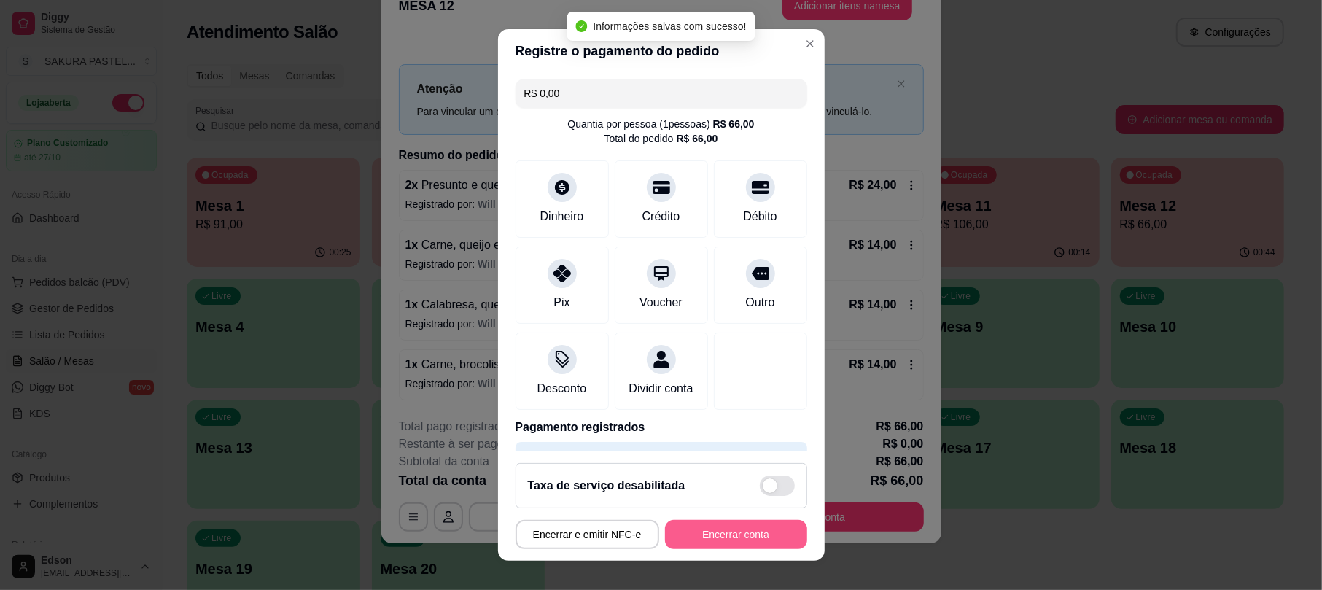
click at [768, 537] on button "Encerrar conta" at bounding box center [736, 534] width 142 height 29
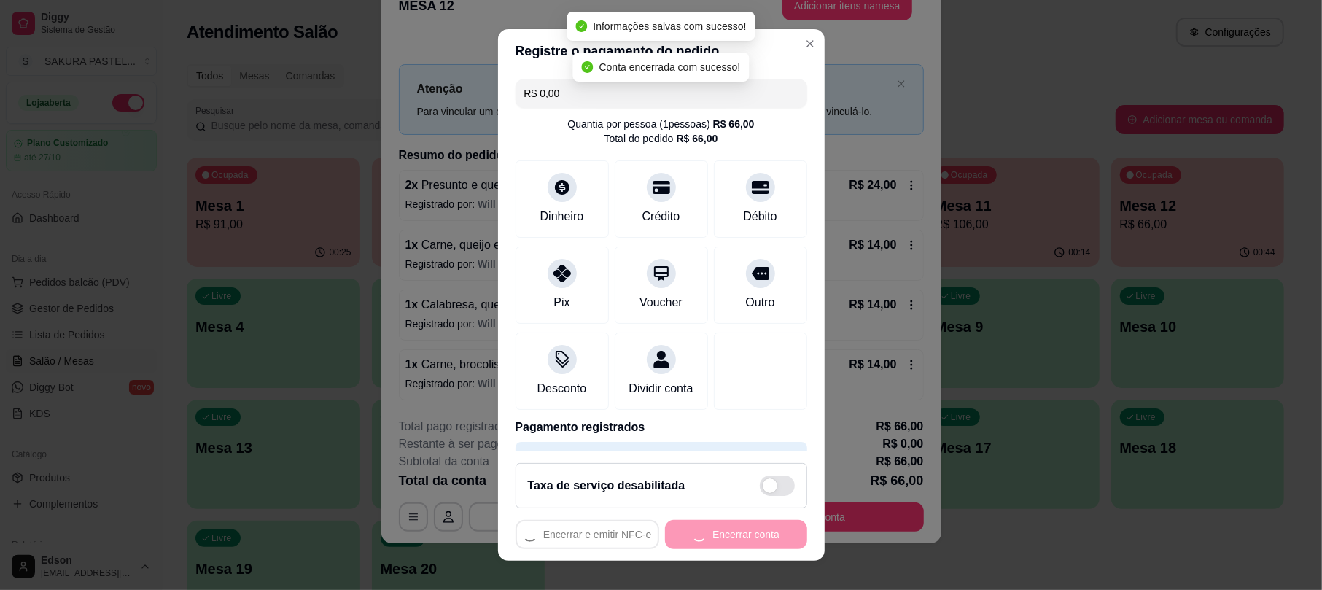
scroll to position [0, 0]
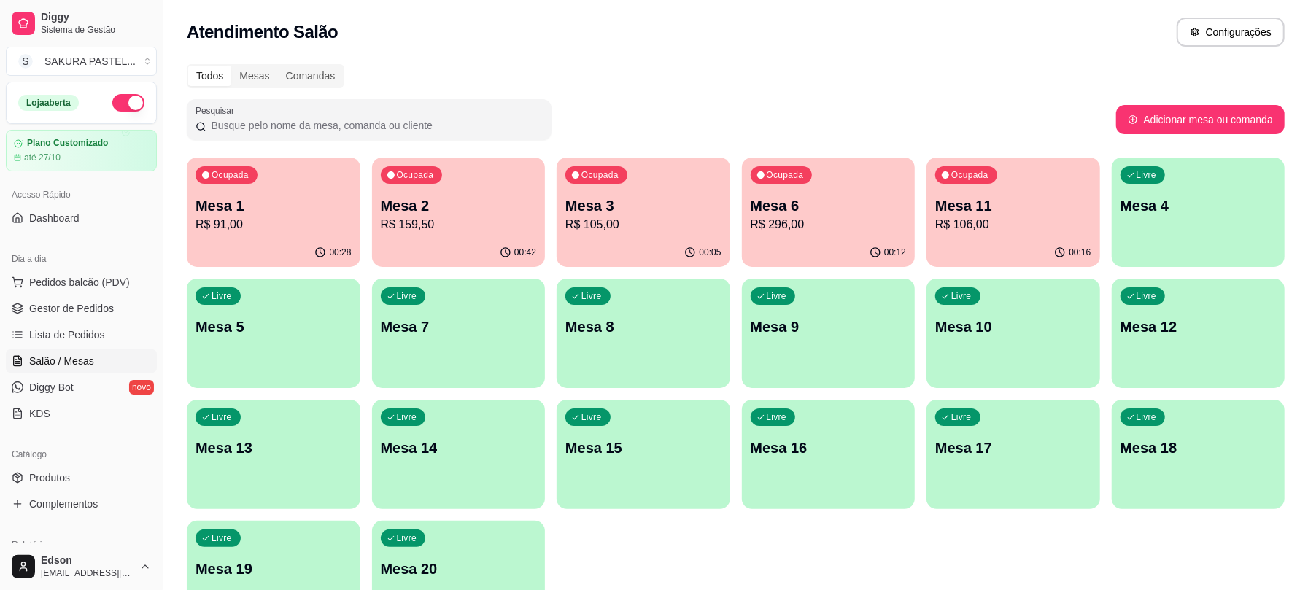
click at [255, 213] on p "Mesa 1" at bounding box center [273, 205] width 156 height 20
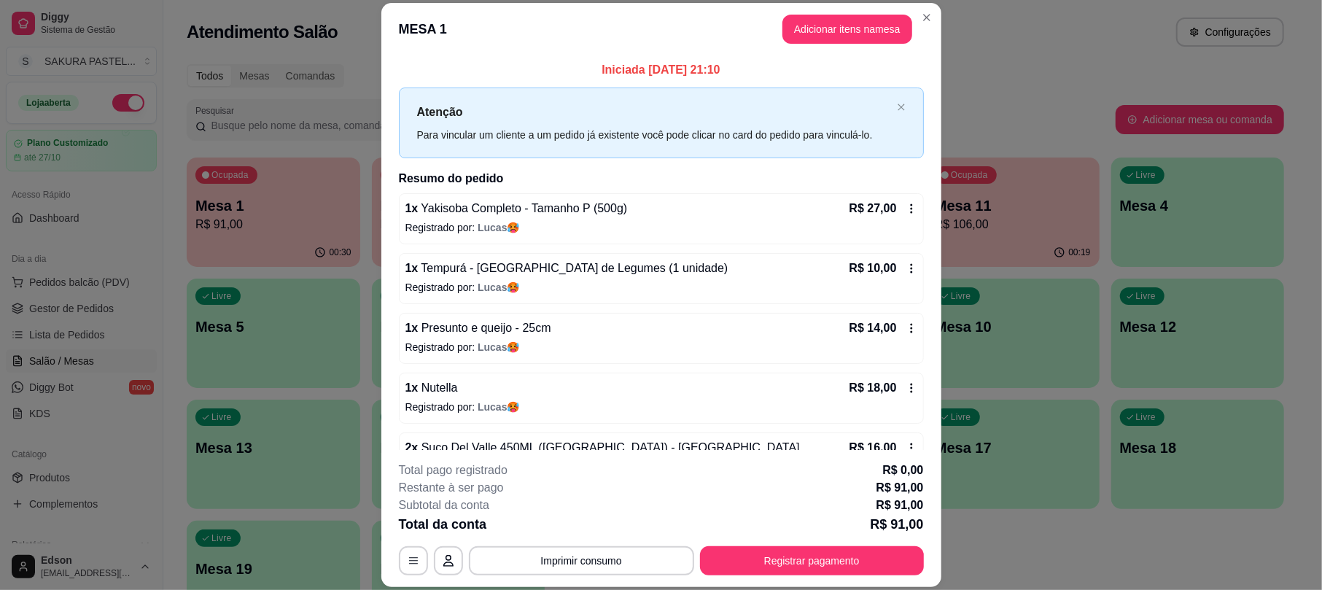
scroll to position [102, 0]
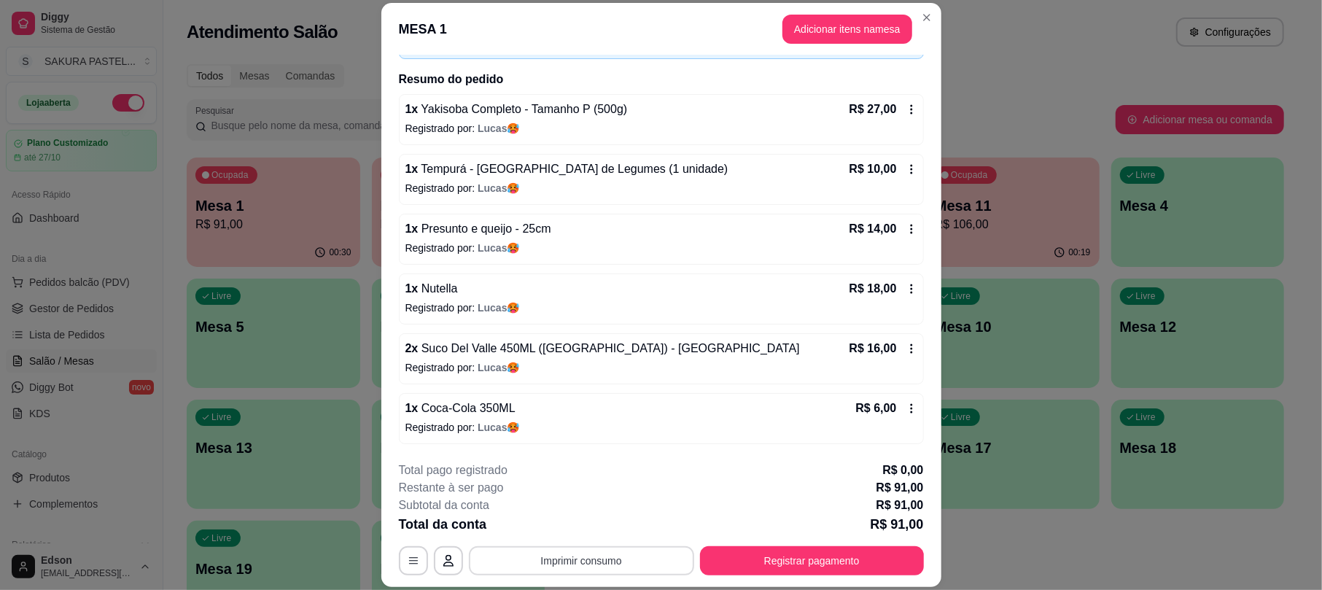
click at [589, 570] on button "Imprimir consumo" at bounding box center [581, 560] width 225 height 29
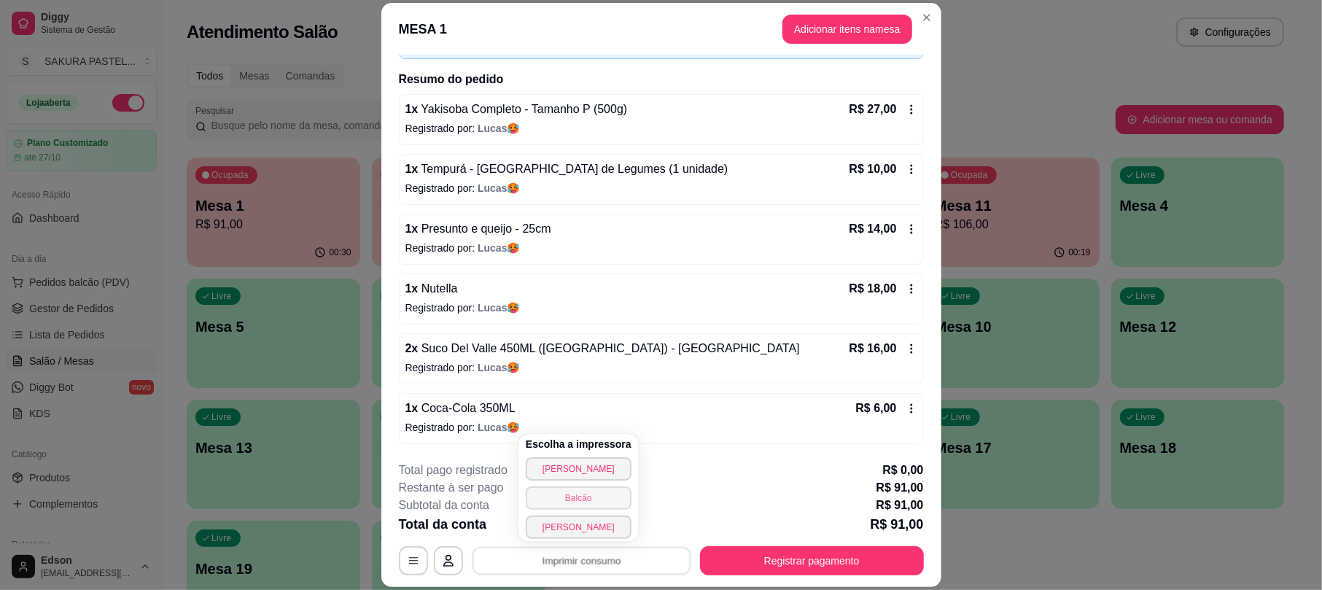
click at [588, 506] on button "Balcão" at bounding box center [579, 497] width 106 height 23
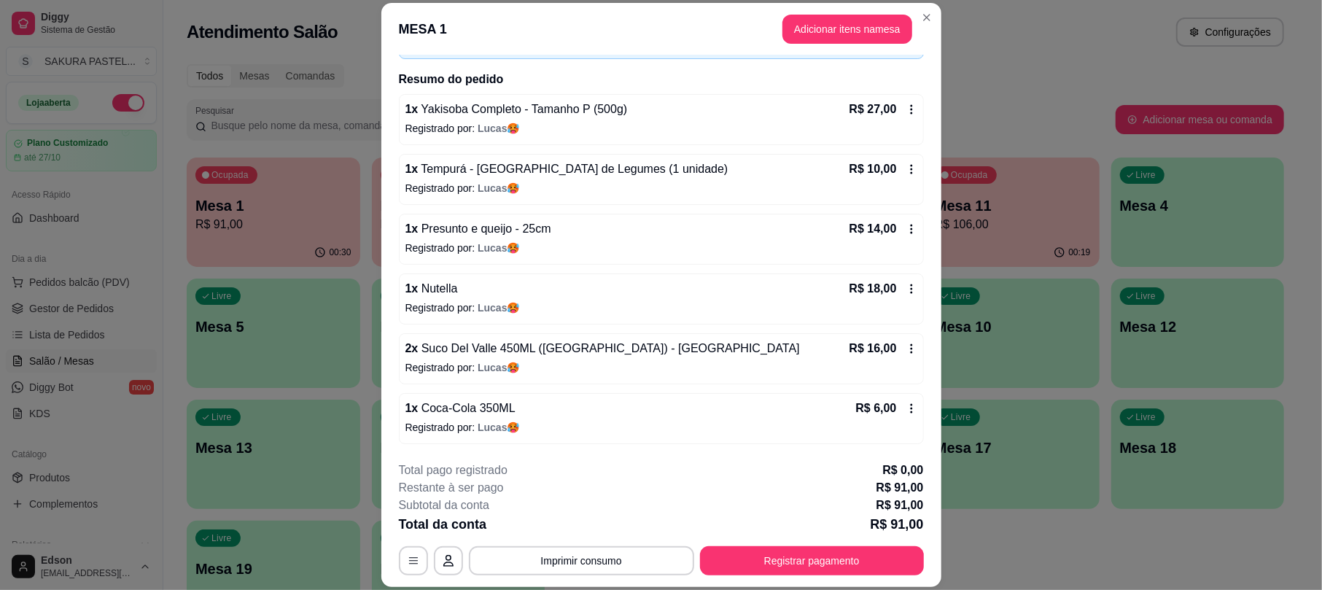
click at [820, 576] on footer "**********" at bounding box center [661, 518] width 560 height 137
click at [811, 572] on button "Registrar pagamento" at bounding box center [811, 561] width 217 height 28
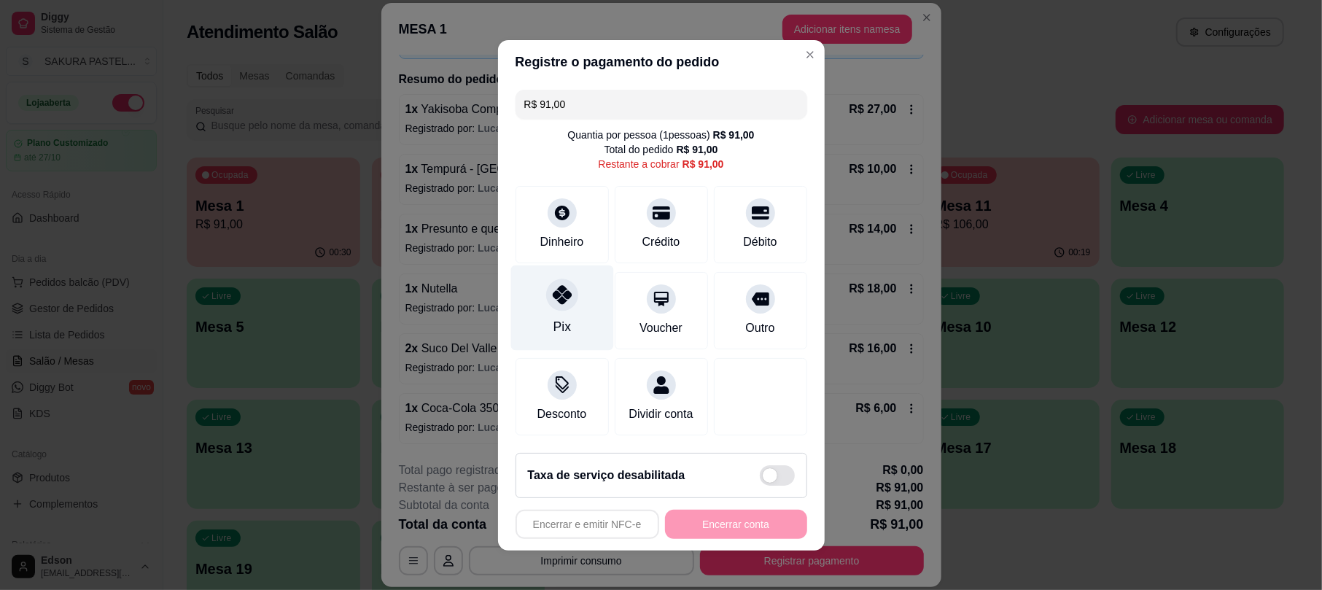
click at [554, 287] on icon at bounding box center [561, 294] width 19 height 19
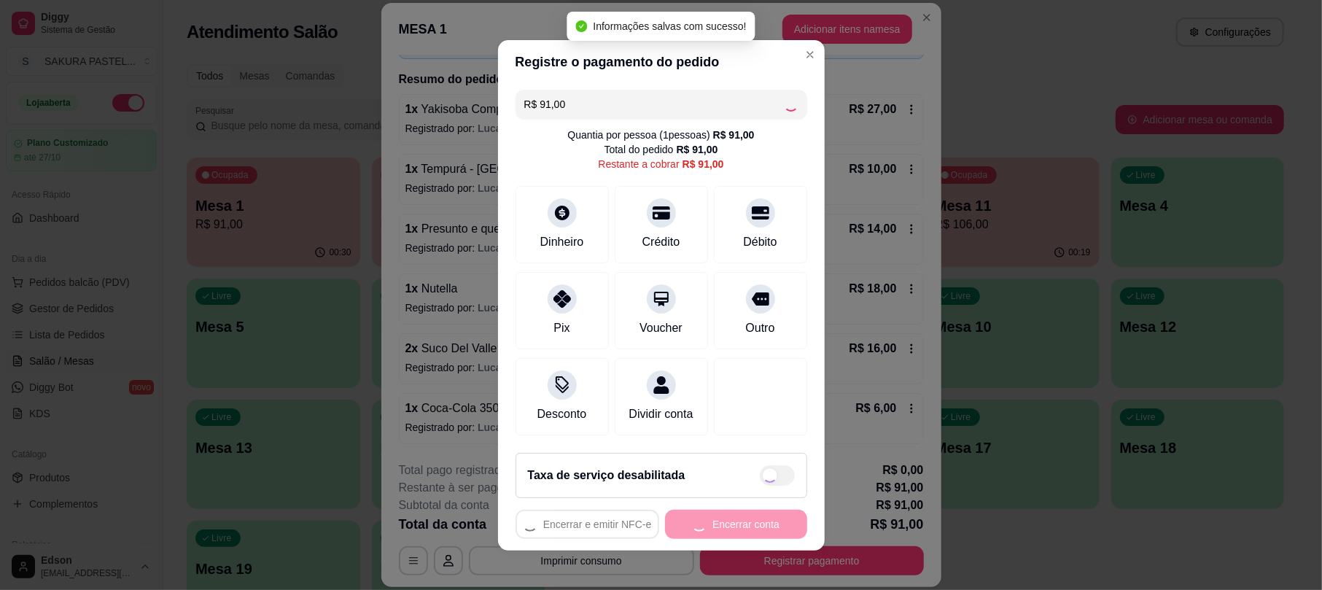
type input "R$ 0,00"
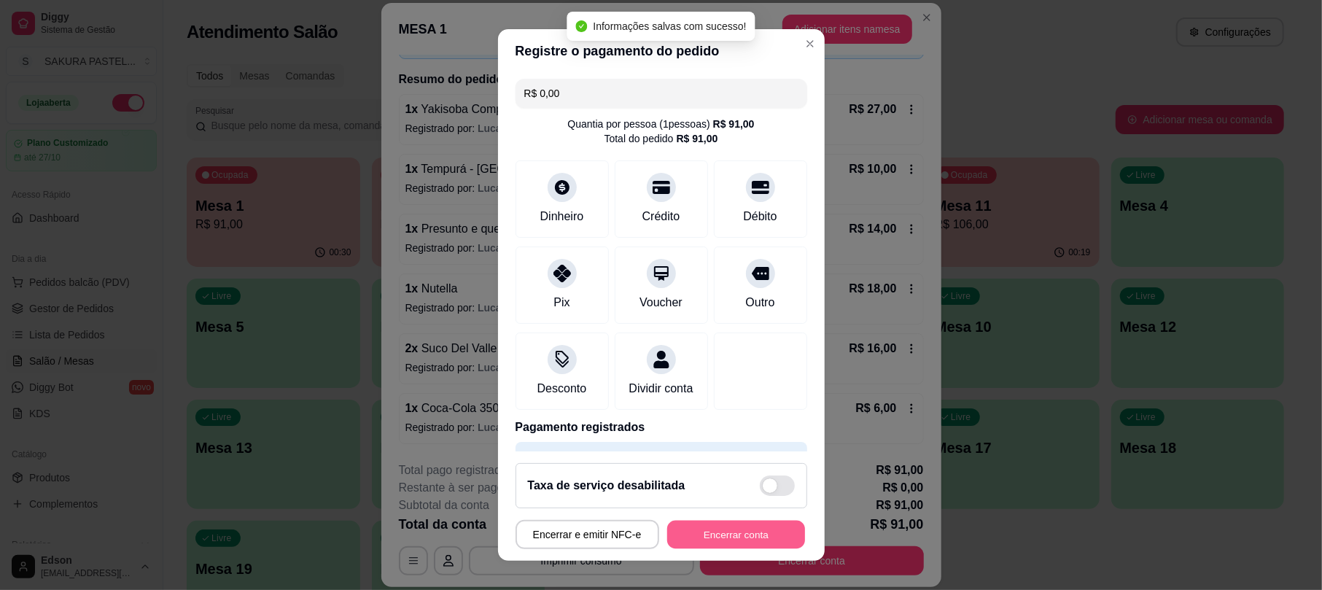
click at [699, 520] on div "Encerrar e emitir NFC-e Encerrar conta" at bounding box center [662, 534] width 292 height 29
click at [715, 528] on button "Encerrar conta" at bounding box center [736, 534] width 138 height 28
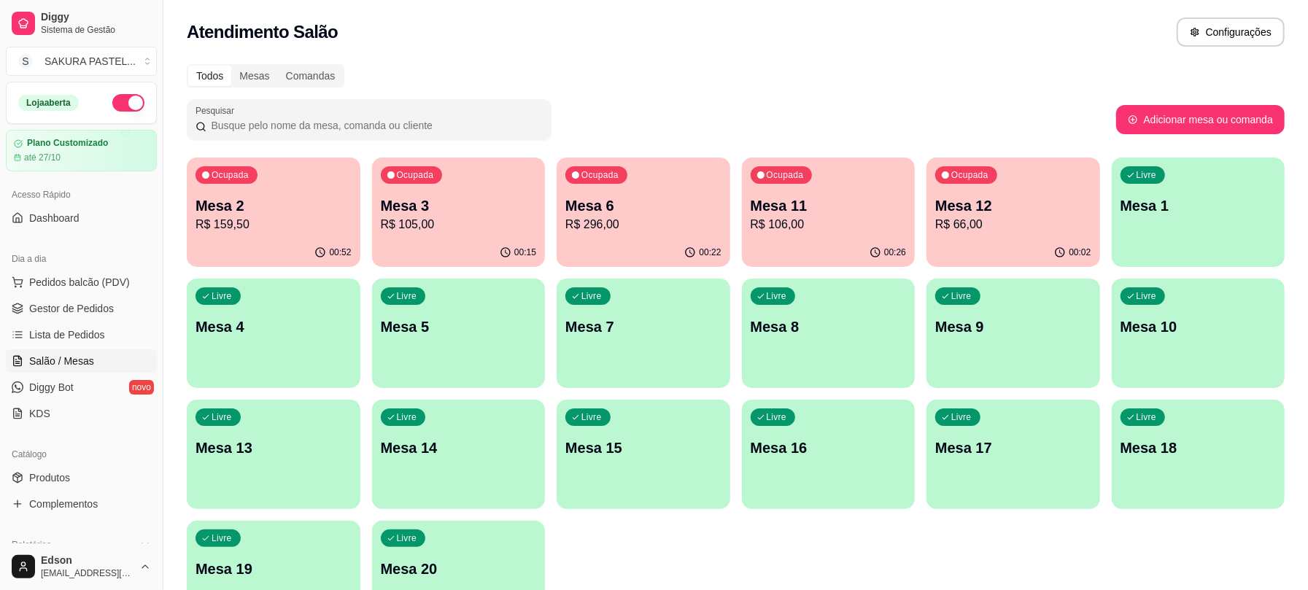
click at [968, 219] on p "R$ 66,00" at bounding box center [1013, 225] width 156 height 18
click at [109, 319] on link "Gestor de Pedidos" at bounding box center [81, 308] width 151 height 23
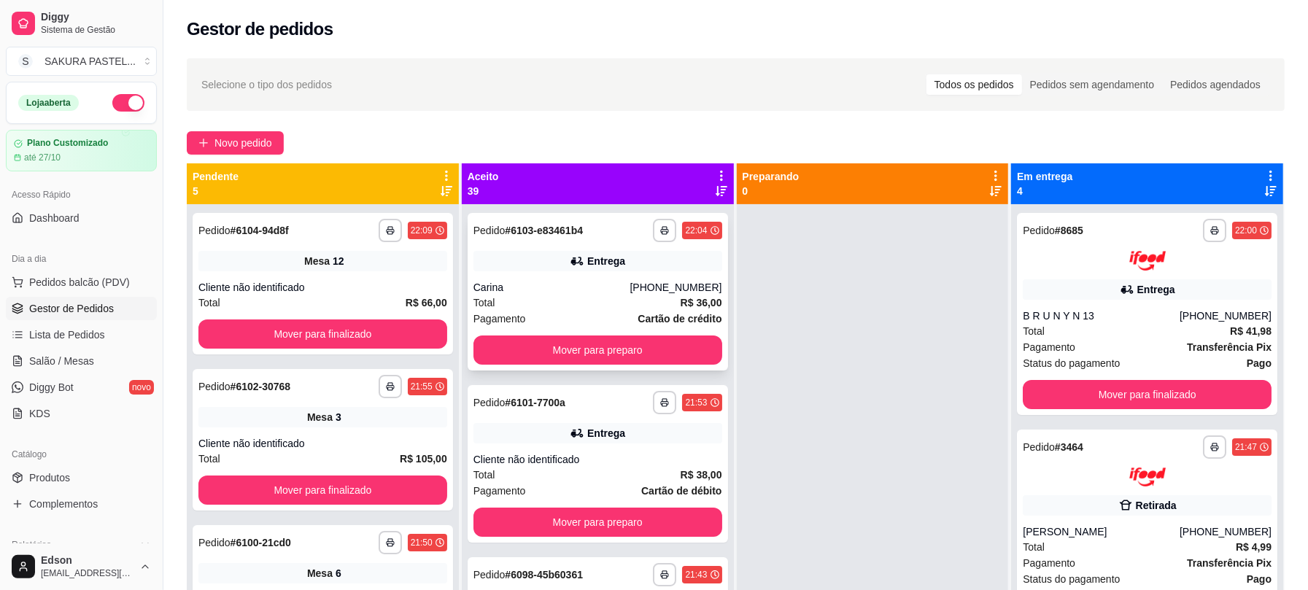
click at [610, 281] on div "Carina" at bounding box center [551, 287] width 157 height 15
click at [440, 169] on icon at bounding box center [446, 175] width 13 height 13
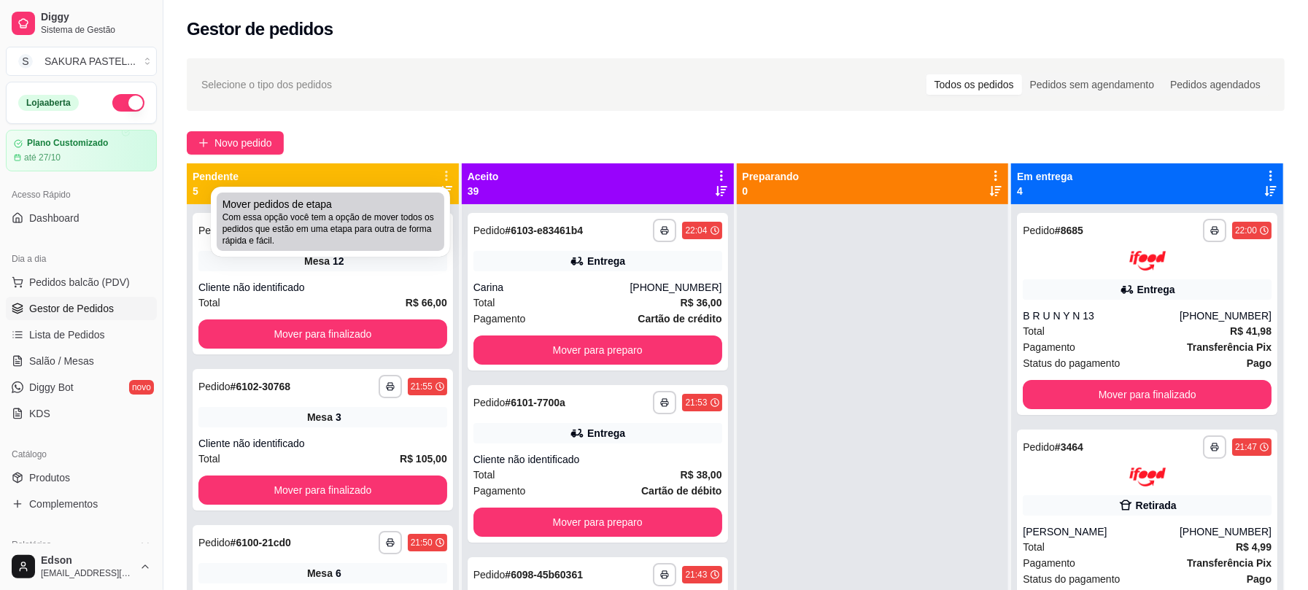
click at [416, 206] on div "Mover pedidos de etapa Com essa opção você tem a opção de mover todos os pedido…" at bounding box center [330, 222] width 216 height 50
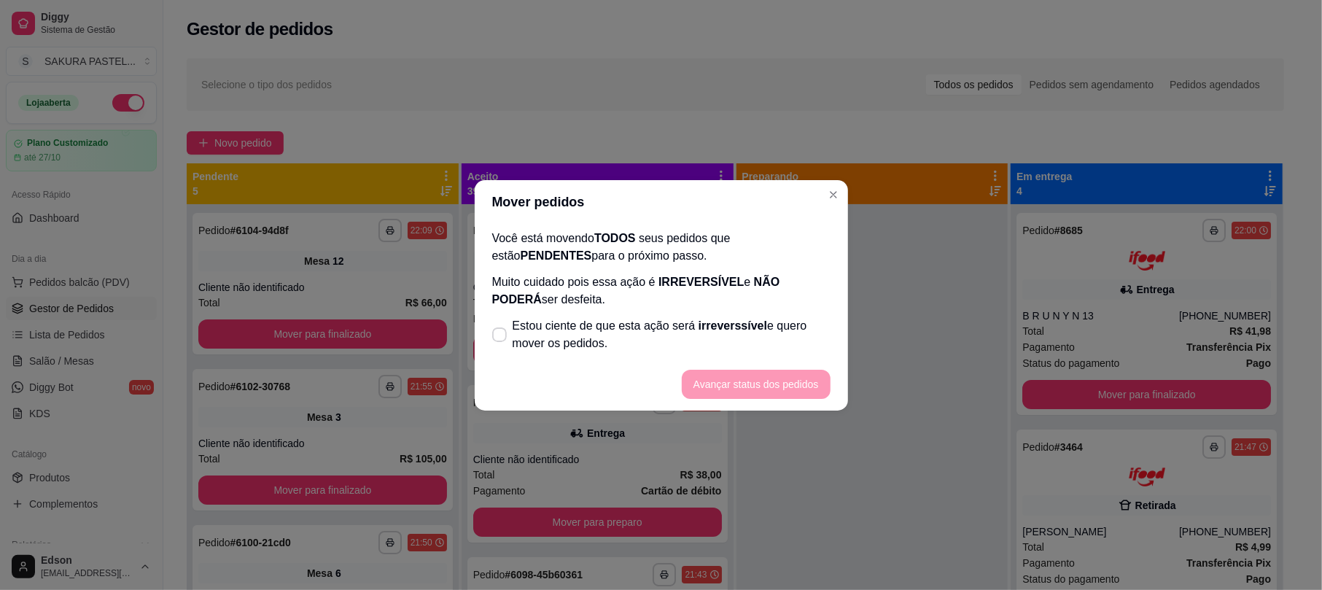
click at [569, 333] on span "Estou ciente de que esta ação será irreverssível e quero mover os pedidos." at bounding box center [672, 334] width 318 height 35
click at [501, 337] on input "Estou ciente de que esta ação será irreverssível e quero mover os pedidos." at bounding box center [496, 341] width 9 height 9
checkbox input "true"
click at [703, 383] on button "Avançar status dos pedidos" at bounding box center [756, 384] width 144 height 28
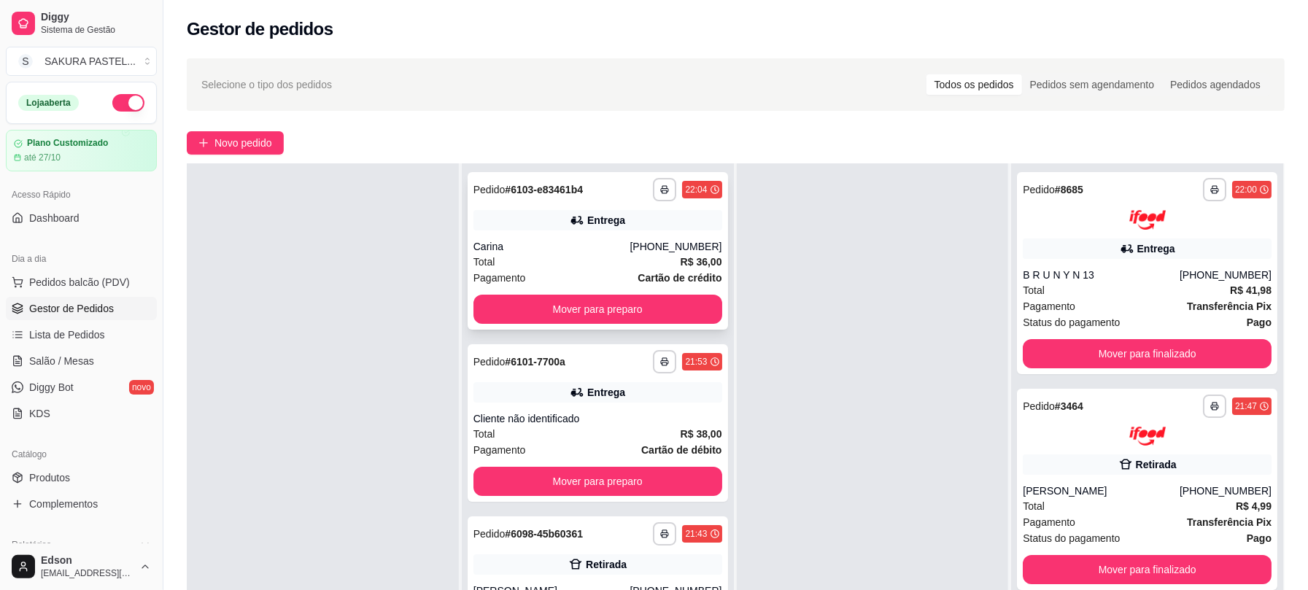
click at [671, 232] on div "**********" at bounding box center [597, 251] width 260 height 158
click at [645, 489] on button "Mover para preparo" at bounding box center [597, 481] width 241 height 28
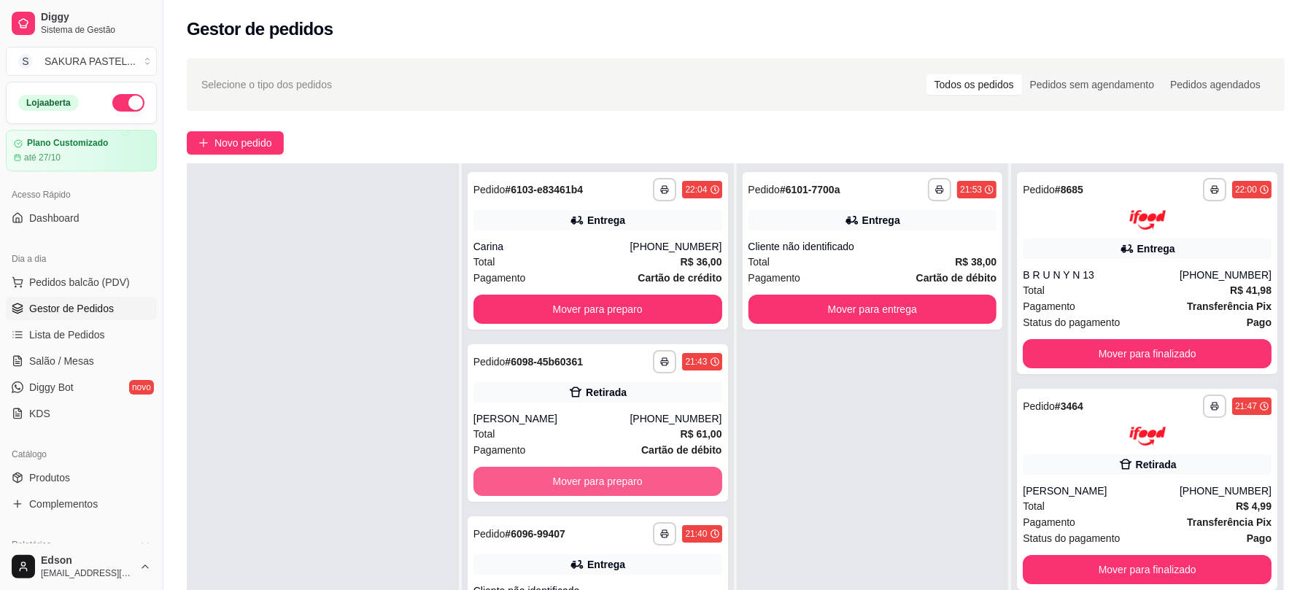
click at [645, 489] on button "Mover para preparo" at bounding box center [597, 481] width 249 height 29
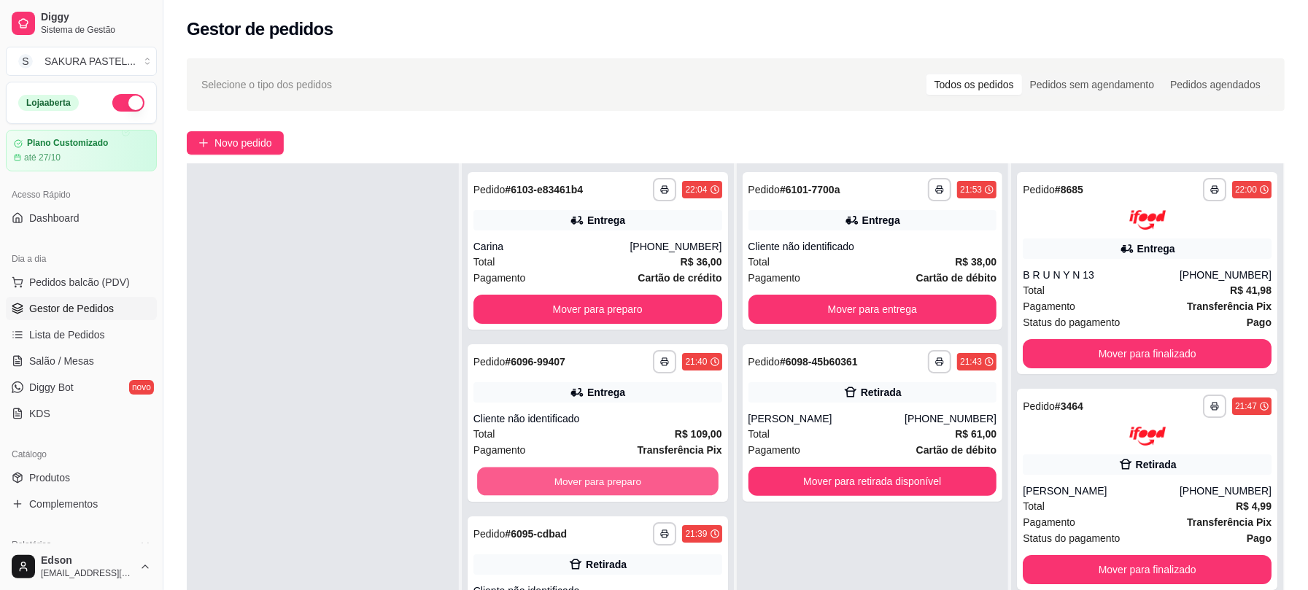
click at [645, 489] on button "Mover para preparo" at bounding box center [597, 481] width 241 height 28
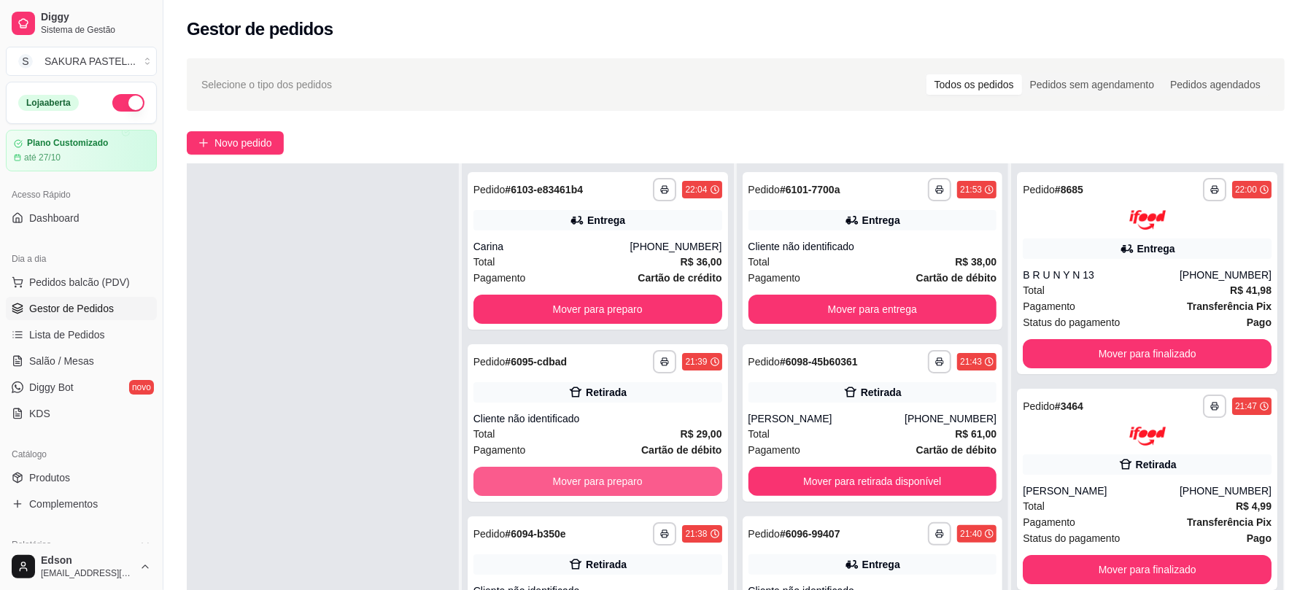
click at [645, 489] on button "Mover para preparo" at bounding box center [597, 481] width 249 height 29
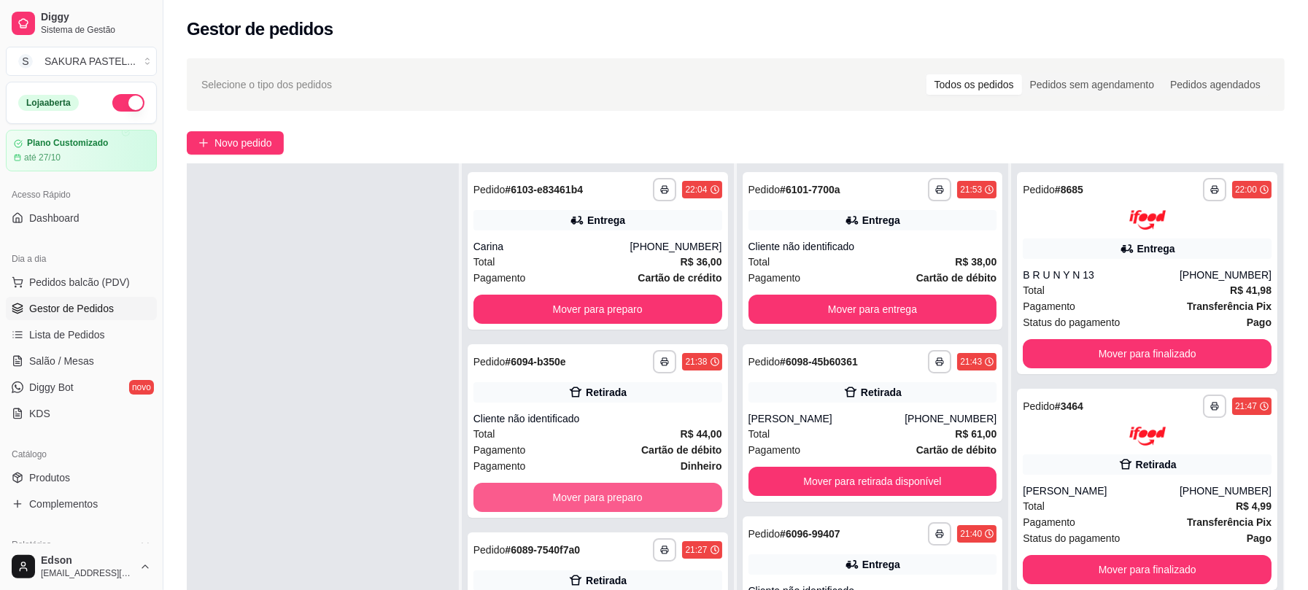
click at [645, 489] on button "Mover para preparo" at bounding box center [597, 497] width 249 height 29
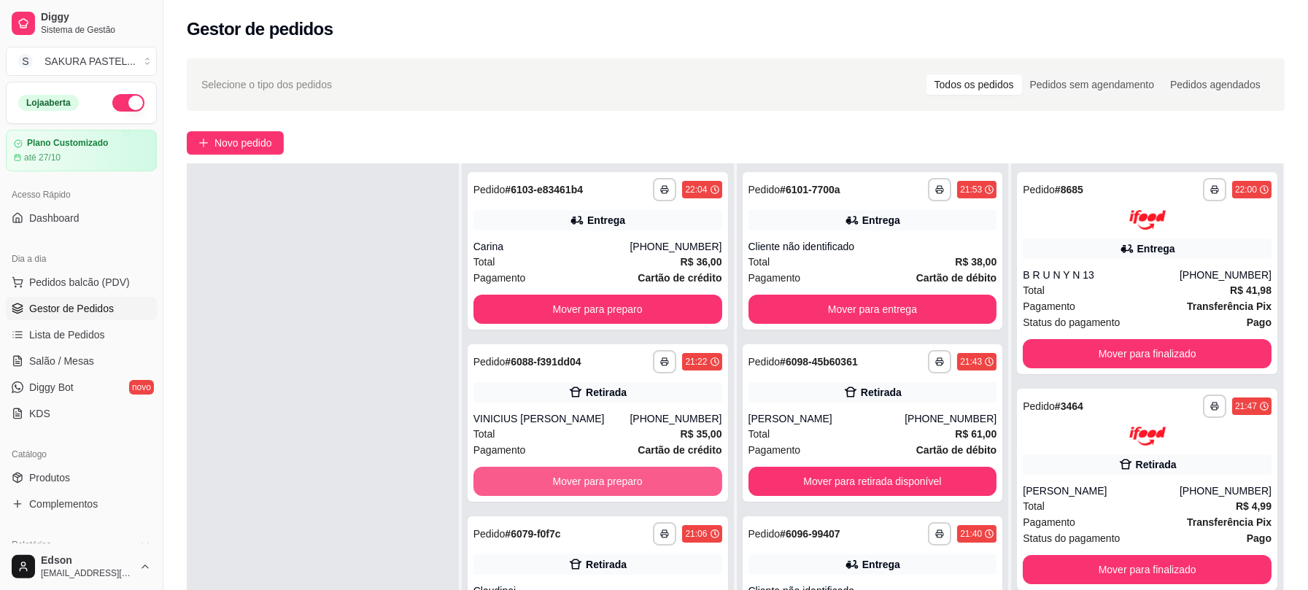
click at [645, 489] on button "Mover para preparo" at bounding box center [597, 481] width 249 height 29
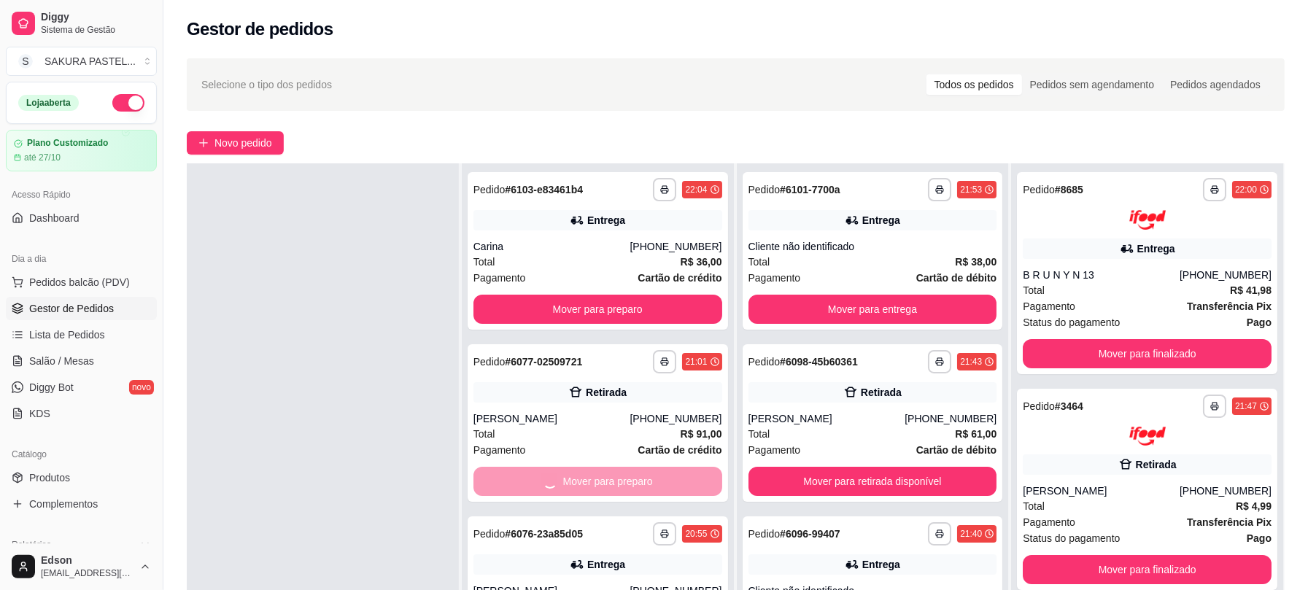
click at [645, 489] on button "Mover para preparo" at bounding box center [597, 481] width 241 height 28
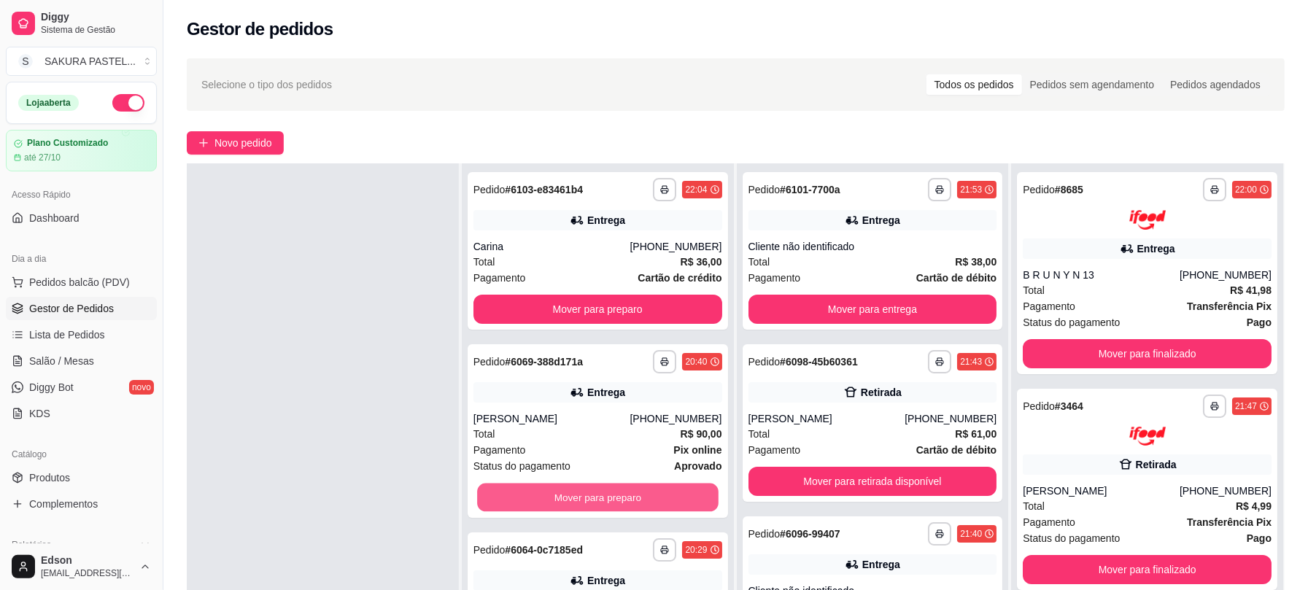
click at [645, 489] on button "Mover para preparo" at bounding box center [597, 497] width 241 height 28
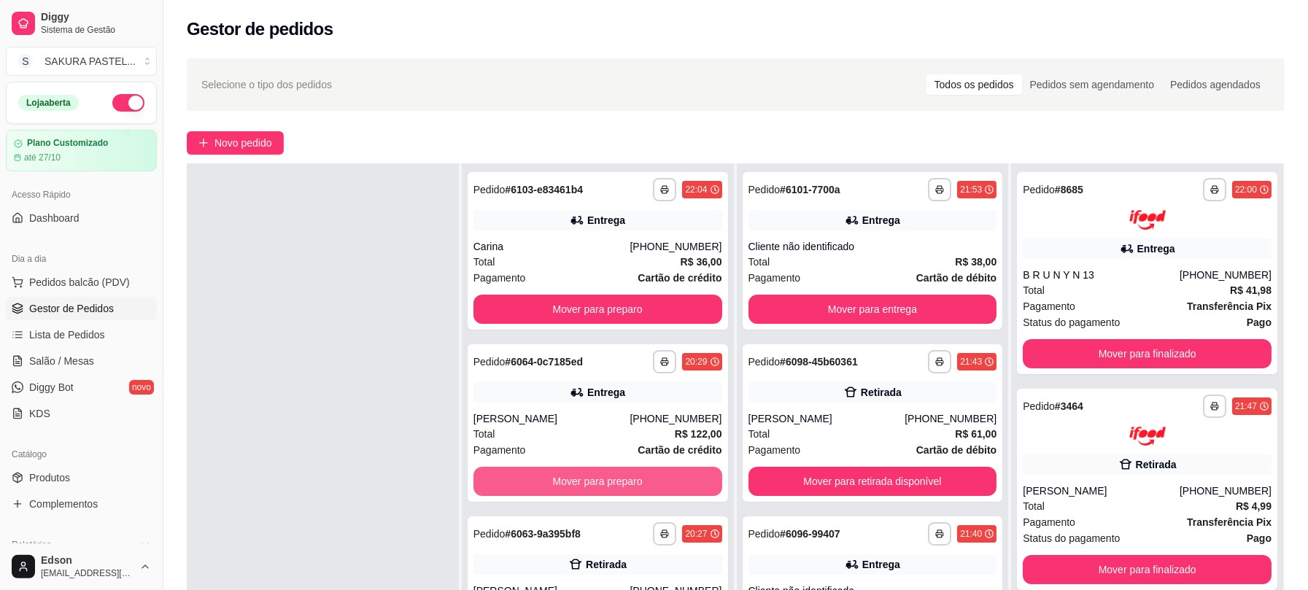
click at [645, 489] on button "Mover para preparo" at bounding box center [597, 481] width 249 height 29
click at [645, 489] on button "Mover para preparo" at bounding box center [597, 481] width 241 height 28
click at [645, 489] on button "Mover para preparo" at bounding box center [597, 481] width 249 height 29
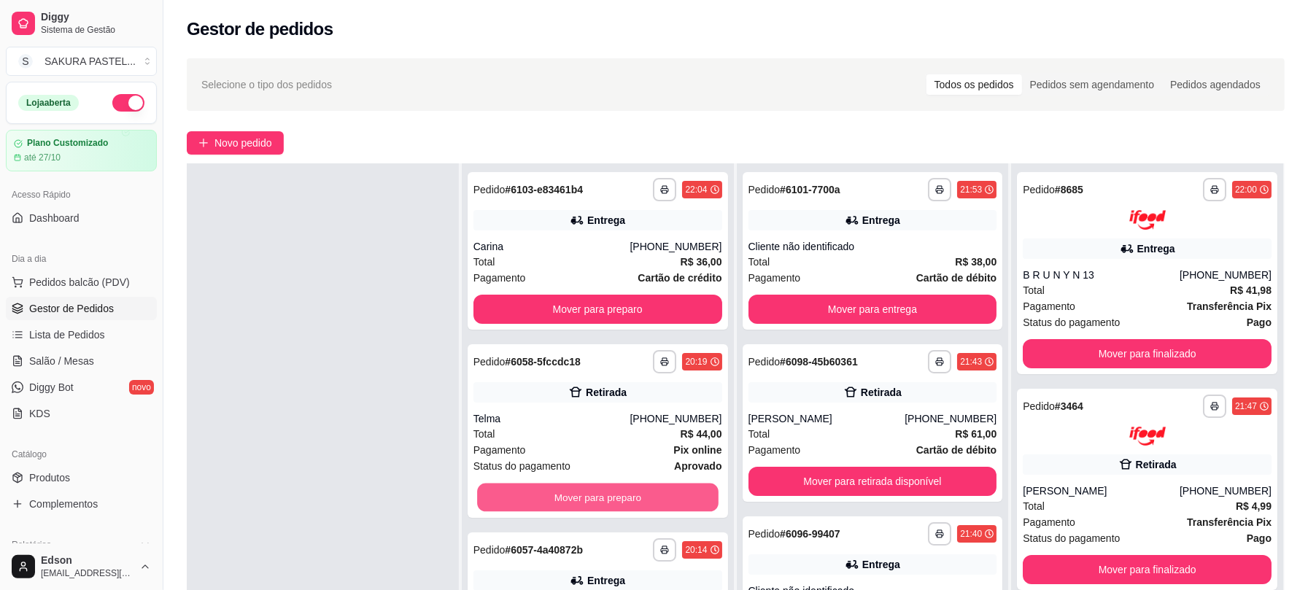
click at [645, 489] on button "Mover para preparo" at bounding box center [597, 497] width 241 height 28
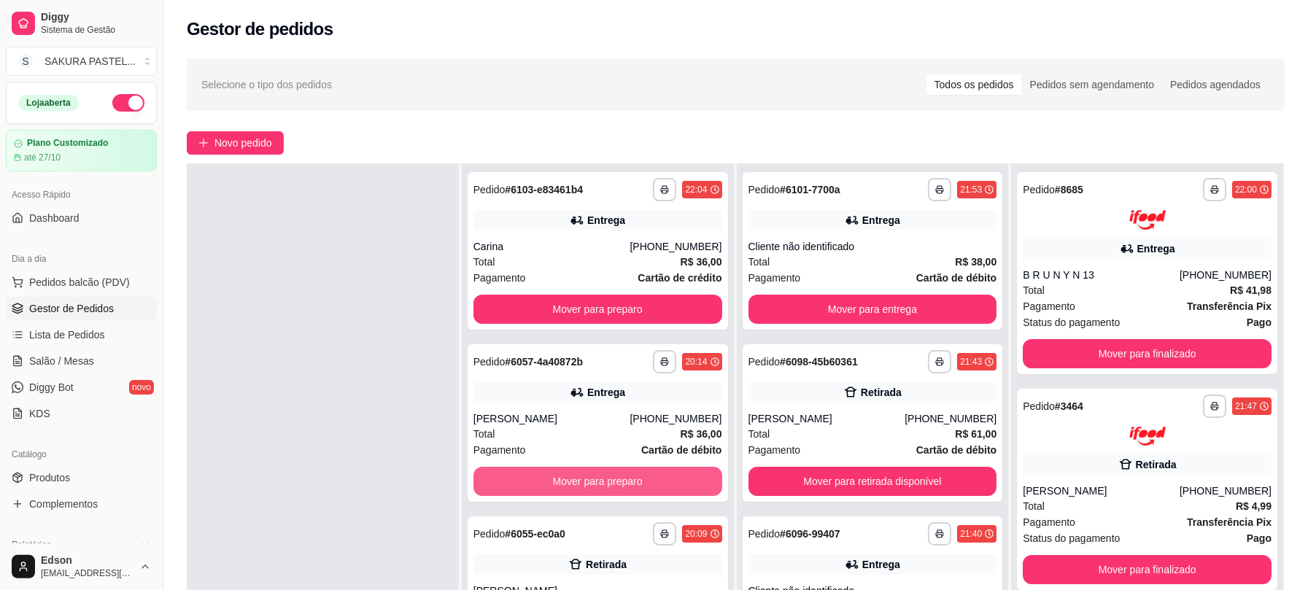
click at [645, 489] on button "Mover para preparo" at bounding box center [597, 481] width 249 height 29
click at [645, 489] on button "Mover para preparo" at bounding box center [597, 481] width 241 height 28
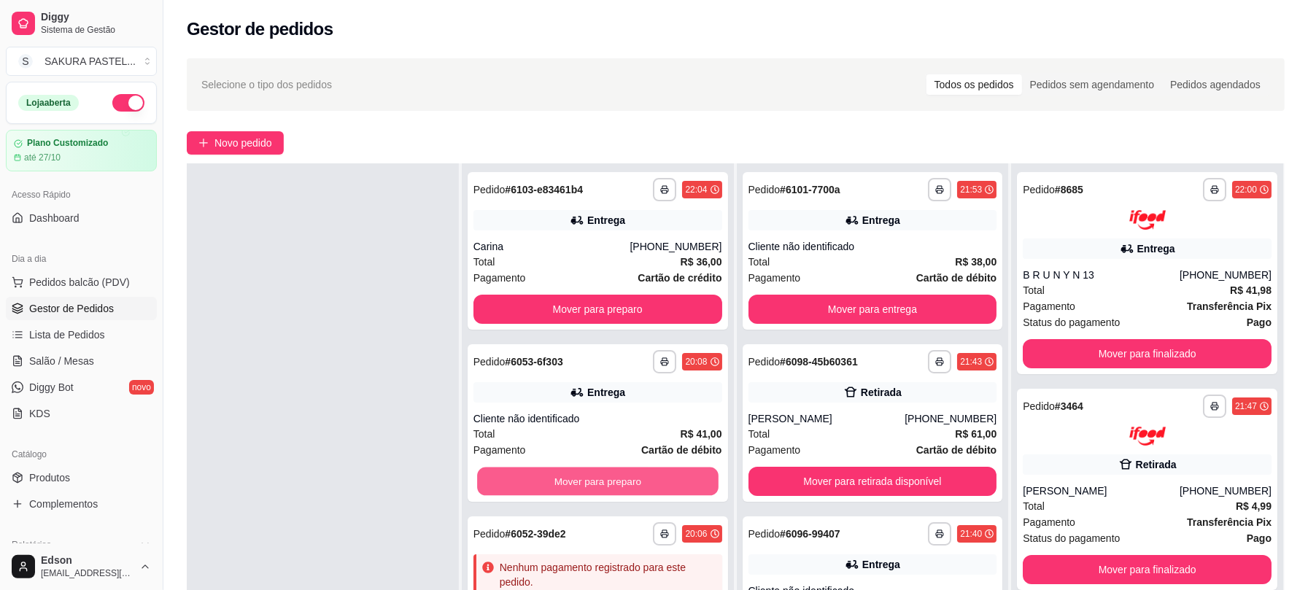
click at [645, 489] on button "Mover para preparo" at bounding box center [597, 481] width 241 height 28
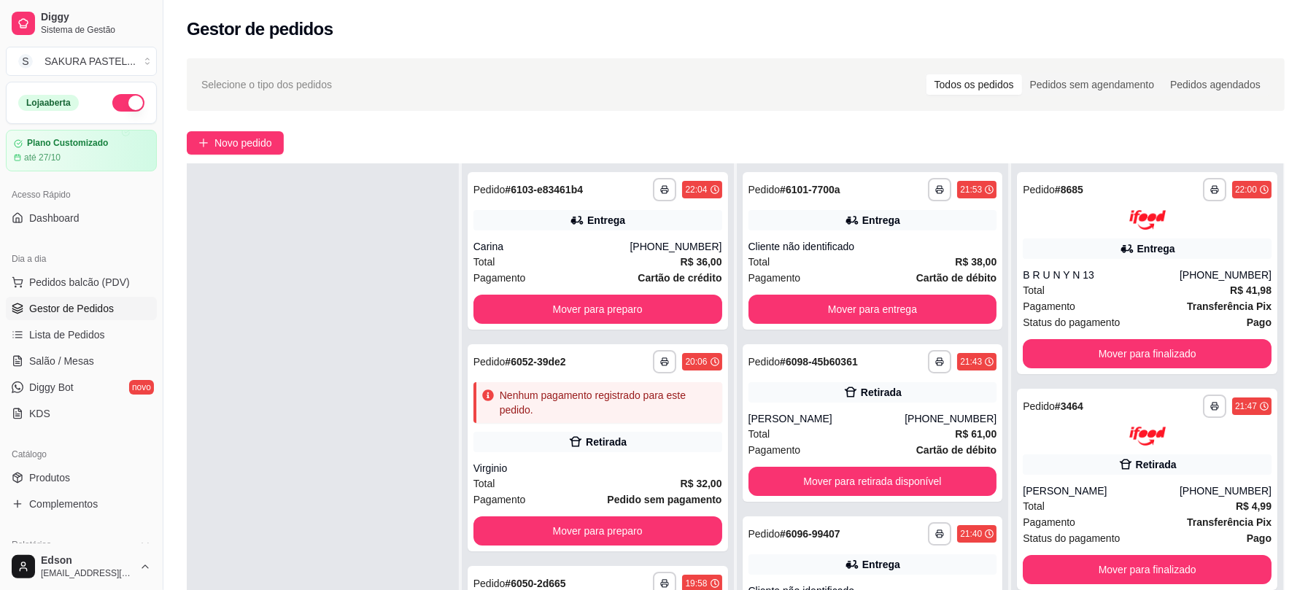
click at [645, 489] on div "Total R$ 32,00" at bounding box center [597, 483] width 249 height 16
click at [112, 346] on link "Lista de Pedidos" at bounding box center [81, 334] width 151 height 23
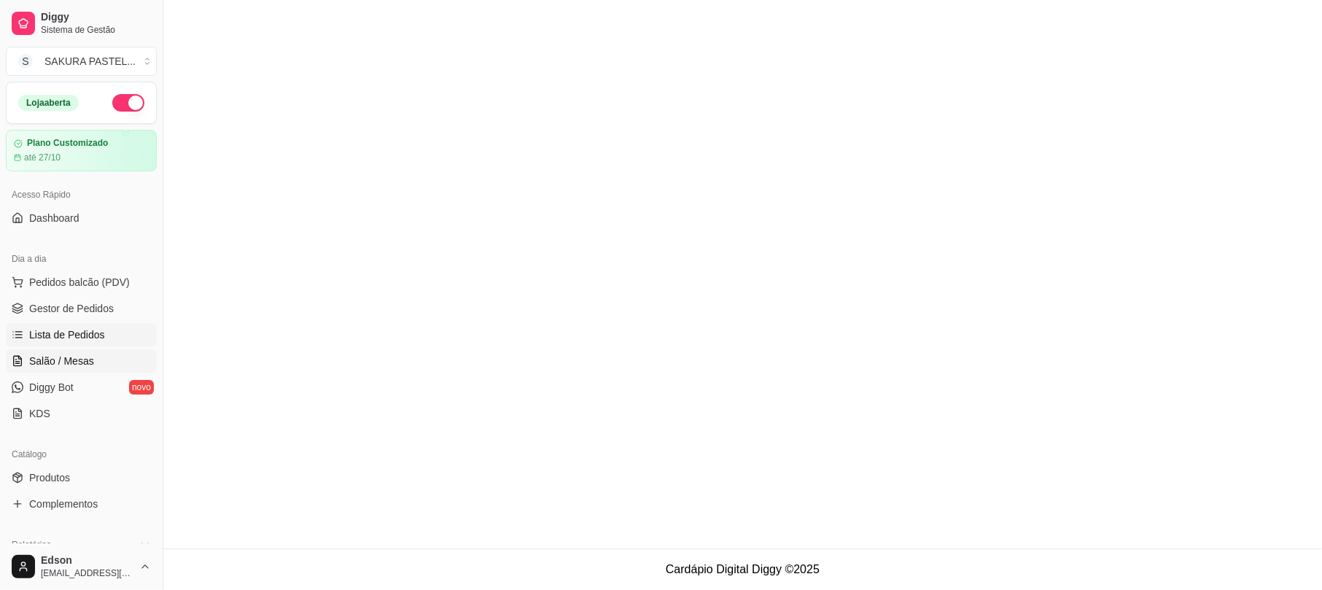
click at [108, 351] on link "Salão / Mesas" at bounding box center [81, 360] width 151 height 23
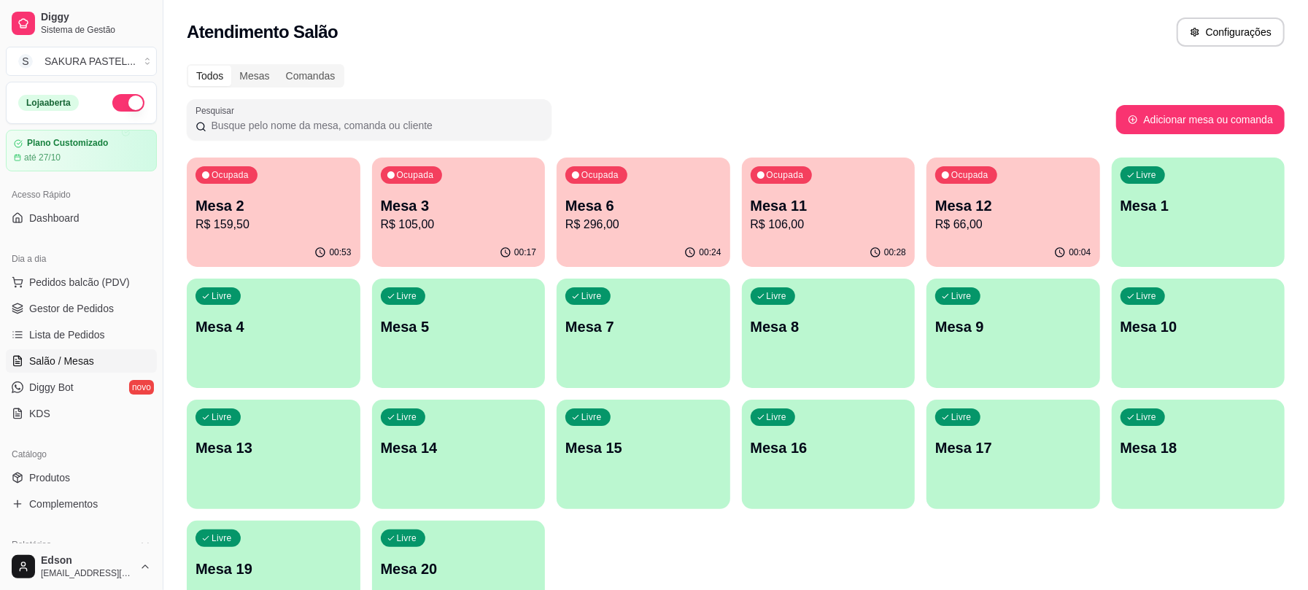
click at [269, 219] on p "R$ 159,50" at bounding box center [273, 225] width 156 height 18
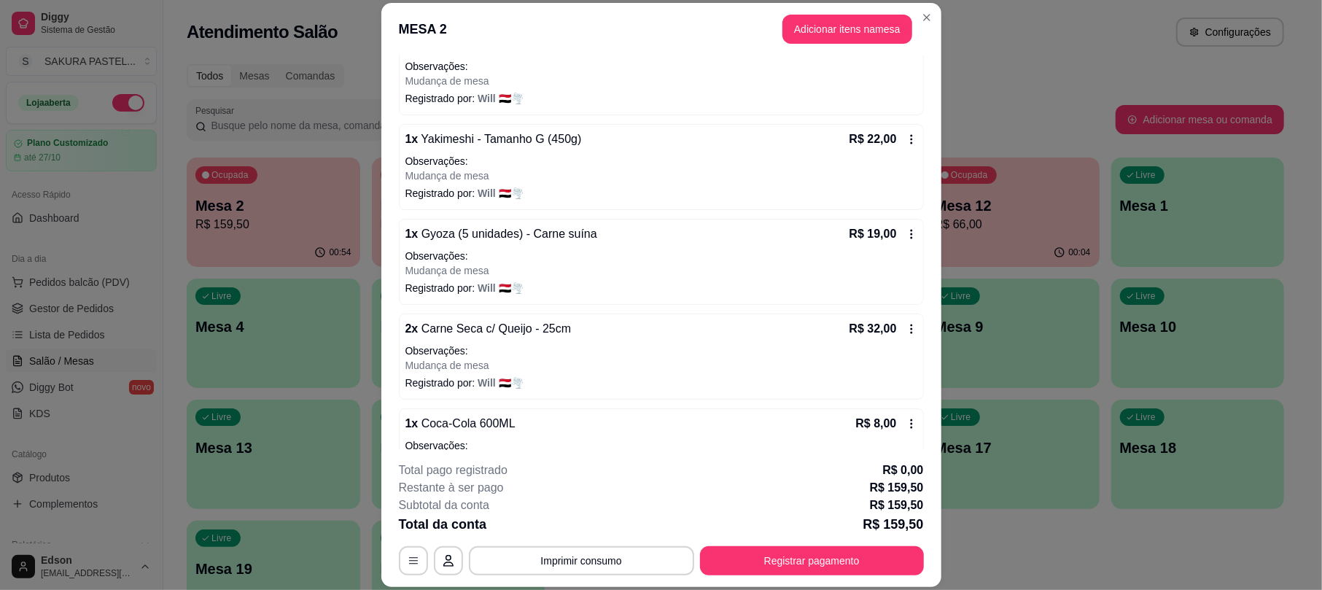
scroll to position [407, 0]
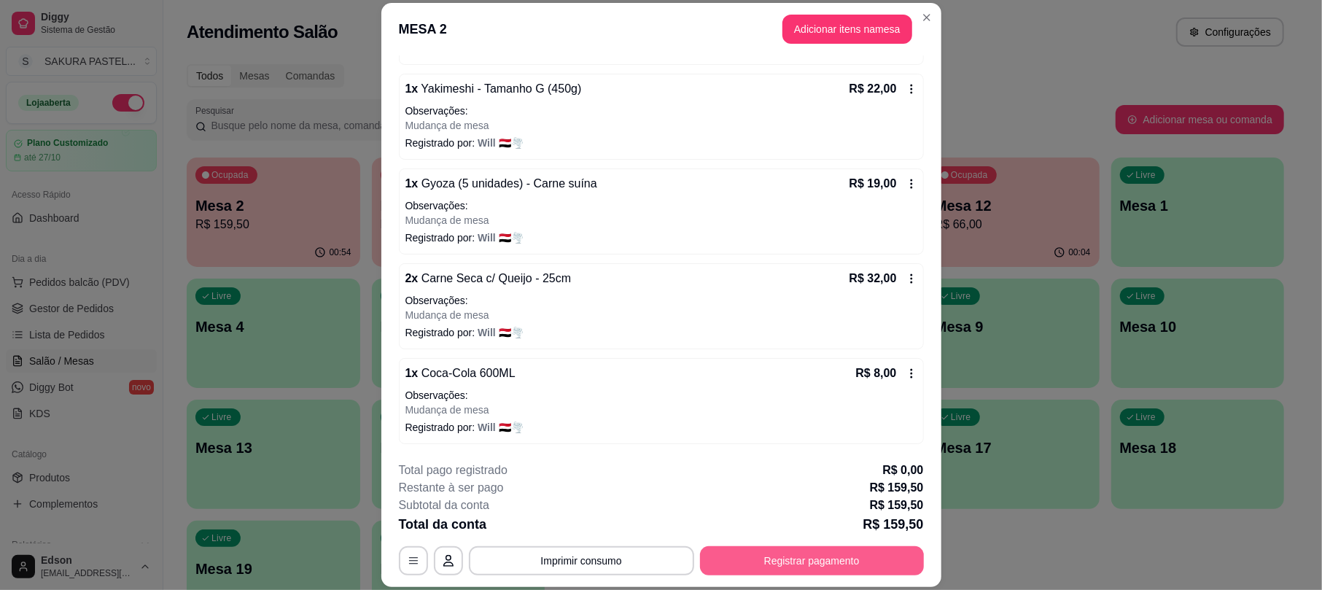
click at [807, 554] on button "Registrar pagamento" at bounding box center [812, 560] width 224 height 29
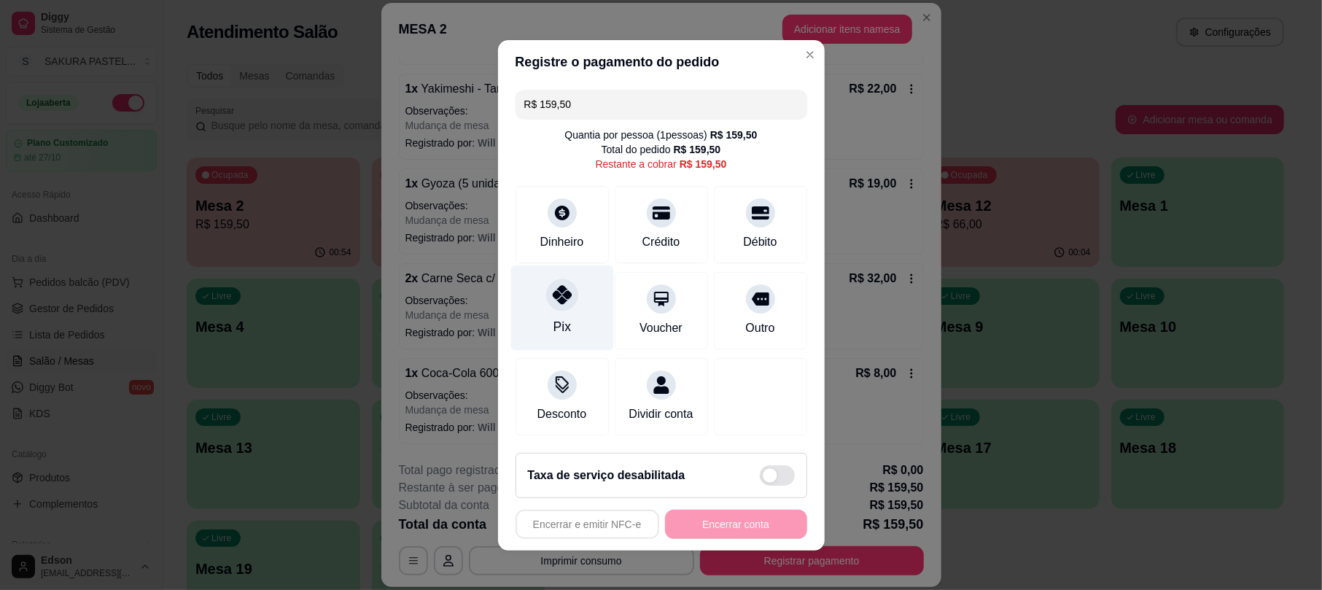
click at [553, 317] on div "Pix" at bounding box center [562, 326] width 18 height 19
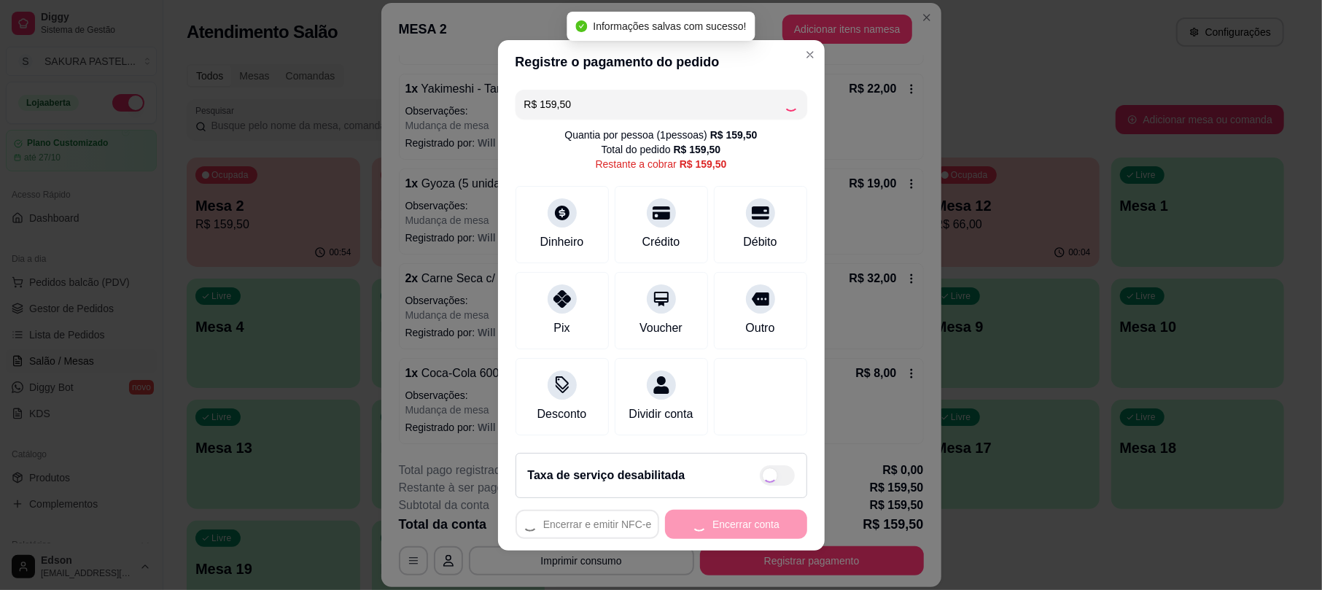
type input "R$ 0,00"
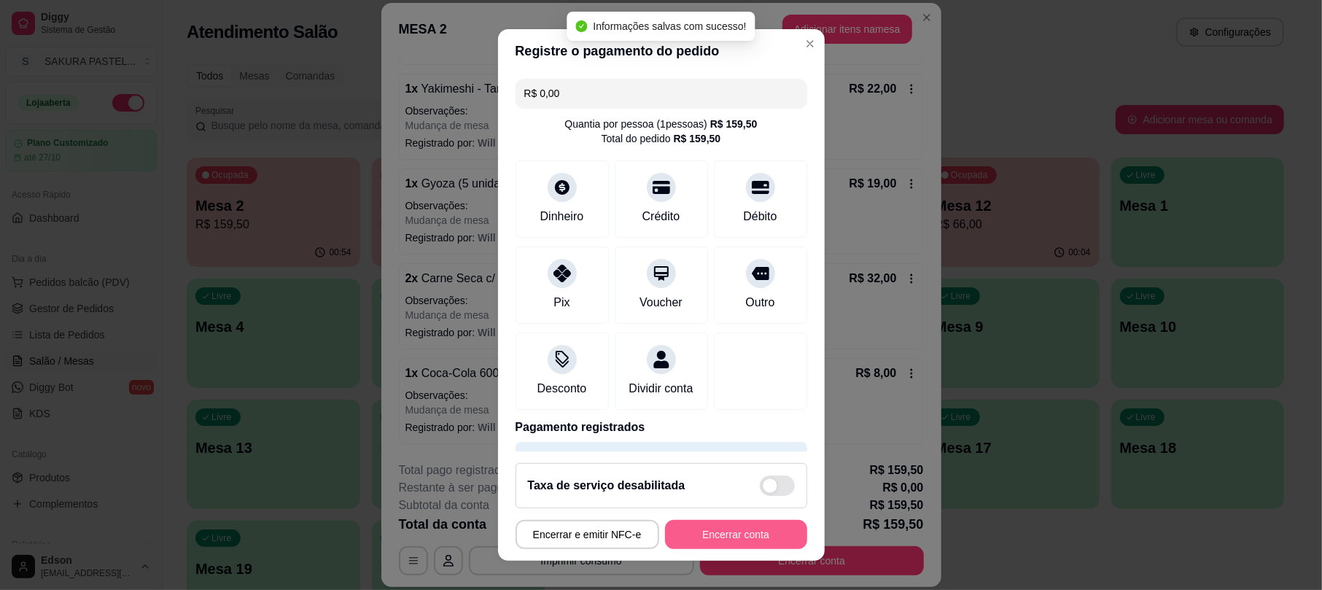
click at [767, 532] on button "Encerrar conta" at bounding box center [736, 534] width 142 height 29
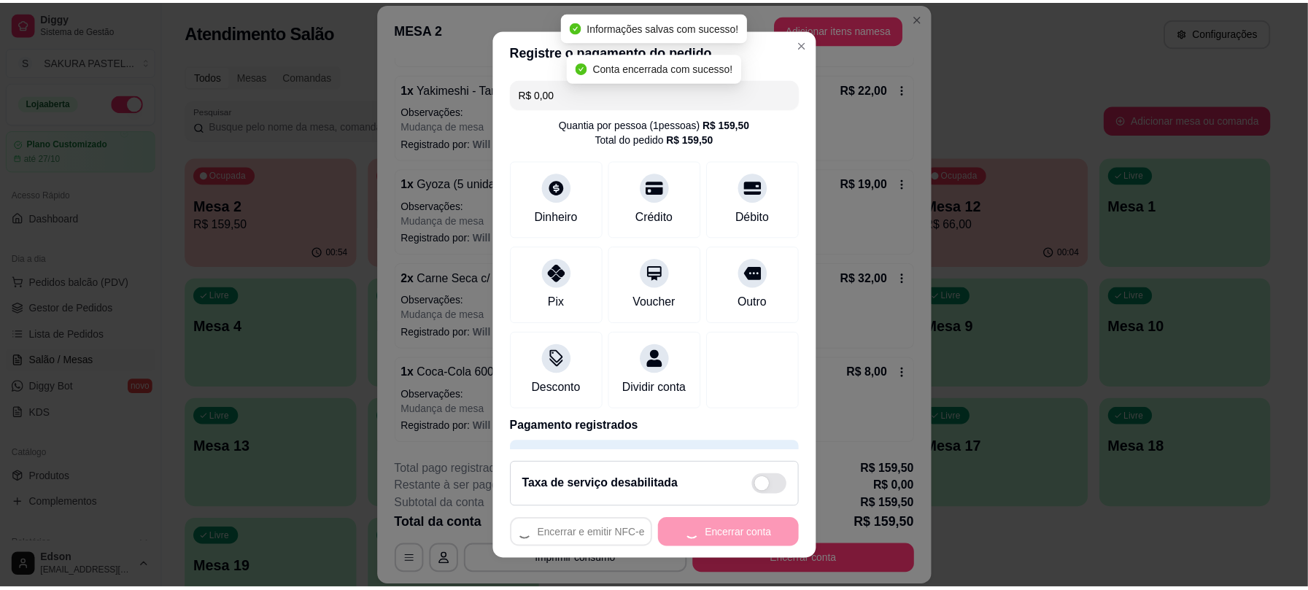
scroll to position [0, 0]
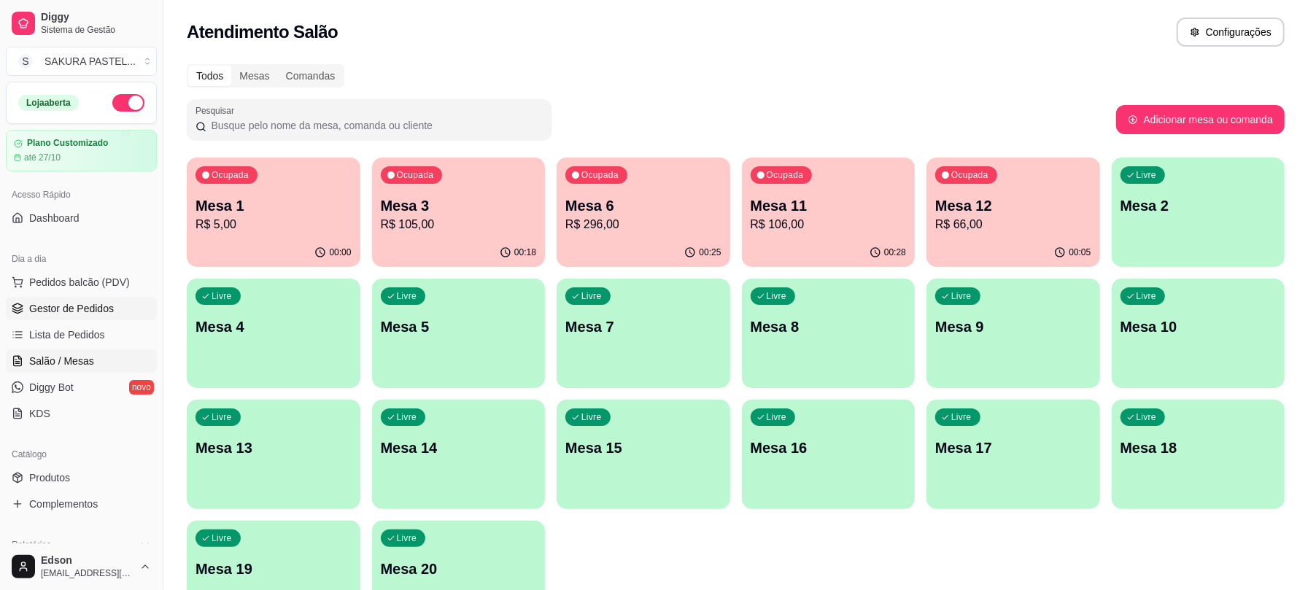
click at [92, 303] on span "Gestor de Pedidos" at bounding box center [71, 308] width 85 height 15
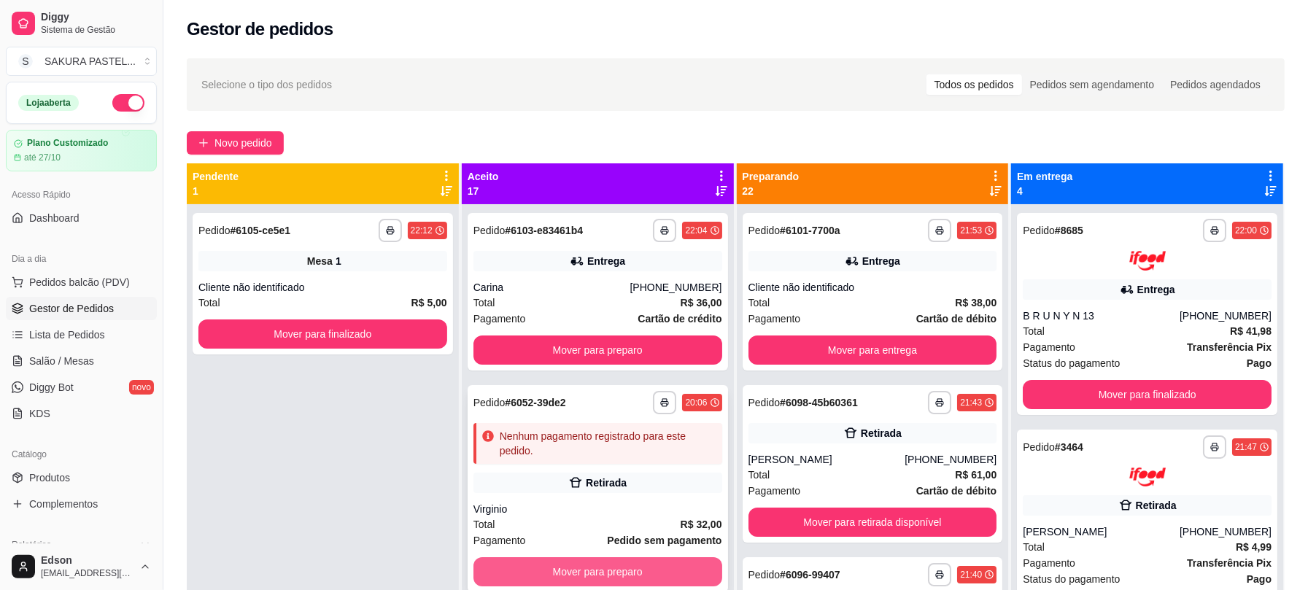
click at [631, 570] on button "Mover para preparo" at bounding box center [597, 571] width 249 height 29
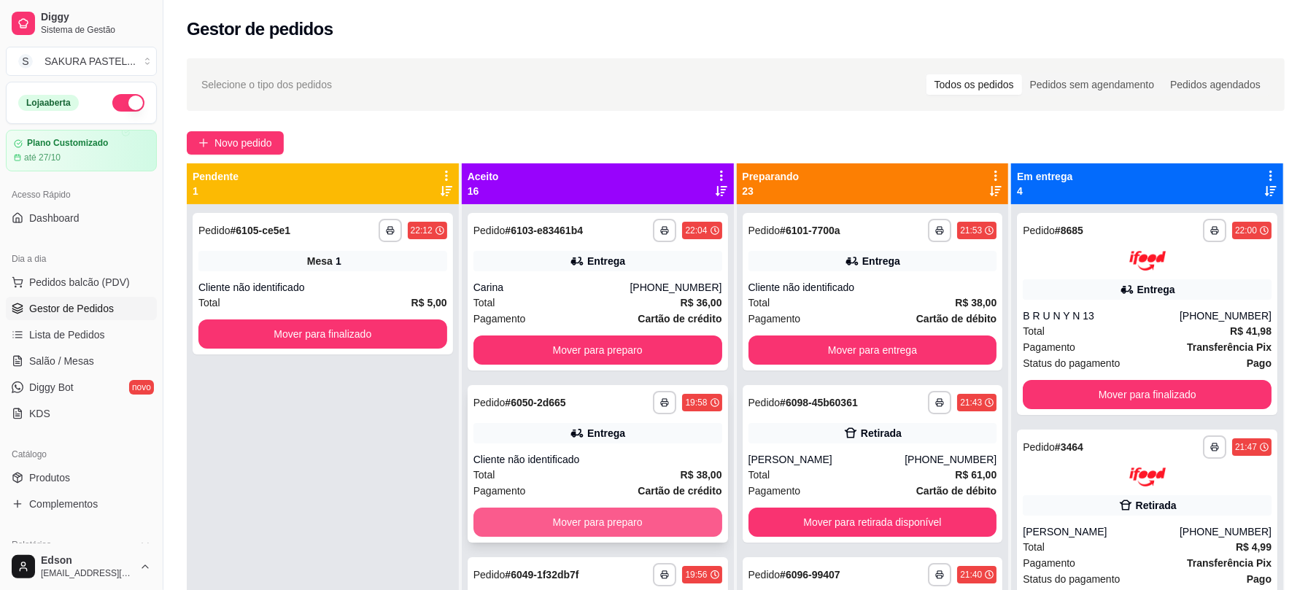
click at [634, 516] on button "Mover para preparo" at bounding box center [597, 522] width 249 height 29
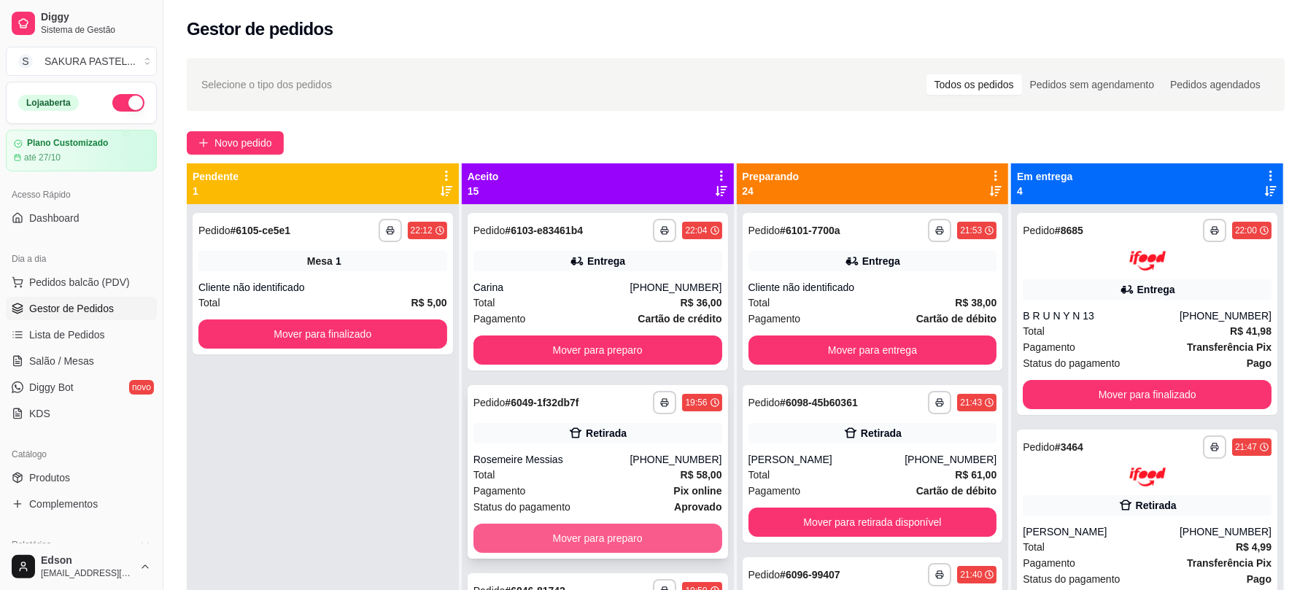
click at [645, 532] on button "Mover para preparo" at bounding box center [597, 538] width 249 height 29
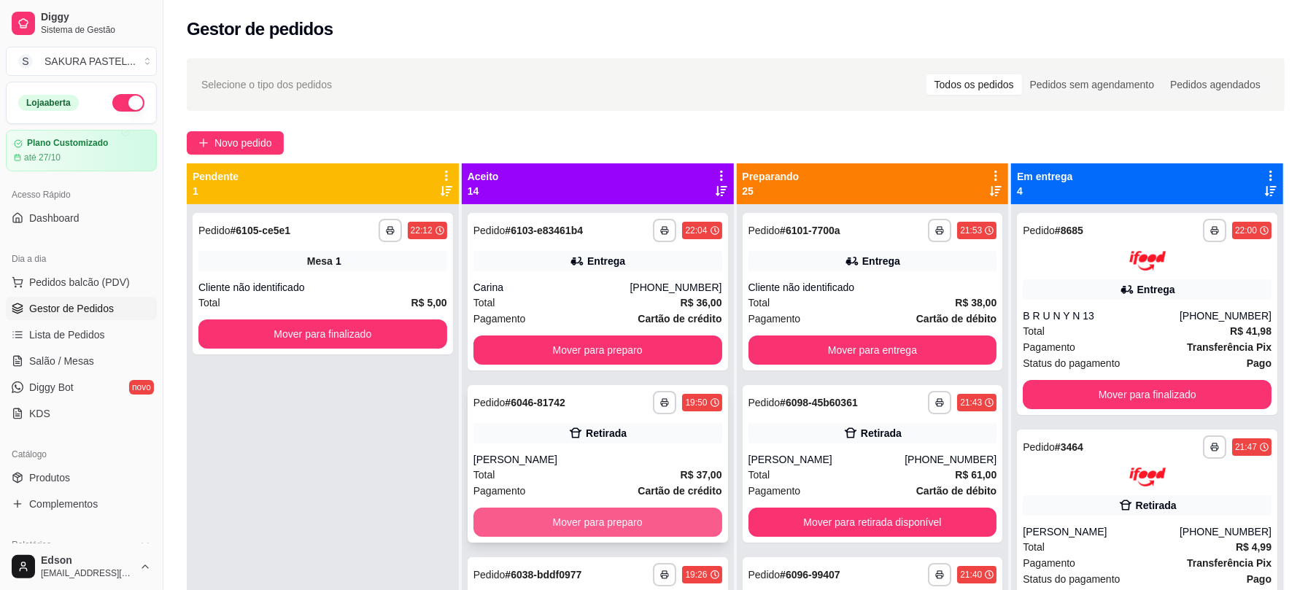
click at [655, 511] on button "Mover para preparo" at bounding box center [597, 522] width 249 height 29
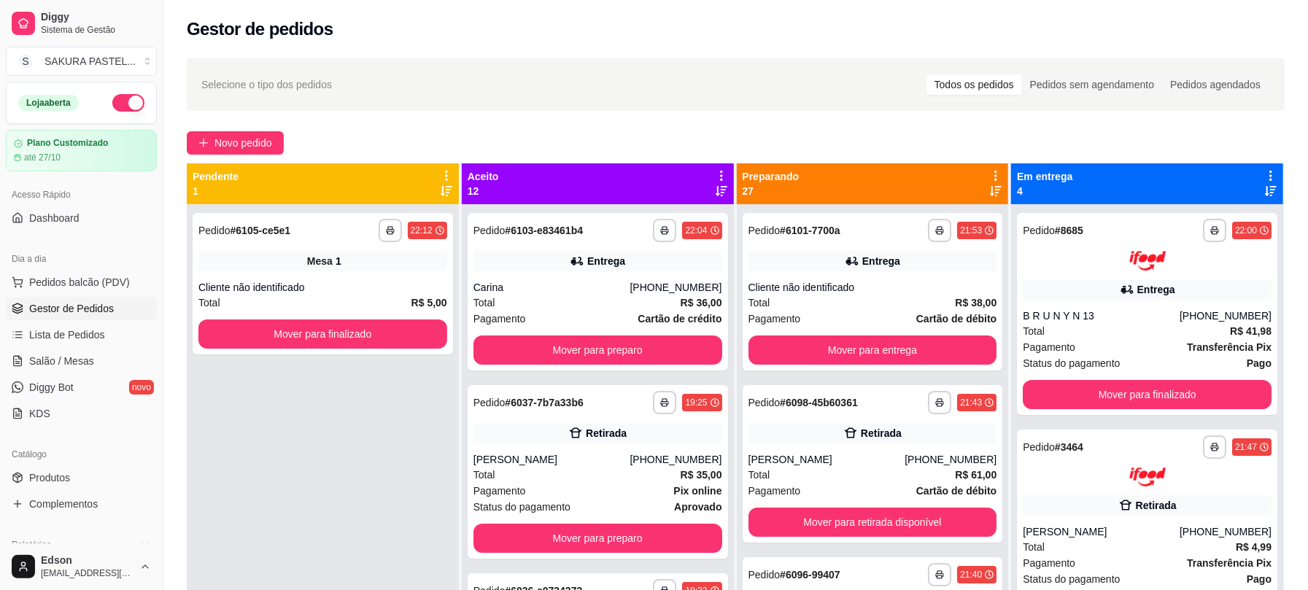
click at [674, 511] on strong "aprovado" at bounding box center [697, 507] width 47 height 12
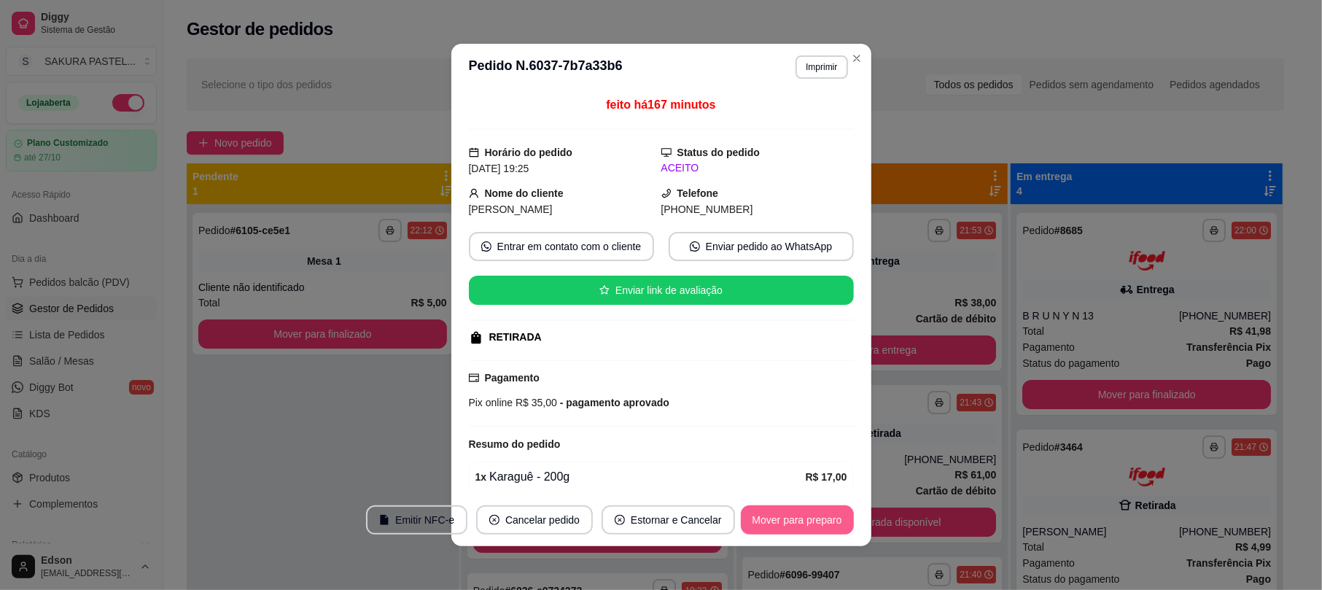
click at [777, 523] on button "Mover para preparo" at bounding box center [797, 519] width 113 height 29
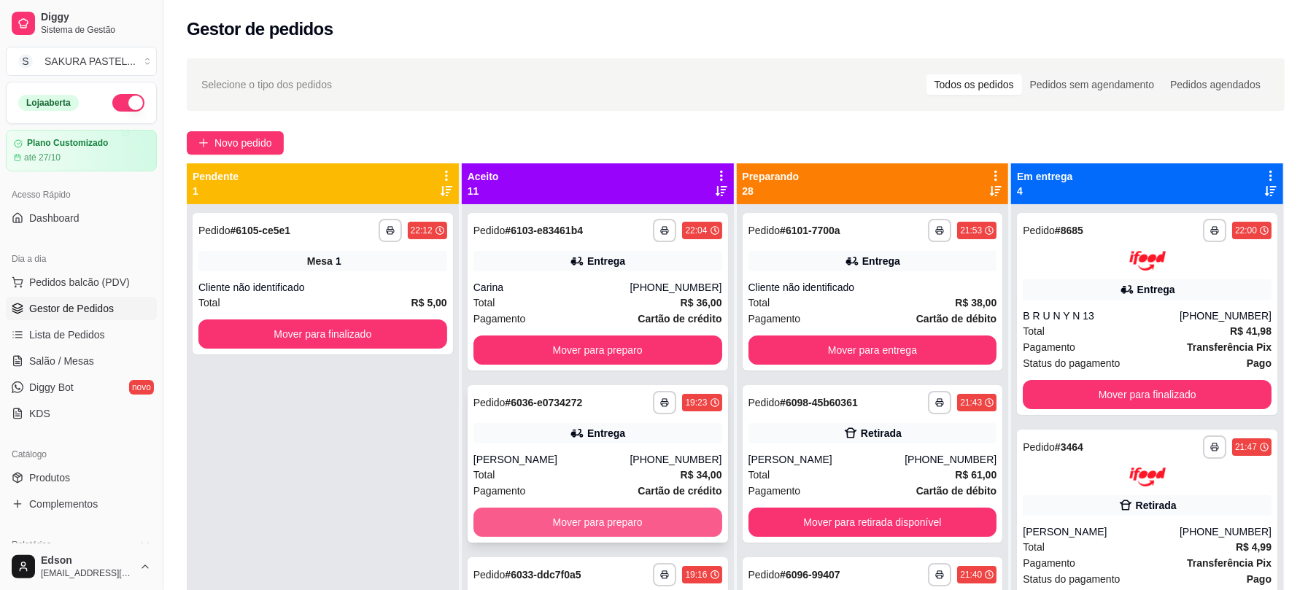
click at [613, 511] on button "Mover para preparo" at bounding box center [597, 522] width 249 height 29
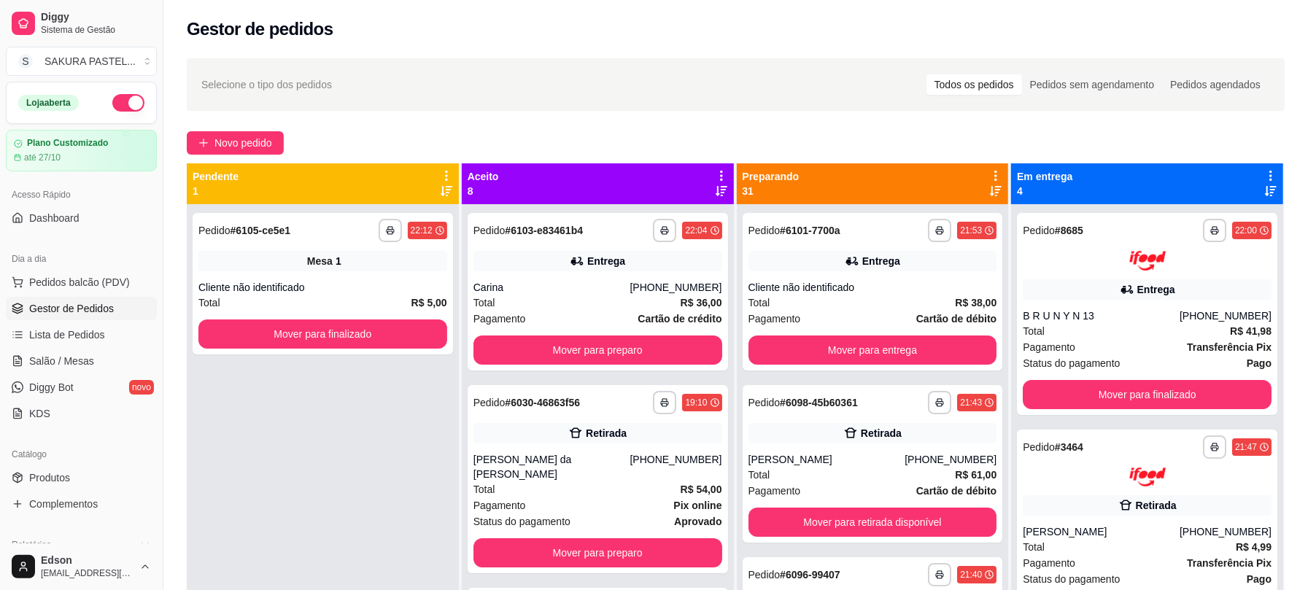
click at [613, 513] on div "Status do pagamento aprovado" at bounding box center [597, 521] width 249 height 16
click at [617, 545] on button "Mover para preparo" at bounding box center [597, 552] width 249 height 29
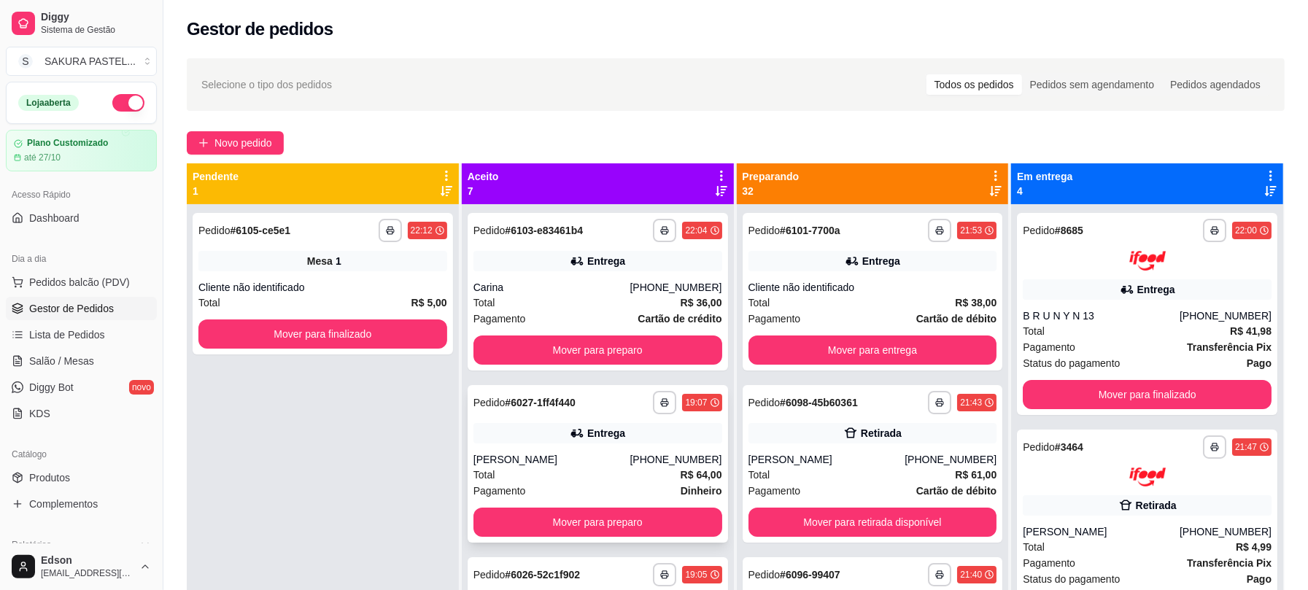
click at [605, 526] on button "Mover para preparo" at bounding box center [597, 522] width 249 height 29
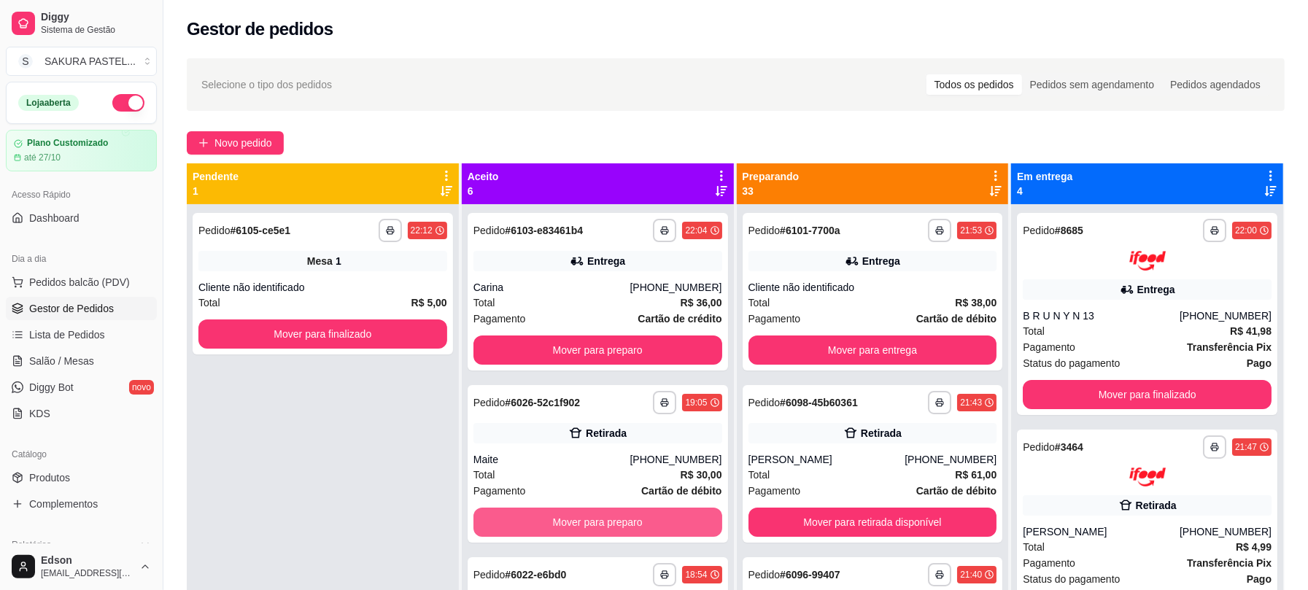
click at [605, 526] on button "Mover para preparo" at bounding box center [597, 522] width 249 height 29
click at [605, 526] on button "Mover para preparo" at bounding box center [597, 522] width 241 height 28
click at [605, 526] on button "Mover para preparo" at bounding box center [597, 522] width 249 height 29
click at [605, 526] on button "Mover para preparo" at bounding box center [597, 522] width 241 height 28
click at [605, 526] on button "Mover para preparo" at bounding box center [597, 522] width 249 height 29
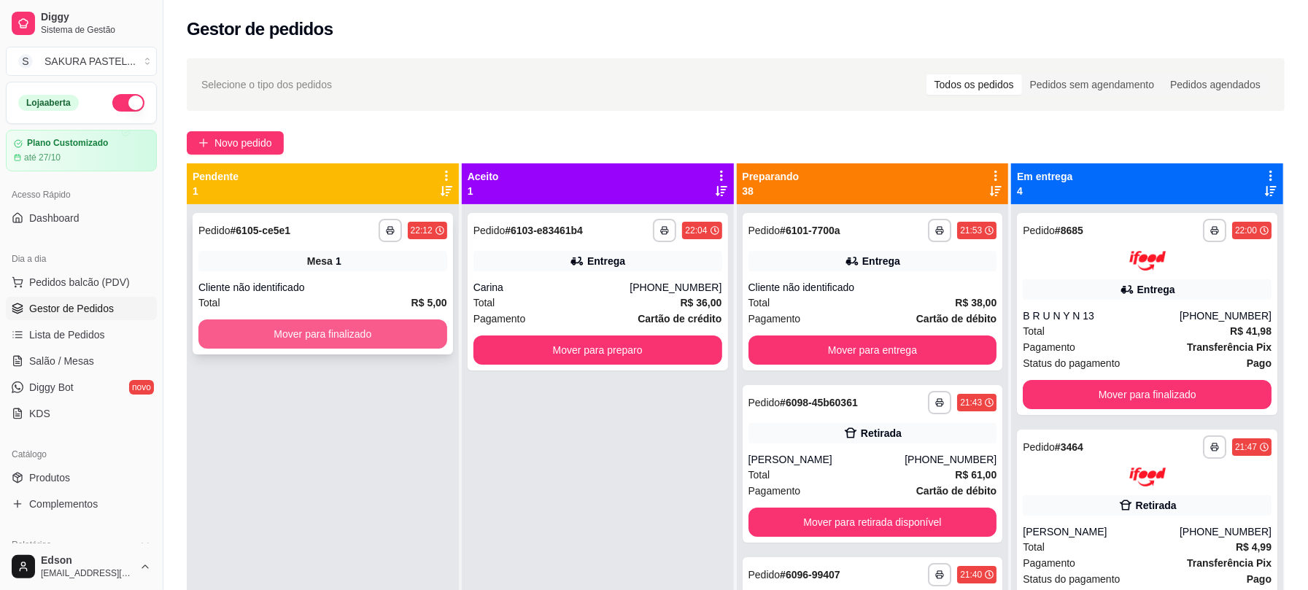
click at [387, 334] on button "Mover para finalizado" at bounding box center [322, 333] width 249 height 29
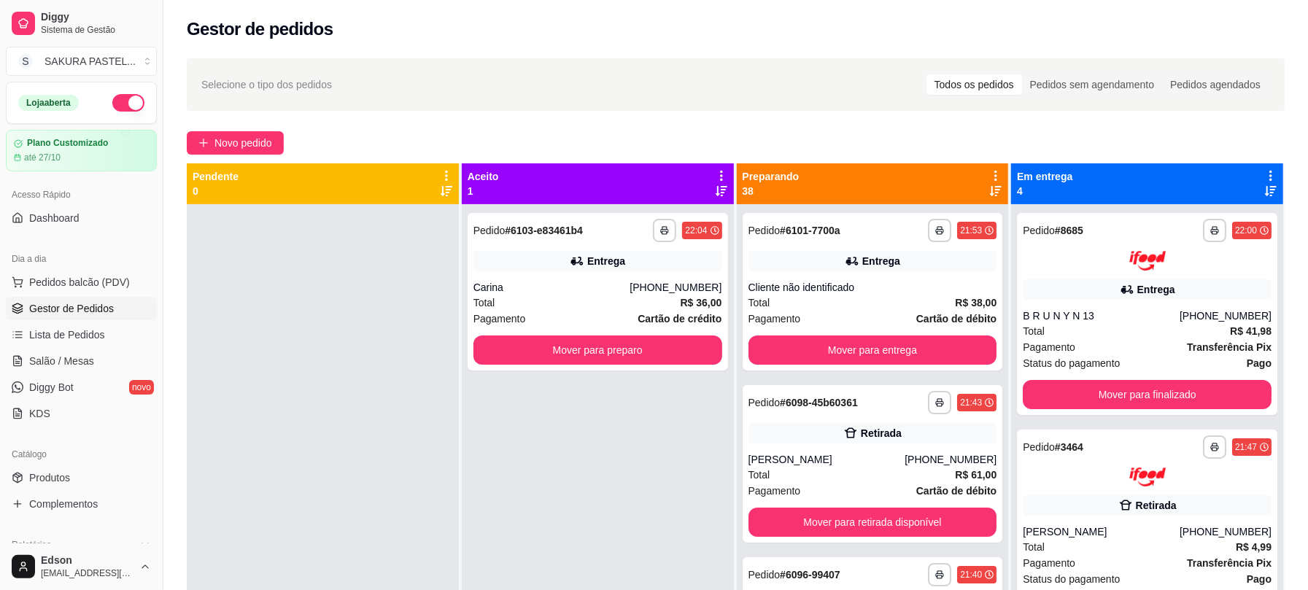
click at [989, 170] on icon at bounding box center [995, 175] width 13 height 13
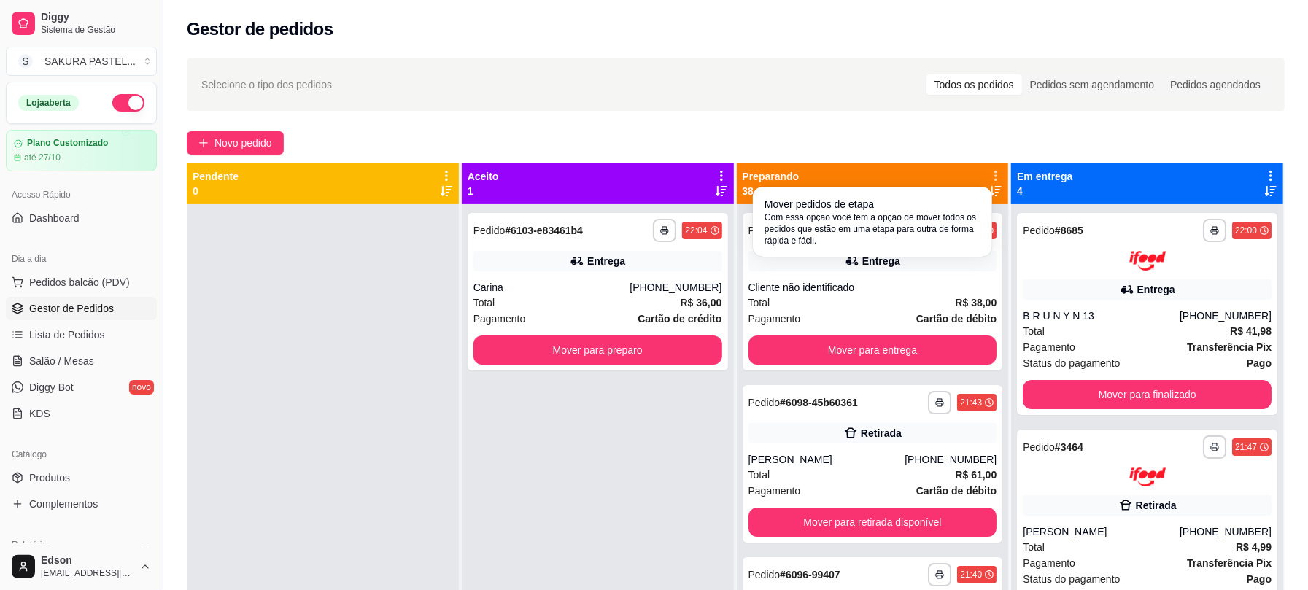
click at [815, 230] on span "Com essa opção você tem a opção de mover todos os pedidos que estão em uma etap…" at bounding box center [872, 228] width 216 height 35
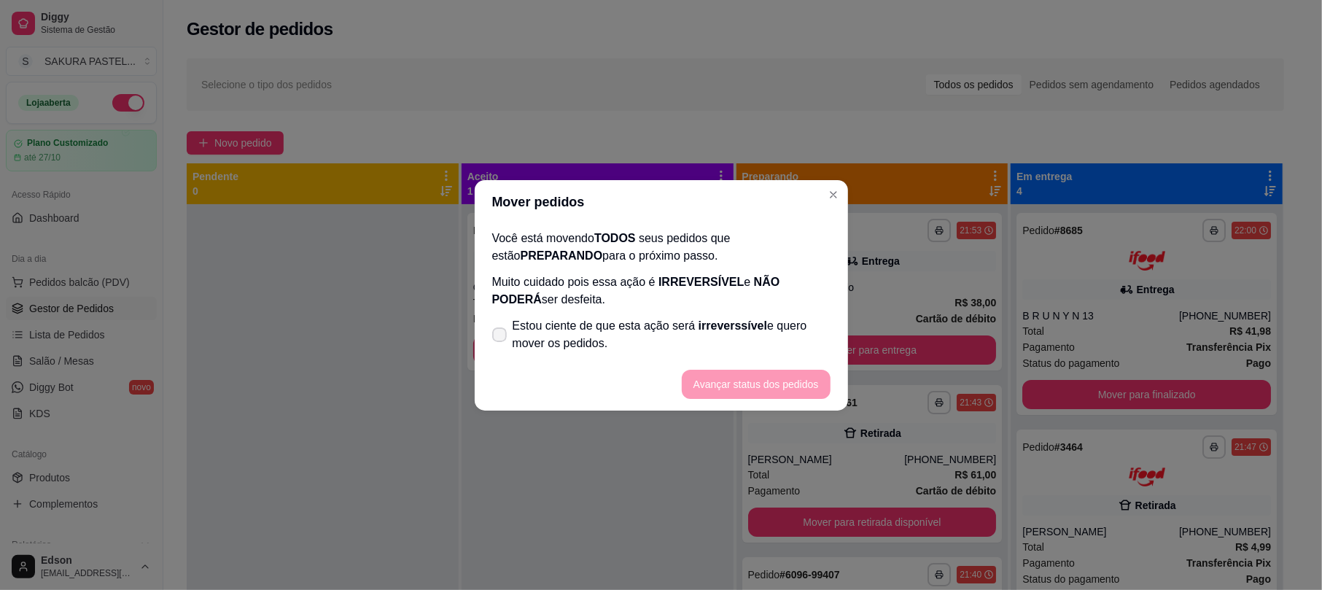
click at [579, 357] on label "Estou ciente de que esta ação será irreverssível e quero mover os pedidos." at bounding box center [661, 334] width 350 height 47
click at [501, 346] on input "Estou ciente de que esta ação será irreverssível e quero mover os pedidos." at bounding box center [496, 341] width 9 height 9
checkbox input "true"
click at [774, 387] on button "Avançar status dos pedidos" at bounding box center [756, 384] width 144 height 28
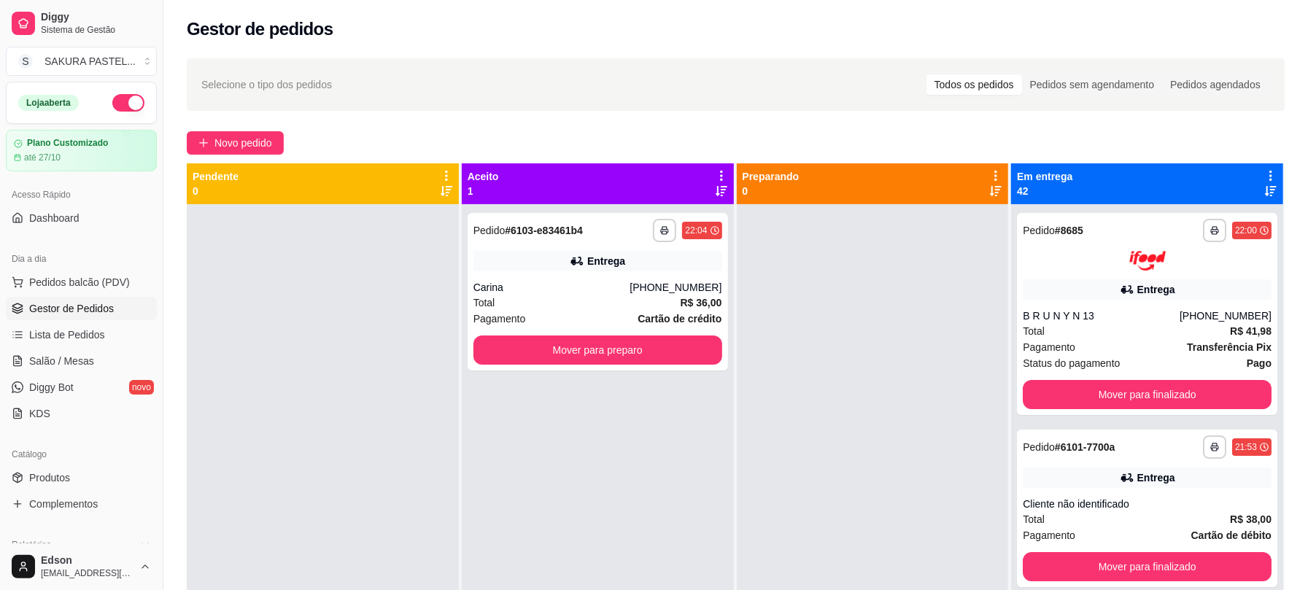
click at [1264, 174] on icon at bounding box center [1270, 175] width 13 height 13
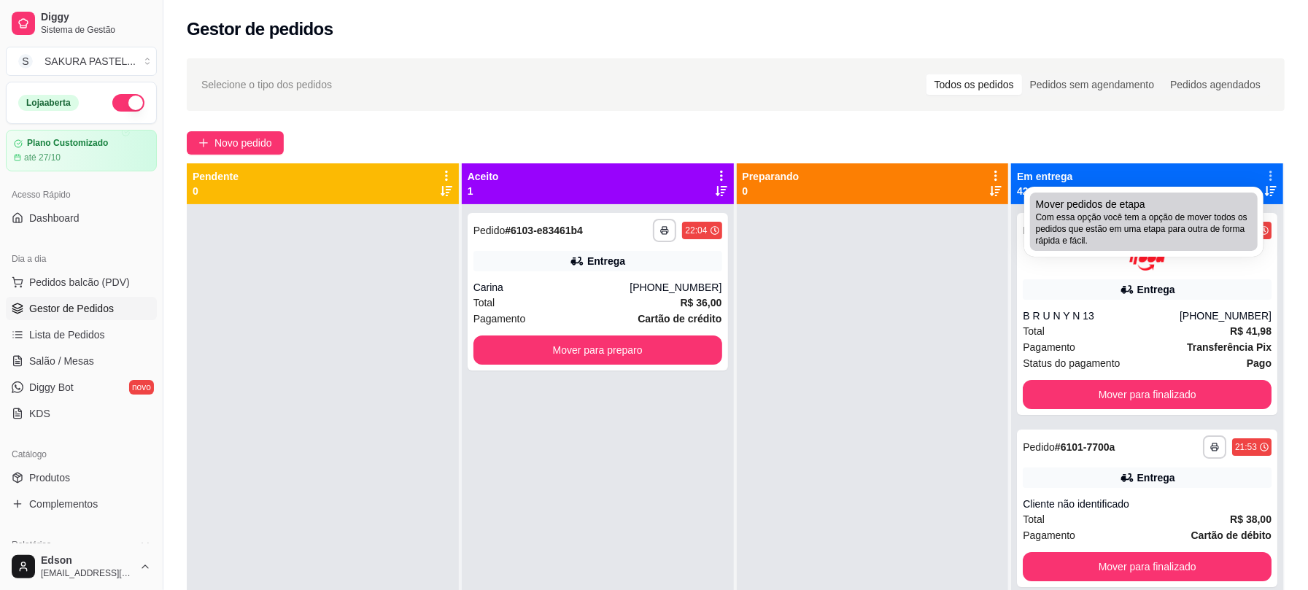
click at [1046, 226] on span "Com essa opção você tem a opção de mover todos os pedidos que estão em uma etap…" at bounding box center [1144, 228] width 216 height 35
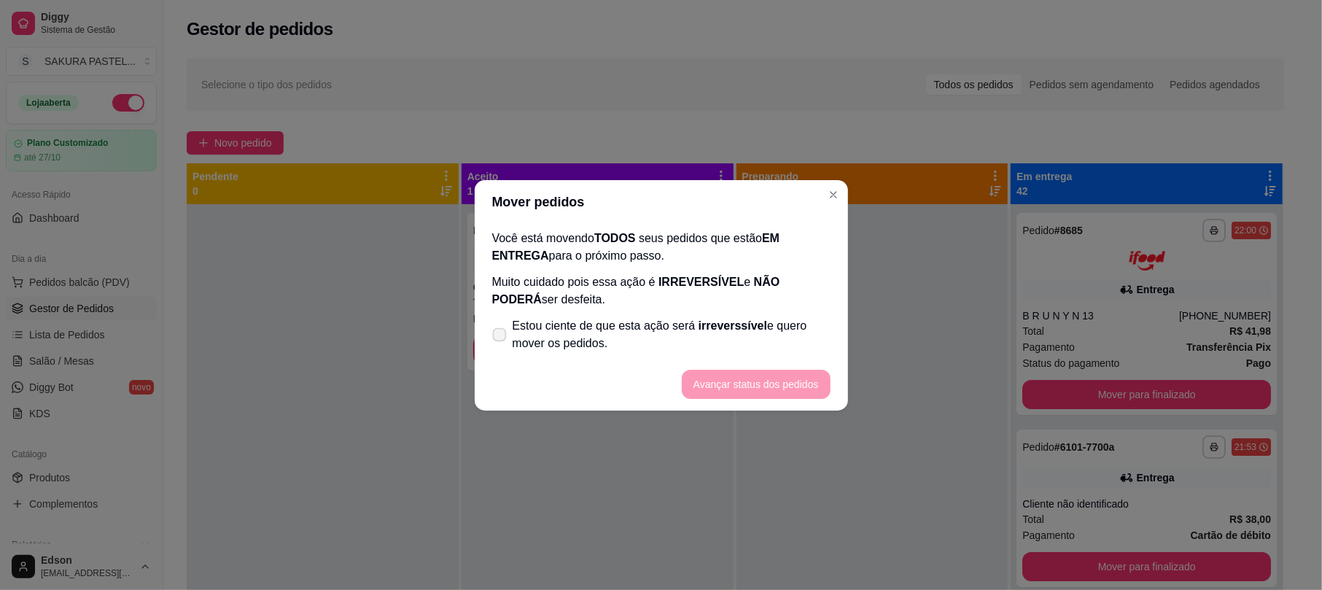
click at [712, 317] on span "Estou ciente de que esta ação será irreverssível e quero mover os pedidos." at bounding box center [672, 334] width 318 height 35
click at [501, 337] on input "Estou ciente de que esta ação será irreverssível e quero mover os pedidos." at bounding box center [496, 341] width 9 height 9
checkbox input "true"
click at [801, 384] on button "Avançar status dos pedidos" at bounding box center [756, 384] width 144 height 28
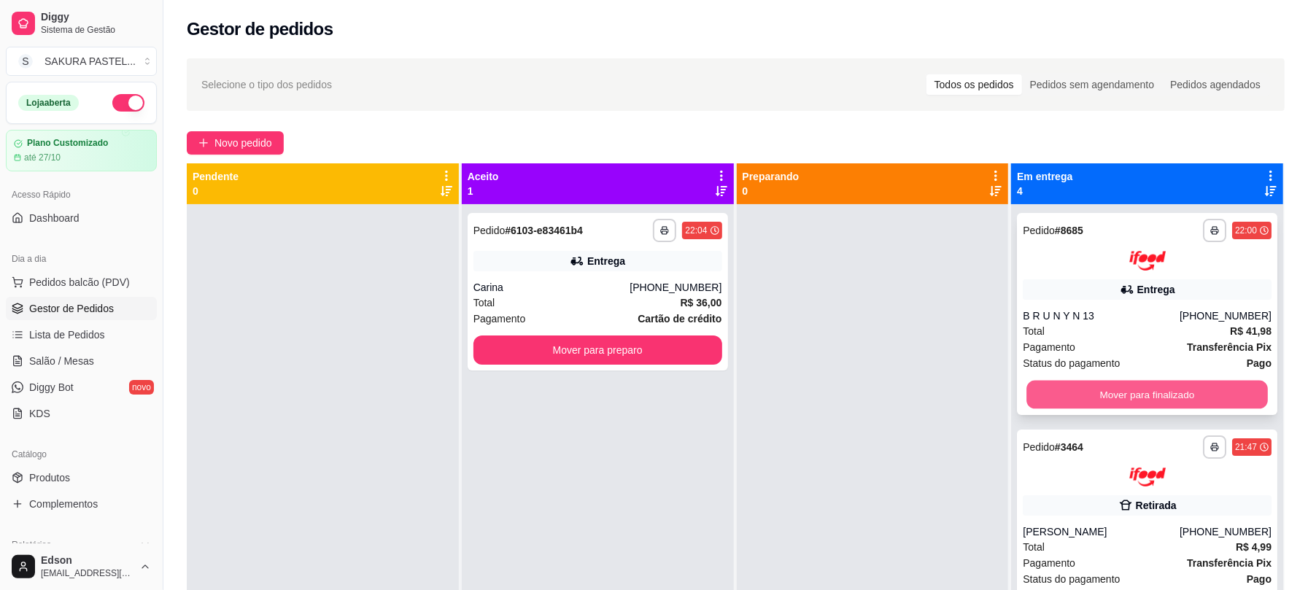
click at [1138, 401] on button "Mover para finalizado" at bounding box center [1146, 394] width 241 height 28
click at [1135, 394] on button "Mover para finalizado" at bounding box center [1146, 394] width 241 height 28
click at [1135, 394] on button "Mover para finalizado" at bounding box center [1146, 394] width 249 height 29
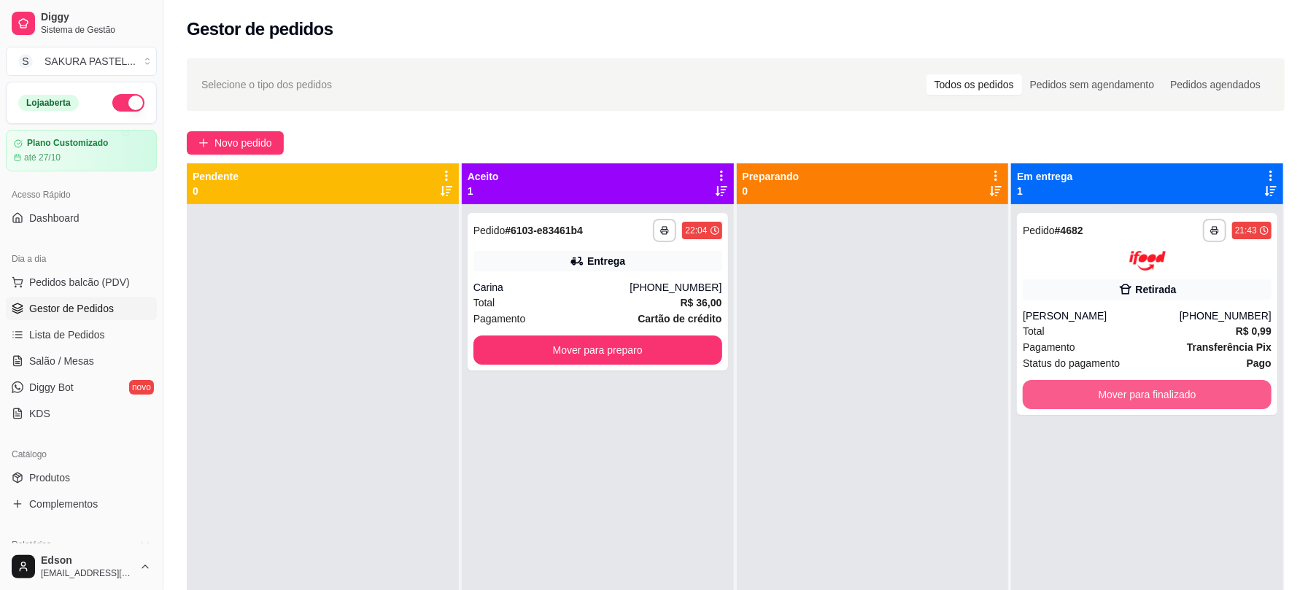
click at [1135, 394] on button "Mover para finalizado" at bounding box center [1146, 394] width 249 height 29
click at [882, 372] on div at bounding box center [873, 499] width 272 height 590
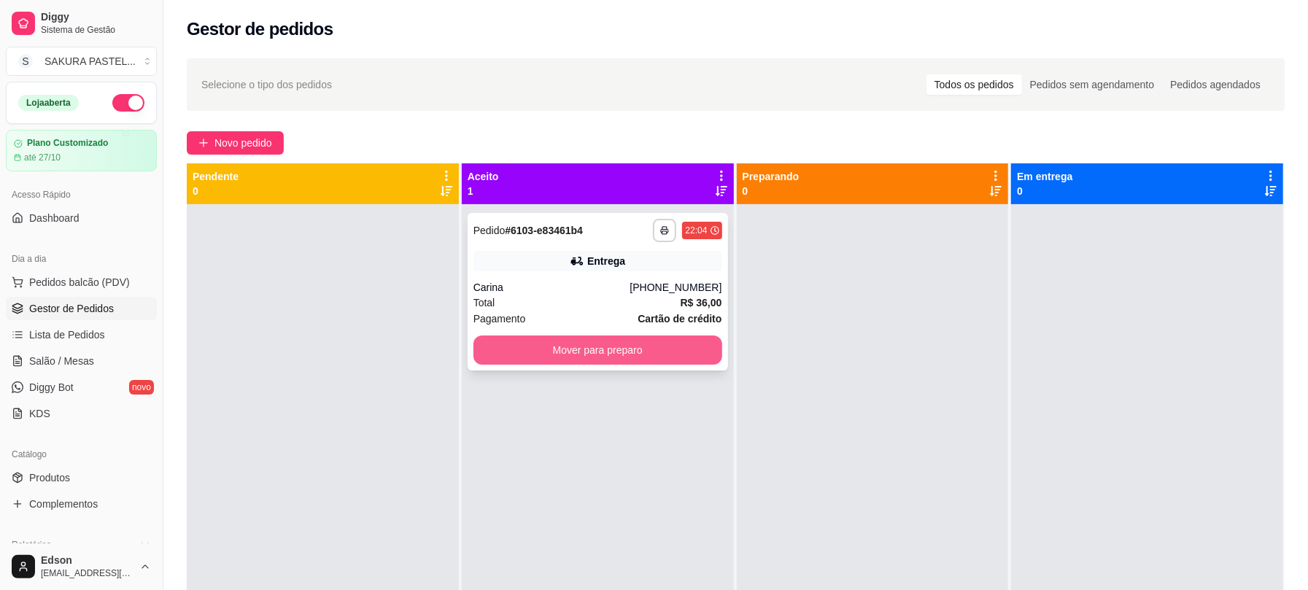
click at [602, 357] on button "Mover para preparo" at bounding box center [597, 349] width 249 height 29
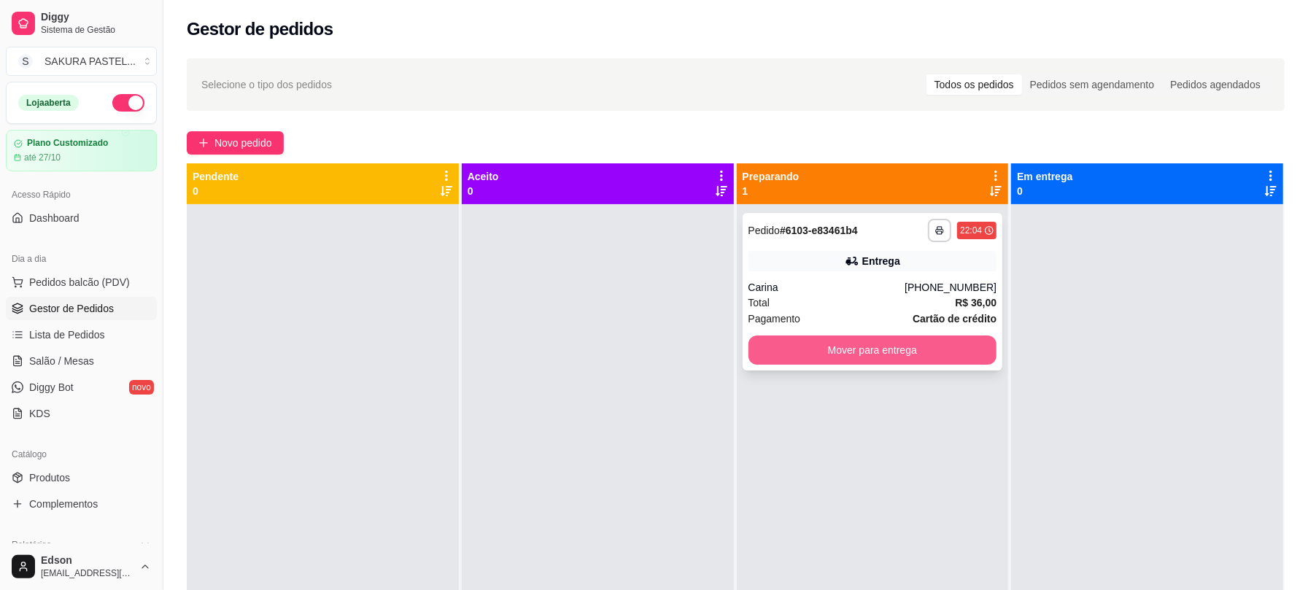
click at [841, 362] on button "Mover para entrega" at bounding box center [872, 349] width 249 height 29
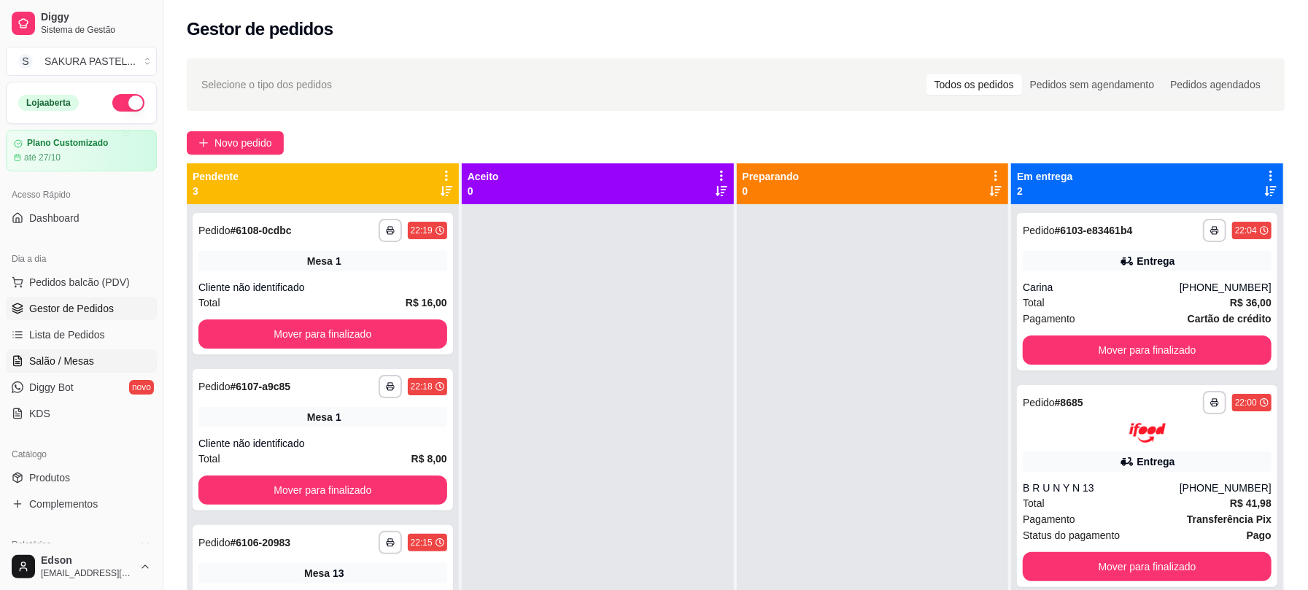
click at [67, 356] on span "Salão / Mesas" at bounding box center [61, 361] width 65 height 15
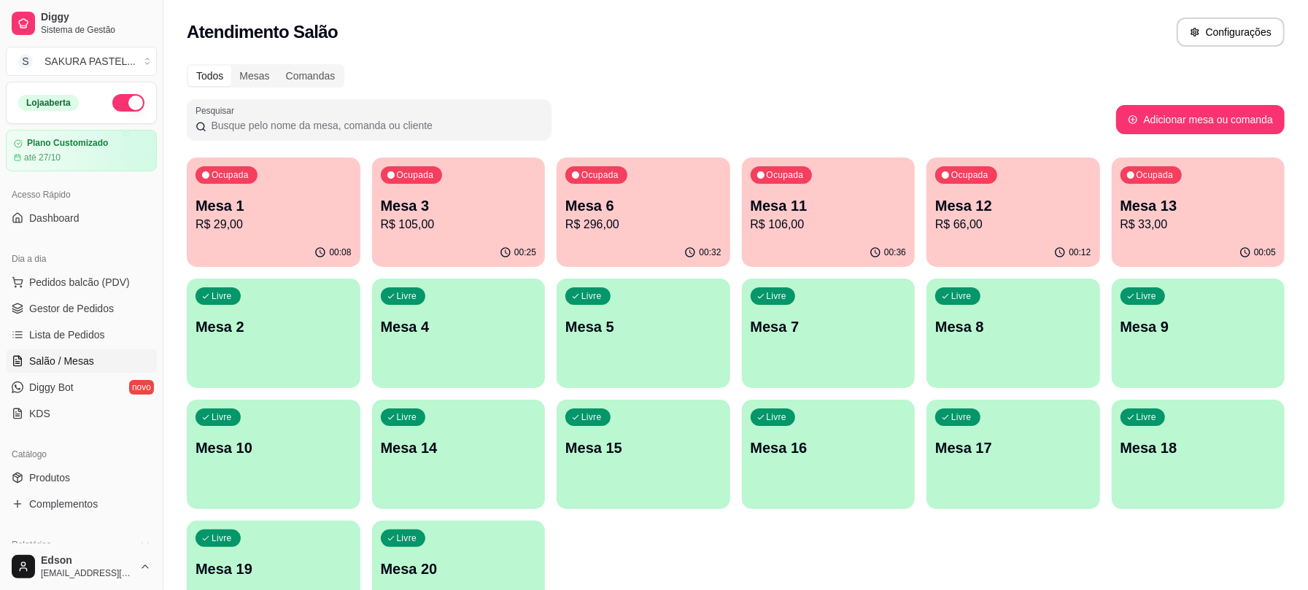
click at [834, 234] on div "Ocupada Mesa 11 R$ 106,00" at bounding box center [829, 198] width 174 height 81
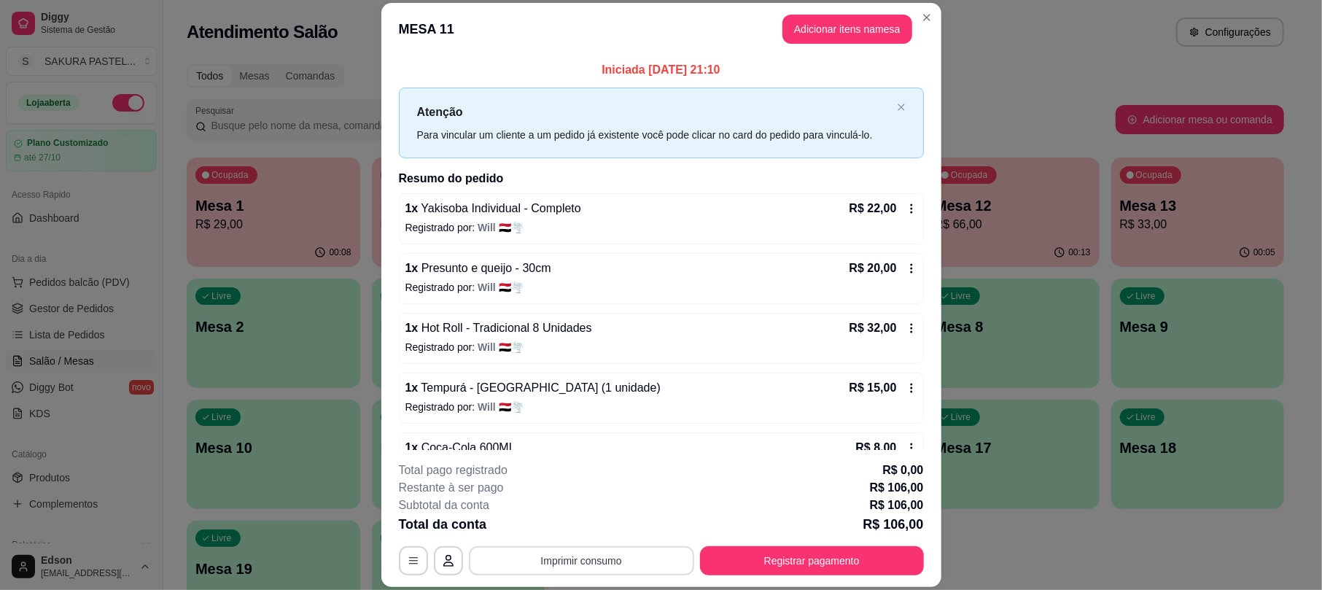
click at [576, 564] on button "Imprimir consumo" at bounding box center [581, 560] width 225 height 29
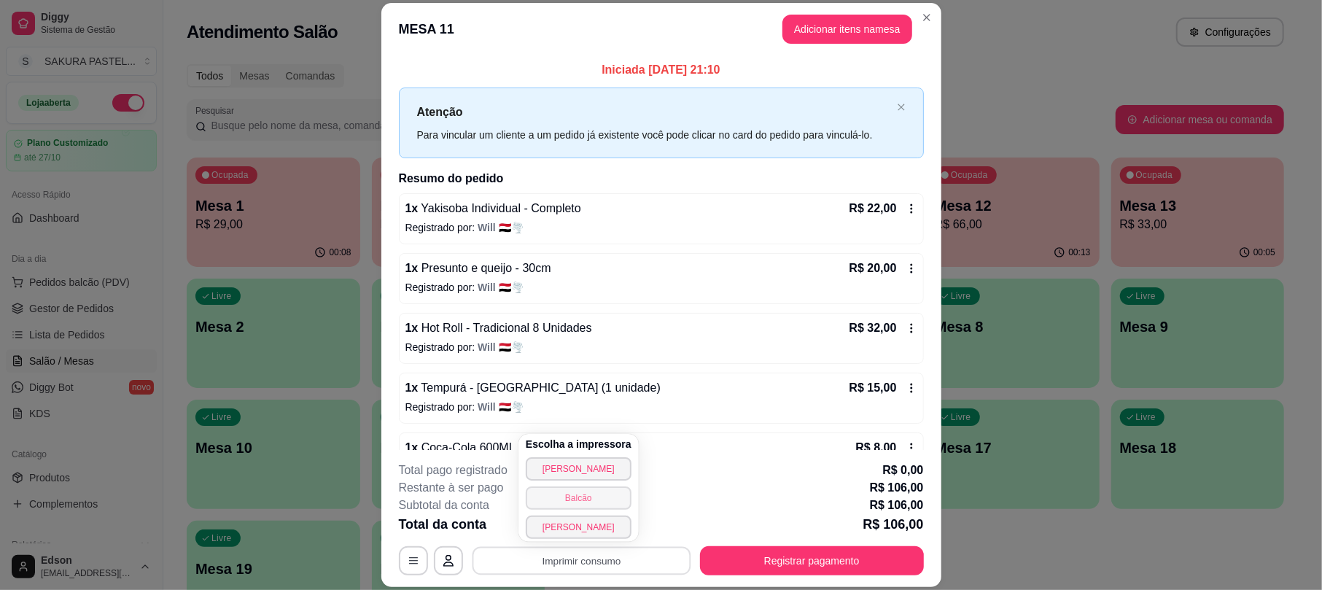
click at [597, 492] on button "Balcão" at bounding box center [579, 497] width 106 height 23
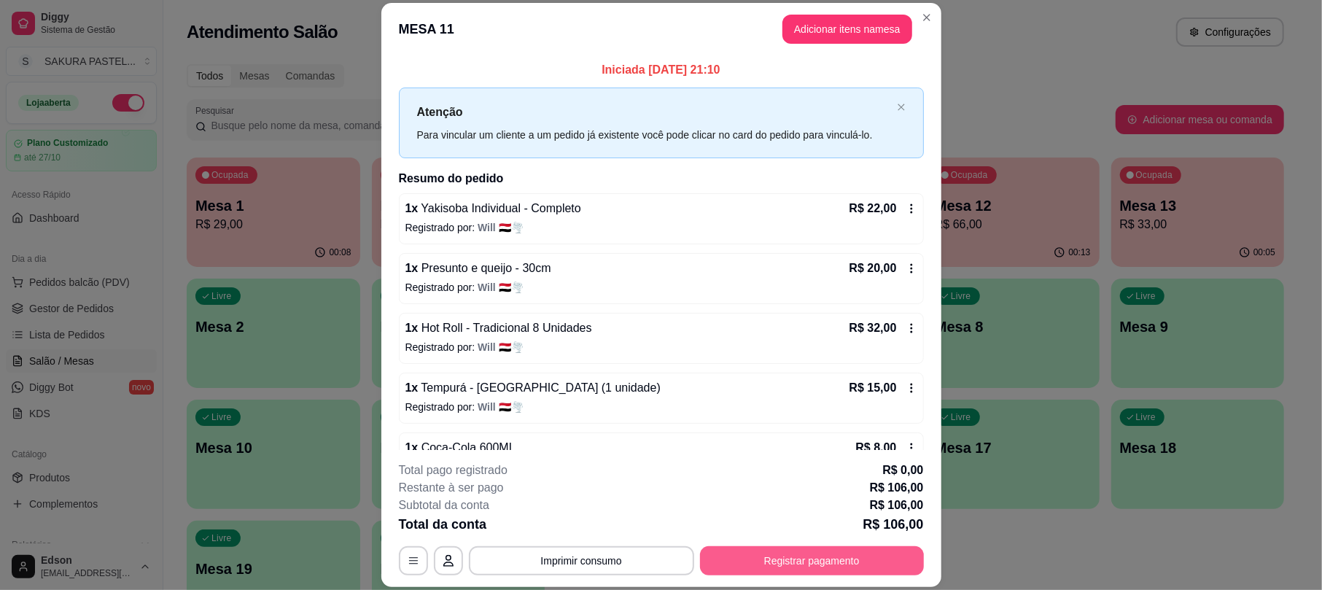
click at [765, 552] on button "Registrar pagamento" at bounding box center [812, 560] width 224 height 29
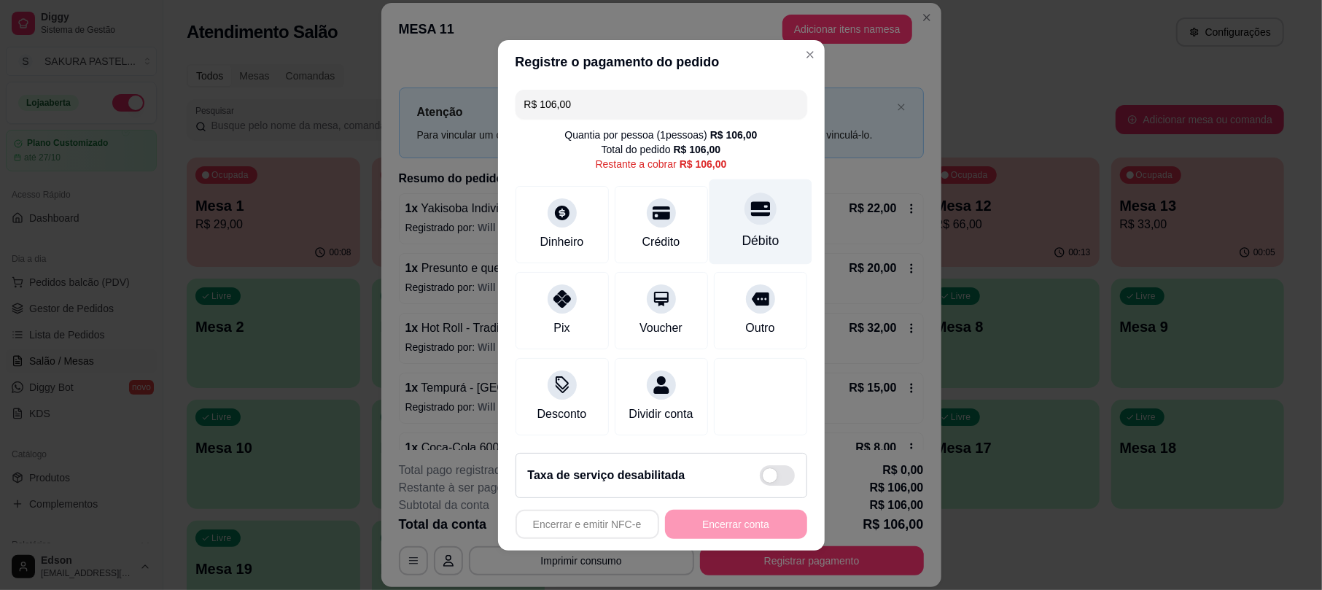
click at [750, 201] on icon at bounding box center [759, 208] width 19 height 15
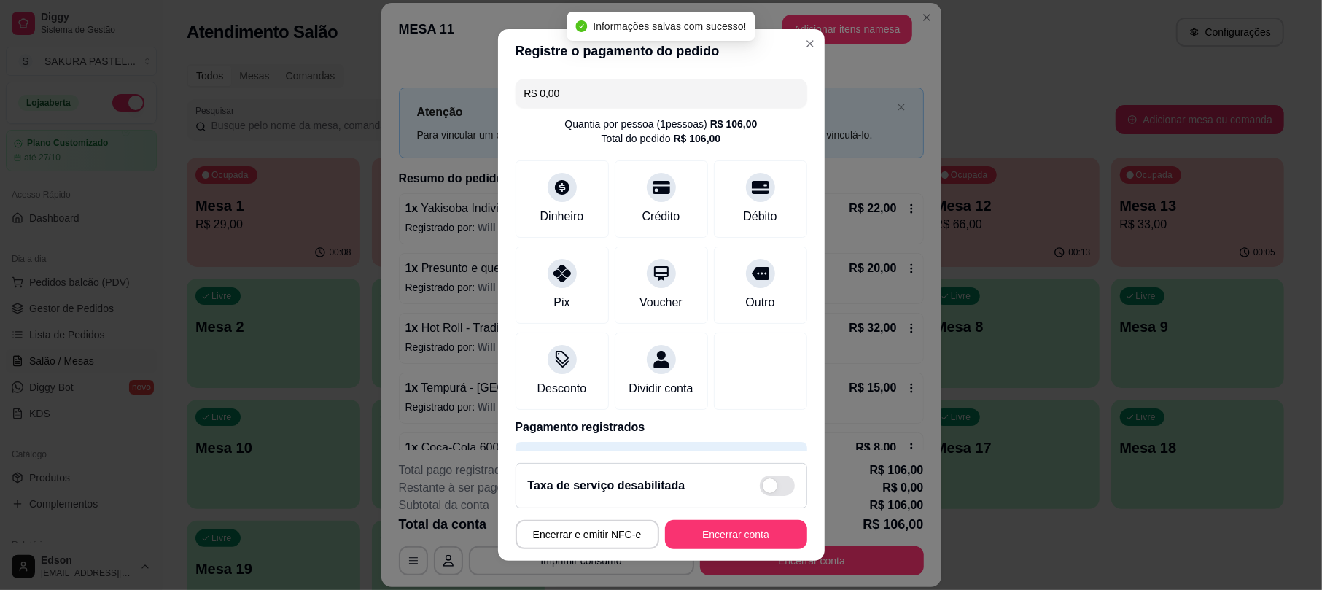
type input "R$ 0,00"
click at [716, 540] on button "Encerrar conta" at bounding box center [736, 534] width 138 height 28
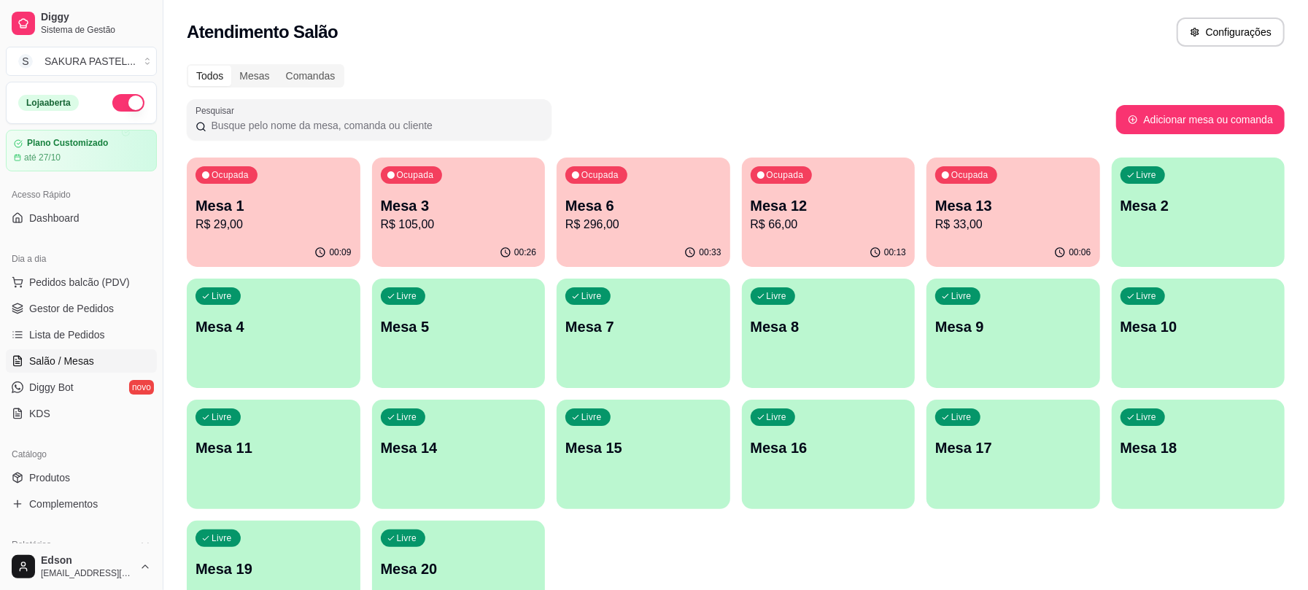
click at [762, 187] on div "Ocupada Mesa 12 R$ 66,00" at bounding box center [829, 198] width 174 height 81
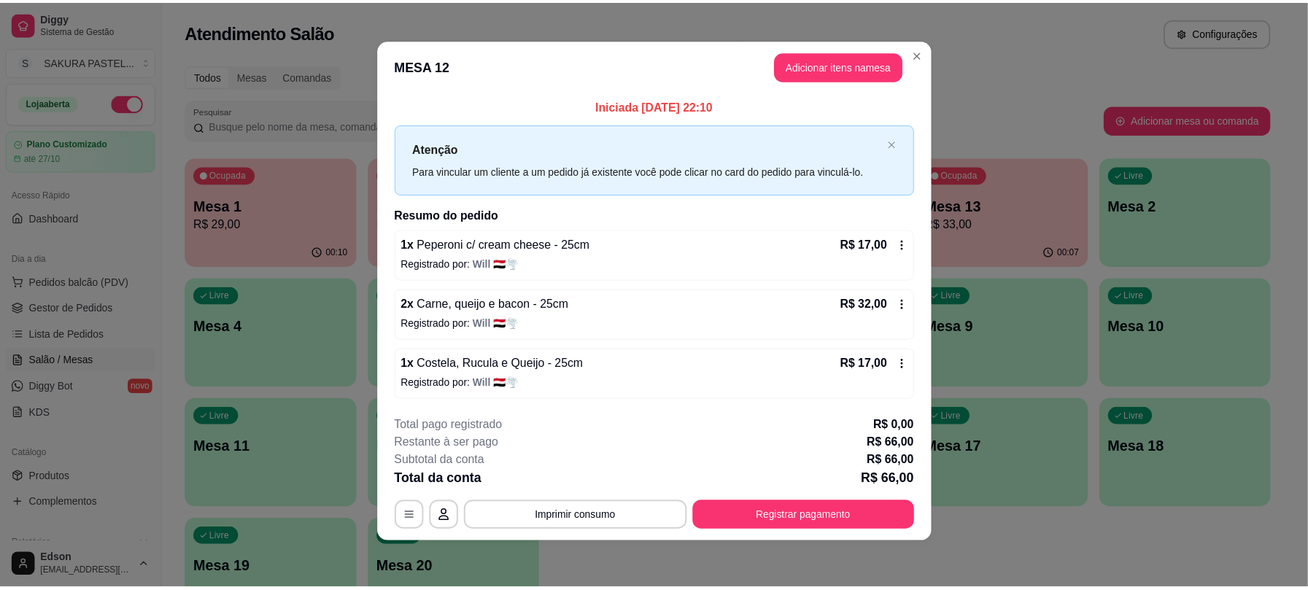
scroll to position [4, 0]
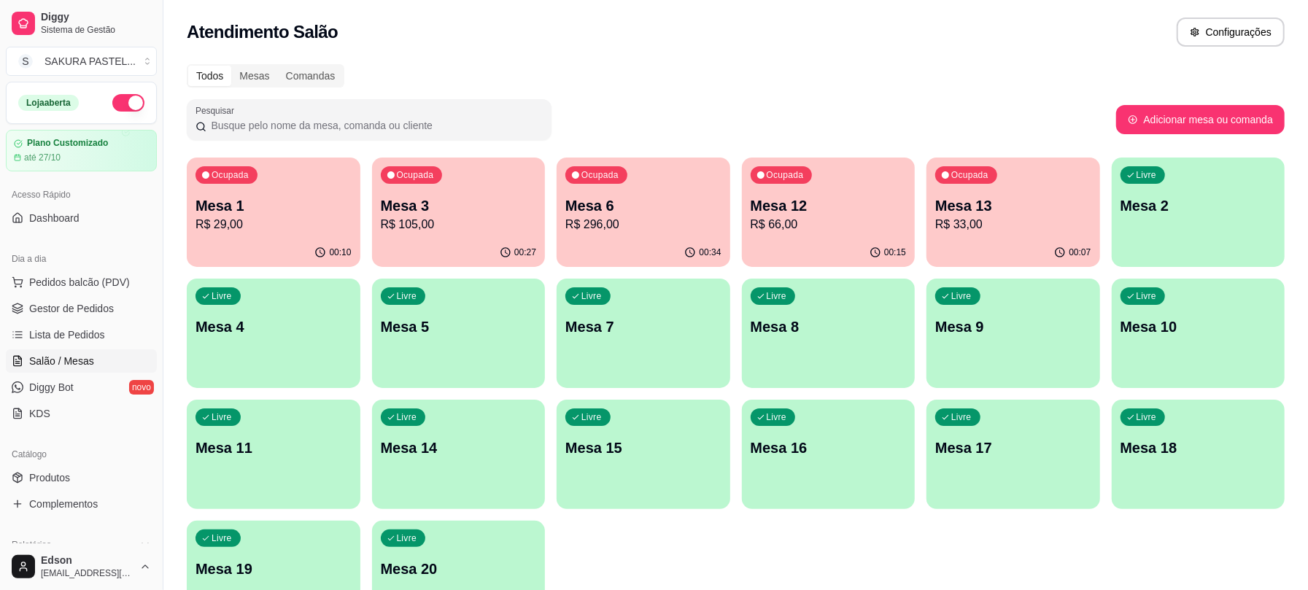
click at [998, 225] on p "R$ 33,00" at bounding box center [1013, 225] width 156 height 18
click at [85, 292] on button "Pedidos balcão (PDV)" at bounding box center [81, 282] width 151 height 23
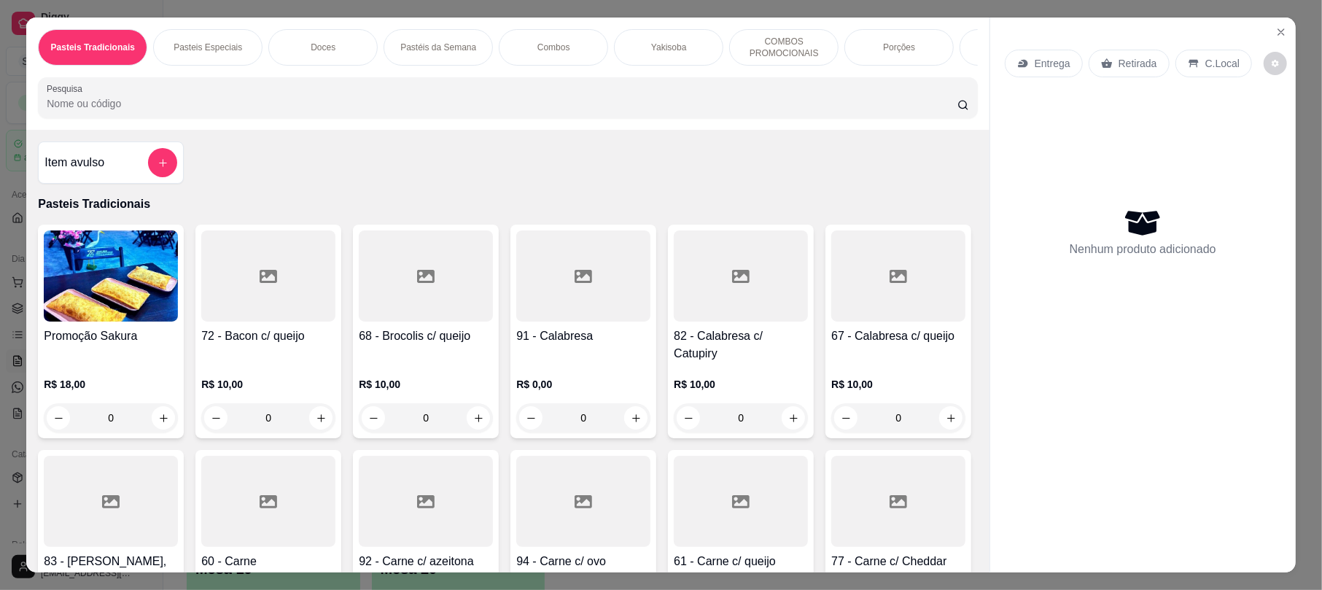
click at [1122, 66] on p "Retirada" at bounding box center [1138, 63] width 39 height 15
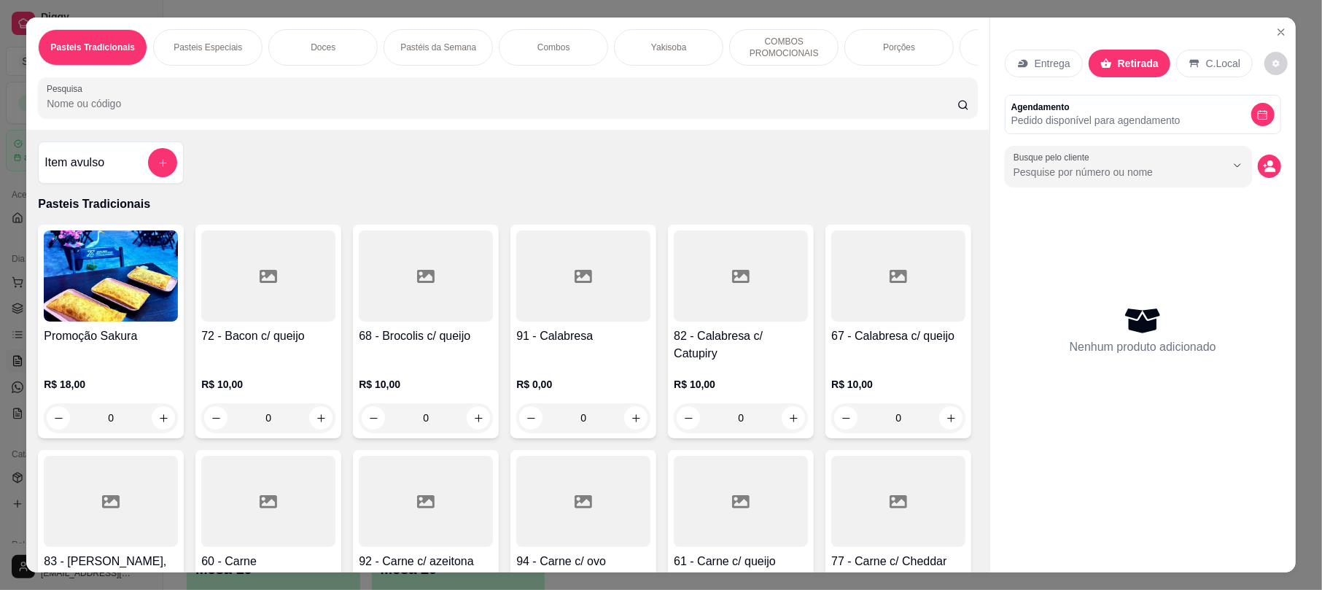
click at [791, 111] on input "Pesquisa" at bounding box center [502, 103] width 911 height 15
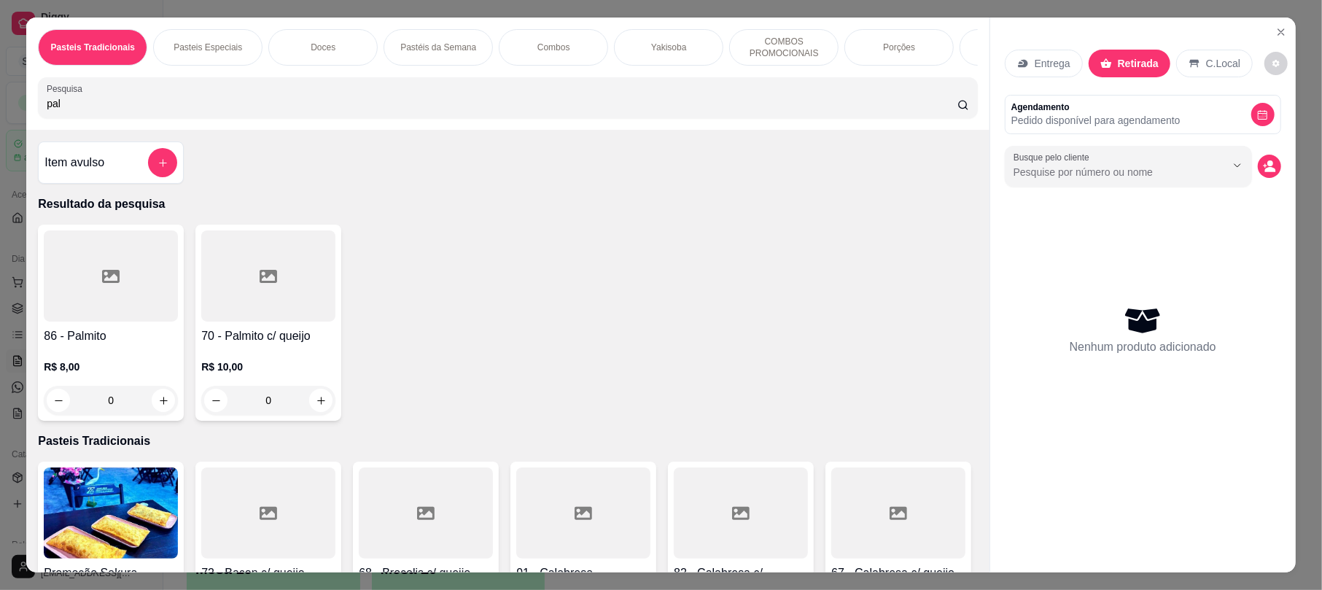
type input "pal"
click at [274, 318] on div at bounding box center [268, 275] width 134 height 91
click at [617, 184] on div "20cm R$ 13,00" at bounding box center [660, 187] width 385 height 48
radio input "true"
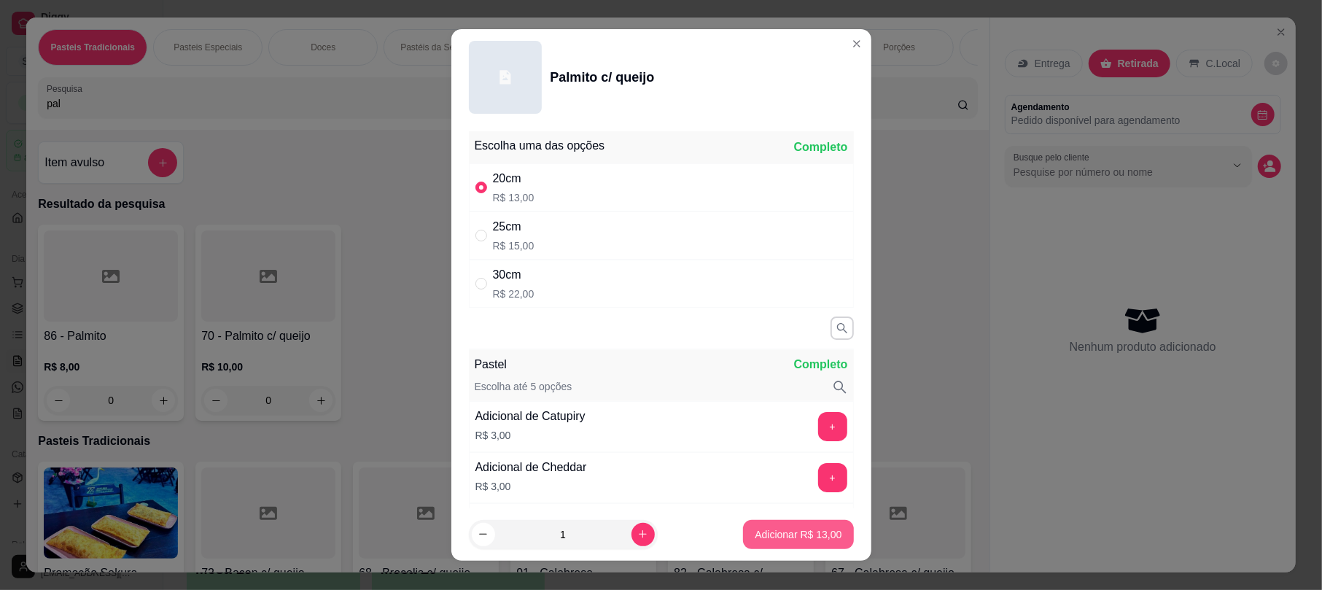
click at [757, 521] on button "Adicionar R$ 13,00" at bounding box center [798, 534] width 110 height 29
type input "1"
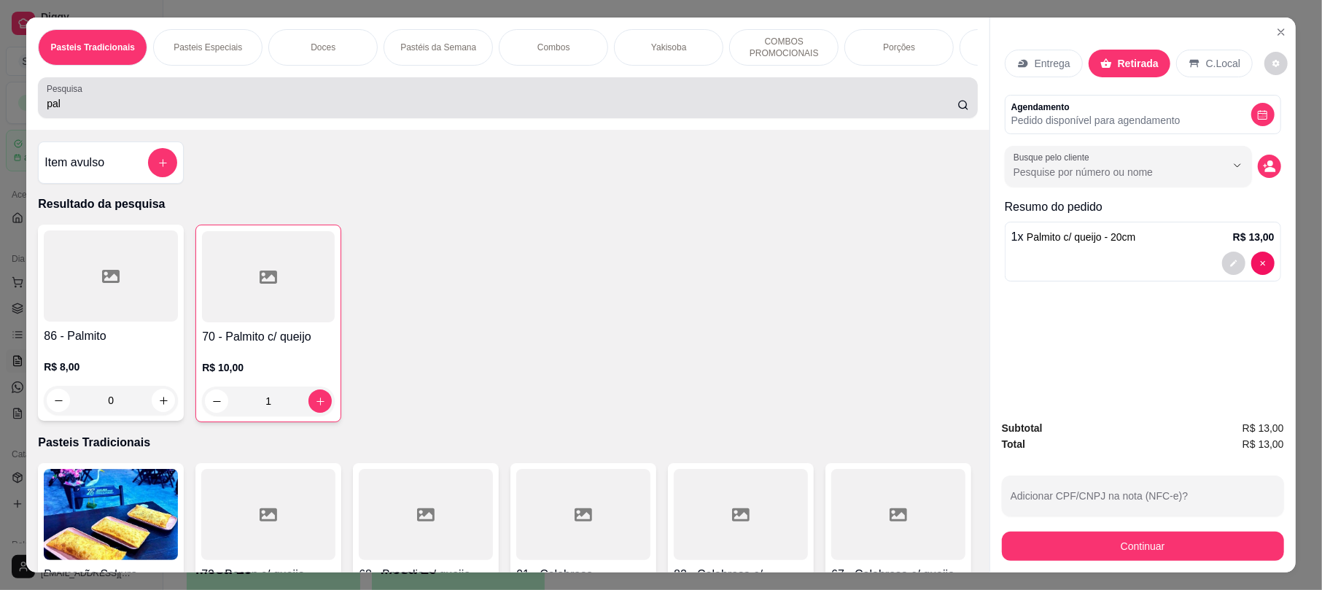
click at [523, 111] on input "pal" at bounding box center [502, 103] width 911 height 15
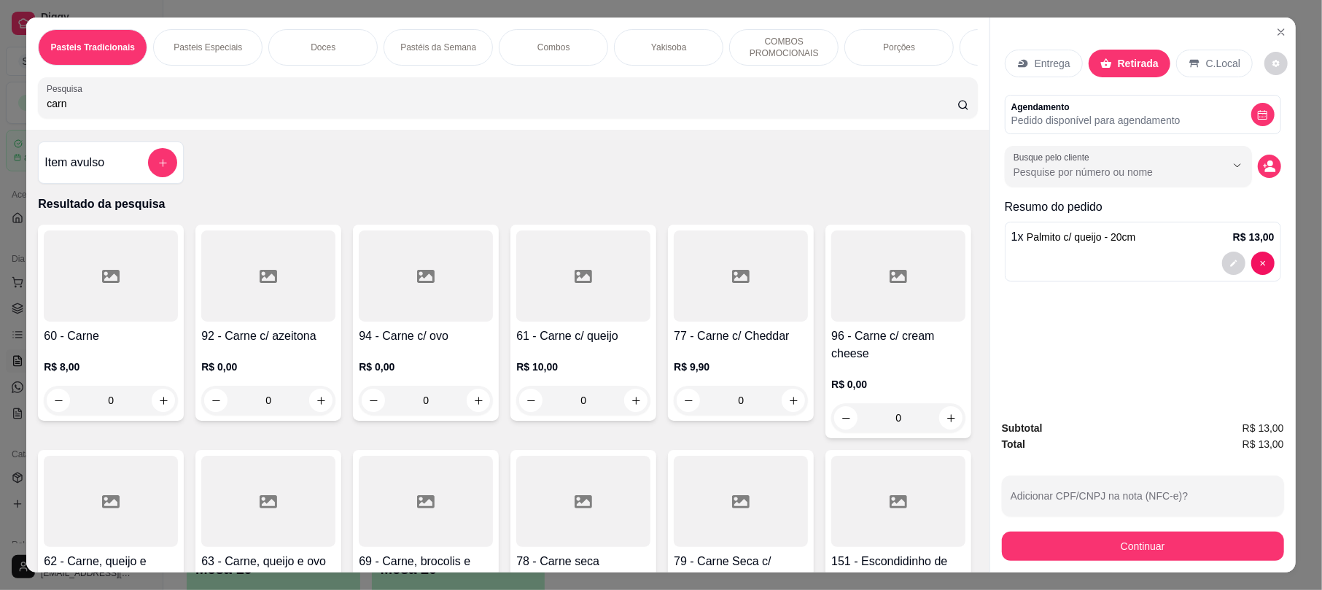
type input "carn"
click at [178, 505] on div at bounding box center [111, 501] width 134 height 91
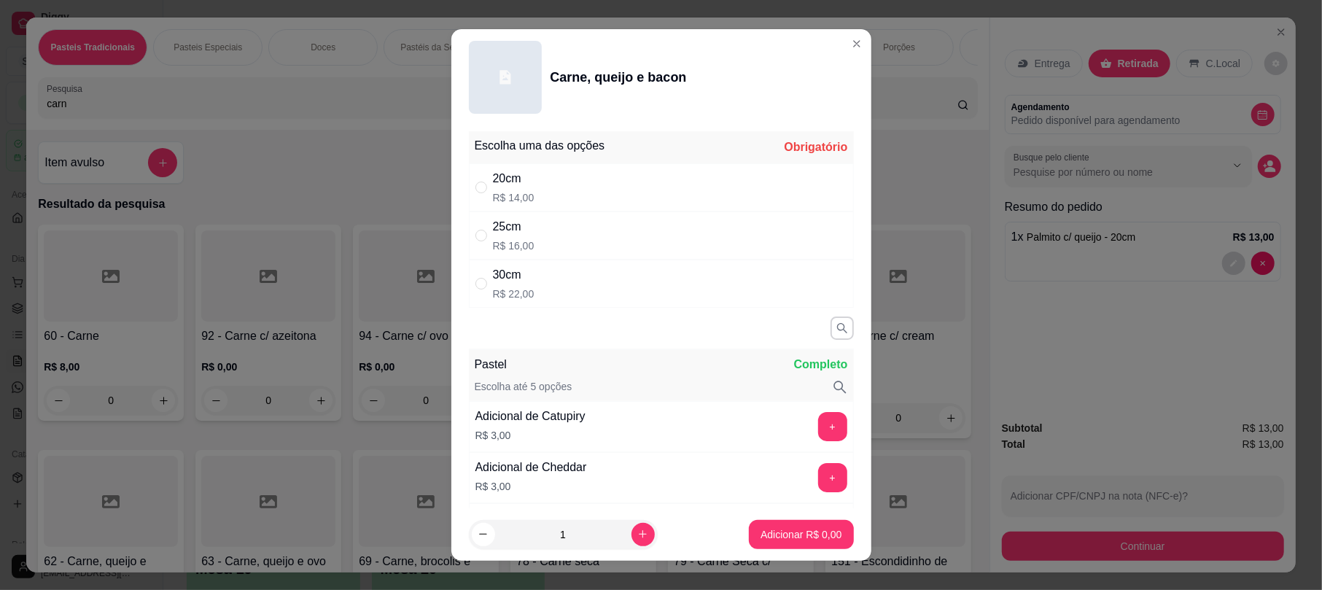
click at [626, 175] on div "20cm R$ 14,00" at bounding box center [661, 187] width 385 height 48
radio input "true"
click at [795, 527] on button "Adicionar R$ 14,00" at bounding box center [798, 534] width 110 height 29
type input "1"
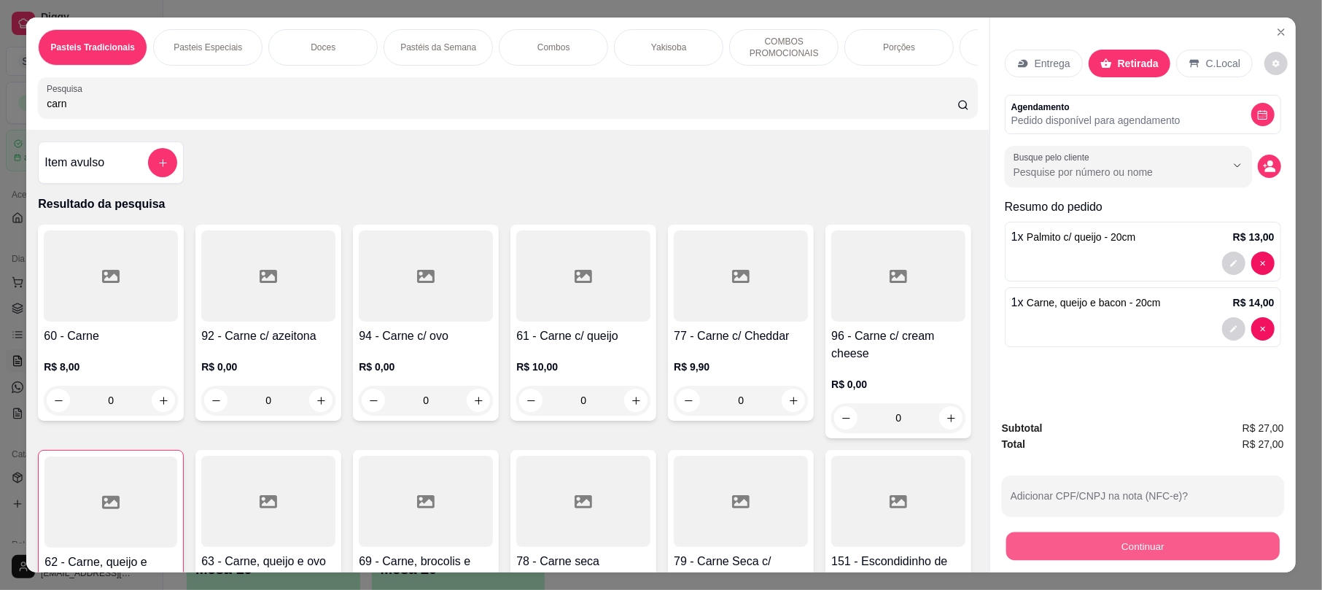
click at [1135, 540] on button "Continuar" at bounding box center [1142, 546] width 273 height 28
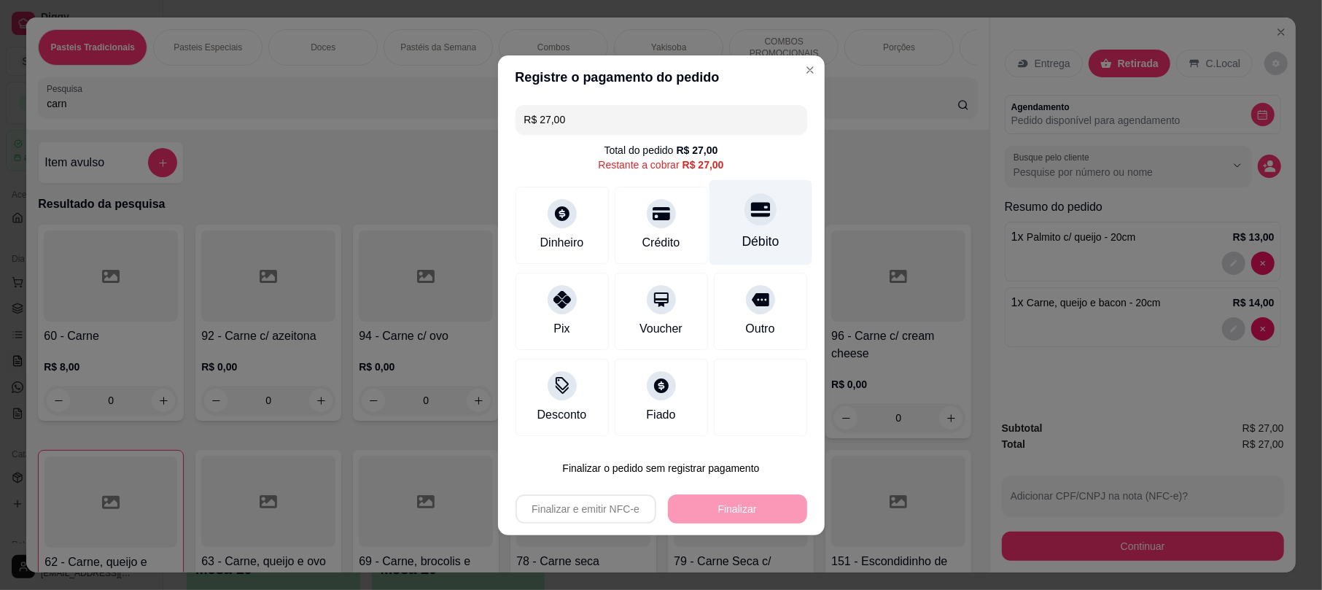
click at [745, 232] on div "Débito" at bounding box center [760, 241] width 37 height 19
type input "R$ 0,00"
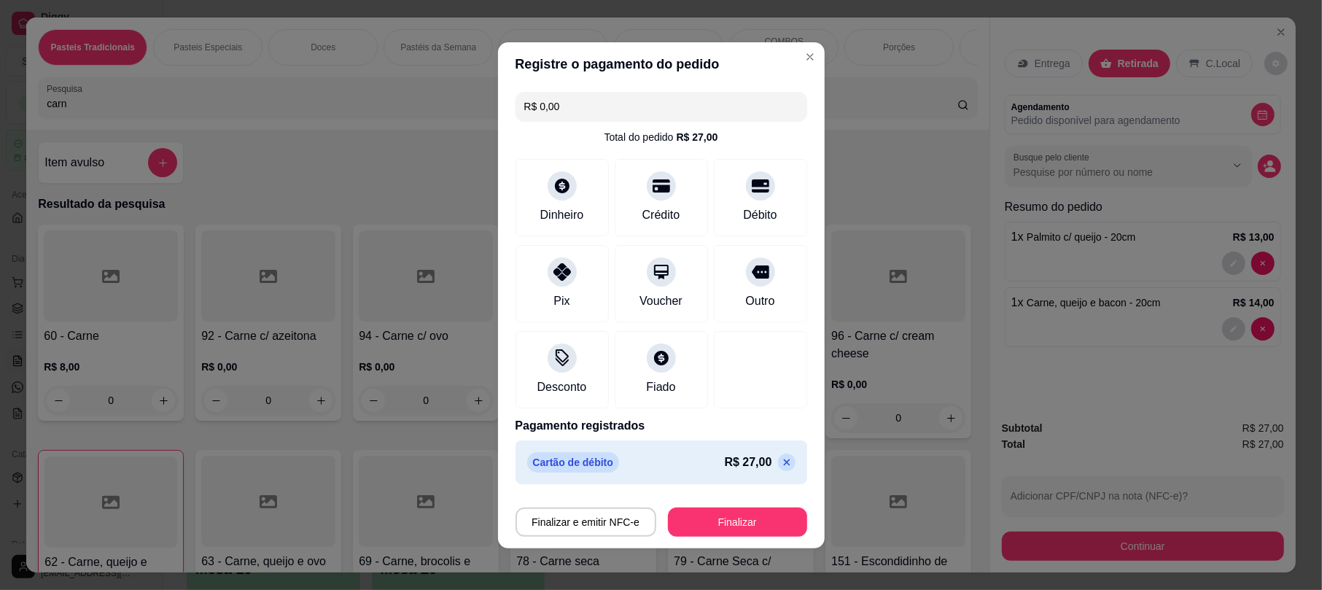
click at [937, 349] on div "Registre o pagamento do pedido R$ 0,00 Total do pedido R$ 27,00 Dinheiro Crédit…" at bounding box center [661, 295] width 1322 height 590
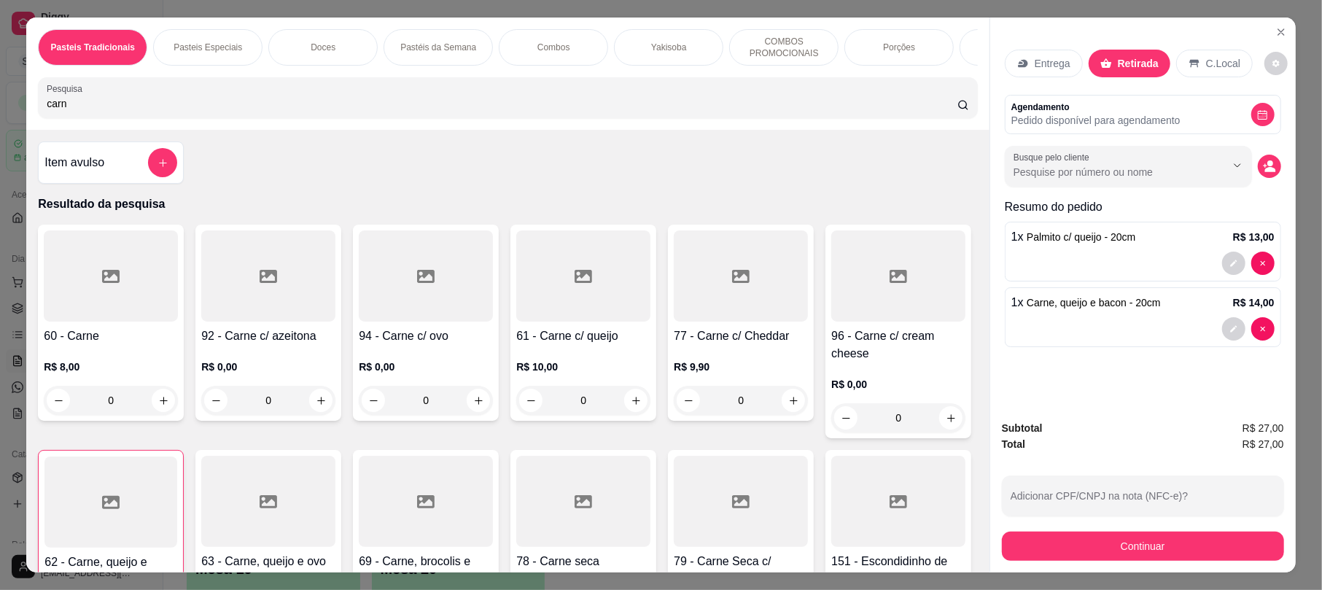
click at [1051, 88] on div "Entrega Retirada C.Local" at bounding box center [1143, 63] width 276 height 51
click at [1051, 58] on p "Entrega" at bounding box center [1053, 63] width 36 height 15
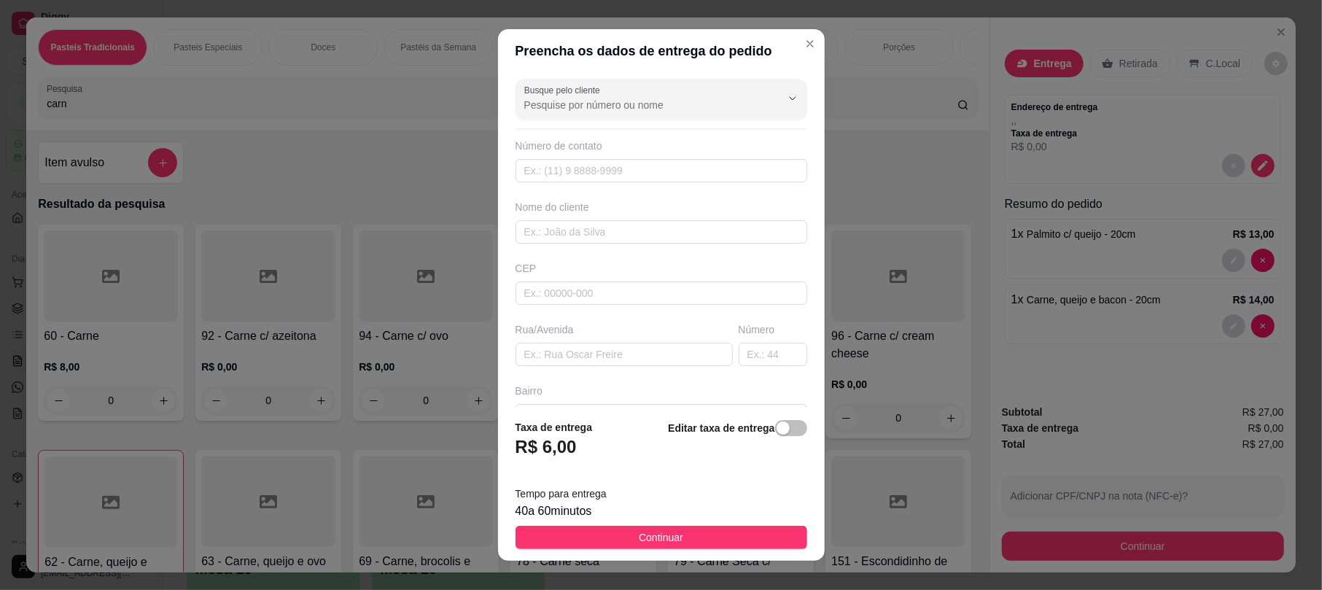
click at [591, 251] on div "Busque pelo cliente Número de contato Nome do cliente CEP Rua/[GEOGRAPHIC_DATA]" at bounding box center [661, 240] width 327 height 334
click at [593, 237] on input "text" at bounding box center [662, 231] width 292 height 23
type input "Themis"
click at [698, 529] on button "Continuar" at bounding box center [662, 537] width 292 height 23
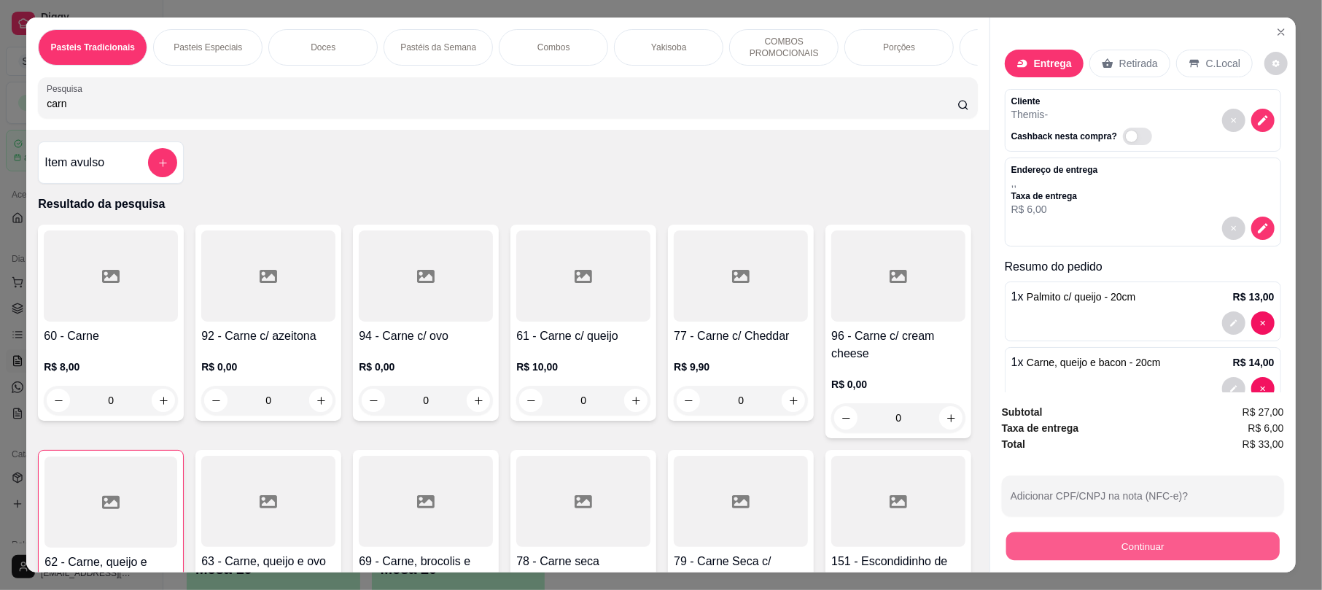
click at [1135, 540] on button "Continuar" at bounding box center [1142, 546] width 273 height 28
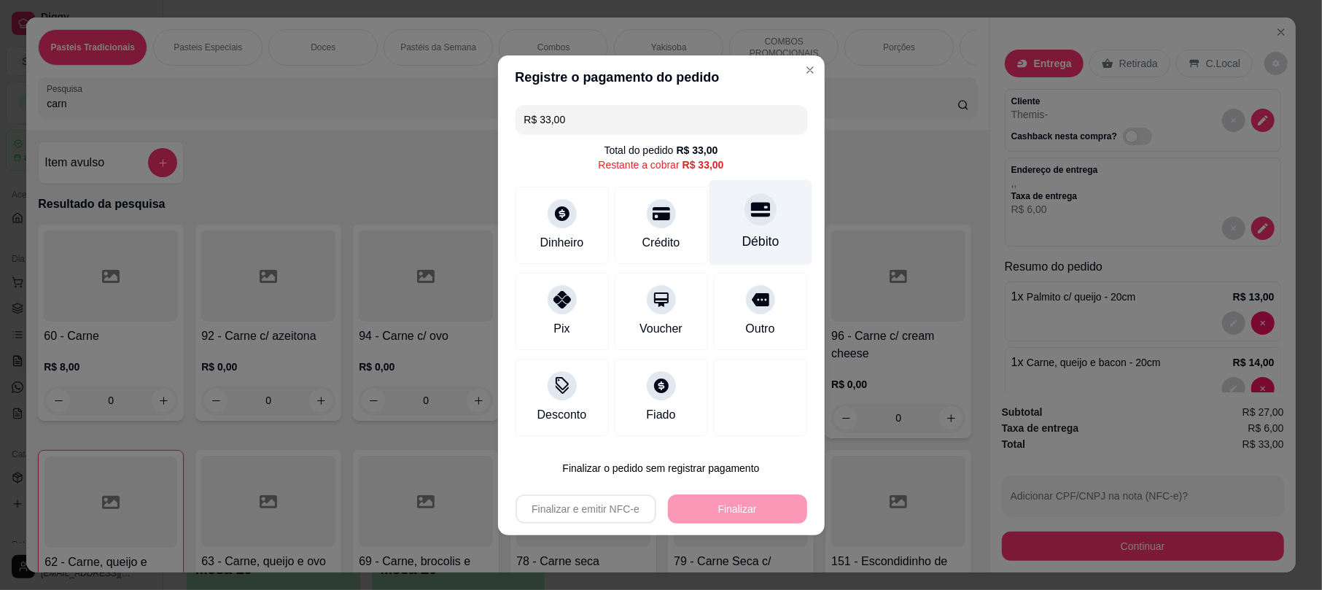
click at [747, 220] on div at bounding box center [761, 209] width 32 height 32
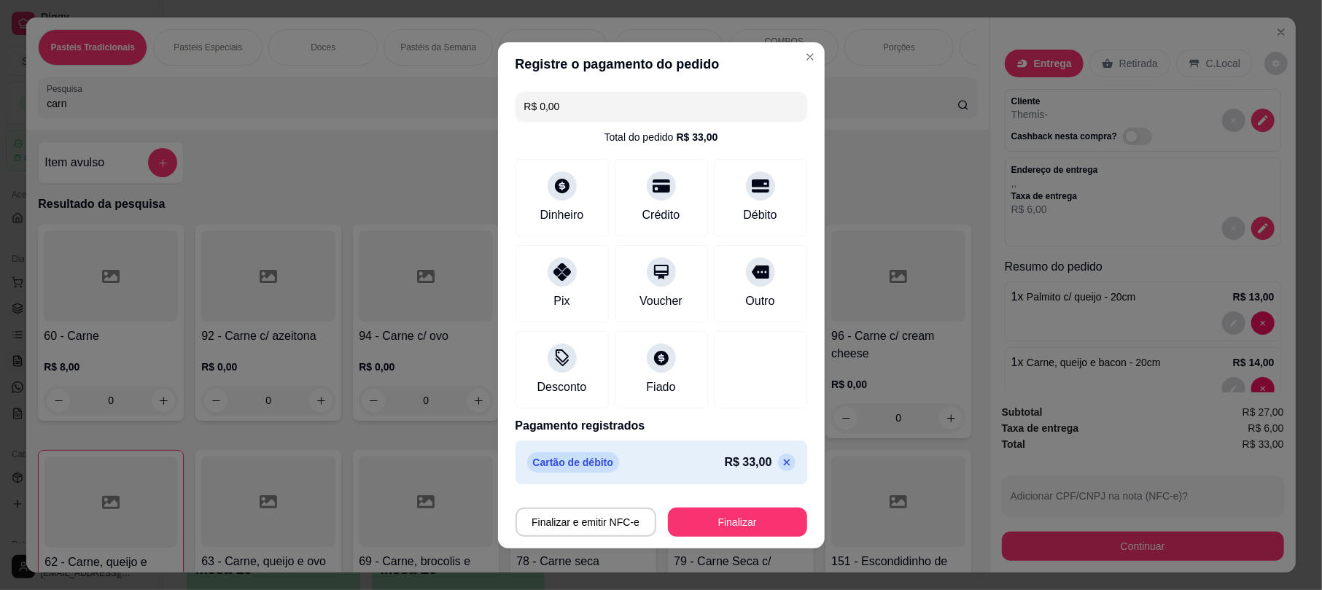
click at [783, 465] on icon at bounding box center [786, 462] width 7 height 7
type input "R$ 33,00"
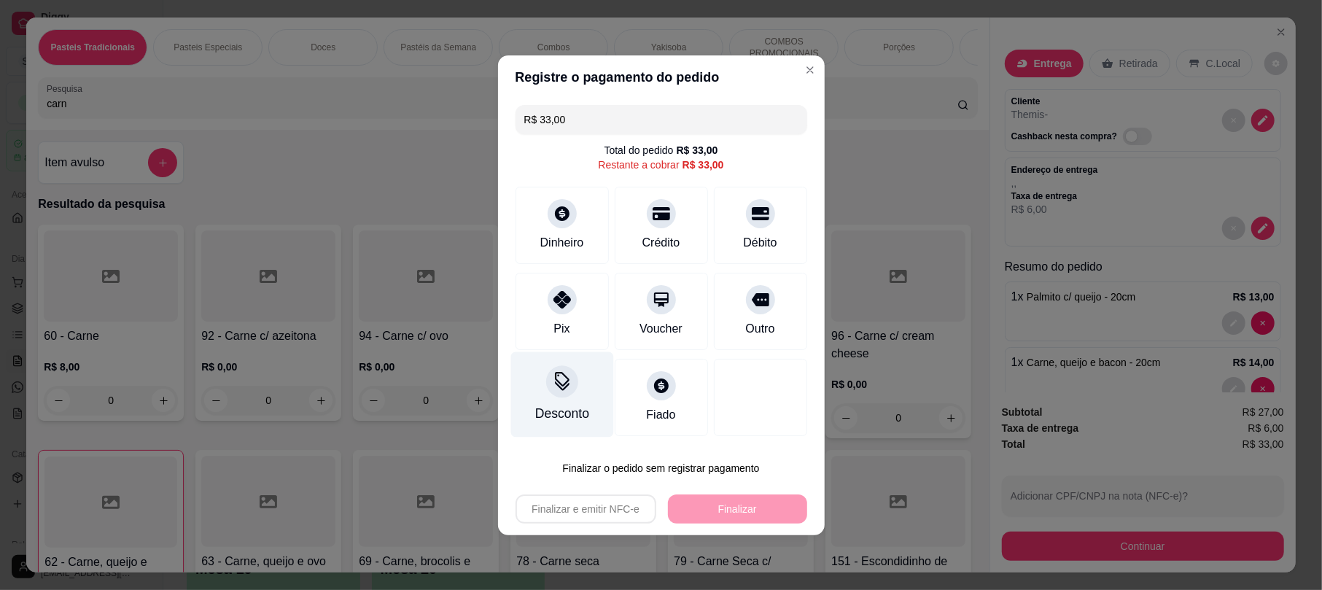
click at [551, 407] on div "Desconto" at bounding box center [562, 413] width 54 height 19
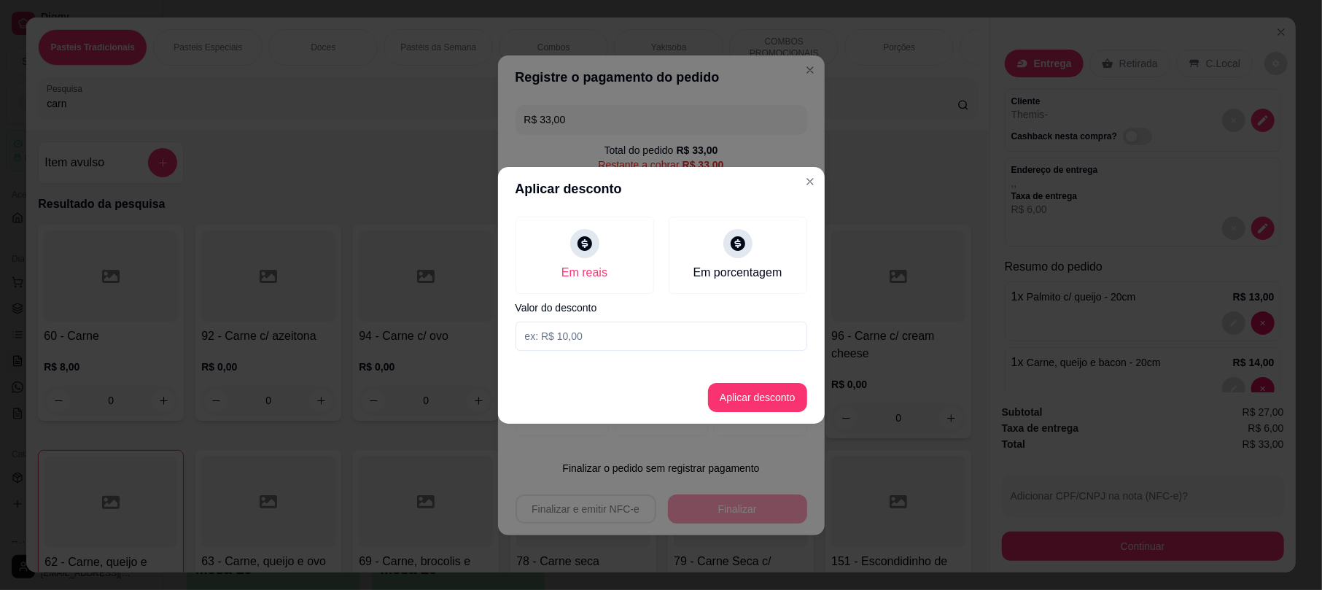
click at [626, 349] on input at bounding box center [662, 336] width 292 height 29
type input "6,00"
click at [742, 392] on button "Aplicar desconto" at bounding box center [757, 397] width 99 height 29
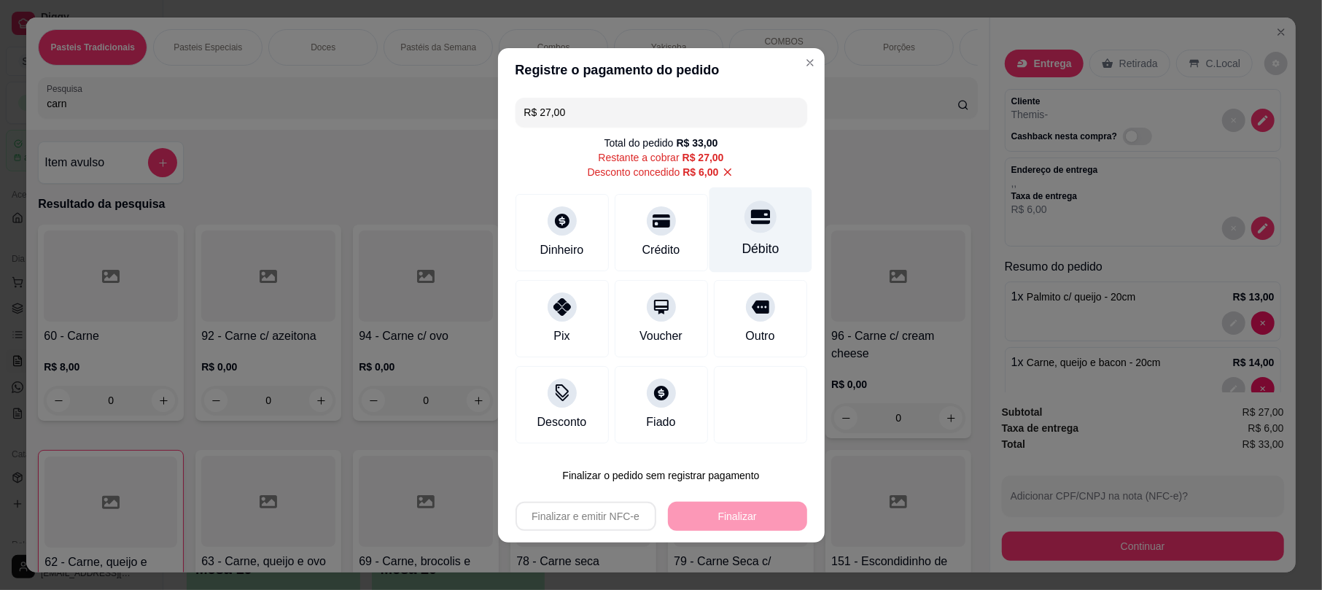
click at [754, 225] on icon at bounding box center [759, 216] width 19 height 19
type input "R$ 0,00"
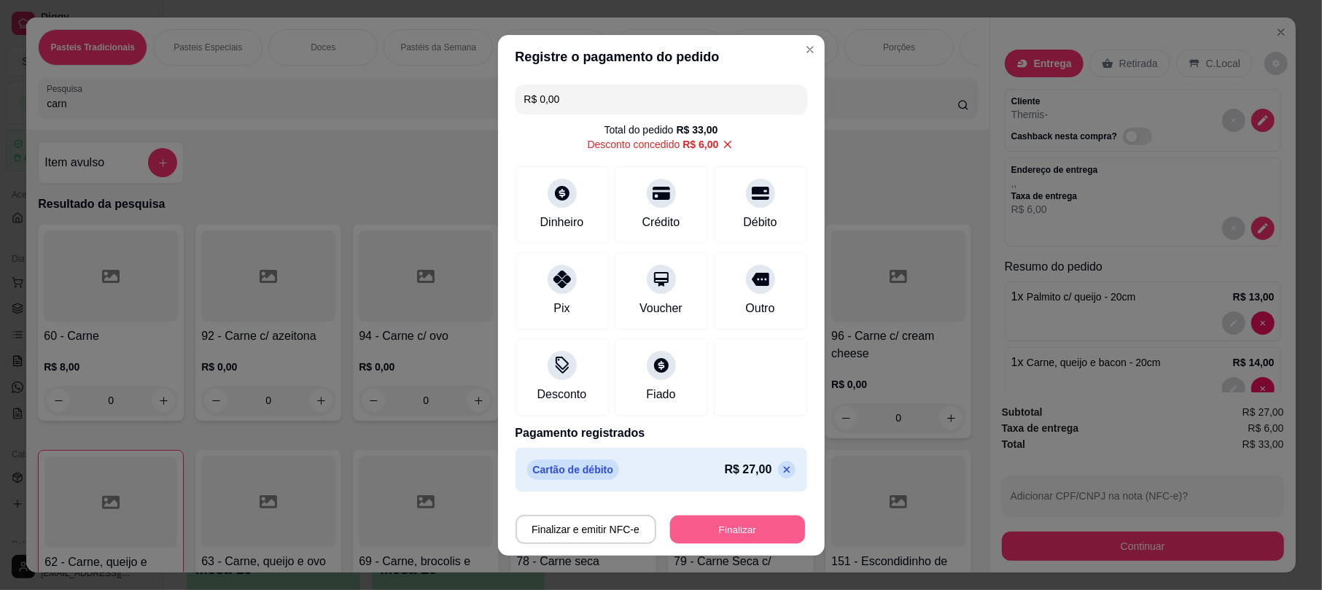
click at [732, 520] on button "Finalizar" at bounding box center [737, 529] width 135 height 28
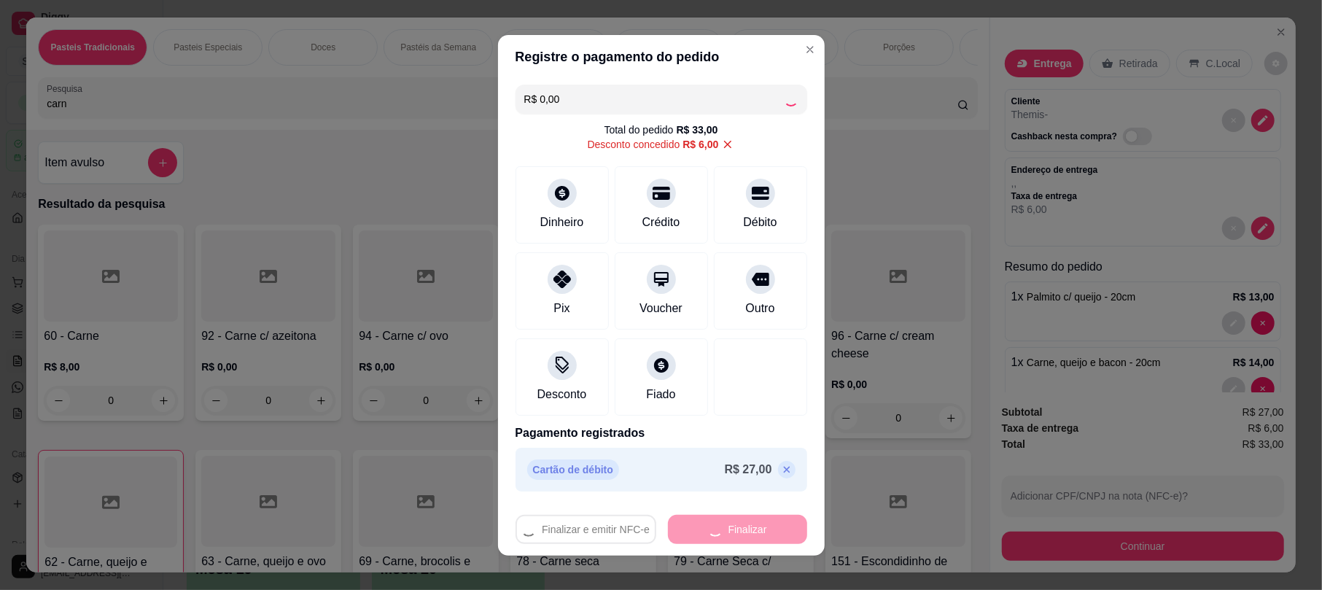
type input "0"
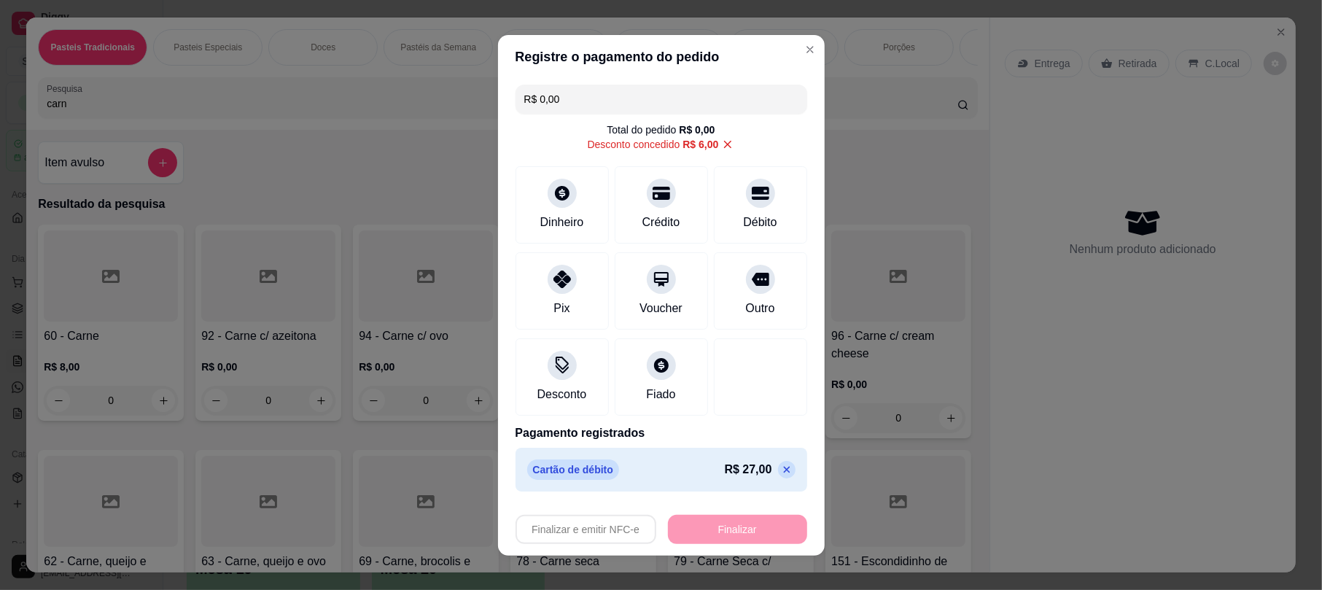
type input "-R$ 33,00"
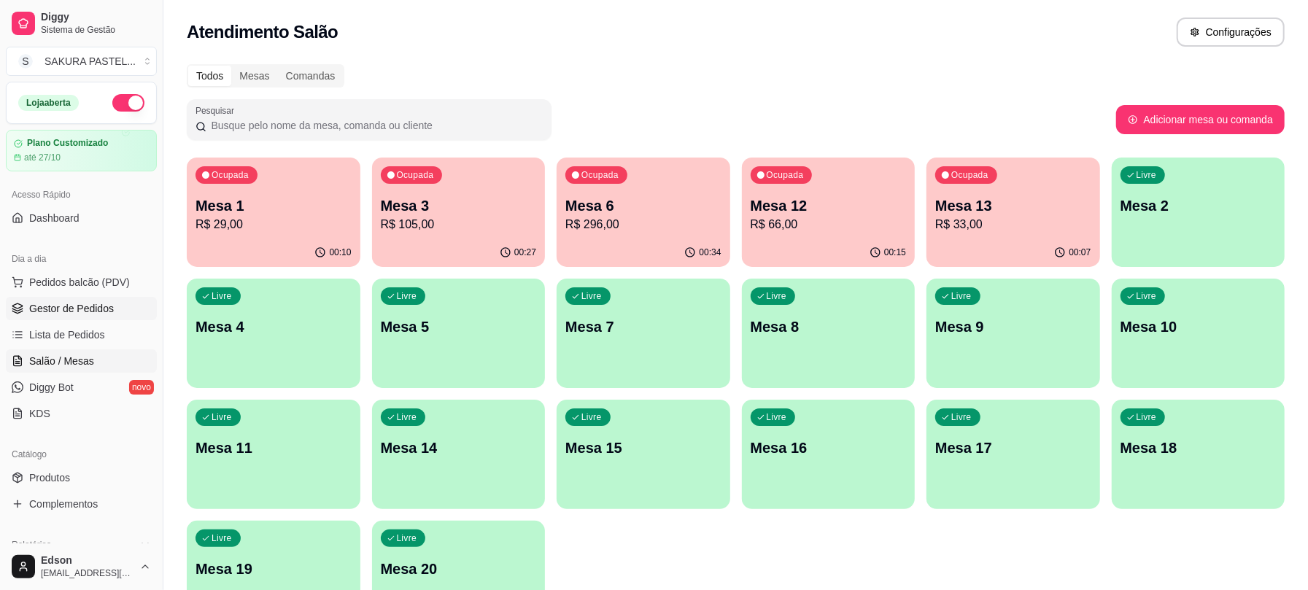
click at [73, 315] on span "Gestor de Pedidos" at bounding box center [71, 308] width 85 height 15
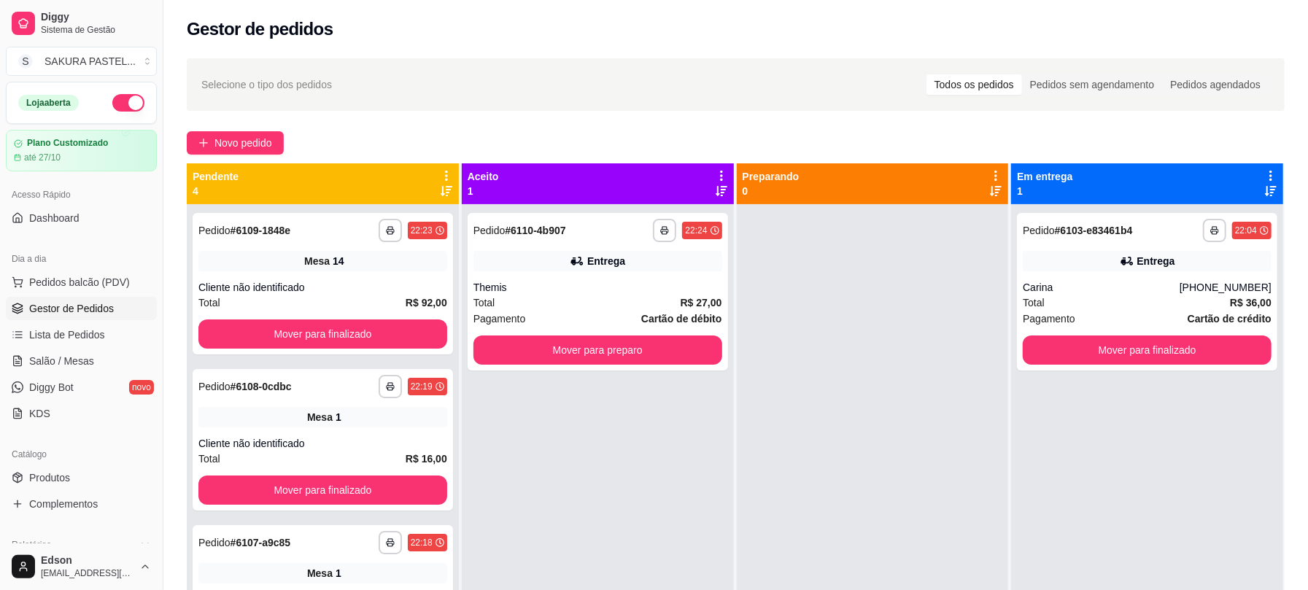
scroll to position [404, 0]
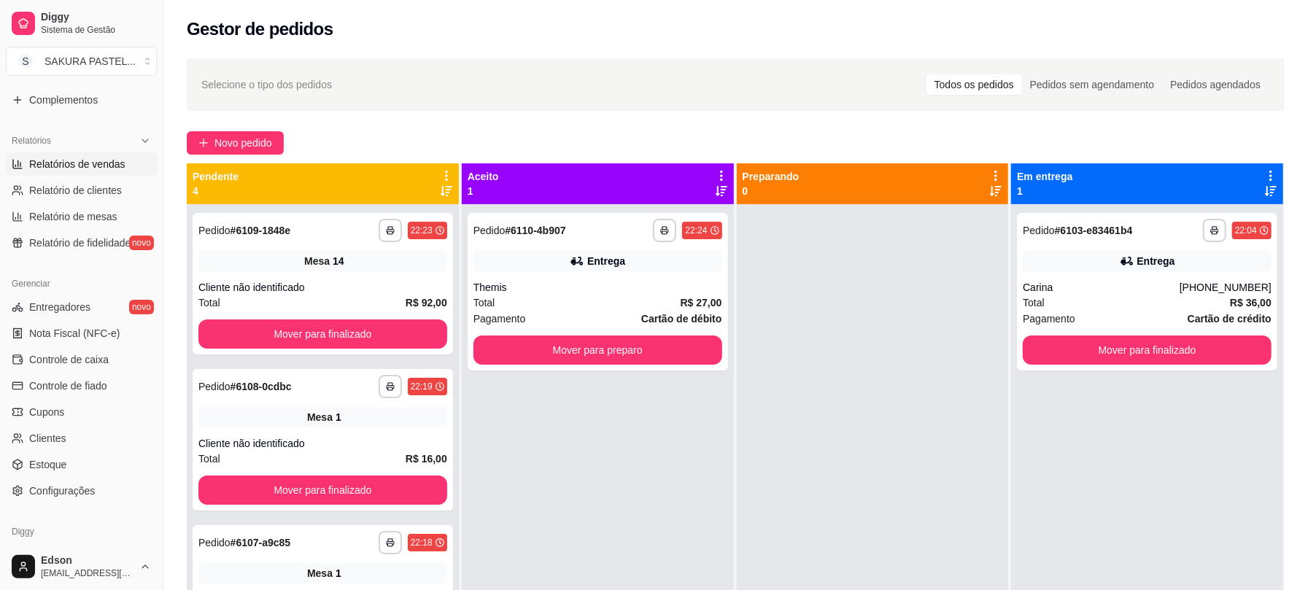
click at [121, 175] on link "Relatórios de vendas" at bounding box center [81, 163] width 151 height 23
select select "ALL"
select select "0"
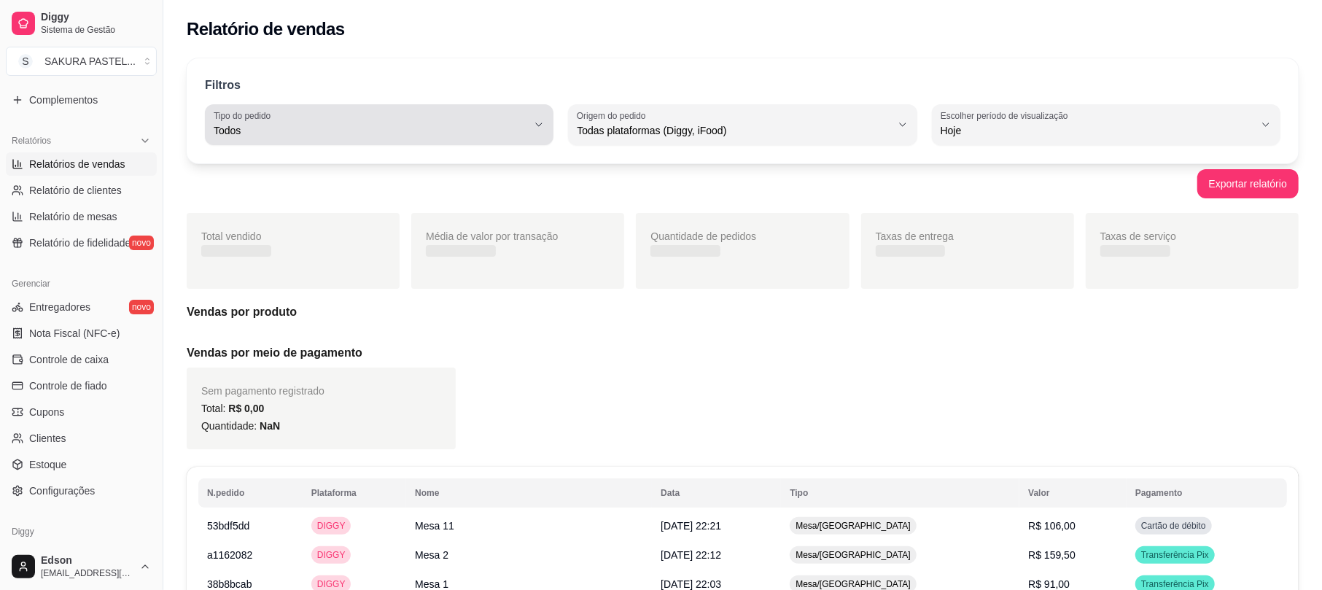
click at [408, 132] on span "Todos" at bounding box center [371, 130] width 314 height 15
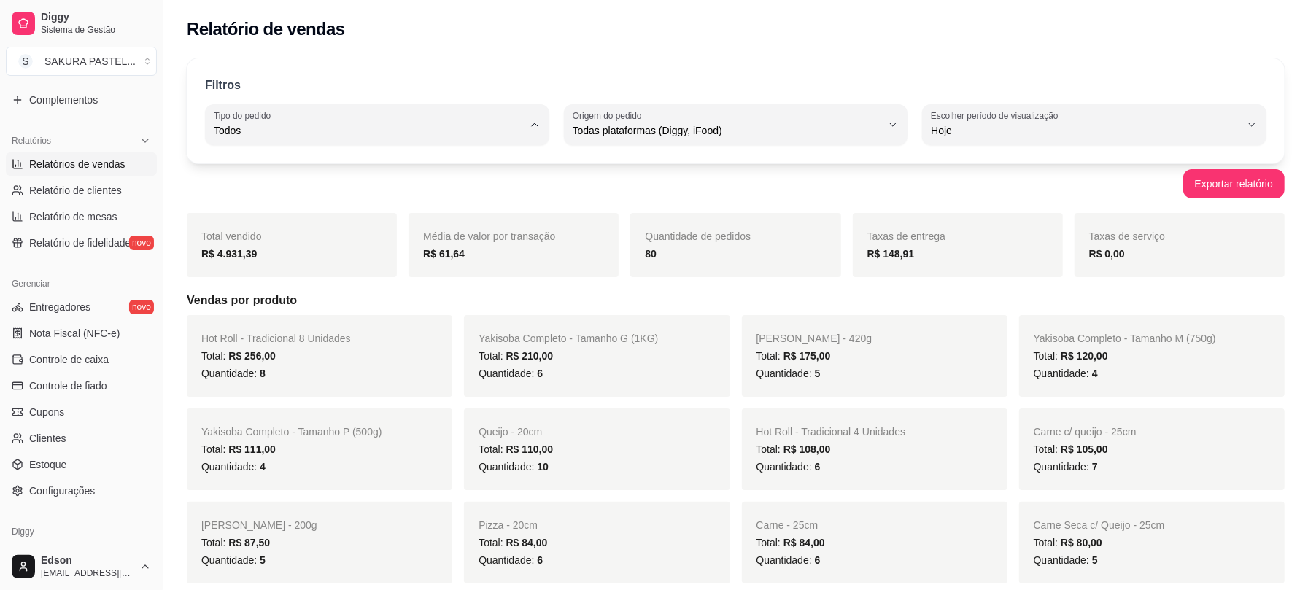
click at [380, 201] on li "Entrega" at bounding box center [376, 189] width 319 height 23
type input "DELIVERY"
select select "DELIVERY"
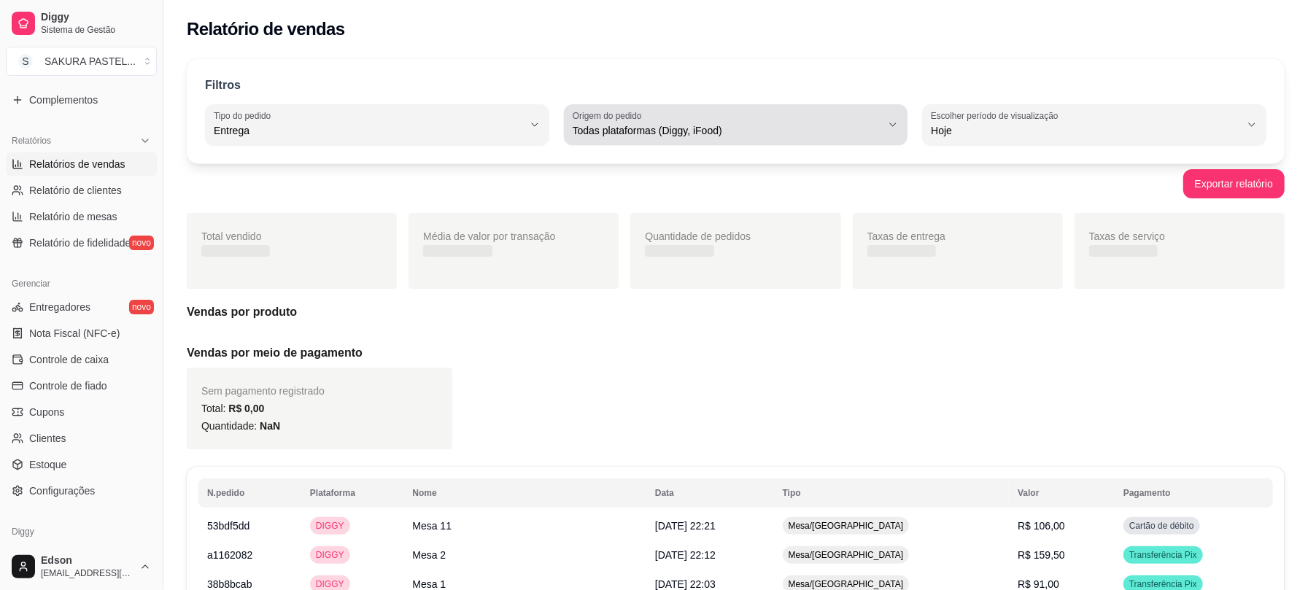
click at [584, 143] on button "Origem do pedido Todas plataformas (Diggy, iFood)" at bounding box center [736, 124] width 344 height 41
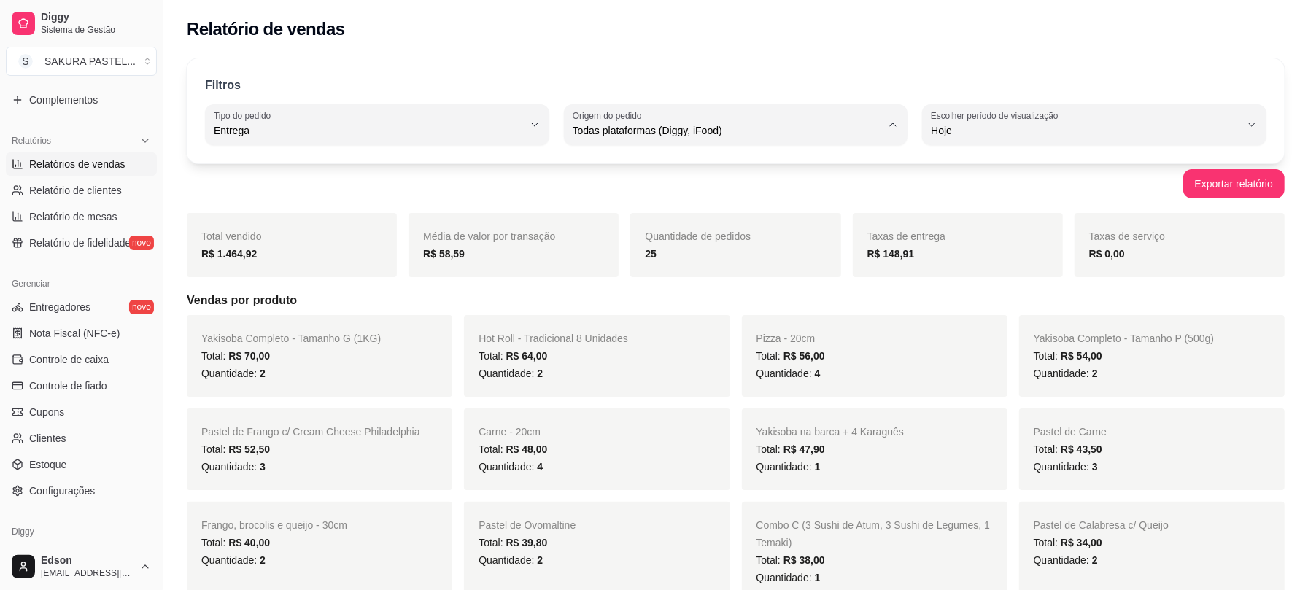
click at [613, 193] on span "Diggy" at bounding box center [729, 189] width 294 height 14
type input "DIGGY"
select select "DIGGY"
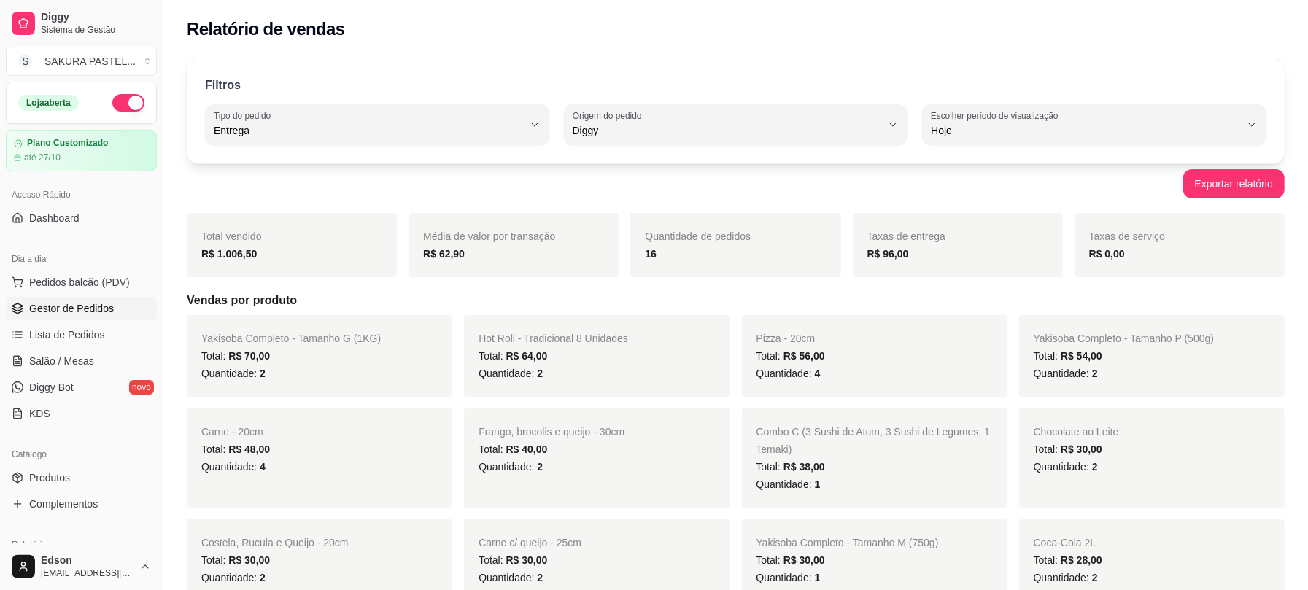
click at [99, 298] on link "Gestor de Pedidos" at bounding box center [81, 308] width 151 height 23
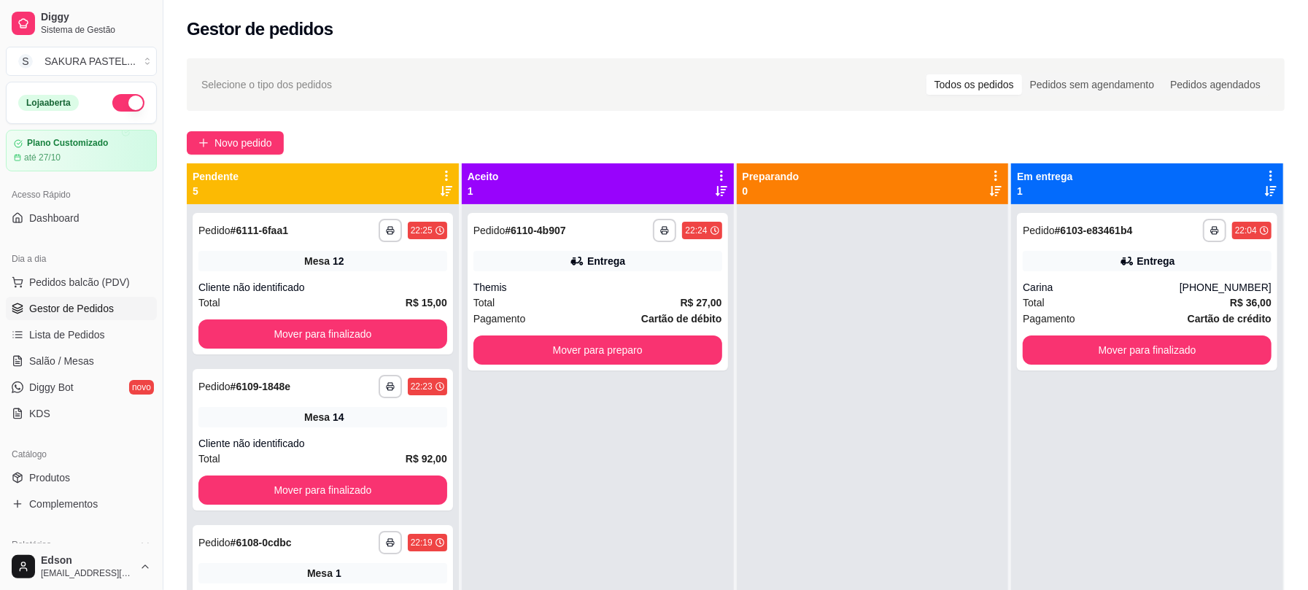
click at [432, 169] on div "Pendente 5" at bounding box center [323, 183] width 260 height 29
click at [438, 167] on div "Pendente 5" at bounding box center [323, 183] width 272 height 41
click at [441, 167] on div "Pendente 5" at bounding box center [323, 183] width 272 height 41
click at [444, 170] on icon at bounding box center [446, 175] width 13 height 13
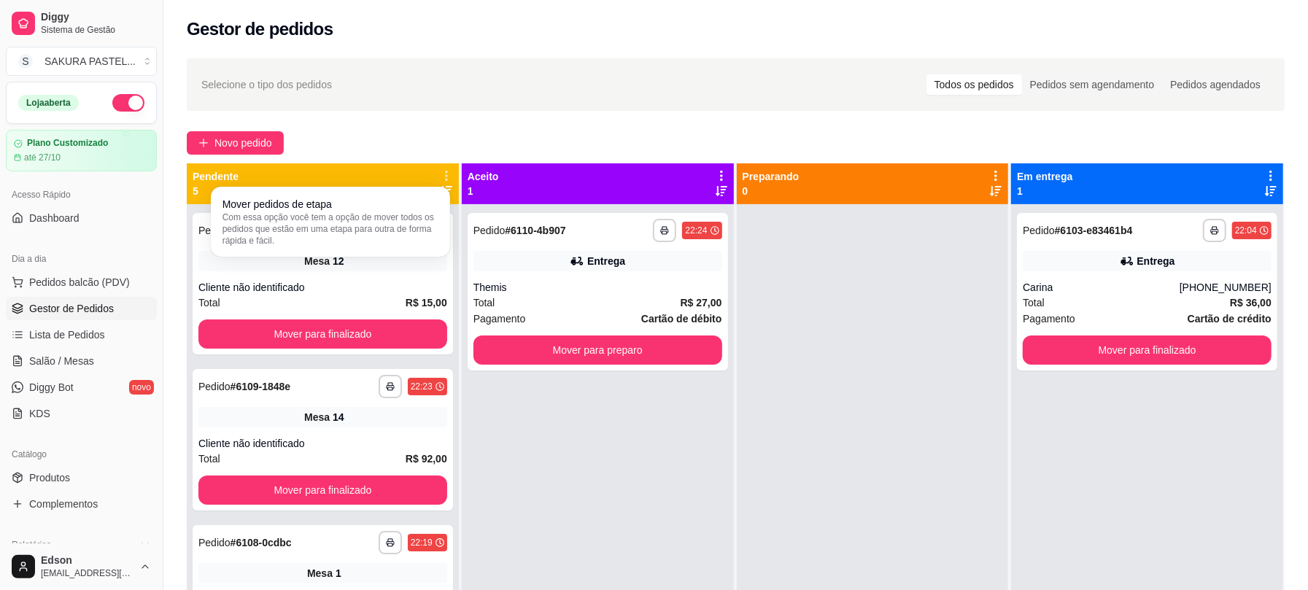
click at [446, 207] on div "Mover pedidos de etapa Com essa opção você tem a opção de mover todos os pedido…" at bounding box center [330, 222] width 233 height 64
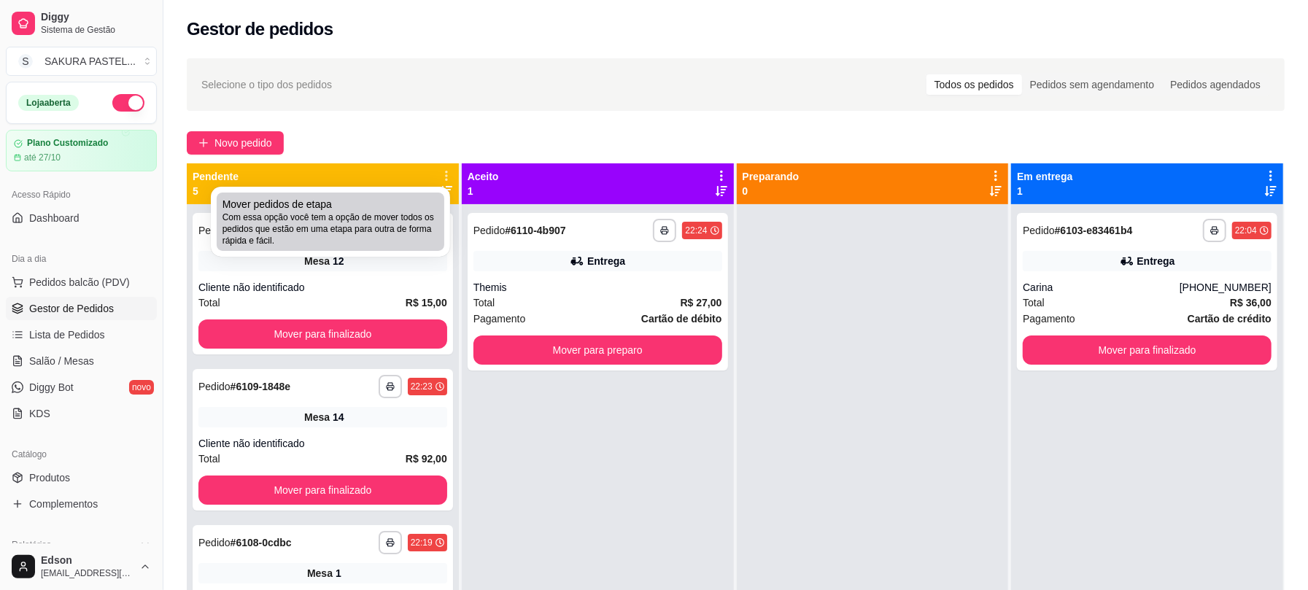
click at [401, 226] on span "Com essa opção você tem a opção de mover todos os pedidos que estão em uma etap…" at bounding box center [330, 228] width 216 height 35
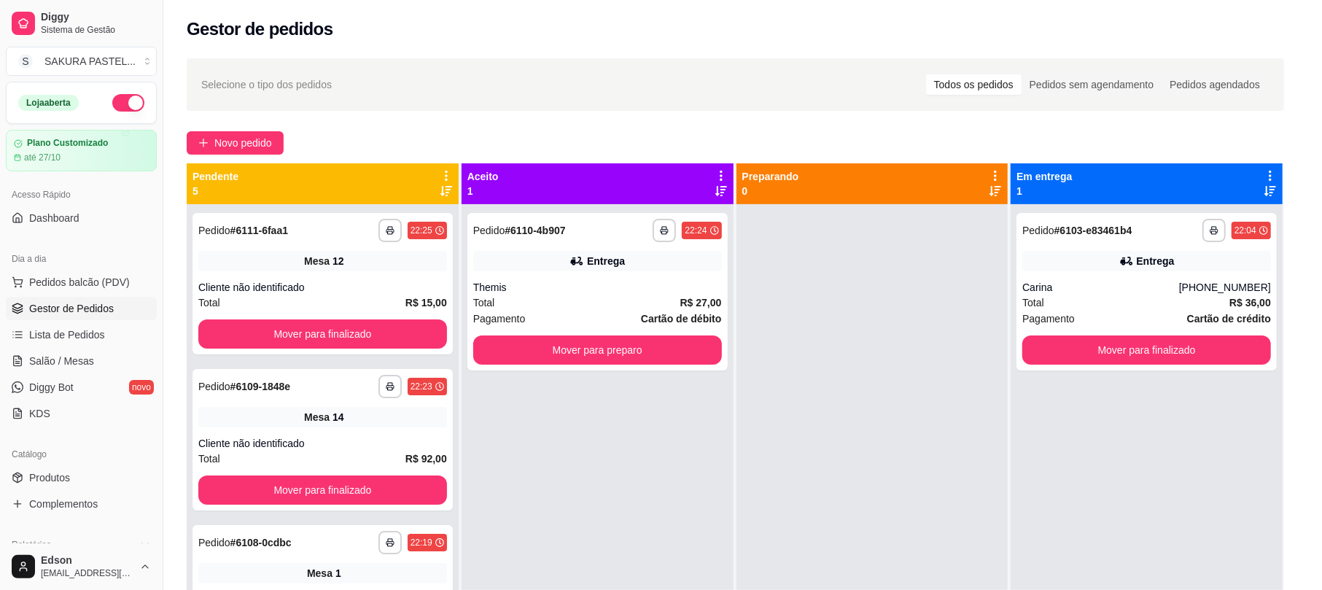
click at [558, 324] on span "Estou ciente de que esta ação será irreverssível e quero mover os pedidos." at bounding box center [671, 334] width 318 height 35
click at [500, 337] on input "Estou ciente de que esta ação será irreverssível e quero mover os pedidos." at bounding box center [495, 341] width 9 height 9
checkbox input "true"
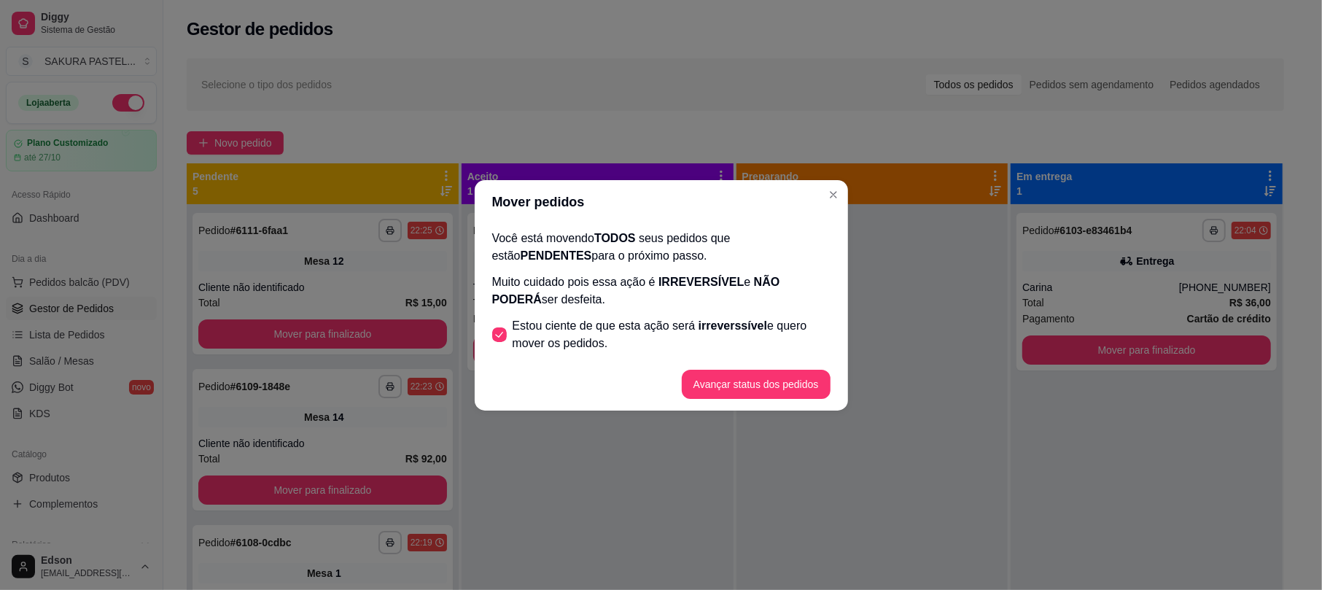
click at [685, 376] on footer "Avançar status dos pedidos" at bounding box center [661, 384] width 373 height 53
click at [723, 392] on button "Avançar status dos pedidos" at bounding box center [756, 384] width 149 height 29
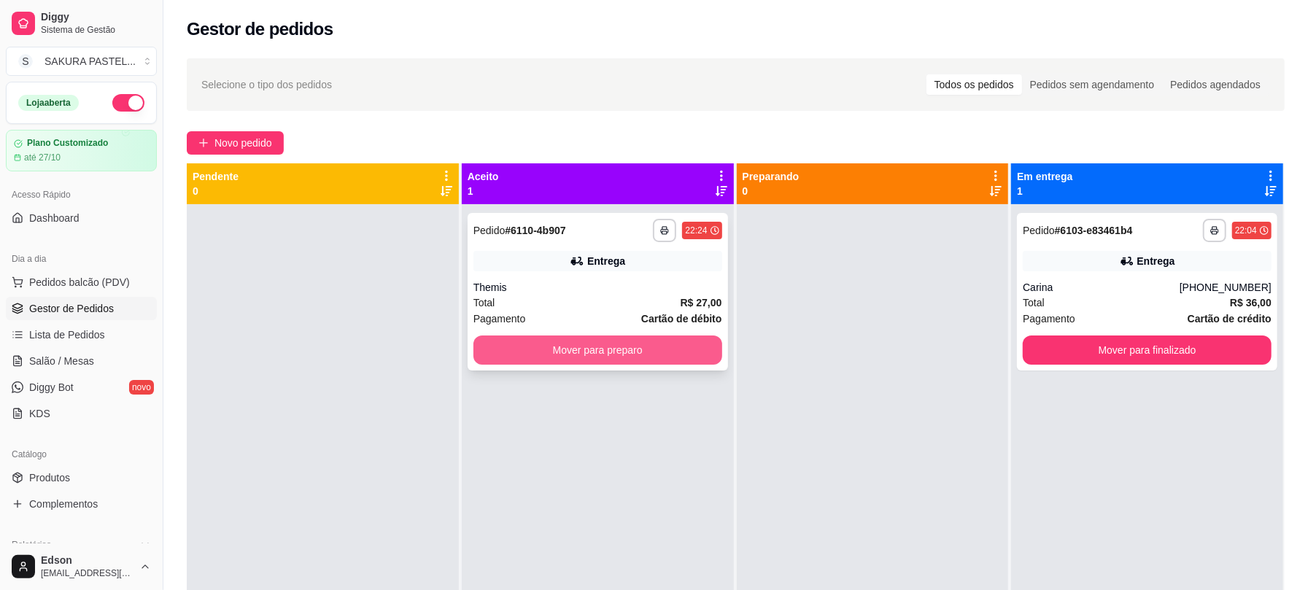
click at [654, 346] on button "Mover para preparo" at bounding box center [597, 349] width 249 height 29
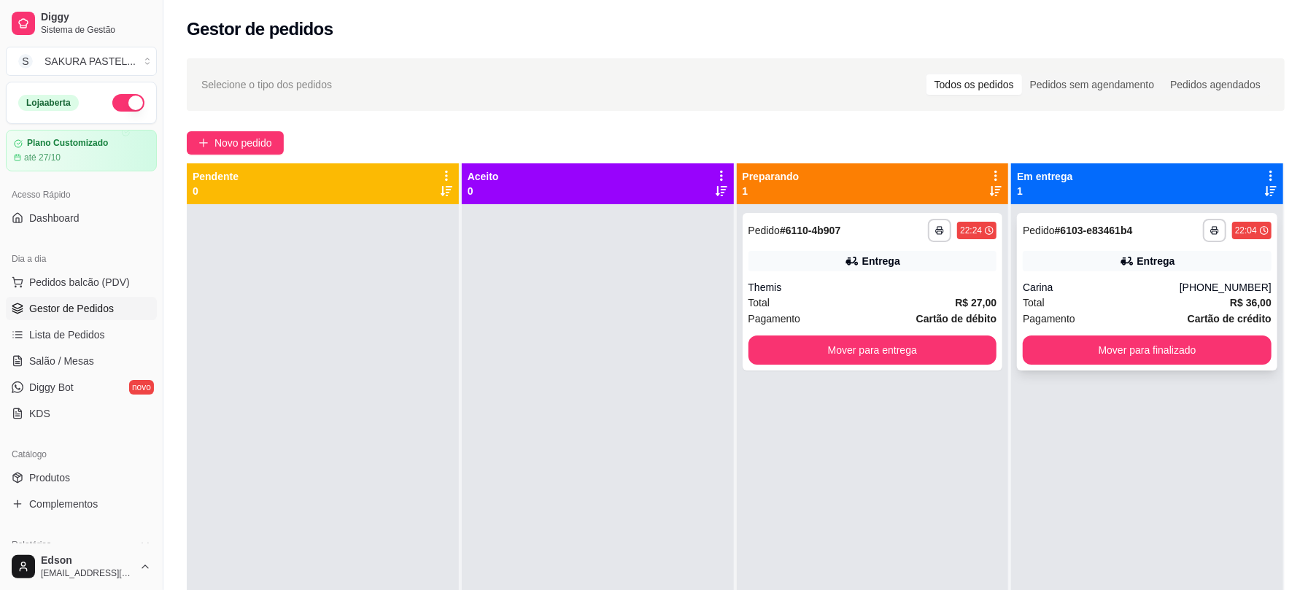
click at [1097, 263] on div "Entrega" at bounding box center [1146, 261] width 249 height 20
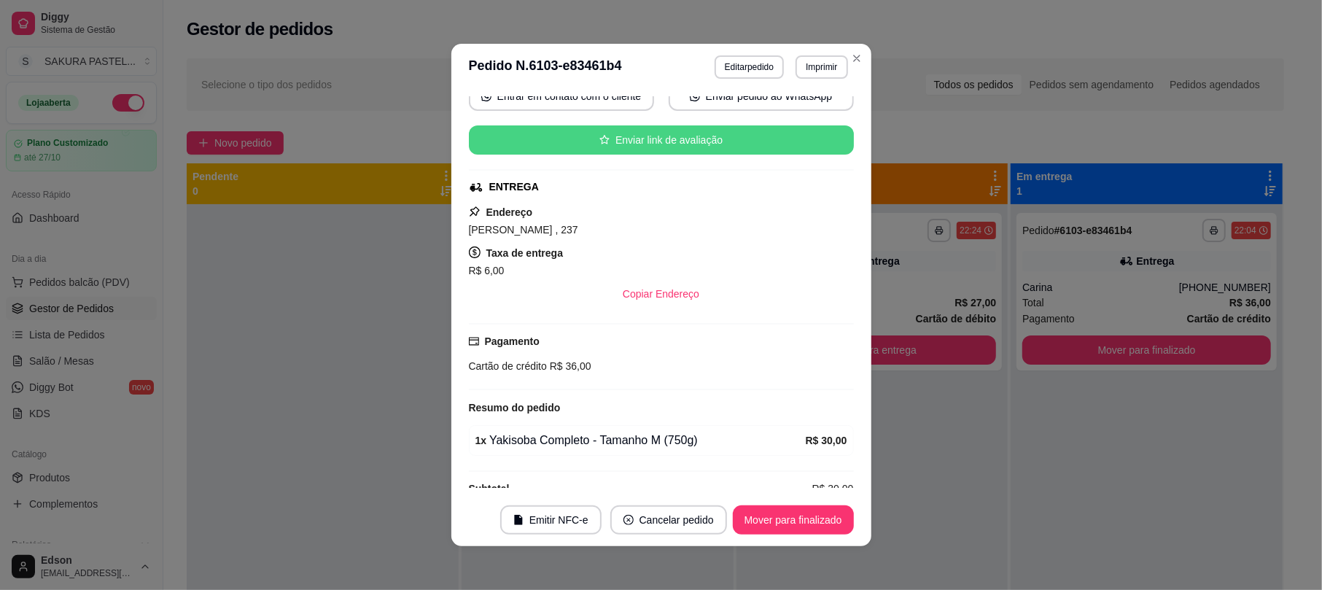
scroll to position [254, 0]
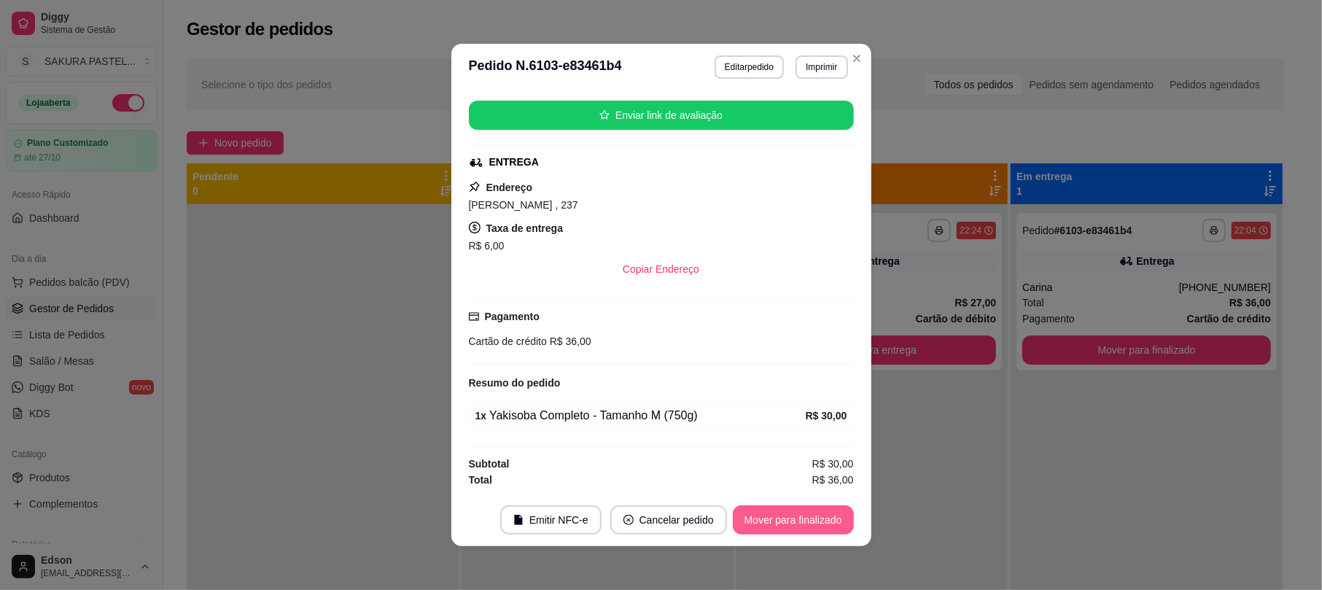
click at [812, 511] on button "Mover para finalizado" at bounding box center [793, 519] width 121 height 29
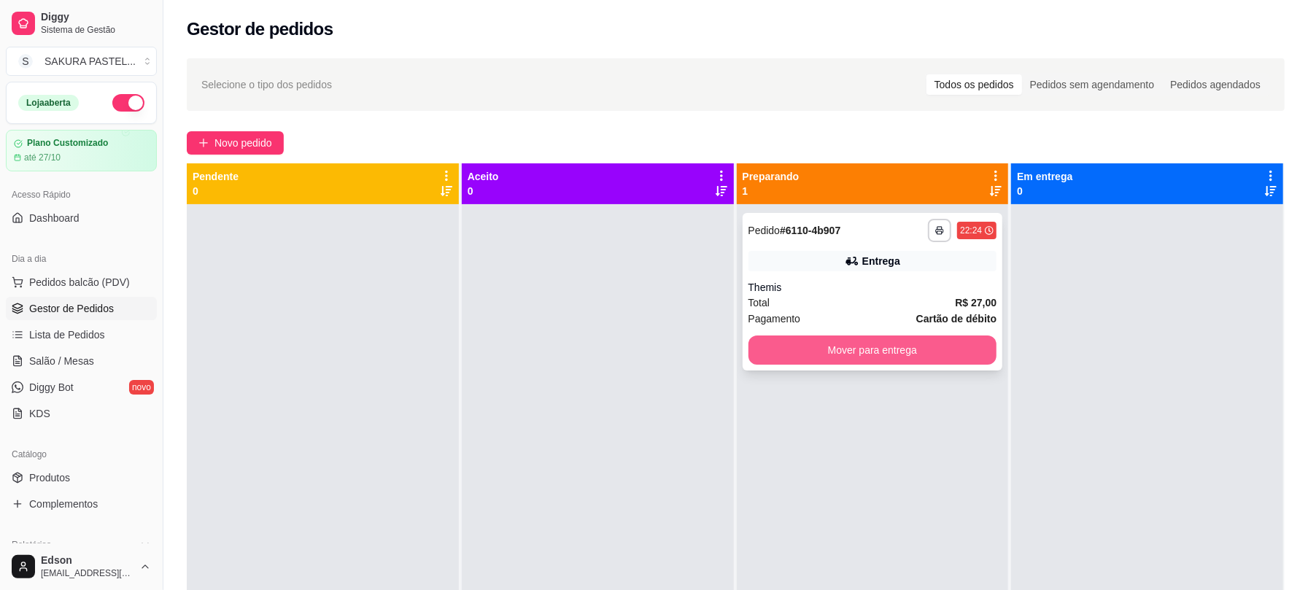
click at [972, 350] on button "Mover para entrega" at bounding box center [872, 349] width 249 height 29
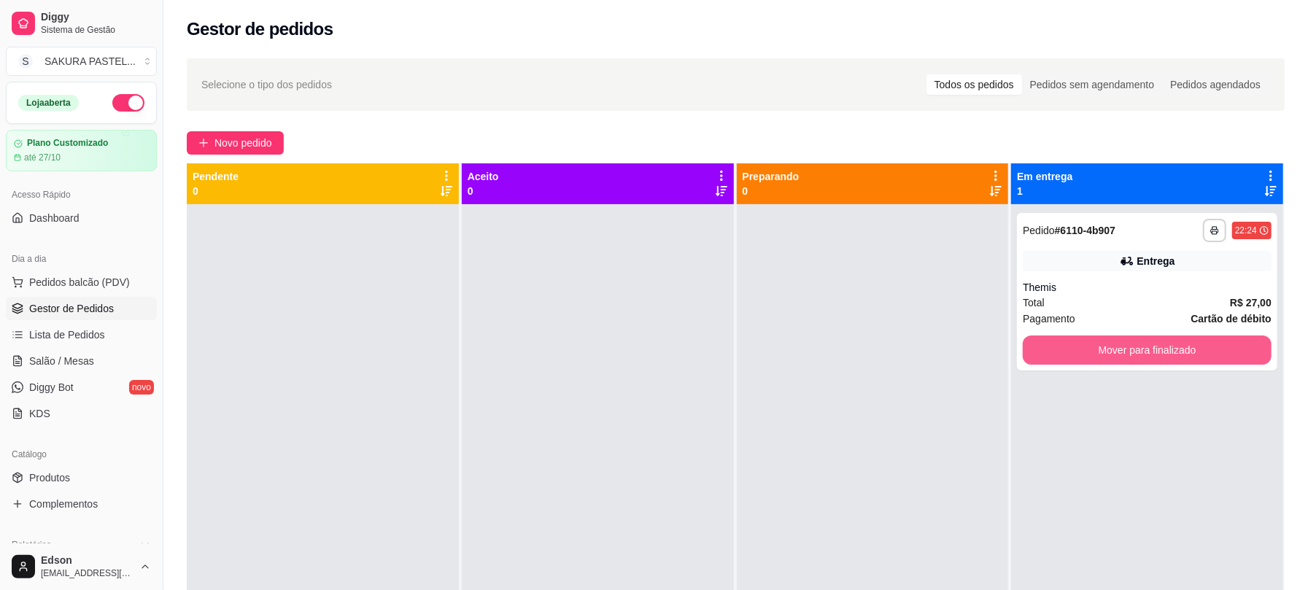
click at [1106, 357] on button "Mover para finalizado" at bounding box center [1146, 349] width 249 height 29
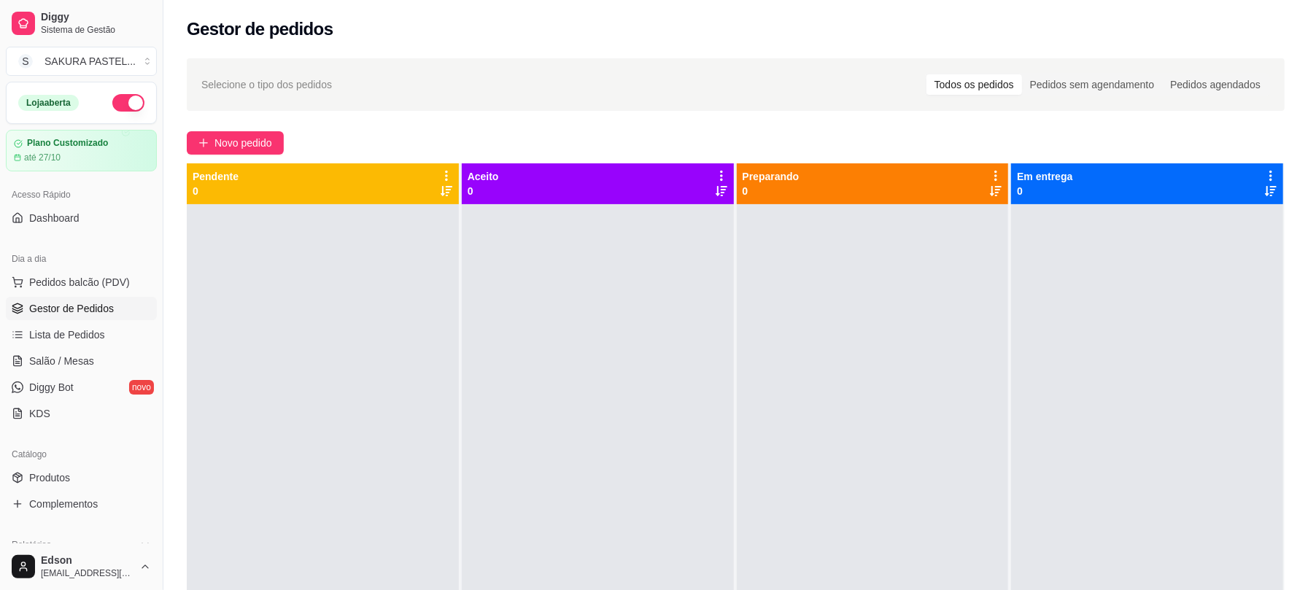
click at [853, 344] on div at bounding box center [873, 499] width 272 height 590
click at [117, 357] on link "Salão / Mesas" at bounding box center [81, 360] width 151 height 23
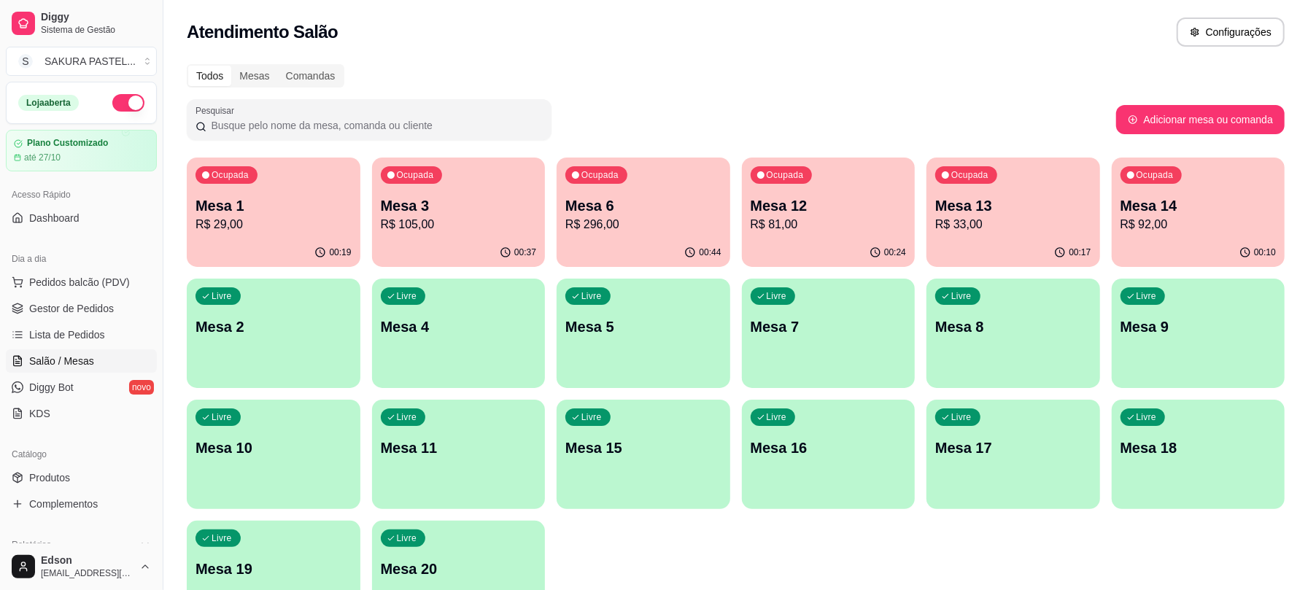
click at [432, 220] on p "R$ 105,00" at bounding box center [459, 225] width 156 height 18
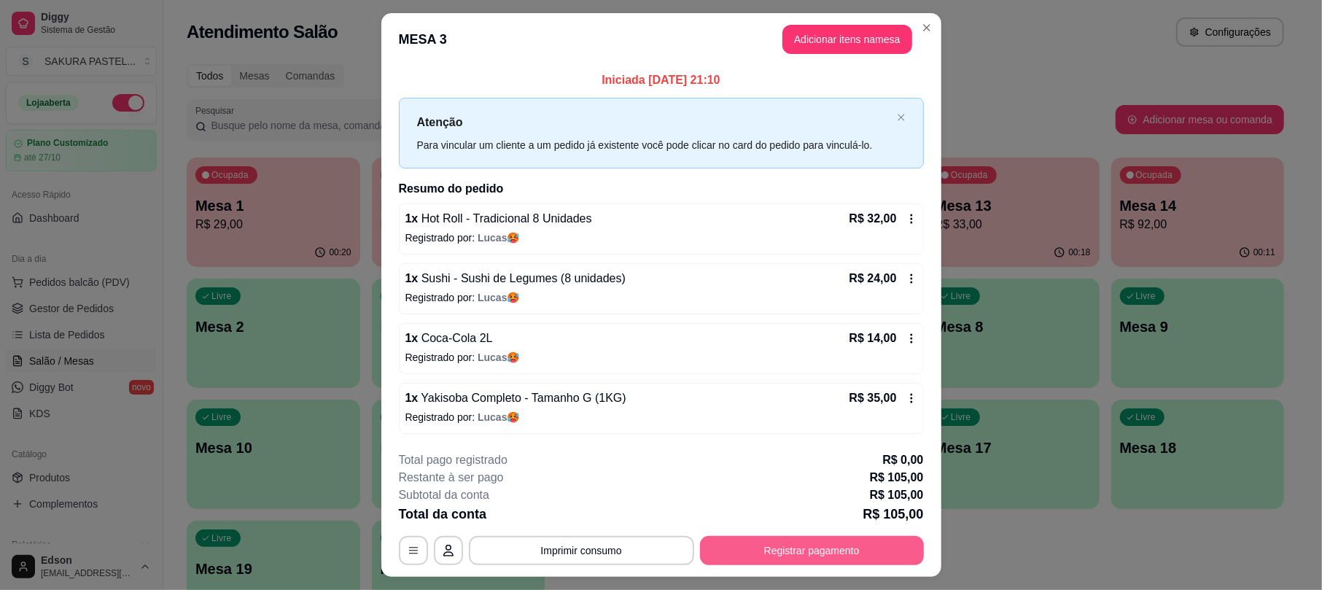
click at [792, 555] on button "Registrar pagamento" at bounding box center [812, 550] width 224 height 29
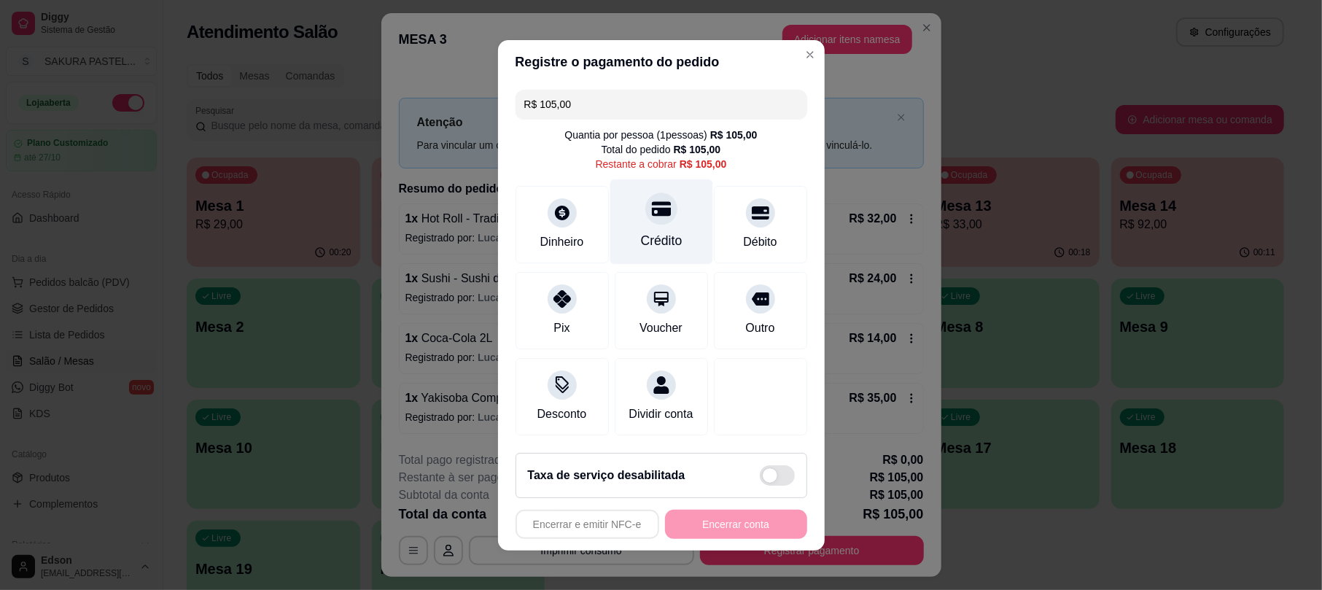
click at [651, 206] on icon at bounding box center [660, 208] width 19 height 19
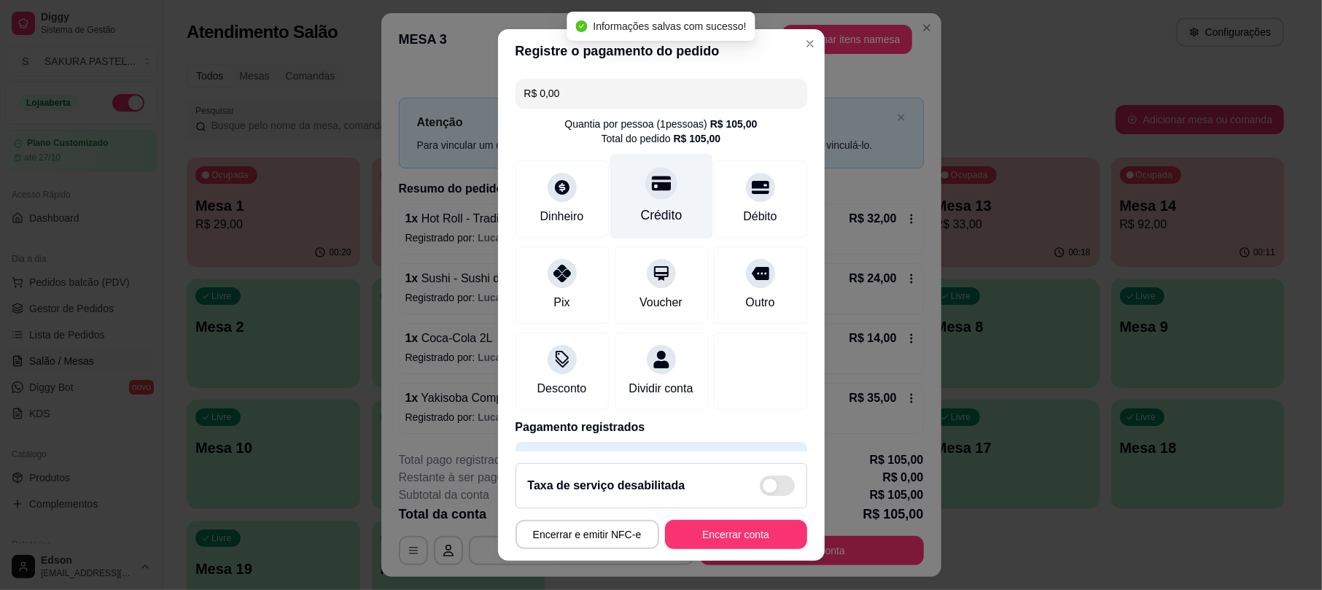
type input "R$ 0,00"
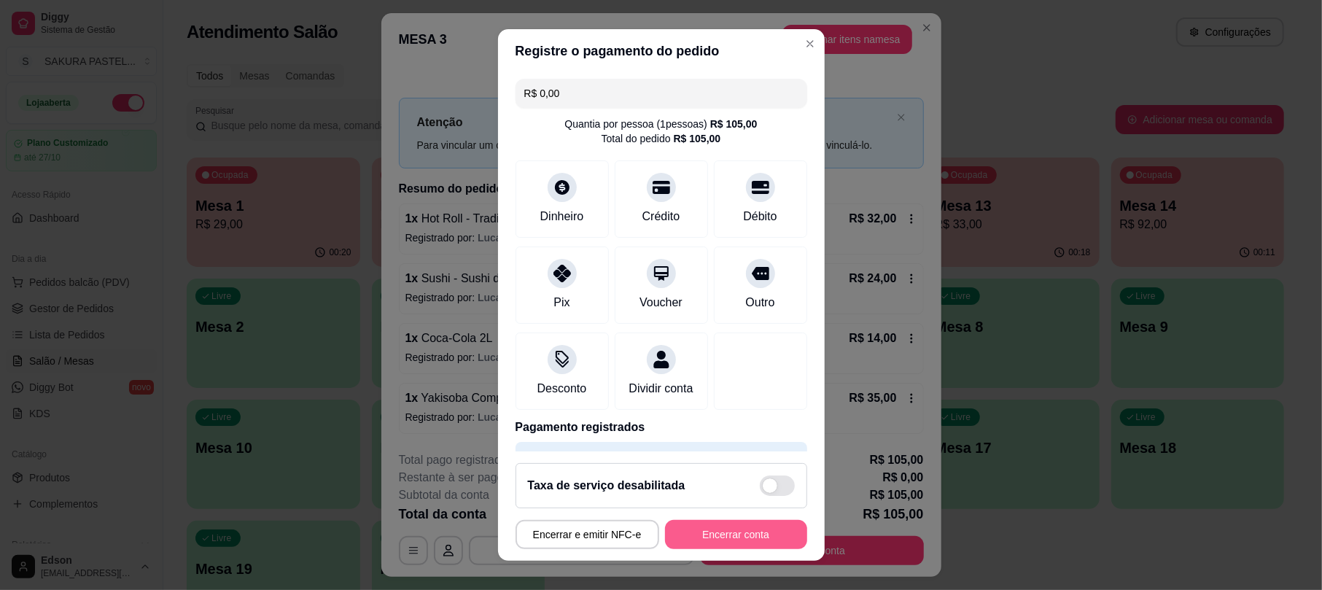
click at [747, 543] on button "Encerrar conta" at bounding box center [736, 534] width 142 height 29
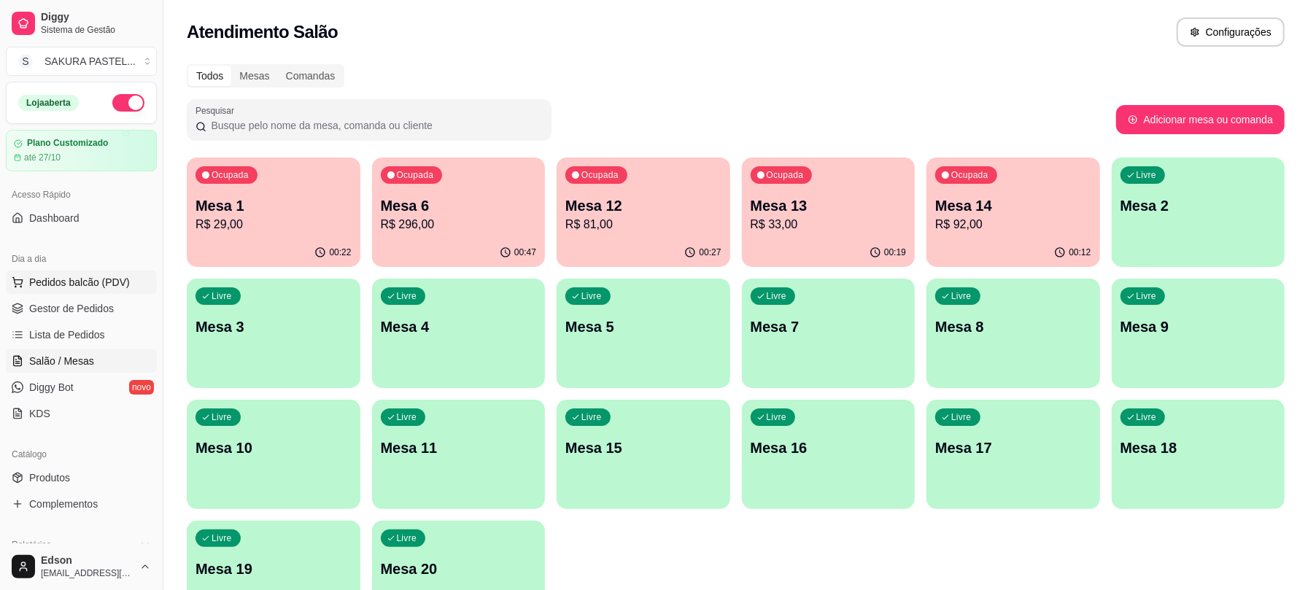
click at [42, 272] on button "Pedidos balcão (PDV)" at bounding box center [81, 282] width 151 height 23
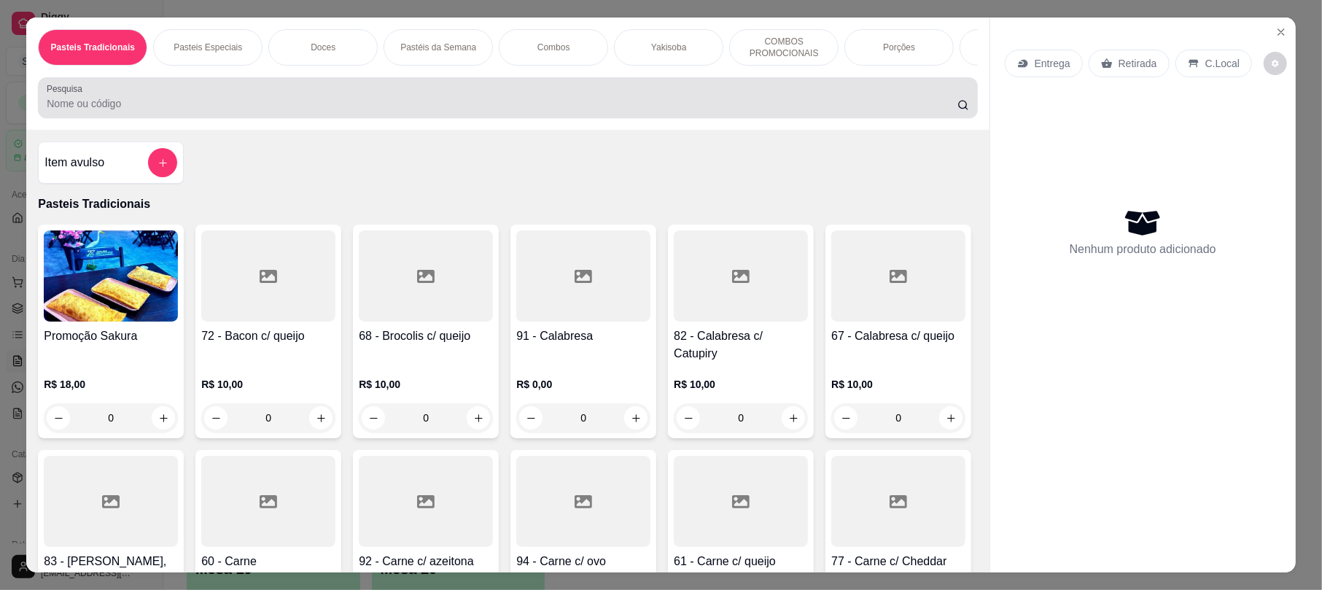
click at [314, 118] on div "Pesquisa" at bounding box center [507, 97] width 939 height 41
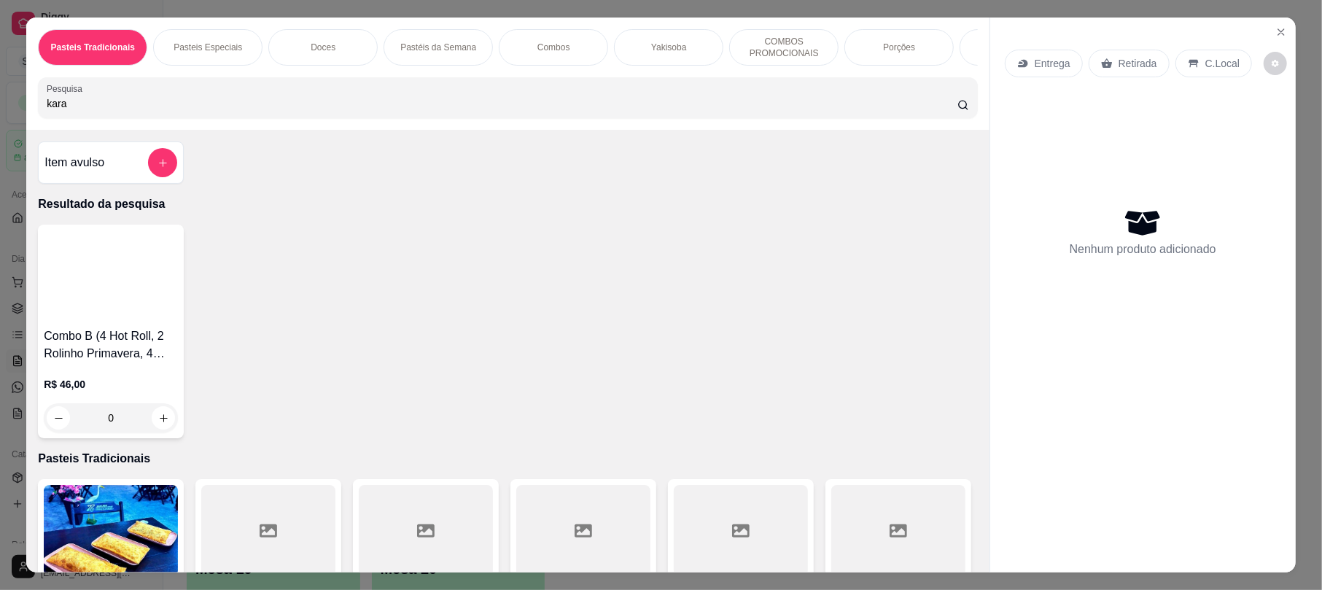
type input "kara"
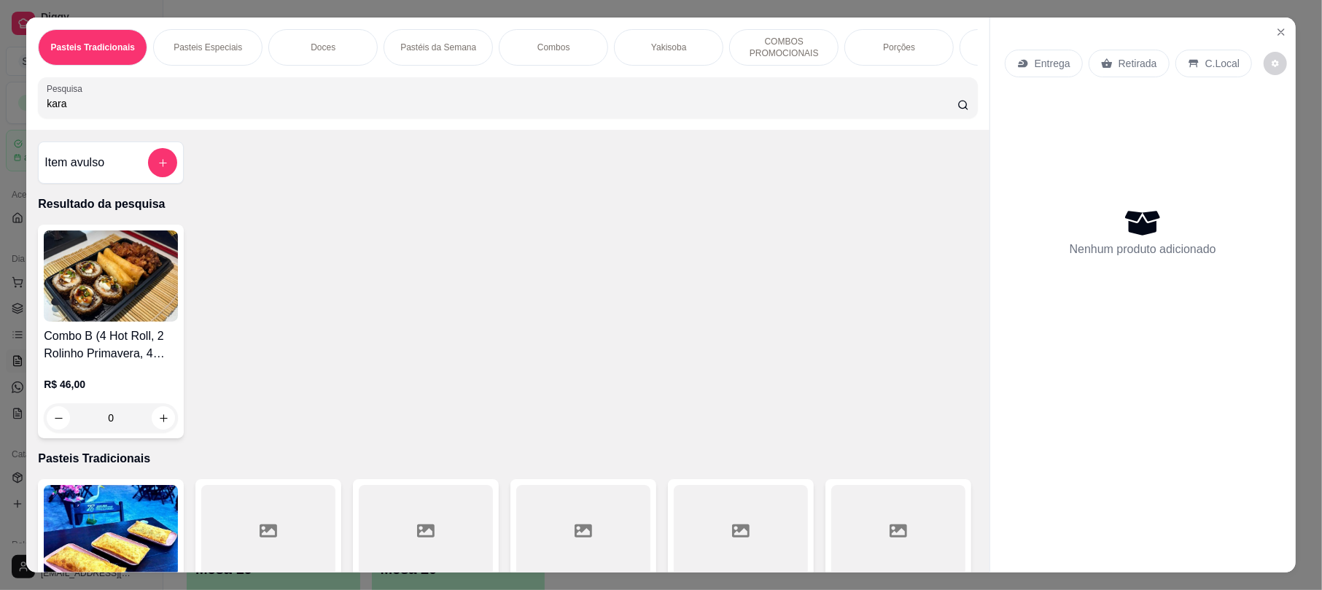
click at [158, 163] on button "add-separate-item" at bounding box center [162, 162] width 29 height 29
click at [160, 168] on icon "add-separate-item" at bounding box center [163, 163] width 11 height 11
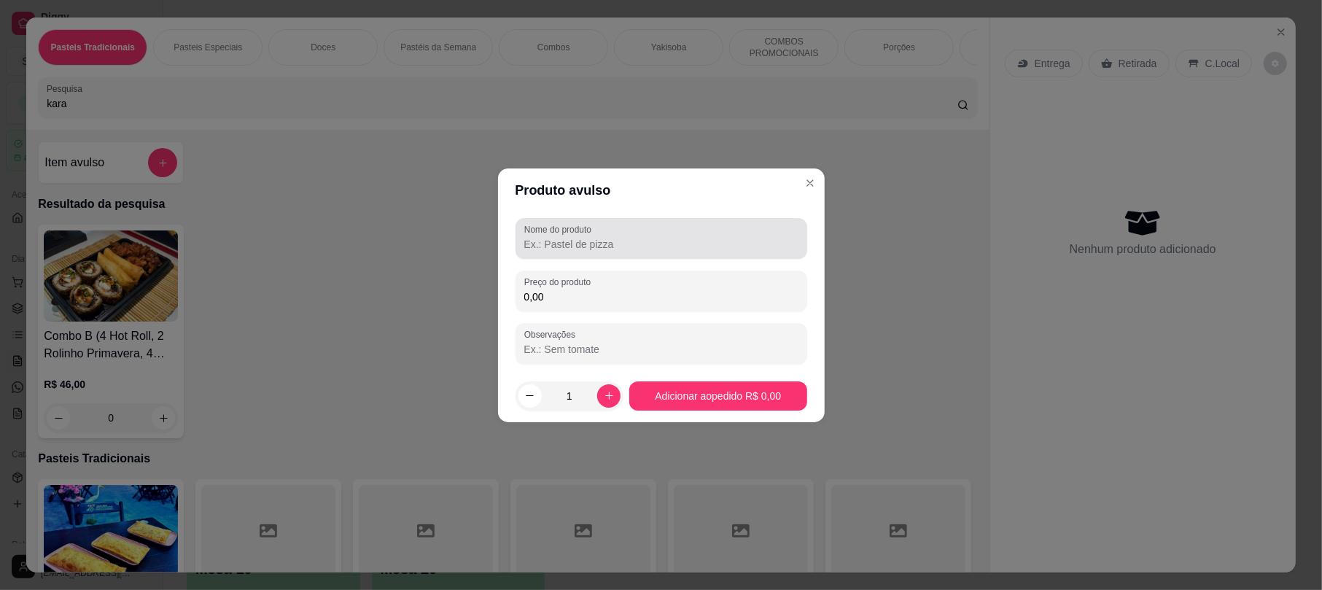
click at [681, 232] on div at bounding box center [661, 238] width 274 height 29
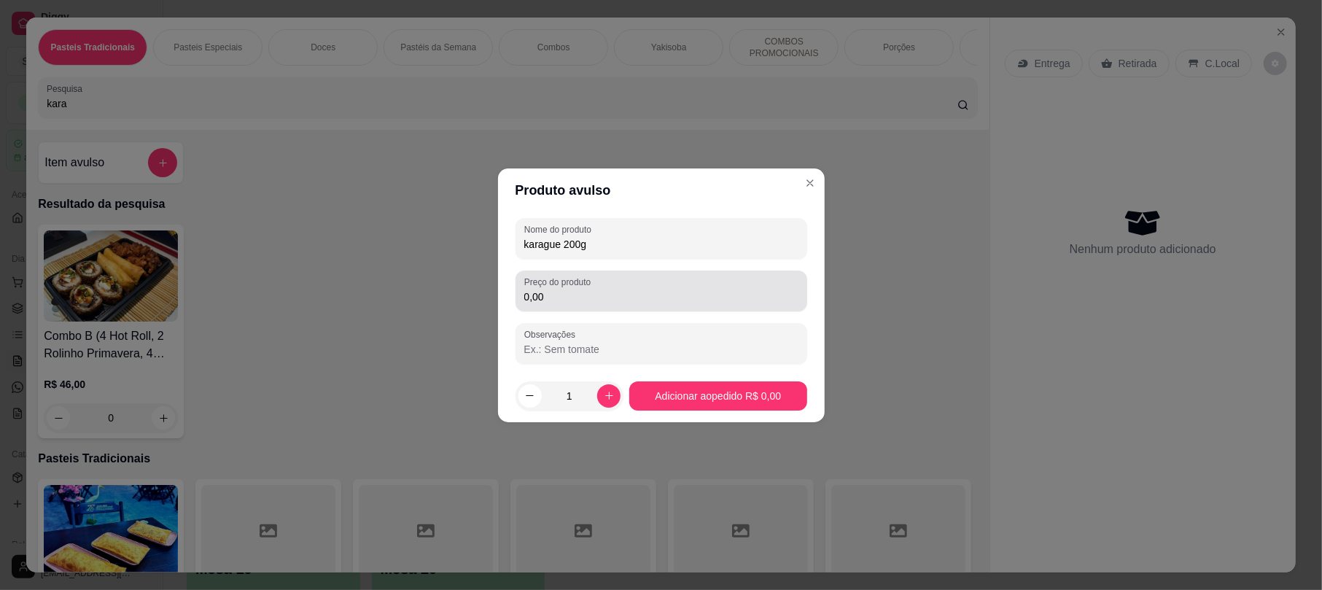
type input "karague 200g"
click at [649, 290] on input "0,00" at bounding box center [661, 297] width 274 height 15
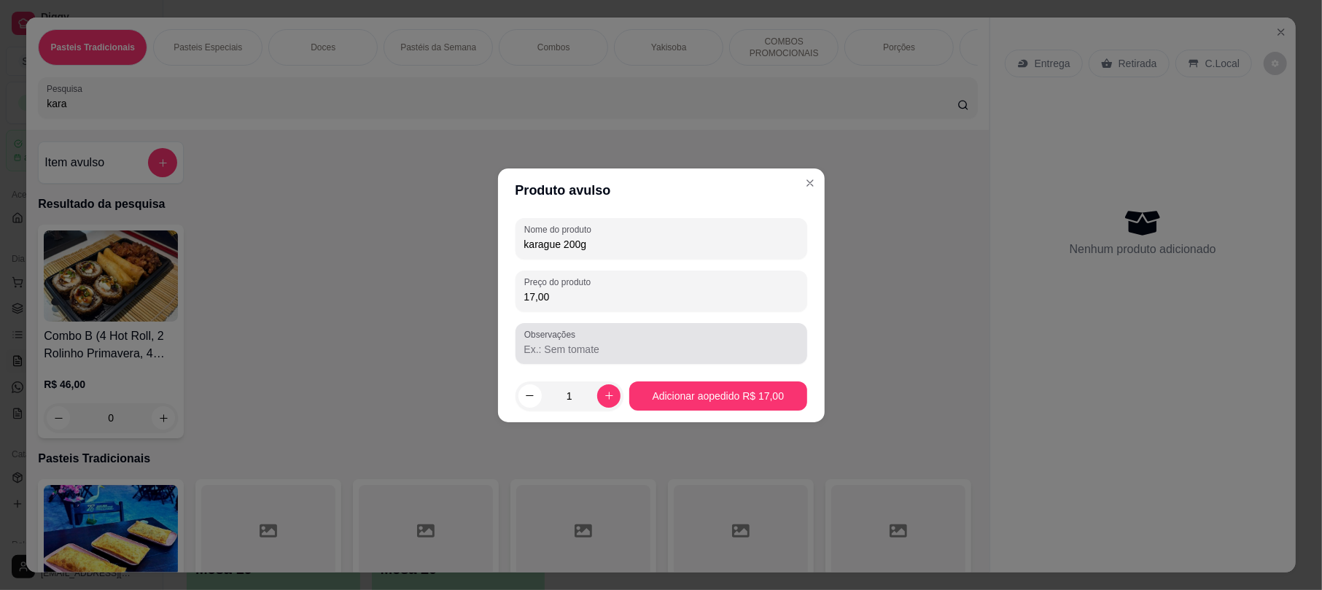
type input "17,00"
click at [634, 360] on div "Observações" at bounding box center [662, 343] width 292 height 41
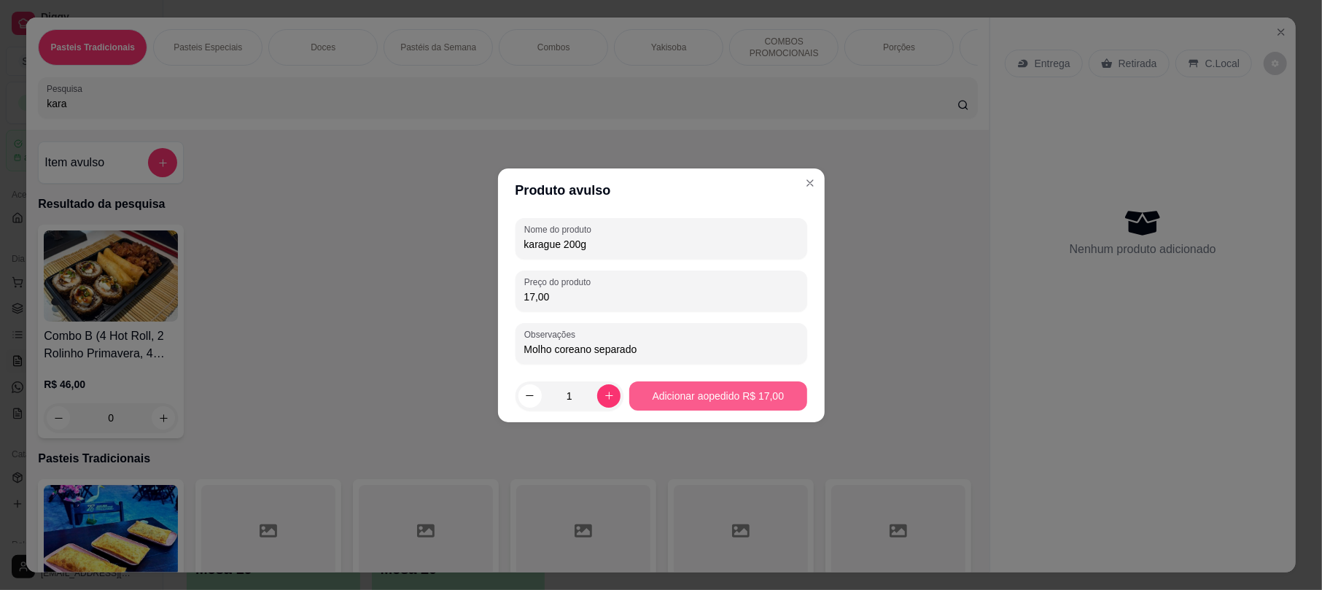
type input "Molho coreano separado"
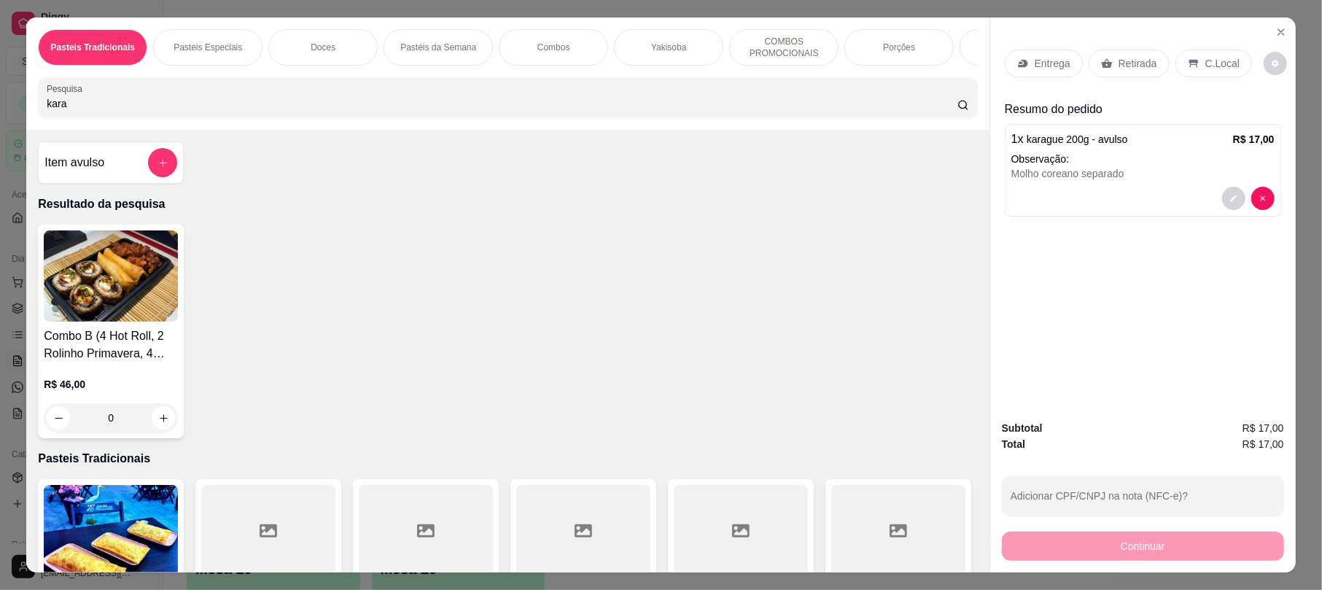
click at [1120, 55] on div "Retirada" at bounding box center [1129, 64] width 81 height 28
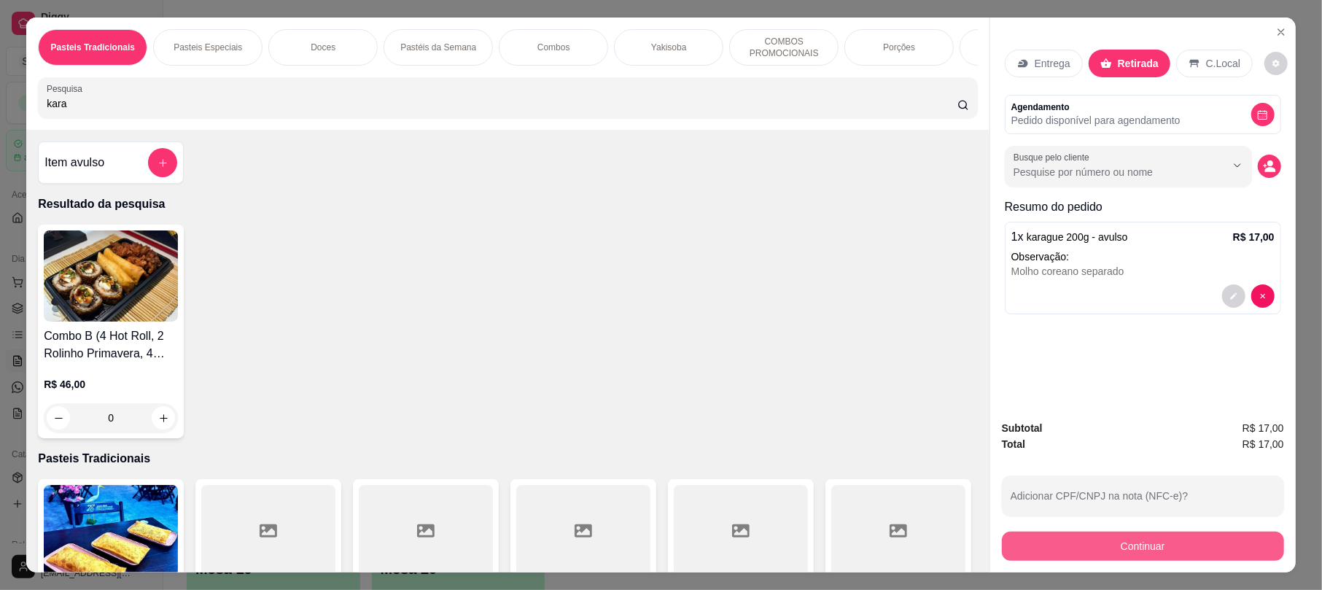
click at [1170, 543] on button "Continuar" at bounding box center [1143, 546] width 282 height 29
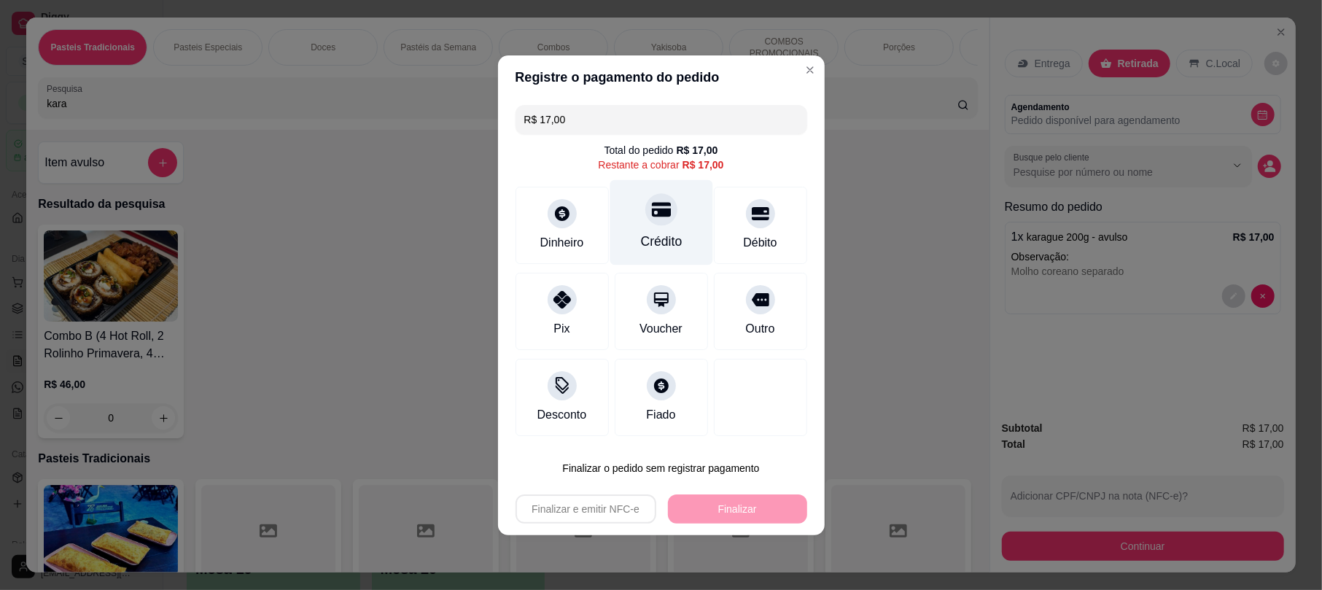
click at [665, 216] on div at bounding box center [661, 209] width 32 height 32
type input "R$ 0,00"
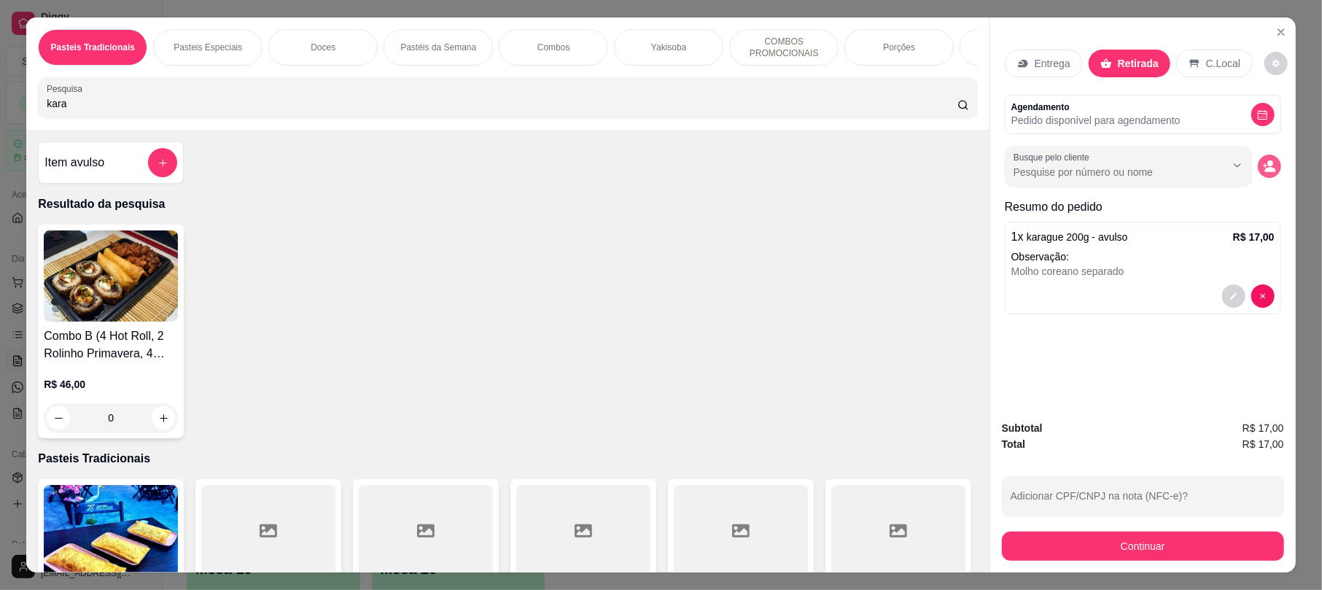
click at [1263, 173] on icon "decrease-product-quantity" at bounding box center [1269, 166] width 13 height 13
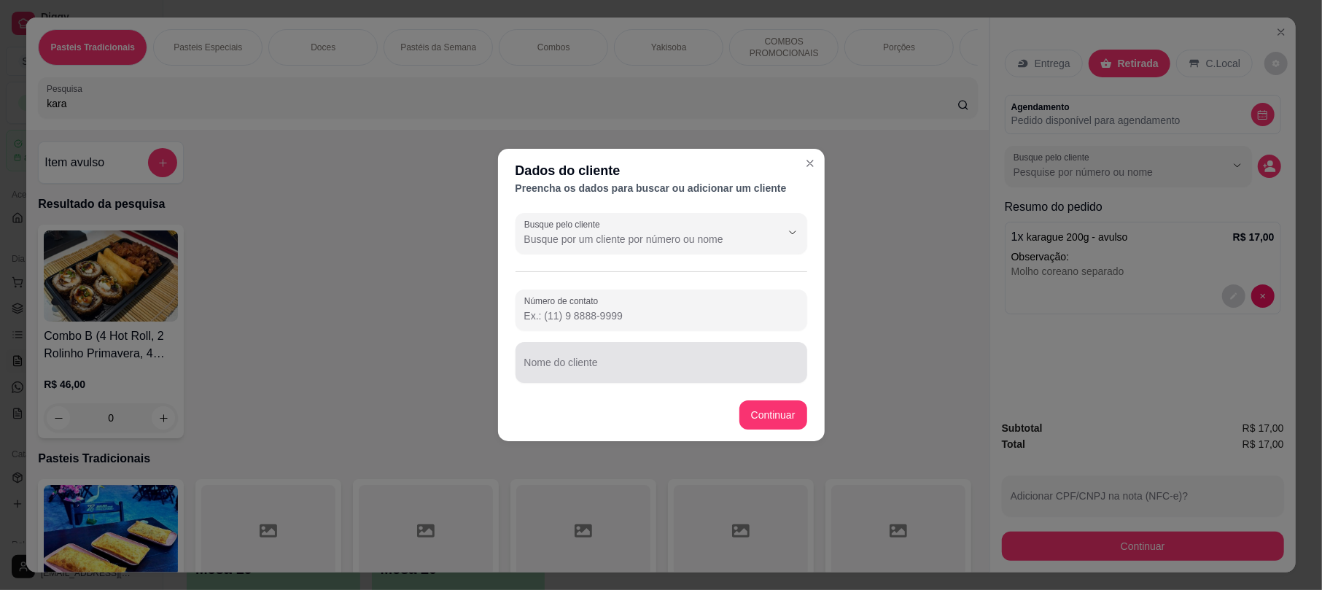
click at [681, 351] on div at bounding box center [661, 362] width 274 height 29
type input "S"
type input "SHOITI"
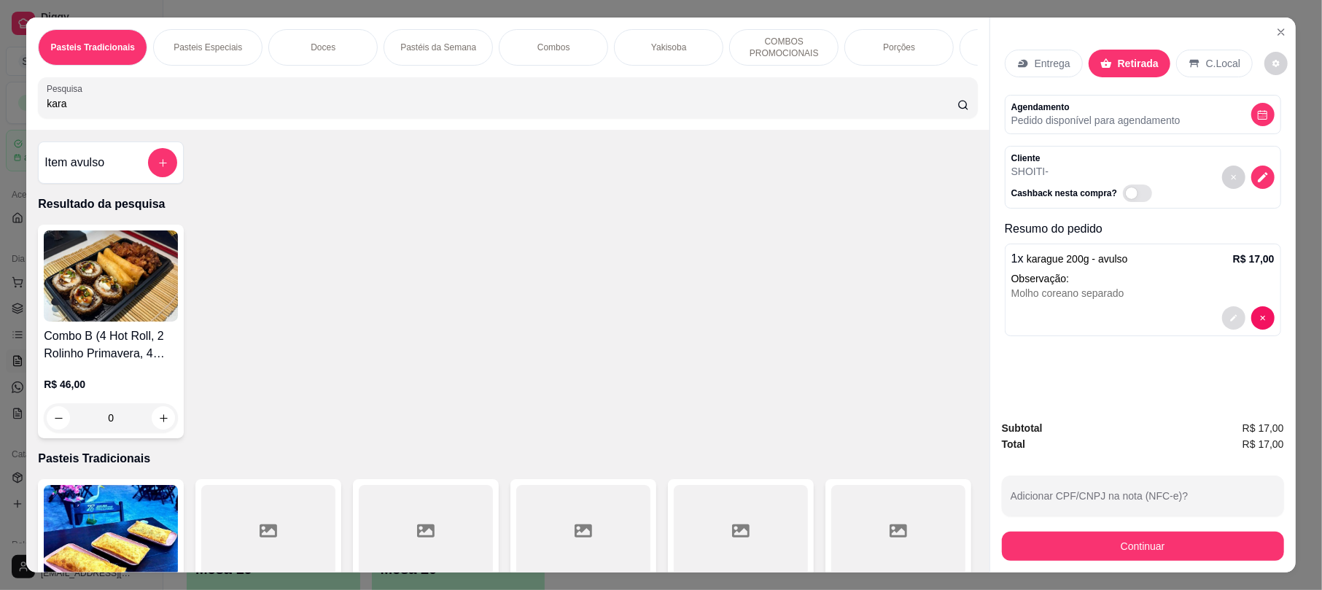
click at [1222, 325] on button "decrease-product-quantity" at bounding box center [1233, 317] width 23 height 23
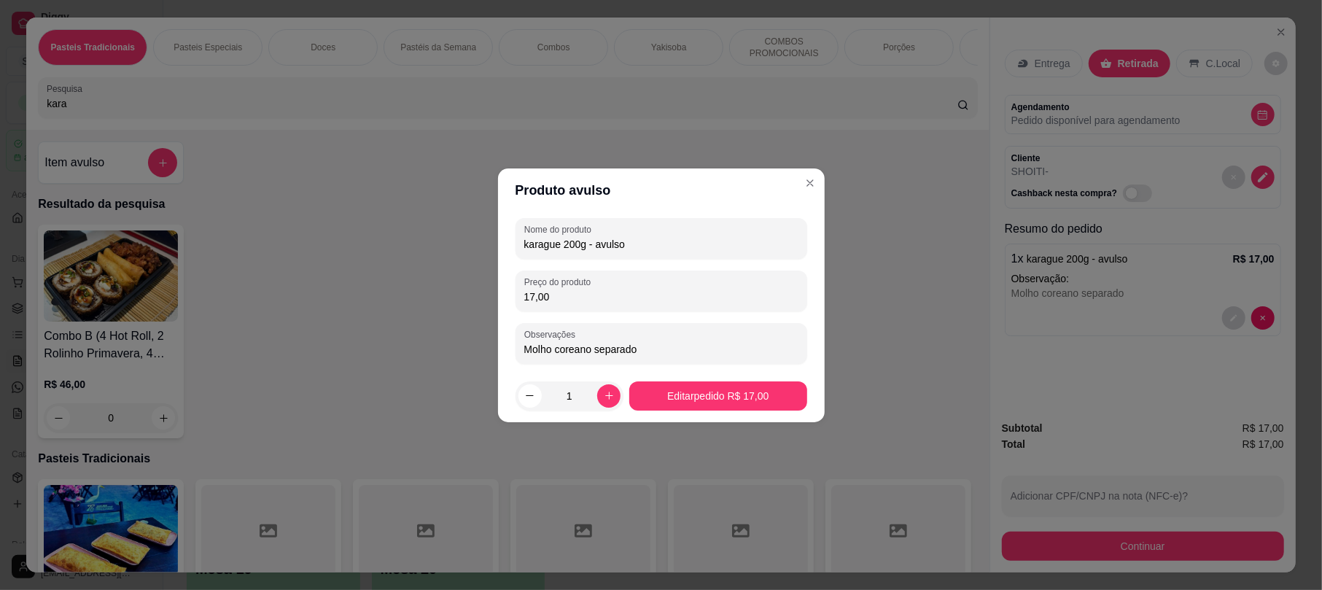
click at [624, 239] on input "karague 200g - avulso" at bounding box center [661, 244] width 274 height 15
type input "karague 200g"
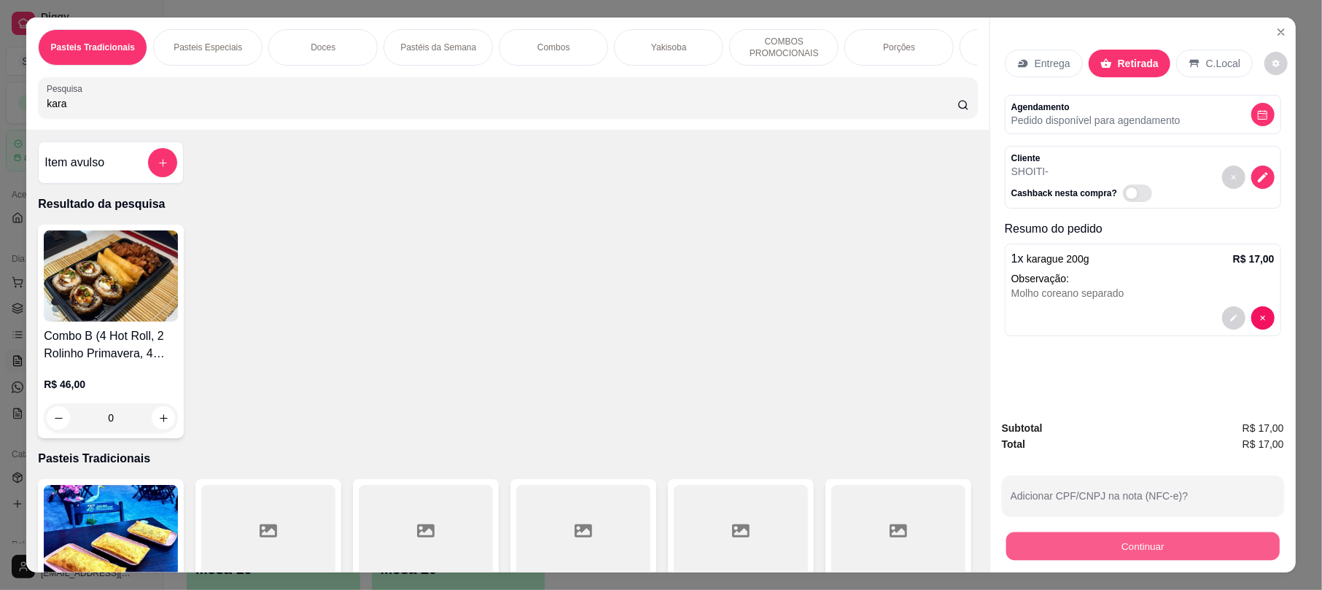
click at [1141, 546] on button "Continuar" at bounding box center [1142, 546] width 273 height 28
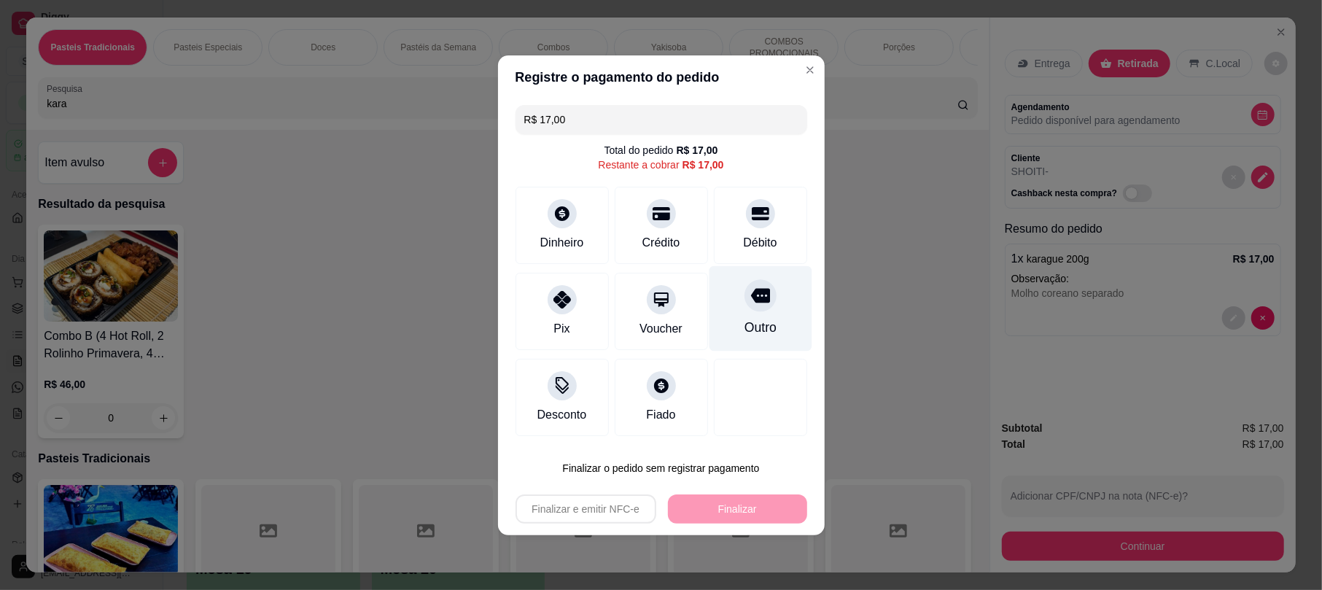
drag, startPoint x: 674, startPoint y: 217, endPoint x: 715, endPoint y: 312, distance: 104.2
click at [672, 217] on div "Crédito" at bounding box center [661, 225] width 93 height 77
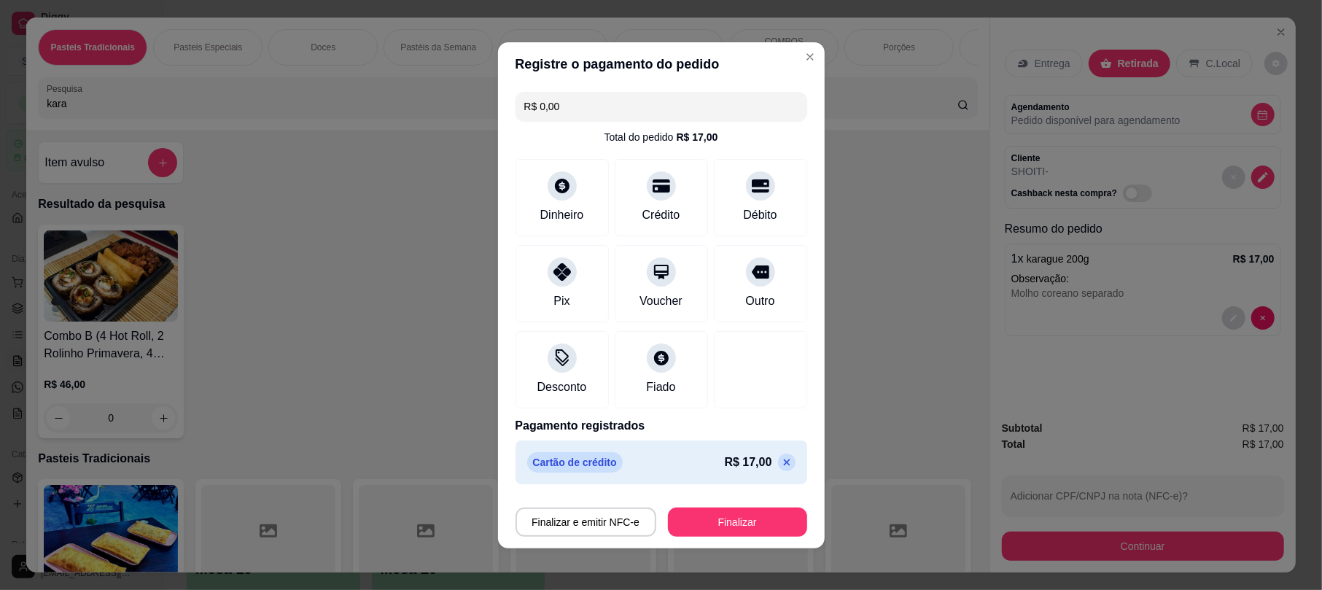
click at [750, 518] on button "Finalizar" at bounding box center [737, 522] width 139 height 29
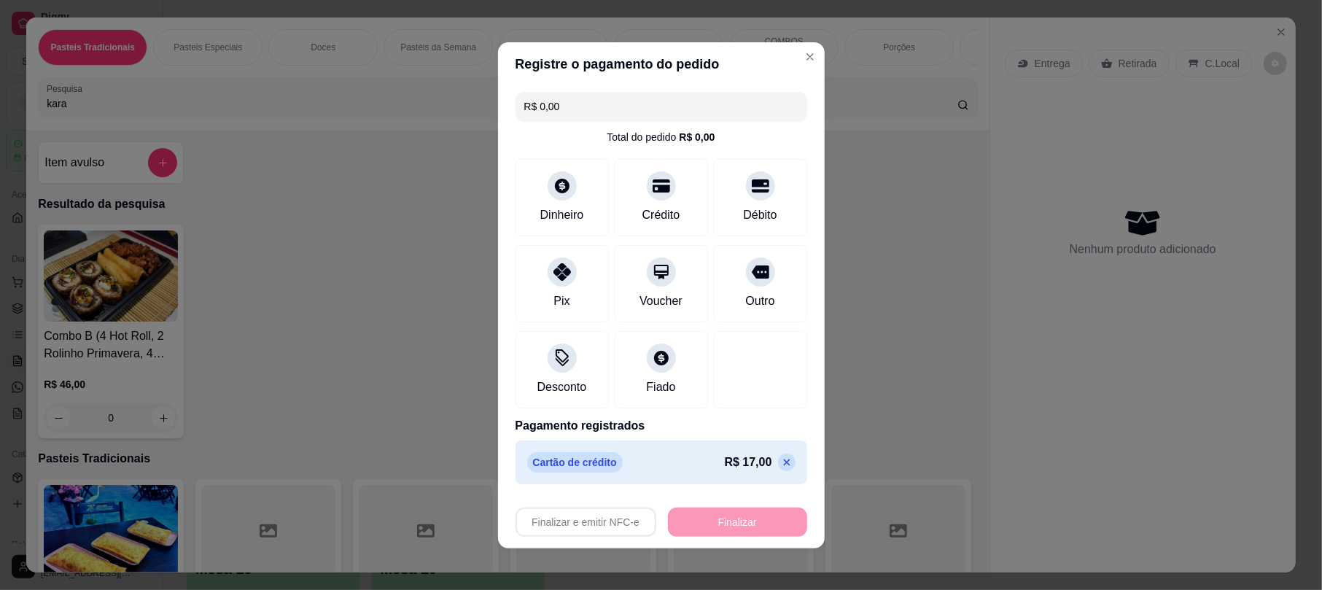
type input "-R$ 17,00"
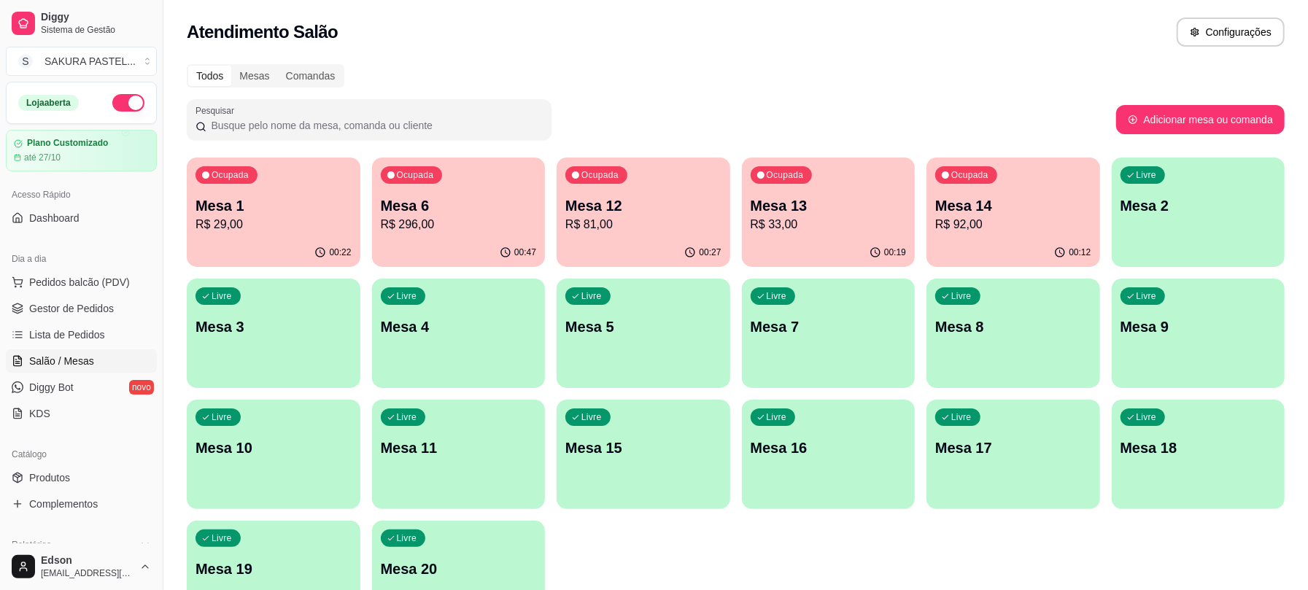
click at [735, 23] on div "Atendimento Salão Configurações" at bounding box center [736, 32] width 1098 height 29
click at [102, 315] on span "Gestor de Pedidos" at bounding box center [71, 308] width 85 height 15
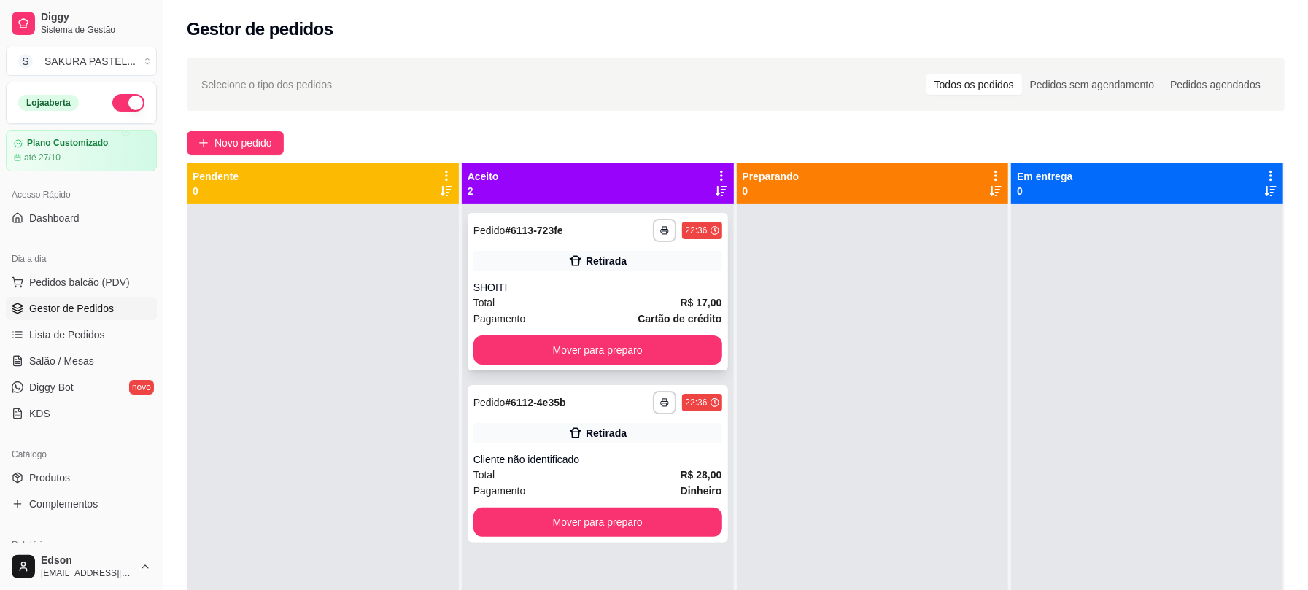
click at [642, 333] on div "**********" at bounding box center [597, 292] width 260 height 158
click at [704, 362] on button "Mover para preparo" at bounding box center [597, 350] width 241 height 28
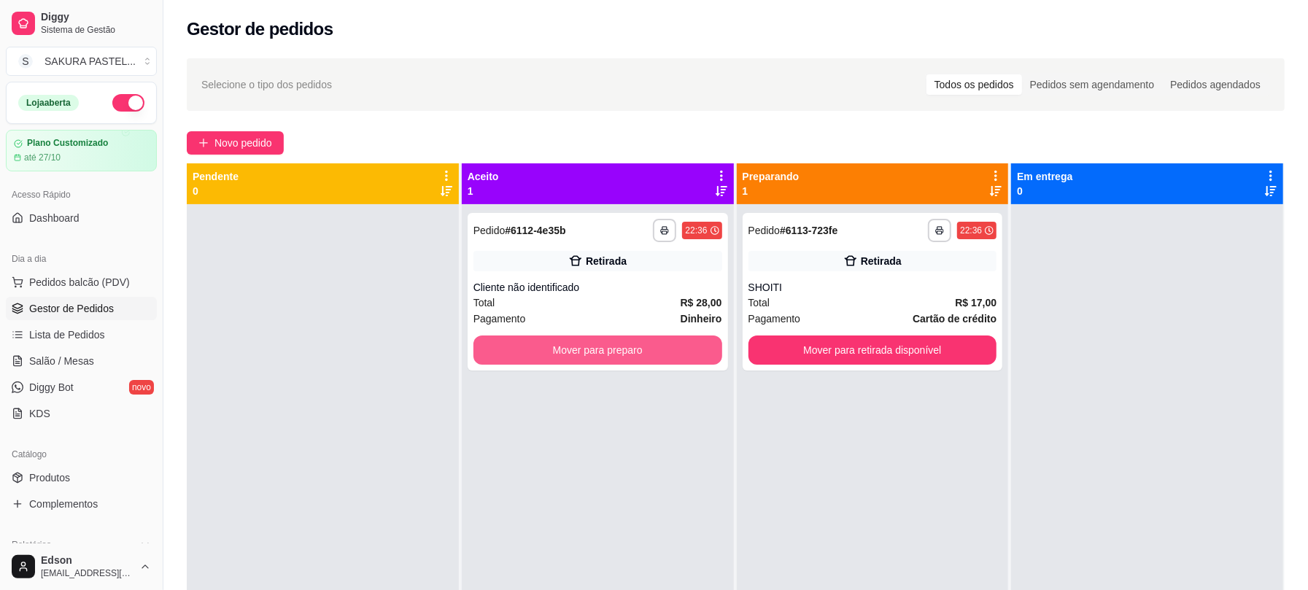
click at [704, 362] on button "Mover para preparo" at bounding box center [597, 349] width 249 height 29
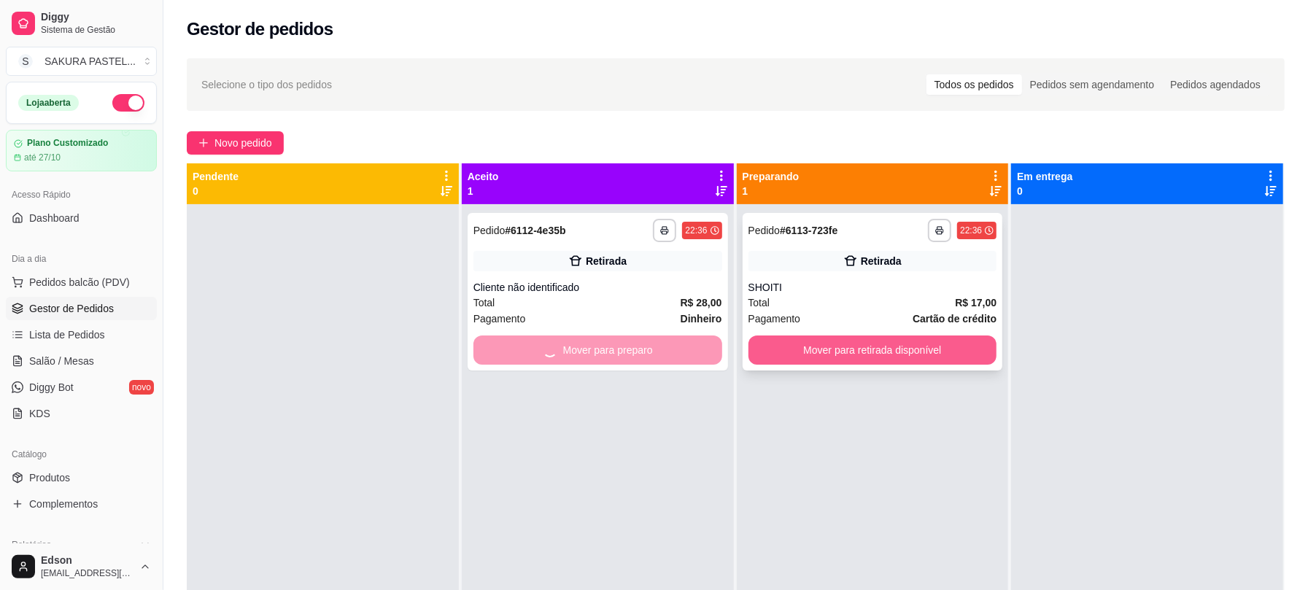
click at [887, 349] on button "Mover para retirada disponível" at bounding box center [872, 349] width 249 height 29
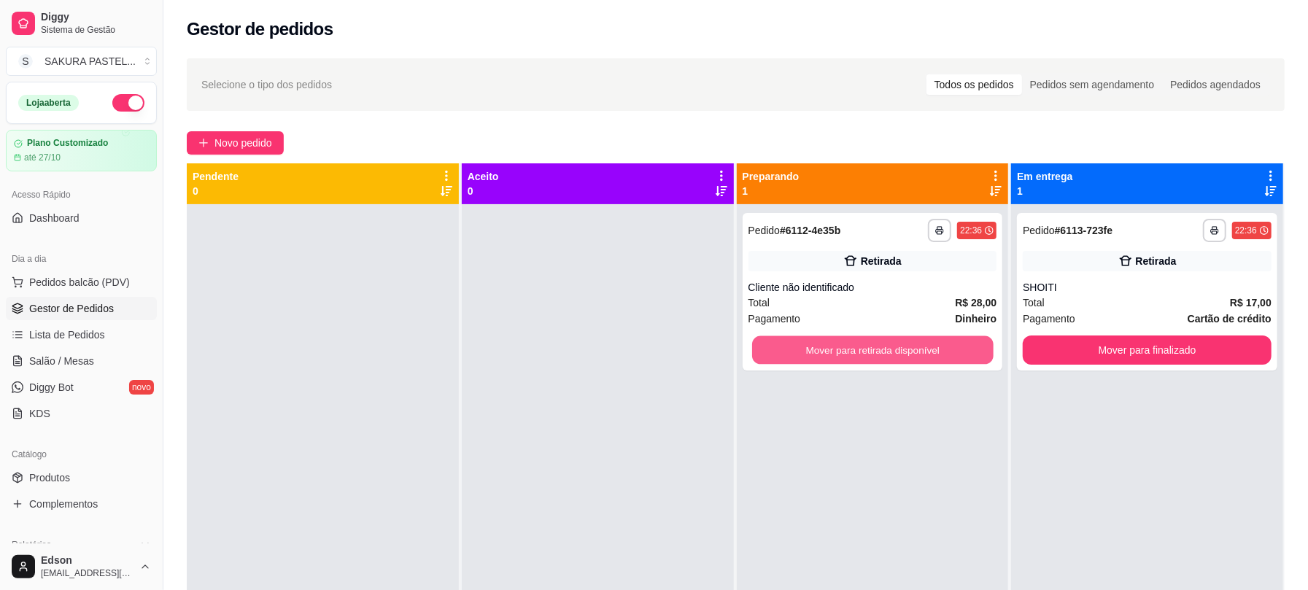
click at [887, 349] on button "Mover para retirada disponível" at bounding box center [872, 350] width 241 height 28
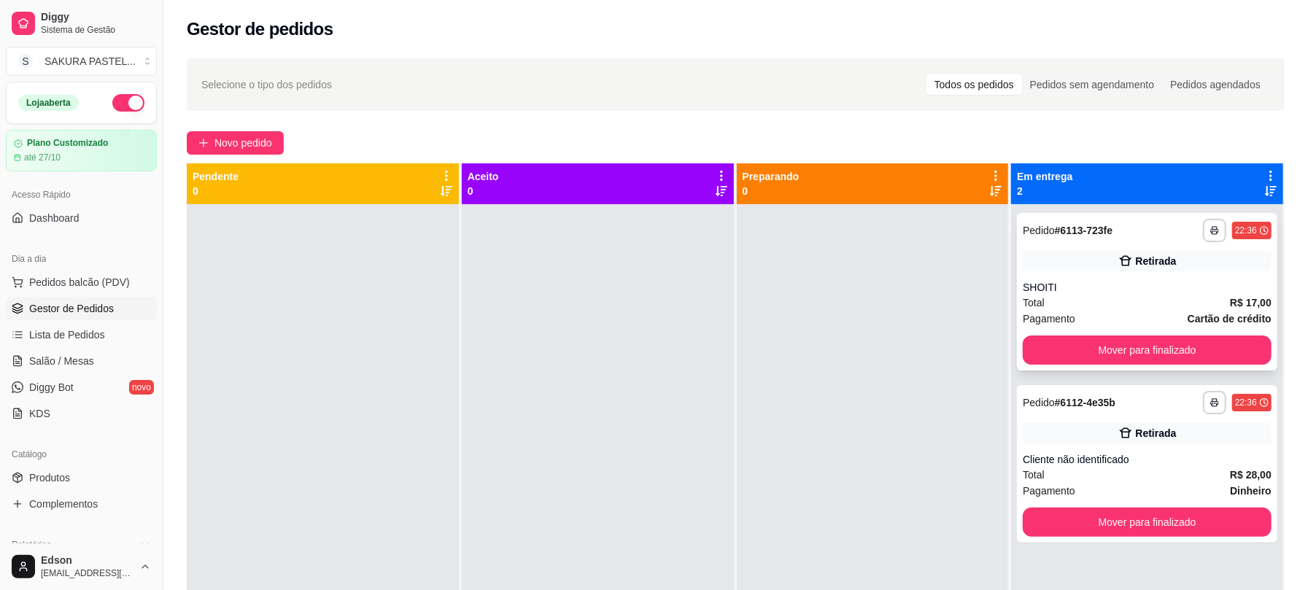
click at [1212, 308] on div "Total R$ 17,00" at bounding box center [1146, 303] width 249 height 16
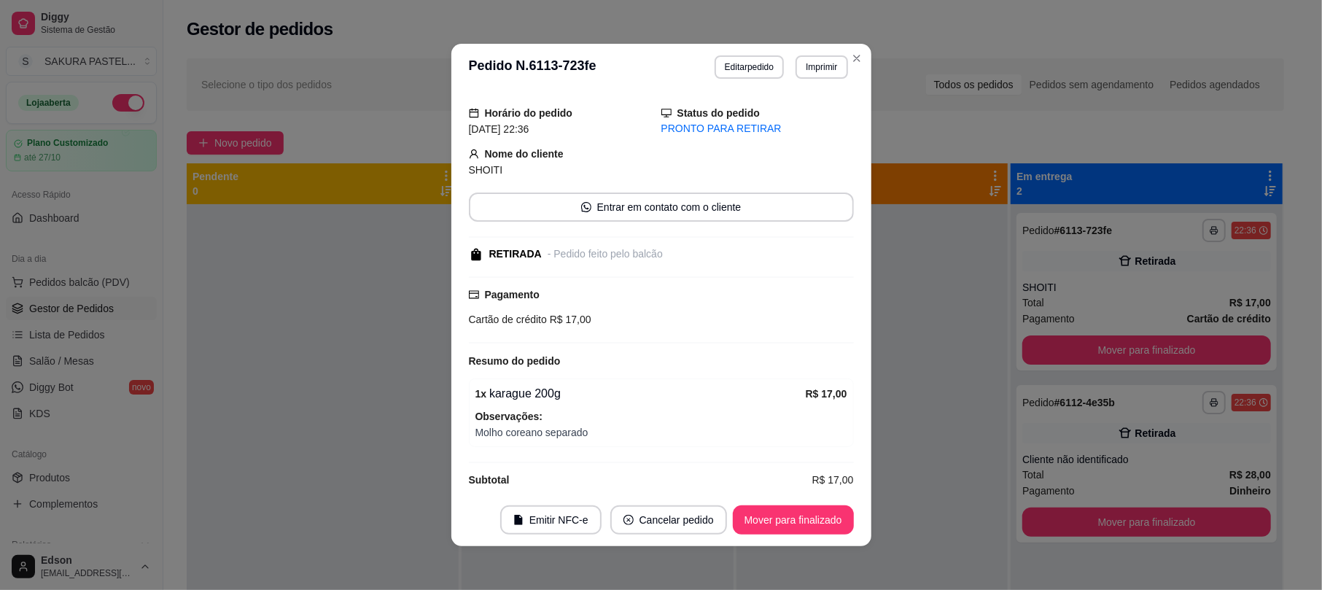
scroll to position [60, 0]
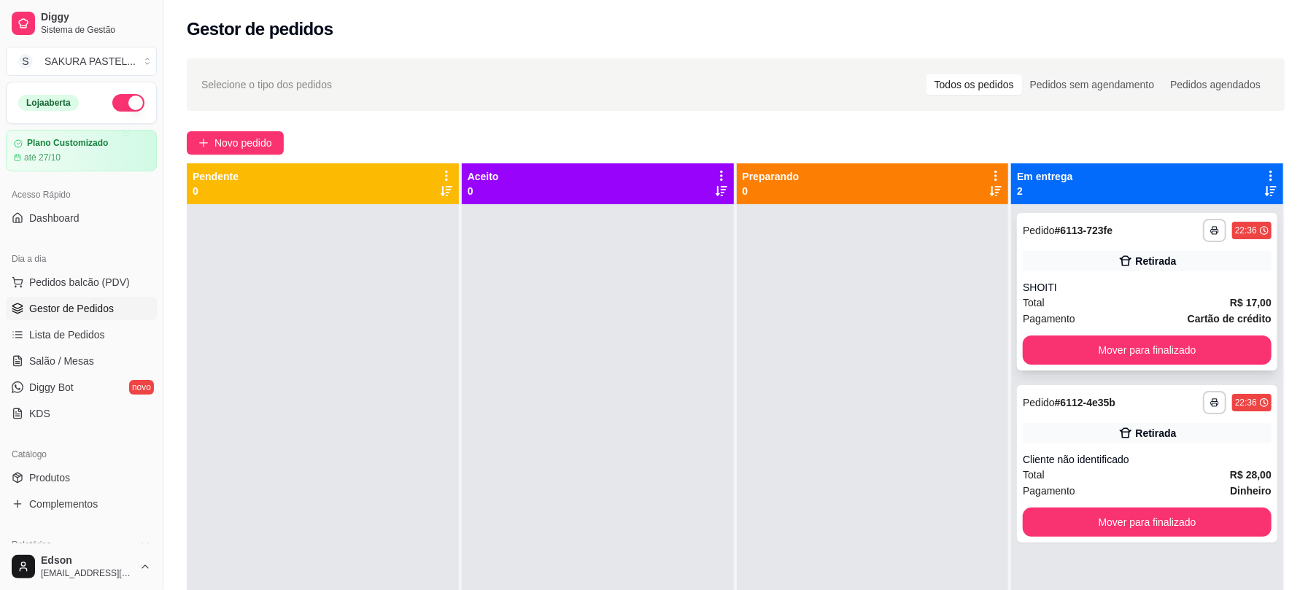
click at [1143, 338] on button "Mover para finalizado" at bounding box center [1146, 349] width 249 height 29
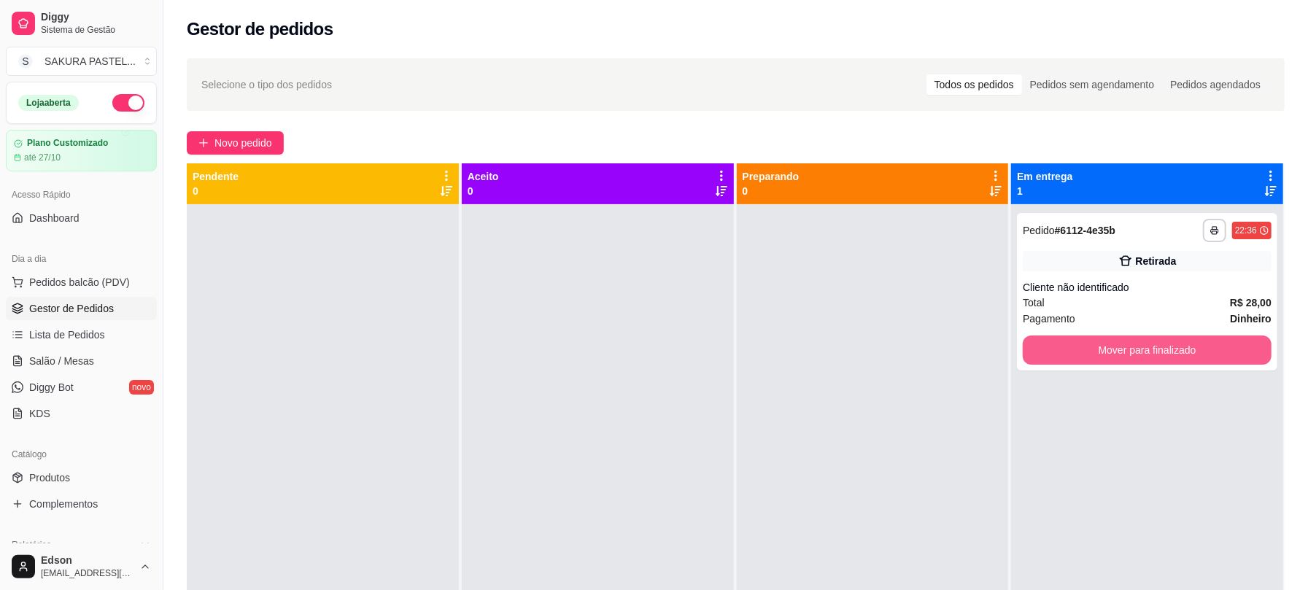
click at [1143, 338] on button "Mover para finalizado" at bounding box center [1146, 349] width 249 height 29
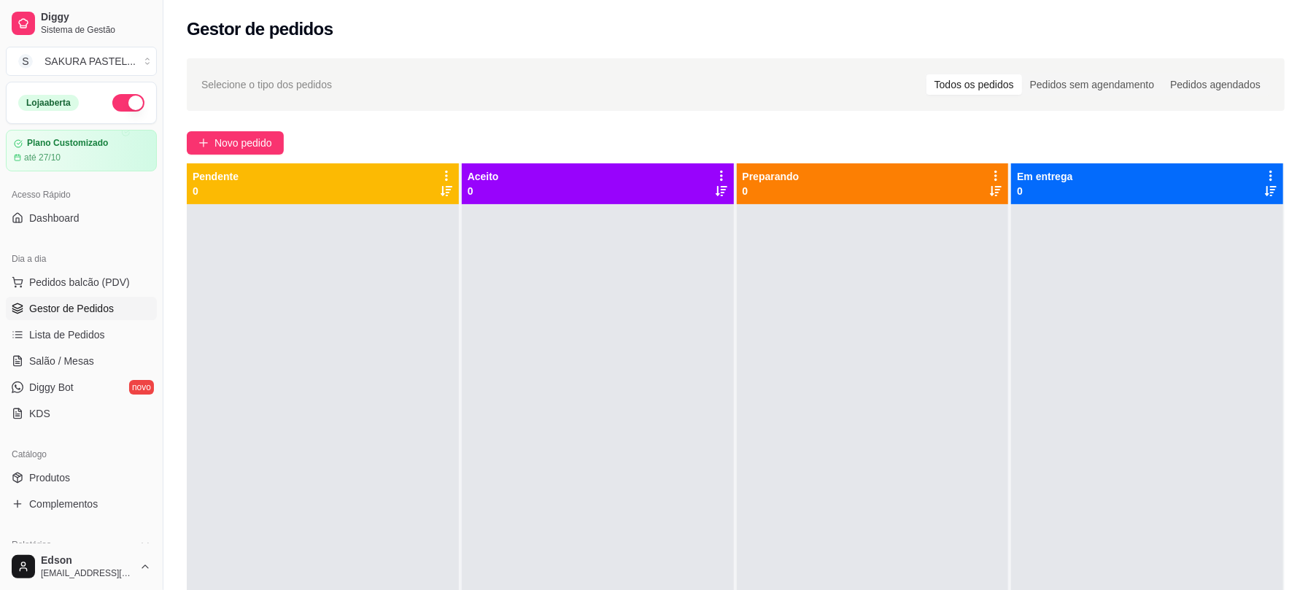
click at [957, 315] on div at bounding box center [873, 499] width 272 height 590
click at [90, 360] on span "Salão / Mesas" at bounding box center [61, 361] width 65 height 15
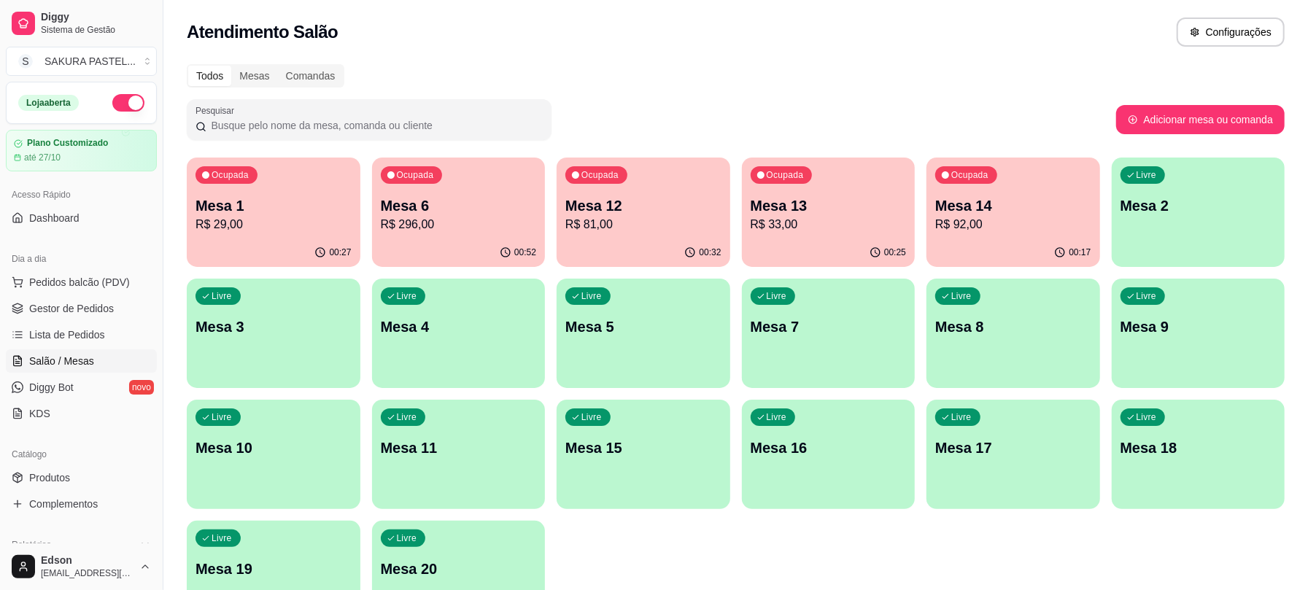
click at [782, 33] on div "Atendimento Salão Configurações" at bounding box center [736, 32] width 1098 height 29
click at [312, 210] on p "Mesa 1" at bounding box center [273, 205] width 156 height 20
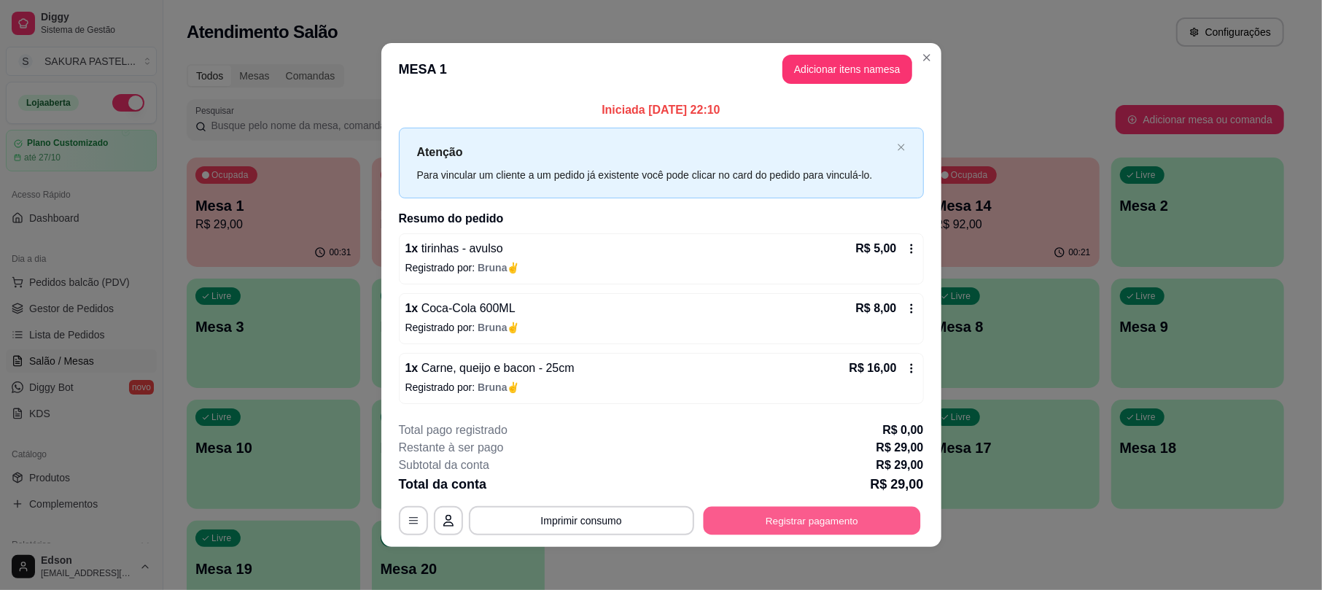
click at [849, 510] on button "Registrar pagamento" at bounding box center [811, 521] width 217 height 28
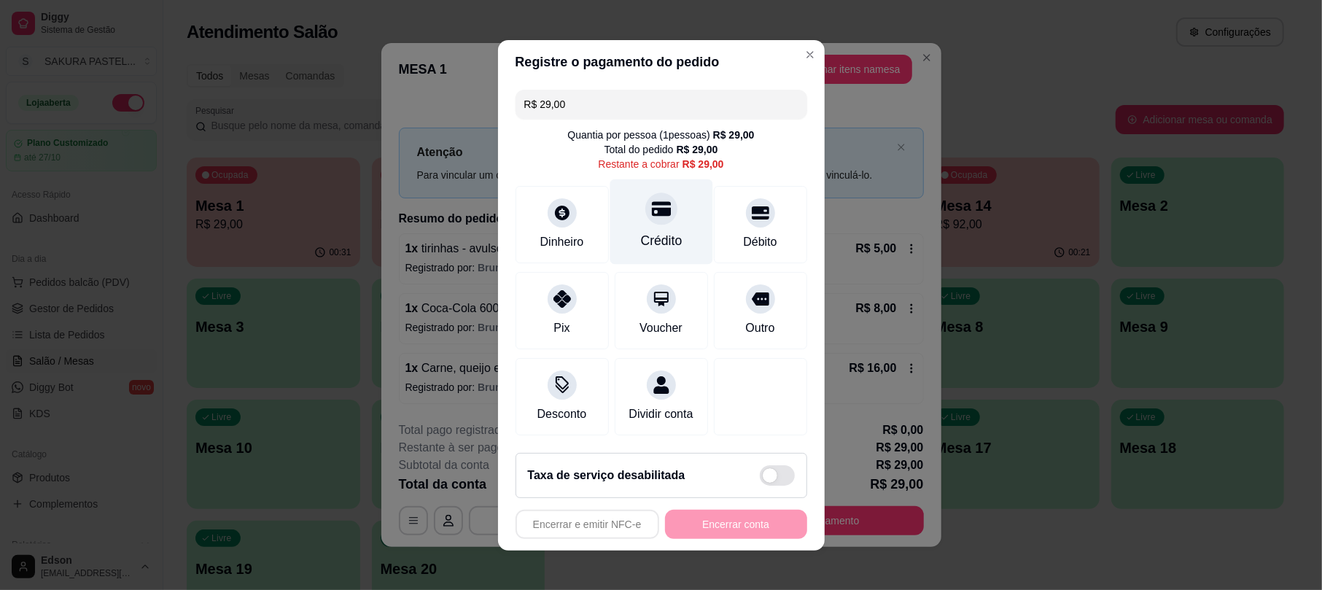
click at [651, 208] on icon at bounding box center [660, 208] width 19 height 19
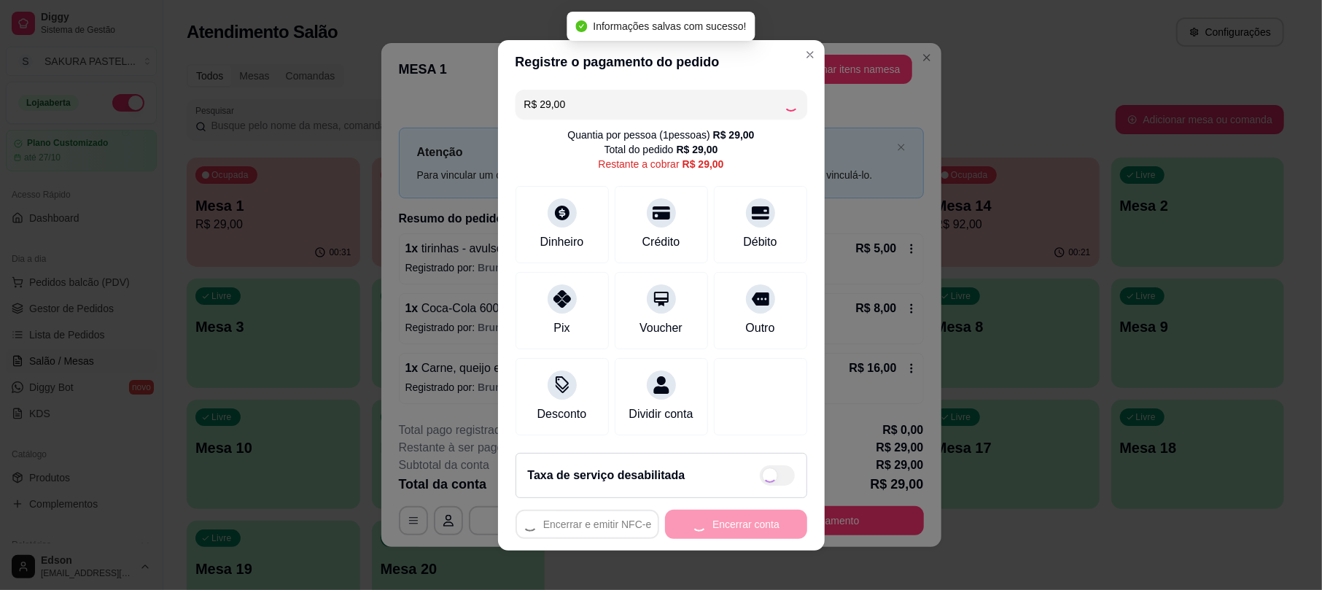
type input "R$ 0,00"
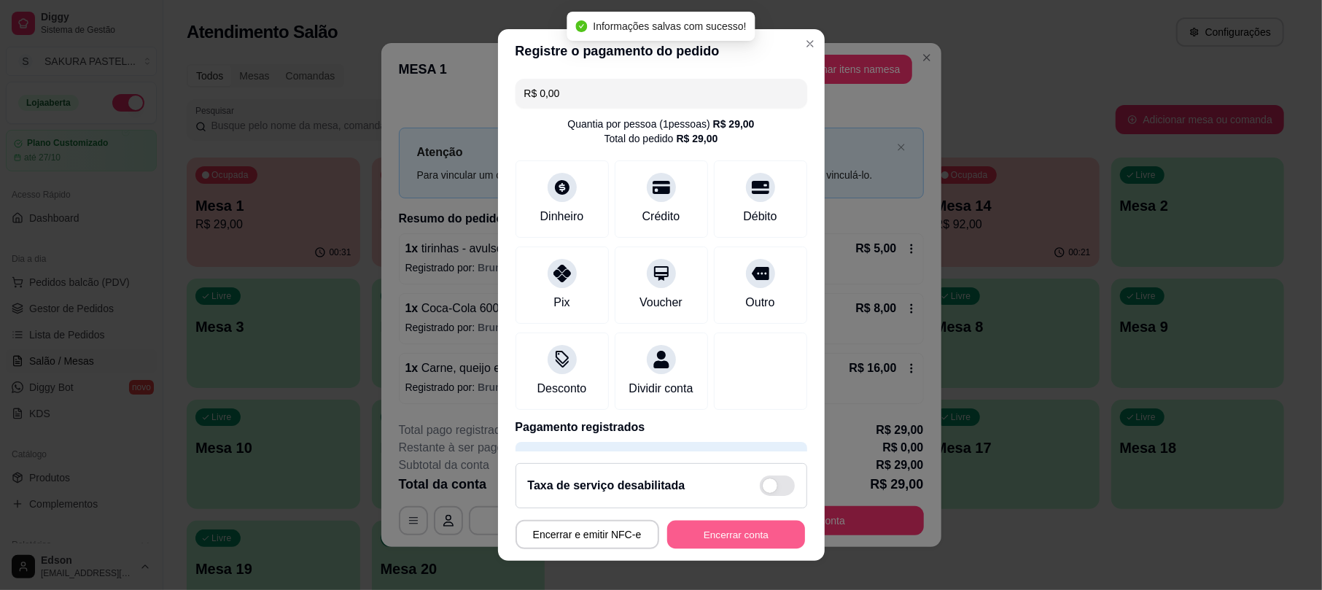
click at [721, 535] on button "Encerrar conta" at bounding box center [736, 534] width 138 height 28
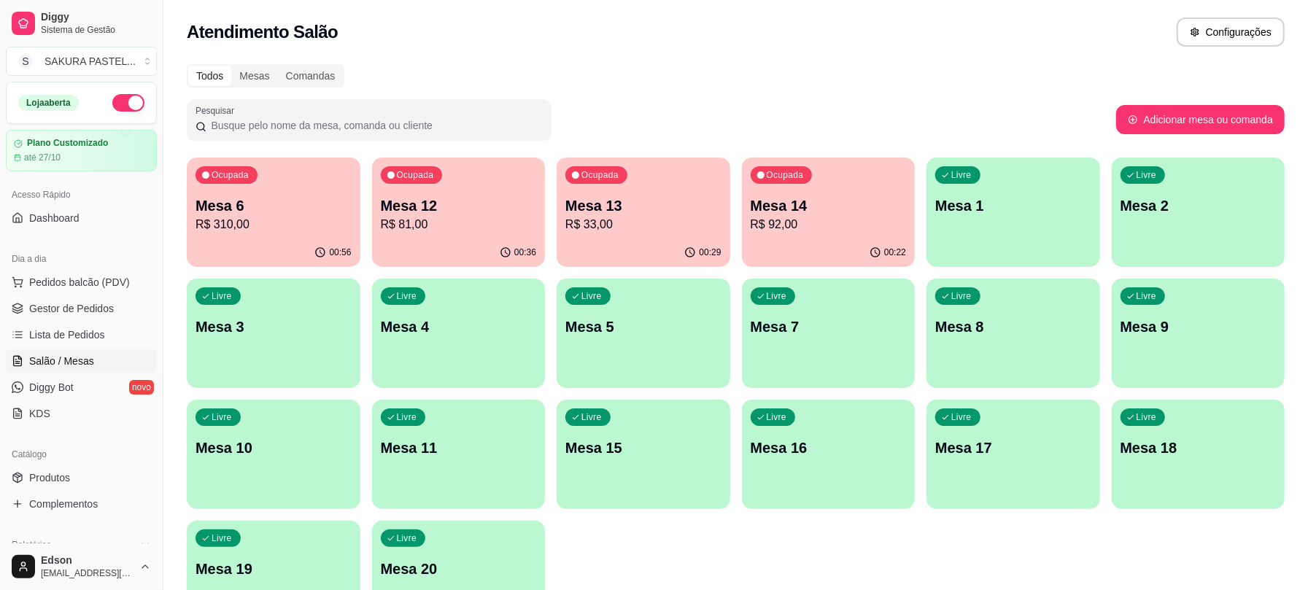
click at [578, 193] on div "Ocupada Mesa 13 R$ 33,00" at bounding box center [643, 198] width 174 height 81
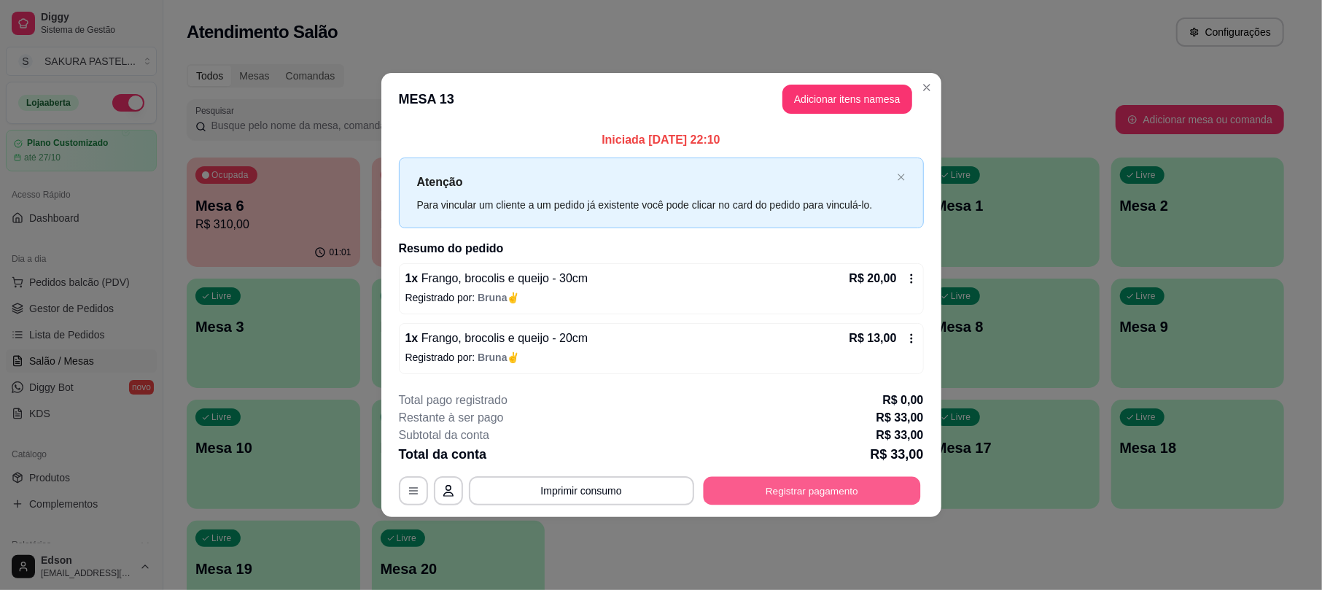
click at [871, 487] on button "Registrar pagamento" at bounding box center [811, 491] width 217 height 28
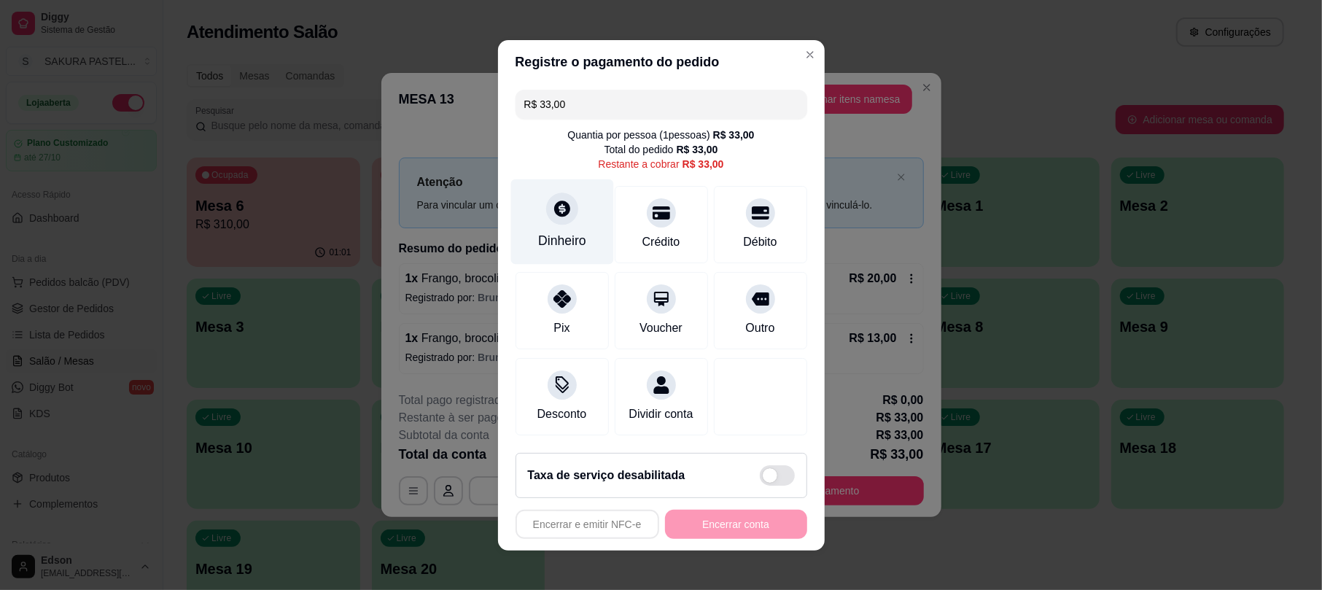
click at [531, 190] on div "Dinheiro" at bounding box center [561, 221] width 103 height 85
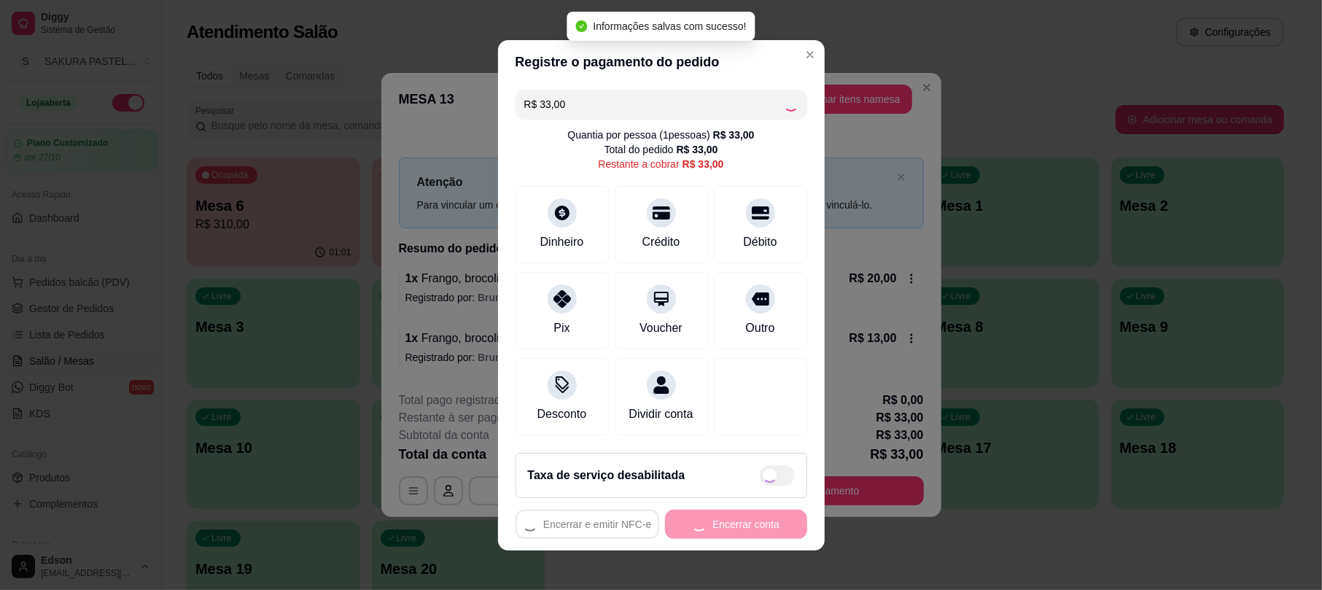
type input "R$ 0,00"
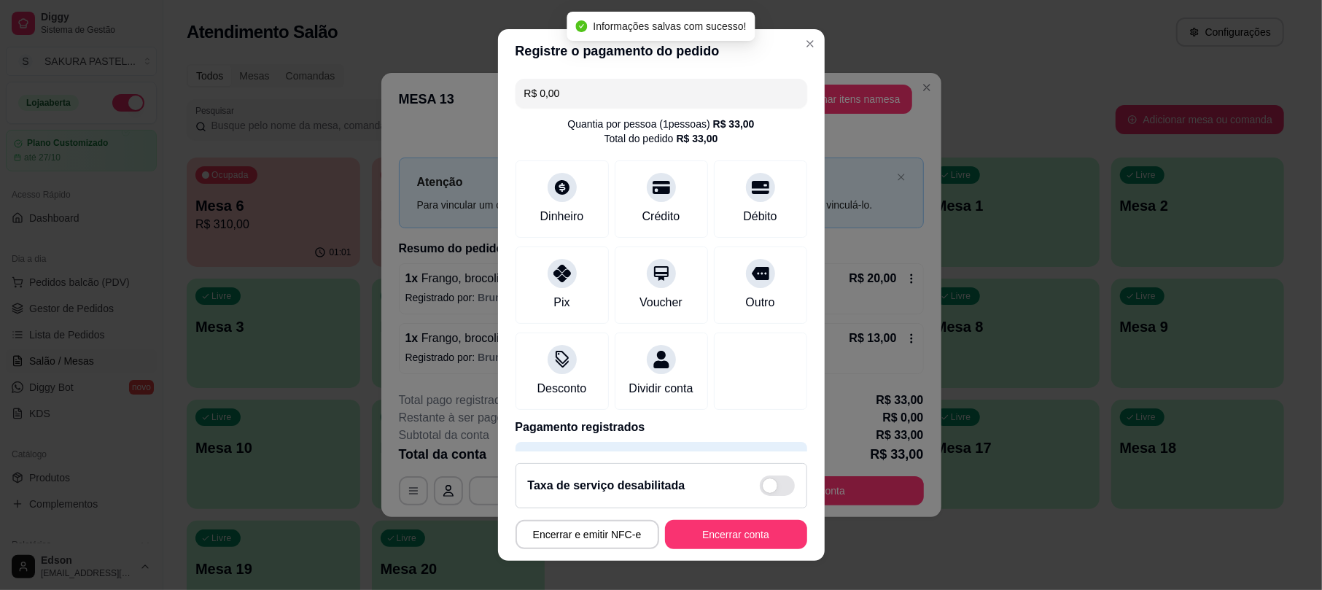
click at [733, 551] on footer "Taxa de serviço desabilitada Encerrar e emitir NFC-e Encerrar conta" at bounding box center [661, 505] width 327 height 109
click at [731, 531] on button "Encerrar conta" at bounding box center [736, 534] width 138 height 28
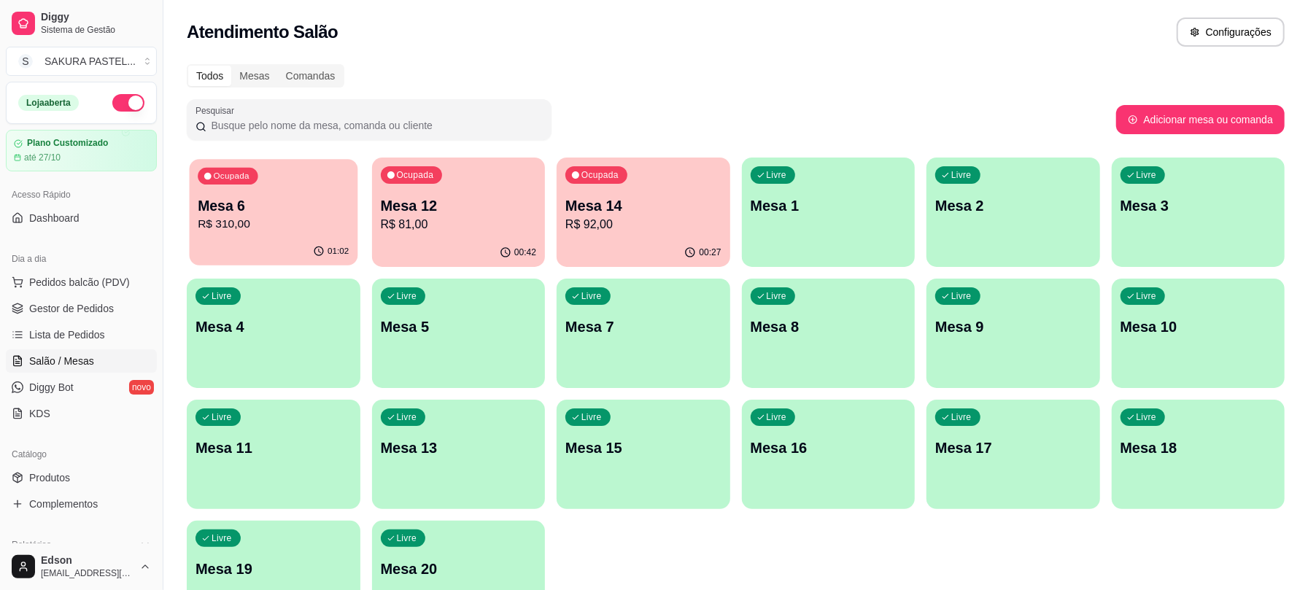
click at [316, 201] on p "Mesa 6" at bounding box center [273, 206] width 151 height 20
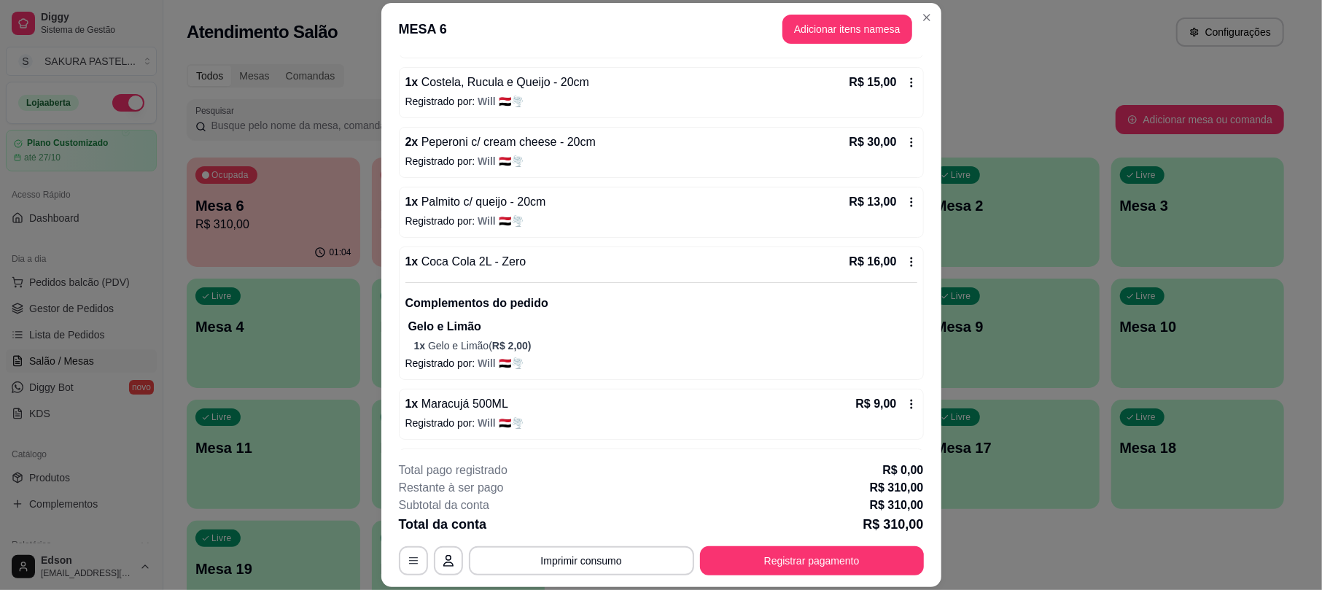
scroll to position [546, 0]
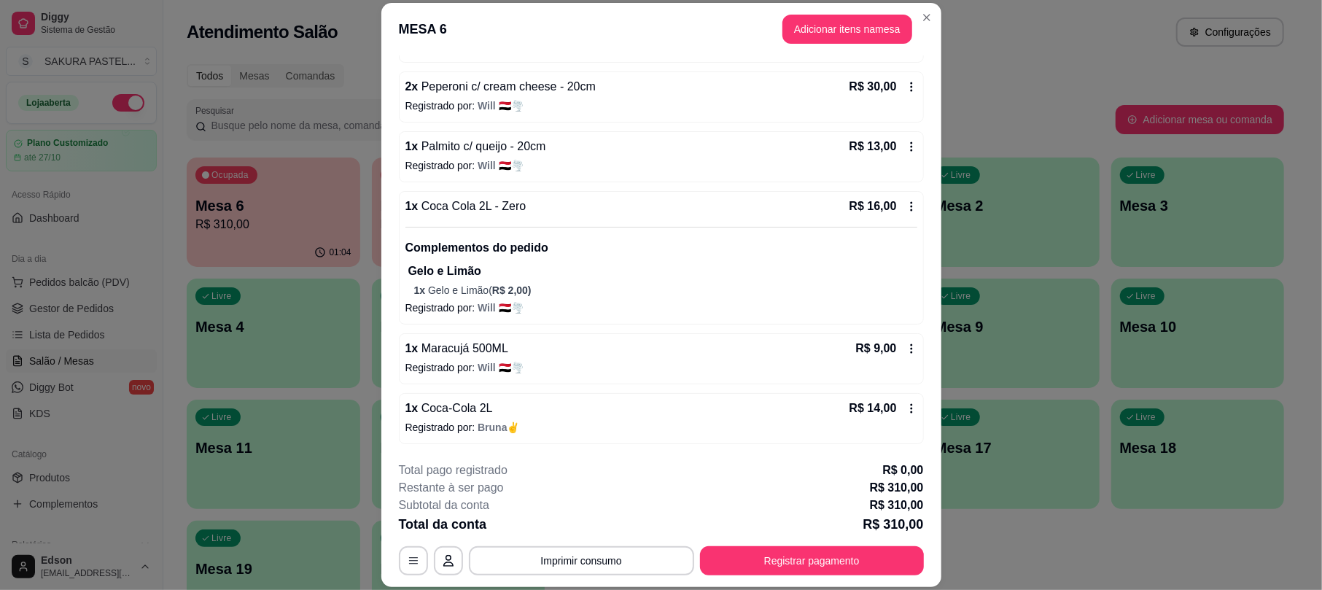
click at [582, 544] on div "**********" at bounding box center [661, 519] width 525 height 114
click at [585, 554] on button "Imprimir consumo" at bounding box center [581, 560] width 225 height 29
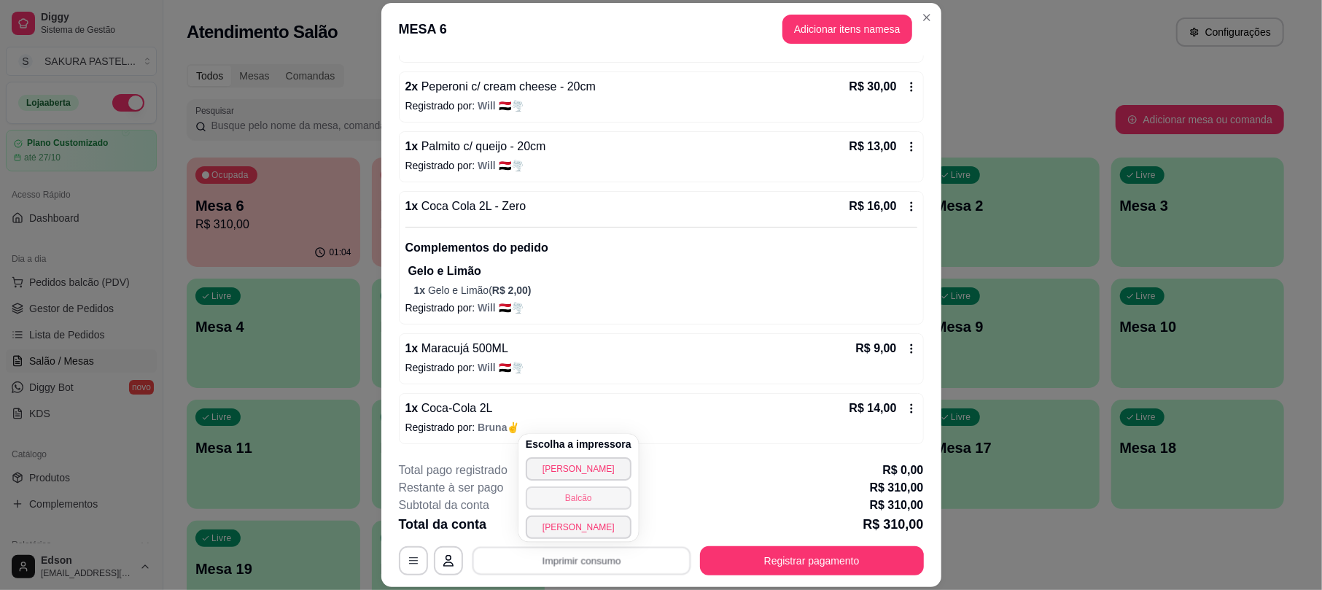
click at [578, 502] on button "Balcão" at bounding box center [579, 497] width 106 height 23
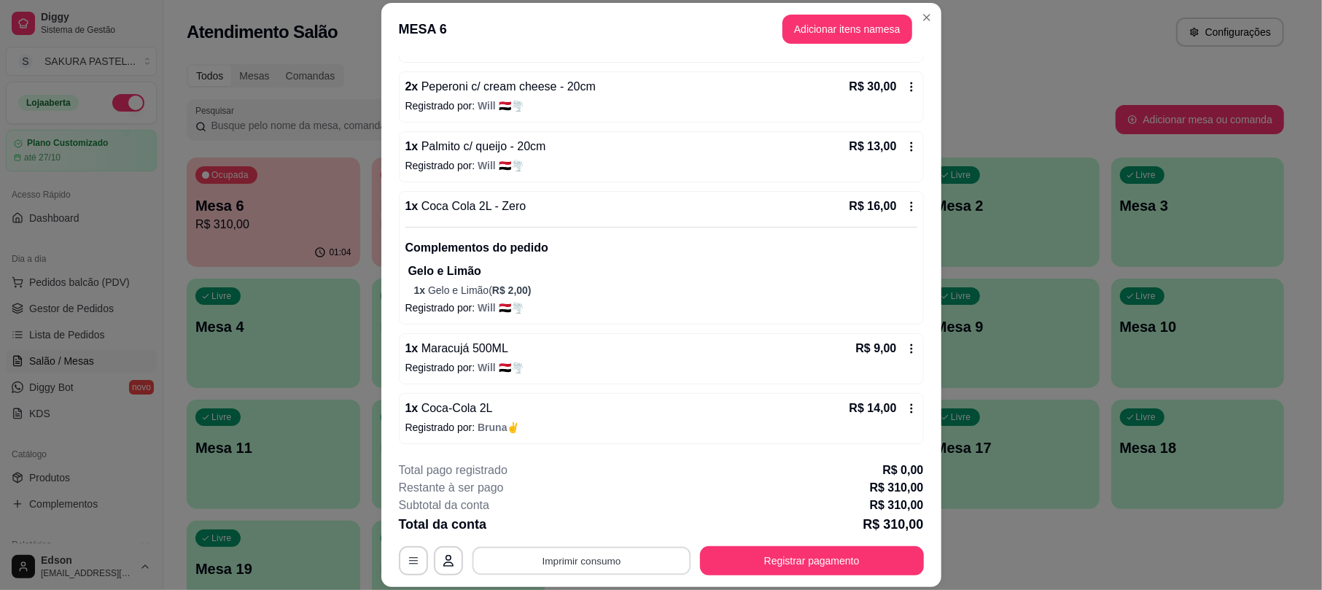
click at [639, 554] on button "Imprimir consumo" at bounding box center [581, 561] width 219 height 28
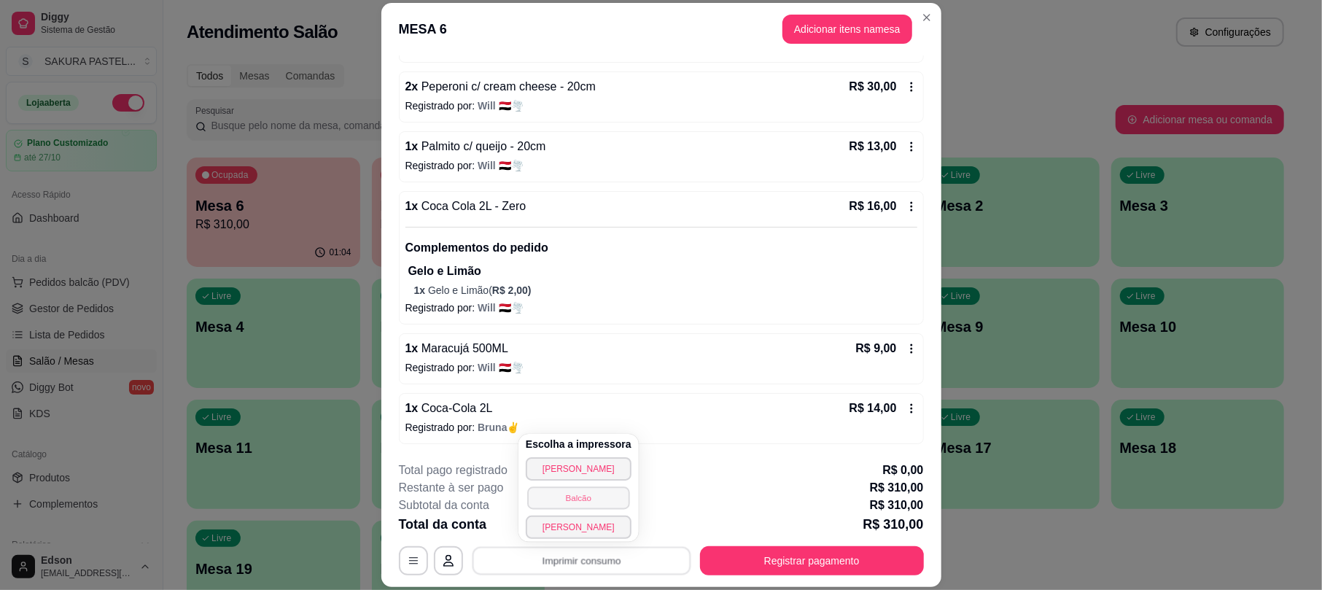
click at [594, 490] on button "Balcão" at bounding box center [578, 497] width 102 height 23
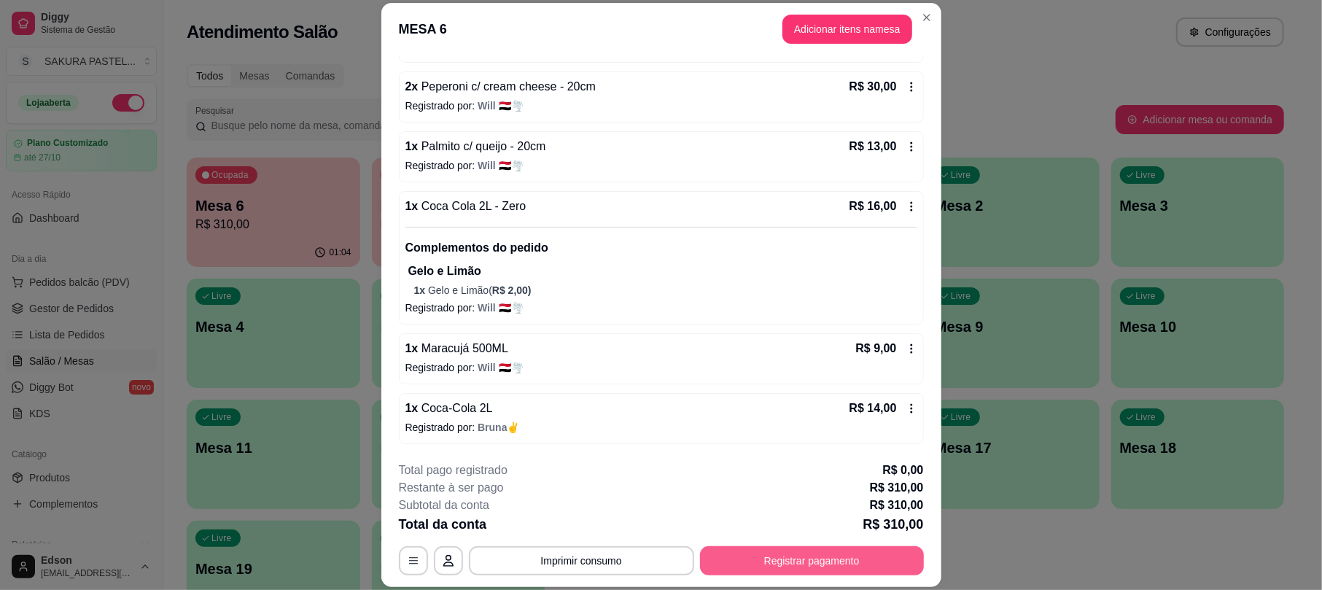
click at [853, 556] on button "Registrar pagamento" at bounding box center [812, 560] width 224 height 29
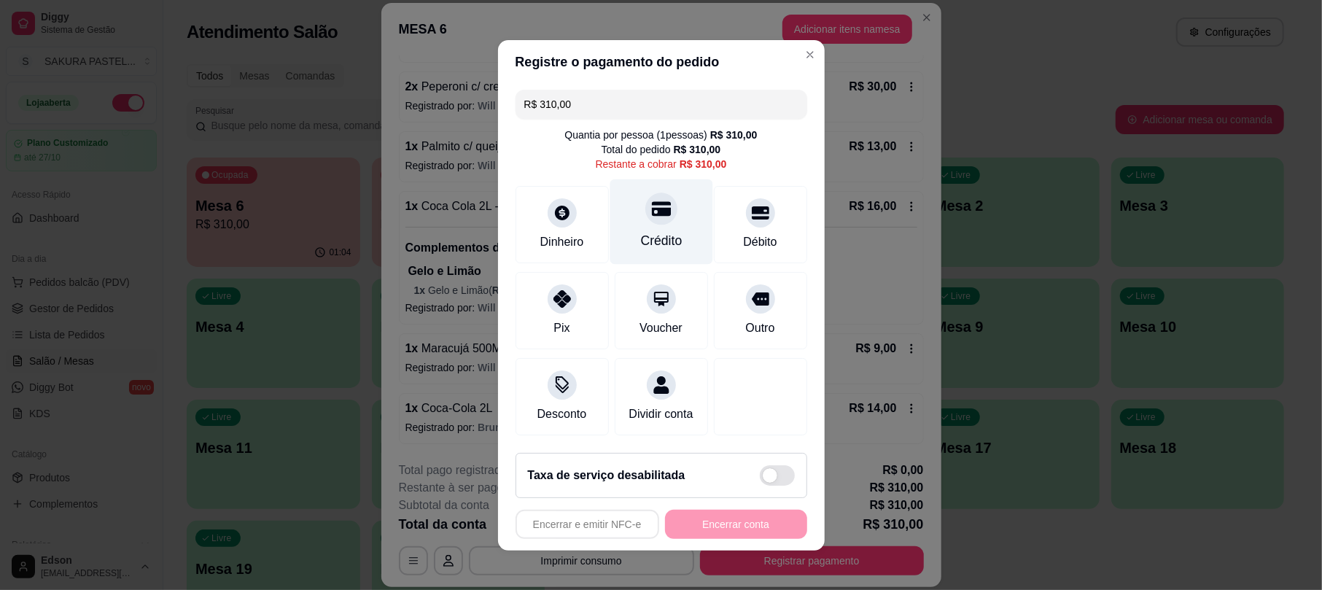
click at [667, 231] on div "Crédito" at bounding box center [661, 240] width 42 height 19
type input "R$ 0,00"
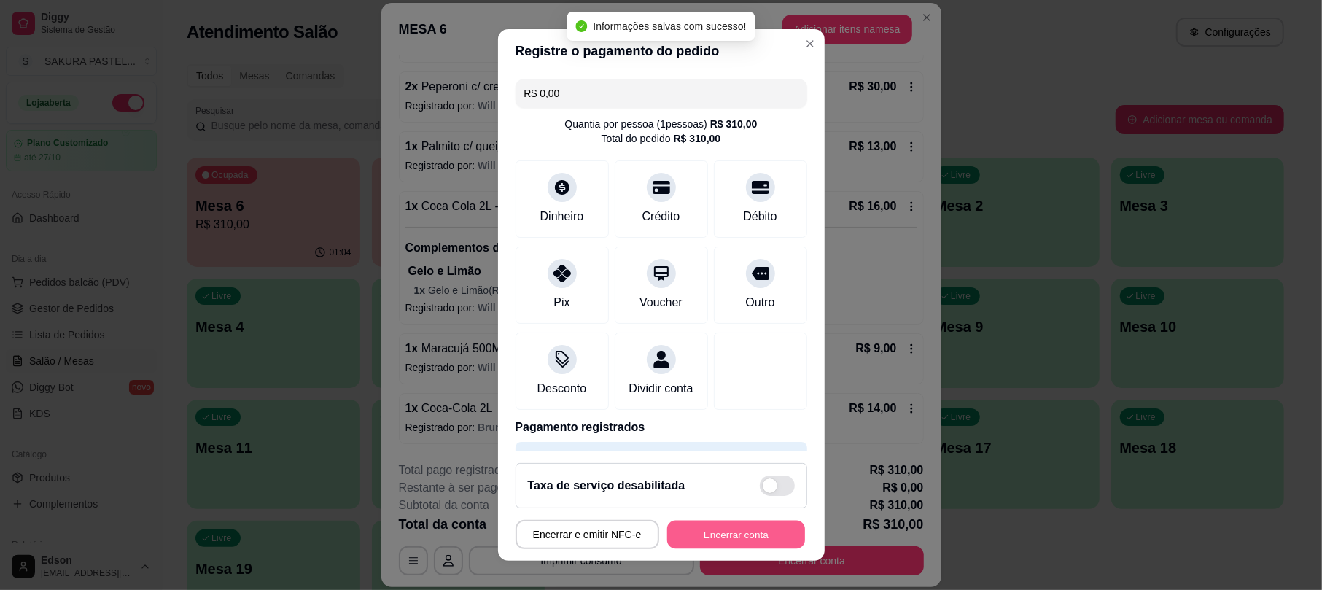
click at [716, 544] on button "Encerrar conta" at bounding box center [736, 534] width 138 height 28
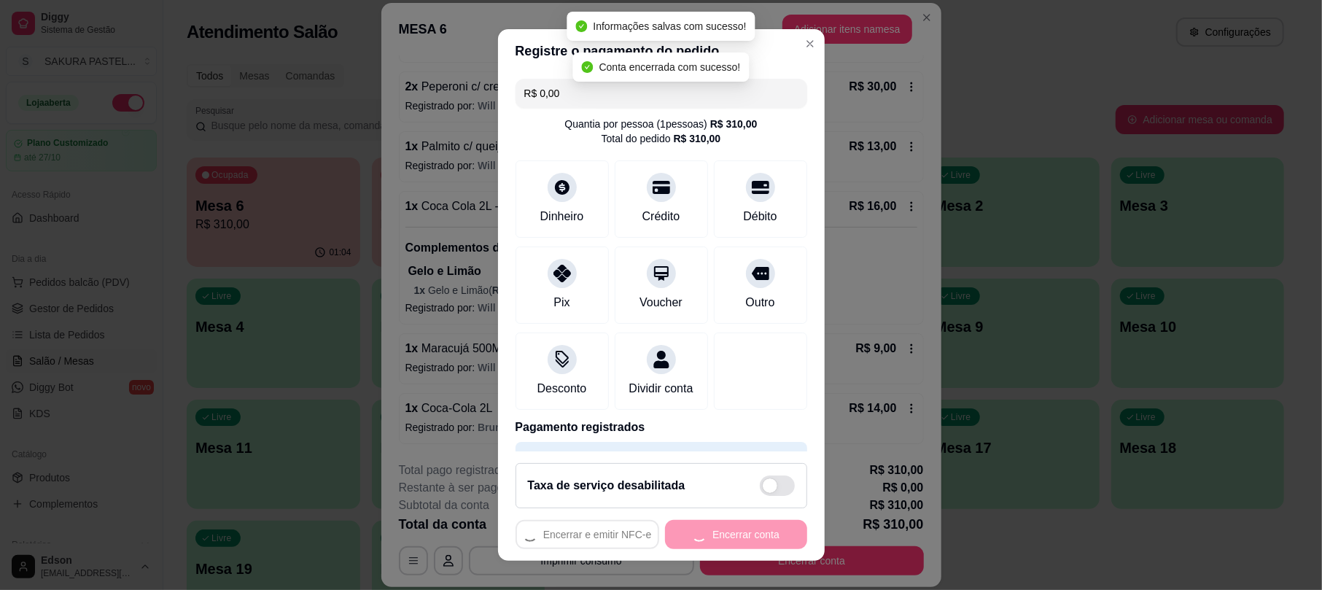
scroll to position [0, 0]
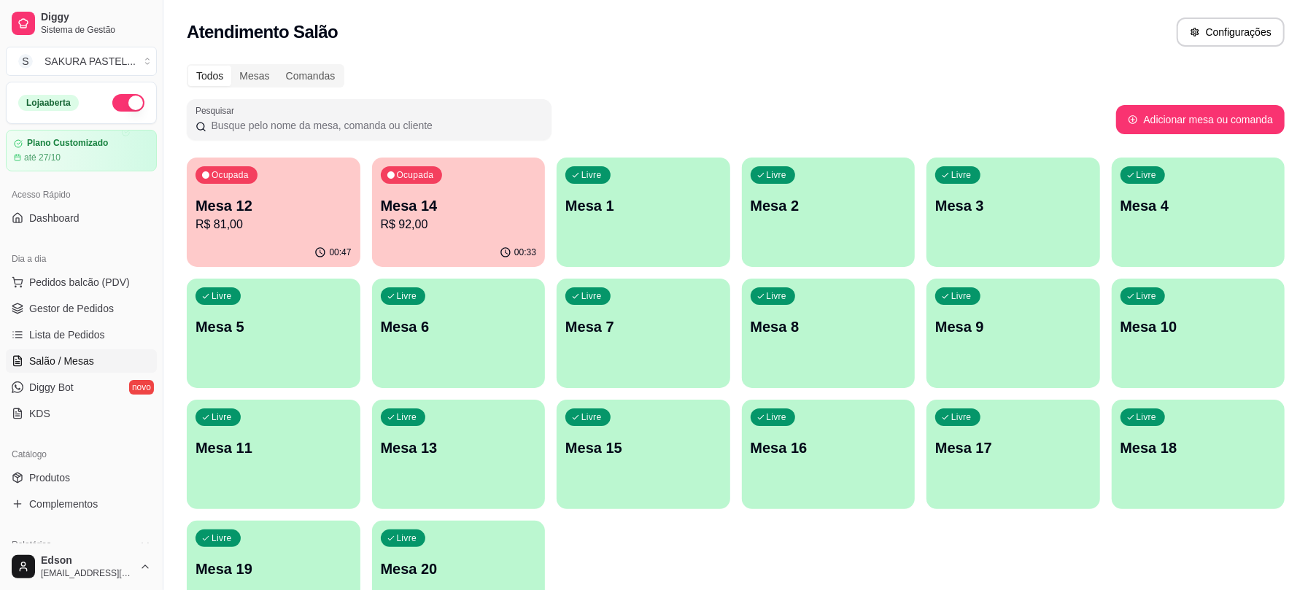
click at [417, 190] on div "Ocupada Mesa 14 R$ 92,00" at bounding box center [459, 198] width 174 height 81
click at [273, 190] on div "Ocupada Mesa 12 R$ 81,00" at bounding box center [274, 198] width 174 height 81
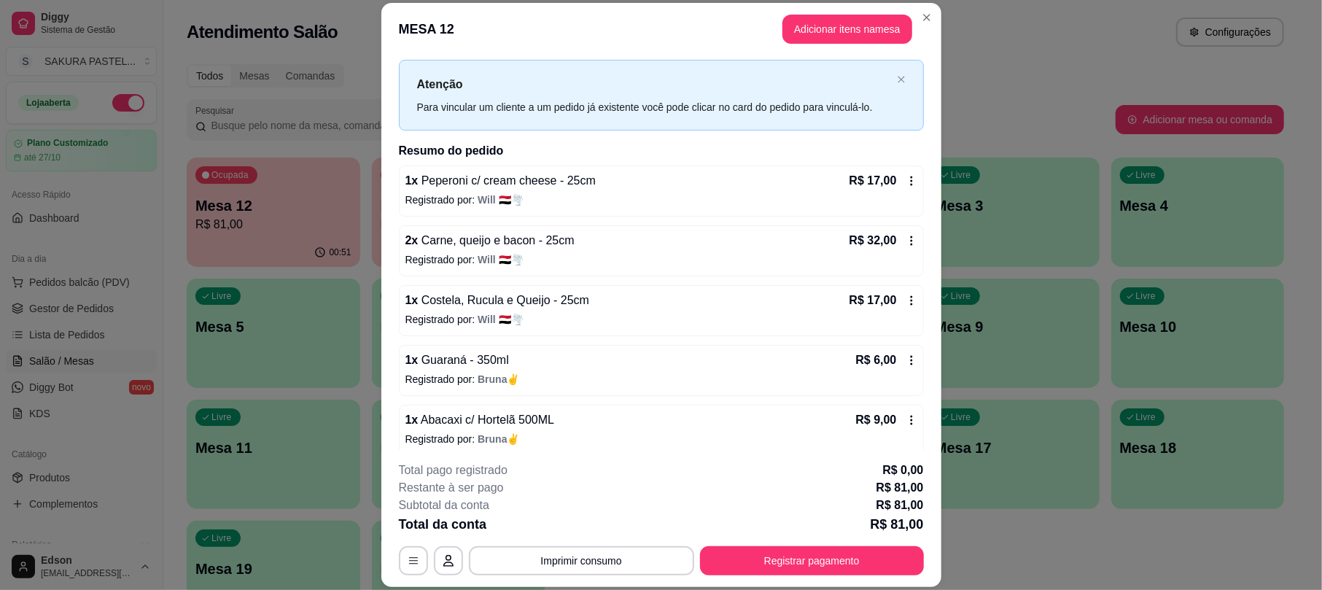
scroll to position [42, 0]
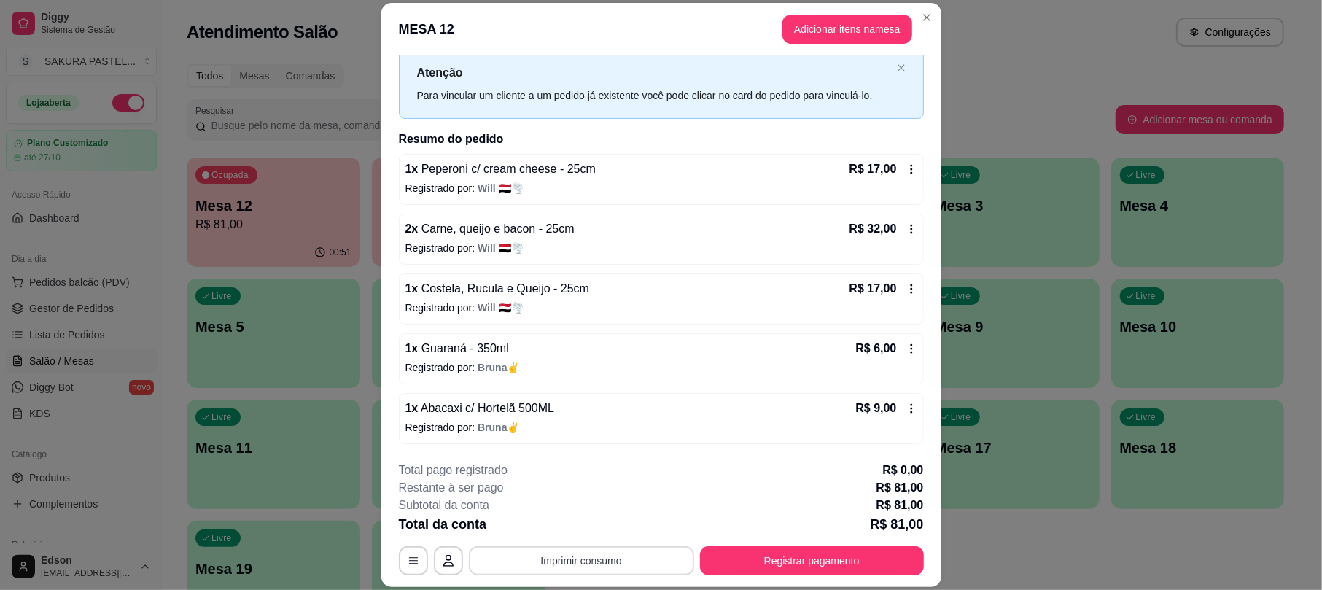
click at [599, 551] on button "Imprimir consumo" at bounding box center [581, 560] width 225 height 29
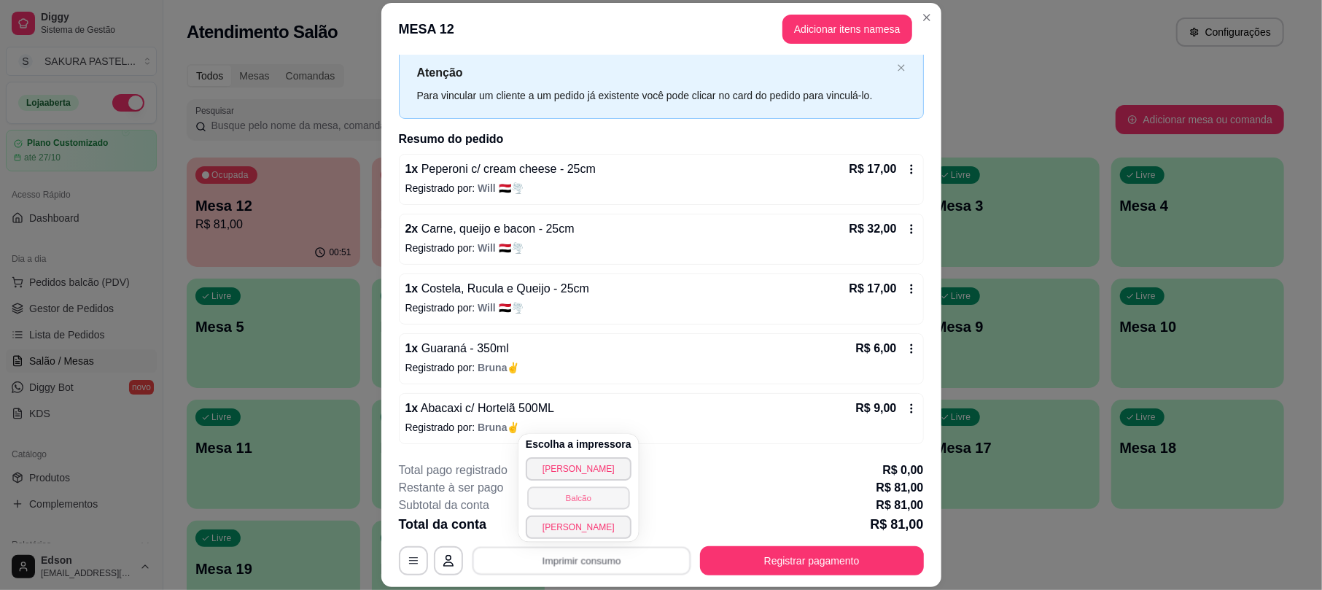
click at [596, 502] on button "Balcão" at bounding box center [578, 497] width 102 height 23
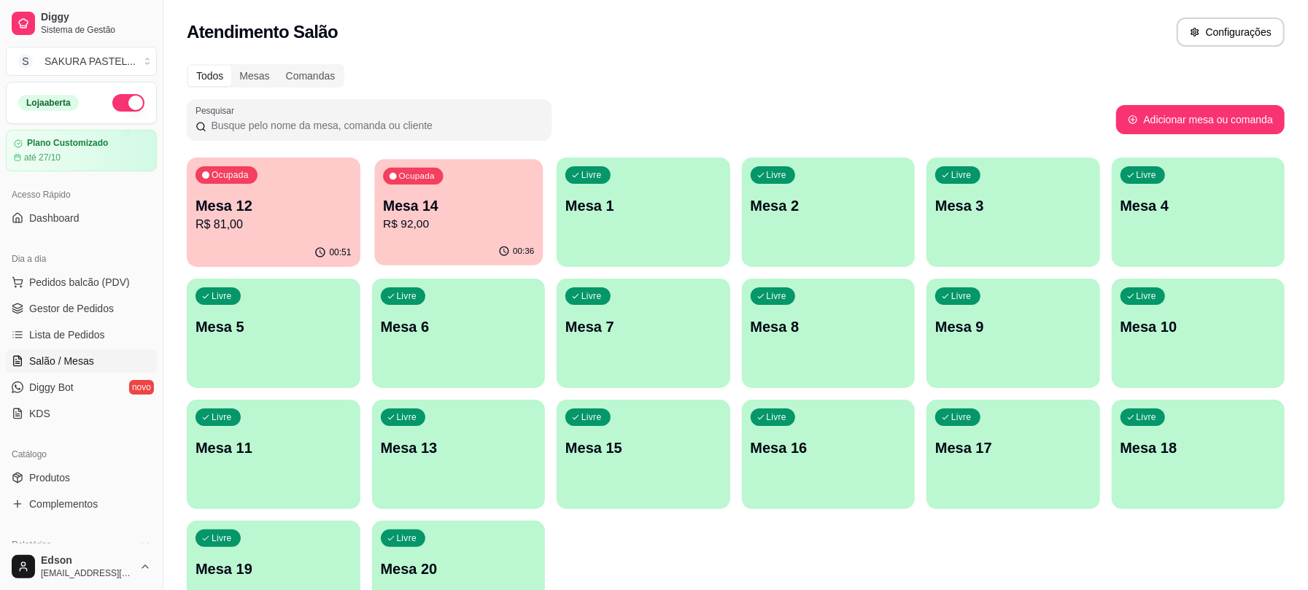
click at [527, 228] on p "R$ 92,00" at bounding box center [458, 224] width 151 height 17
click at [327, 196] on p "Mesa 12" at bounding box center [273, 206] width 151 height 20
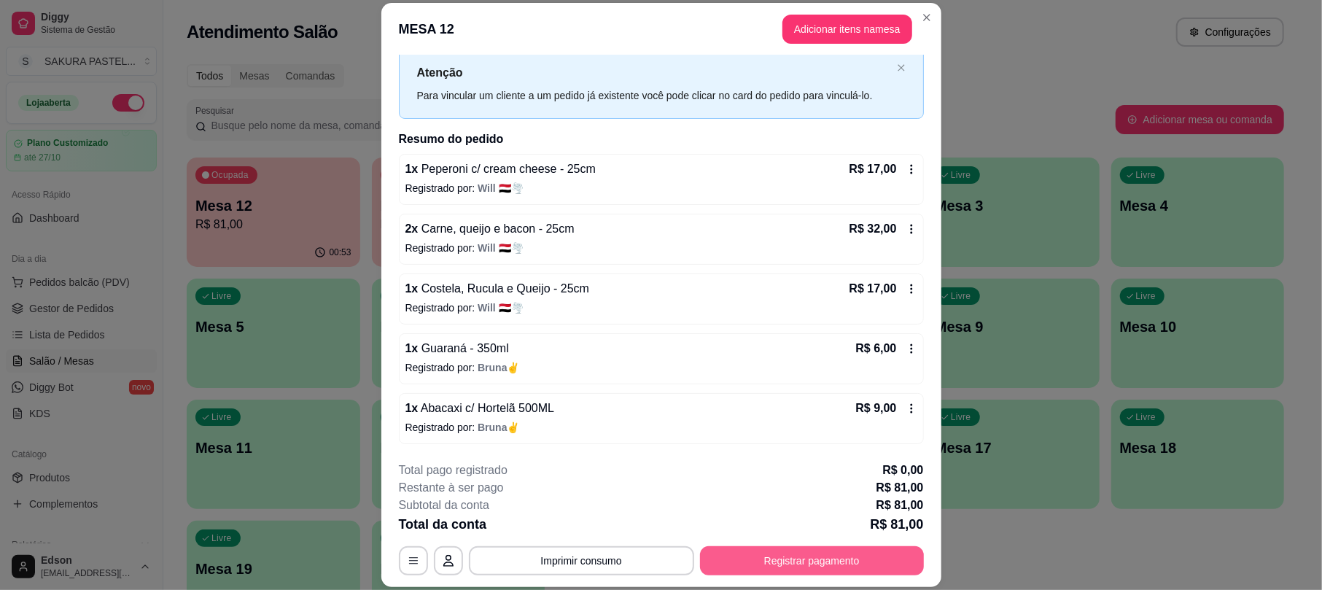
click at [786, 557] on button "Registrar pagamento" at bounding box center [812, 560] width 224 height 29
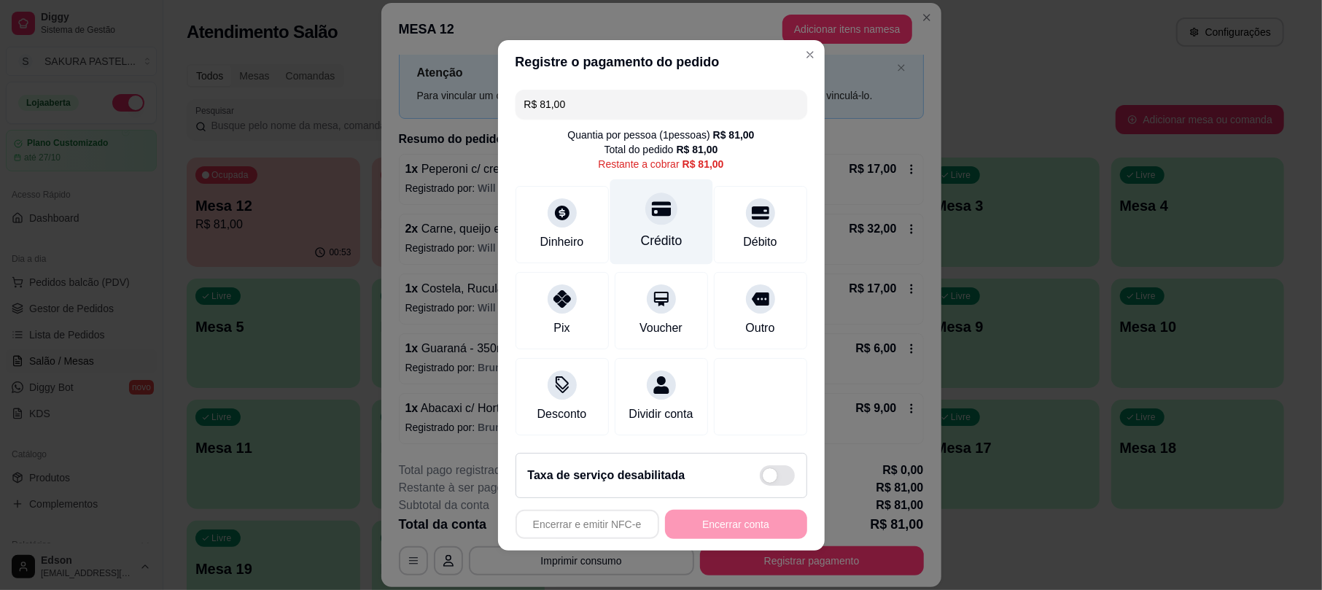
click at [671, 225] on div "Crédito" at bounding box center [661, 221] width 103 height 85
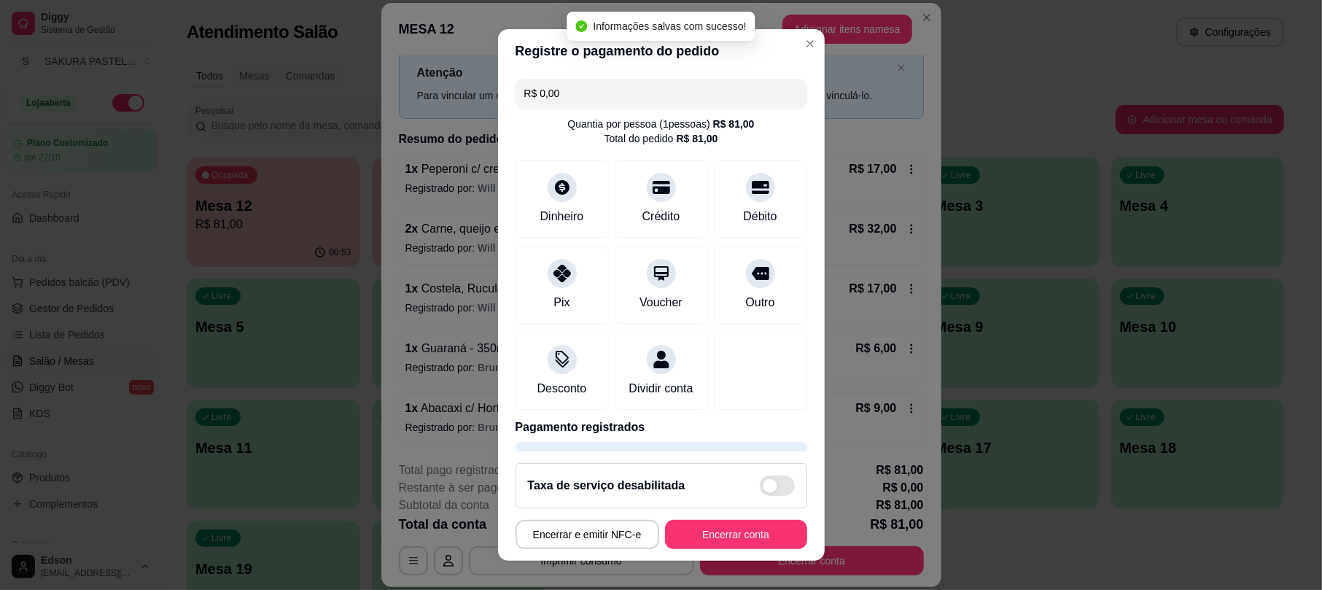
type input "R$ 0,00"
click at [750, 545] on button "Encerrar conta" at bounding box center [736, 534] width 142 height 29
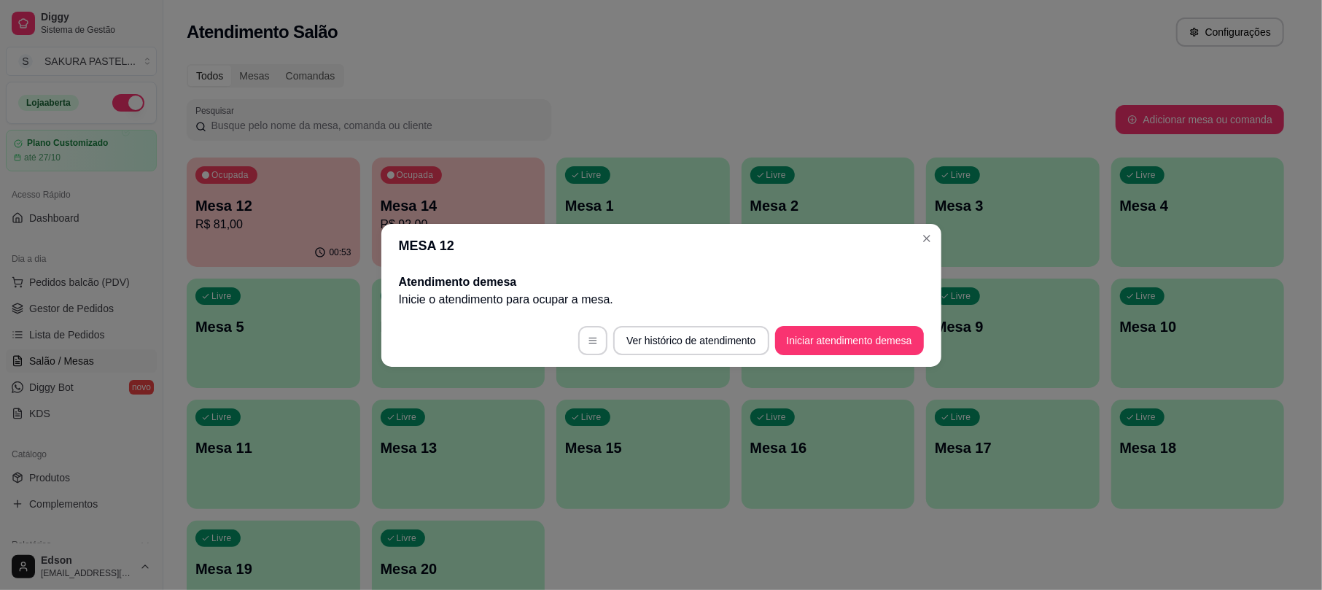
scroll to position [0, 0]
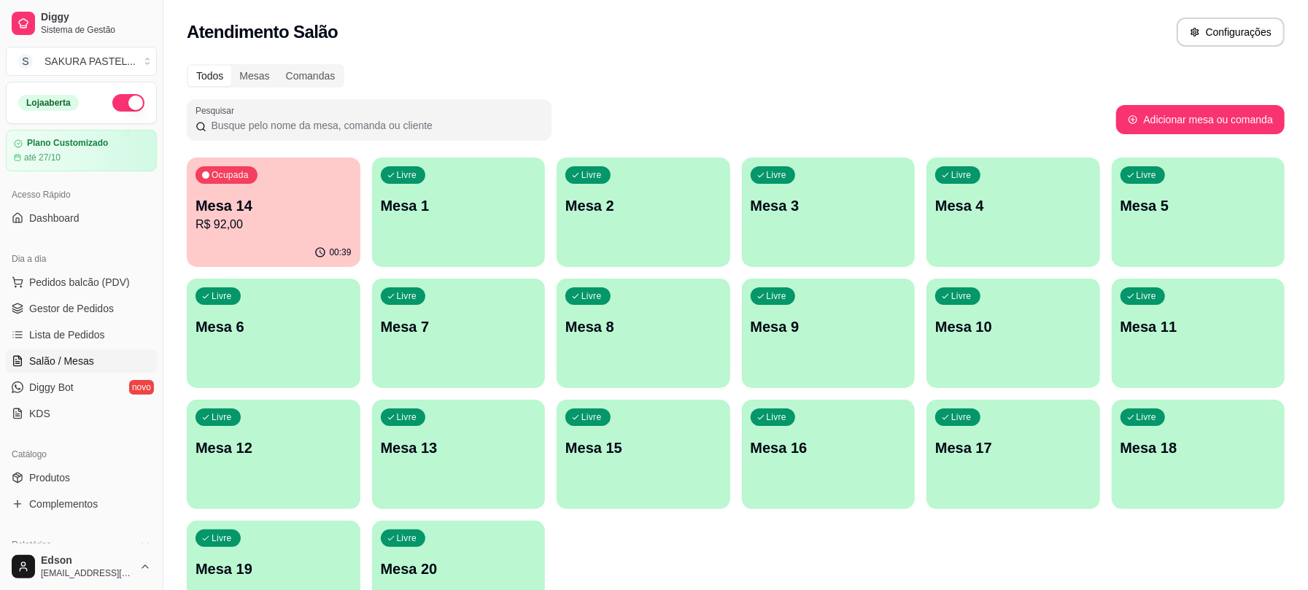
click at [316, 130] on input "Pesquisar" at bounding box center [374, 125] width 336 height 15
click at [331, 182] on div "Ocupada Mesa 14 R$ 92,00" at bounding box center [274, 198] width 174 height 81
click at [114, 311] on link "Gestor de Pedidos" at bounding box center [81, 308] width 151 height 23
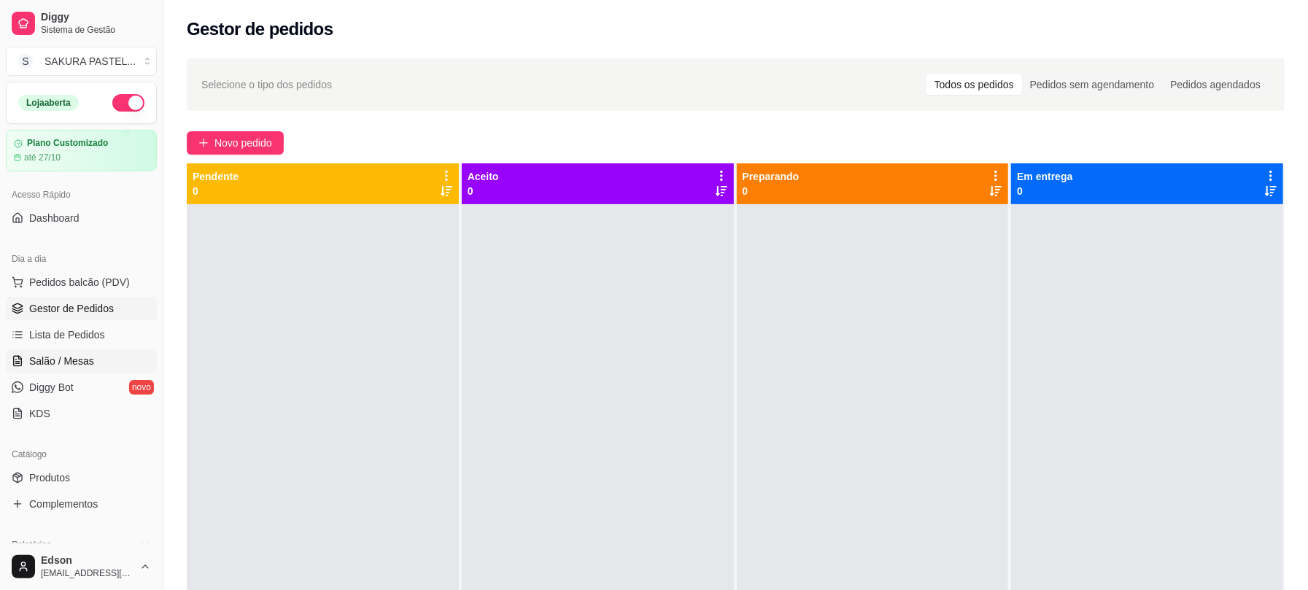
click at [109, 368] on link "Salão / Mesas" at bounding box center [81, 360] width 151 height 23
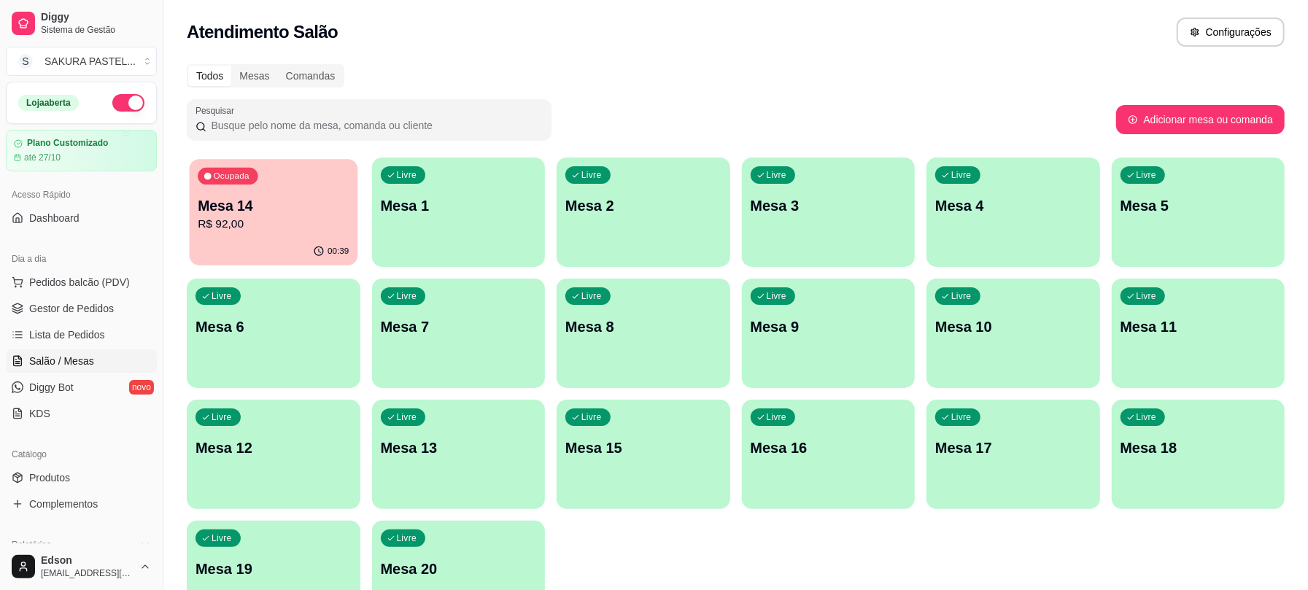
click at [292, 170] on div "Ocupada Mesa 14 R$ 92,00" at bounding box center [274, 198] width 168 height 79
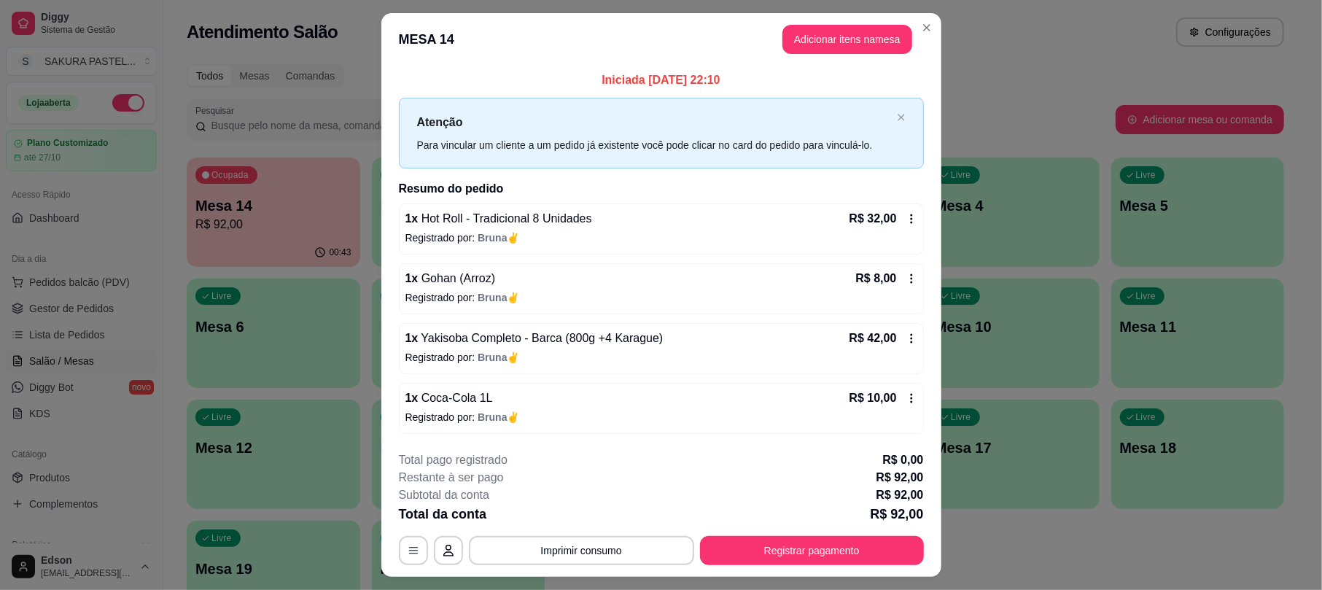
click at [791, 537] on div "**********" at bounding box center [661, 550] width 525 height 29
click at [791, 545] on button "Registrar pagamento" at bounding box center [812, 550] width 224 height 29
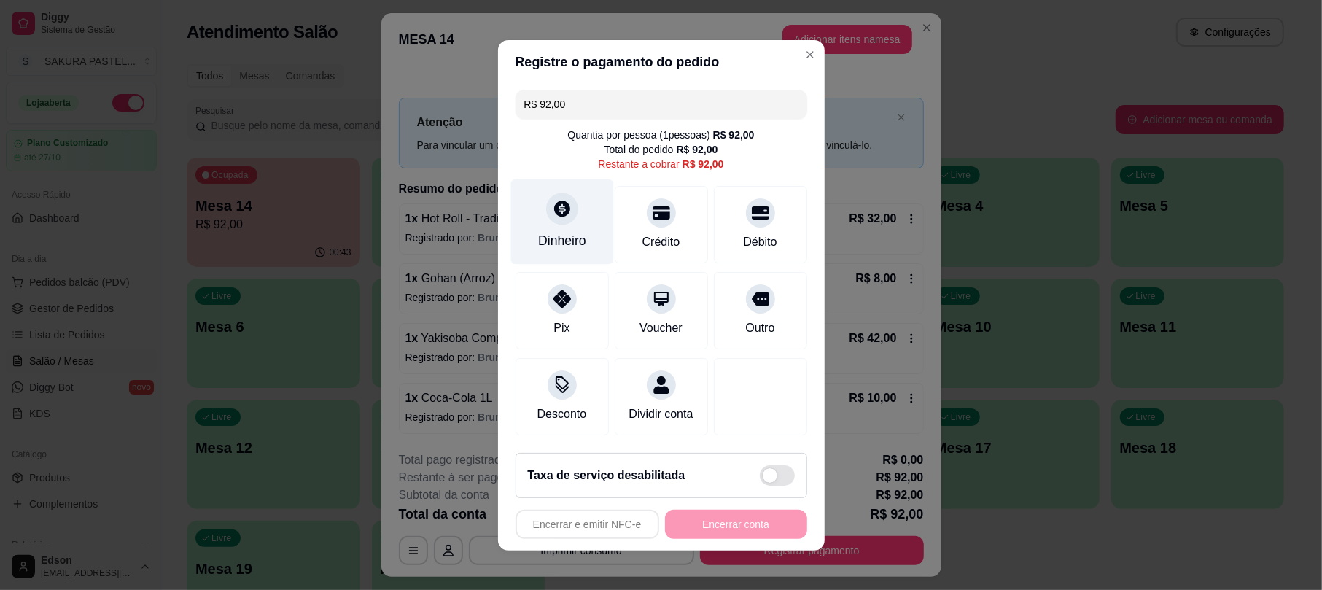
click at [559, 210] on div at bounding box center [562, 209] width 32 height 32
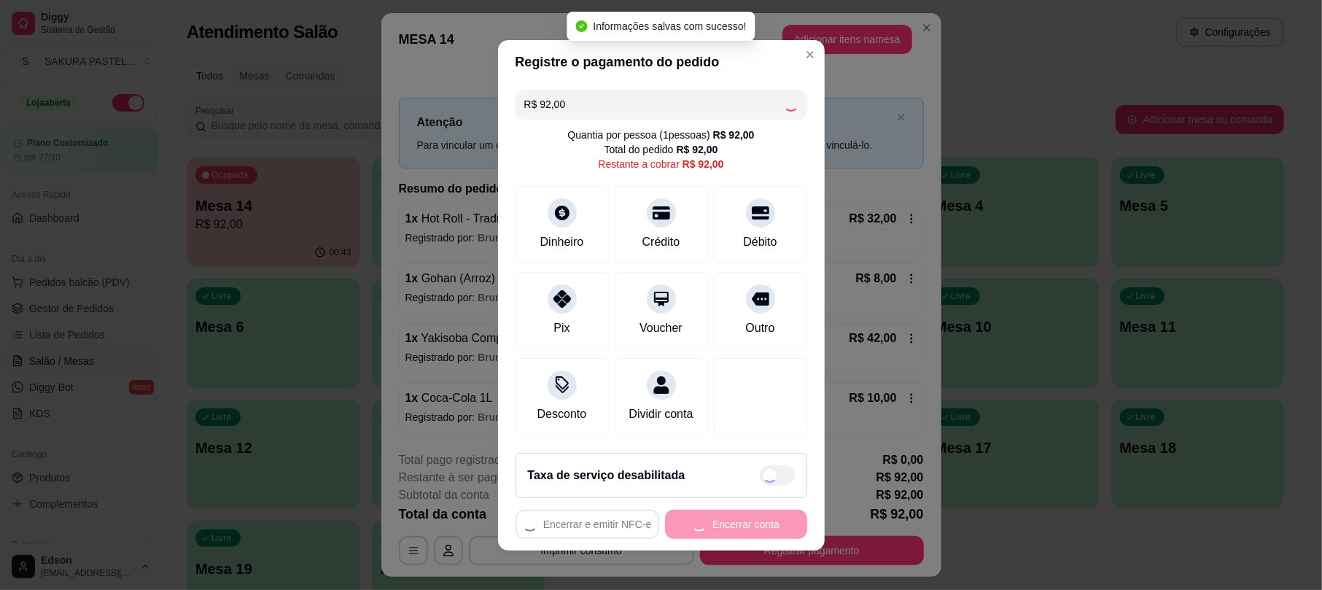
type input "R$ 0,00"
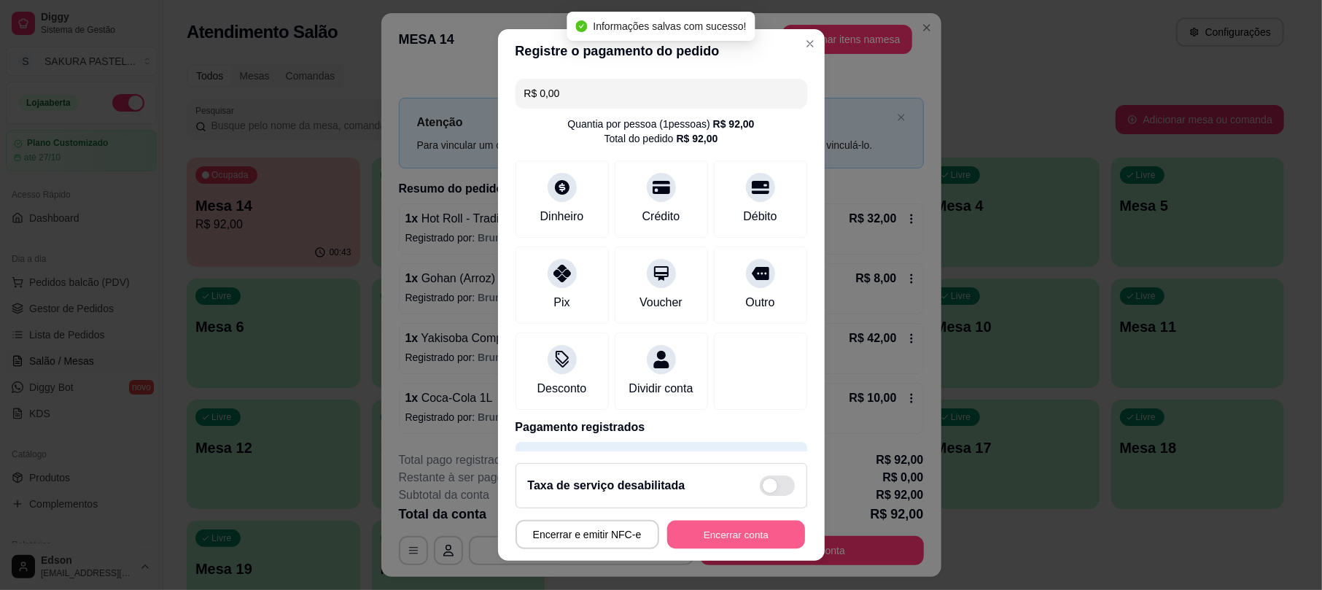
click at [742, 528] on button "Encerrar conta" at bounding box center [736, 534] width 138 height 28
